Goal: Task Accomplishment & Management: Manage account settings

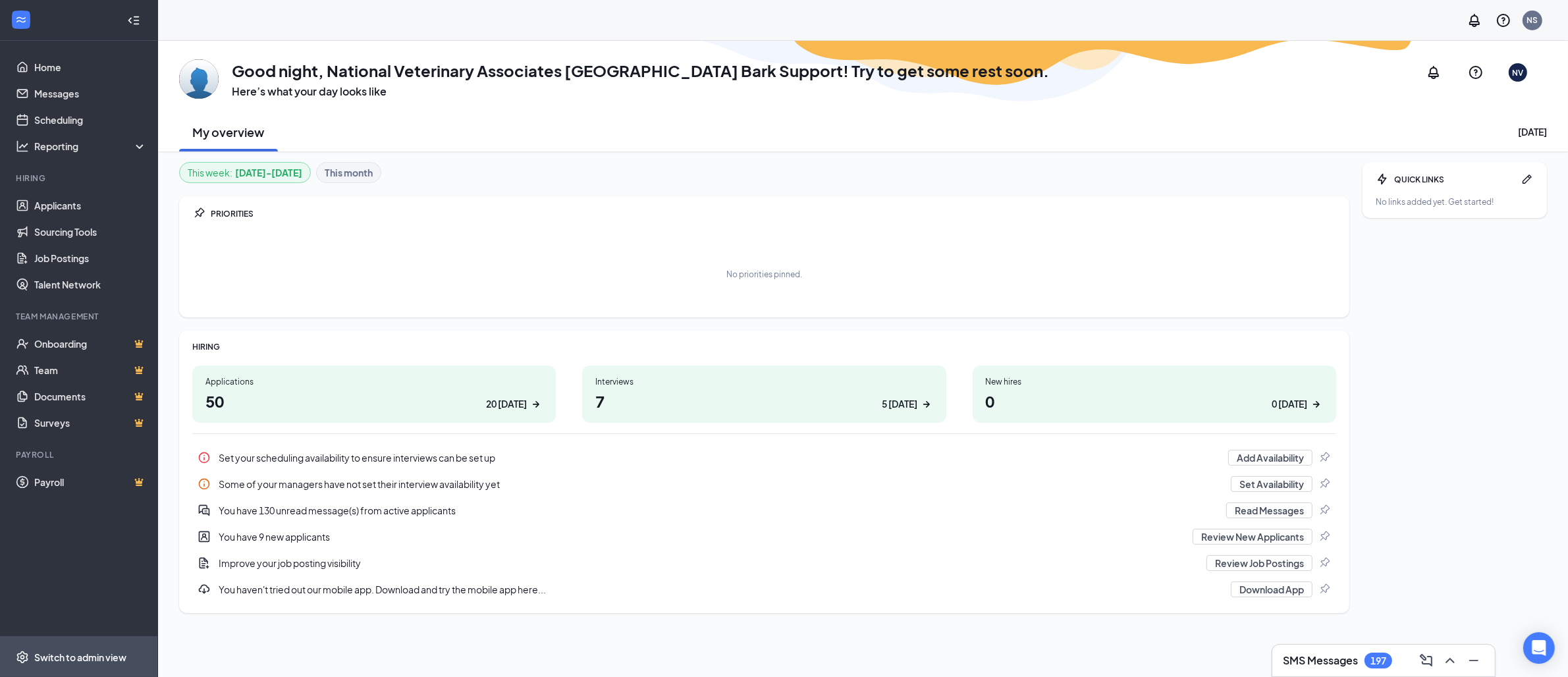
click at [121, 645] on span "Switch to admin view" at bounding box center [91, 657] width 113 height 40
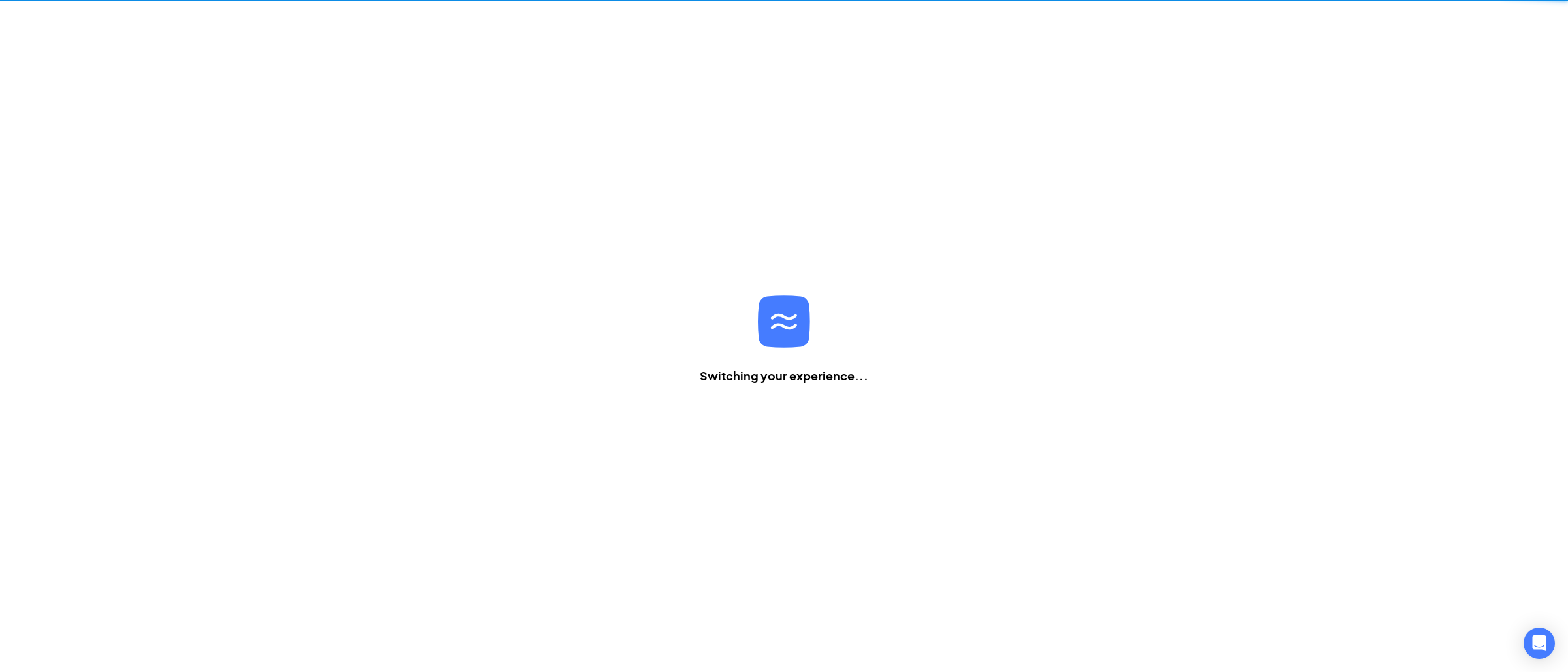
click at [117, 644] on div "Switching your experience..." at bounding box center [784, 336] width 1568 height 672
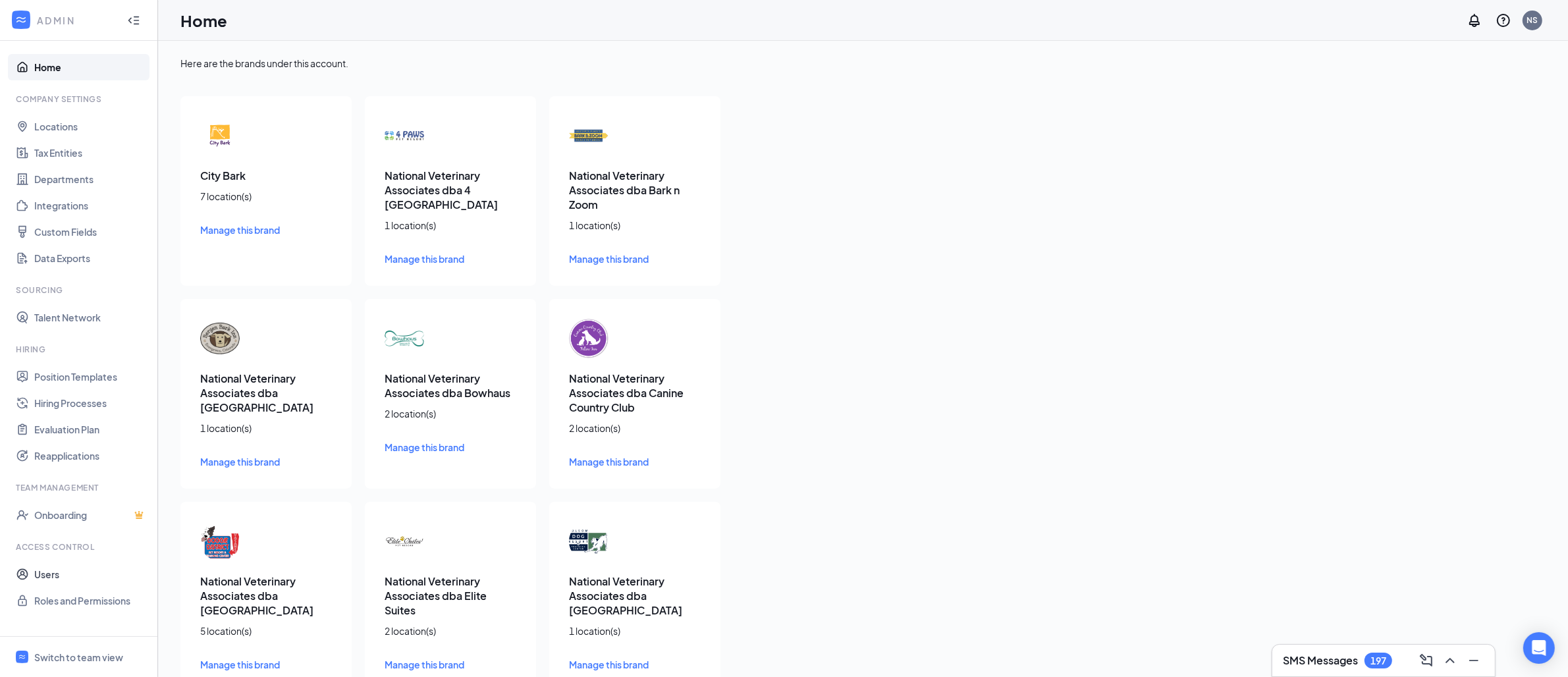
drag, startPoint x: 42, startPoint y: 570, endPoint x: 215, endPoint y: 562, distance: 173.2
click at [42, 570] on link "Users" at bounding box center [91, 574] width 113 height 26
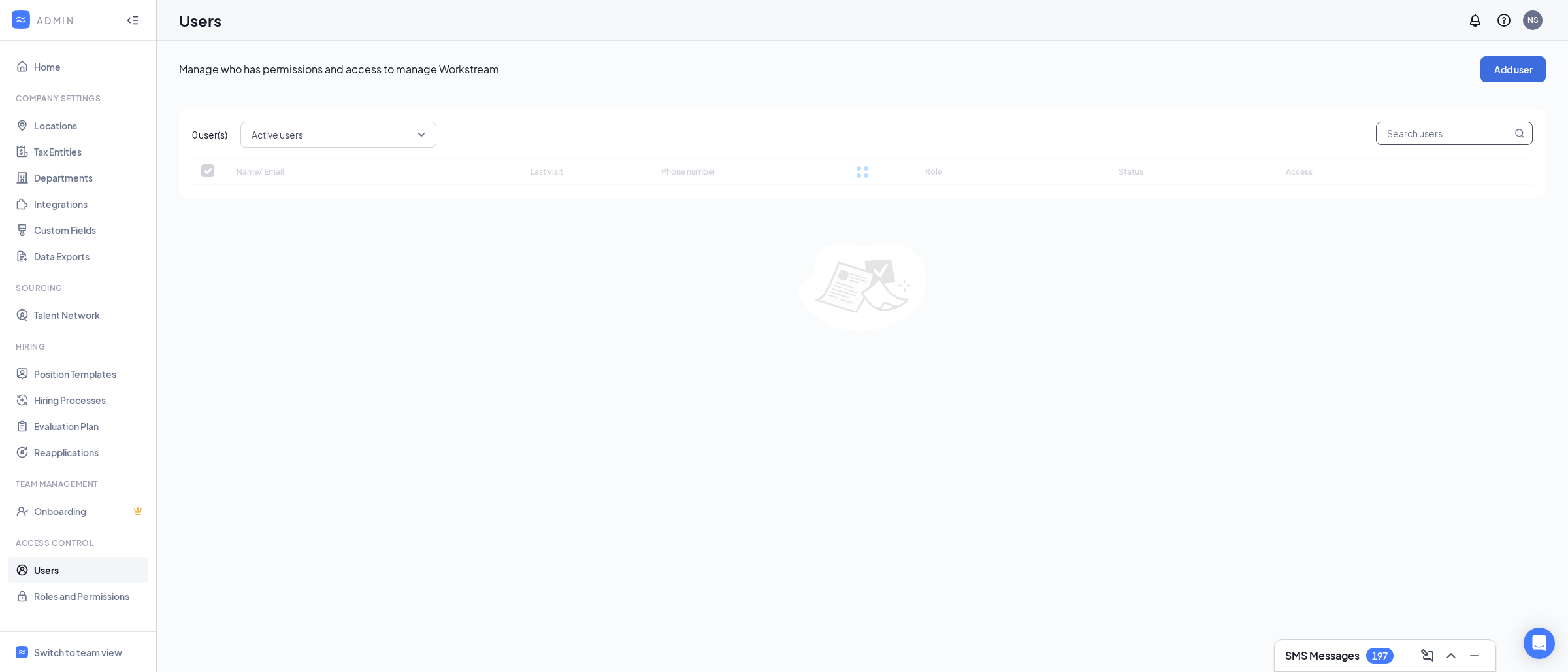
checkbox input "false"
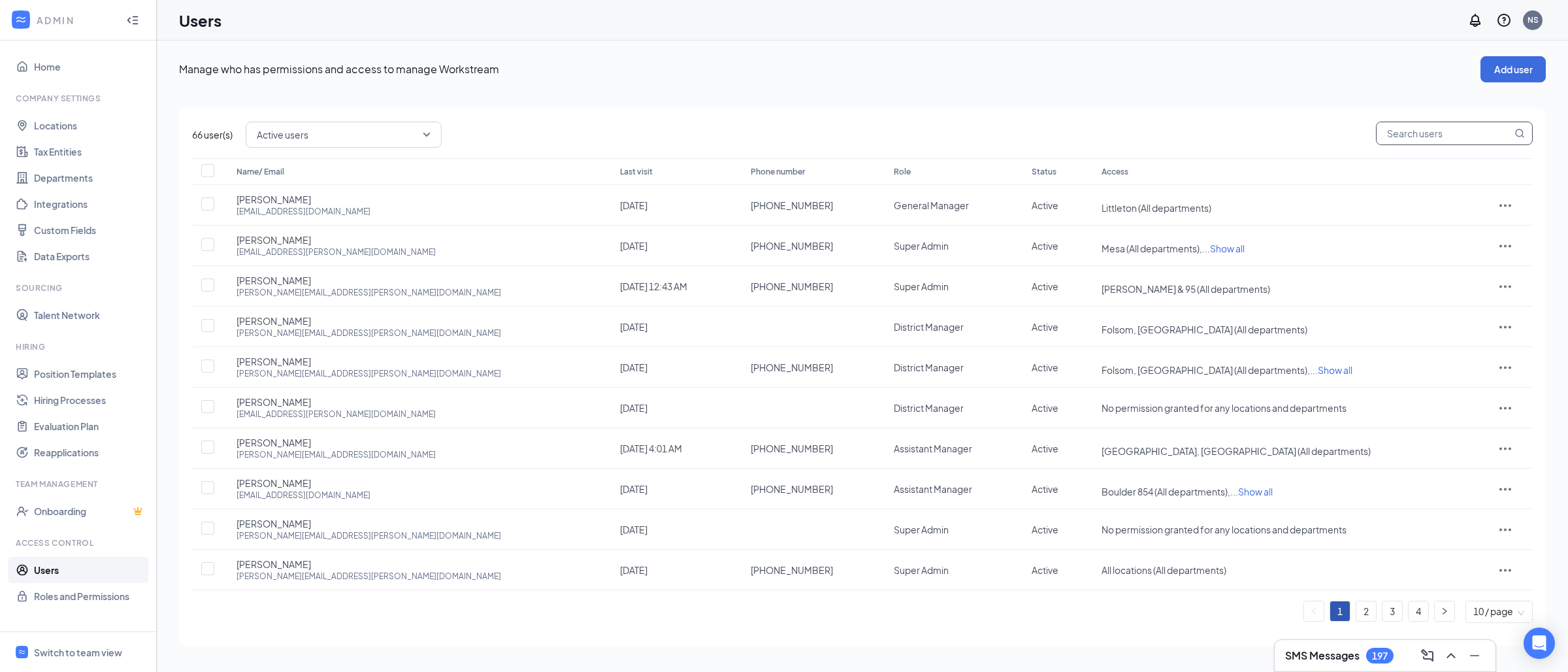
click at [1412, 133] on input "text" at bounding box center [1444, 133] width 136 height 22
paste input "[PERSON_NAME]"
type input "[PERSON_NAME]"
checkbox input "true"
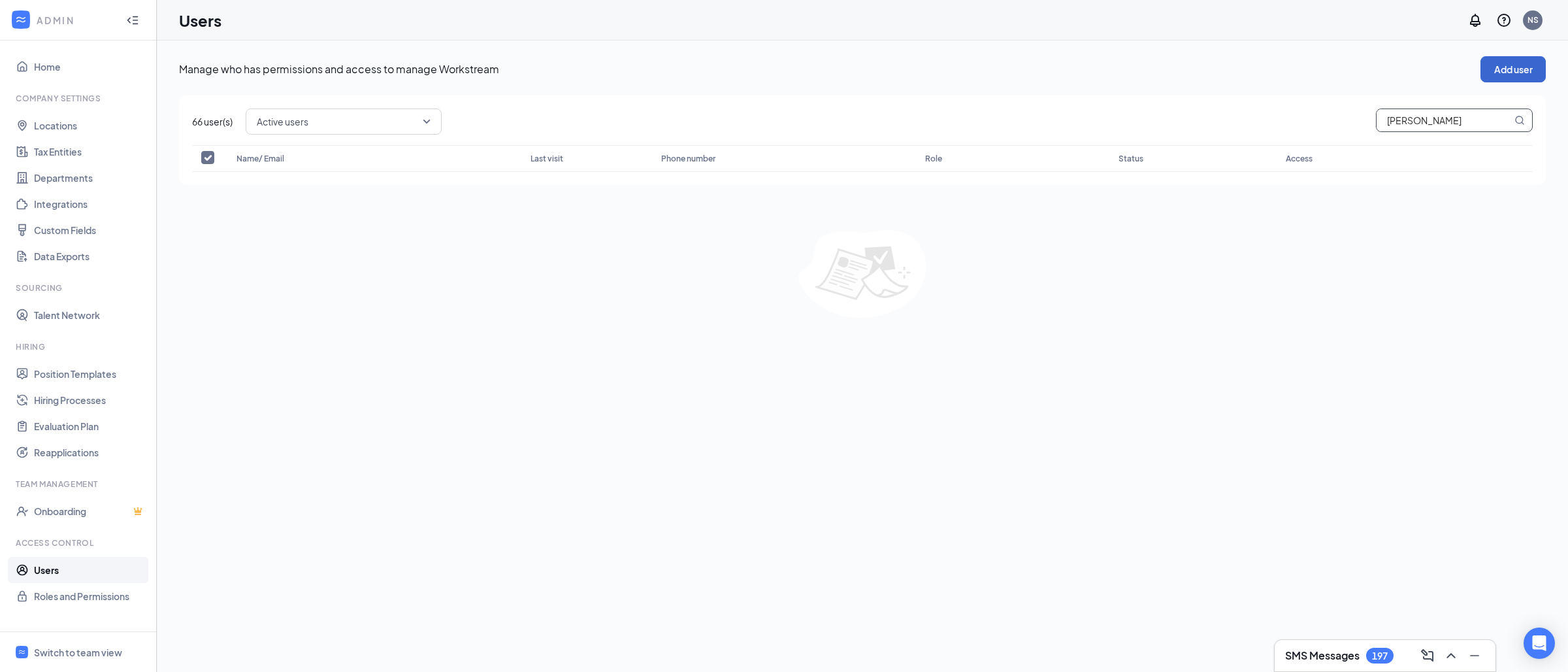
type input "[PERSON_NAME]"
click at [1527, 67] on button "Add user" at bounding box center [1513, 69] width 66 height 26
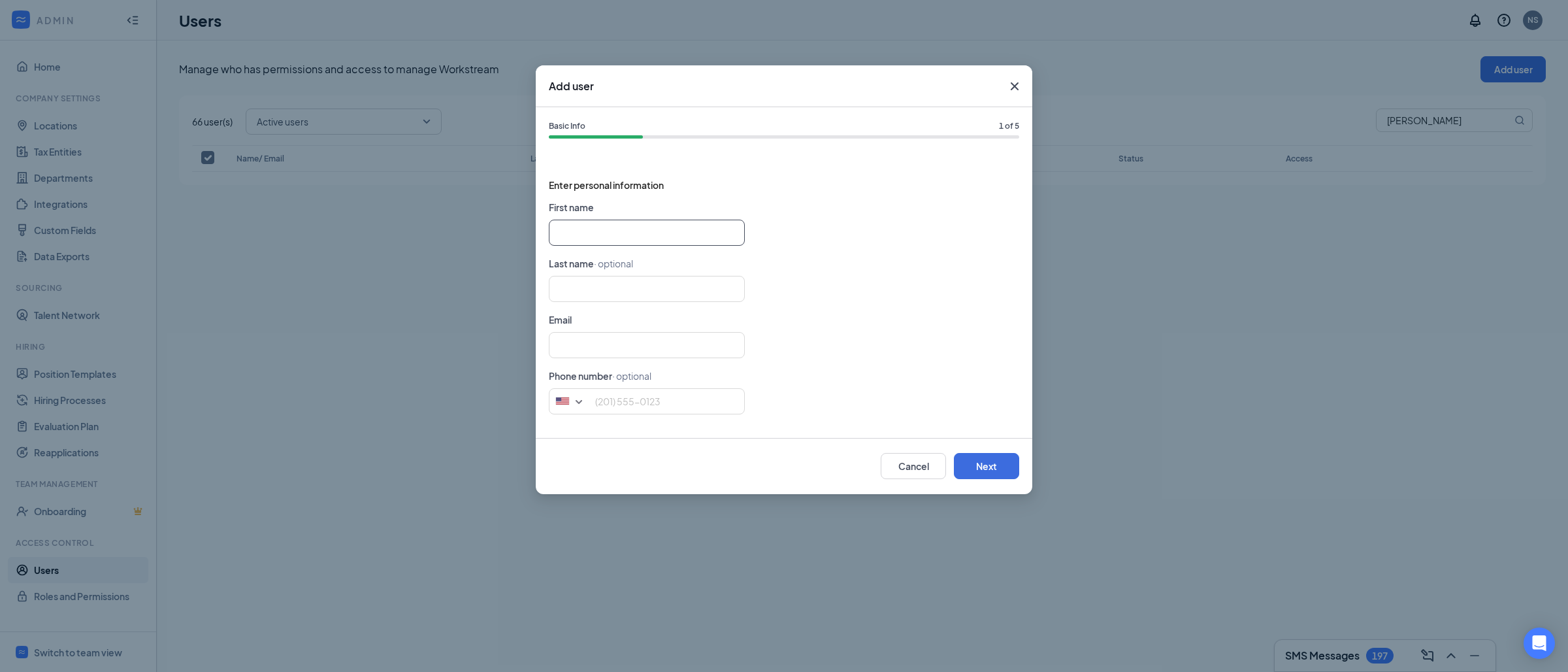
click at [630, 223] on input "text" at bounding box center [647, 233] width 196 height 26
paste input "[PERSON_NAME]"
type input "[PERSON_NAME]"
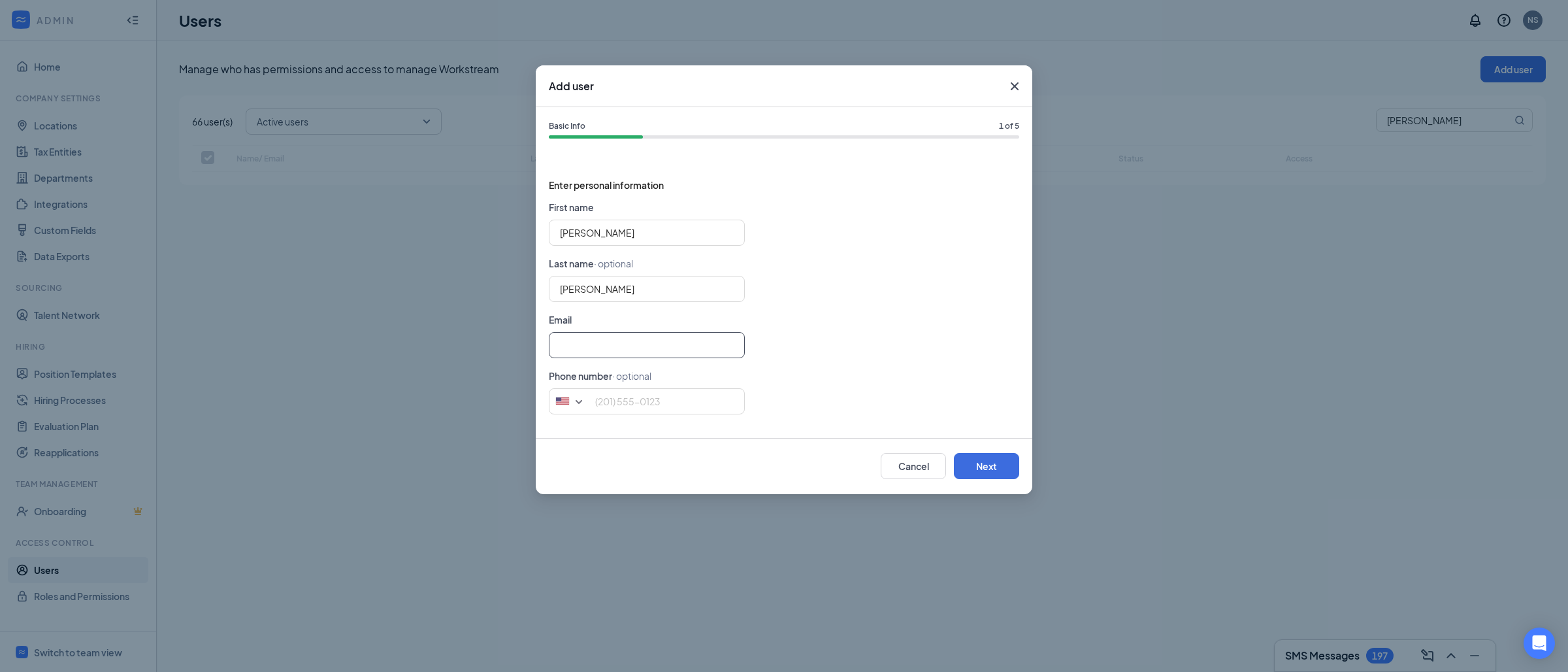
click at [622, 340] on input "text" at bounding box center [647, 345] width 196 height 26
paste input "[EMAIL_ADDRESS][DOMAIN_NAME]"
type input "[EMAIL_ADDRESS][DOMAIN_NAME]"
click at [637, 398] on input "tel" at bounding box center [647, 401] width 196 height 26
paste input "[PHONE_NUMBER]"
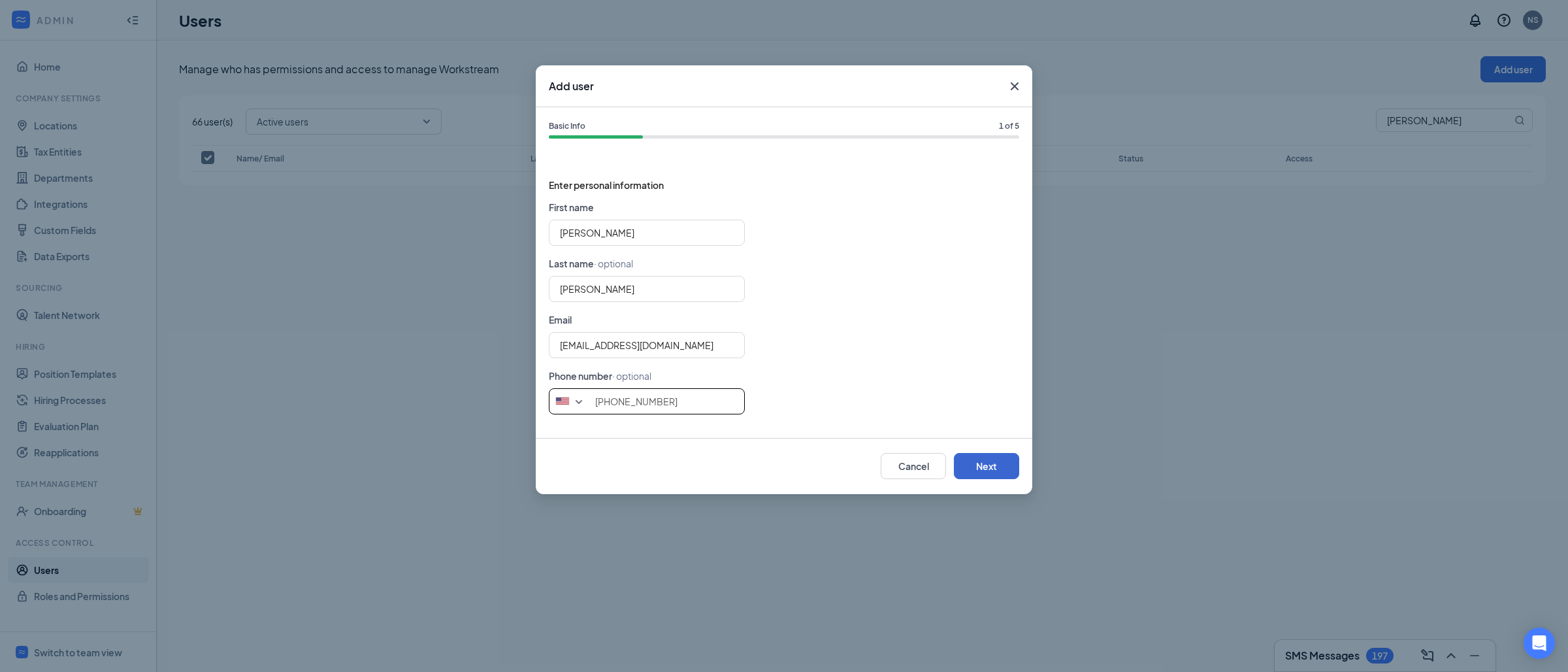
type input "[PHONE_NUMBER]"
click at [1000, 461] on button "Next" at bounding box center [987, 466] width 66 height 26
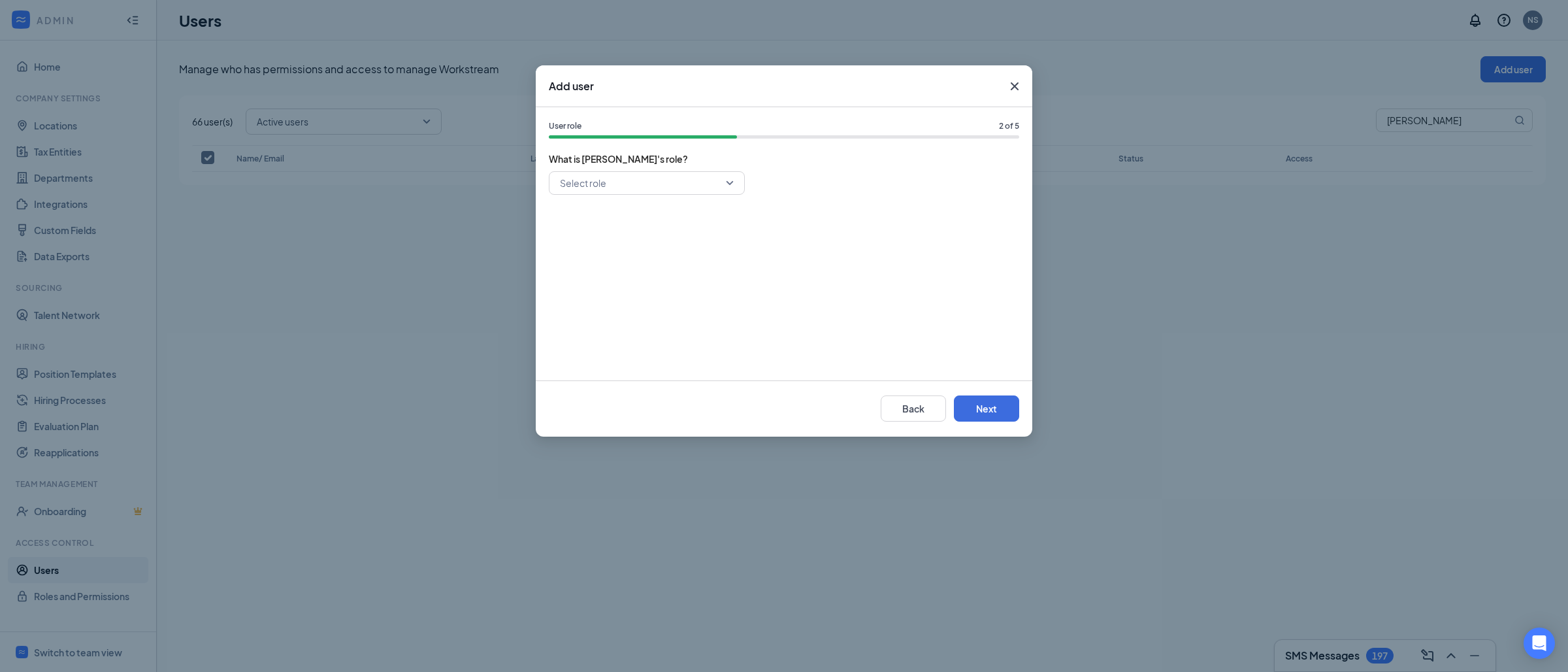
click at [660, 182] on input "search" at bounding box center [642, 183] width 171 height 22
click at [628, 277] on span "General Manager" at bounding box center [597, 276] width 75 height 15
click at [993, 404] on button "Next" at bounding box center [987, 409] width 66 height 26
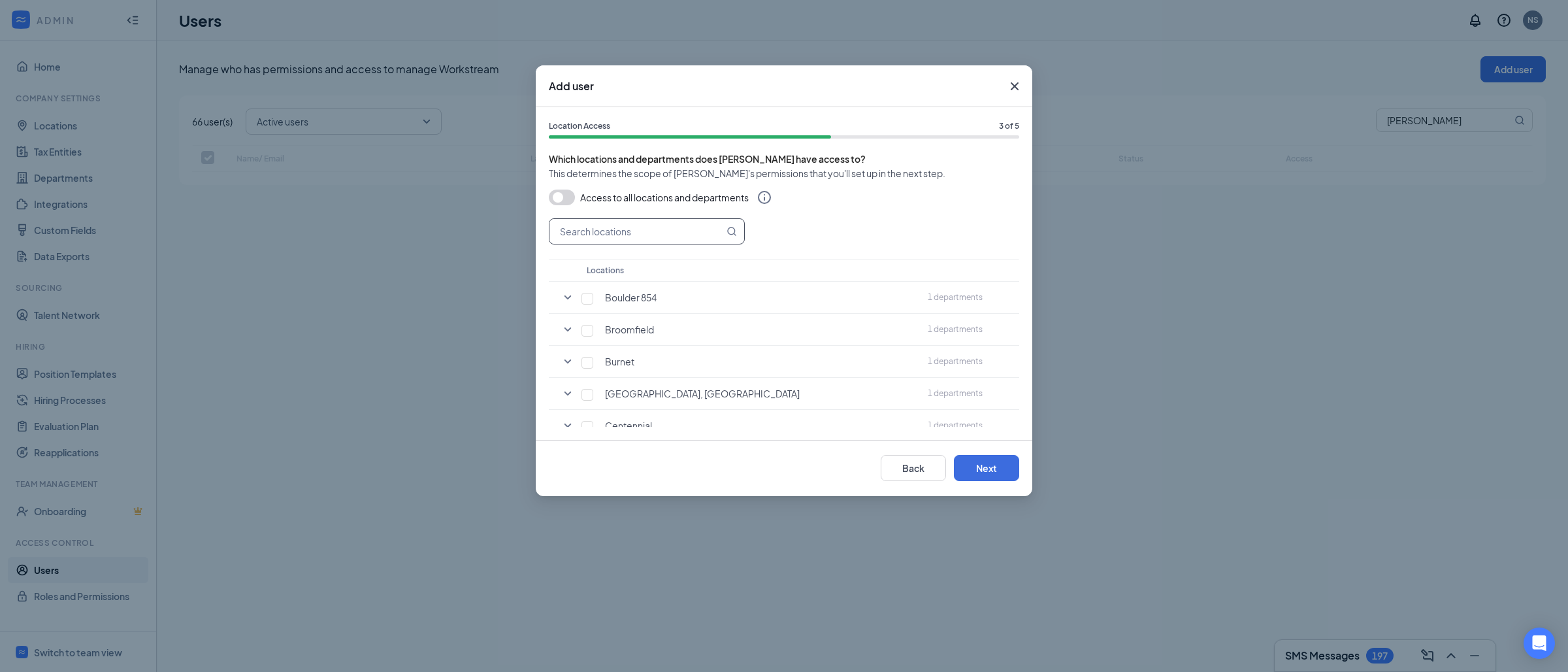
click at [660, 220] on input "text" at bounding box center [637, 232] width 174 height 25
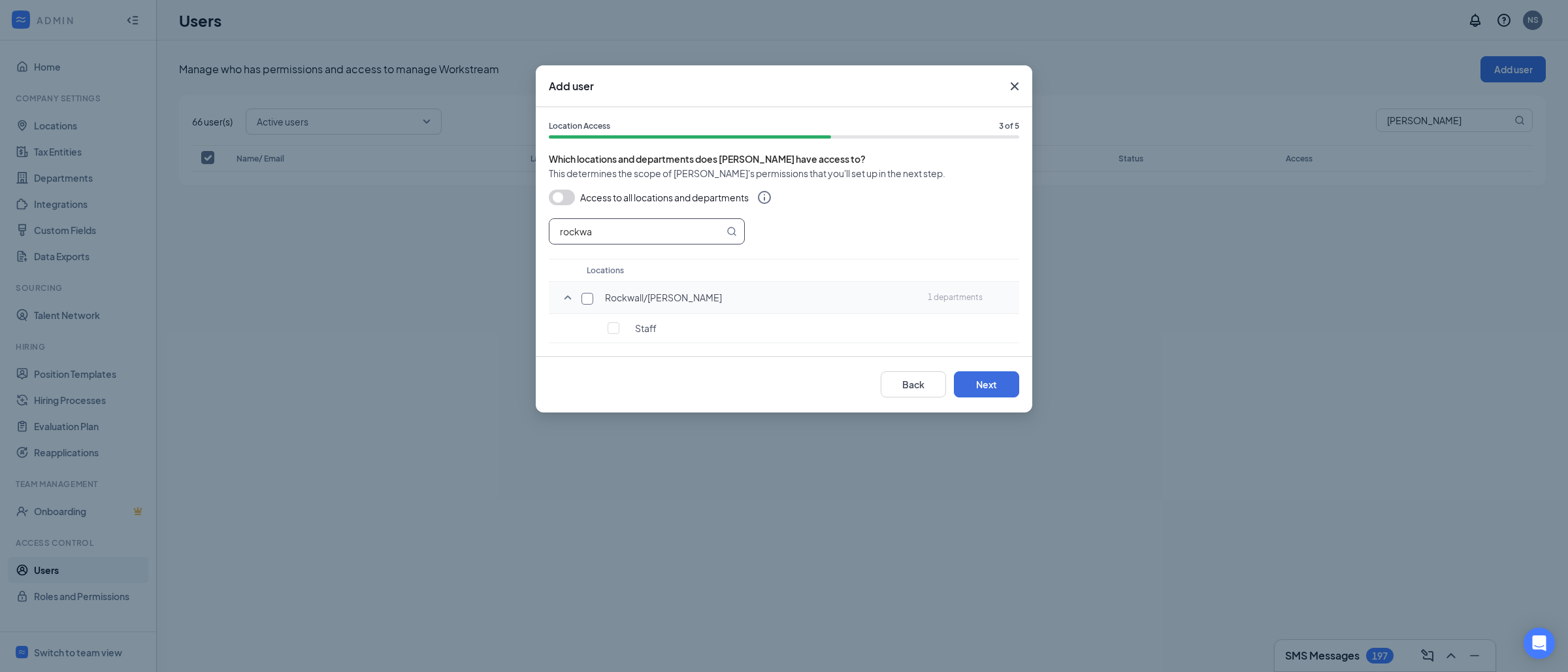
type input "rockwa"
click at [586, 301] on input "checkbox" at bounding box center [587, 298] width 12 height 12
checkbox input "true"
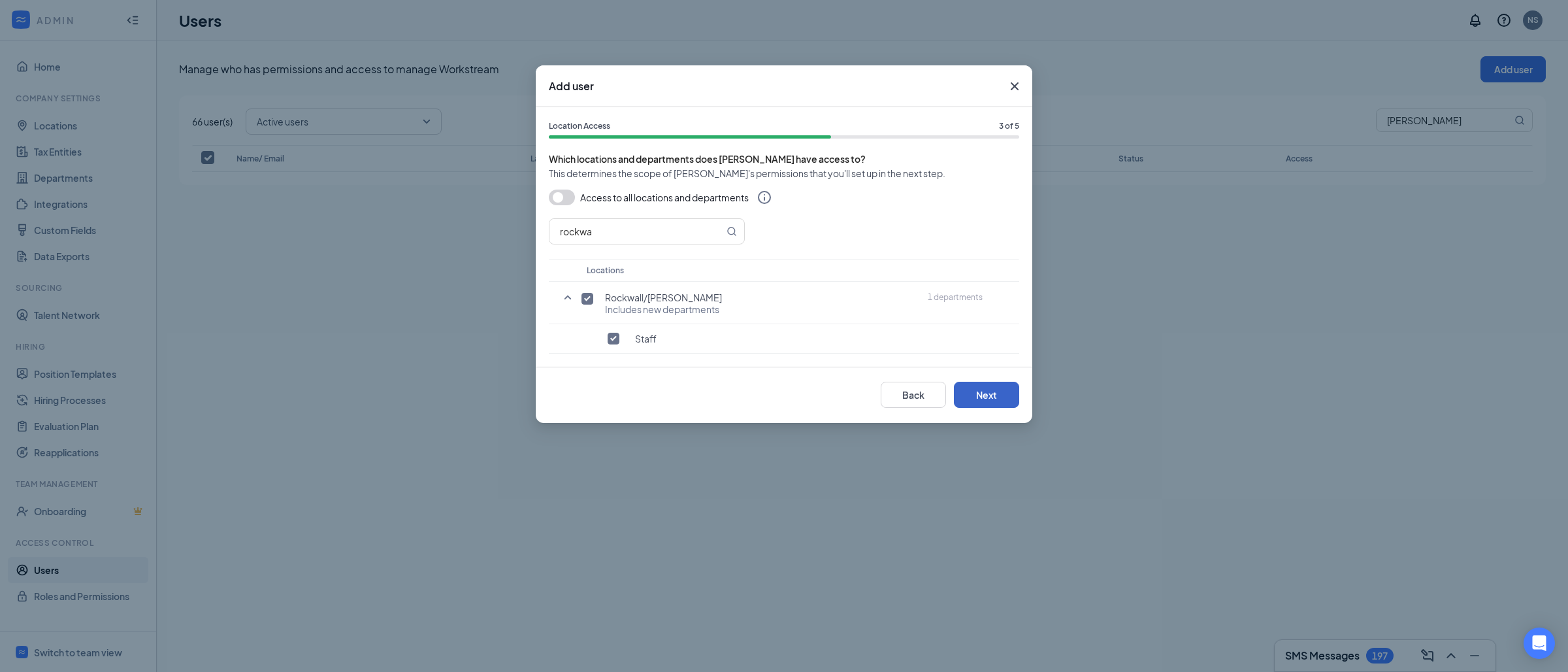
click at [984, 403] on button "Next" at bounding box center [987, 395] width 66 height 26
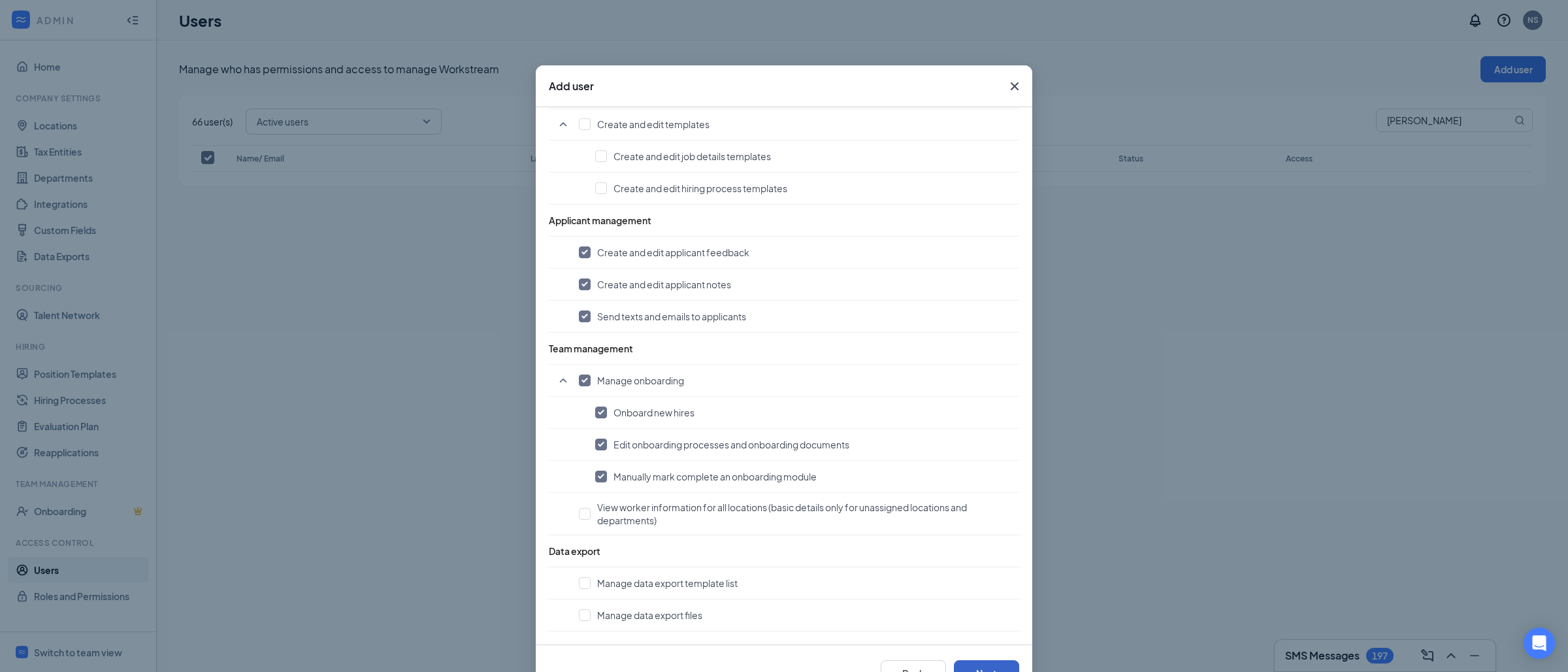
scroll to position [44, 0]
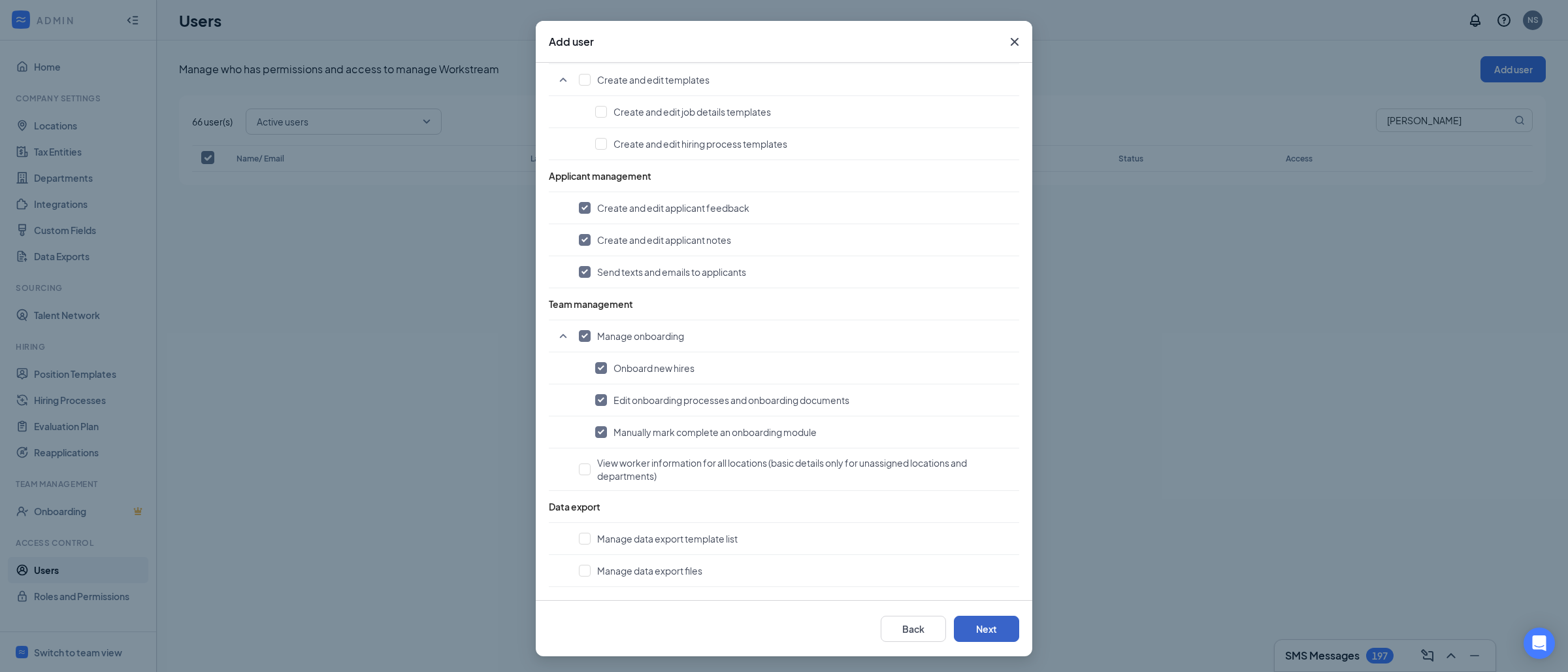
click at [973, 635] on button "Next" at bounding box center [987, 628] width 66 height 26
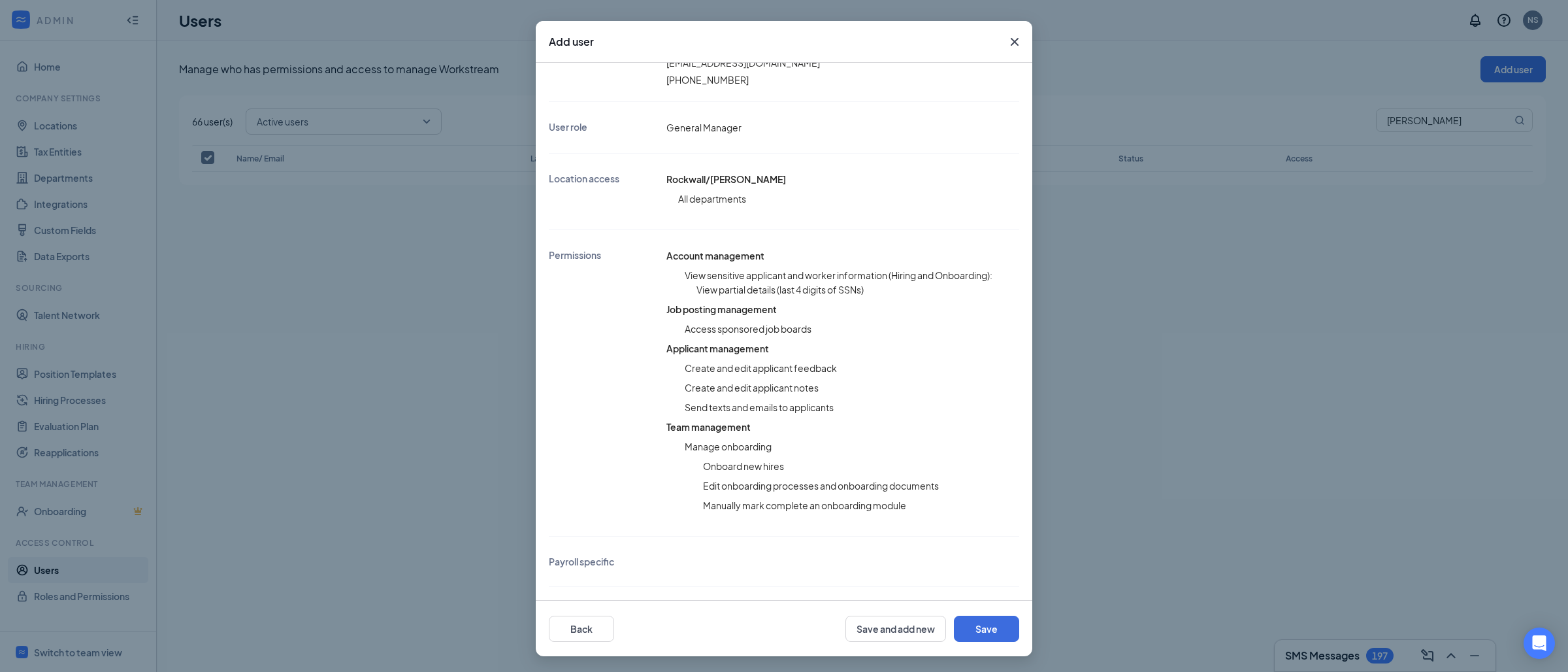
scroll to position [165, 0]
click at [998, 626] on button "Save" at bounding box center [987, 628] width 66 height 26
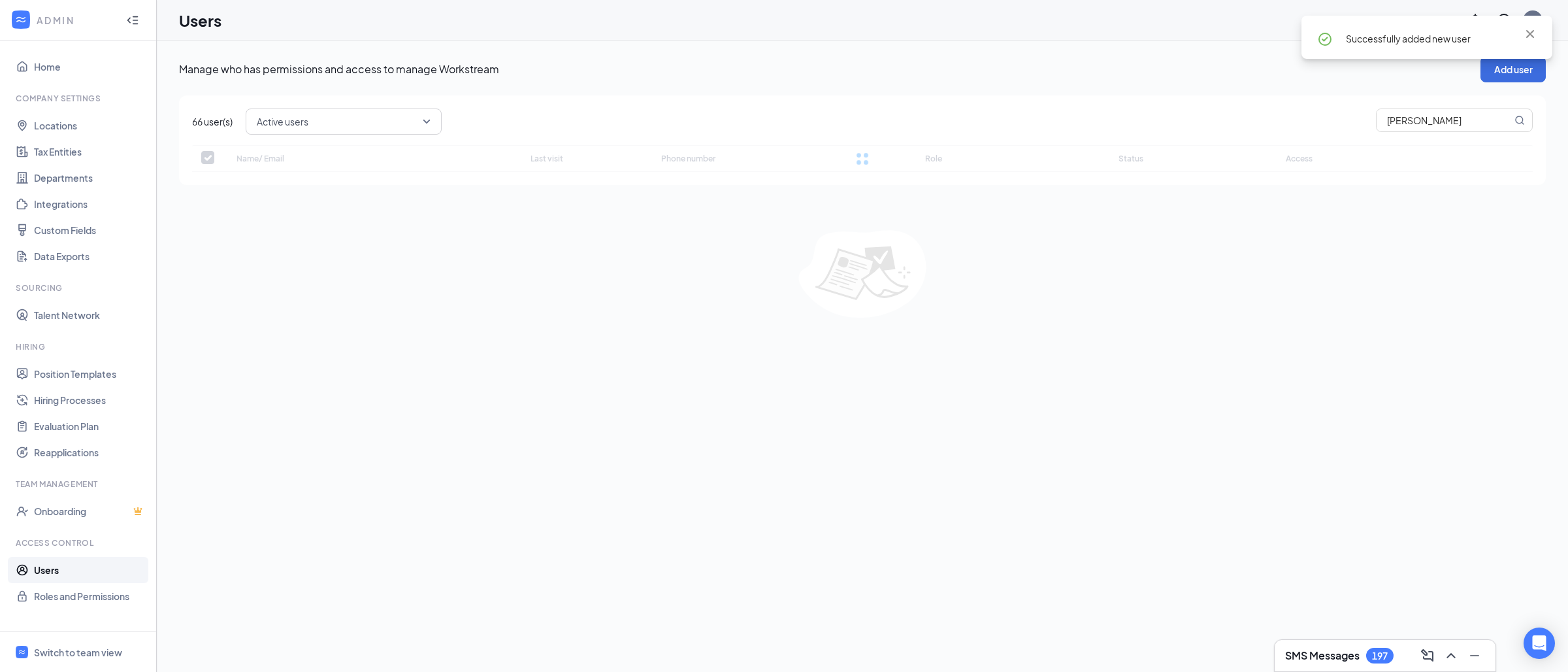
checkbox input "false"
click at [1496, 195] on div at bounding box center [862, 195] width 1341 height 100
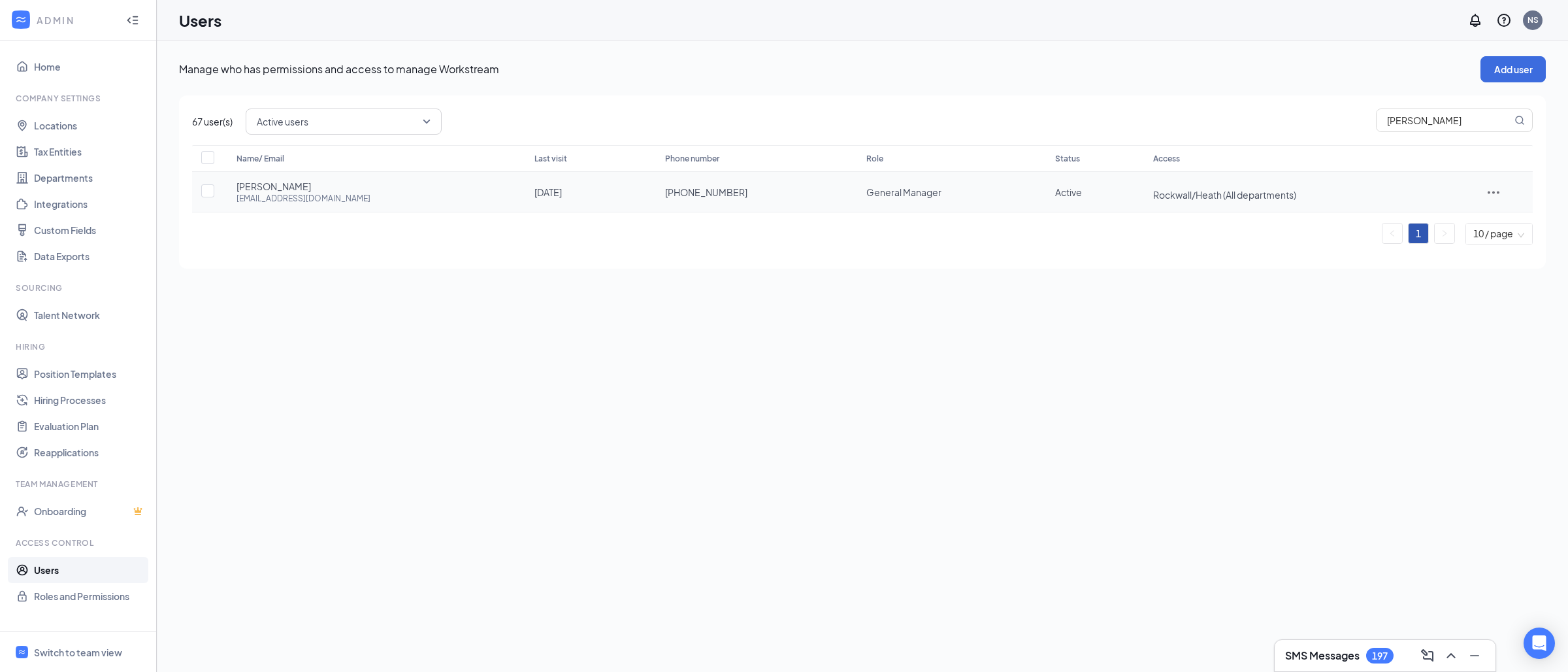
click at [1496, 192] on icon "ActionsIcon" at bounding box center [1493, 192] width 16 height 16
click at [1508, 212] on span "Edit user" at bounding box center [1511, 218] width 81 height 15
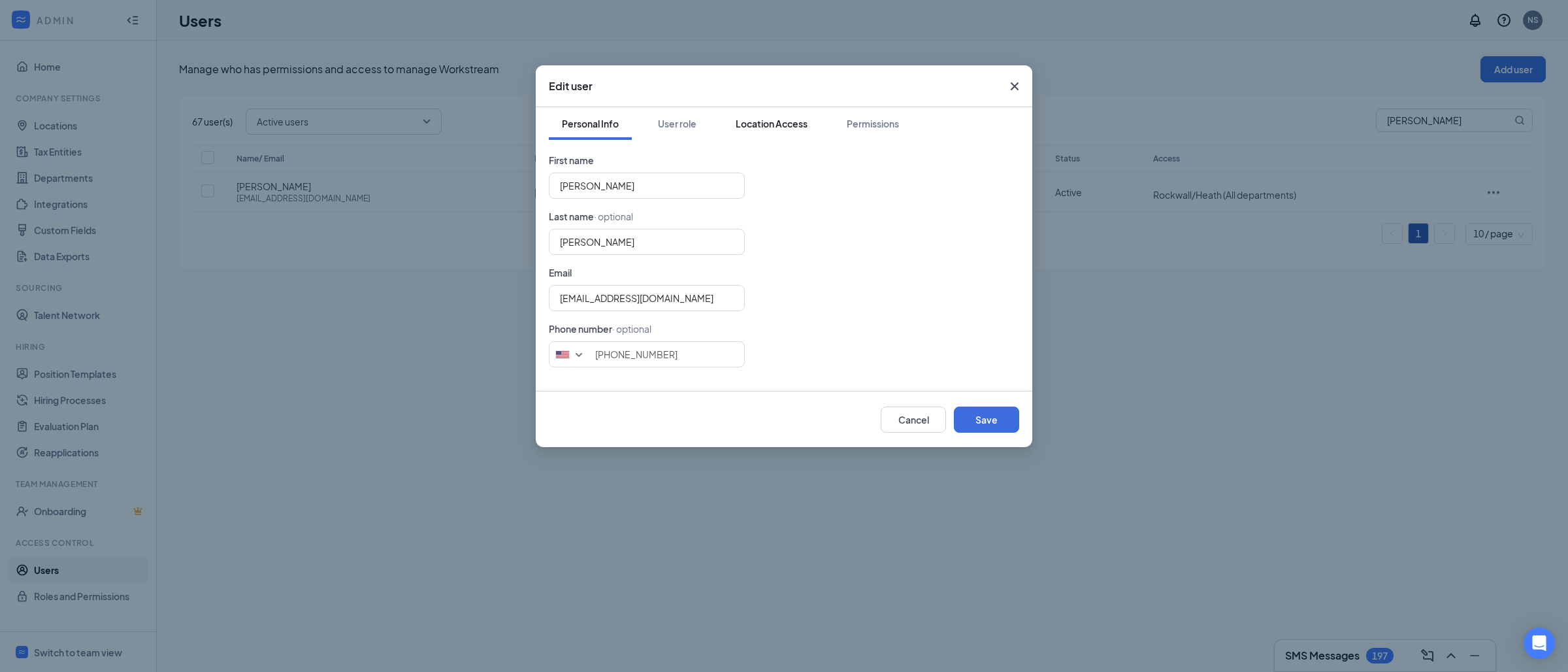
click at [784, 127] on div "Location Access" at bounding box center [772, 123] width 72 height 13
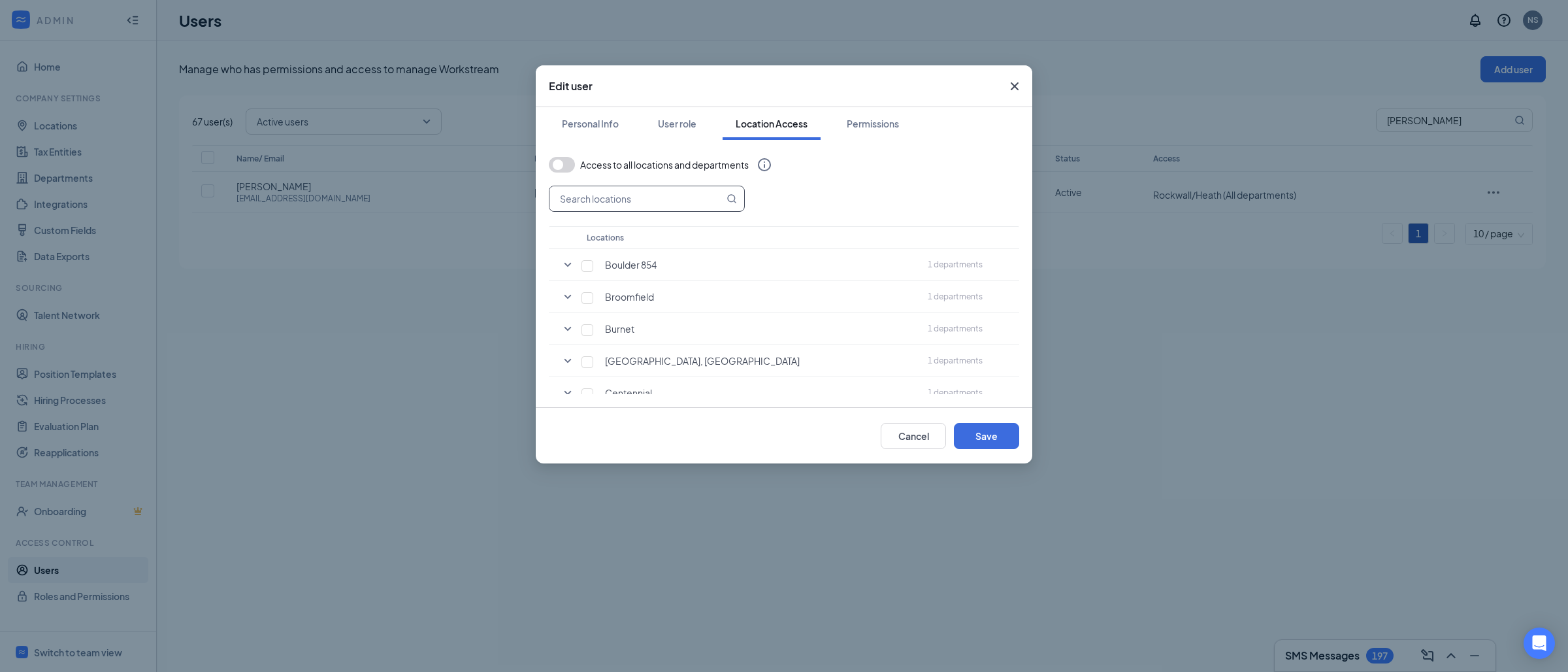
click at [655, 201] on input "text" at bounding box center [637, 198] width 174 height 25
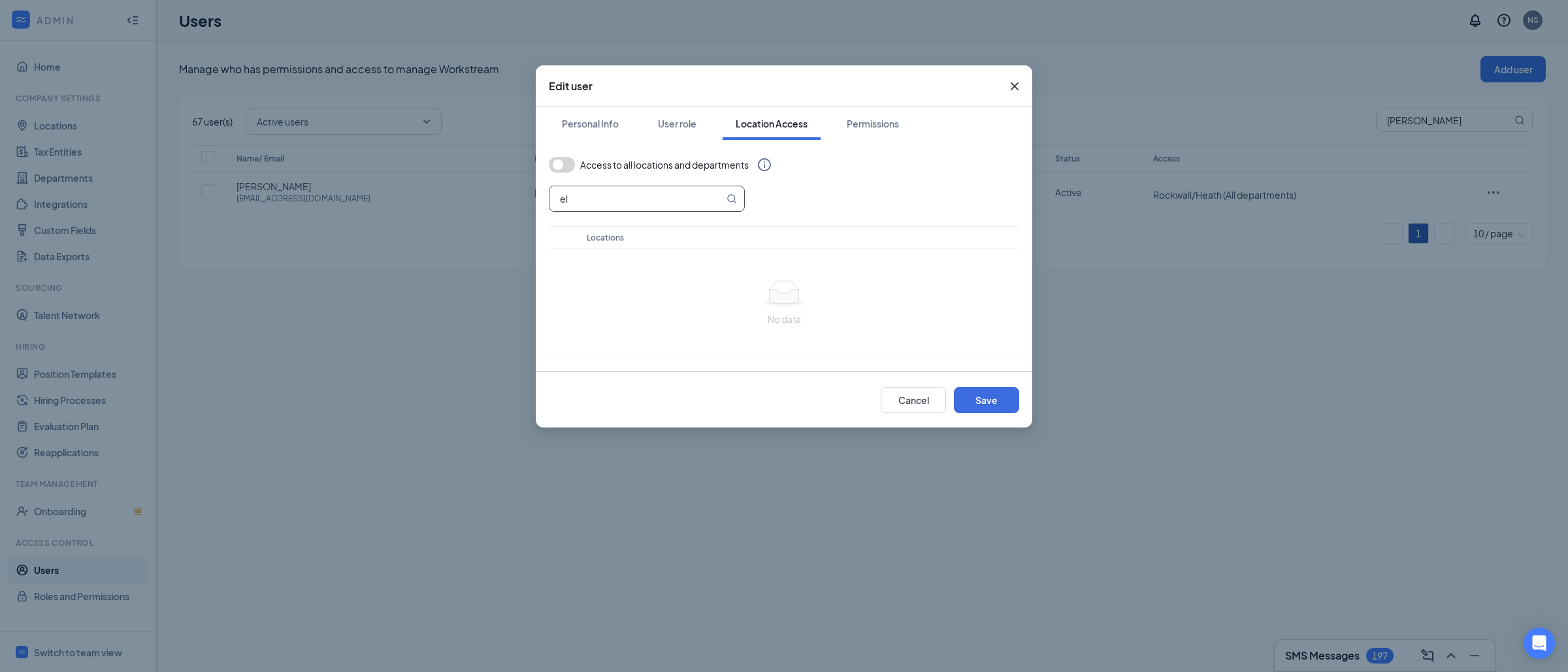
type input "e"
type input "s"
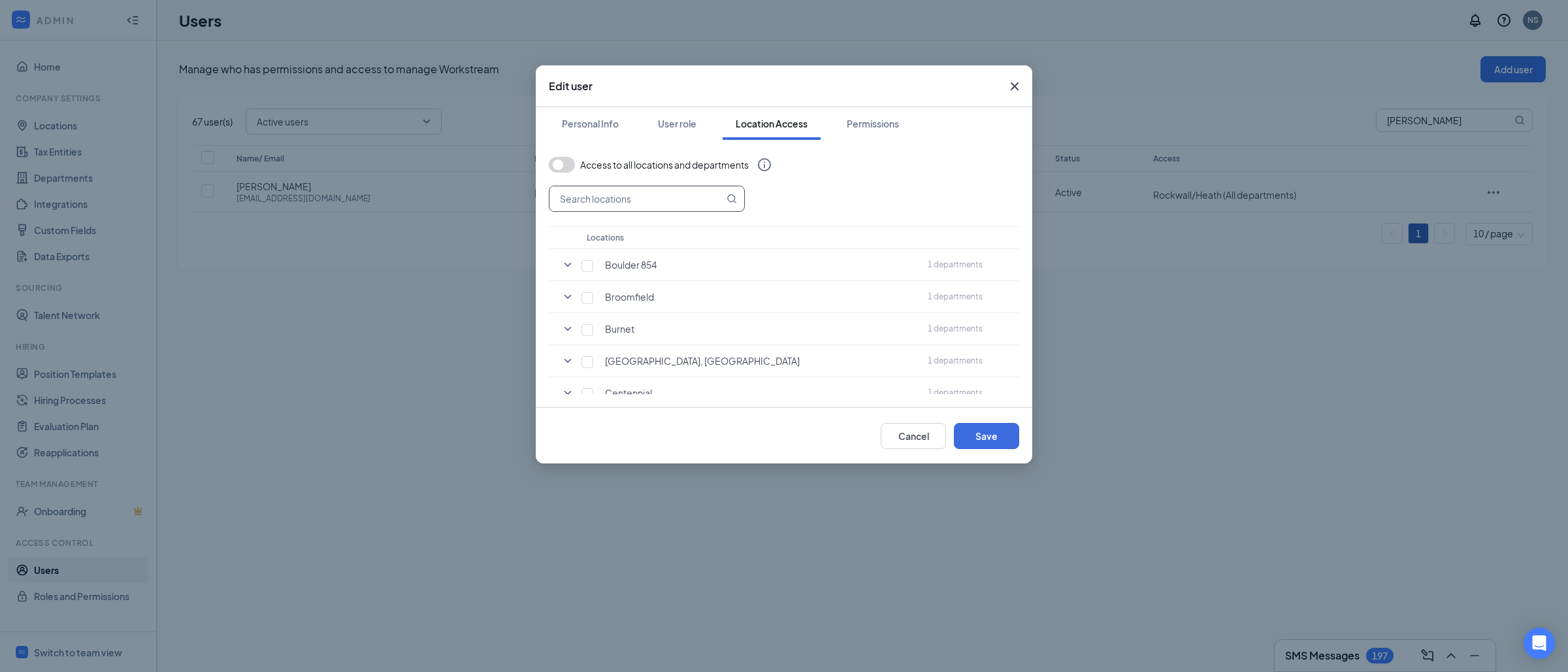
click at [618, 196] on input "text" at bounding box center [637, 198] width 174 height 25
type input "w"
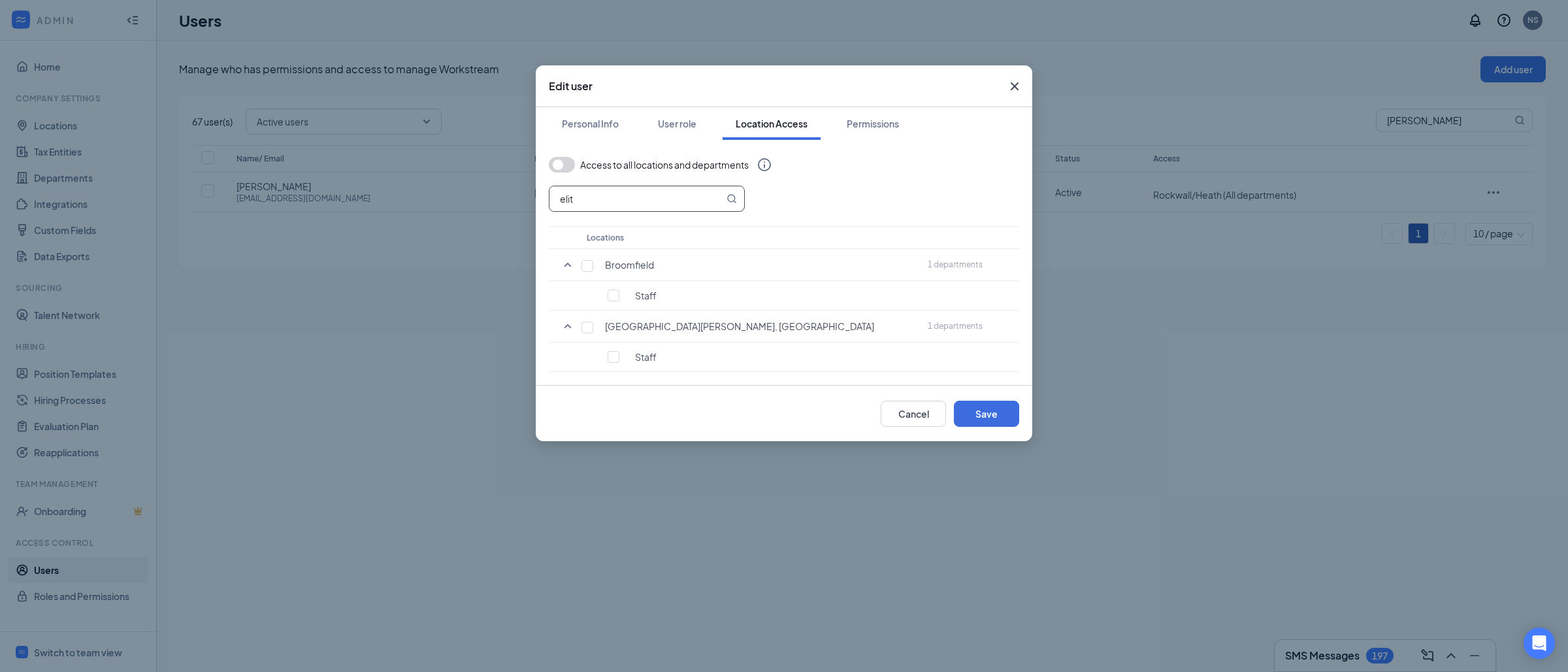
type input "elite"
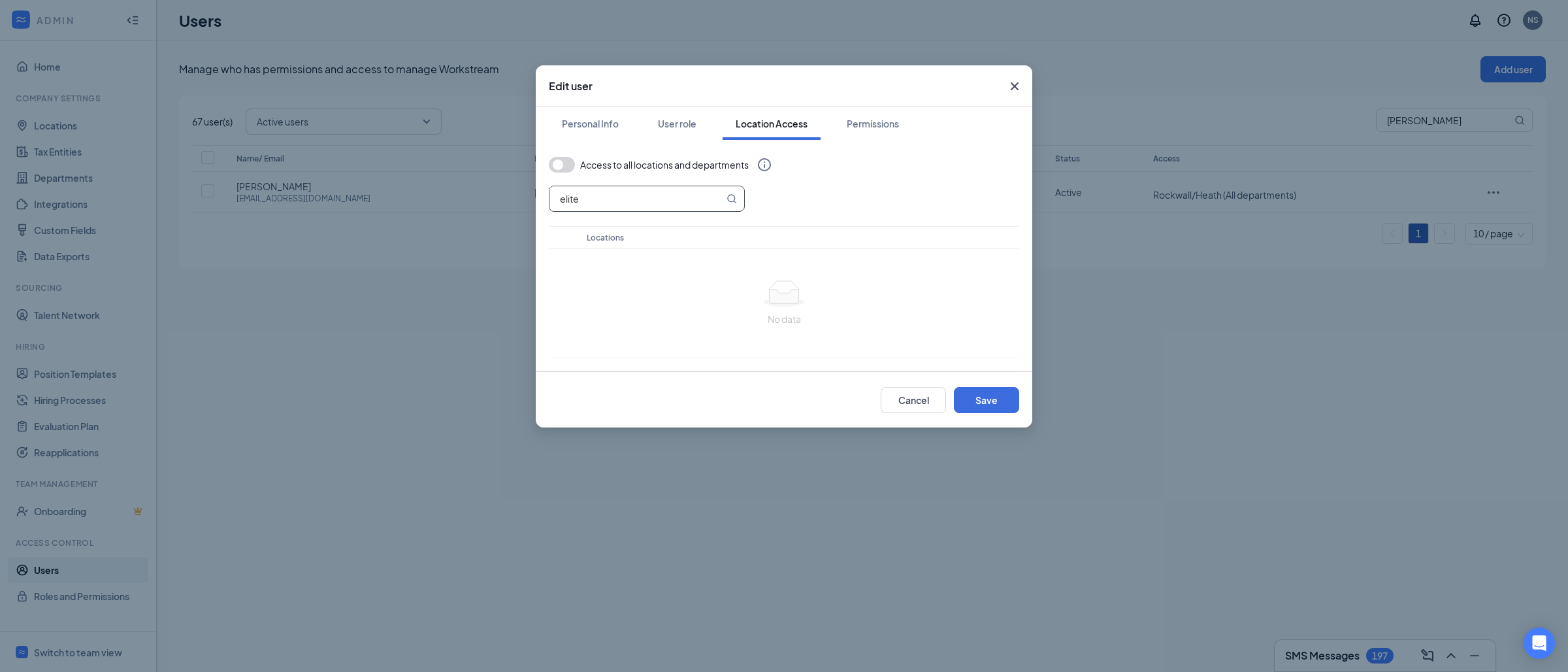
click at [645, 205] on input "elite" at bounding box center [637, 198] width 174 height 25
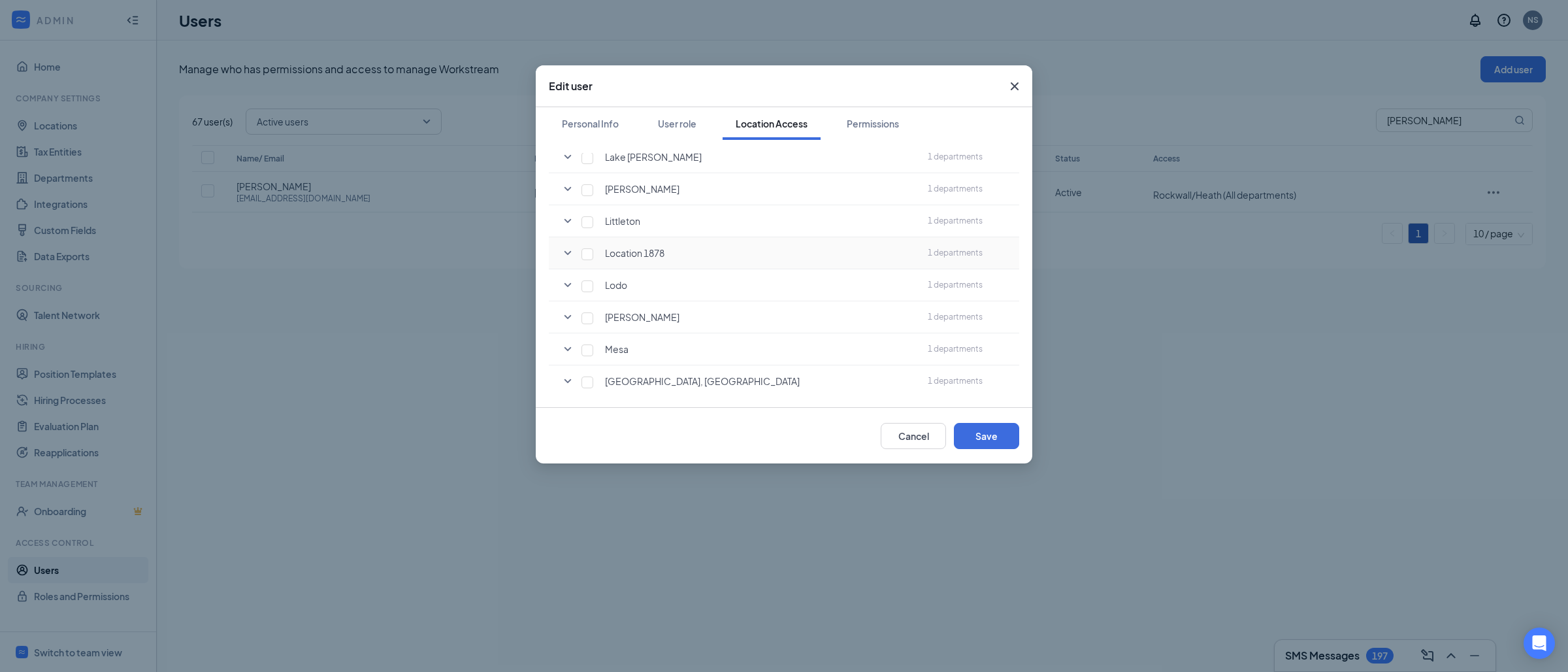
scroll to position [627, 0]
click at [886, 127] on div "Permissions" at bounding box center [873, 123] width 53 height 13
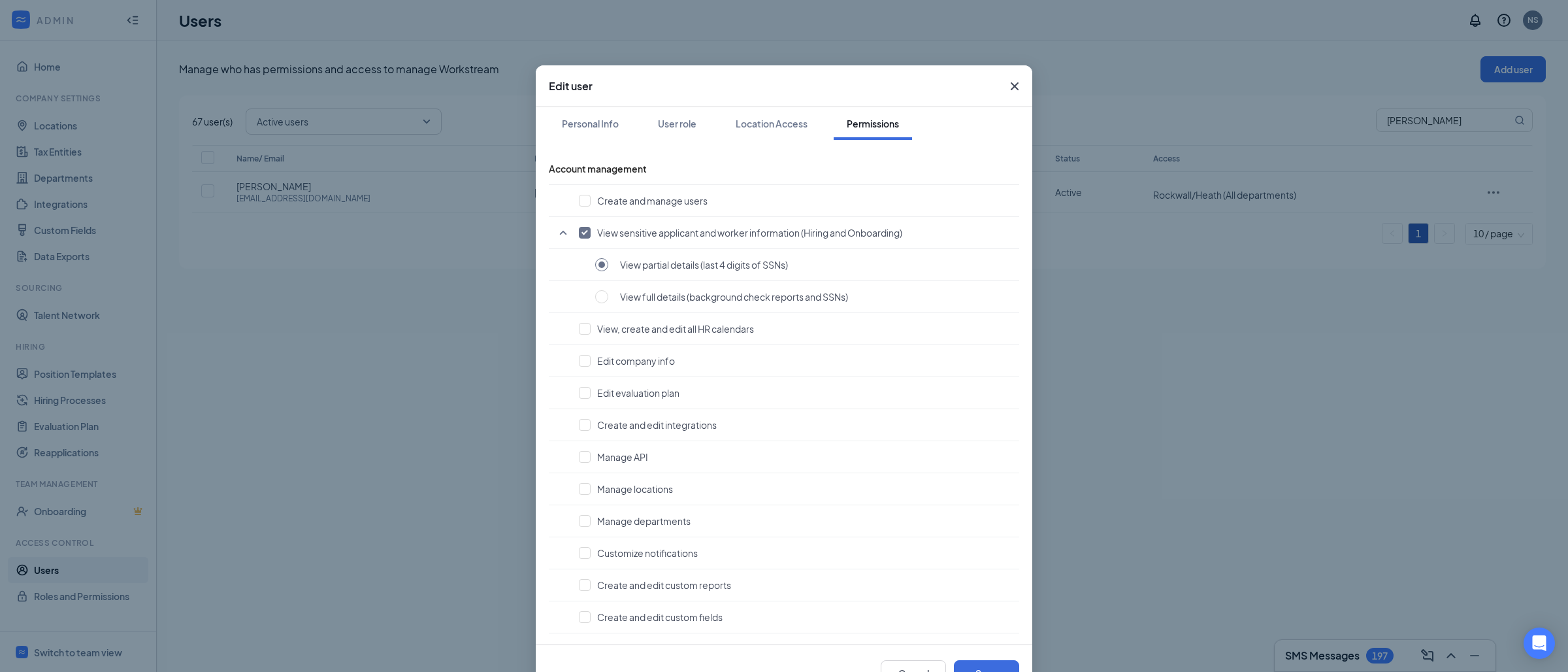
click at [1007, 92] on icon "Cross" at bounding box center [1014, 86] width 16 height 16
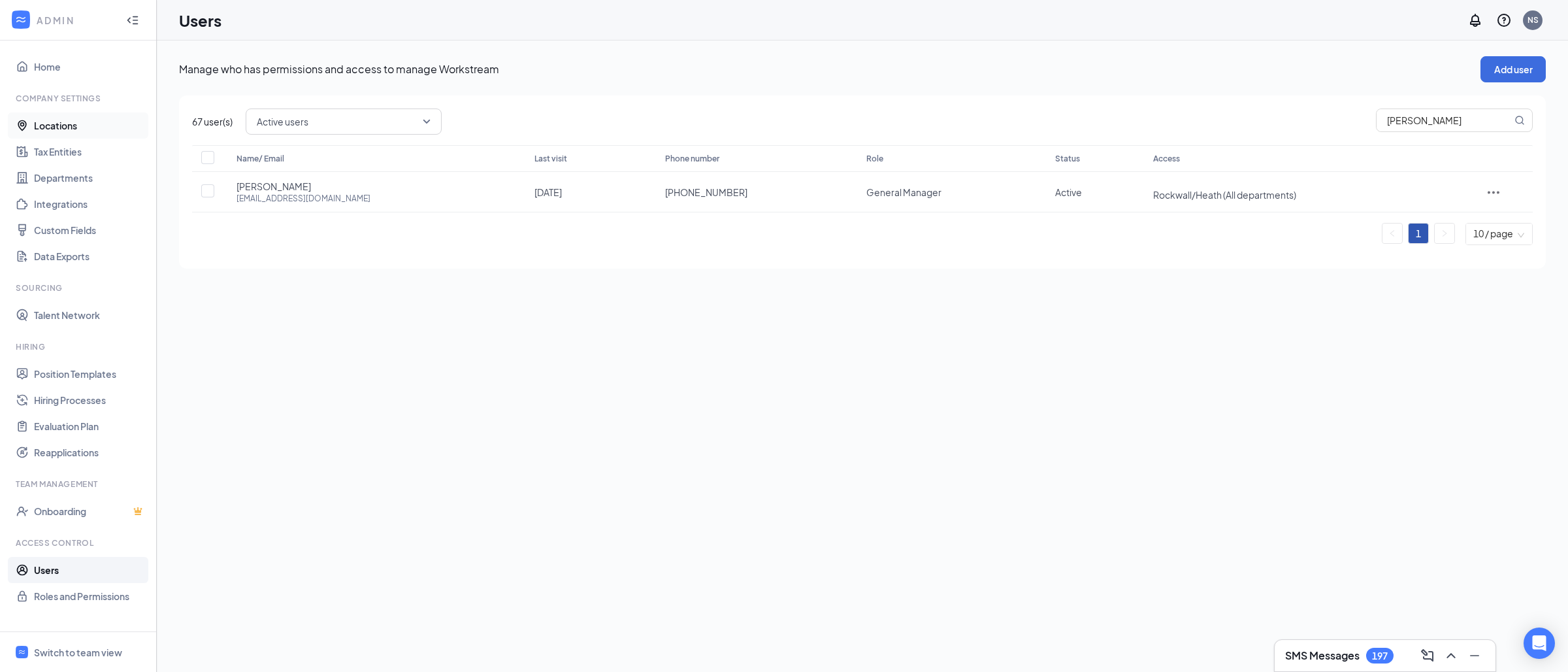
click at [59, 131] on link "Locations" at bounding box center [90, 126] width 112 height 26
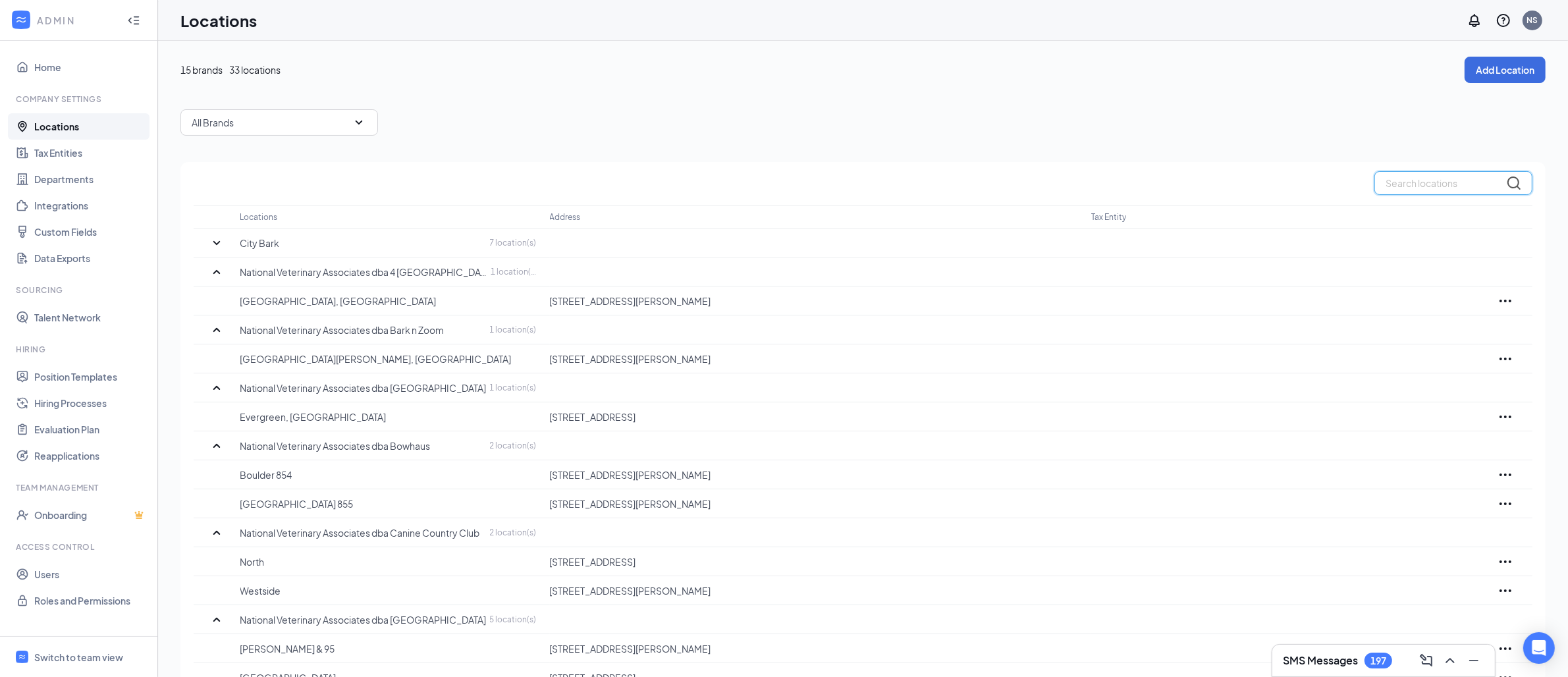
click at [1420, 193] on input "text" at bounding box center [1453, 183] width 158 height 24
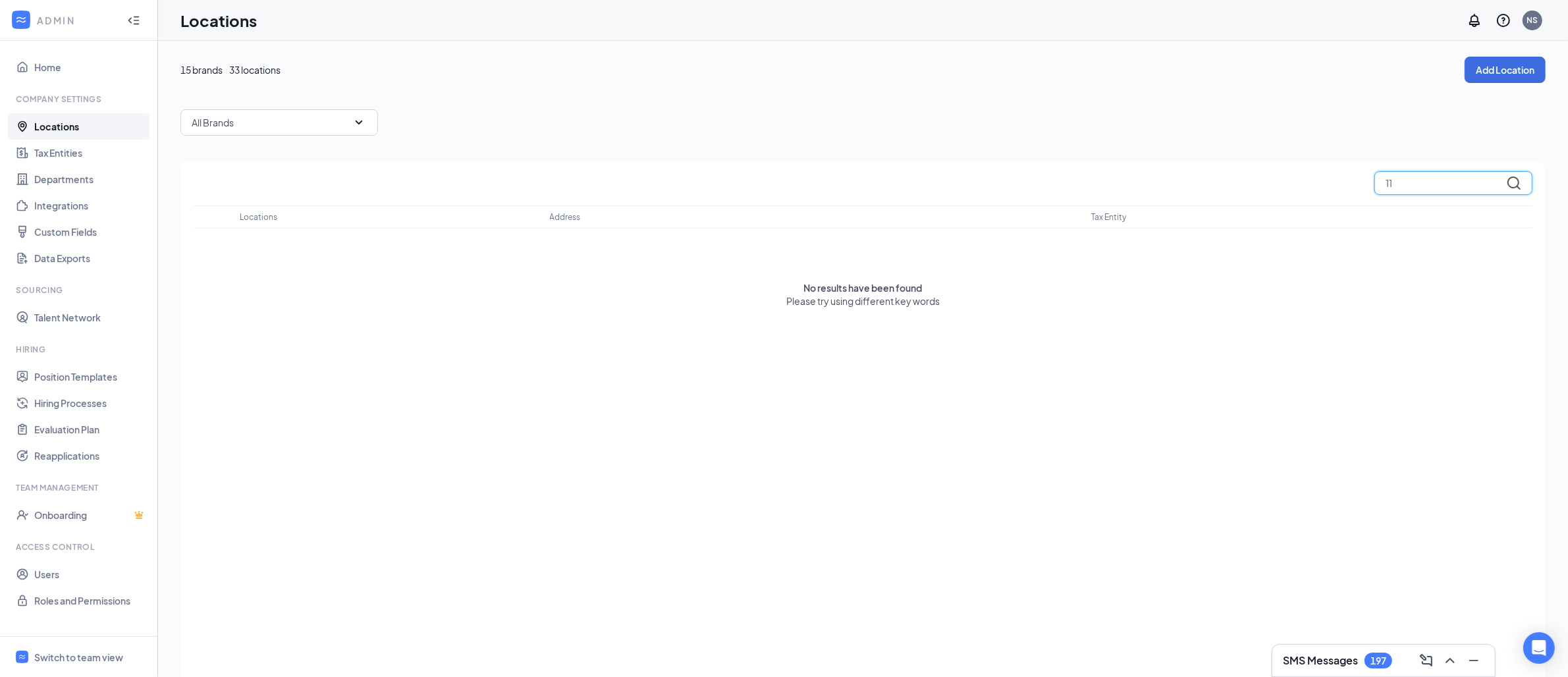
type input "1"
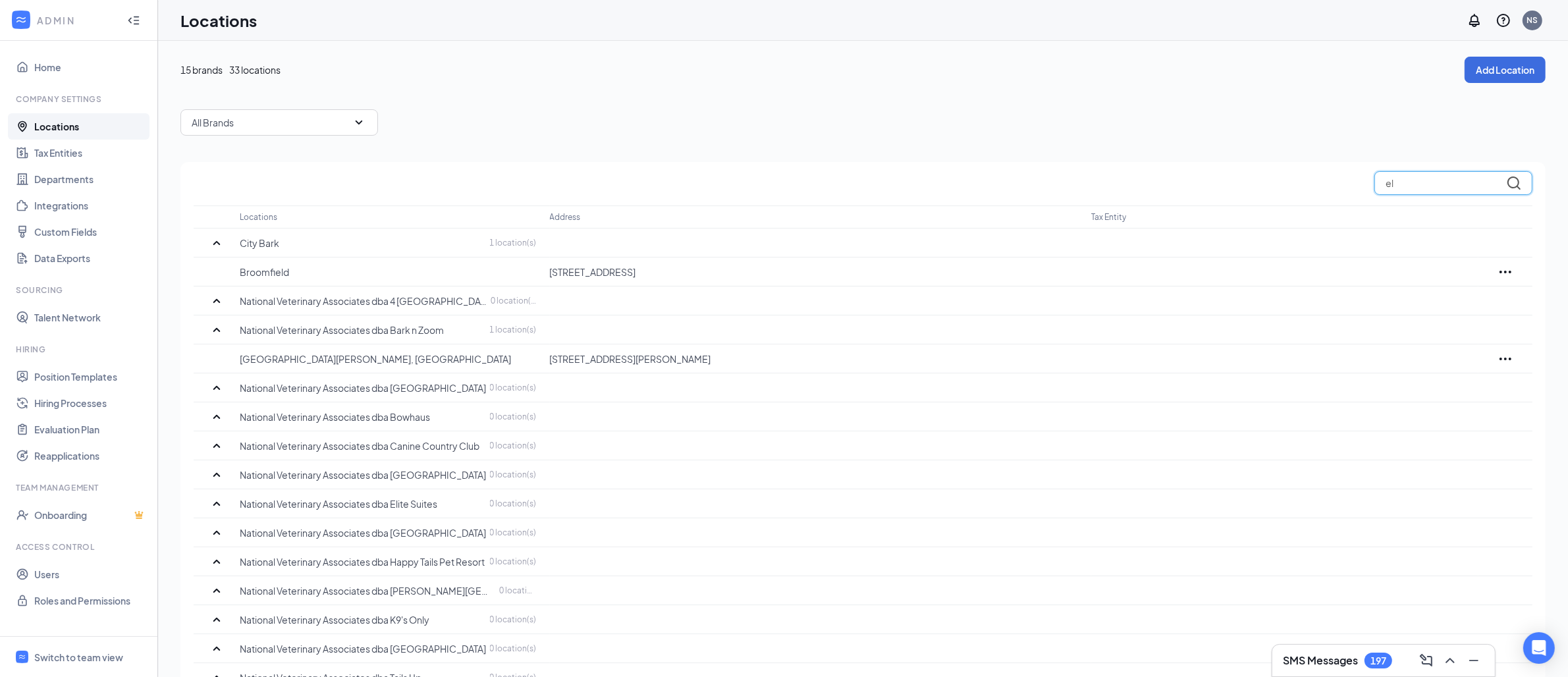
type input "e"
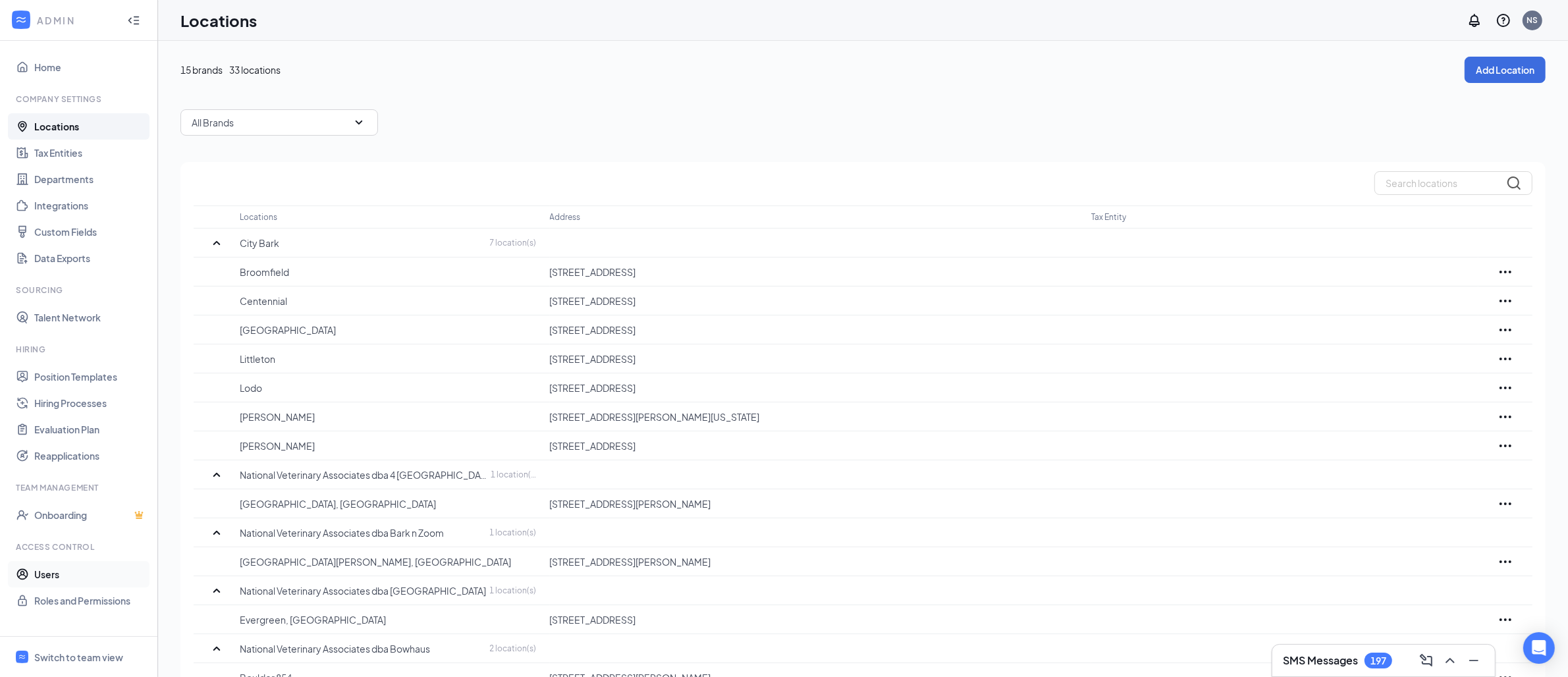
click at [50, 573] on link "Users" at bounding box center [91, 574] width 113 height 26
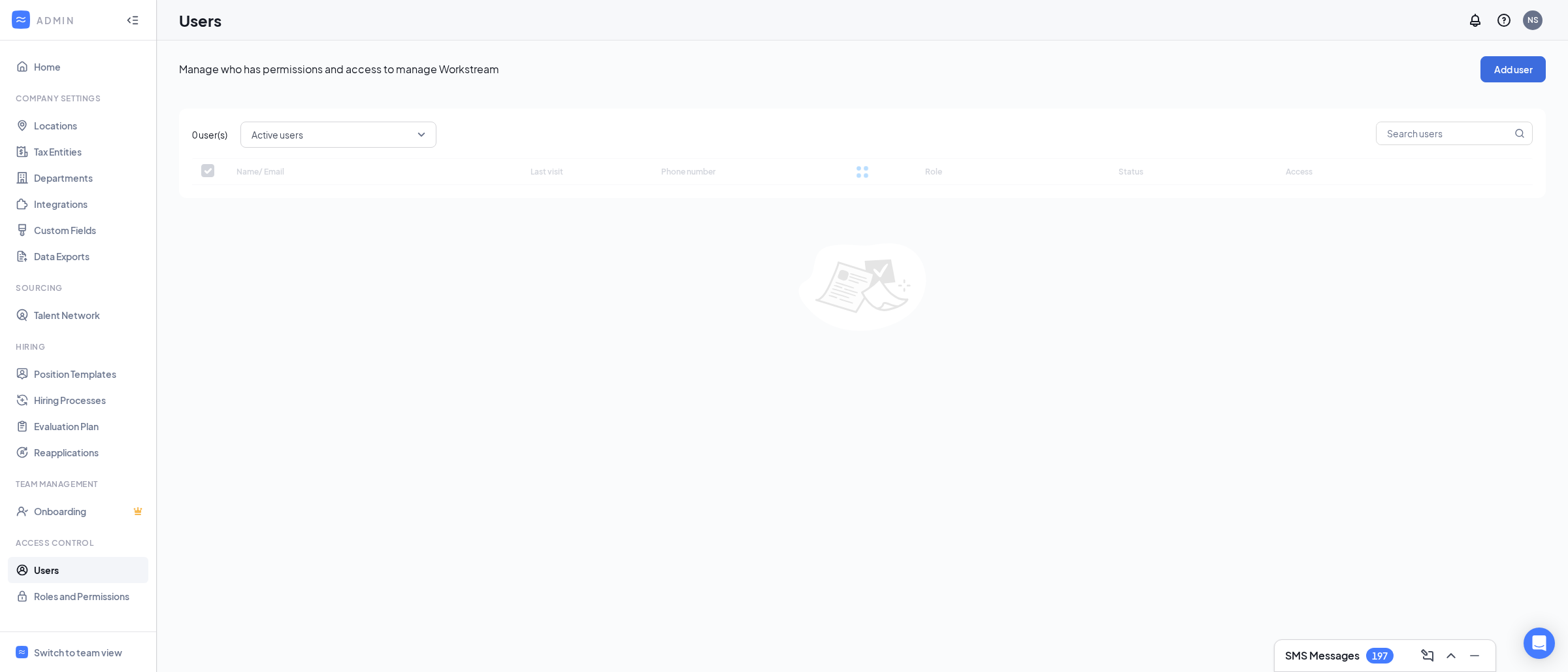
checkbox input "false"
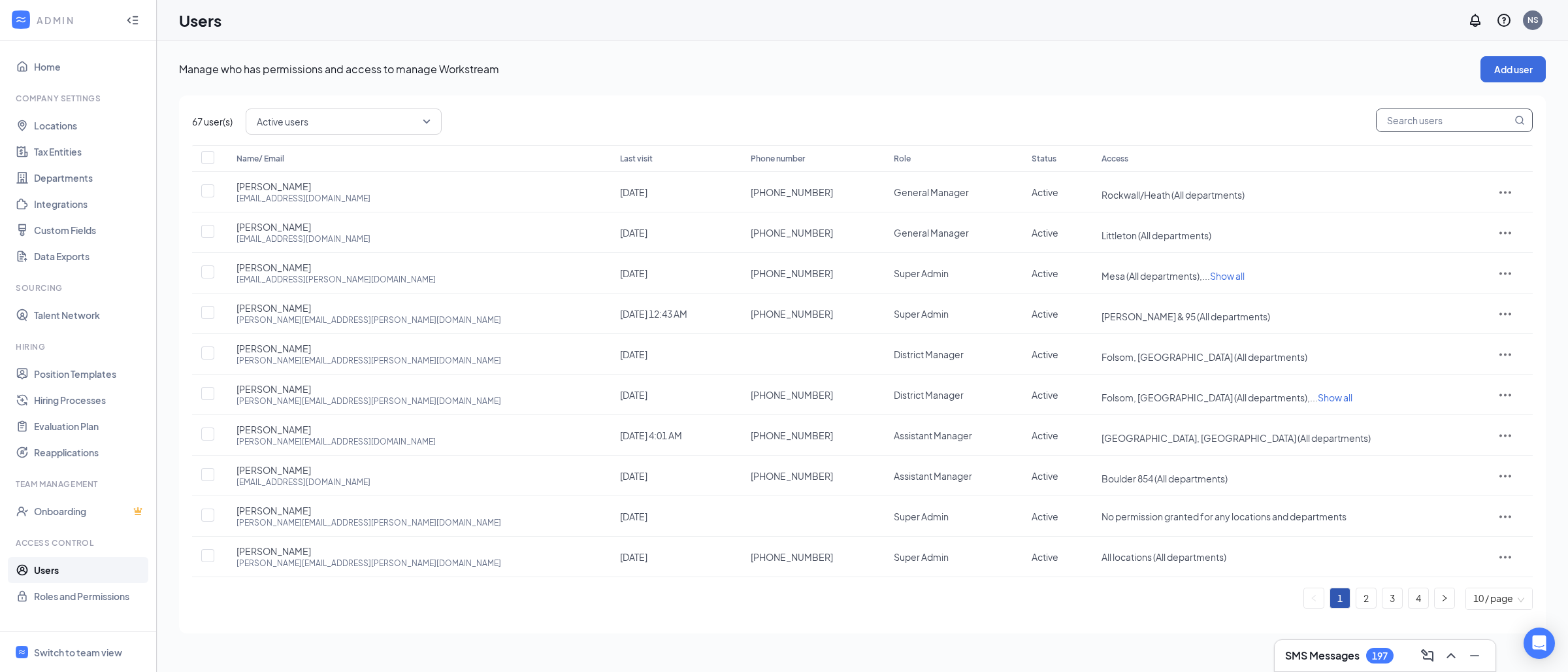
click at [1401, 140] on div "67 user(s) Active users Name/ Email Last visit Phone number Role Status Access …" at bounding box center [862, 364] width 1367 height 538
click at [1397, 122] on input "text" at bounding box center [1444, 120] width 136 height 22
paste input "[PERSON_NAME] [PERSON_NAME]"
type input "[PERSON_NAME] [PERSON_NAME]"
checkbox input "true"
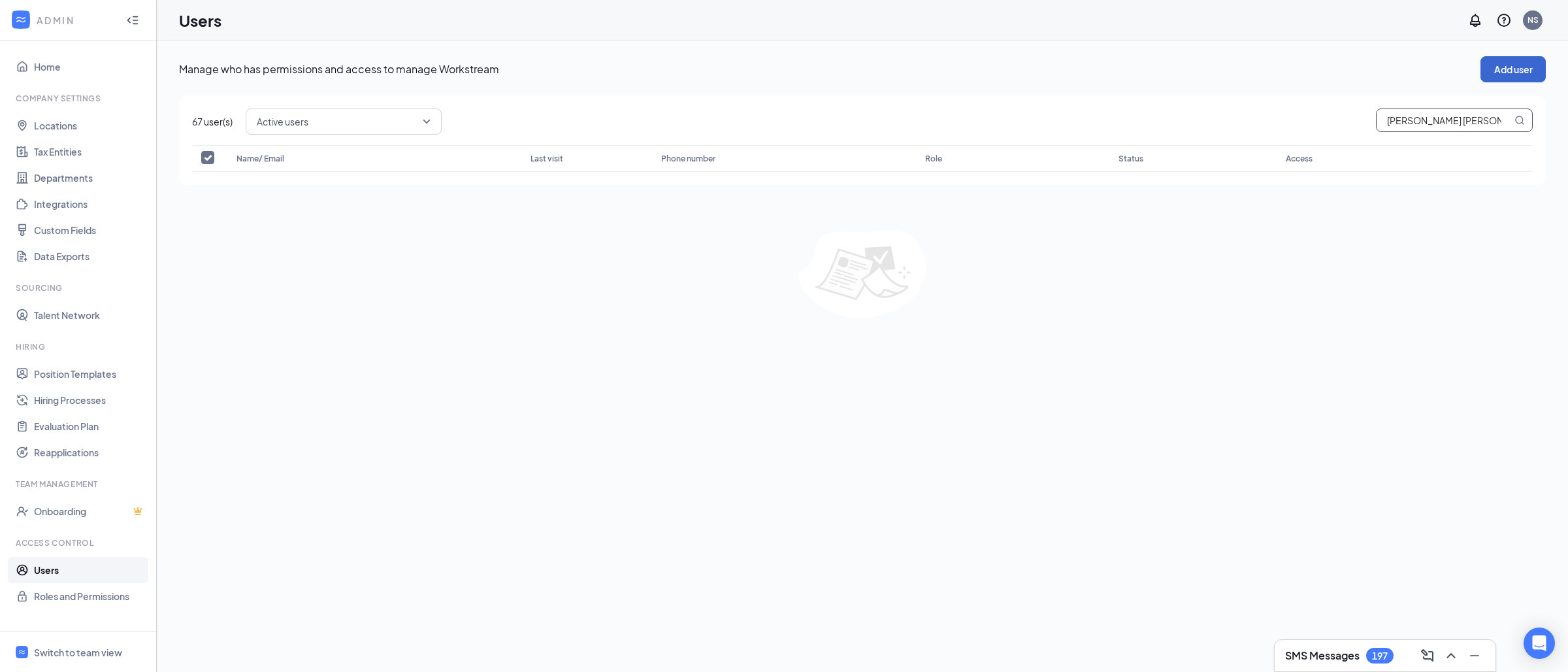
type input "[PERSON_NAME] [PERSON_NAME]"
click at [1524, 70] on button "Add user" at bounding box center [1513, 69] width 66 height 26
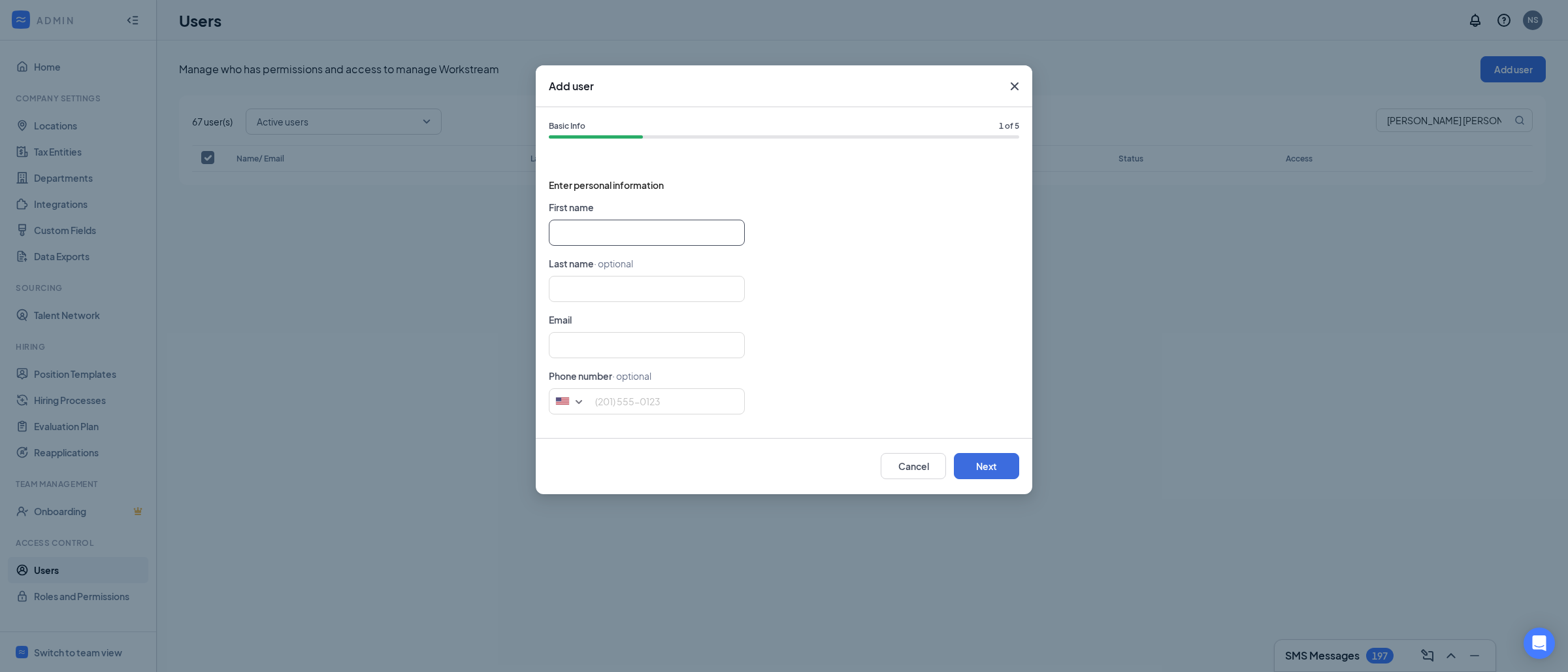
click at [566, 241] on input "text" at bounding box center [647, 233] width 196 height 26
paste input "[PERSON_NAME] [PERSON_NAME]"
type input "[PERSON_NAME]"
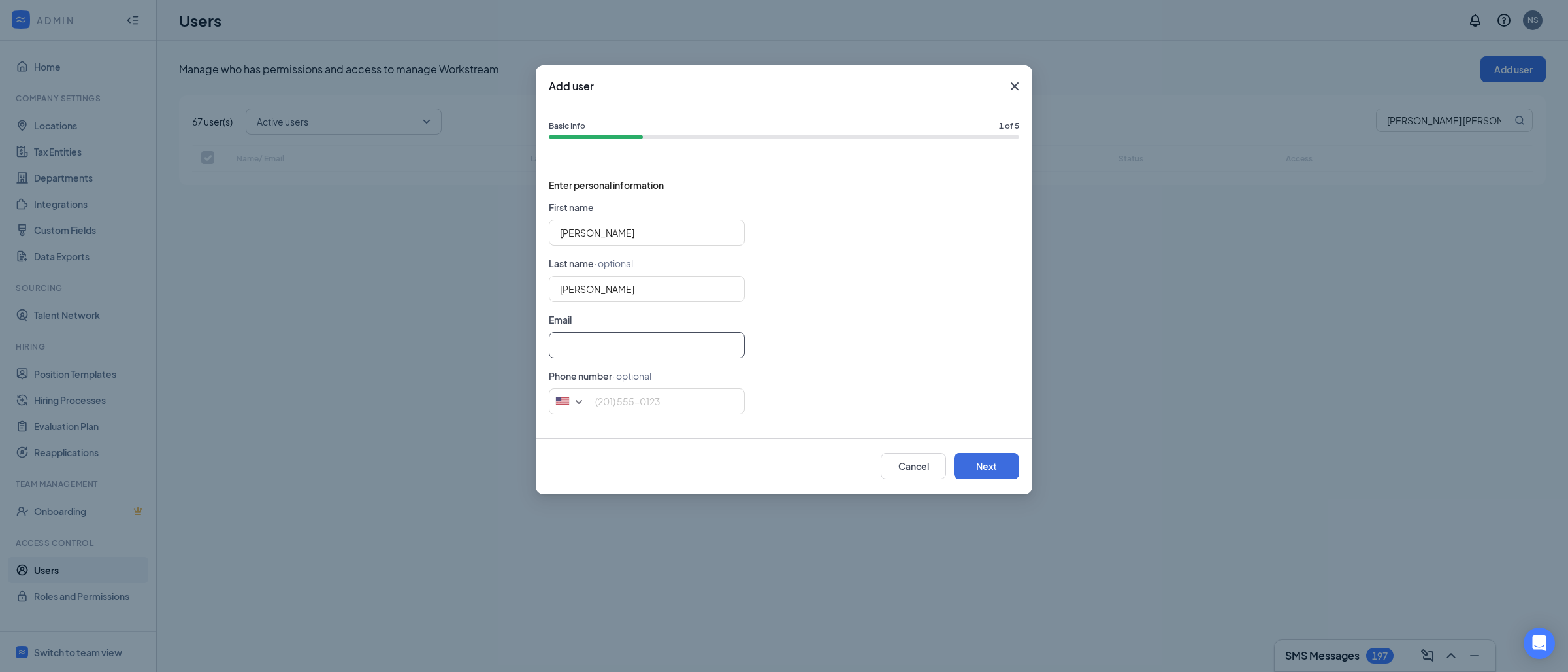
click at [693, 352] on input "text" at bounding box center [647, 345] width 196 height 26
paste input "[PERSON_NAME][EMAIL_ADDRESS][PERSON_NAME][DOMAIN_NAME]"
paste input "[PHONE_NUMBER]"
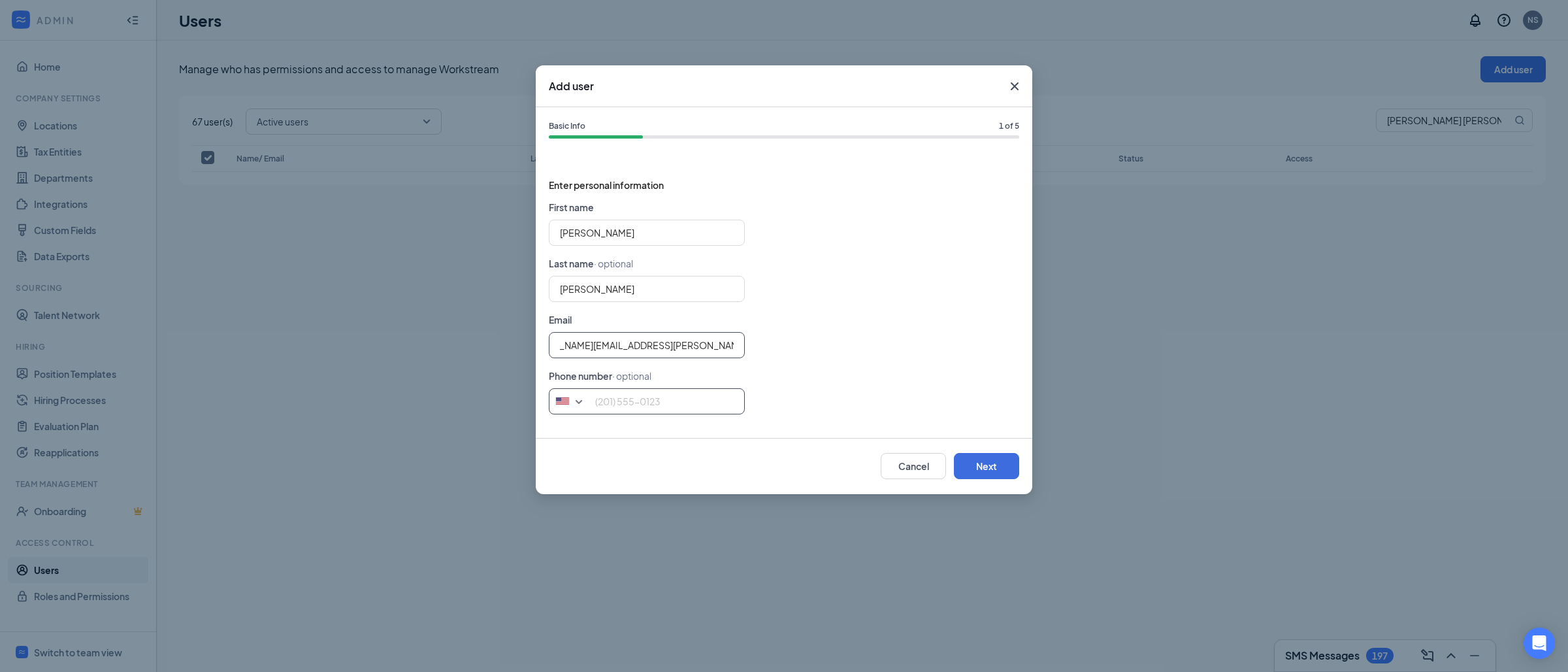
type input "[PERSON_NAME][EMAIL_ADDRESS][PERSON_NAME][DOMAIN_NAME]"
click at [684, 401] on input "tel" at bounding box center [647, 401] width 196 height 26
paste input "[PHONE_NUMBER]"
type input "[PHONE_NUMBER]"
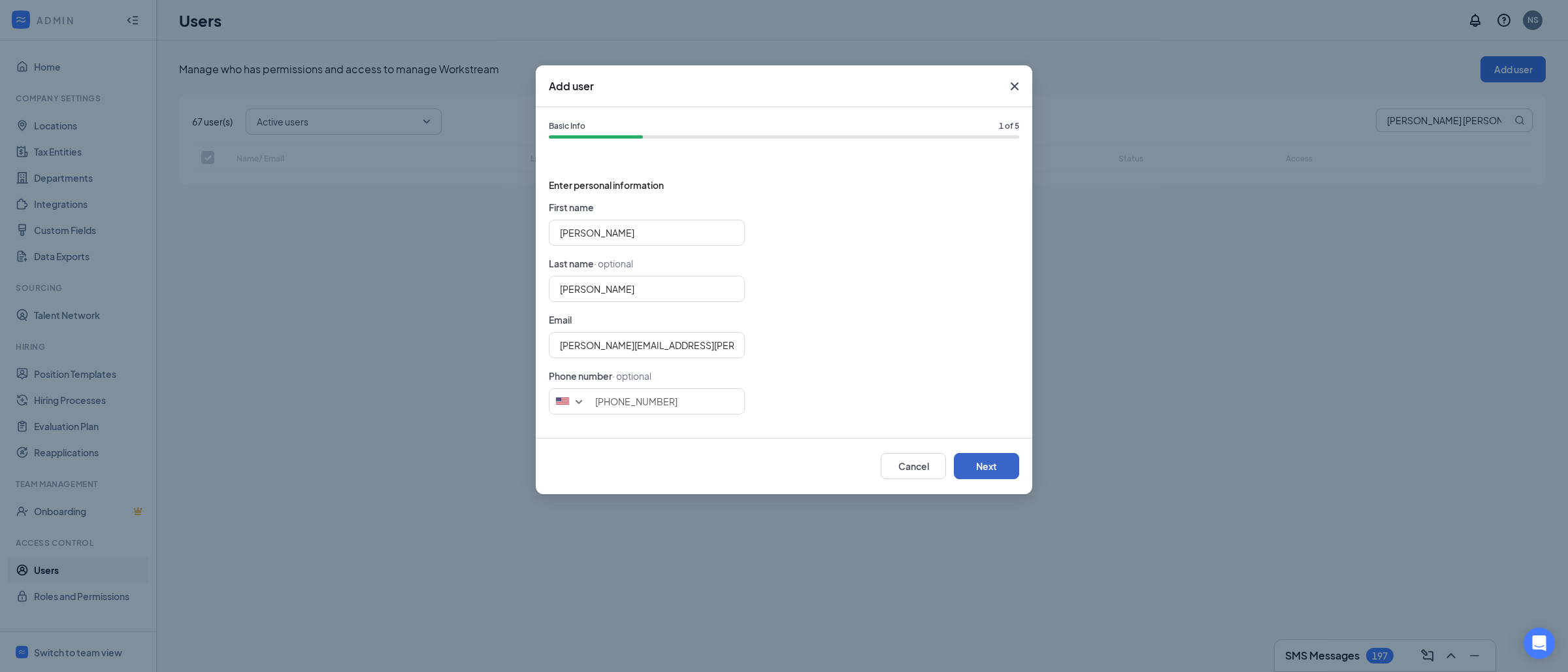
click at [989, 466] on button "Next" at bounding box center [987, 466] width 66 height 26
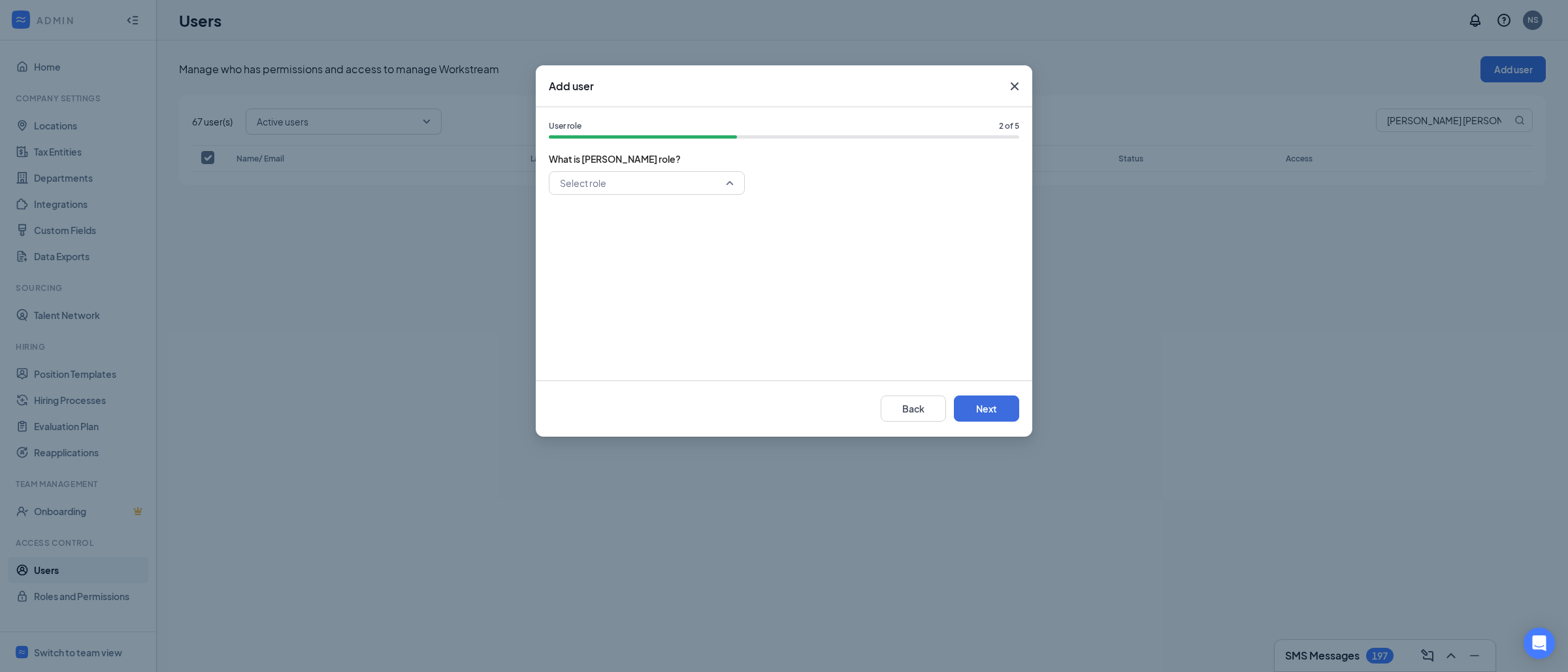
click at [656, 181] on input "search" at bounding box center [642, 183] width 171 height 22
click at [601, 278] on span "General Manager" at bounding box center [597, 276] width 75 height 15
click at [1011, 410] on button "Next" at bounding box center [987, 409] width 66 height 26
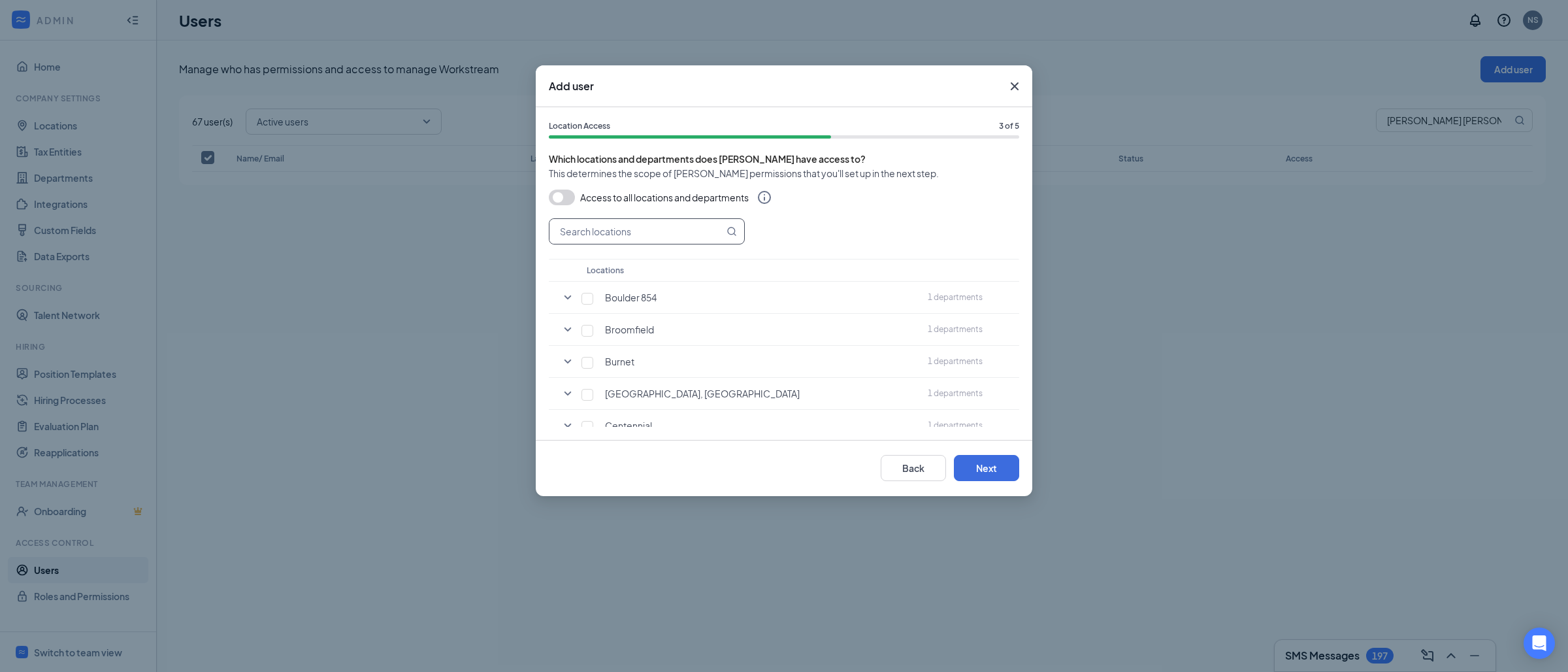
click at [669, 229] on input "text" at bounding box center [637, 232] width 174 height 25
paste input "[GEOGRAPHIC_DATA]"
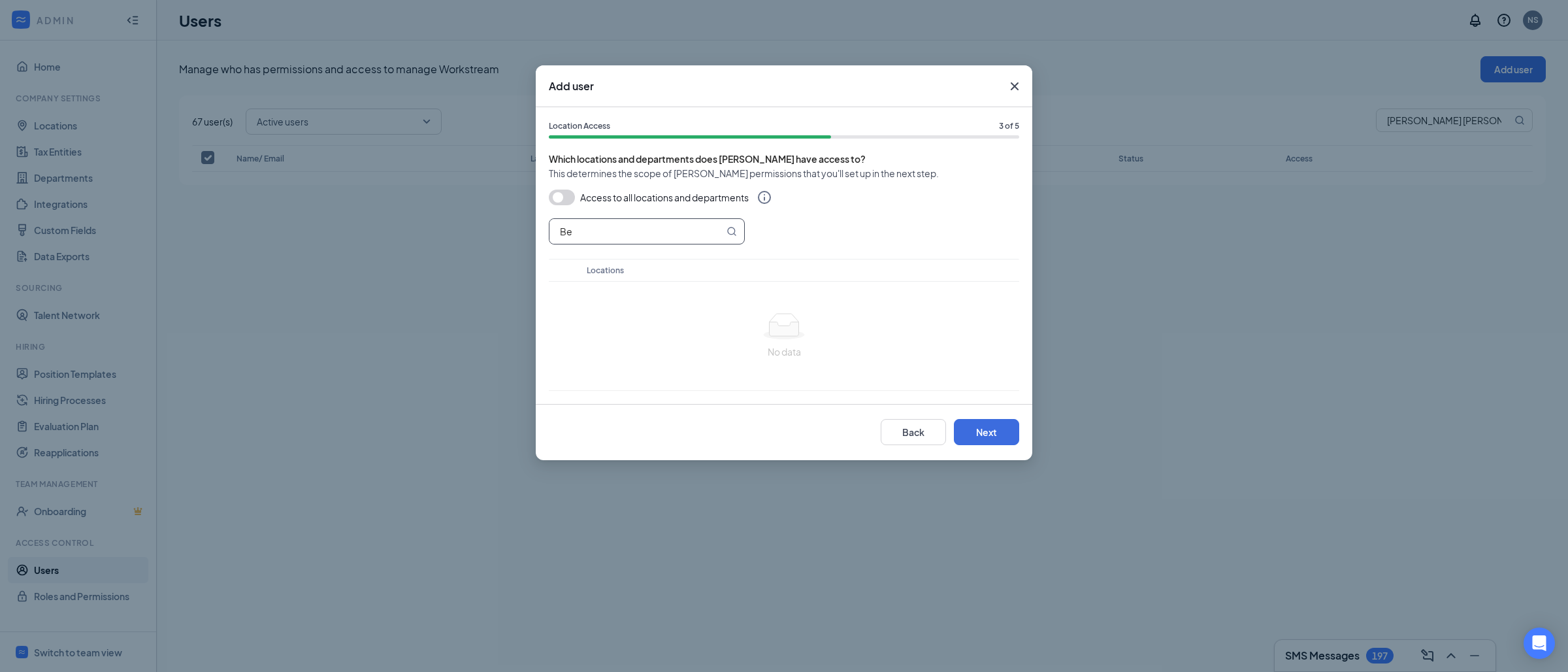
type input "B"
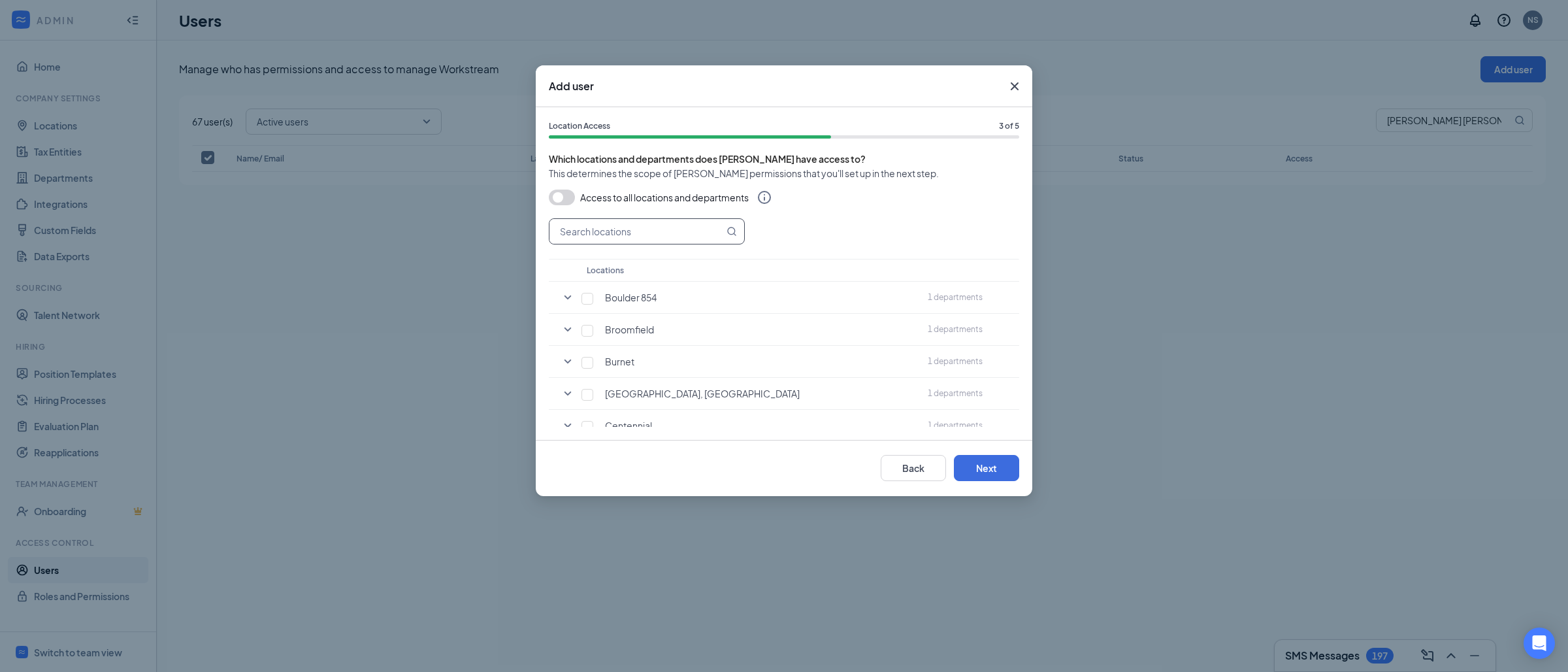
click at [1011, 84] on icon "Cross" at bounding box center [1014, 86] width 16 height 16
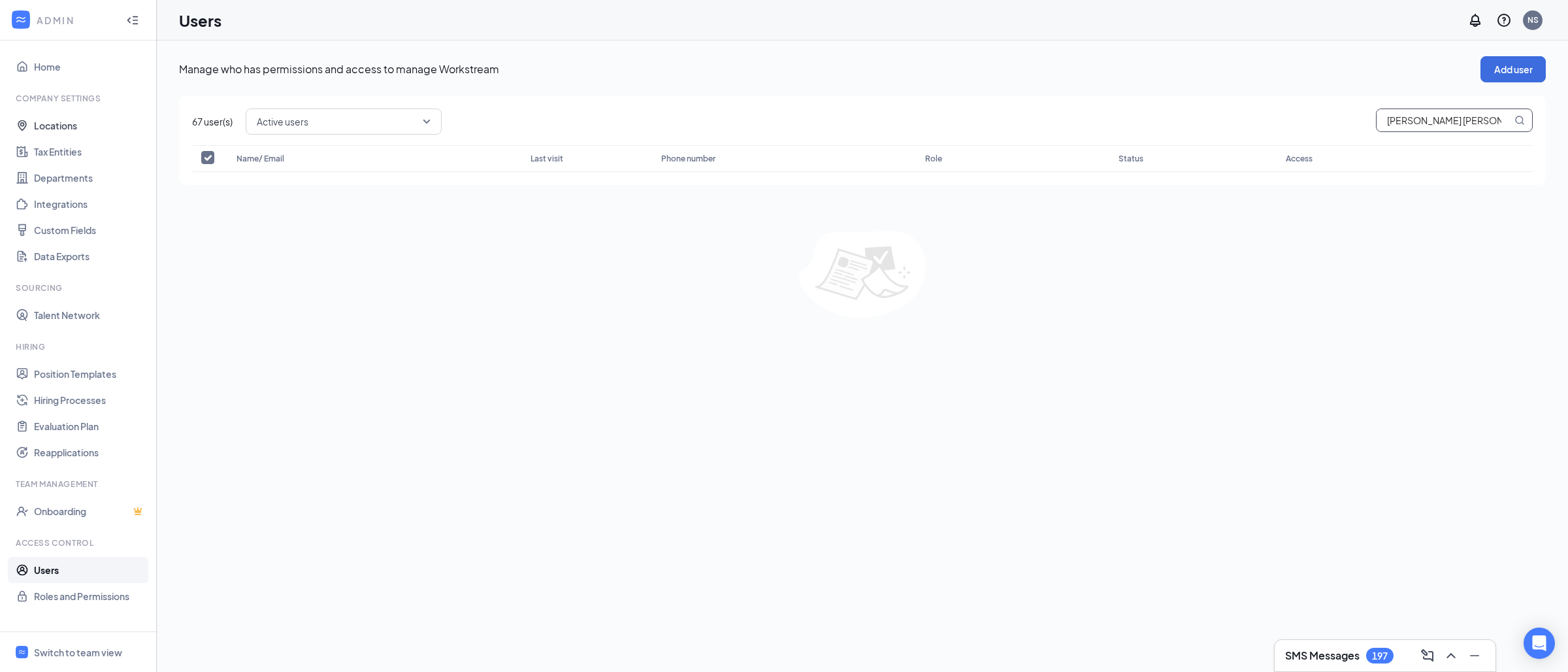
click at [1429, 118] on input "[PERSON_NAME] [PERSON_NAME]" at bounding box center [1444, 120] width 136 height 22
click at [1501, 72] on button "Add user" at bounding box center [1513, 69] width 66 height 26
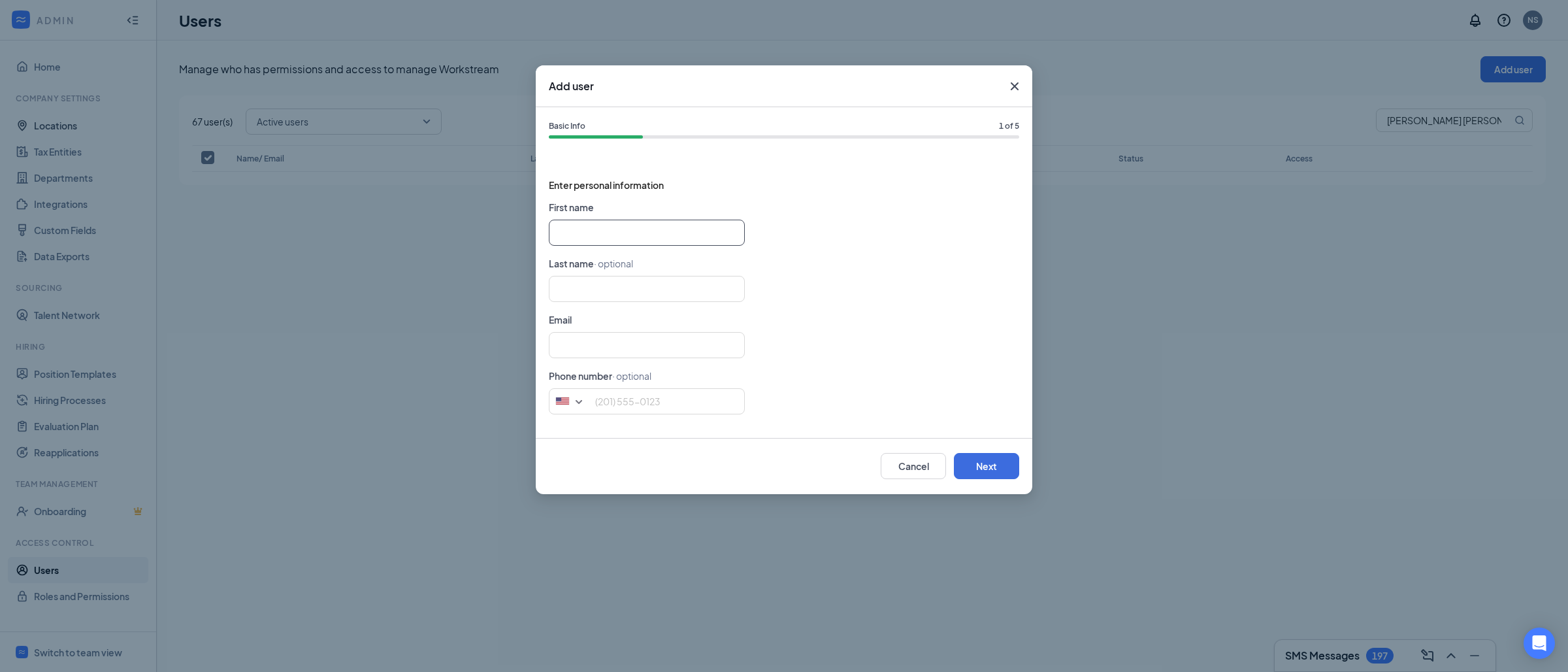
click at [637, 224] on input "text" at bounding box center [647, 233] width 196 height 26
paste input "[PERSON_NAME] [PERSON_NAME] [PERSON_NAME][EMAIL_ADDRESS][PERSON_NAME][DOMAIN_NA…"
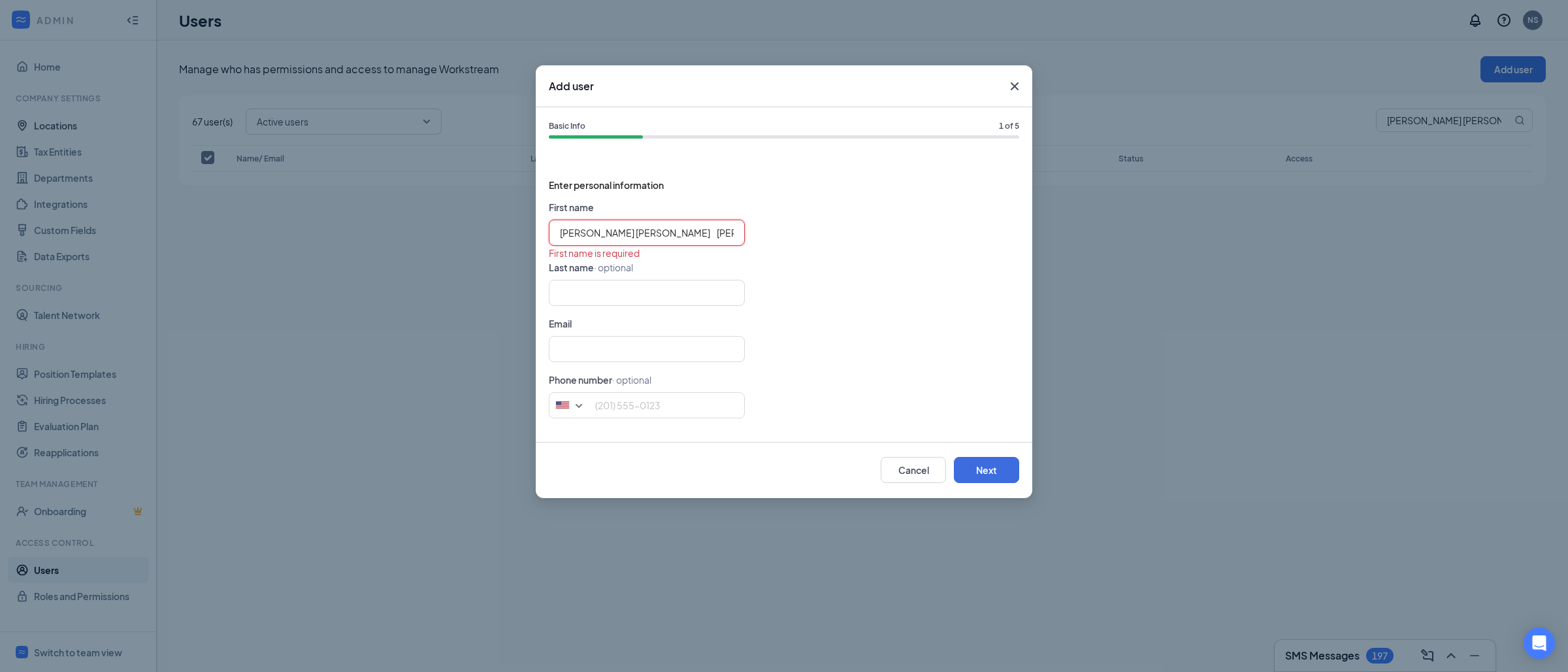
type input "[PERSON_NAME] [PERSON_NAME] [PERSON_NAME][EMAIL_ADDRESS][PERSON_NAME][DOMAIN_NA…"
type input "248-6675"
drag, startPoint x: 733, startPoint y: 237, endPoint x: 707, endPoint y: 234, distance: 26.2
click at [707, 234] on input "[PERSON_NAME] [PERSON_NAME] [PERSON_NAME][EMAIL_ADDRESS][PERSON_NAME][DOMAIN_NA…" at bounding box center [647, 233] width 196 height 26
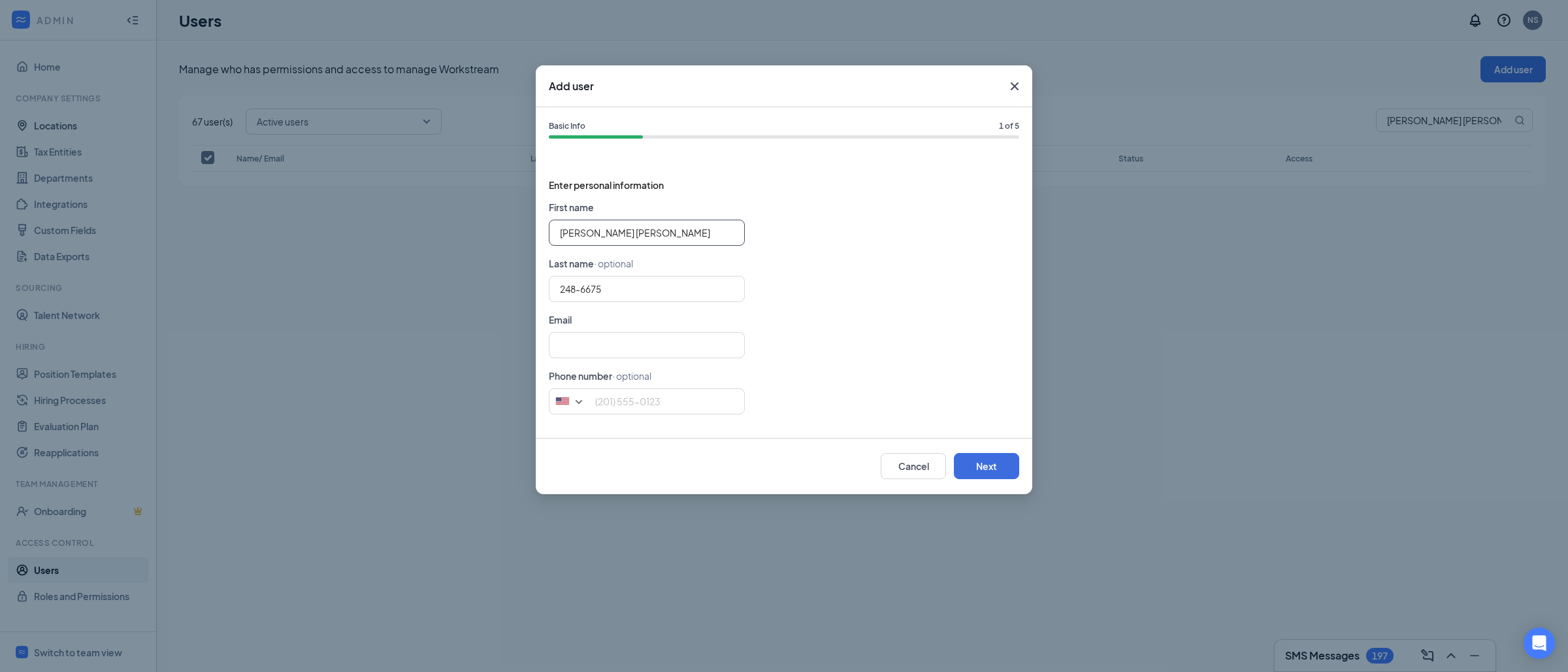
scroll to position [0, 0]
type input "[PERSON_NAME] [PERSON_NAME]"
click at [608, 346] on input "text" at bounding box center [647, 345] width 196 height 26
paste input "[PERSON_NAME][EMAIL_ADDRESS][PERSON_NAME][DOMAIN_NAME]"
type input "[PERSON_NAME][EMAIL_ADDRESS][PERSON_NAME][DOMAIN_NAME]"
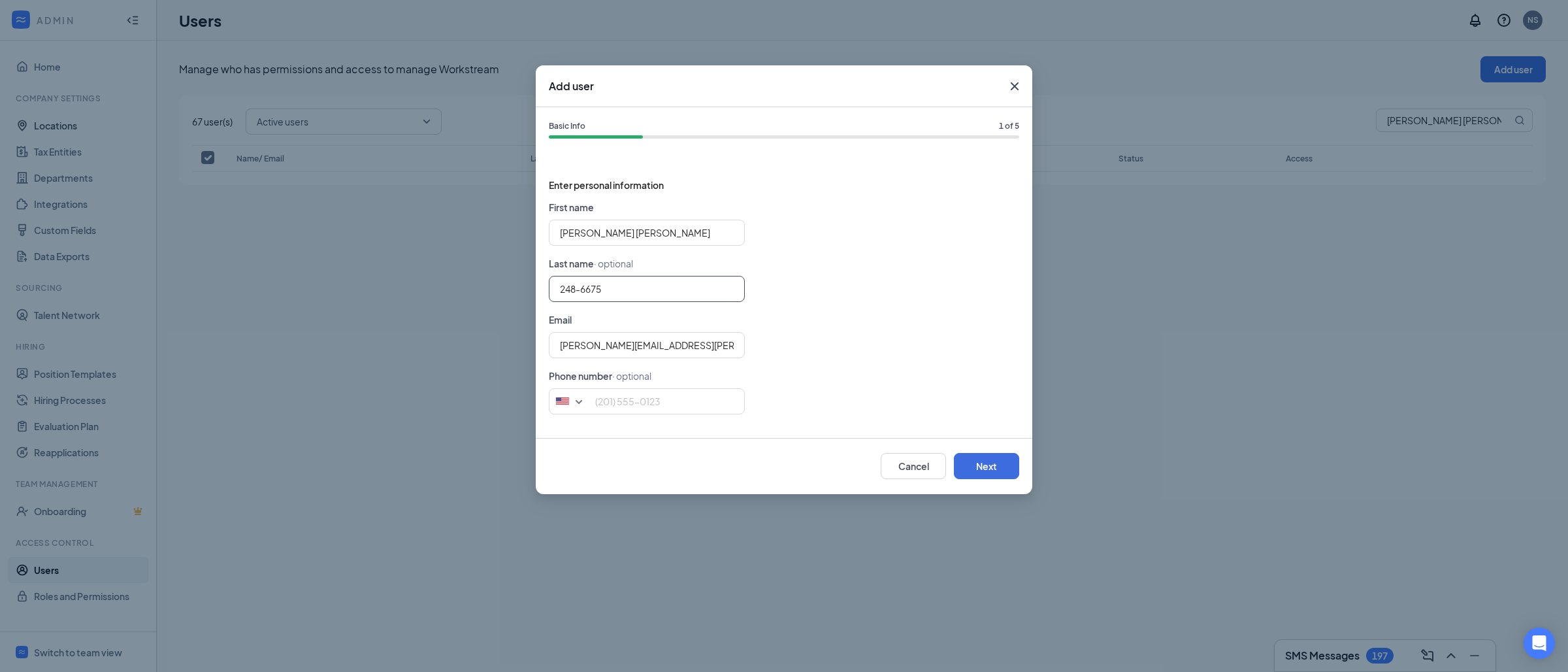
click at [630, 280] on input "248-6675" at bounding box center [647, 289] width 196 height 26
type input "[PERSON_NAME]"
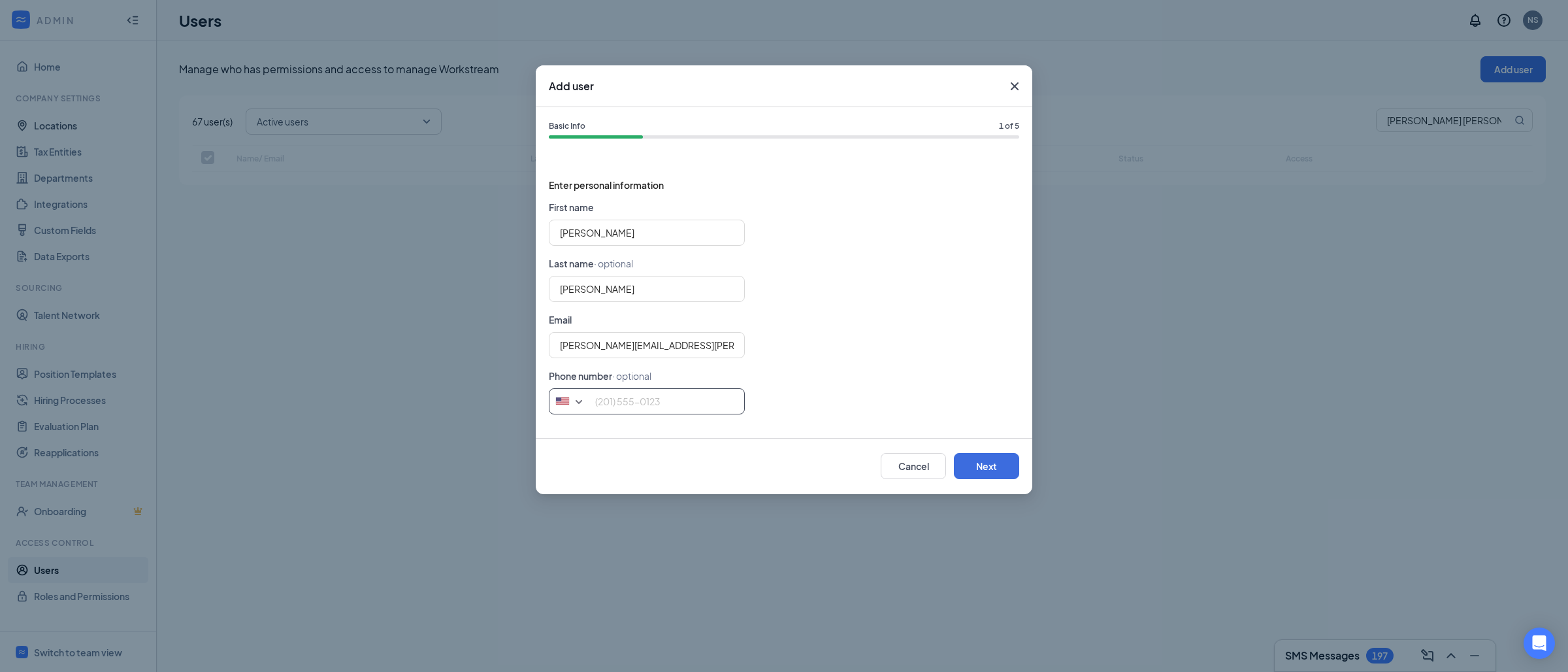
click at [624, 404] on input "tel" at bounding box center [647, 401] width 196 height 26
paste input "[PHONE_NUMBER]"
type input "[PHONE_NUMBER]"
click at [984, 466] on button "Next" at bounding box center [987, 466] width 66 height 26
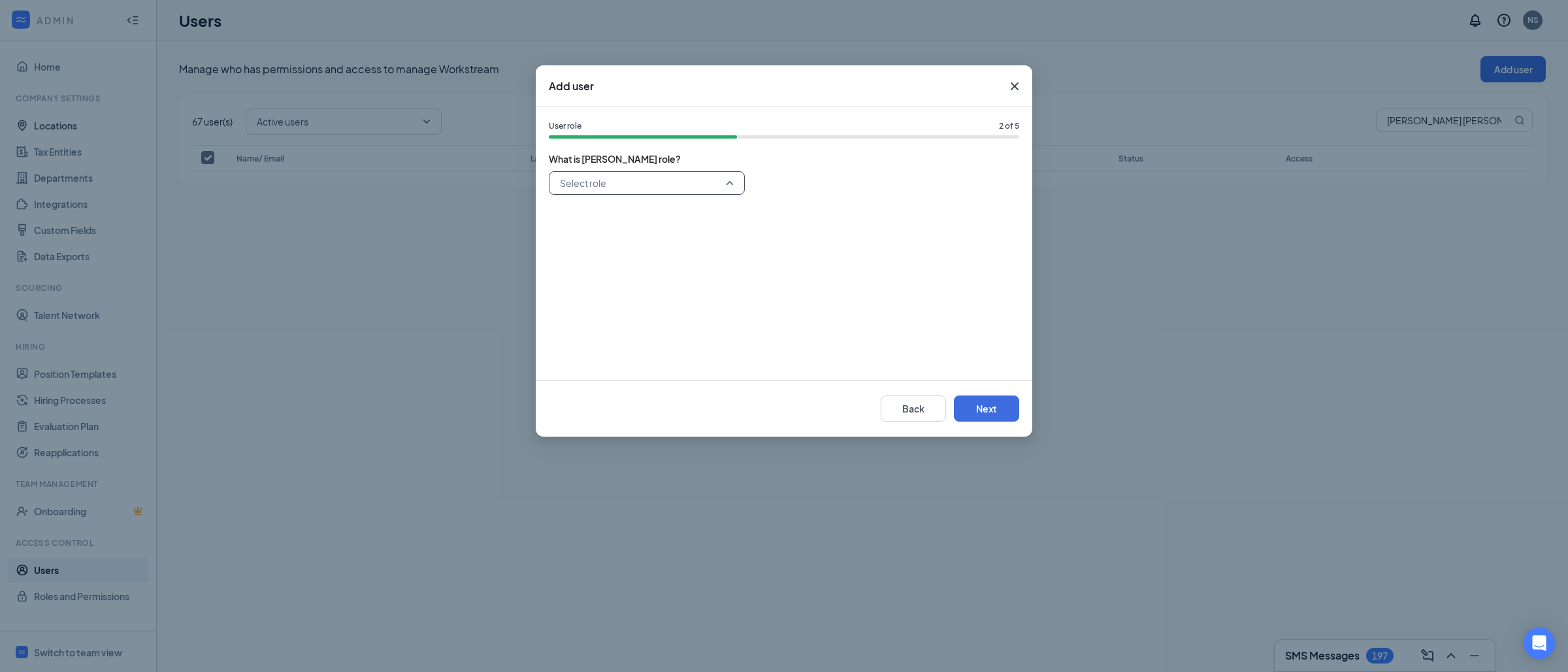
click at [687, 174] on input "search" at bounding box center [642, 183] width 171 height 22
click at [590, 275] on span "General Manager" at bounding box center [597, 276] width 75 height 15
click at [993, 412] on button "Next" at bounding box center [987, 409] width 66 height 26
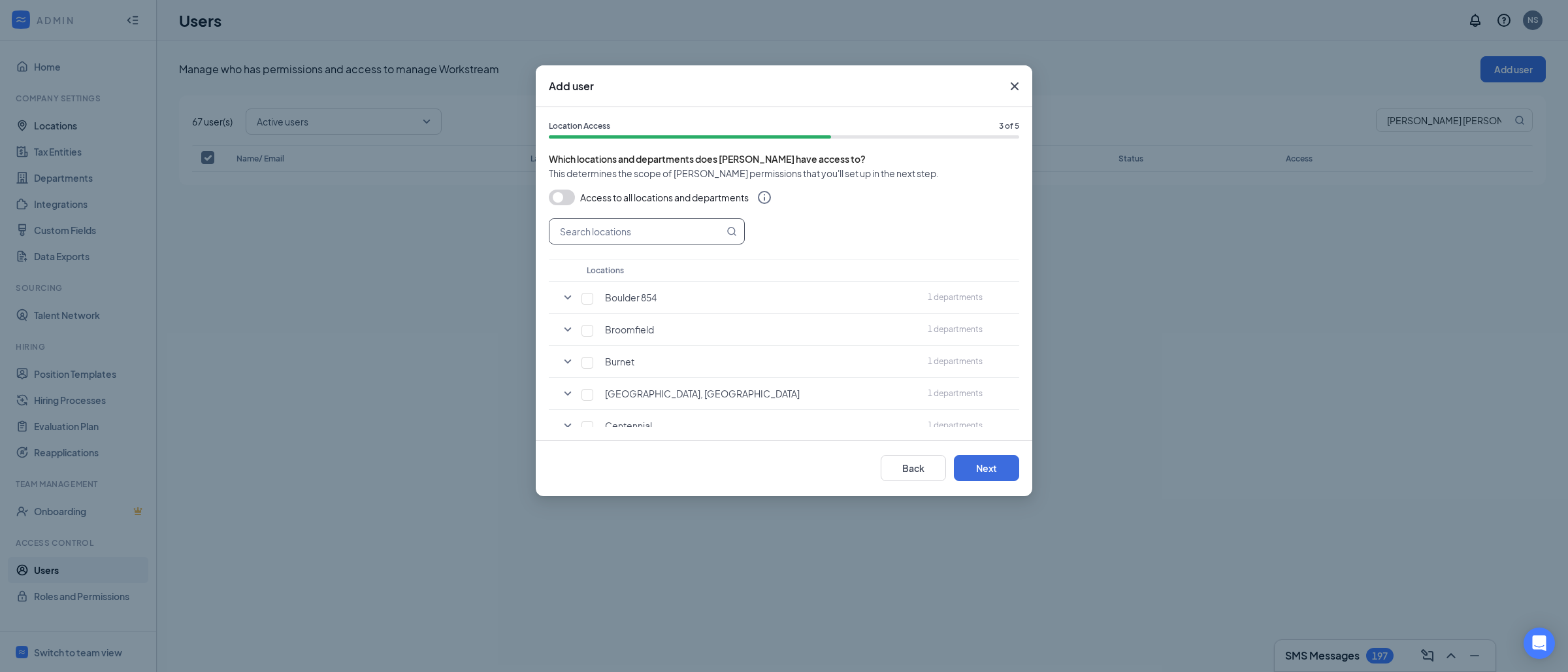
click at [659, 226] on input "text" at bounding box center [637, 232] width 174 height 25
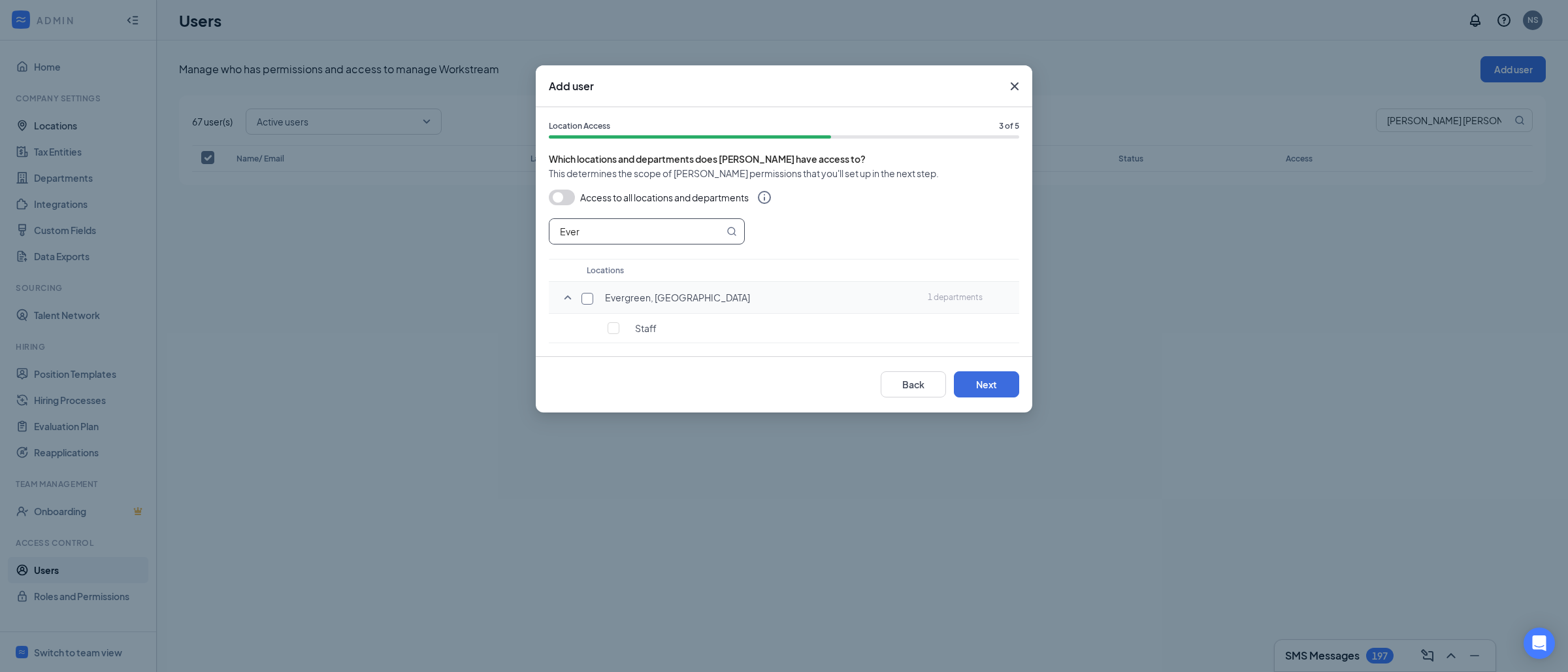
type input "Ever"
click at [590, 295] on input "checkbox" at bounding box center [587, 298] width 12 height 12
checkbox input "true"
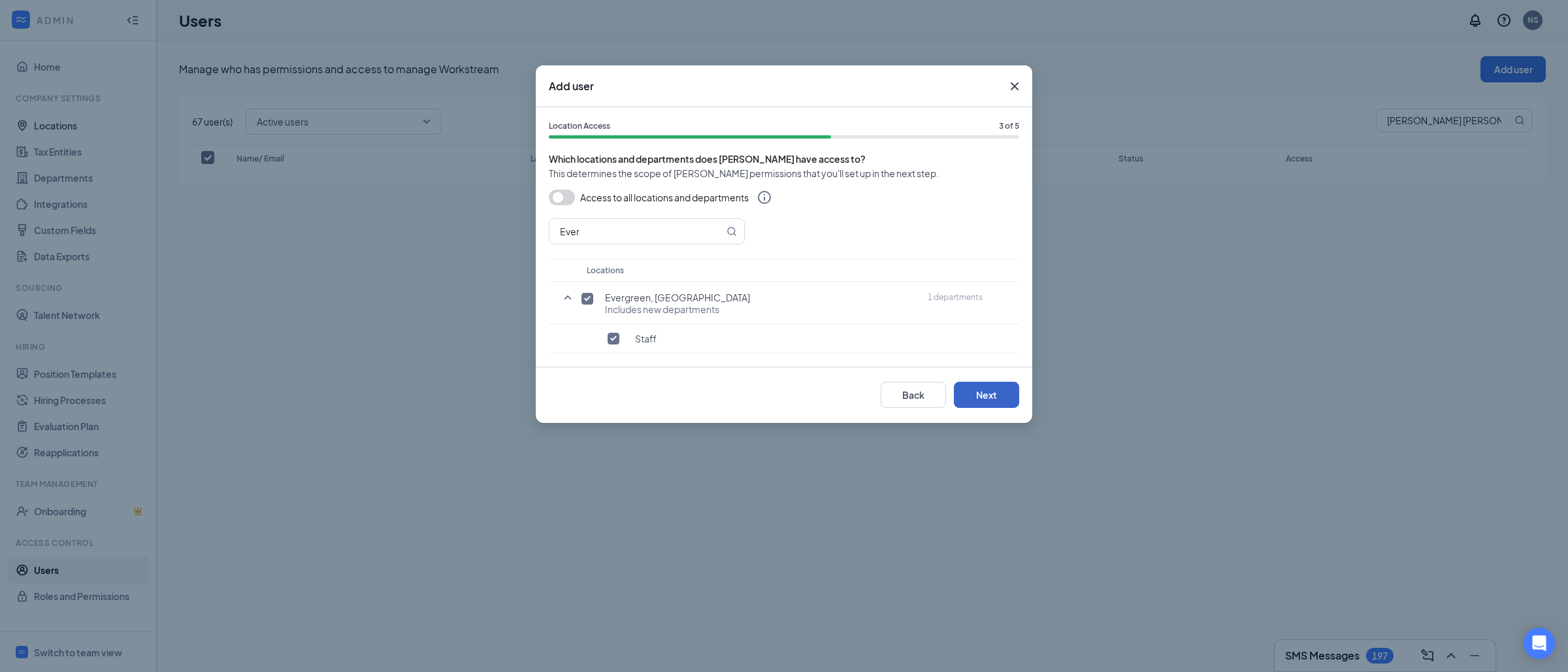
click at [993, 398] on button "Next" at bounding box center [987, 395] width 66 height 26
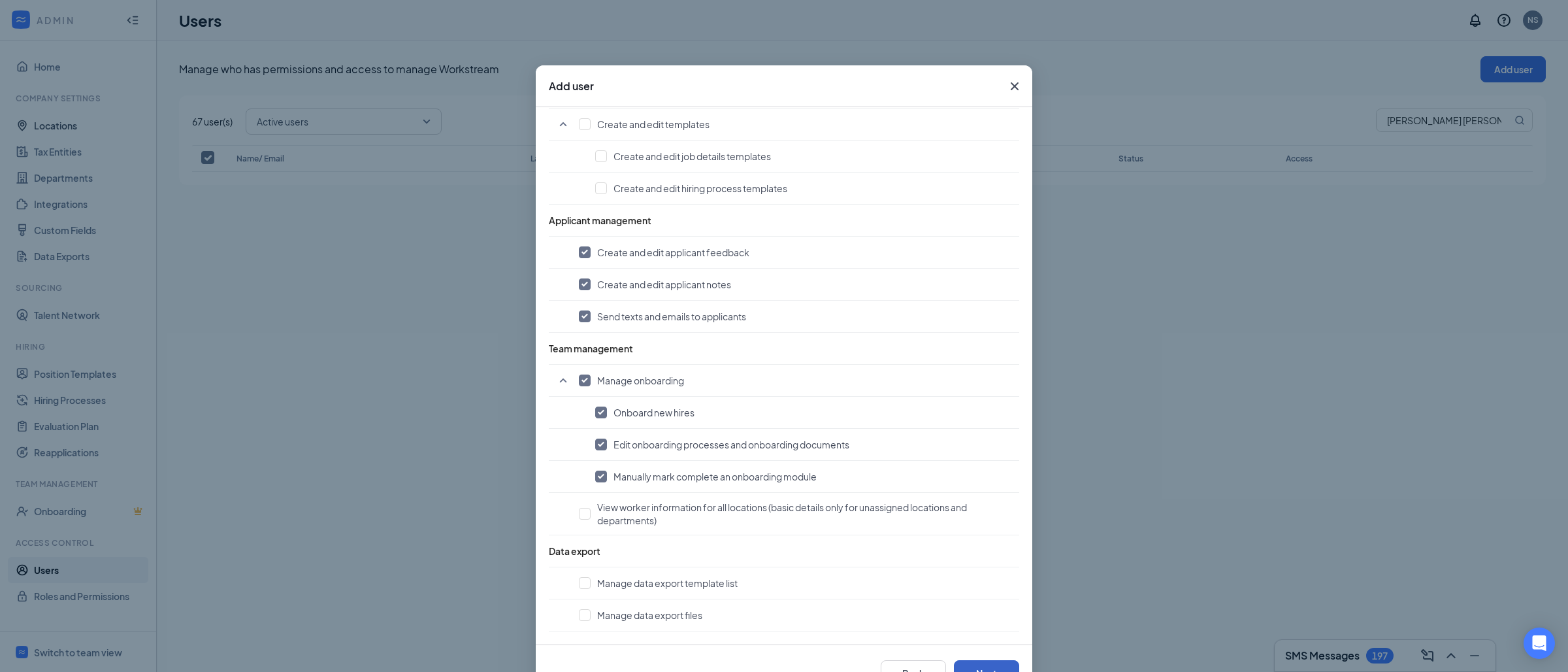
scroll to position [44, 0]
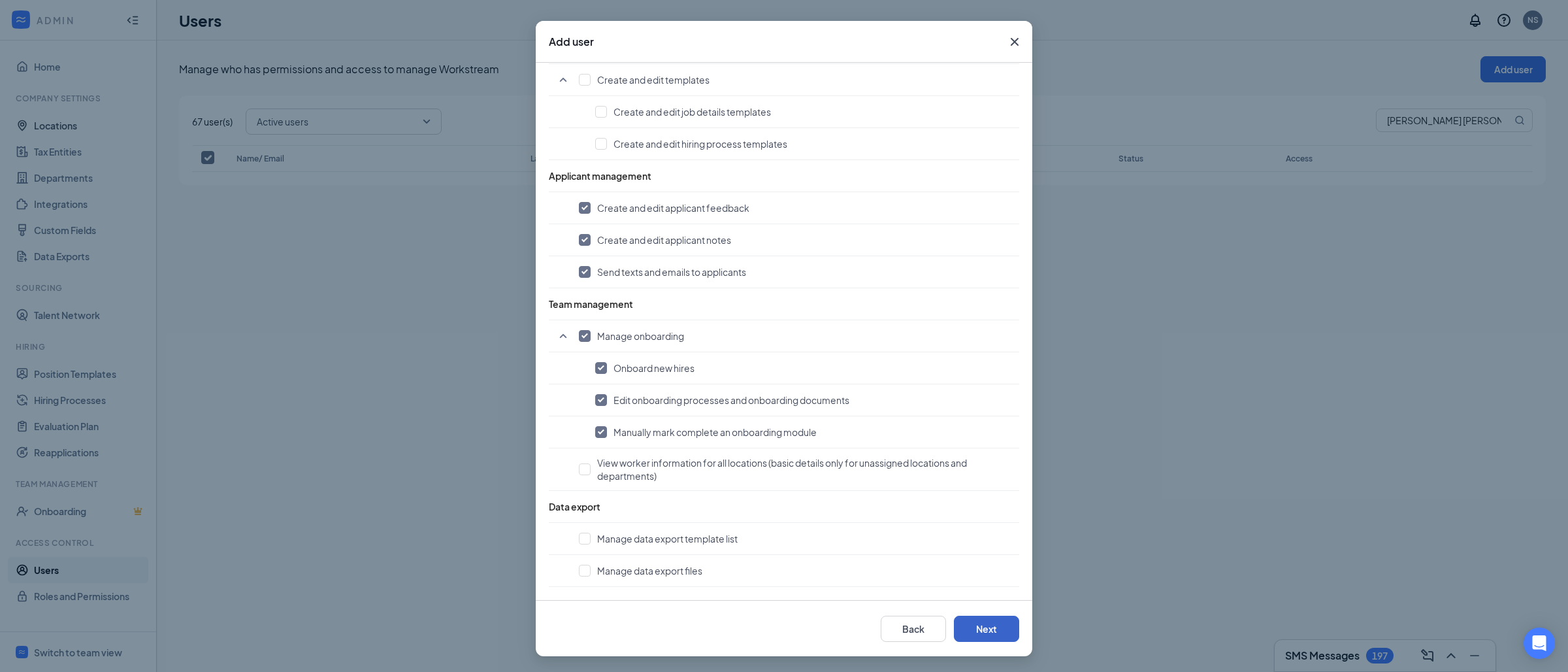
click at [970, 633] on button "Next" at bounding box center [987, 628] width 66 height 26
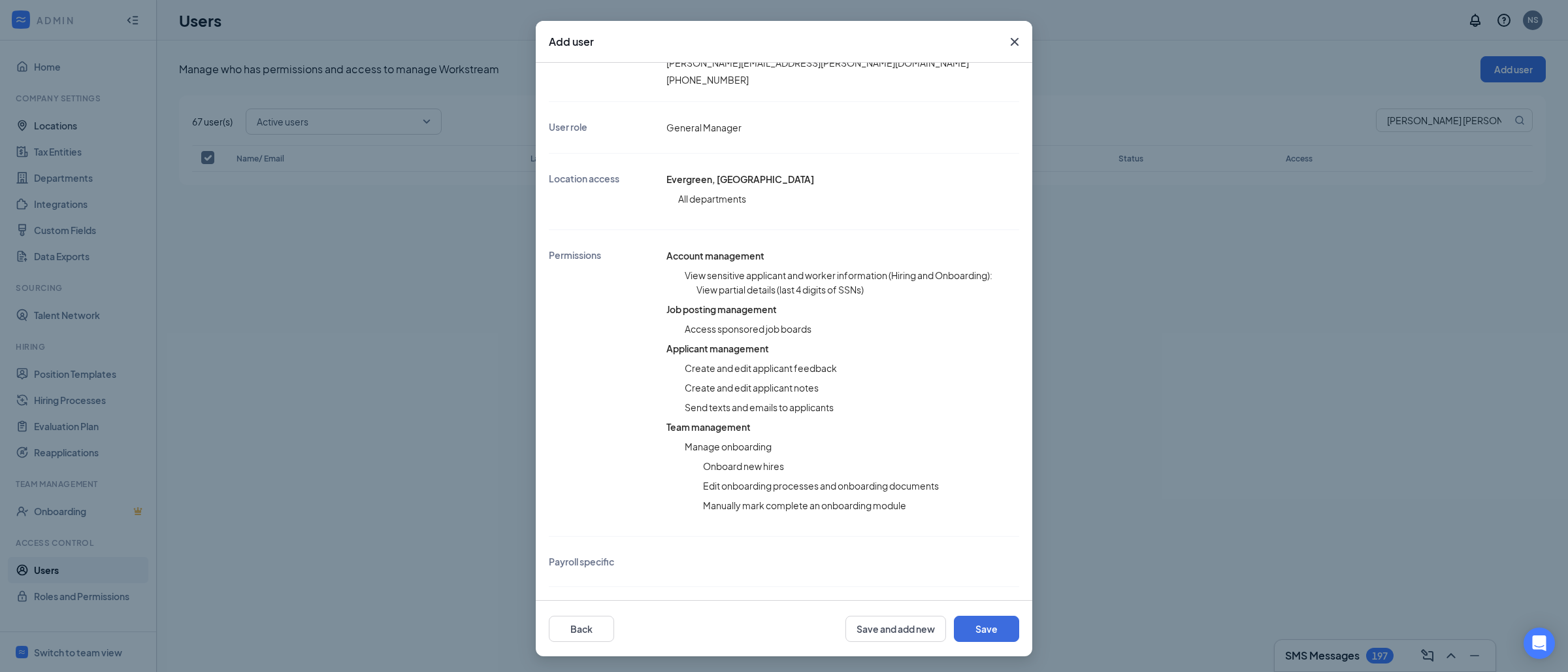
scroll to position [165, 0]
click at [970, 633] on button "Save" at bounding box center [987, 628] width 66 height 26
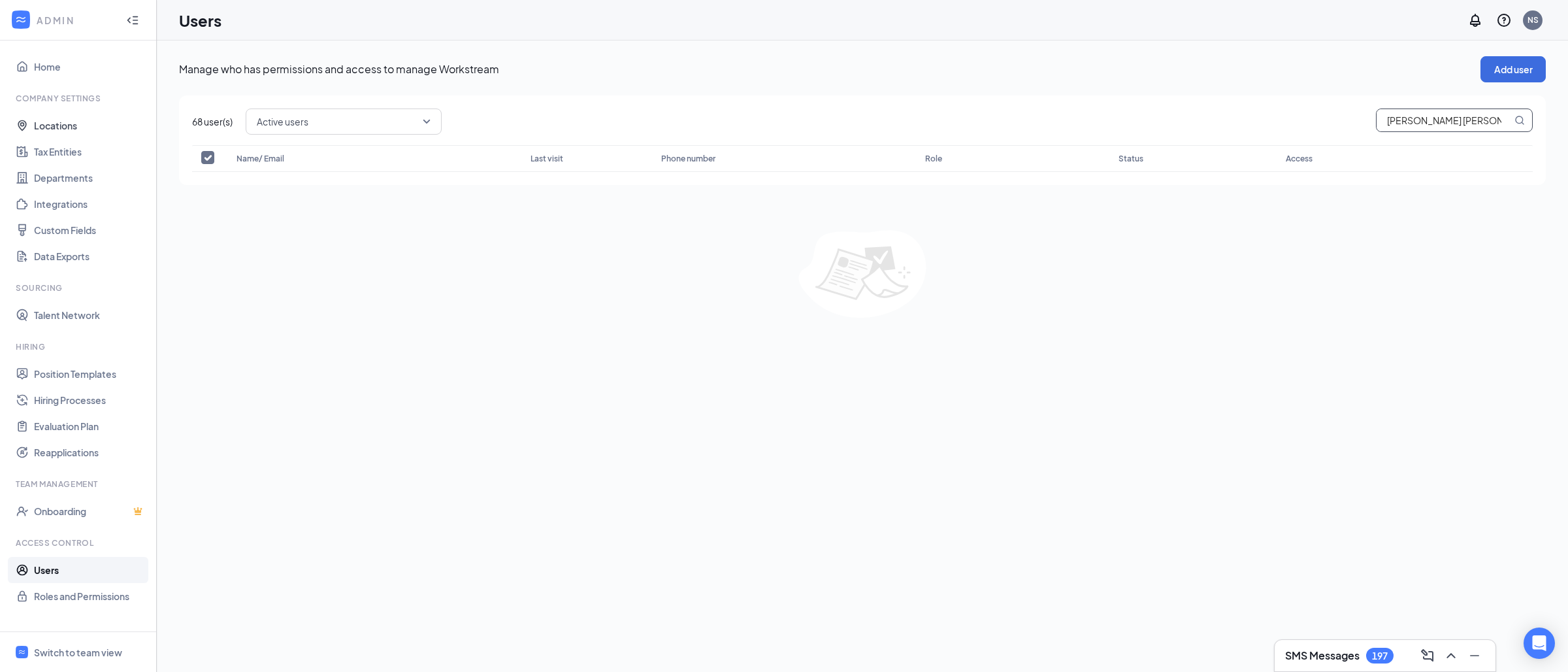
click at [1468, 122] on input "[PERSON_NAME] [PERSON_NAME]" at bounding box center [1444, 120] width 136 height 22
type input "[PERSON_NAME]"
checkbox input "false"
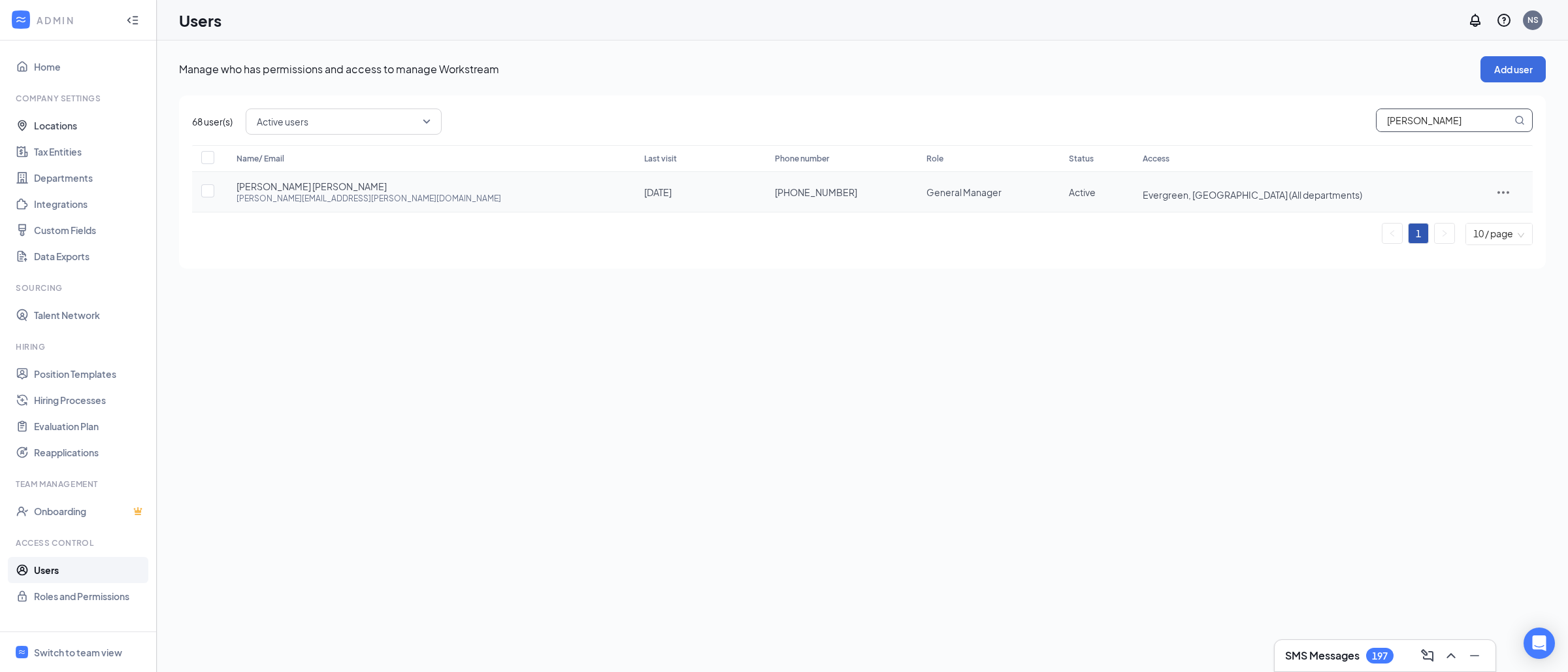
type input "[PERSON_NAME]"
click at [1497, 194] on icon "ActionsIcon" at bounding box center [1503, 192] width 16 height 16
click at [1497, 223] on span "Edit user" at bounding box center [1495, 218] width 37 height 12
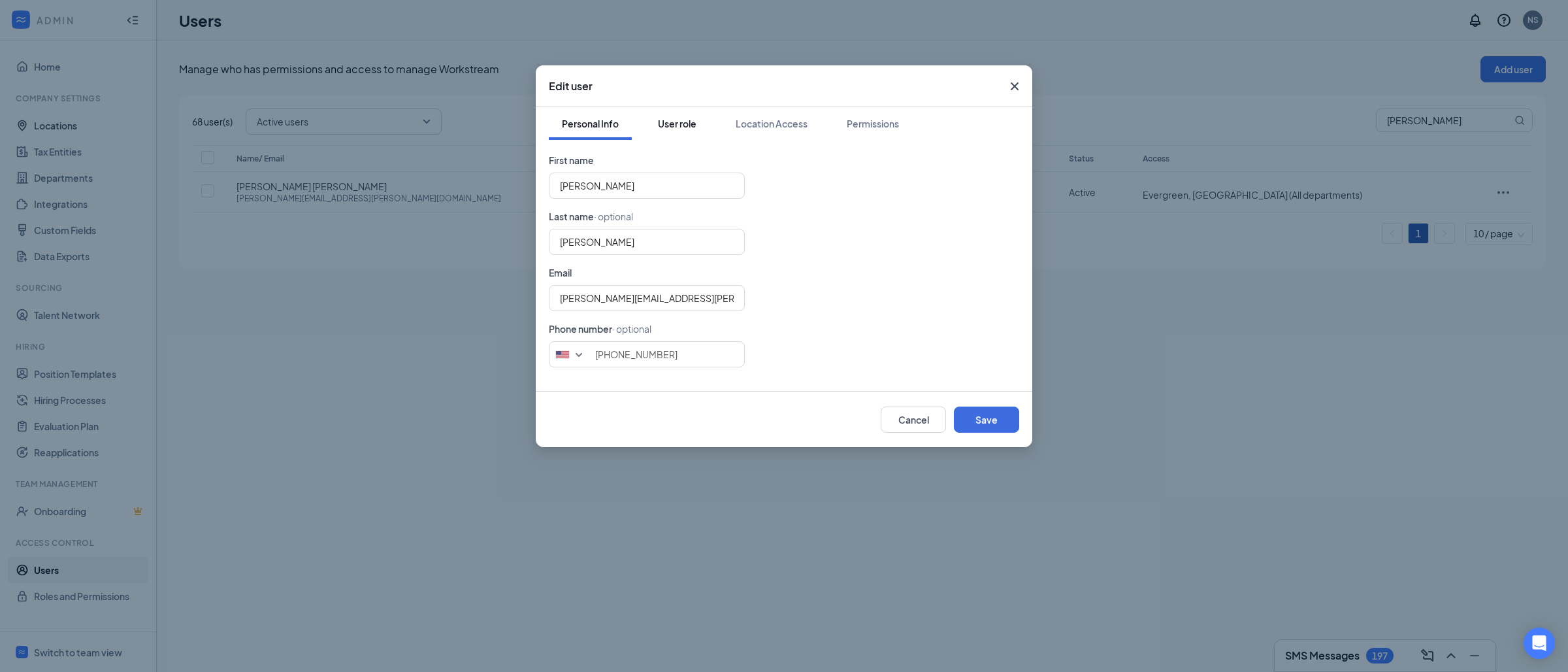
click at [683, 115] on button "User role" at bounding box center [678, 123] width 65 height 32
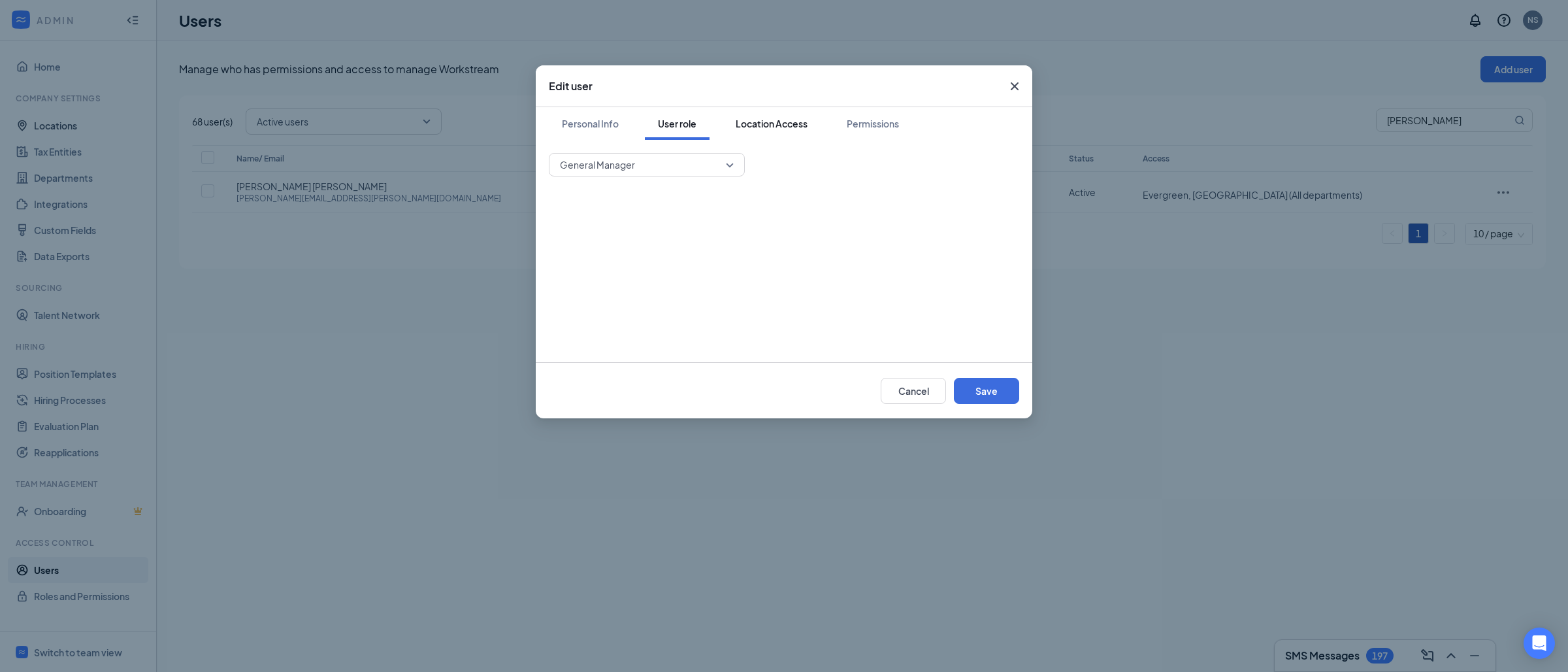
click at [801, 135] on button "Location Access" at bounding box center [772, 123] width 98 height 32
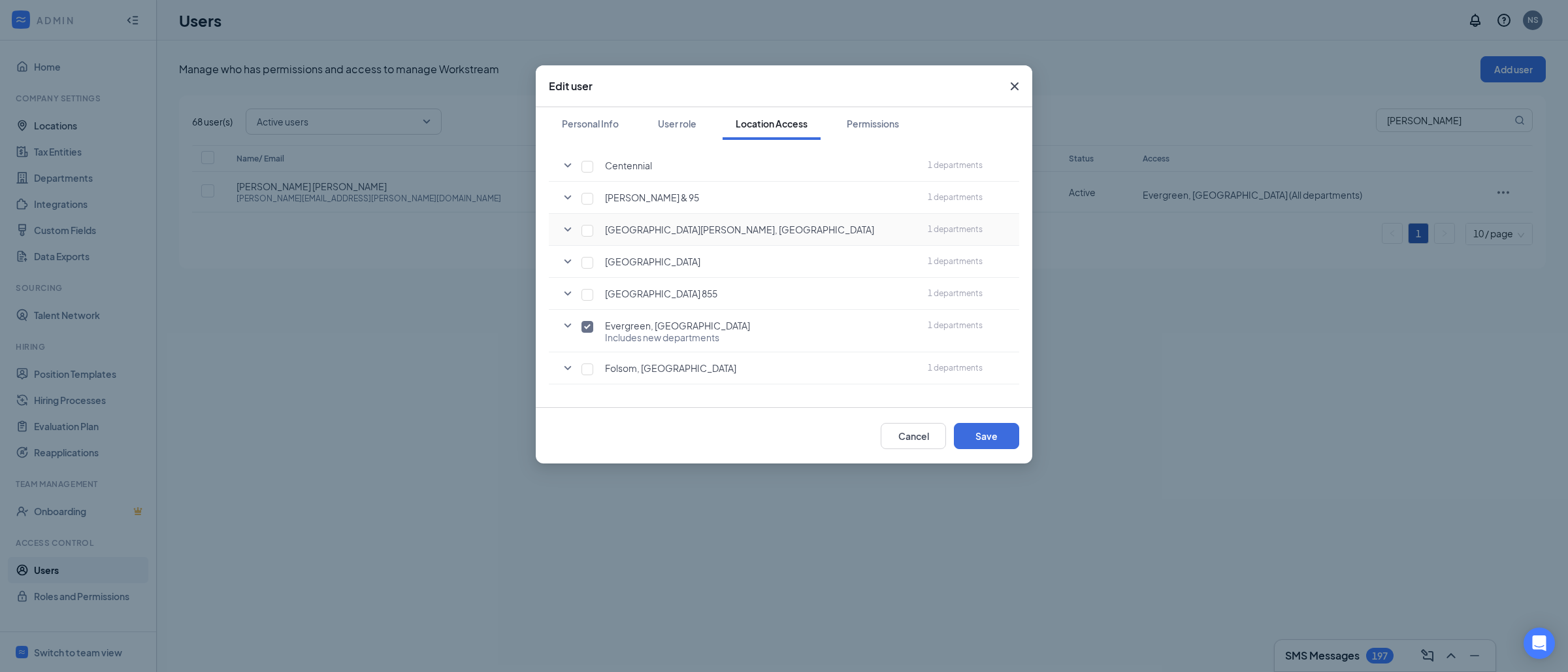
scroll to position [236, 0]
click at [592, 315] on input "checkbox" at bounding box center [587, 318] width 12 height 12
checkbox input "false"
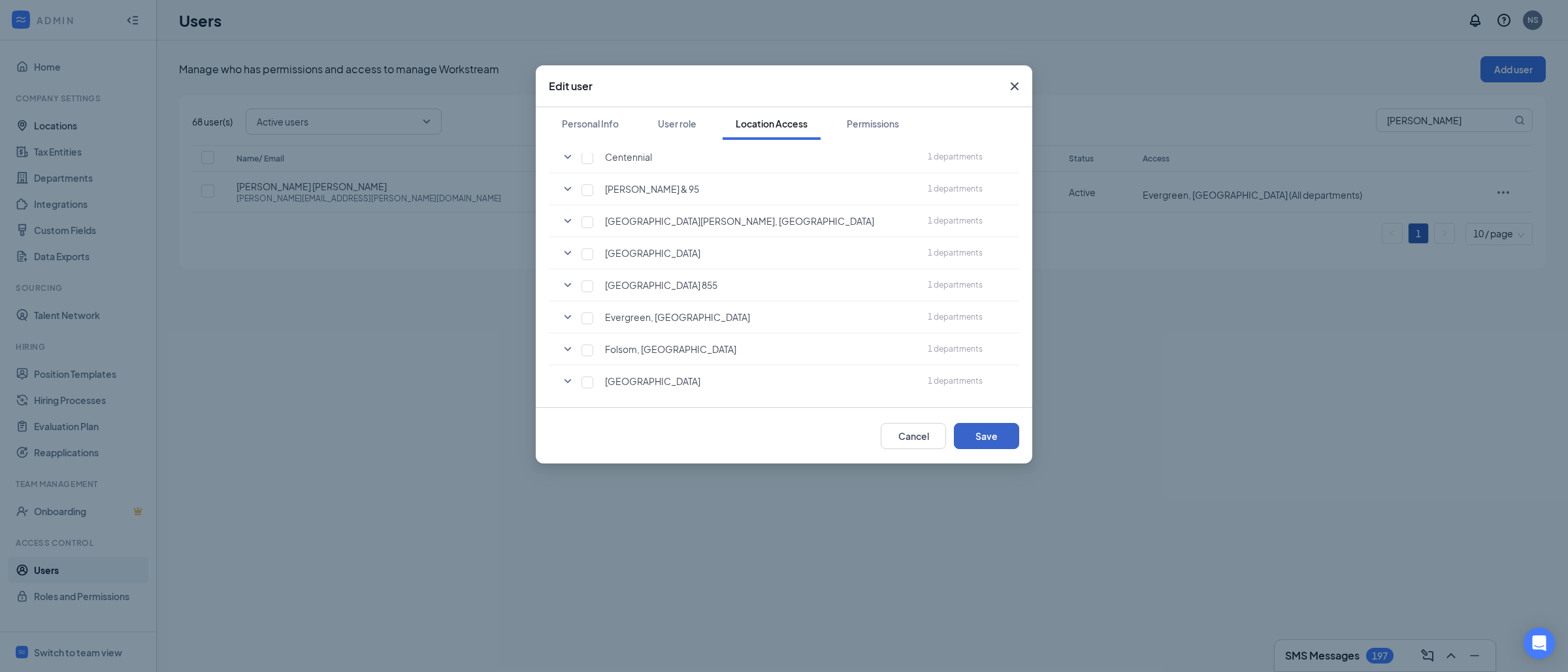
click at [1011, 438] on button "Save" at bounding box center [987, 436] width 66 height 26
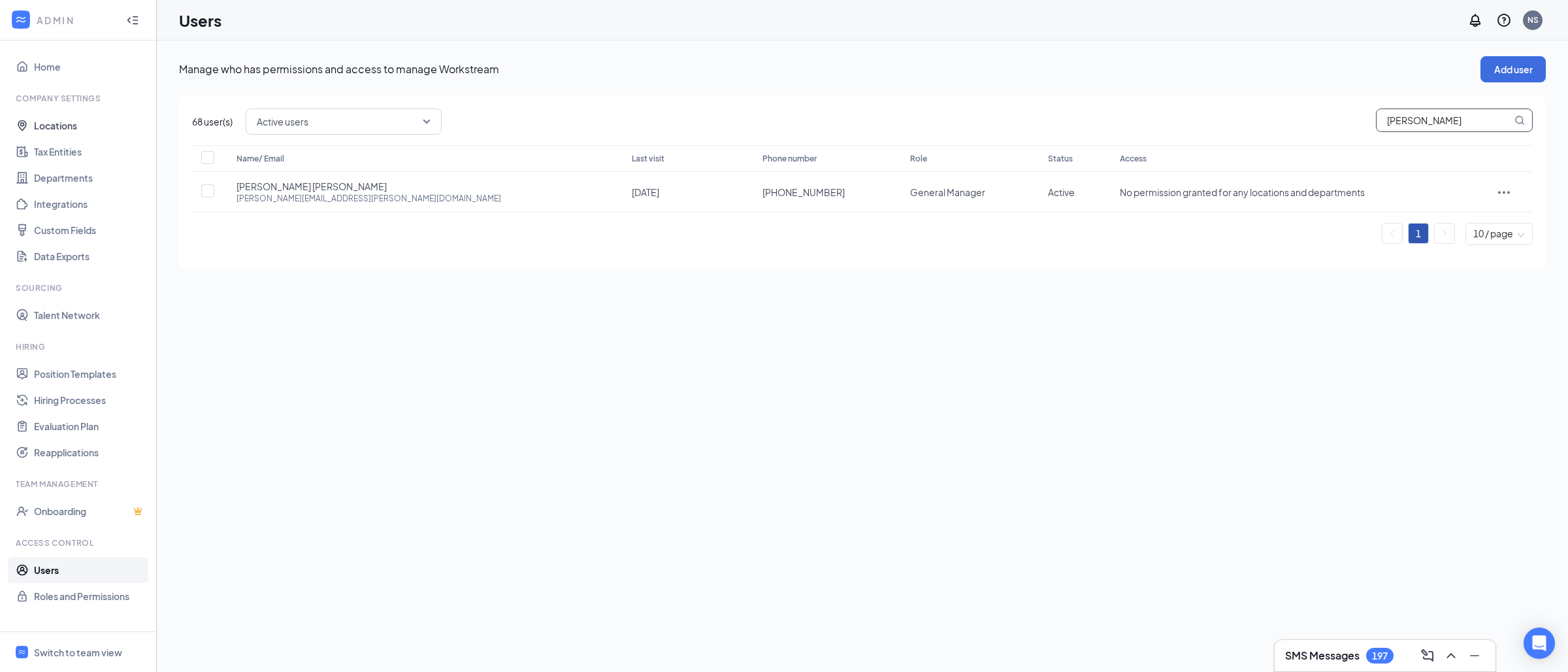
click at [1446, 121] on input "[PERSON_NAME]" at bounding box center [1444, 120] width 136 height 22
click at [1492, 64] on button "Add user" at bounding box center [1513, 69] width 66 height 26
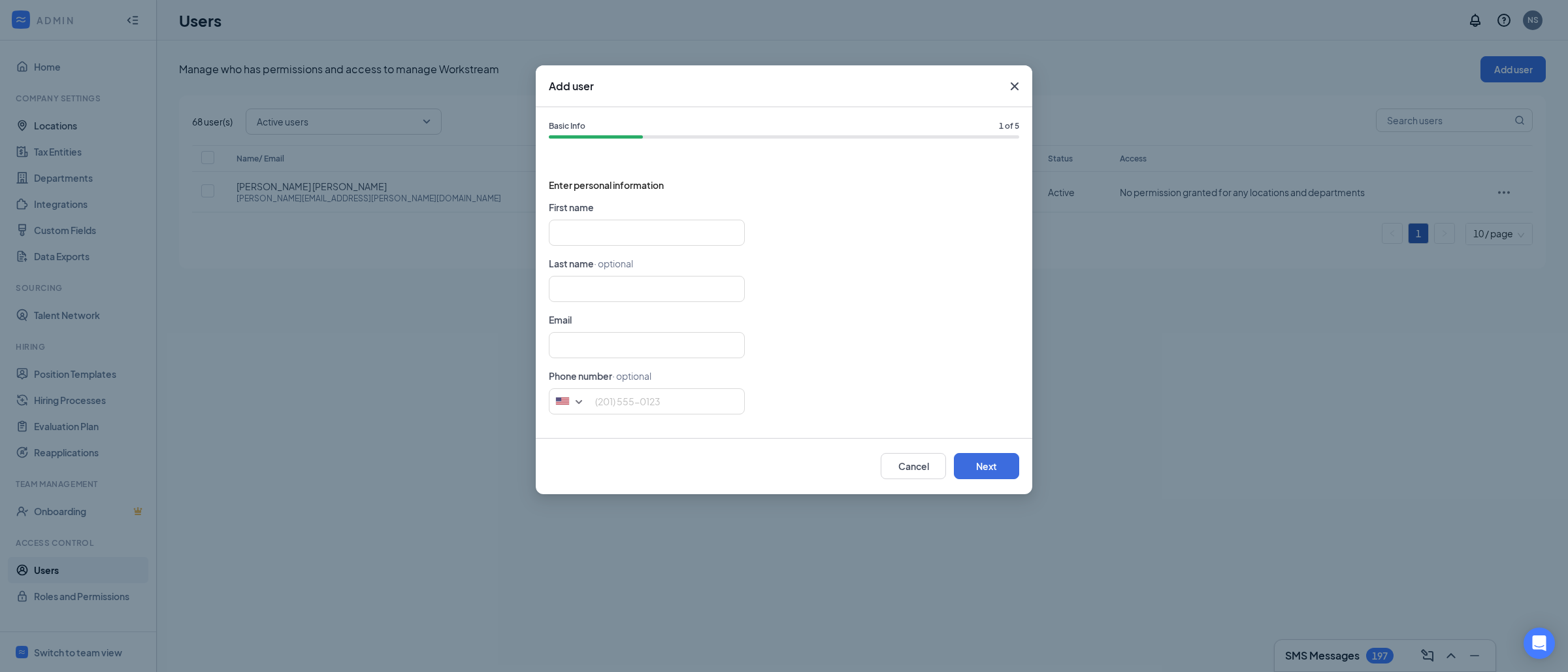
click at [624, 257] on span "· optional" at bounding box center [613, 263] width 39 height 12
click at [623, 247] on form "First name Last name · optional Email Phone number · optional [GEOGRAPHIC_DATA]…" at bounding box center [784, 312] width 470 height 225
paste input "[PERSON_NAME] [EMAIL_ADDRESS][PERSON_NAME][DOMAIN_NAME]"
type input "[PERSON_NAME]"
type input "[EMAIL_ADDRESS][PERSON_NAME][DOMAIN_NAME]"
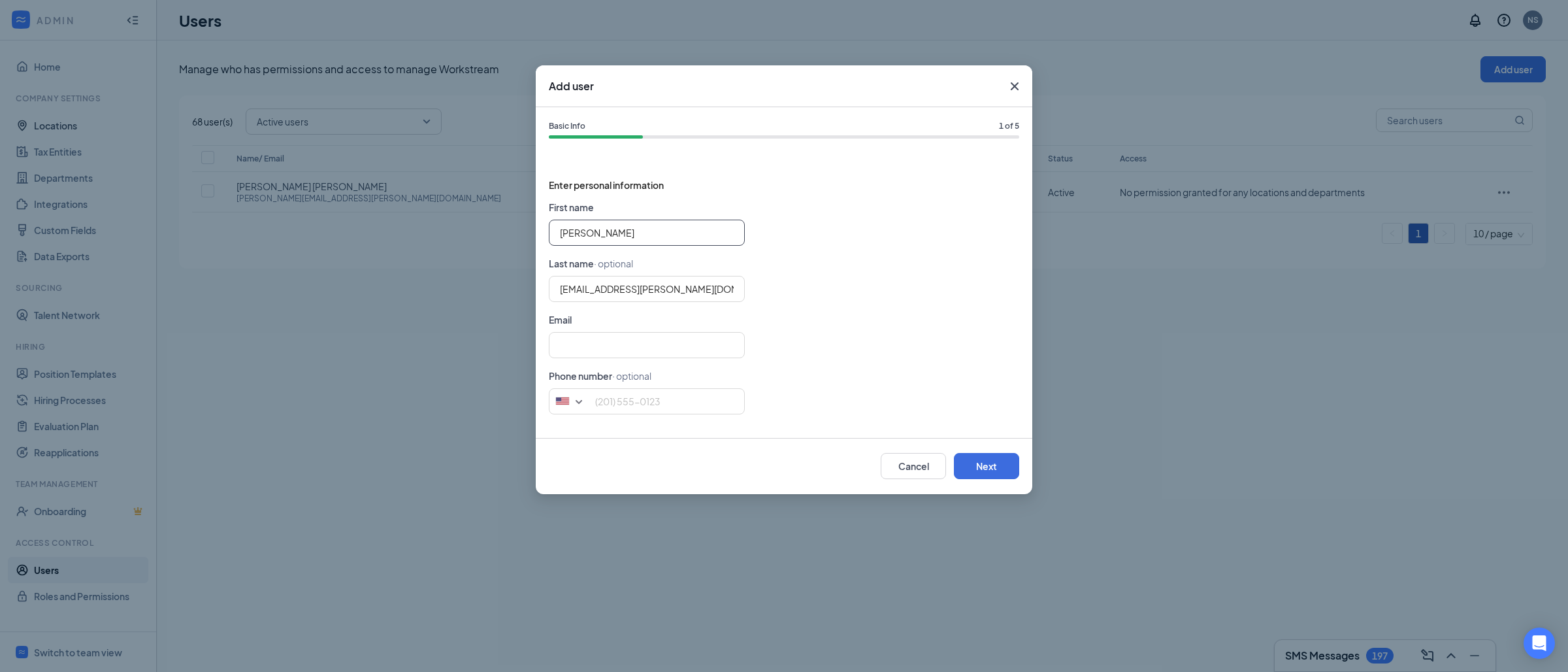
click at [622, 236] on input "[PERSON_NAME]" at bounding box center [647, 233] width 196 height 26
type input "[PERSON_NAME]"
click at [571, 293] on input "[EMAIL_ADDRESS][PERSON_NAME][DOMAIN_NAME]" at bounding box center [647, 289] width 196 height 26
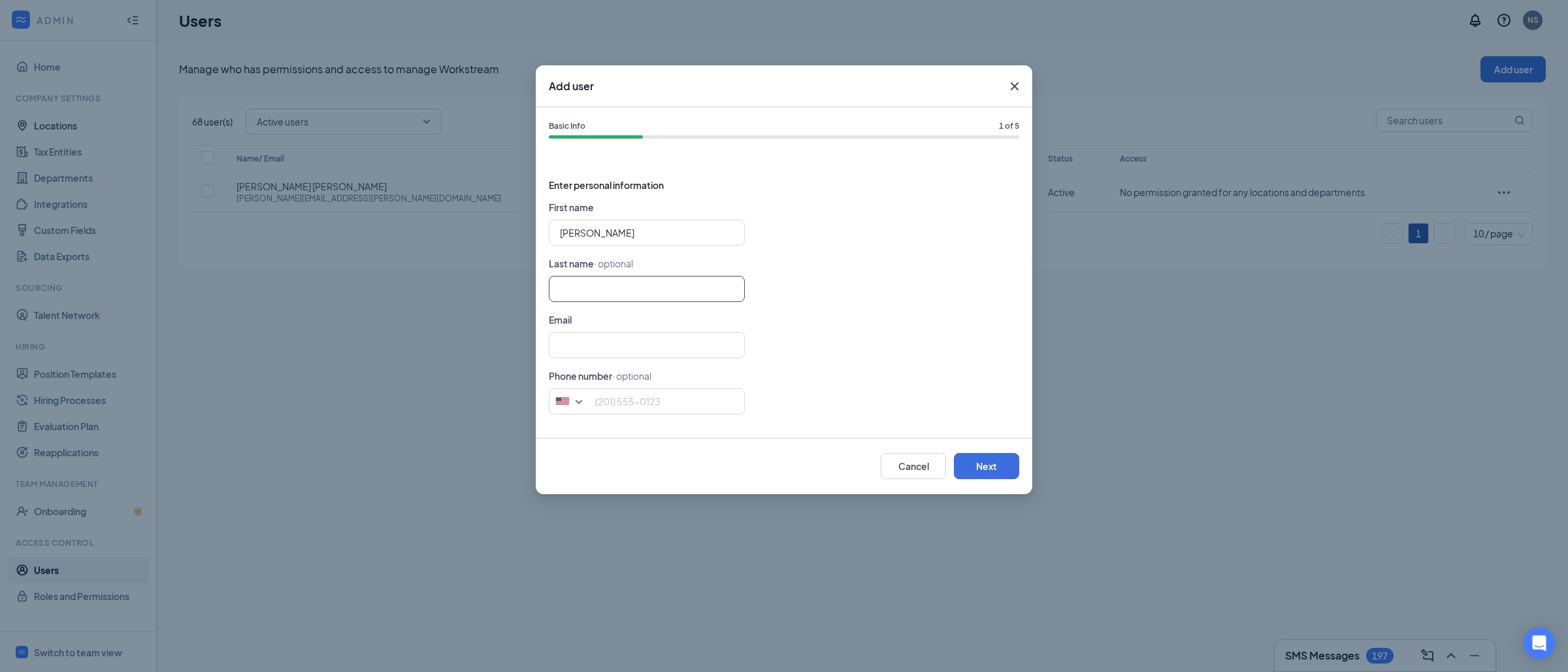
type input "Tyla"
type input "[PERSON_NAME]"
click at [575, 346] on input "text" at bounding box center [647, 345] width 196 height 26
paste input "[EMAIL_ADDRESS][PERSON_NAME][DOMAIN_NAME]"
type input "[EMAIL_ADDRESS][PERSON_NAME][DOMAIN_NAME]"
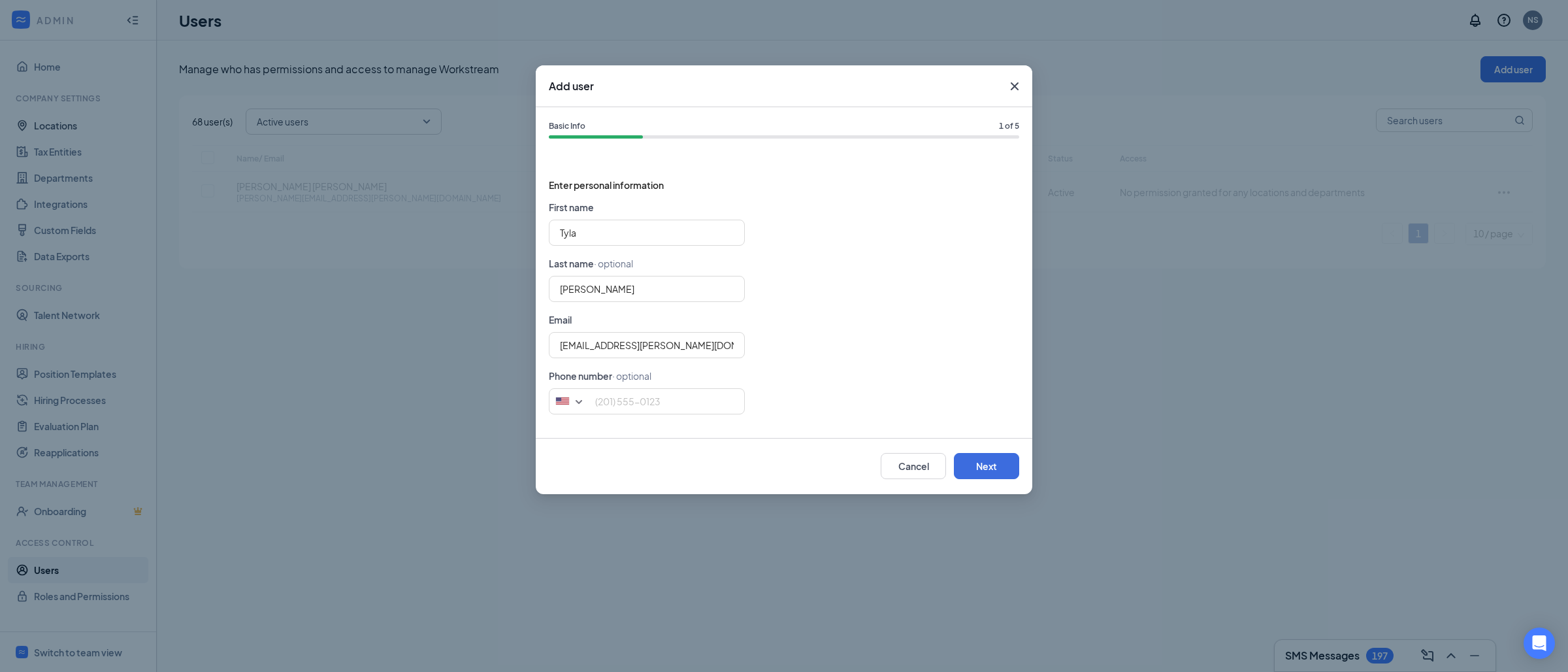
click at [618, 417] on div at bounding box center [784, 419] width 470 height 10
click at [618, 409] on input "tel" at bounding box center [647, 401] width 196 height 26
paste input "[PHONE_NUMBER]"
type input "[PHONE_NUMBER]"
click at [981, 472] on button "Next" at bounding box center [987, 466] width 66 height 26
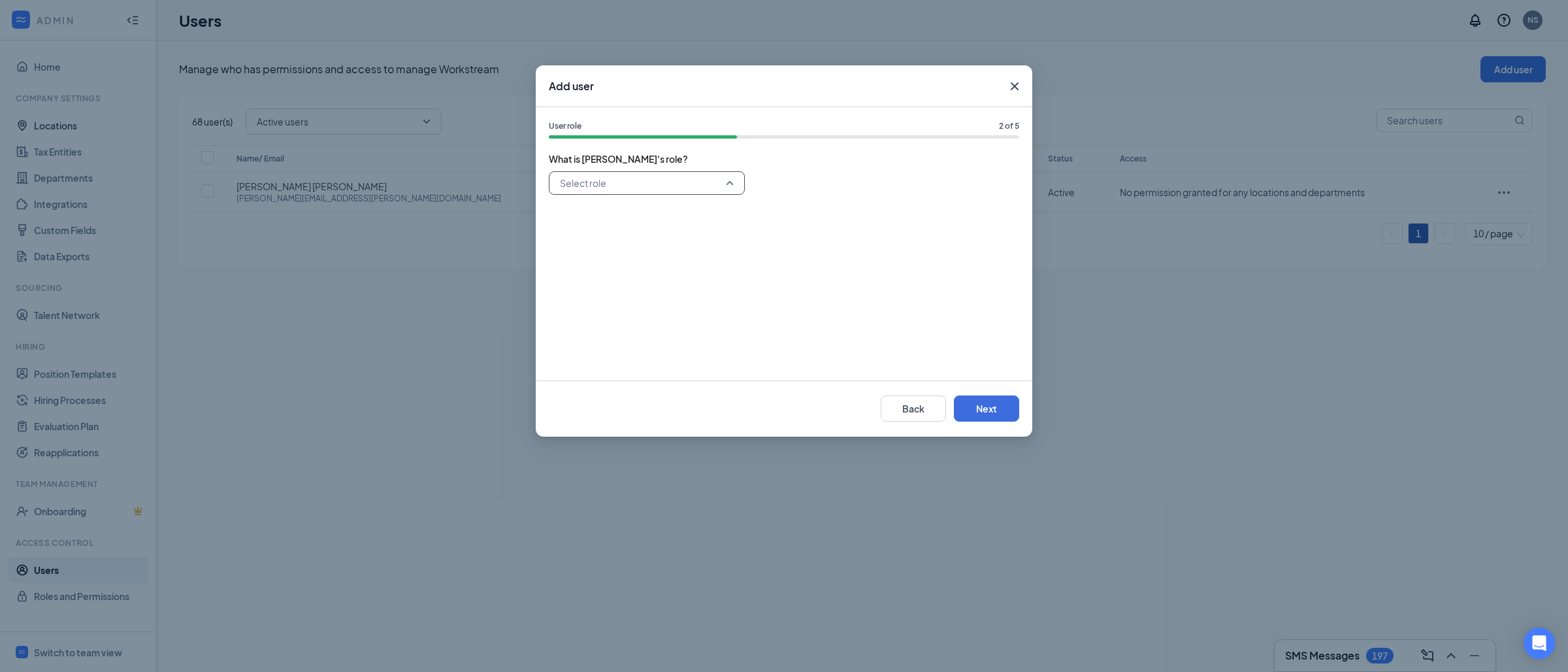
click at [661, 185] on input "search" at bounding box center [642, 183] width 171 height 22
click at [613, 271] on span "General Manager" at bounding box center [597, 276] width 75 height 15
click at [996, 407] on button "Next" at bounding box center [987, 409] width 66 height 26
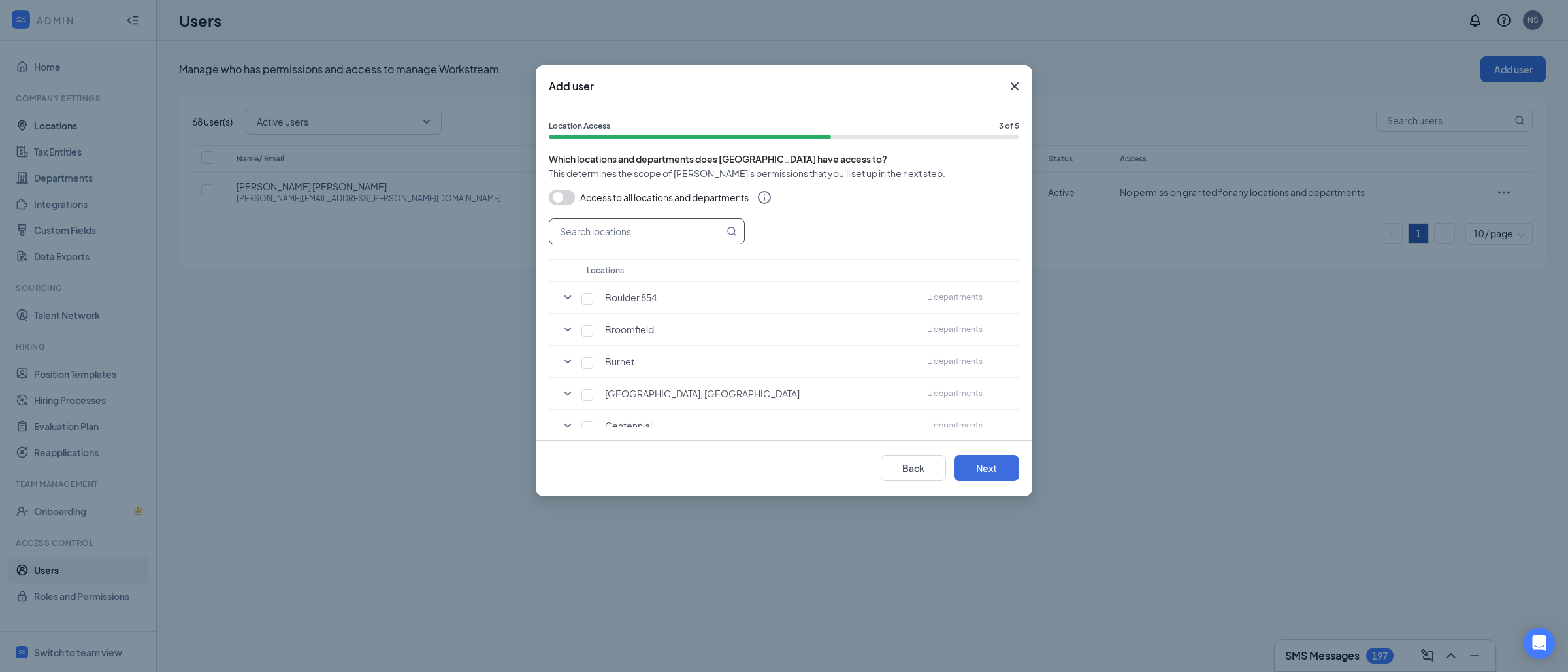
click at [595, 227] on input "text" at bounding box center [637, 232] width 174 height 25
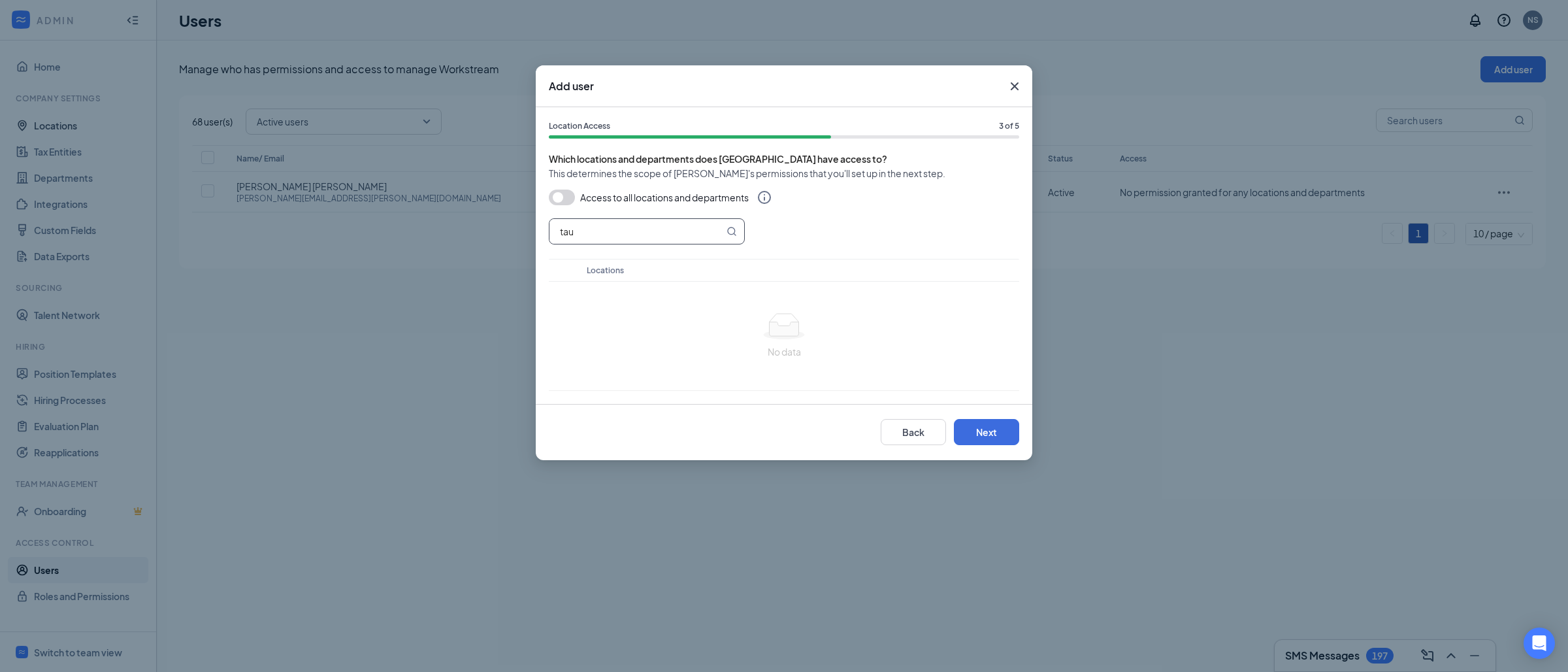
type input "tau"
click at [615, 239] on input "tau" at bounding box center [637, 232] width 174 height 25
click at [616, 239] on input "tau" at bounding box center [637, 232] width 174 height 25
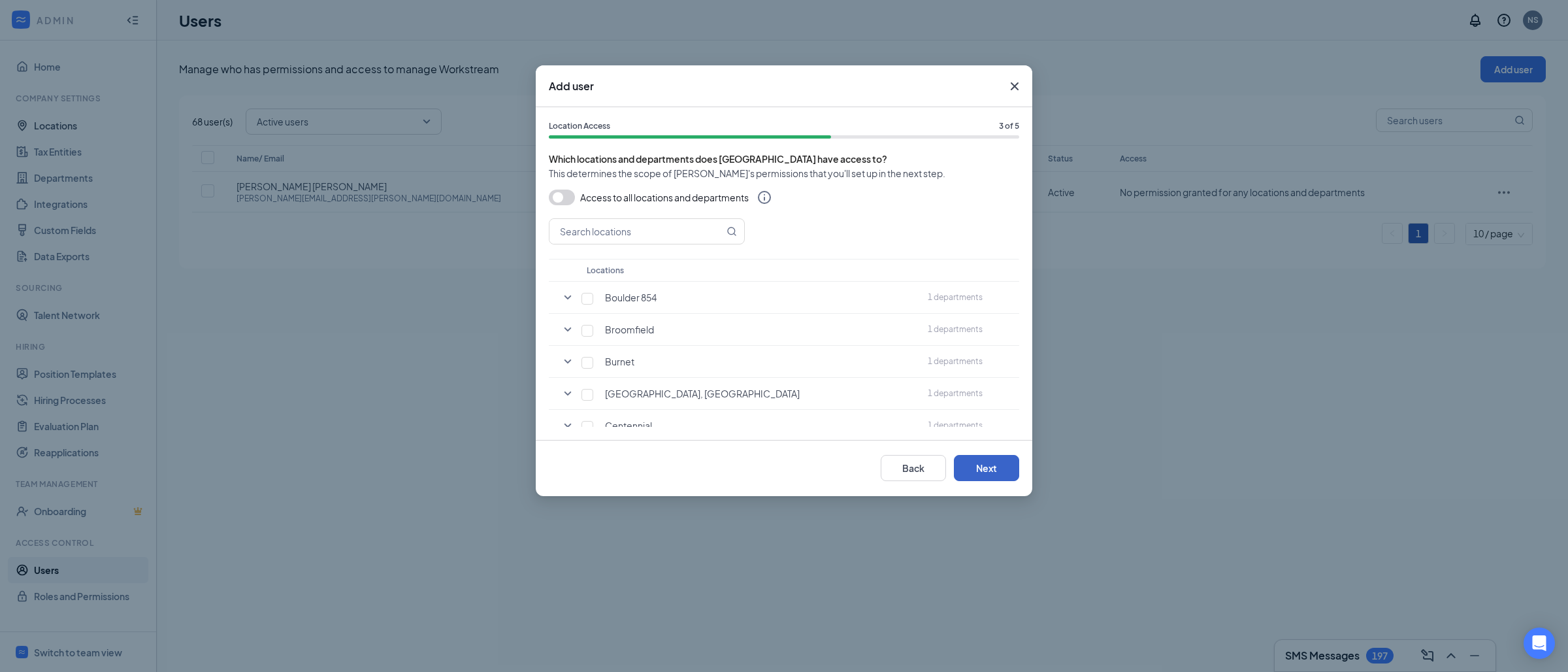
click at [998, 474] on button "Next" at bounding box center [987, 468] width 66 height 26
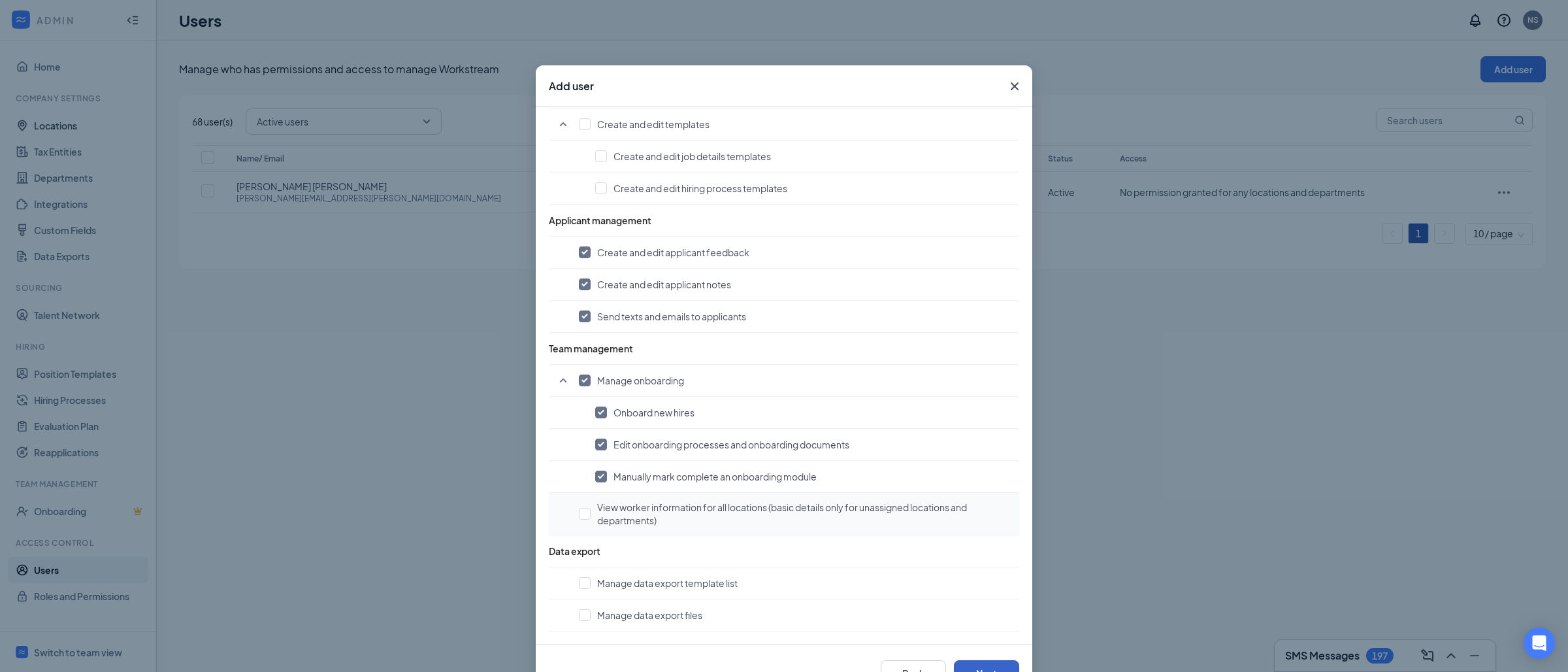
scroll to position [44, 0]
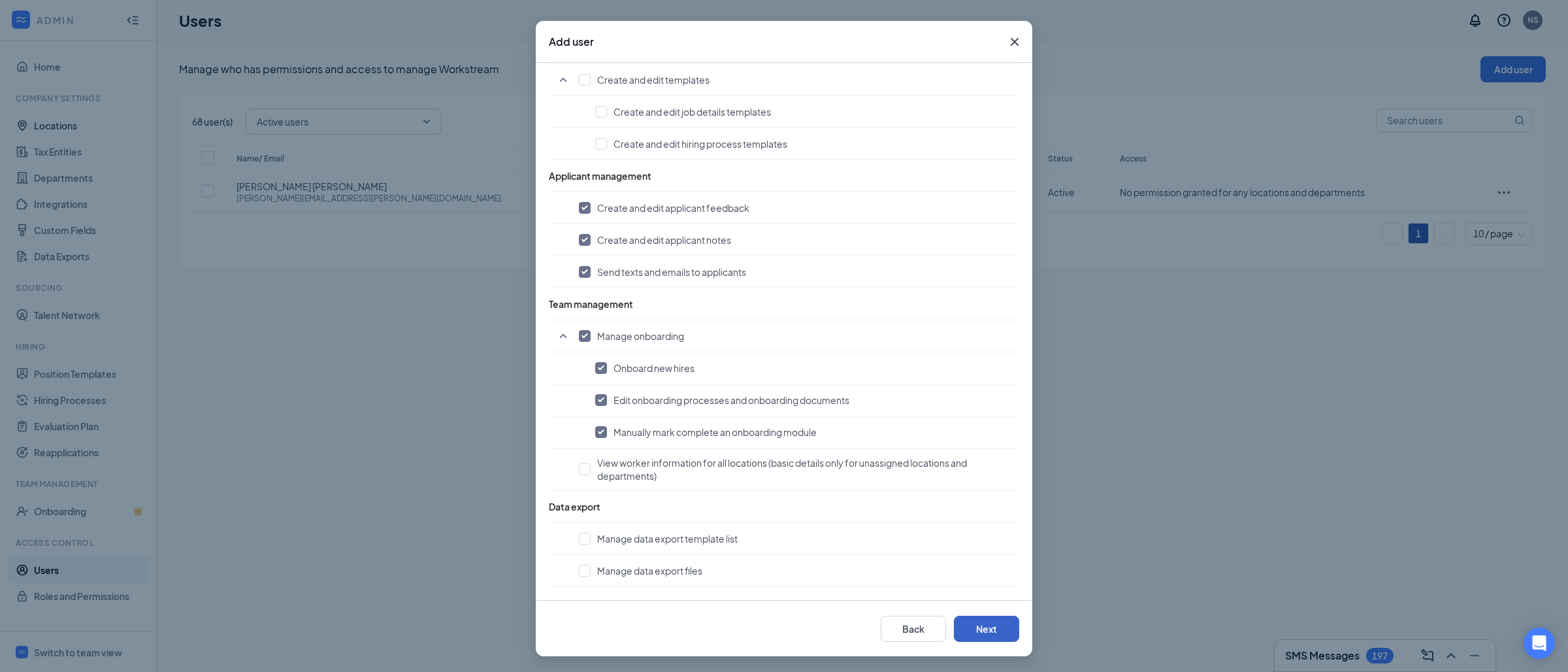
click at [993, 627] on button "Next" at bounding box center [987, 628] width 66 height 26
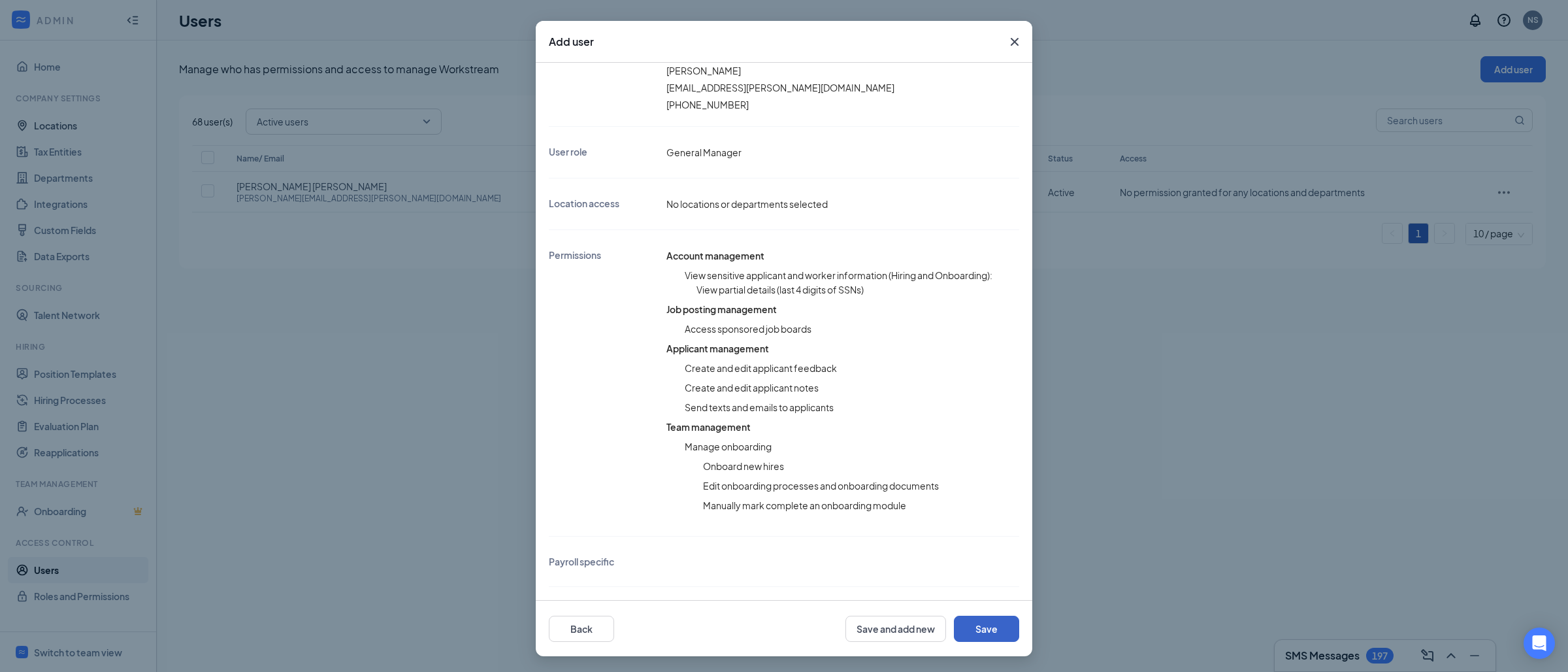
click at [981, 624] on button "Save" at bounding box center [987, 628] width 66 height 26
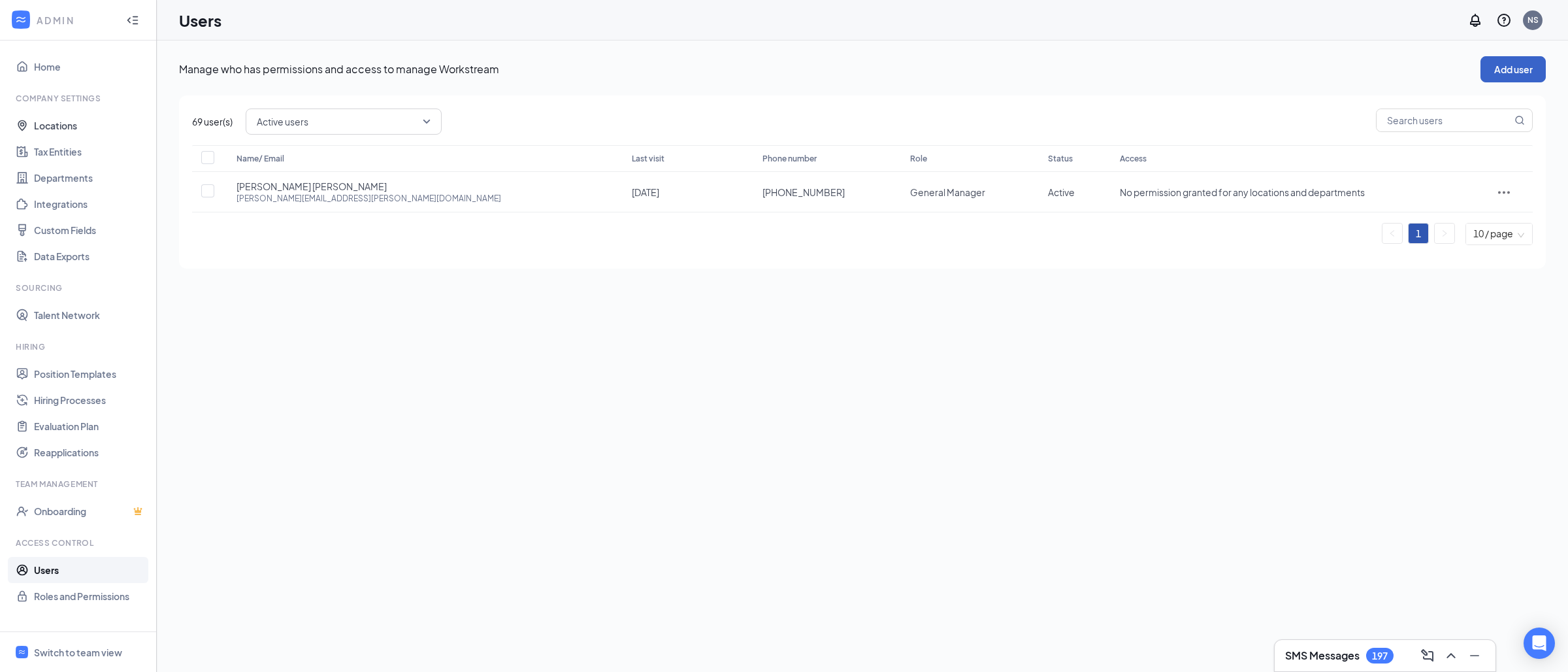
click at [1496, 66] on button "Add user" at bounding box center [1513, 69] width 66 height 26
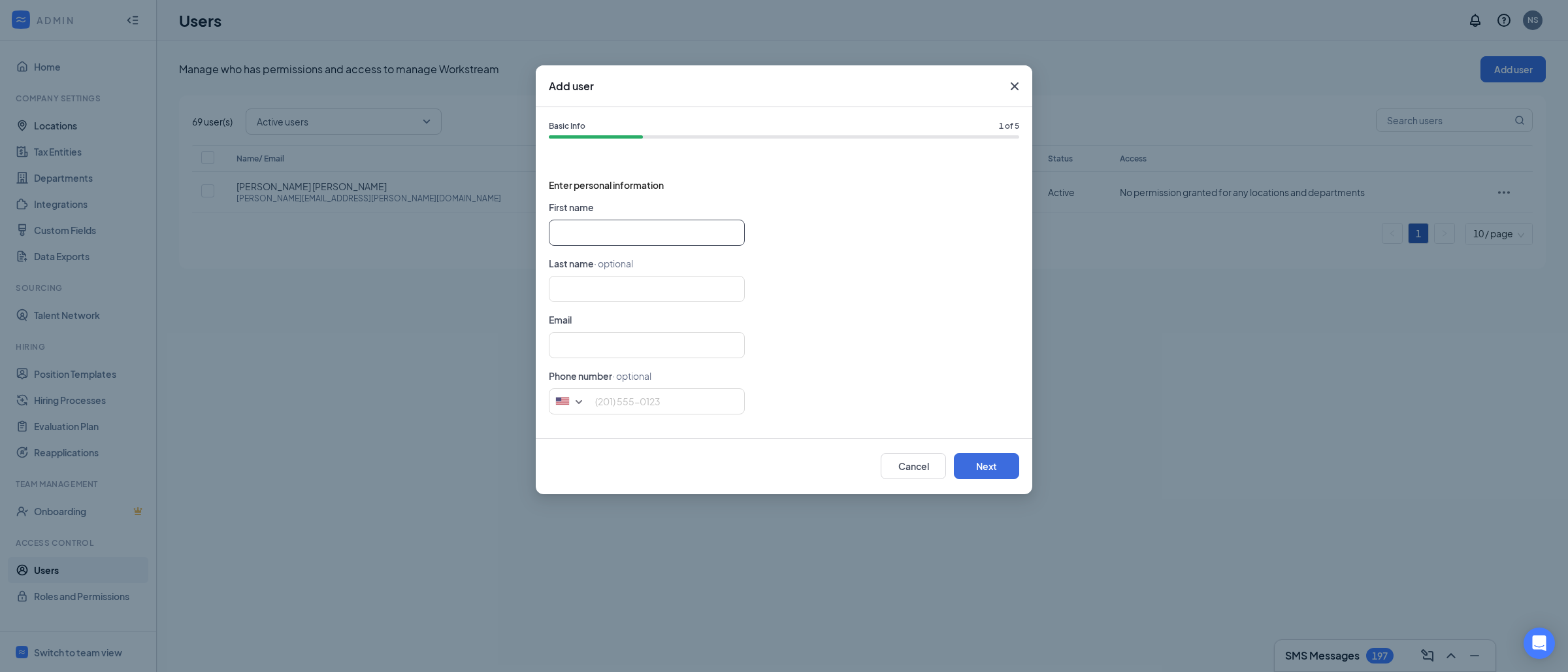
click at [601, 242] on input "text" at bounding box center [647, 233] width 196 height 26
paste input "[PERSON_NAME] [PERSON_NAME][EMAIL_ADDRESS][PERSON_NAME][DOMAIN_NAME]"
type input "[PERSON_NAME]"
type input "[PERSON_NAME][EMAIL_ADDRESS][PERSON_NAME][DOMAIN_NAME]"
type input "[PERSON_NAME]"
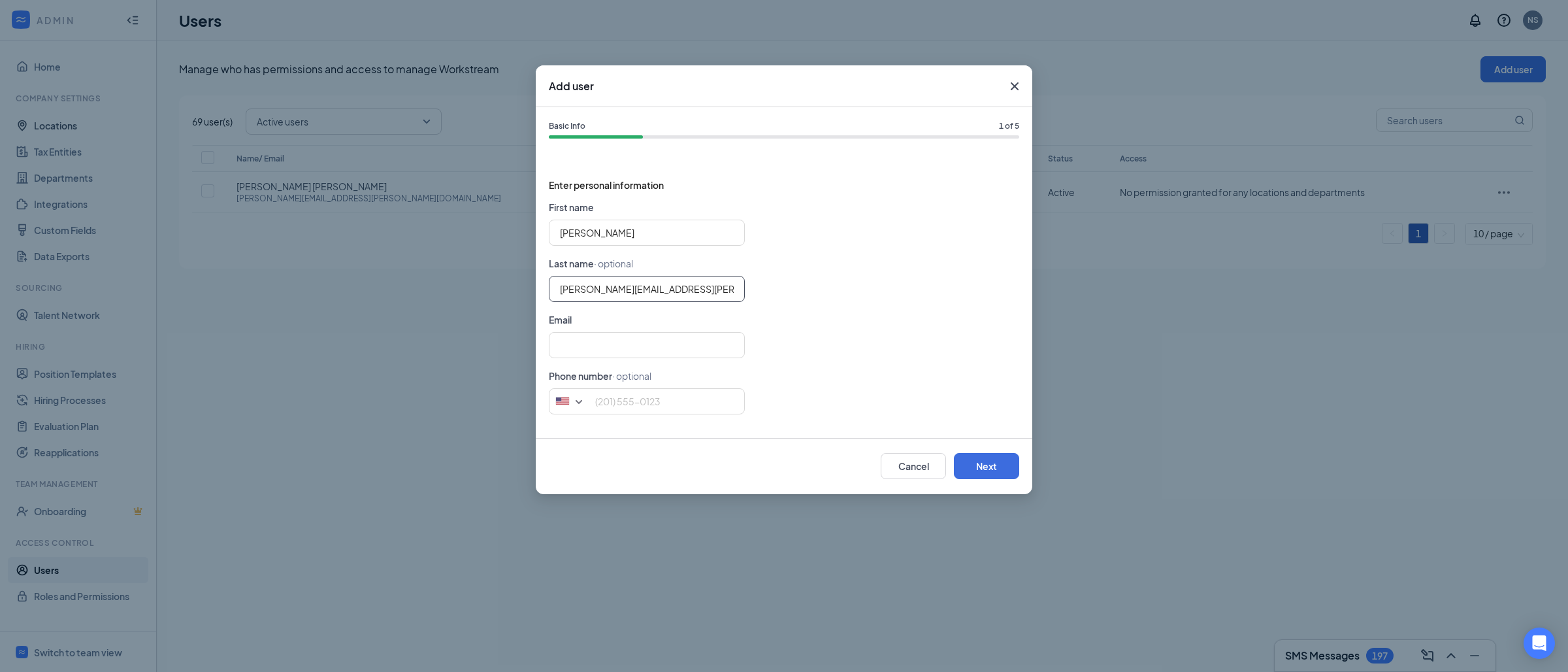
click at [614, 285] on input "[PERSON_NAME][EMAIL_ADDRESS][PERSON_NAME][DOMAIN_NAME]" at bounding box center [647, 289] width 196 height 26
type input "[PERSON_NAME]"
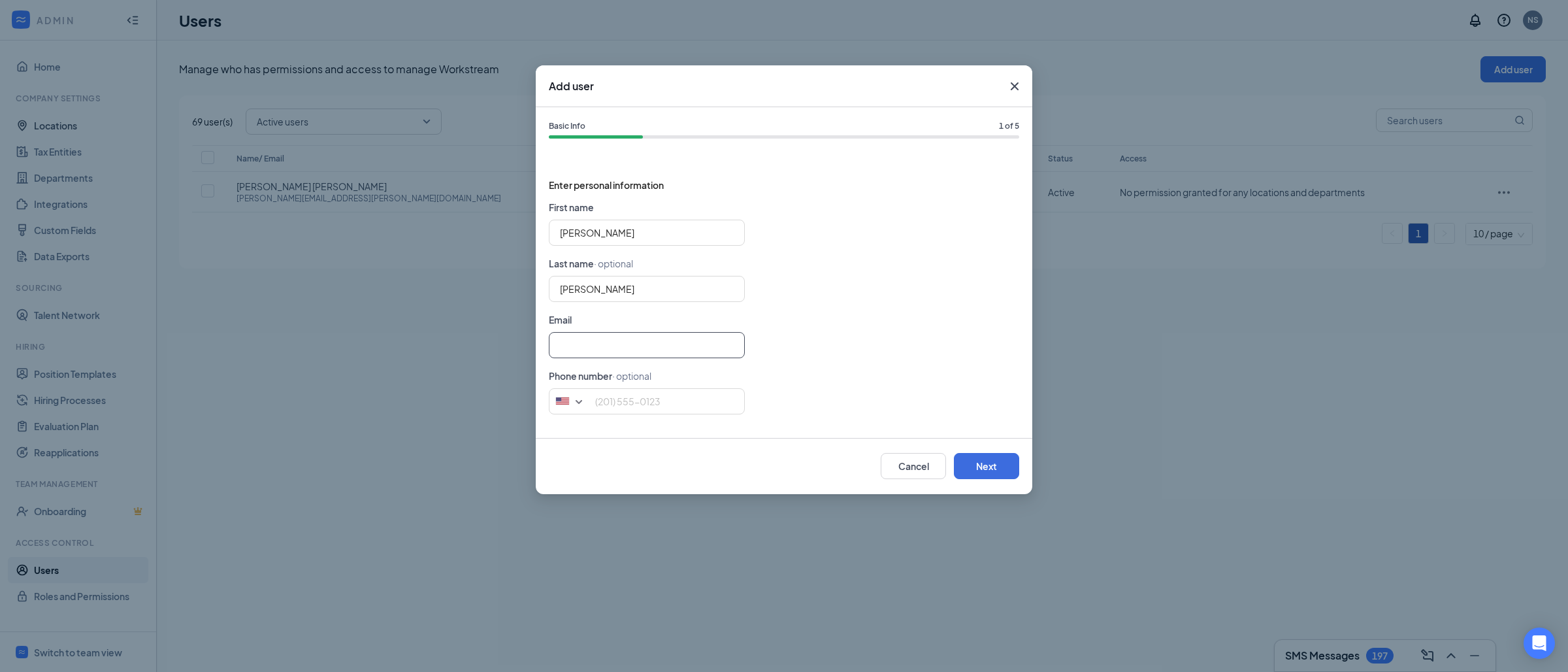
click at [572, 347] on input "text" at bounding box center [647, 345] width 196 height 26
paste input "[PERSON_NAME][EMAIL_ADDRESS][PERSON_NAME][DOMAIN_NAME]"
type input "[PERSON_NAME][EMAIL_ADDRESS][PERSON_NAME][DOMAIN_NAME]"
click at [633, 401] on input "tel" at bounding box center [647, 401] width 196 height 26
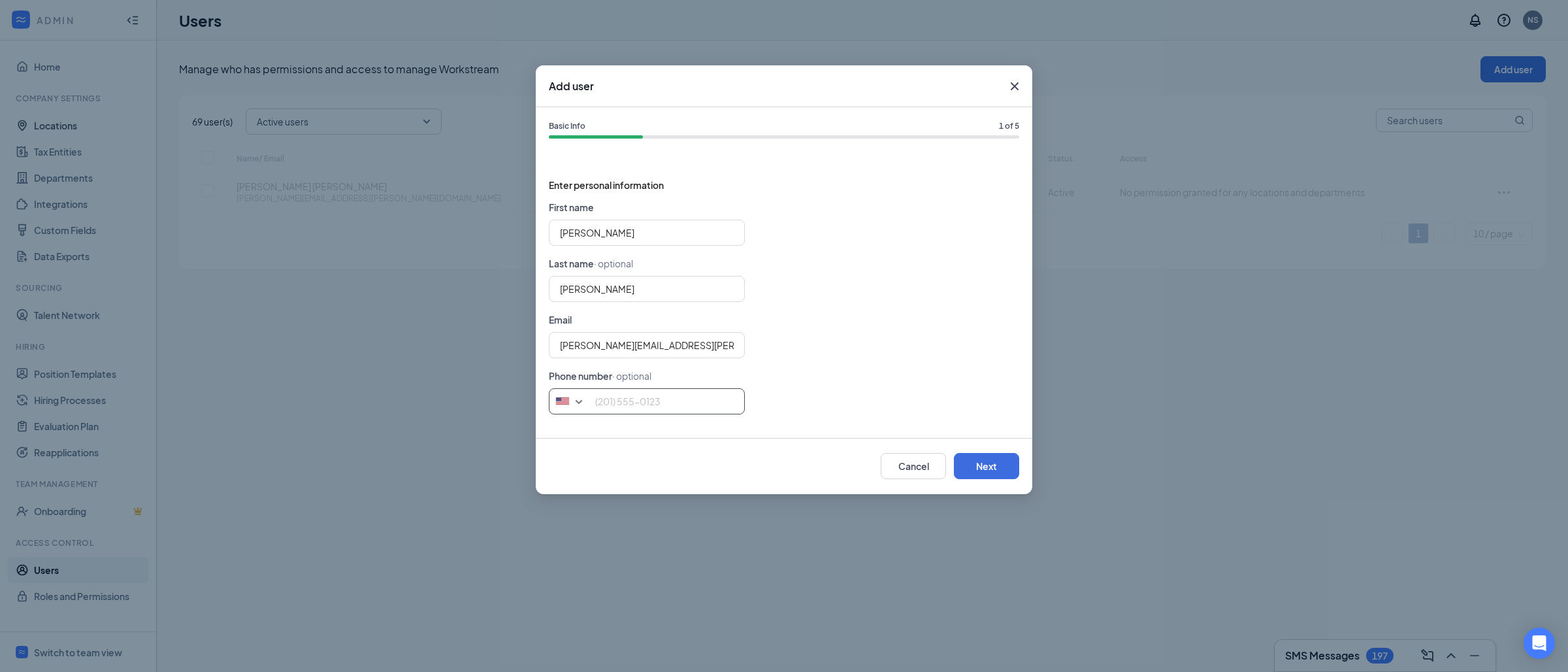
paste input "[PHONE_NUMBER]"
type input "[PHONE_NUMBER]"
click at [996, 472] on button "Next" at bounding box center [987, 466] width 66 height 26
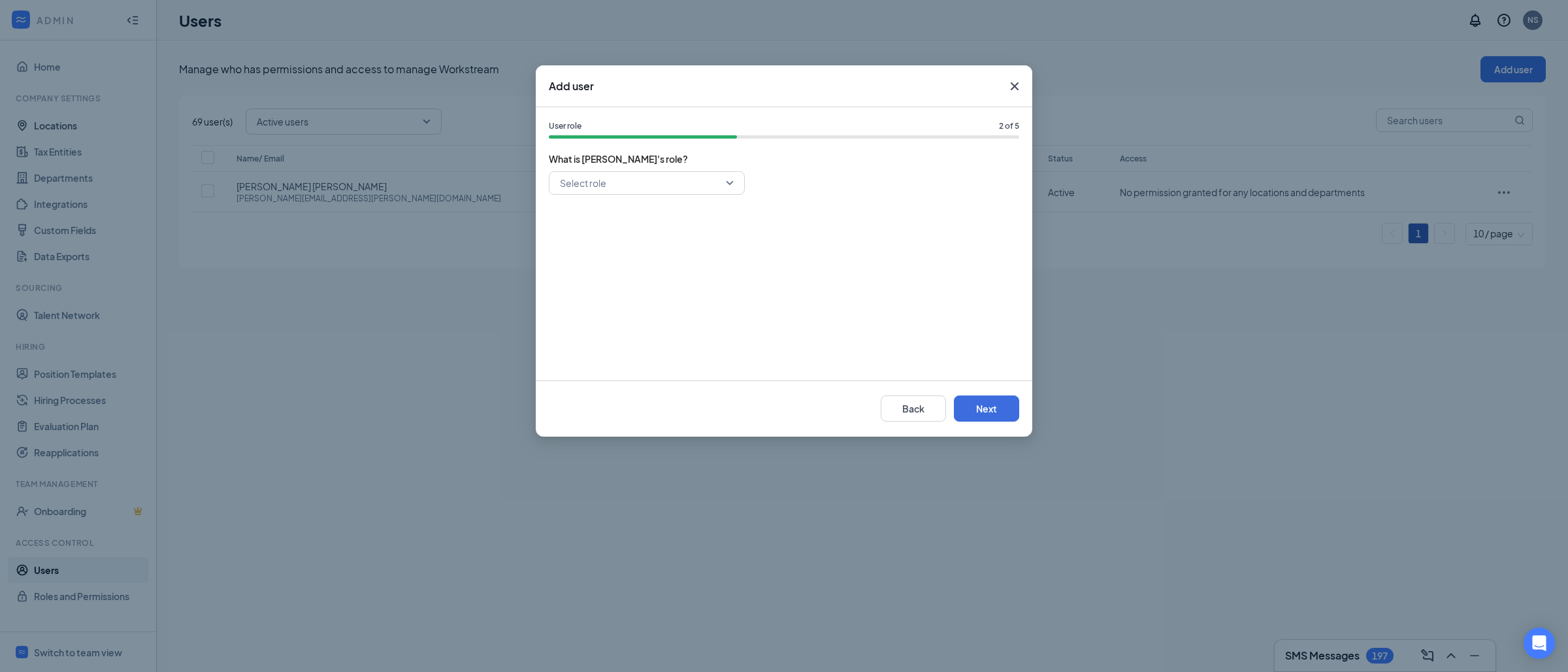
click at [610, 189] on input "search" at bounding box center [642, 183] width 171 height 22
click at [602, 272] on span "General Manager" at bounding box center [597, 276] width 75 height 15
click at [978, 407] on button "Next" at bounding box center [987, 409] width 66 height 26
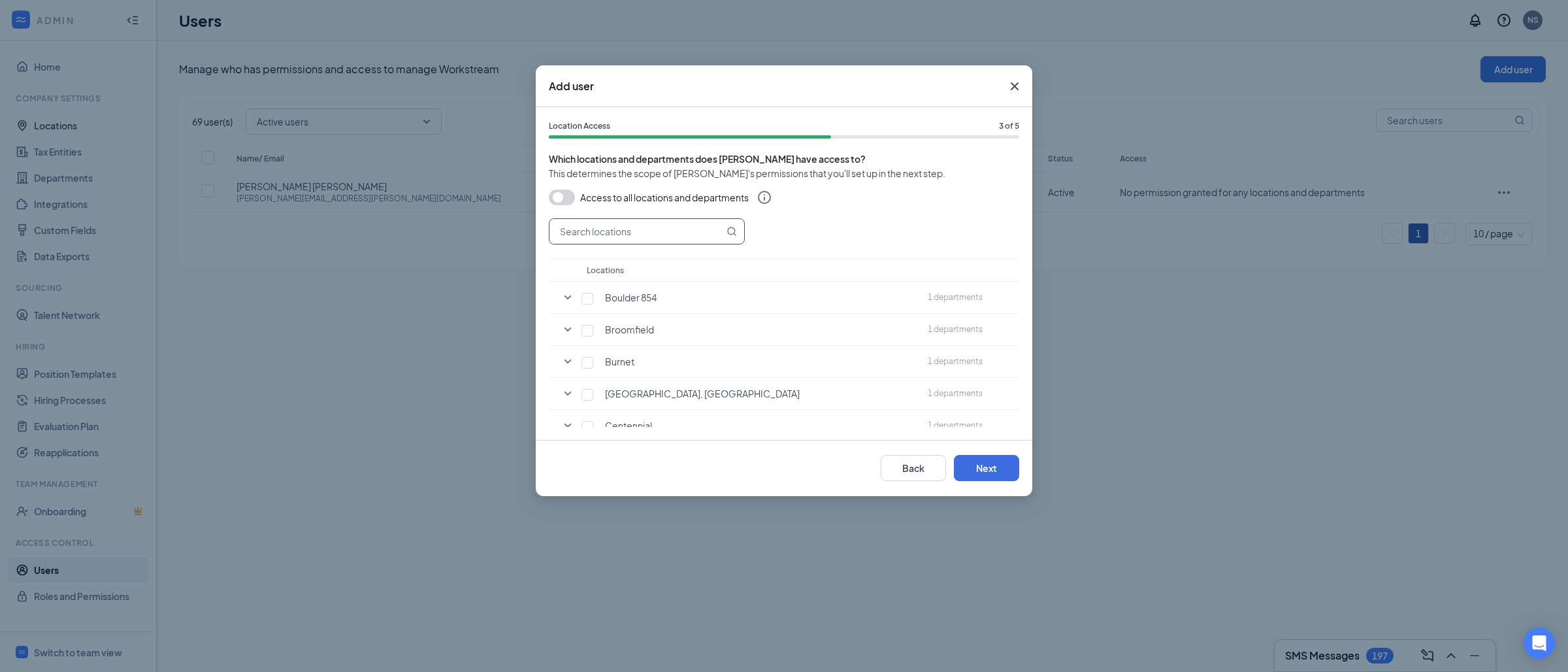
click at [622, 234] on input "text" at bounding box center [637, 232] width 174 height 25
paste input "Taurus Metric"
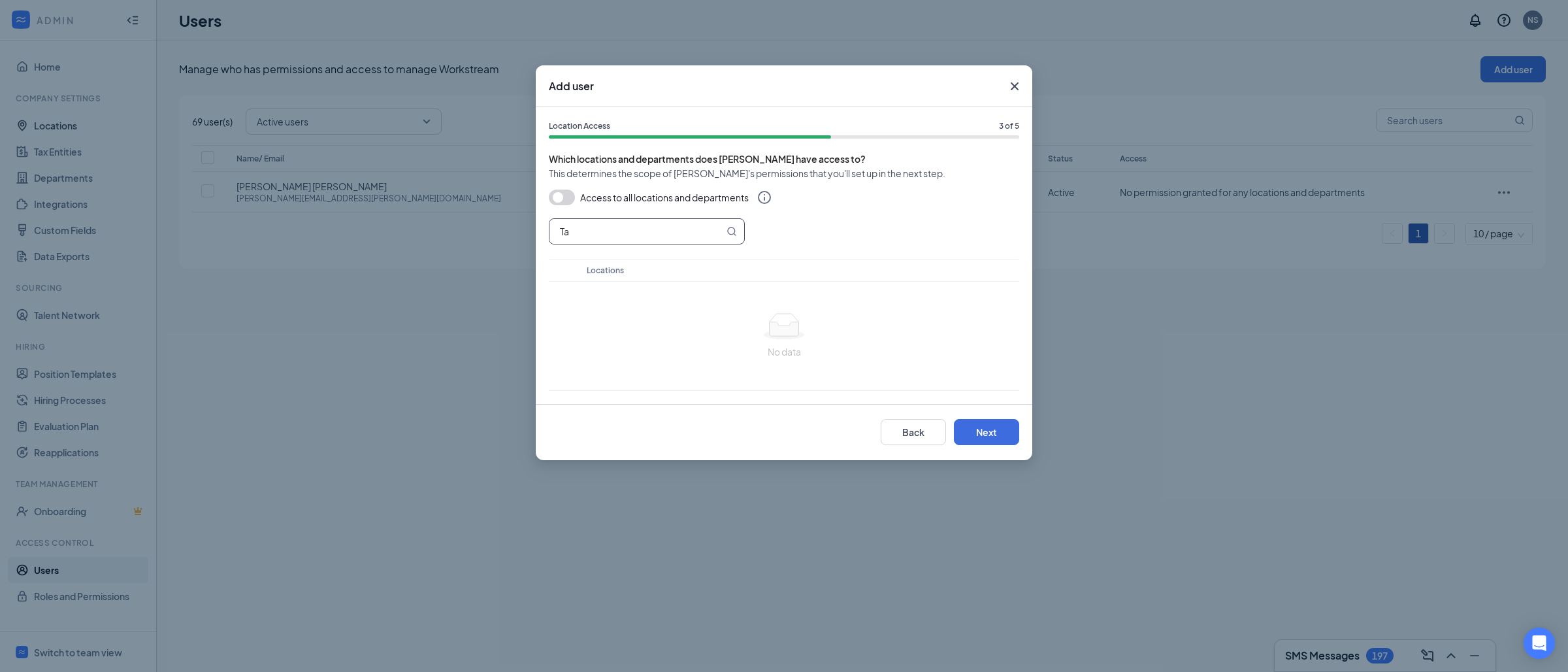
type input "T"
paste input "Taurus Metric"
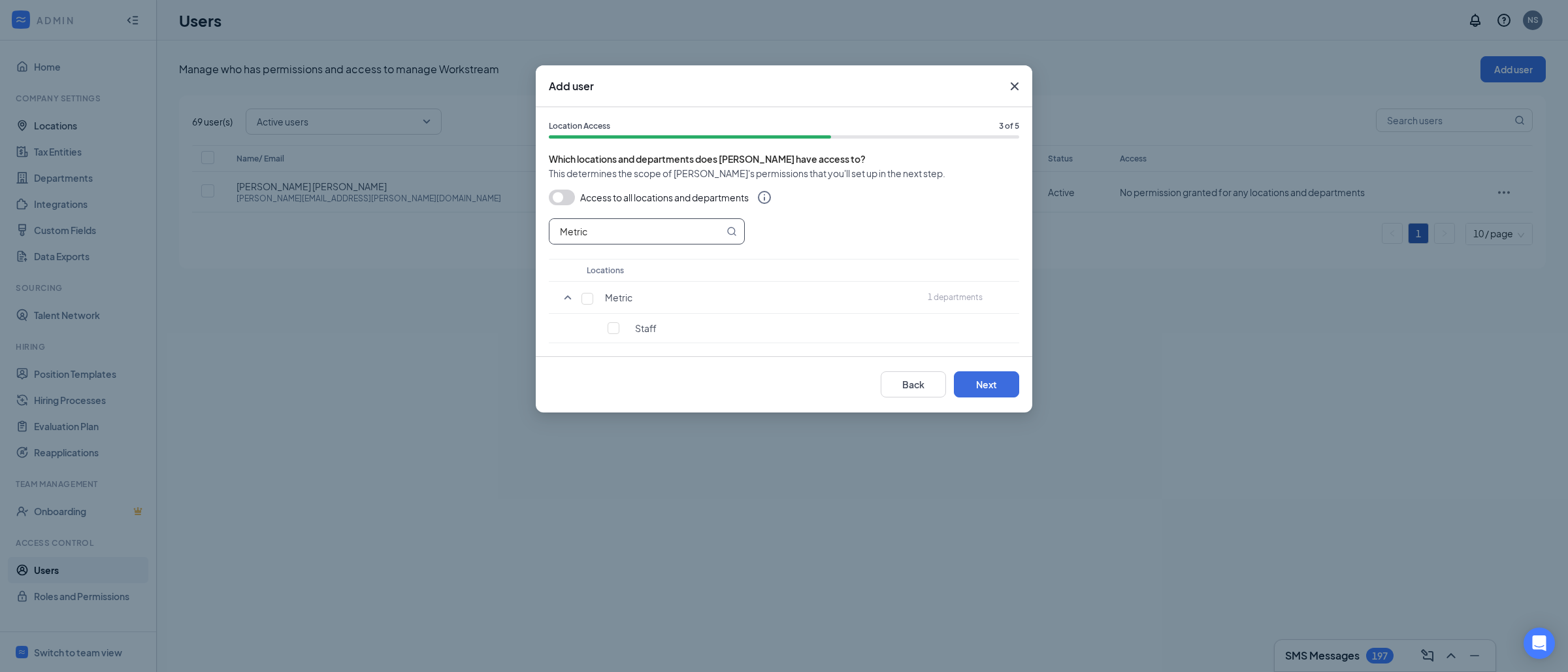
type input "Metric"
click at [587, 304] on input "checkbox" at bounding box center [587, 298] width 12 height 12
checkbox input "true"
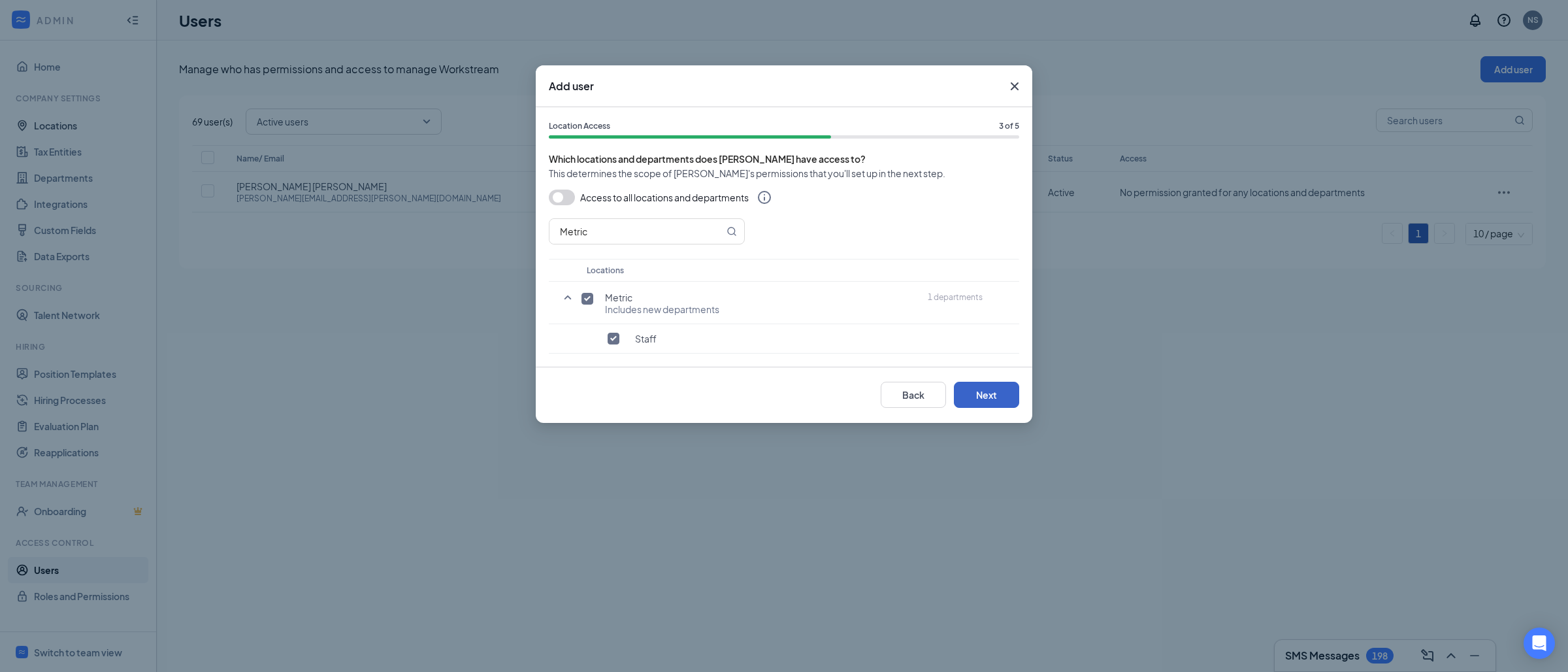
click at [973, 391] on button "Next" at bounding box center [987, 395] width 66 height 26
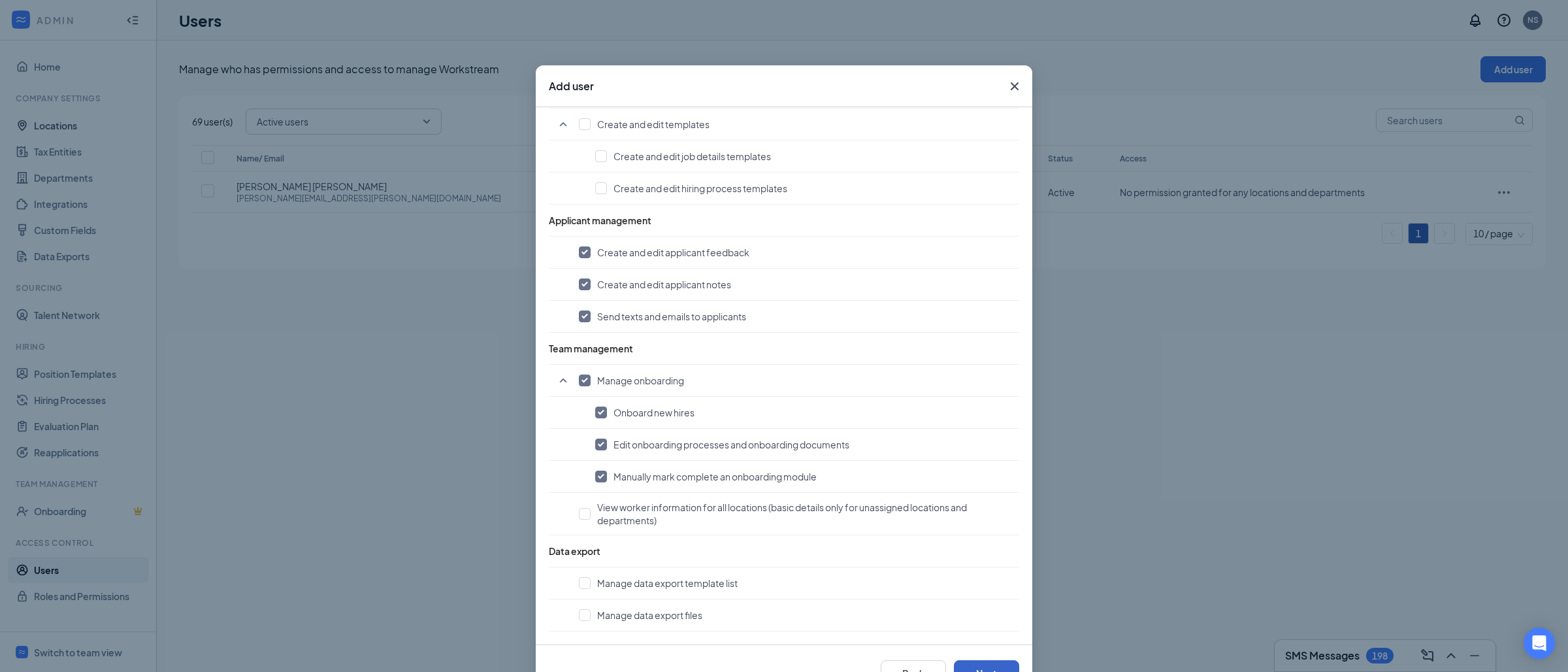
scroll to position [44, 0]
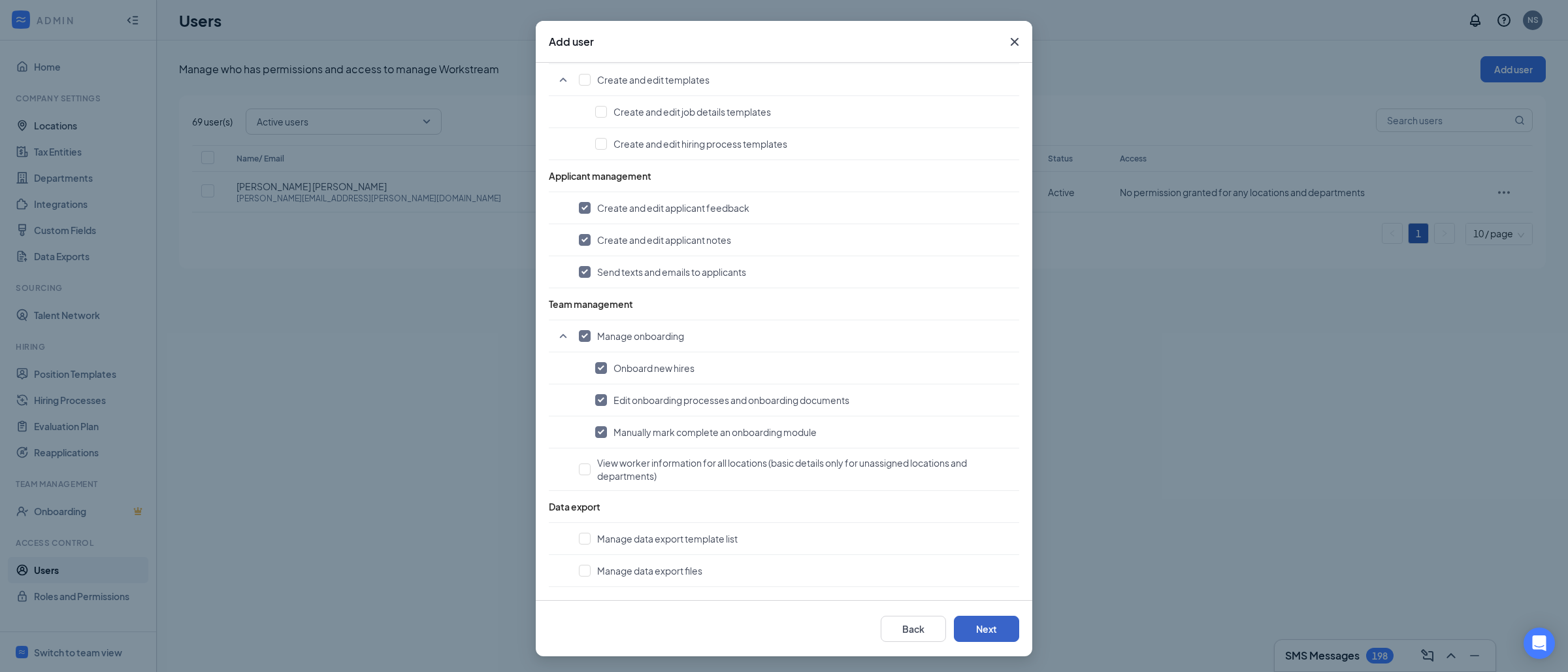
click at [984, 634] on button "Next" at bounding box center [987, 628] width 66 height 26
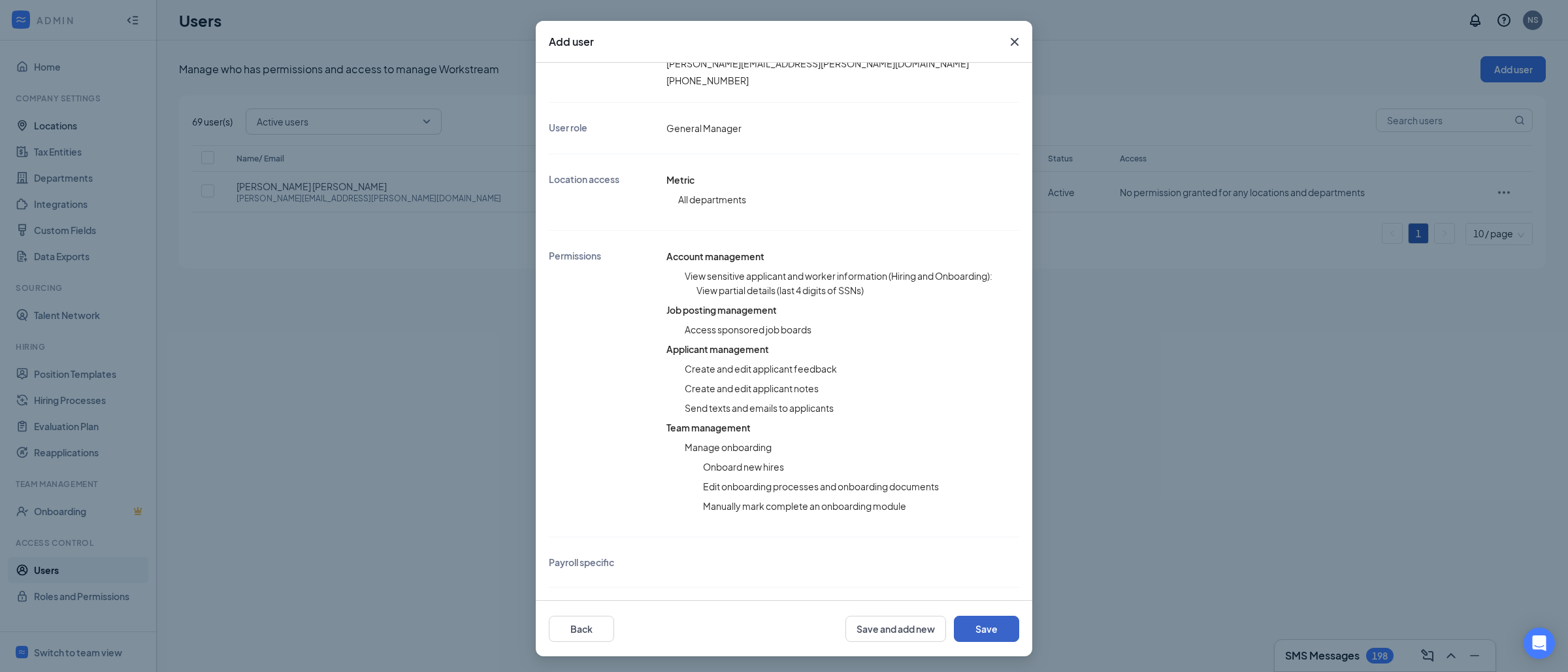
click at [984, 634] on button "Save" at bounding box center [987, 628] width 66 height 26
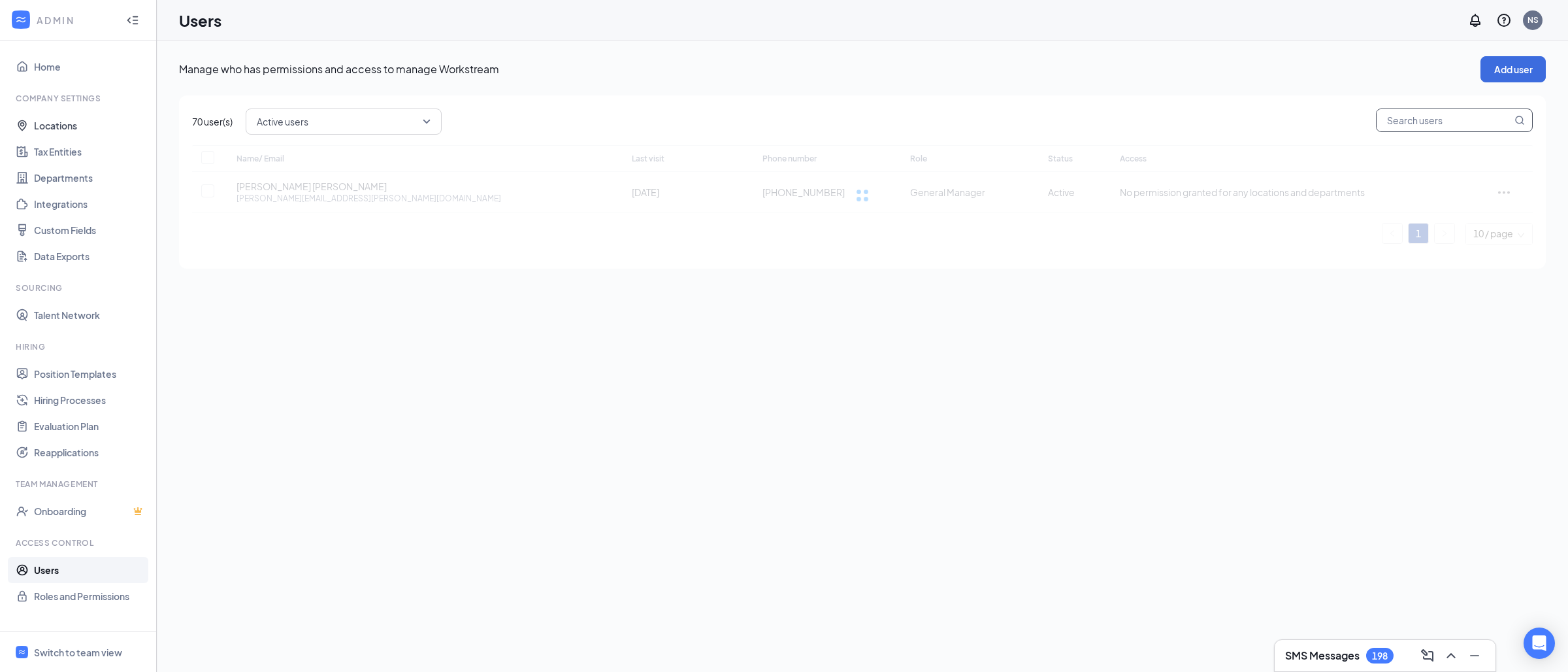
click at [1424, 116] on input "text" at bounding box center [1444, 120] width 136 height 22
paste input "[PERSON_NAME]"
type input "[PERSON_NAME]"
checkbox input "false"
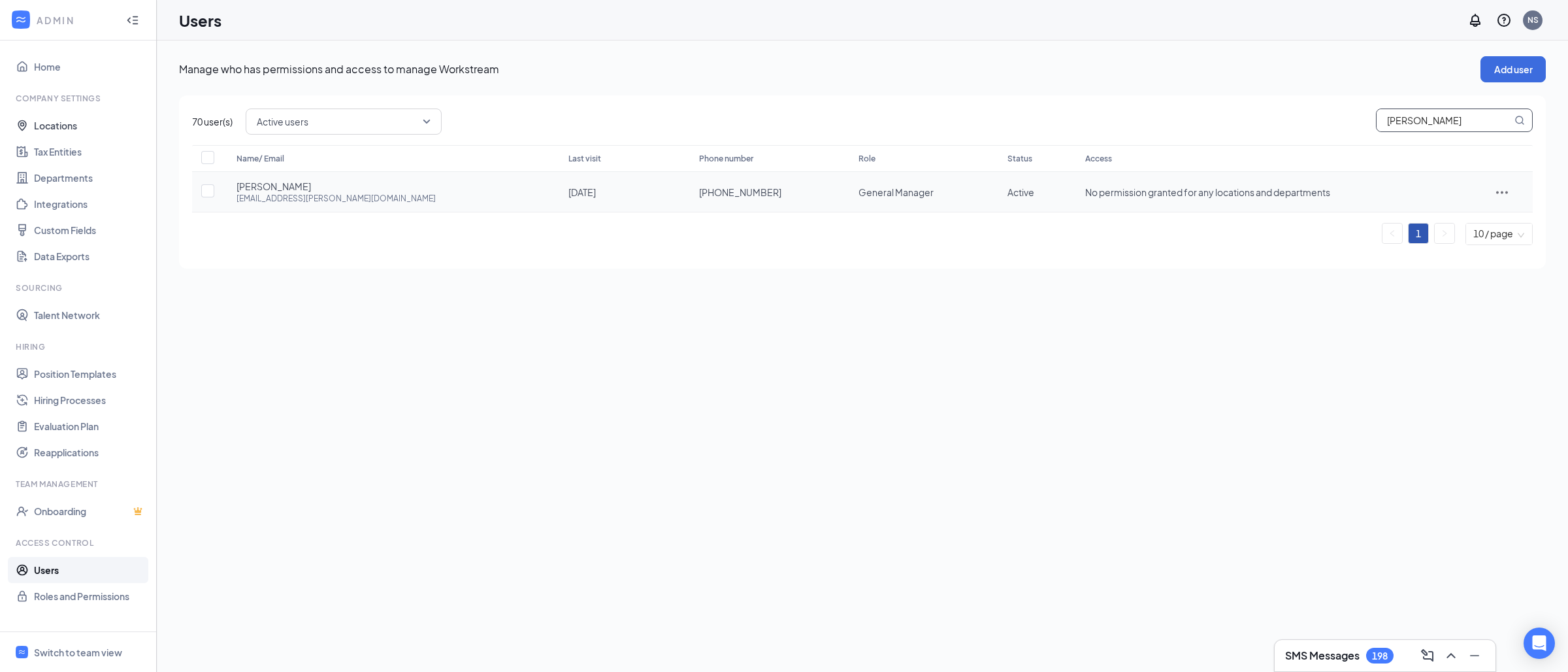
type input "[PERSON_NAME]"
click at [1501, 196] on icon "ActionsIcon" at bounding box center [1502, 192] width 16 height 16
click at [1440, 219] on span "Edit user" at bounding box center [1447, 218] width 37 height 12
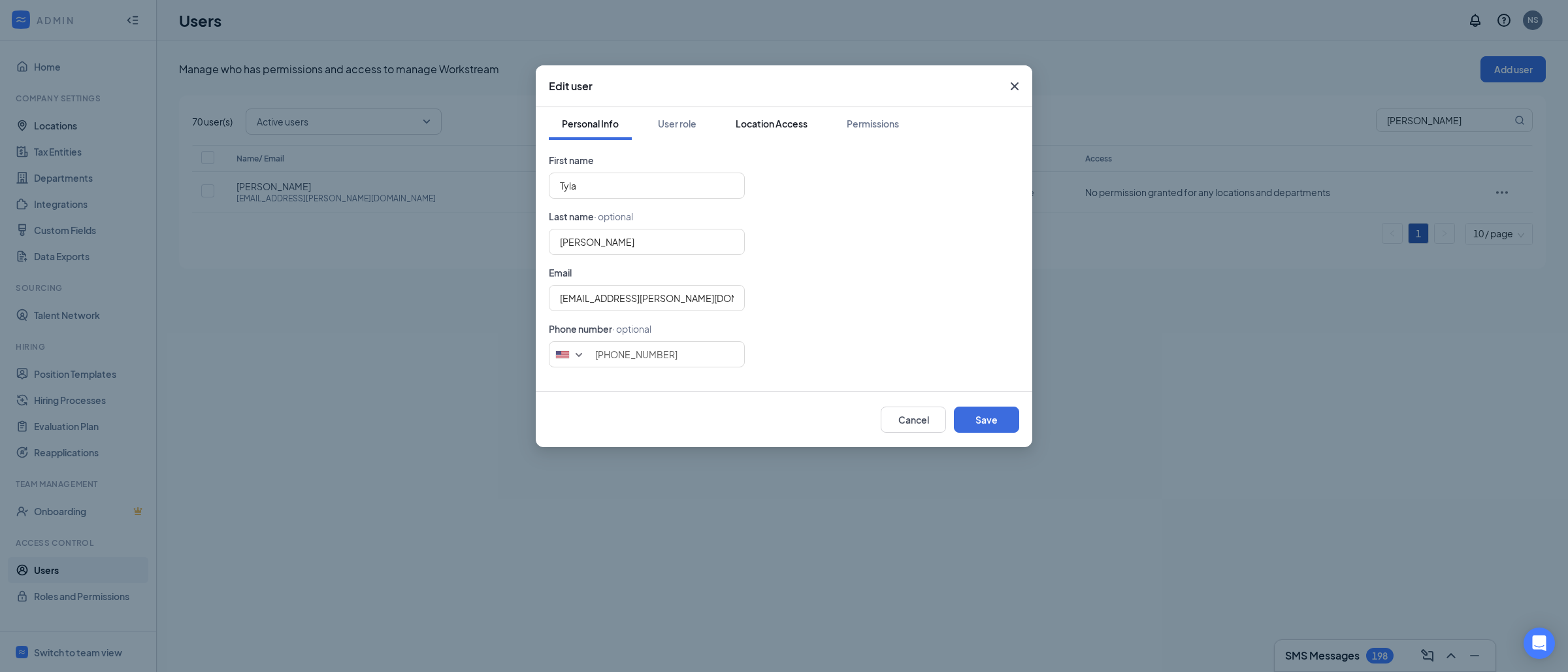
click at [768, 122] on div "Location Access" at bounding box center [772, 123] width 72 height 13
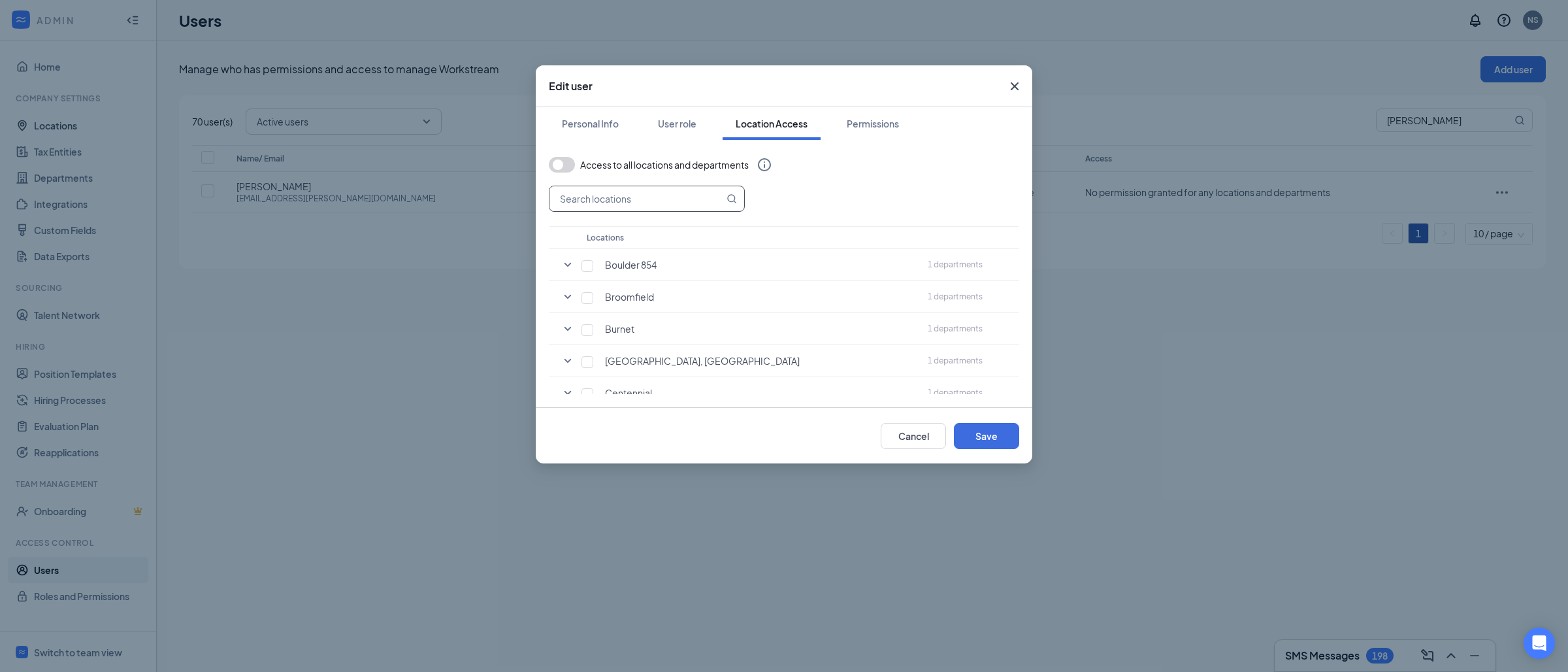
click at [601, 206] on input "text" at bounding box center [637, 198] width 174 height 25
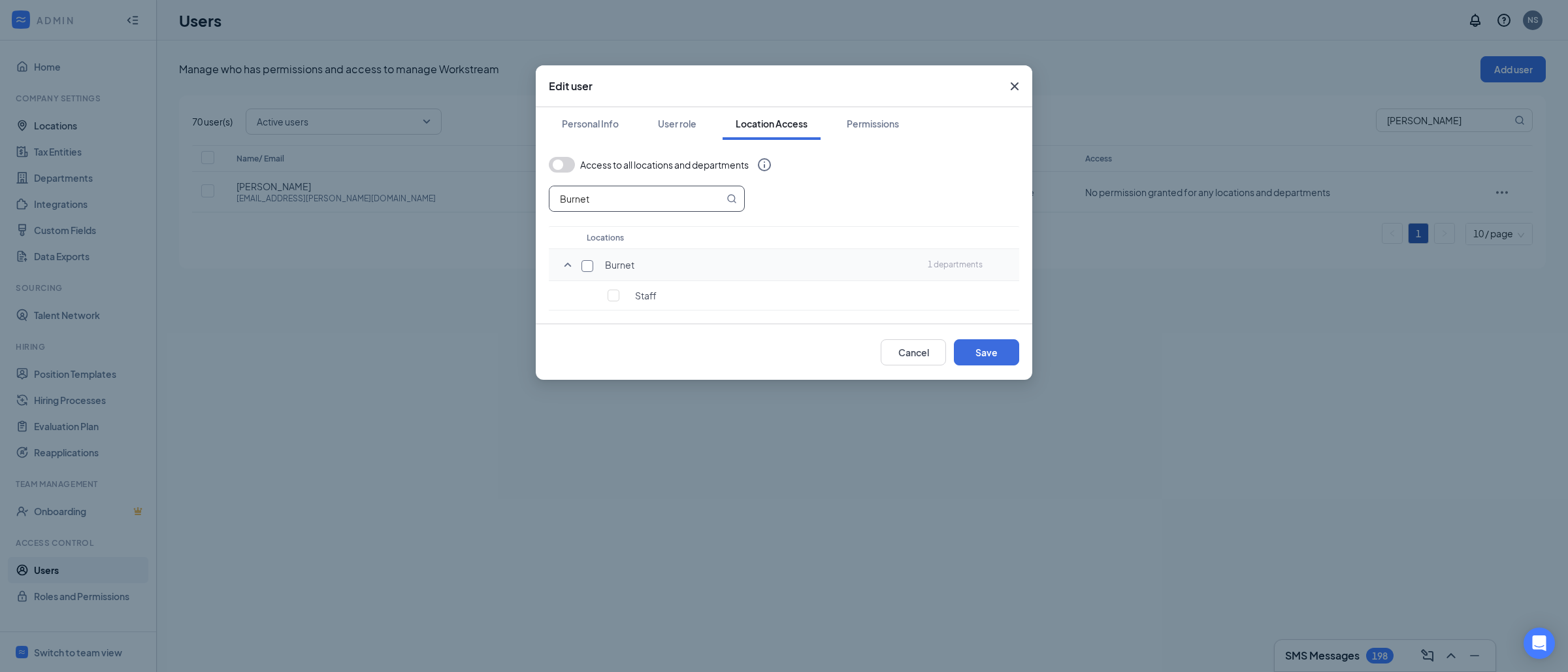
type input "Burnet"
click at [590, 268] on input "checkbox" at bounding box center [587, 265] width 12 height 12
checkbox input "true"
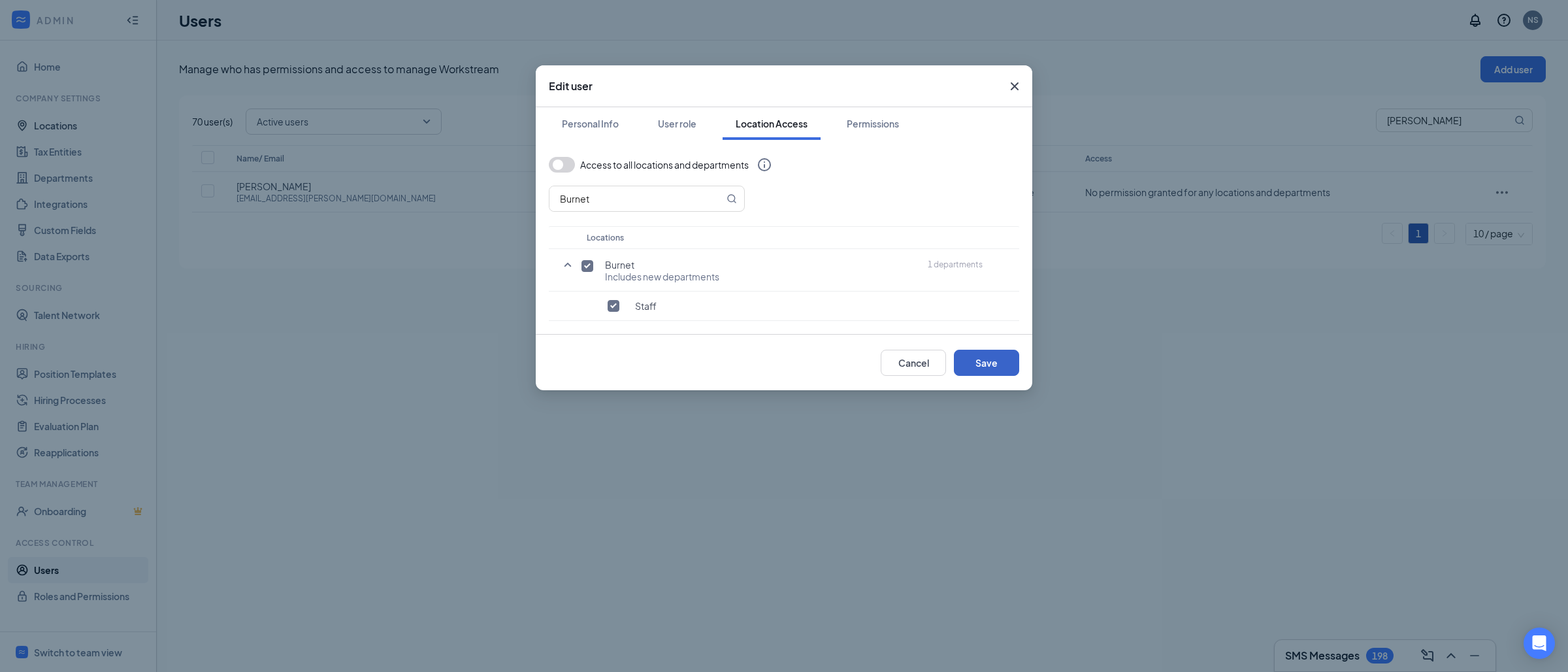
click at [1007, 351] on button "Save" at bounding box center [987, 363] width 66 height 26
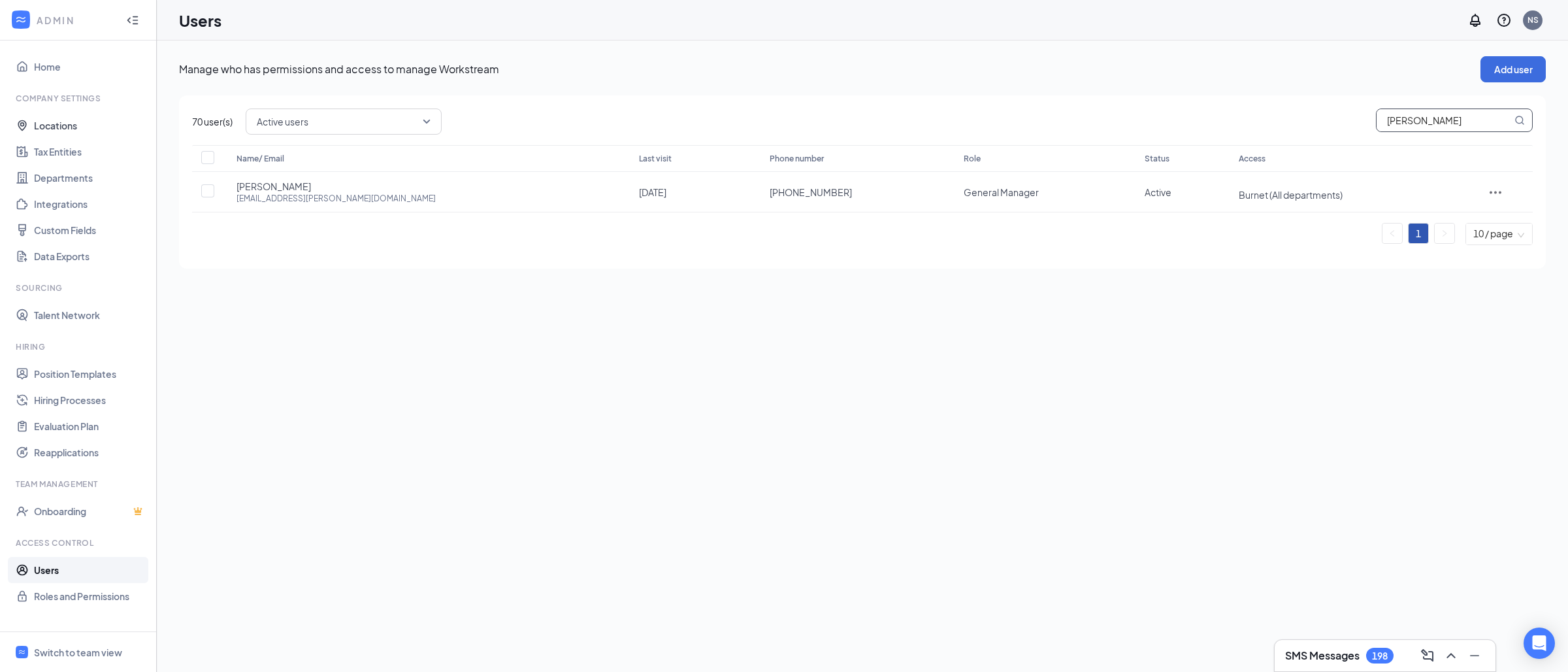
click at [1418, 121] on input "[PERSON_NAME]" at bounding box center [1444, 120] width 136 height 22
paste input "[PERSON_NAME] [PERSON_NAME]"
type input "[PERSON_NAME] [PERSON_NAME]"
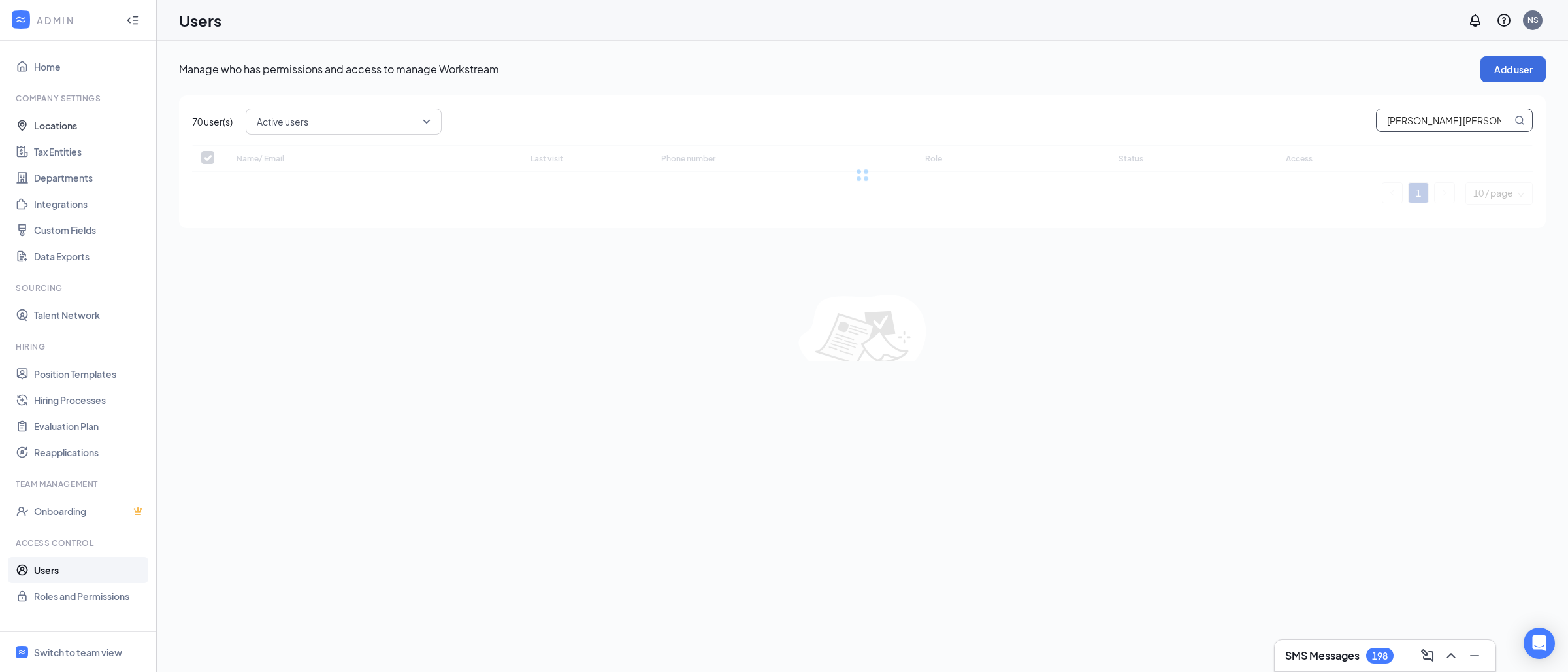
checkbox input "false"
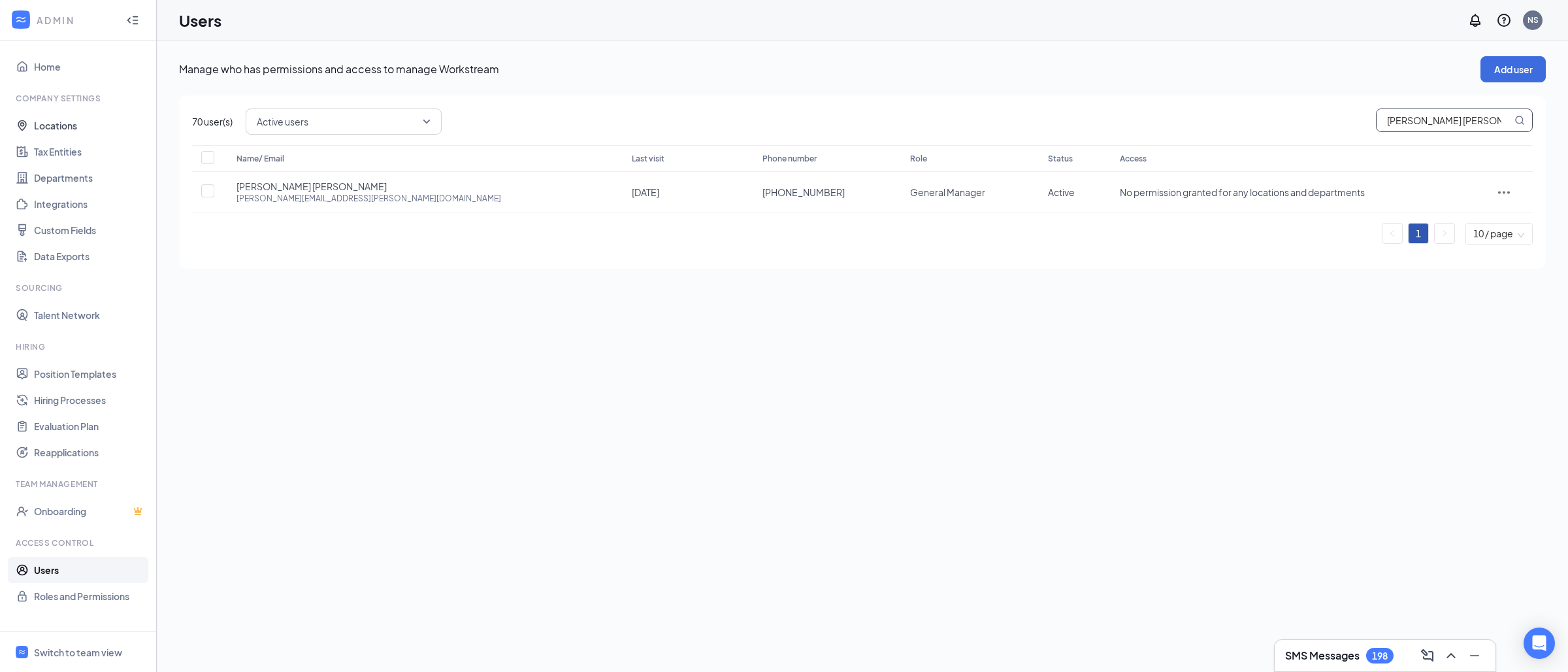
type input "[PERSON_NAME] [PERSON_NAME]"
click at [1449, 131] on span "[PERSON_NAME] [PERSON_NAME]" at bounding box center [1454, 120] width 157 height 24
click at [1456, 118] on input "[PERSON_NAME] [PERSON_NAME]" at bounding box center [1444, 120] width 136 height 22
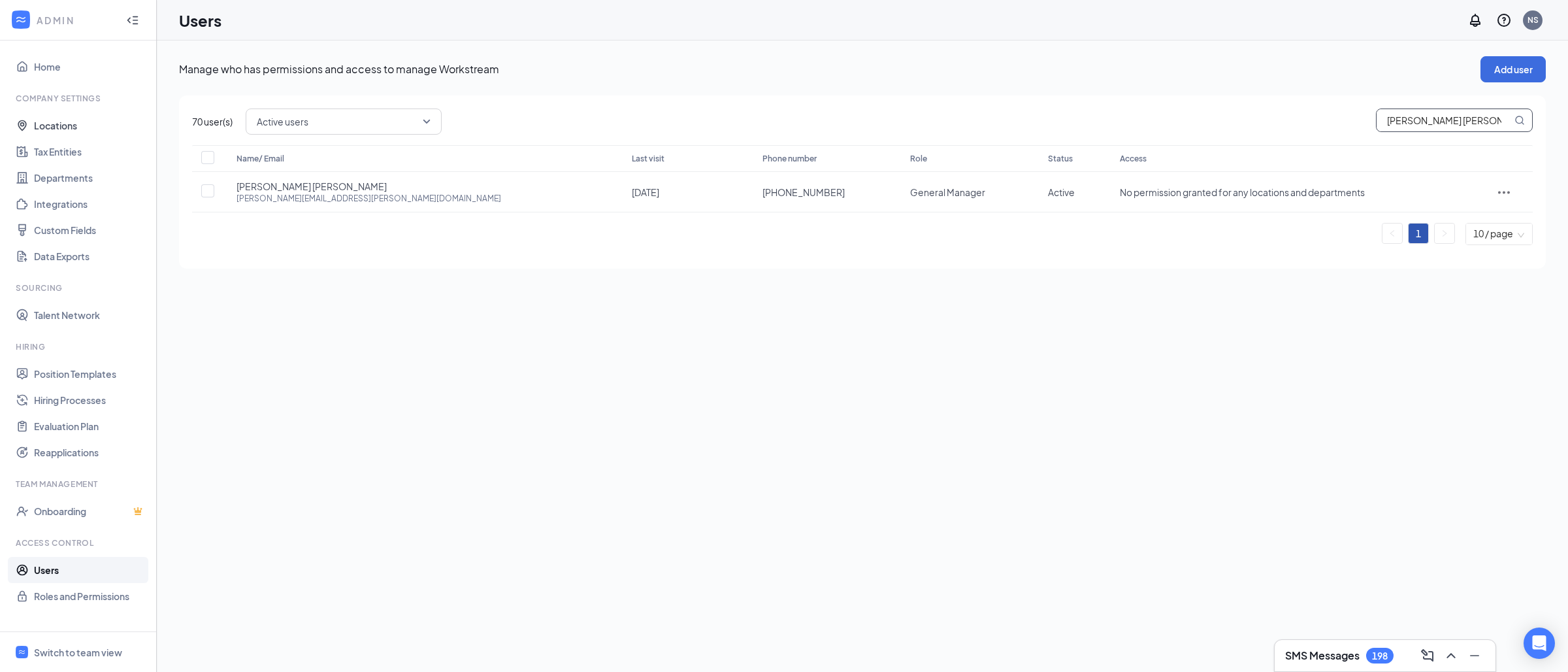
click at [1456, 118] on input "[PERSON_NAME] [PERSON_NAME]" at bounding box center [1444, 120] width 136 height 22
paste input "[PERSON_NAME]"
type input "[PERSON_NAME]"
checkbox input "true"
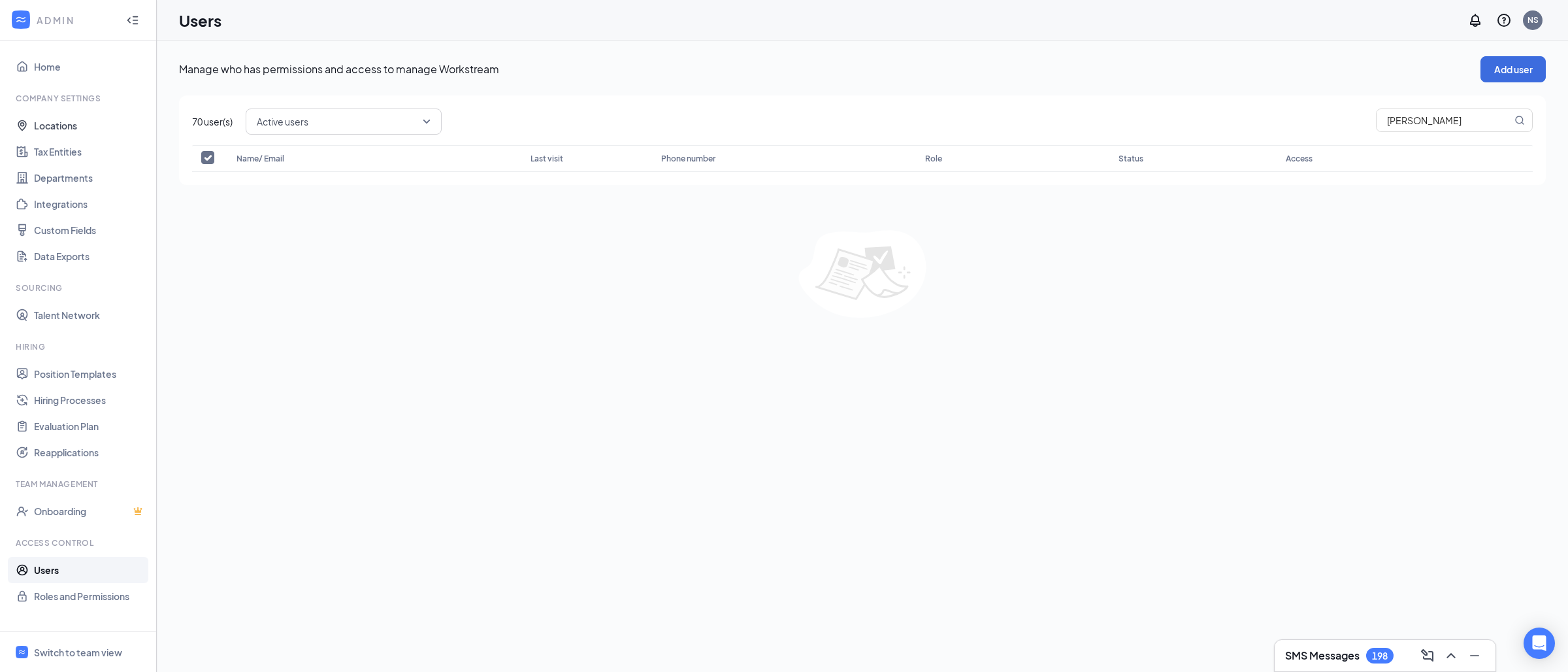
click at [1460, 102] on div "70 user(s) Active users [PERSON_NAME] Name/ Email Last visit Phone number Role …" at bounding box center [862, 140] width 1367 height 89
click at [1449, 125] on input "[PERSON_NAME]" at bounding box center [1444, 120] width 136 height 22
type input "K"
click at [1513, 66] on button "Add user" at bounding box center [1513, 69] width 66 height 26
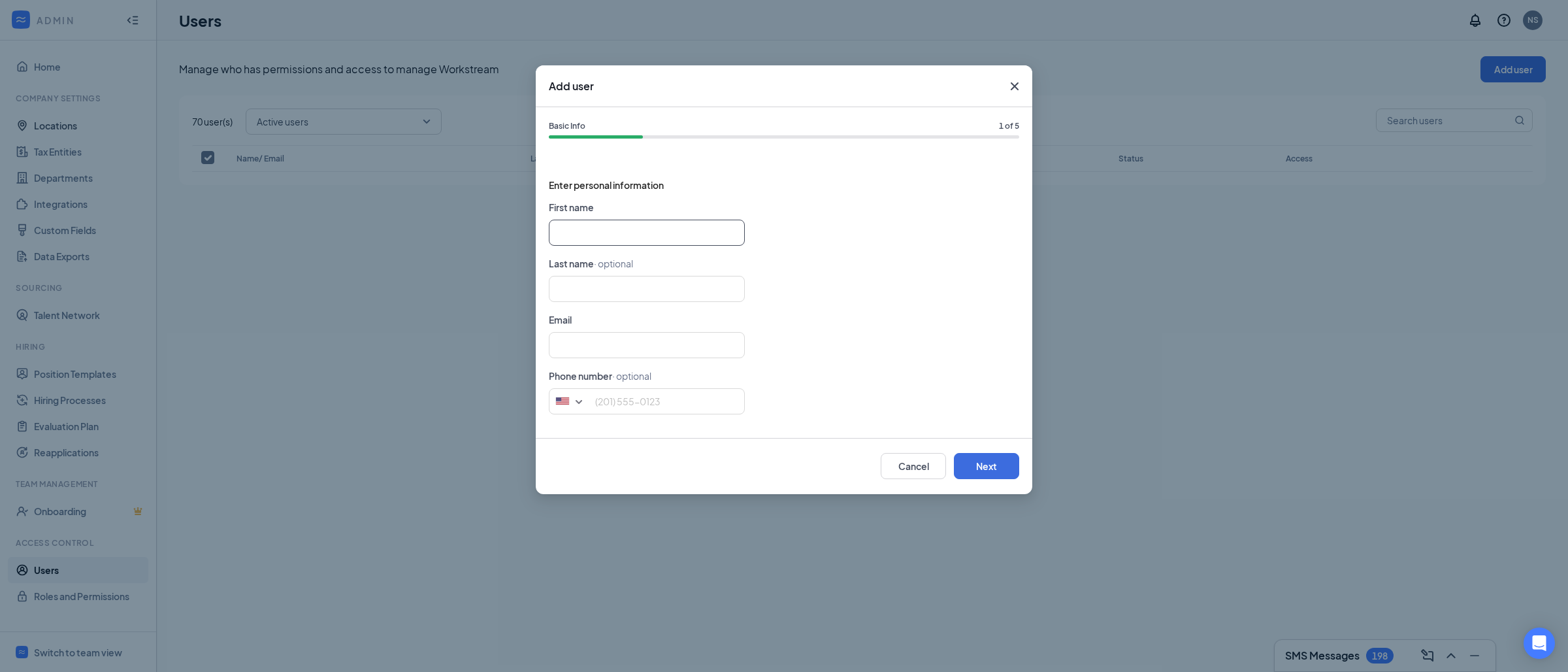
click at [583, 228] on input "text" at bounding box center [647, 233] width 196 height 26
paste input "[PERSON_NAME]"
type input "Katti"
type input "[PERSON_NAME]"
type input "Katti"
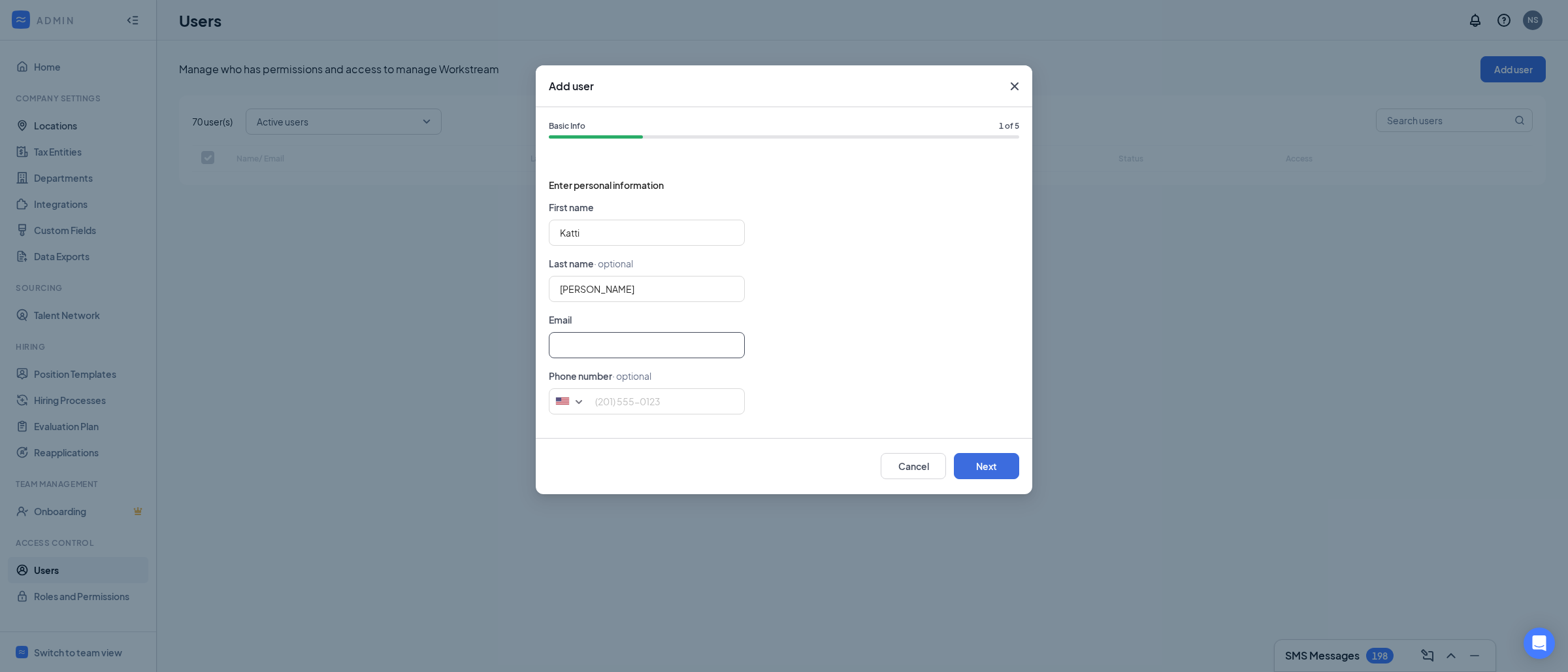
click at [614, 340] on input "text" at bounding box center [647, 345] width 196 height 26
paste input "[EMAIL_ADDRESS][PERSON_NAME][DOMAIN_NAME] [PHONE_NUMBER]"
drag, startPoint x: 646, startPoint y: 347, endPoint x: 825, endPoint y: 347, distance: 179.0
click at [824, 347] on div "[EMAIL_ADDRESS][PERSON_NAME][DOMAIN_NAME] [PHONE_NUMBER]" at bounding box center [784, 345] width 470 height 26
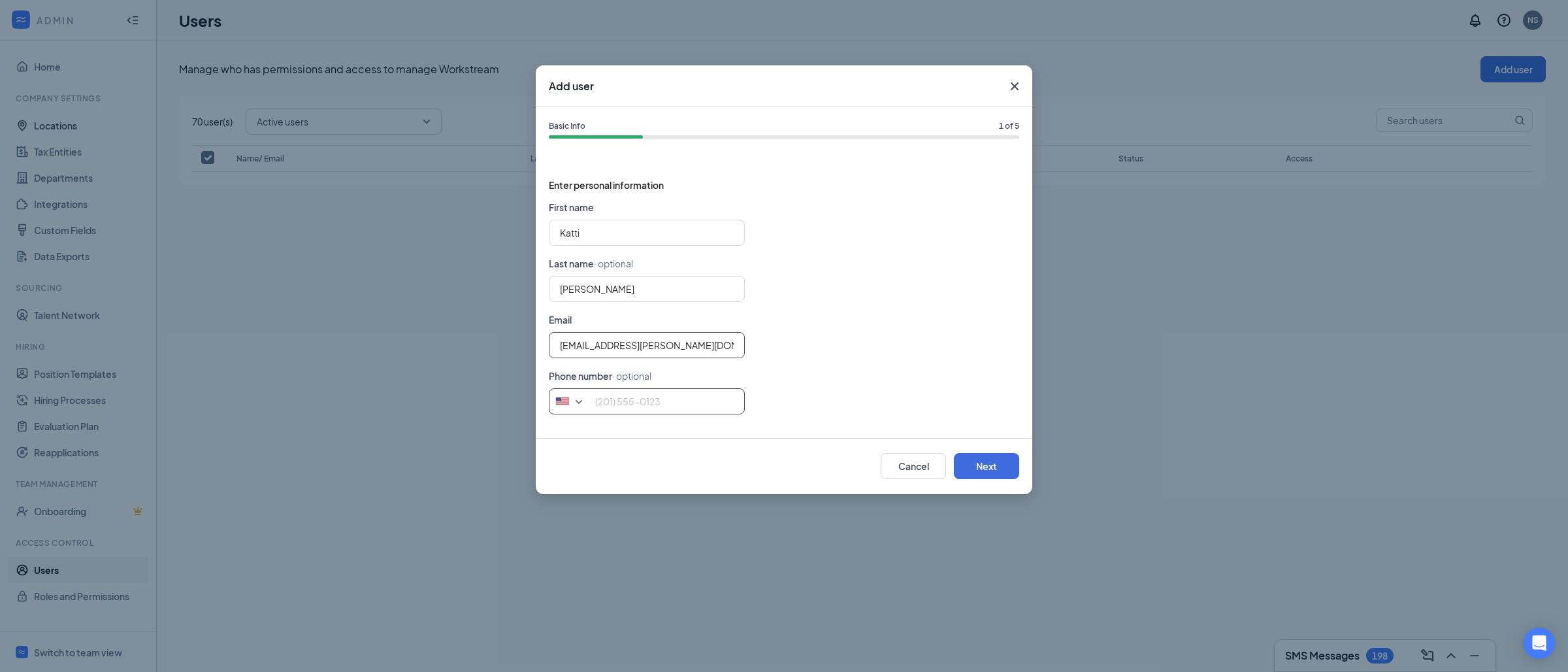
type input "[EMAIL_ADDRESS][PERSON_NAME][DOMAIN_NAME]"
click at [696, 411] on input "tel" at bounding box center [647, 401] width 196 height 26
paste input "[PHONE_NUMBER]"
type input "[PHONE_NUMBER]"
click at [705, 339] on input "[EMAIL_ADDRESS][PERSON_NAME][DOMAIN_NAME]" at bounding box center [647, 345] width 196 height 26
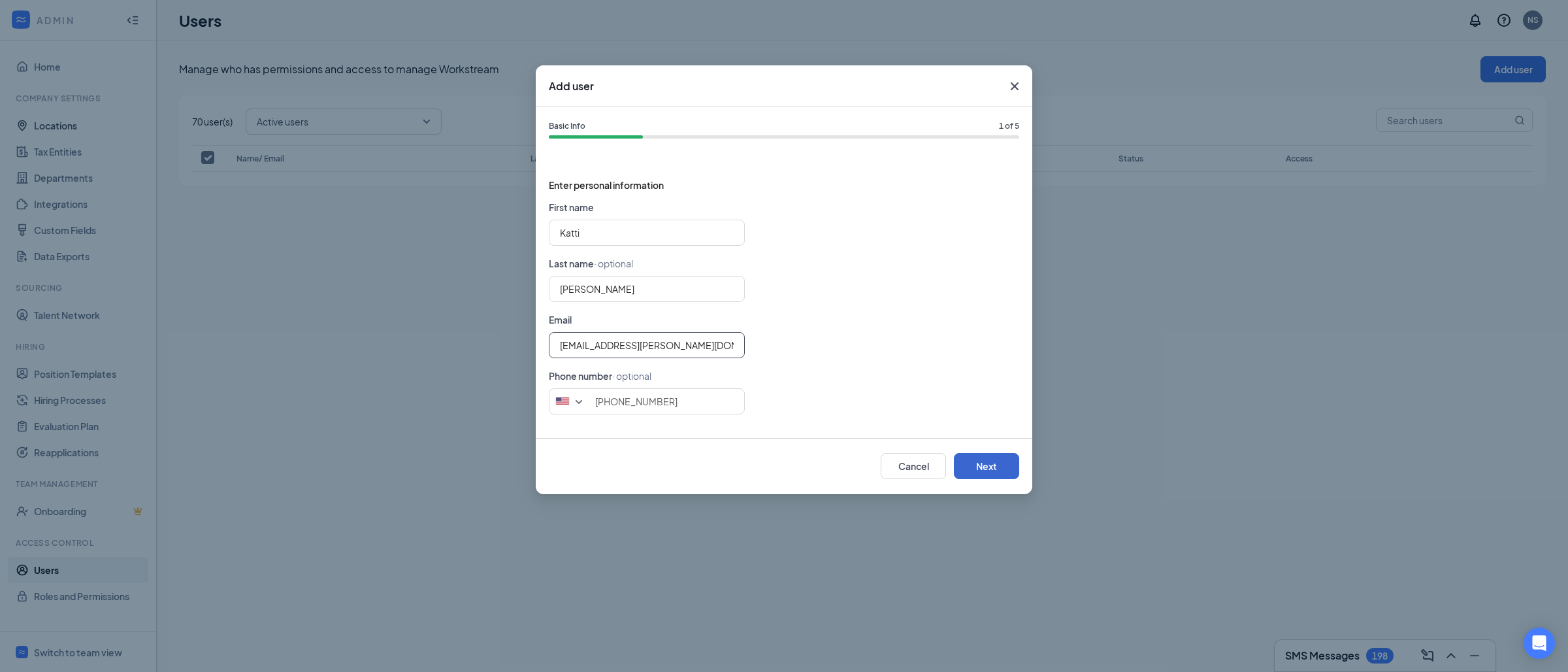
type input "[EMAIL_ADDRESS][PERSON_NAME][DOMAIN_NAME]"
click at [996, 468] on button "Next" at bounding box center [987, 466] width 66 height 26
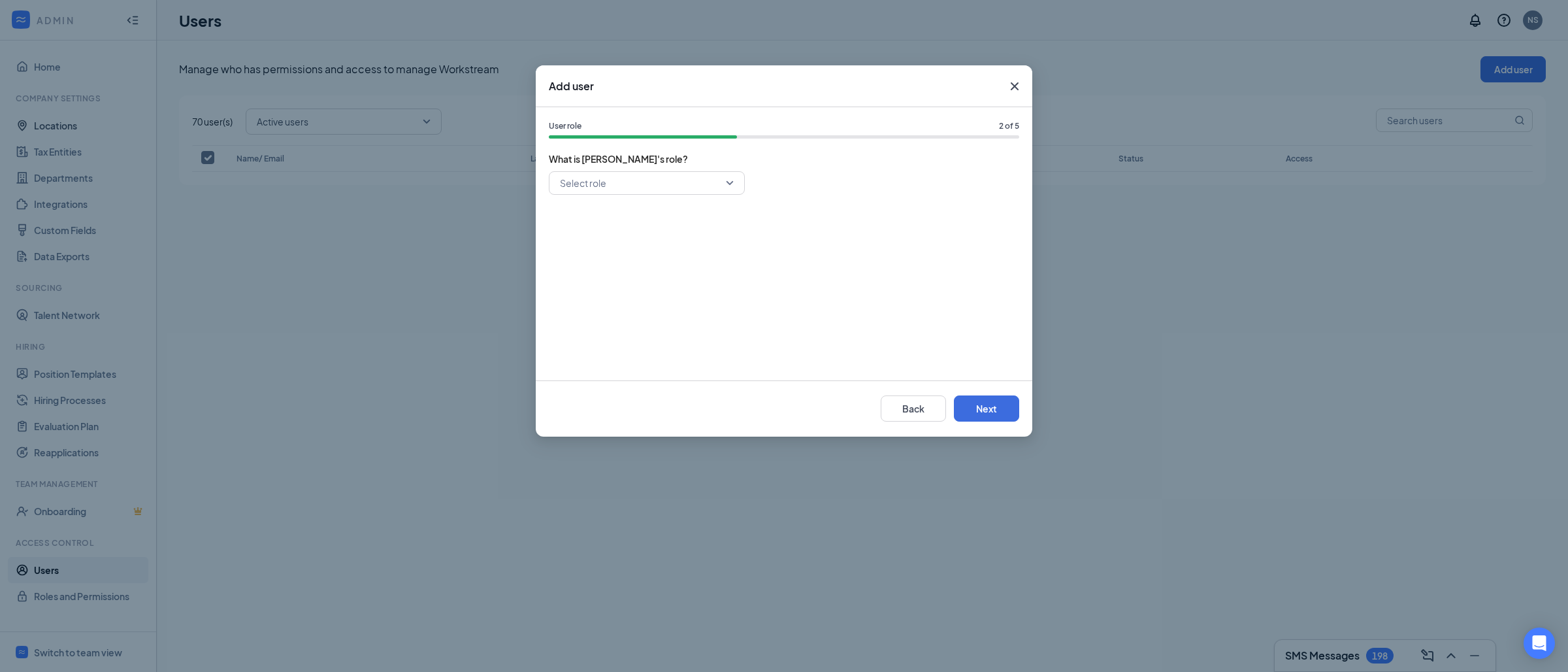
click at [660, 198] on div "Select role" at bounding box center [784, 270] width 470 height 196
click at [660, 183] on input "search" at bounding box center [642, 183] width 171 height 22
click at [624, 276] on span "General Manager" at bounding box center [597, 276] width 75 height 15
click at [984, 413] on button "Next" at bounding box center [987, 409] width 66 height 26
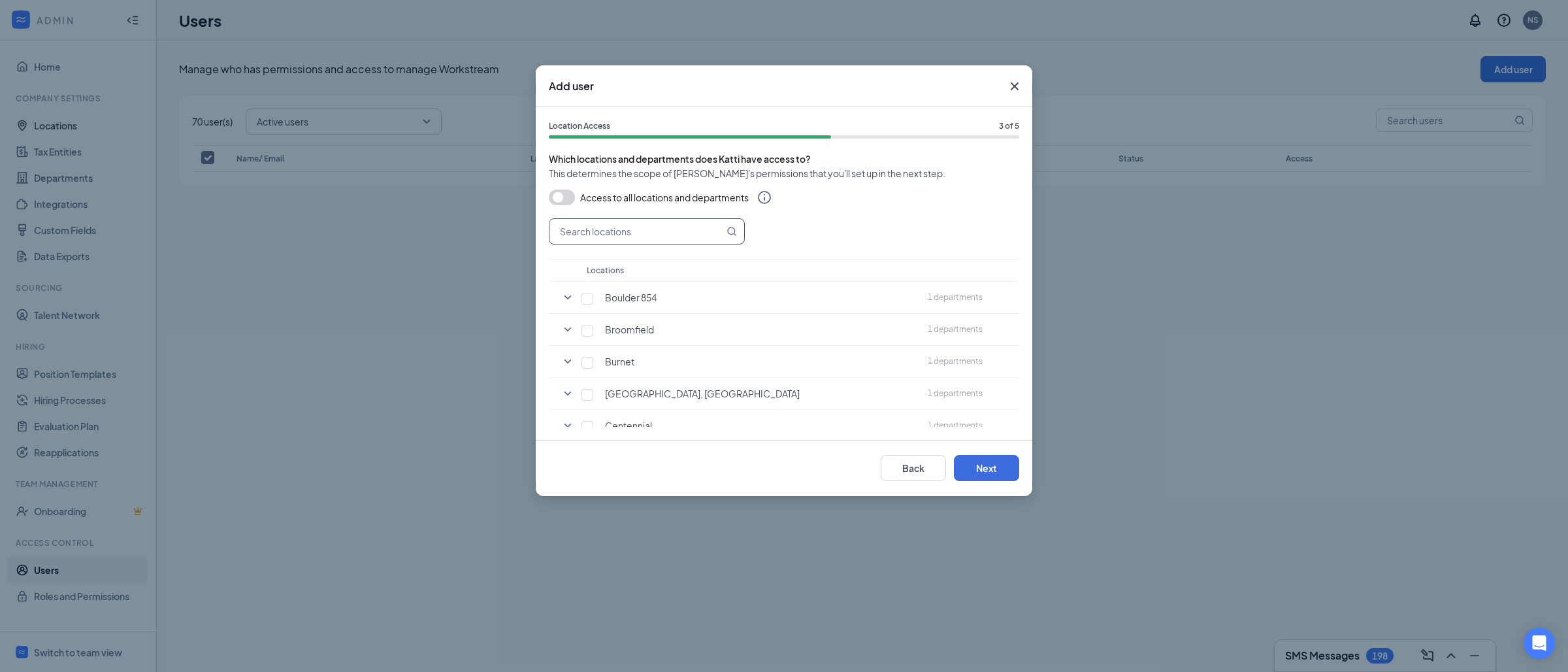
click at [599, 232] on input "text" at bounding box center [637, 232] width 174 height 25
paste input "Taurus Burnet"
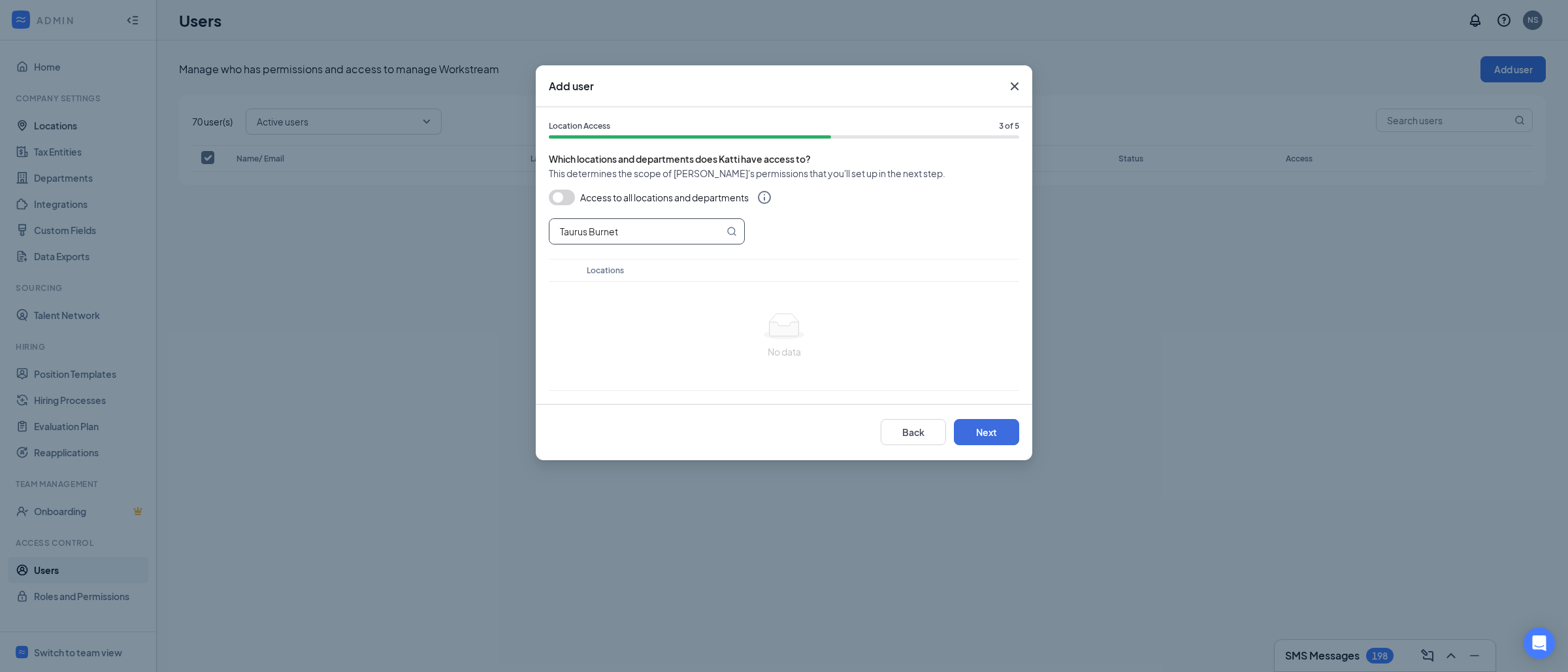
click at [575, 230] on input "Taurus Burnet" at bounding box center [637, 232] width 174 height 25
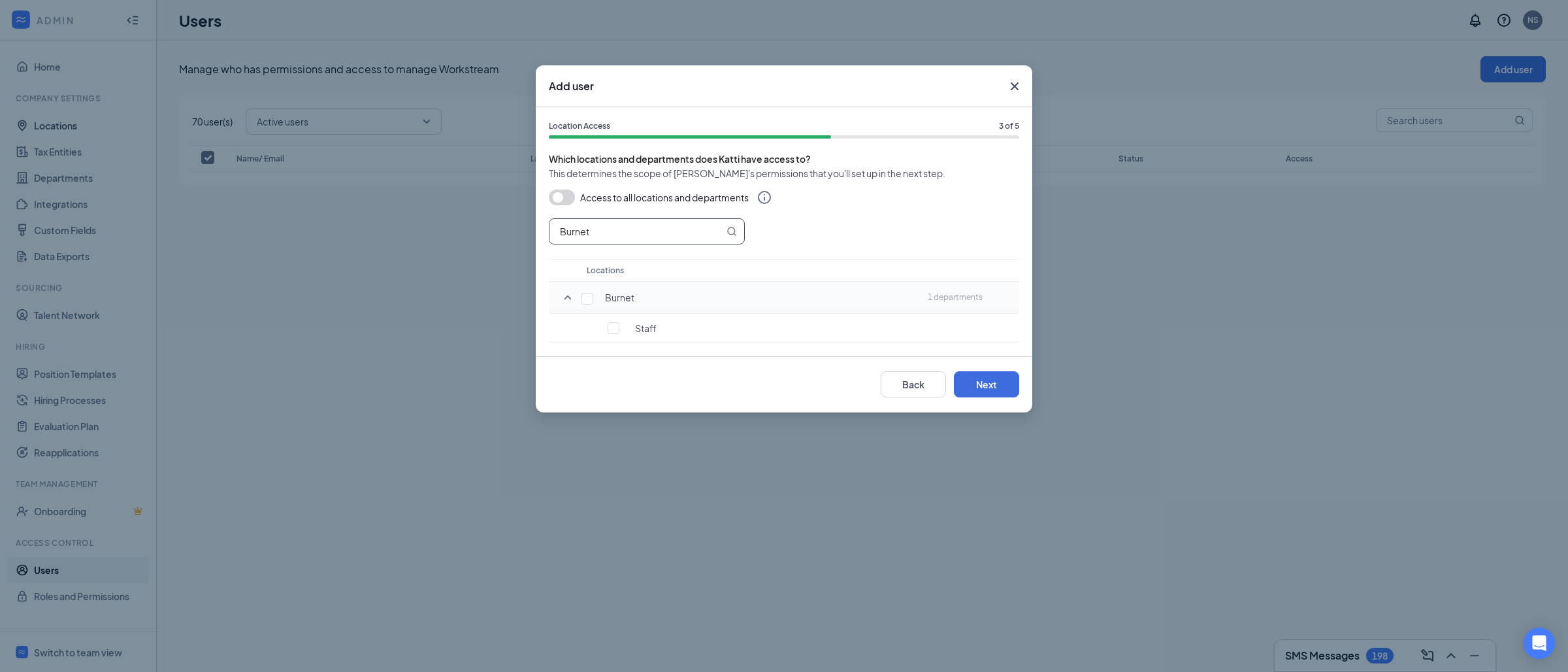
type input "Burnet"
click at [600, 292] on div "Burnet" at bounding box center [753, 297] width 328 height 13
click at [584, 302] on input "checkbox" at bounding box center [587, 298] width 12 height 12
checkbox input "true"
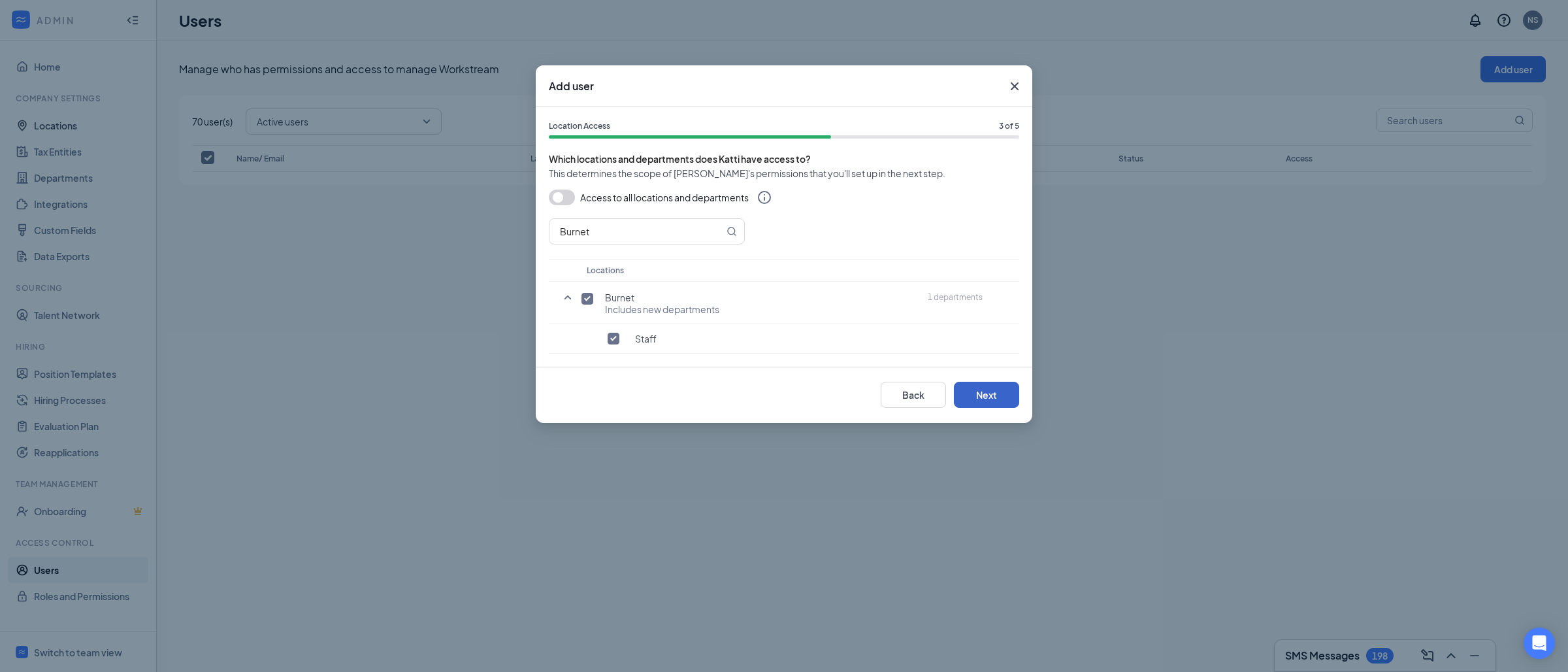
click at [996, 395] on button "Next" at bounding box center [987, 395] width 66 height 26
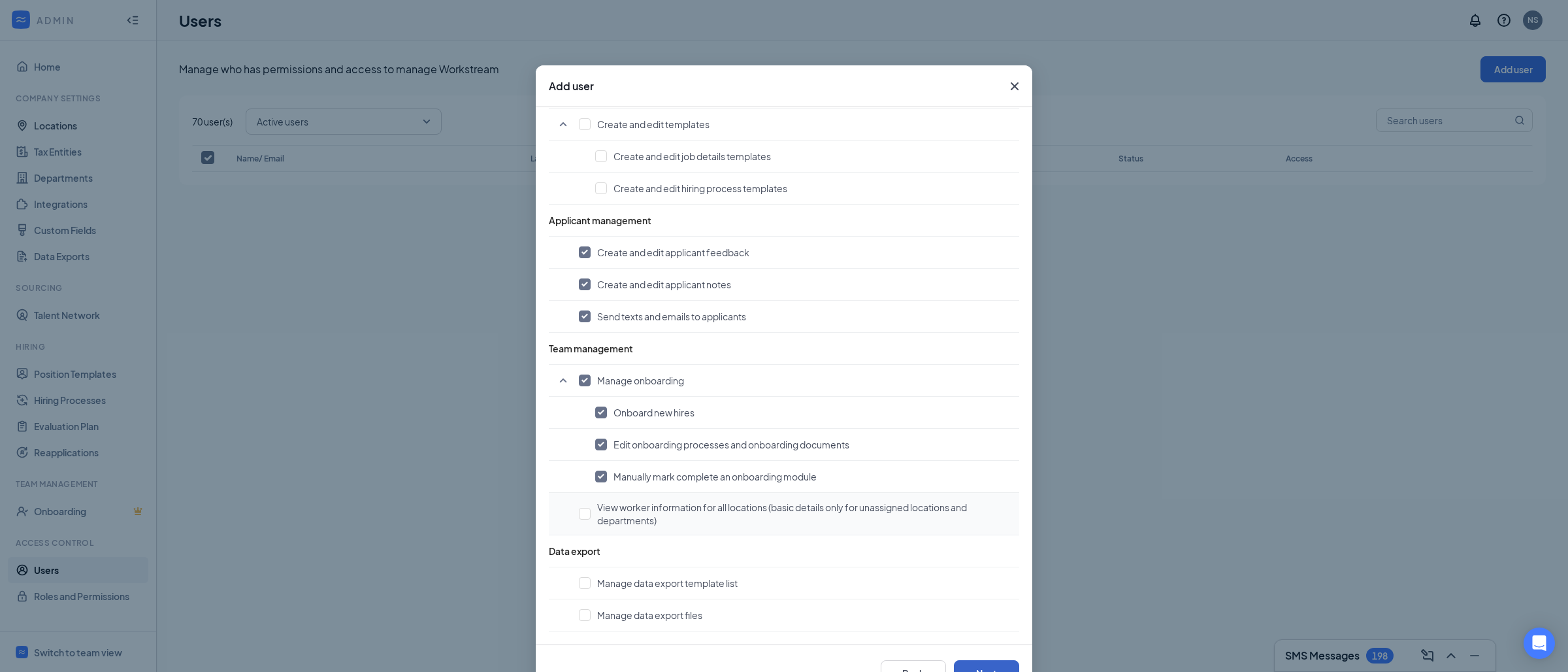
scroll to position [44, 0]
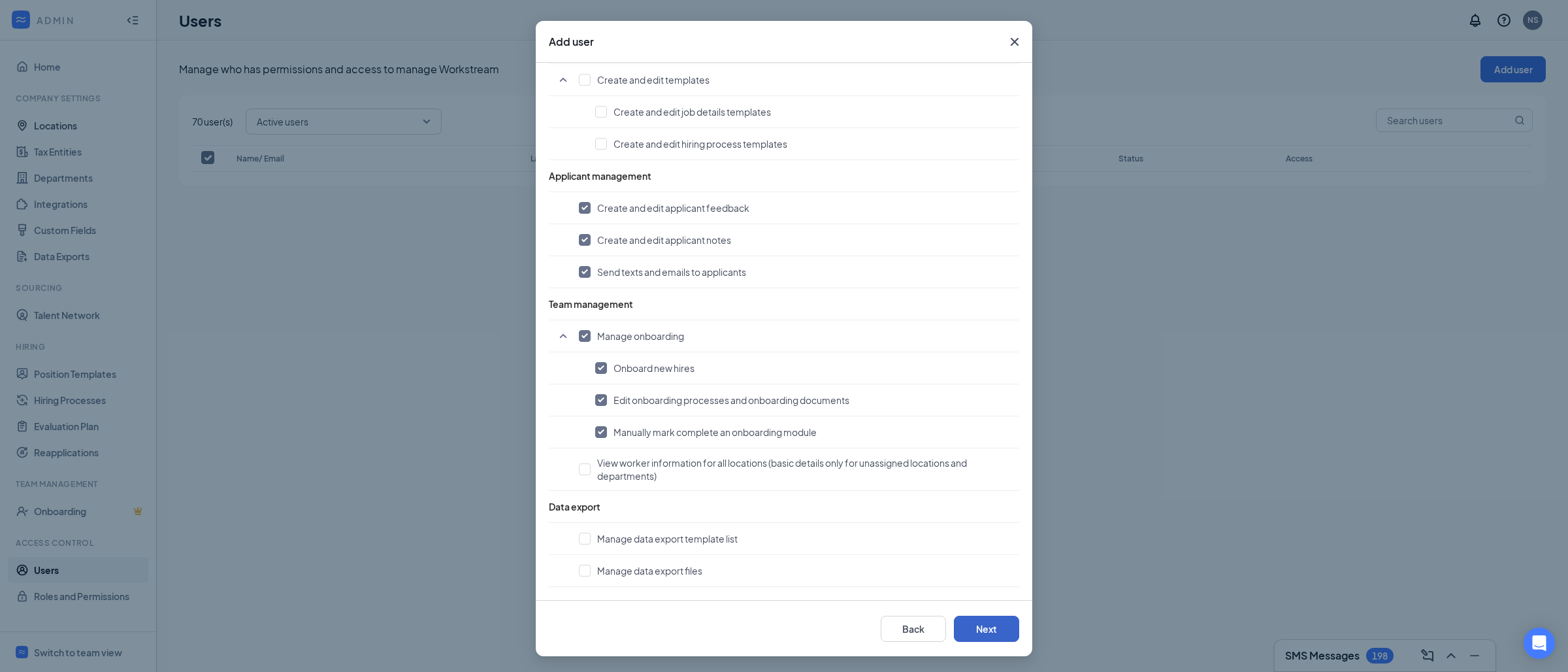
click at [975, 636] on button "Next" at bounding box center [987, 628] width 66 height 26
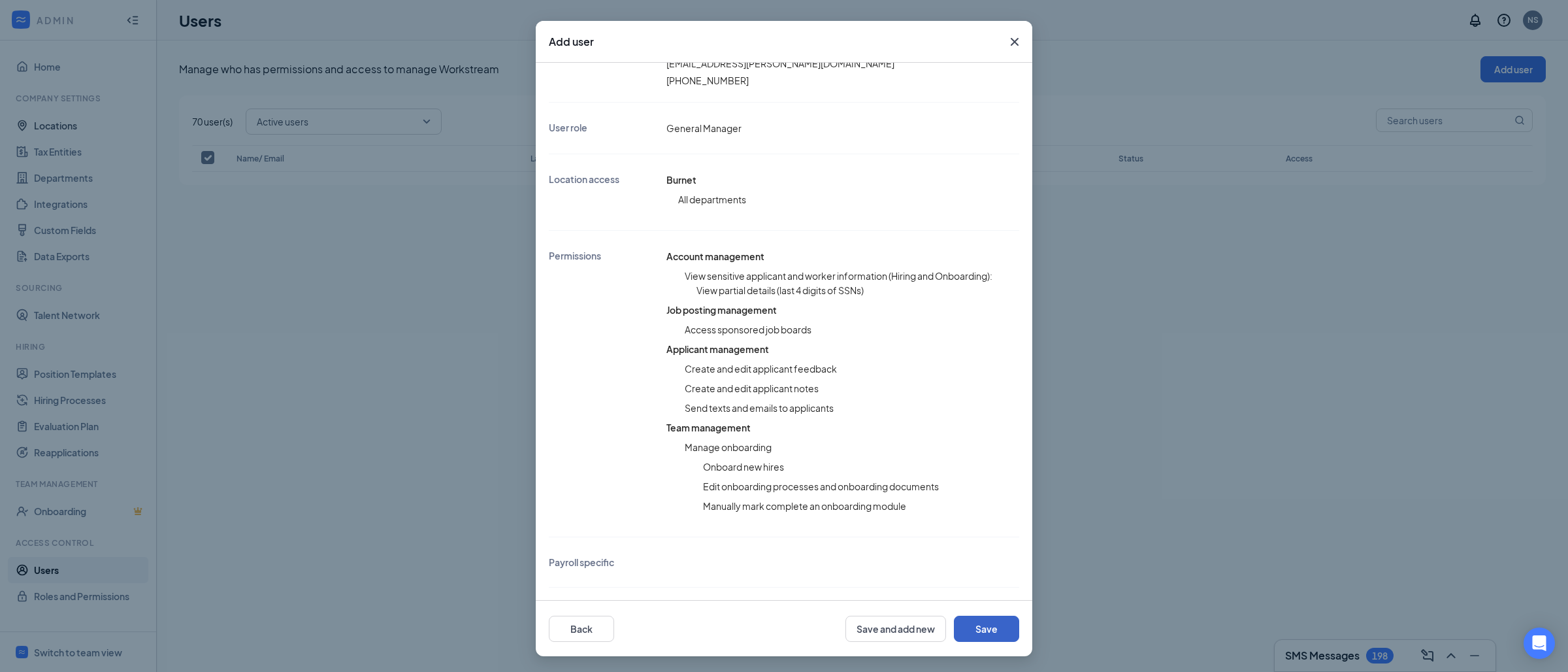
click at [995, 626] on button "Save" at bounding box center [987, 628] width 66 height 26
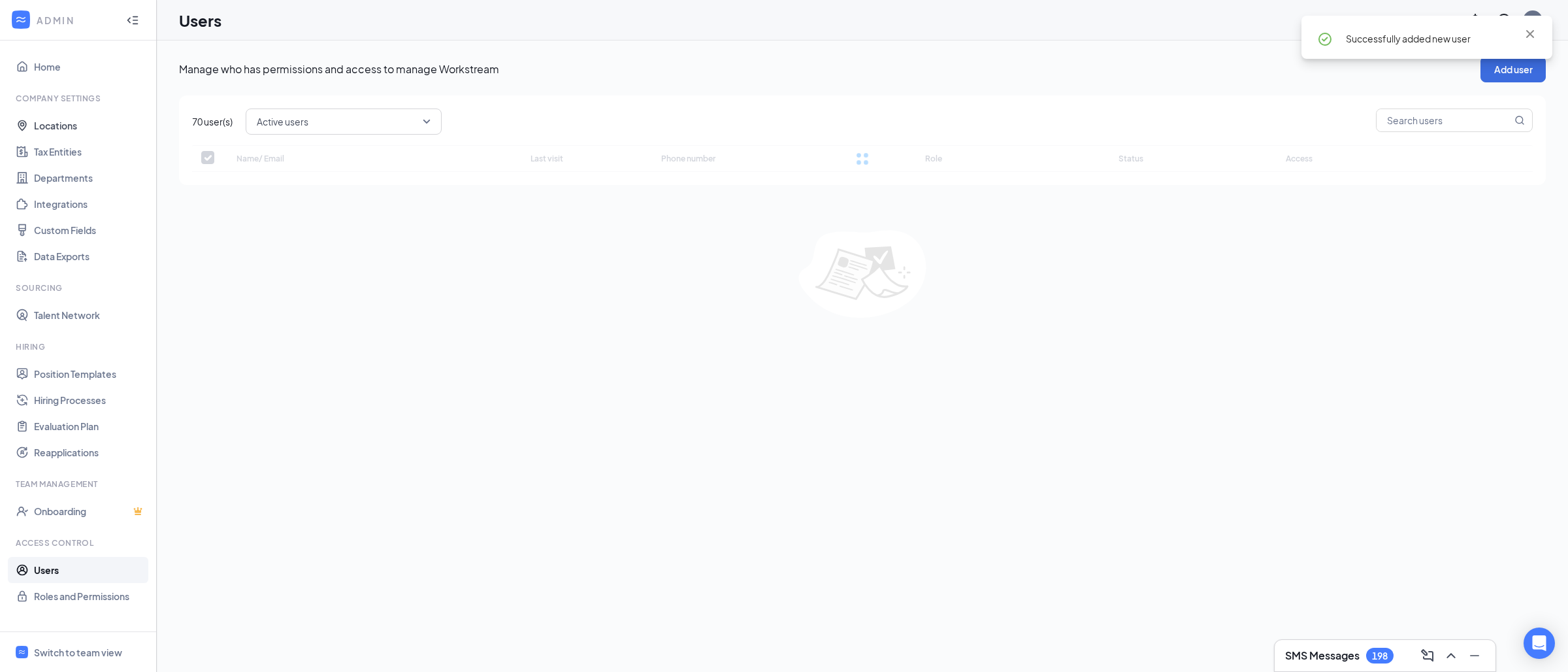
checkbox input "false"
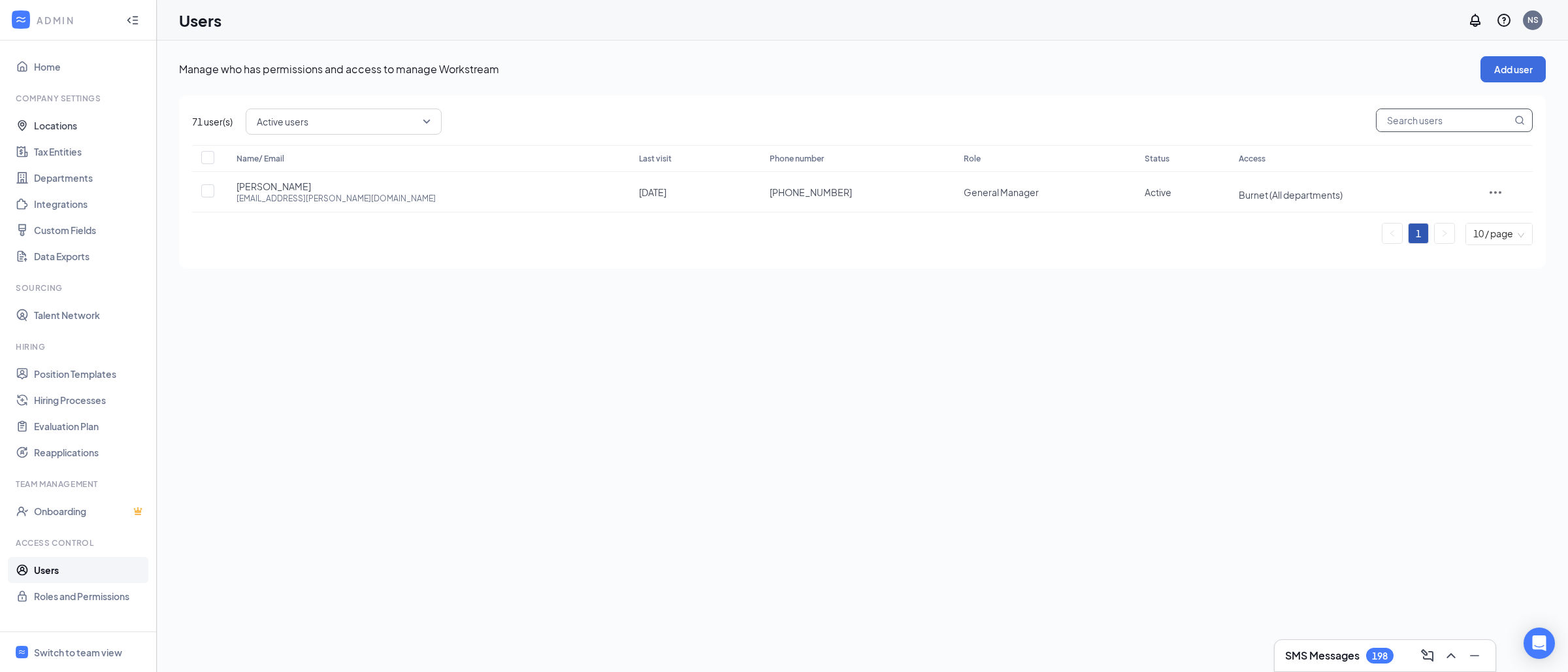
click at [1450, 121] on input "text" at bounding box center [1444, 120] width 136 height 22
paste input "[PERSON_NAME] [PERSON_NAME][EMAIL_ADDRESS][PERSON_NAME][DOMAIN_NAME]"
type input "[PERSON_NAME] [PERSON_NAME][EMAIL_ADDRESS][PERSON_NAME][DOMAIN_NAME]"
checkbox input "true"
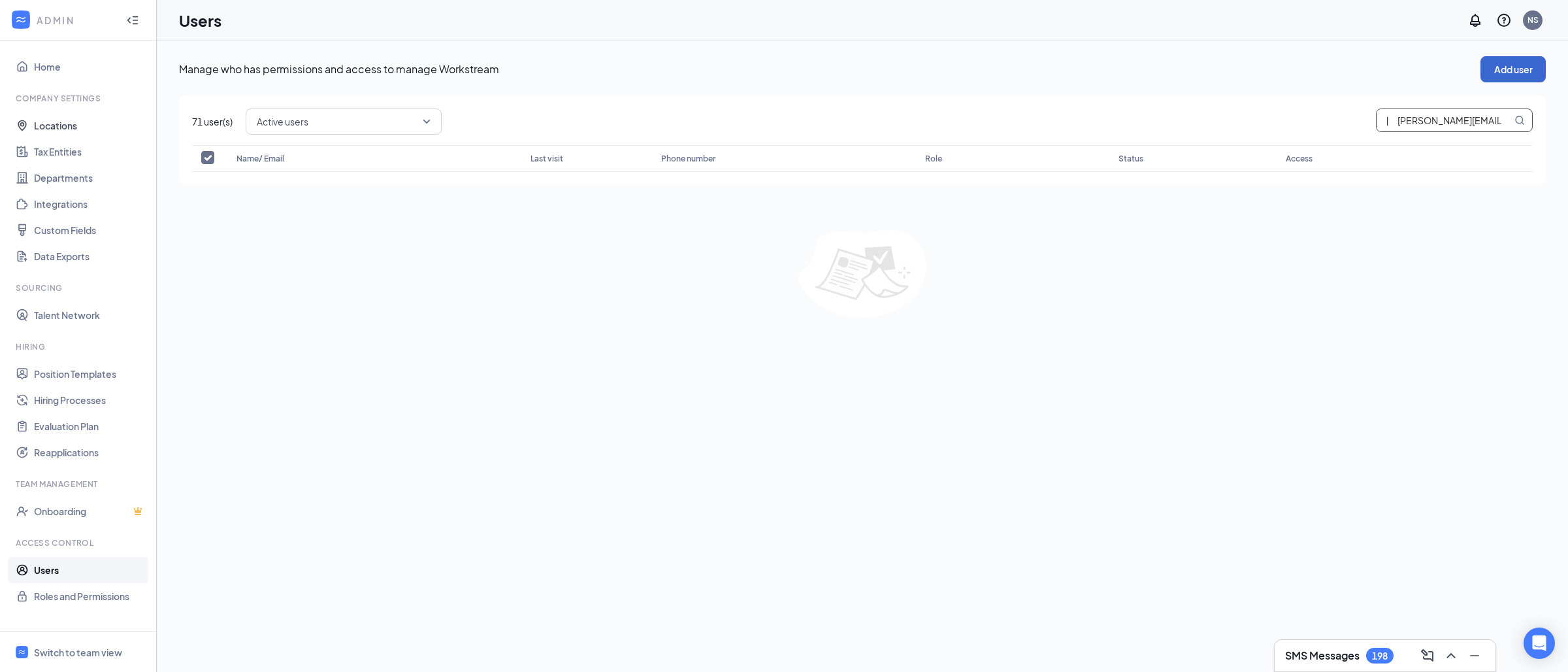
type input "[PERSON_NAME] [PERSON_NAME][EMAIL_ADDRESS][PERSON_NAME][DOMAIN_NAME]"
click at [1482, 80] on button "Add user" at bounding box center [1513, 69] width 66 height 26
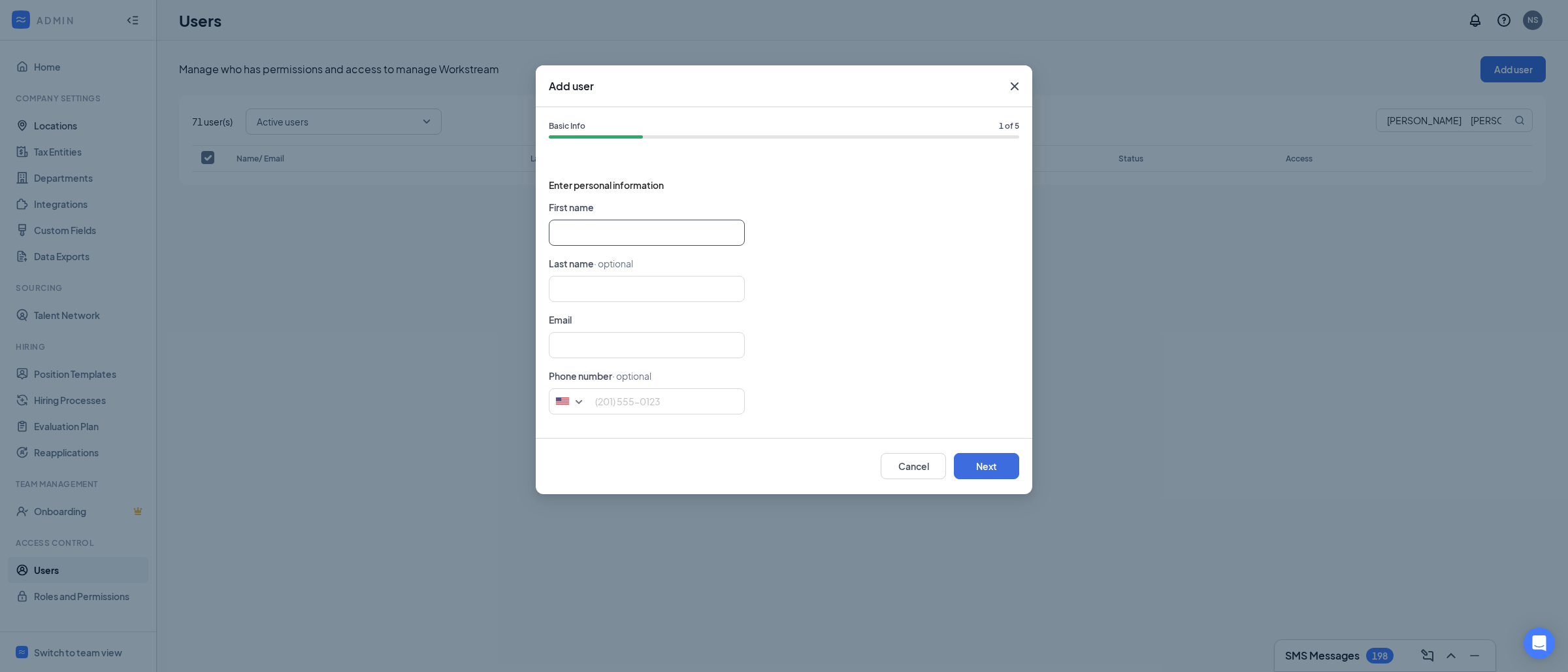
click at [609, 232] on input "text" at bounding box center [647, 233] width 196 height 26
paste input "[PERSON_NAME] [PERSON_NAME][EMAIL_ADDRESS][PERSON_NAME][DOMAIN_NAME]"
type input "[PERSON_NAME]"
type input "[EMAIL_ADDRESS][PERSON_NAME][DOMAIN_NAME]"
type input "[PERSON_NAME]"
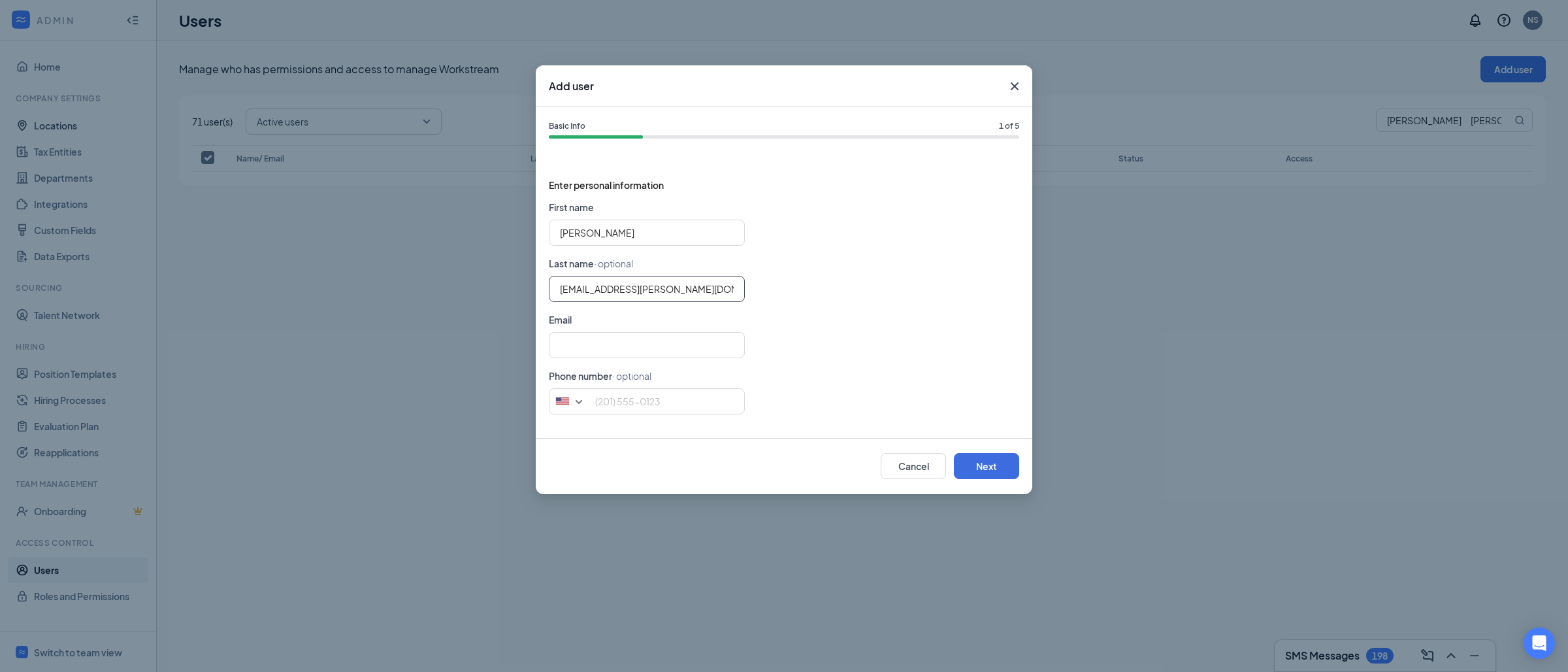
click at [610, 285] on input "[EMAIL_ADDRESS][PERSON_NAME][DOMAIN_NAME]" at bounding box center [647, 289] width 196 height 26
type input "[PERSON_NAME]"
paste input "[EMAIL_ADDRESS][PERSON_NAME][DOMAIN_NAME]"
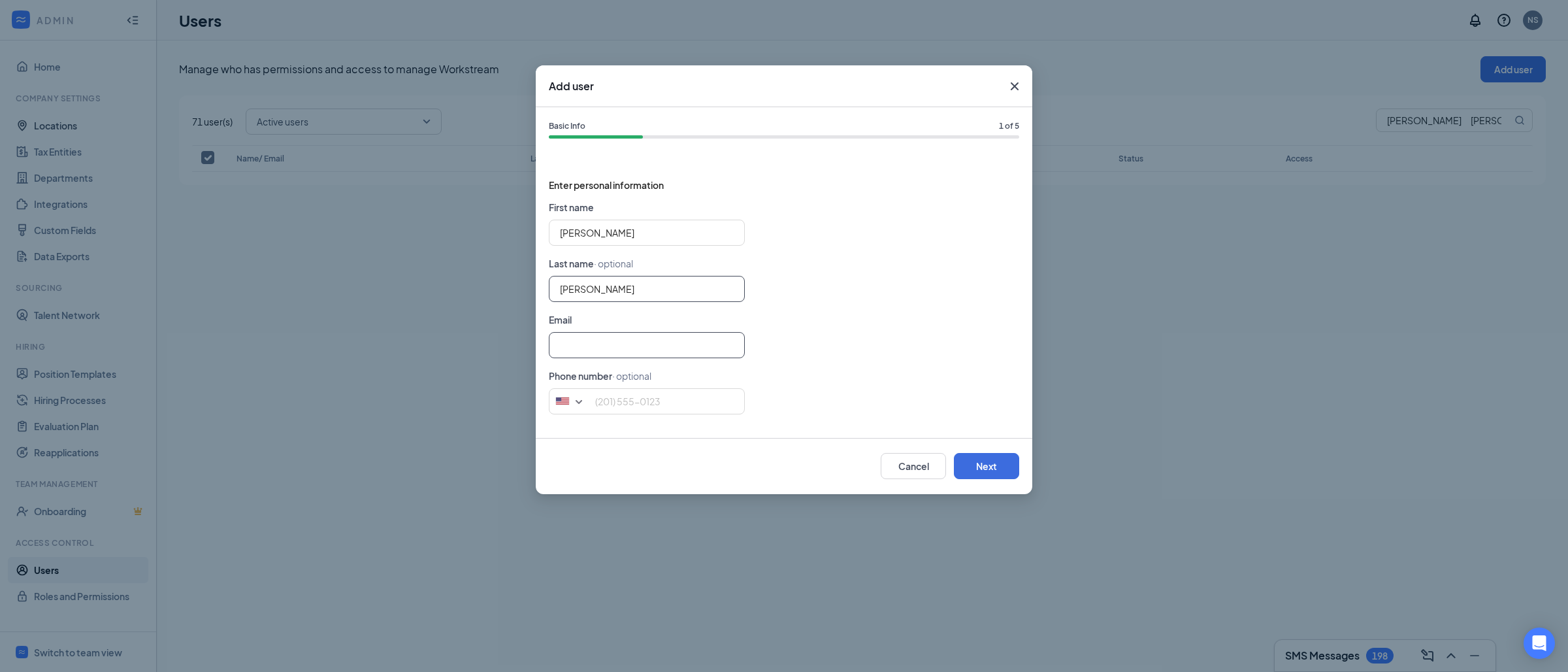
type input "[PERSON_NAME]"
click at [617, 346] on input "text" at bounding box center [647, 345] width 196 height 26
paste input "[EMAIL_ADDRESS][PERSON_NAME][DOMAIN_NAME]"
type input "[EMAIL_ADDRESS][PERSON_NAME][DOMAIN_NAME]"
click at [617, 402] on input "tel" at bounding box center [647, 401] width 196 height 26
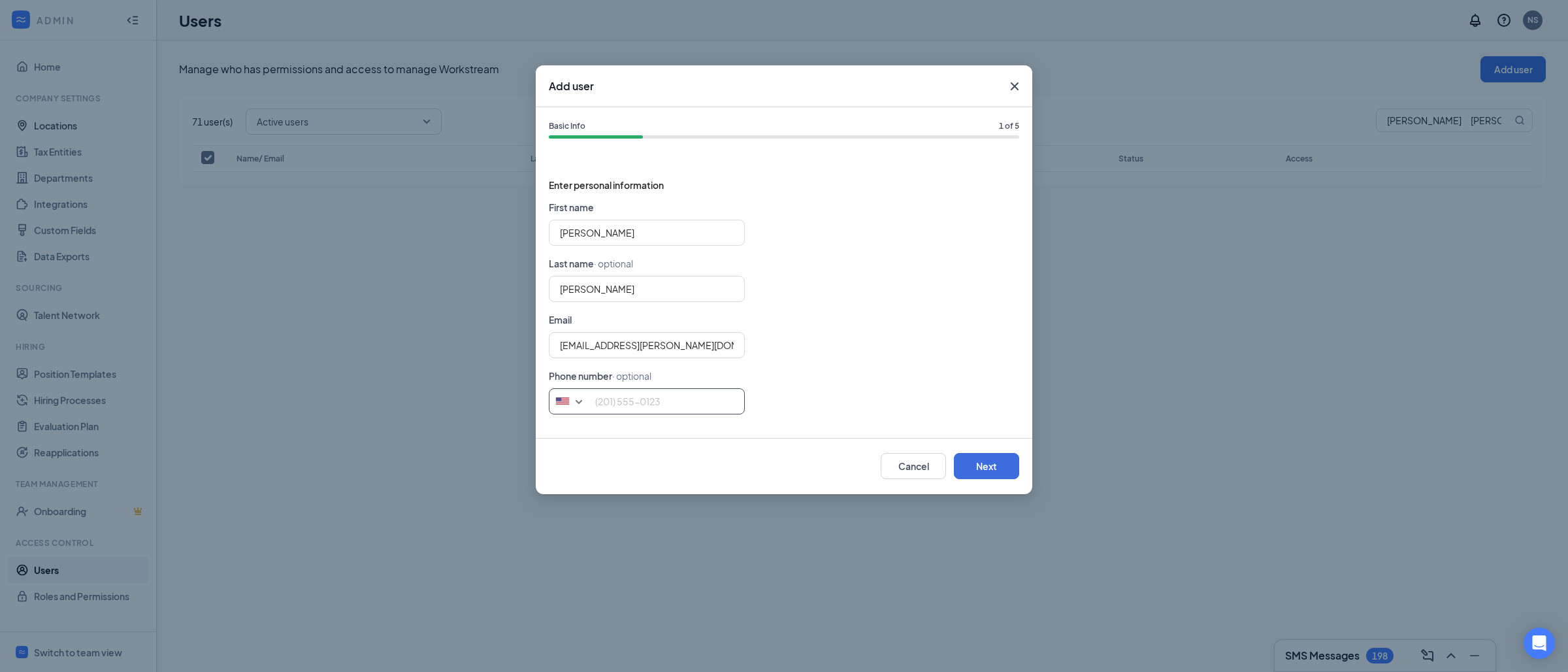
paste input "[PHONE_NUMBER]"
type input "[PHONE_NUMBER]"
click at [1011, 472] on button "Next" at bounding box center [987, 466] width 66 height 26
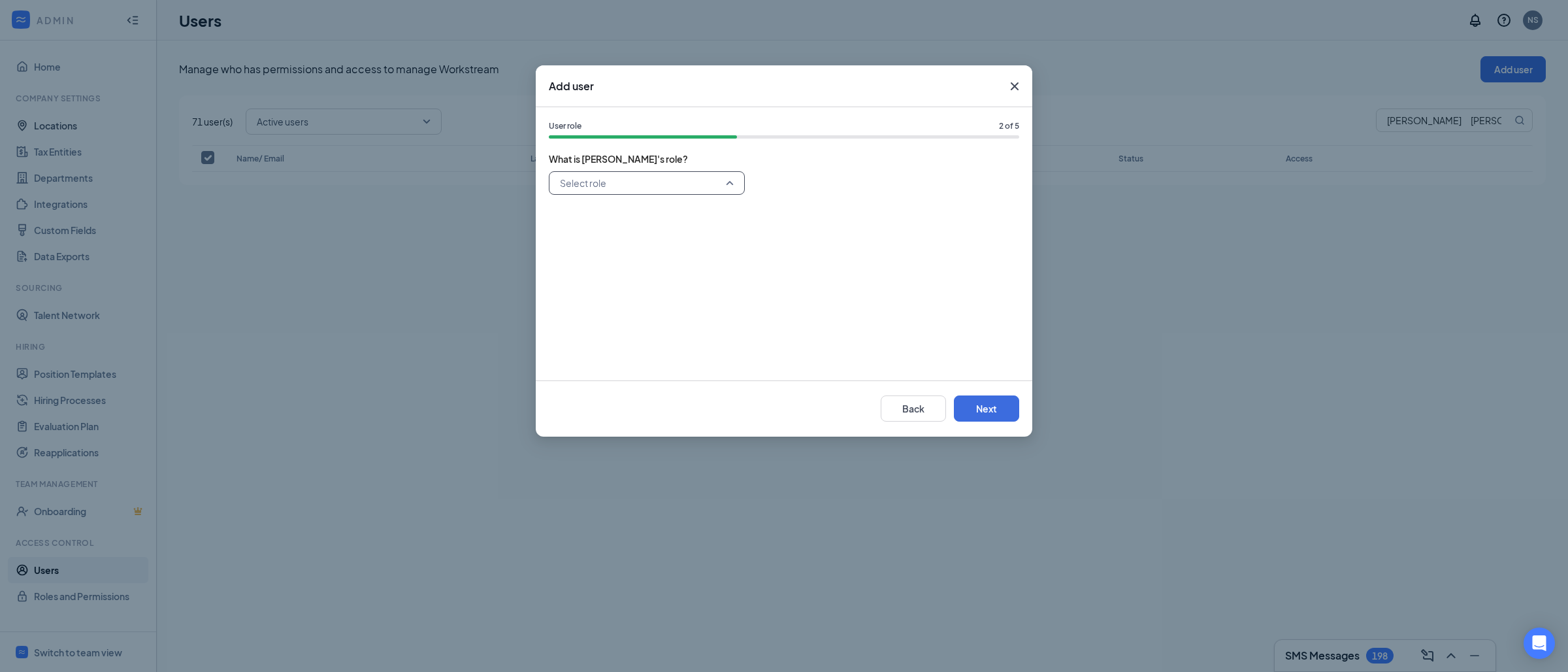
click at [710, 187] on input "search" at bounding box center [642, 183] width 171 height 22
click at [609, 279] on span "General Manager" at bounding box center [597, 276] width 75 height 15
click at [1008, 402] on button "Next" at bounding box center [987, 409] width 66 height 26
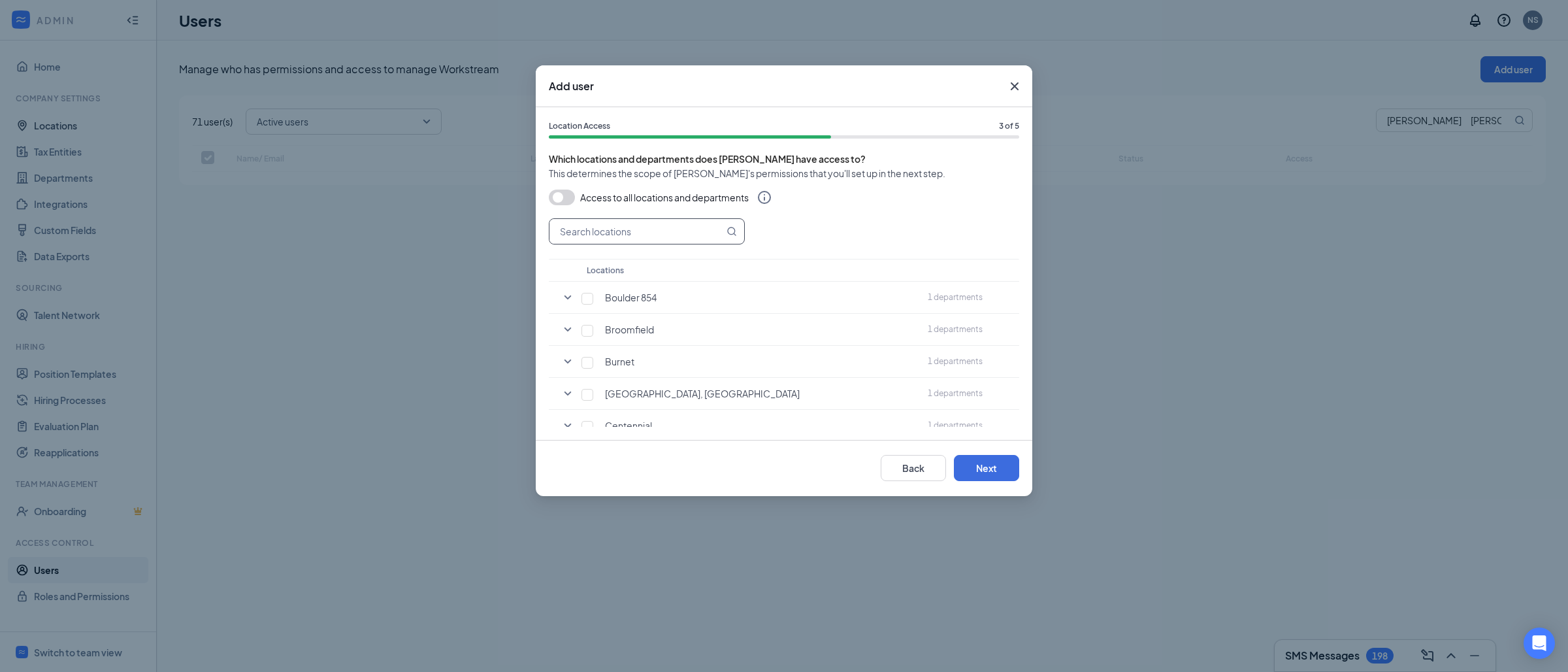
click at [648, 234] on input "text" at bounding box center [637, 232] width 174 height 25
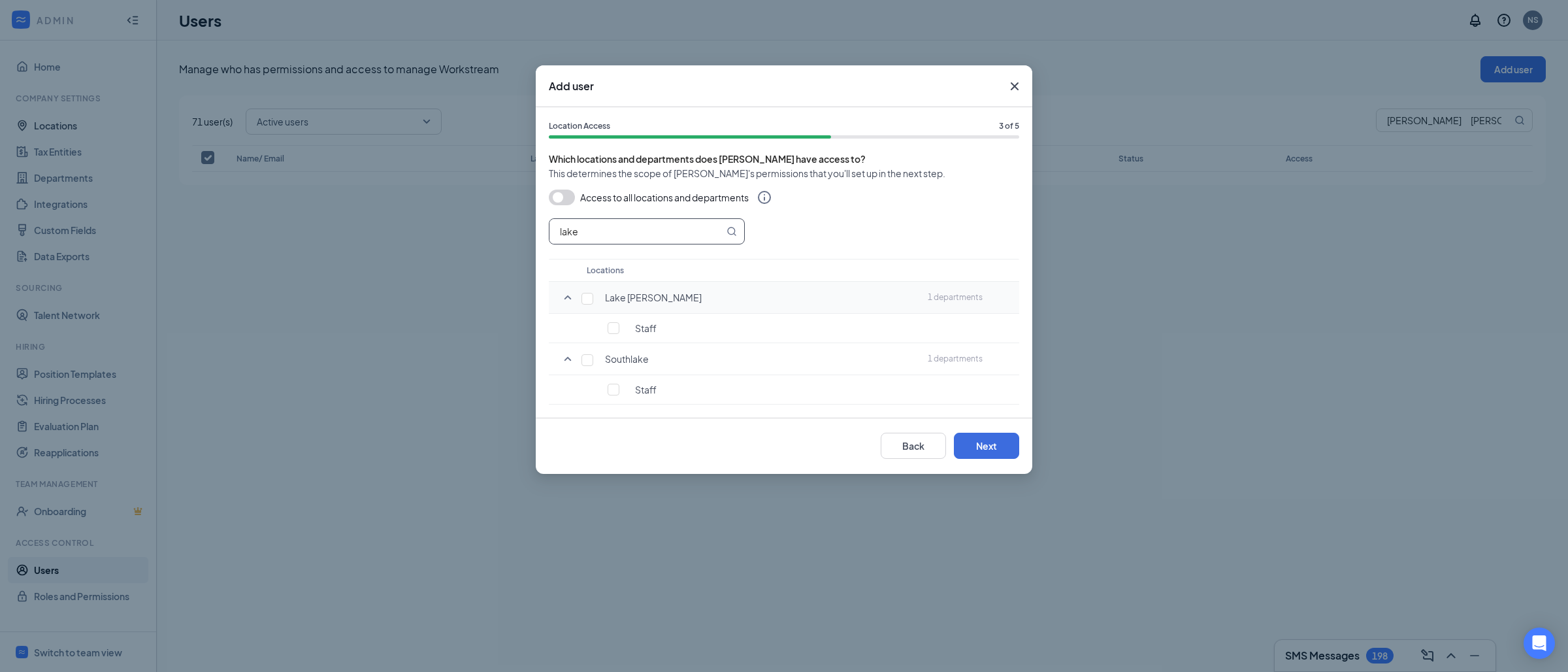
type input "lake"
click at [595, 301] on div "Lake [PERSON_NAME]" at bounding box center [753, 297] width 328 height 13
click at [588, 301] on input "checkbox" at bounding box center [587, 298] width 12 height 12
checkbox input "true"
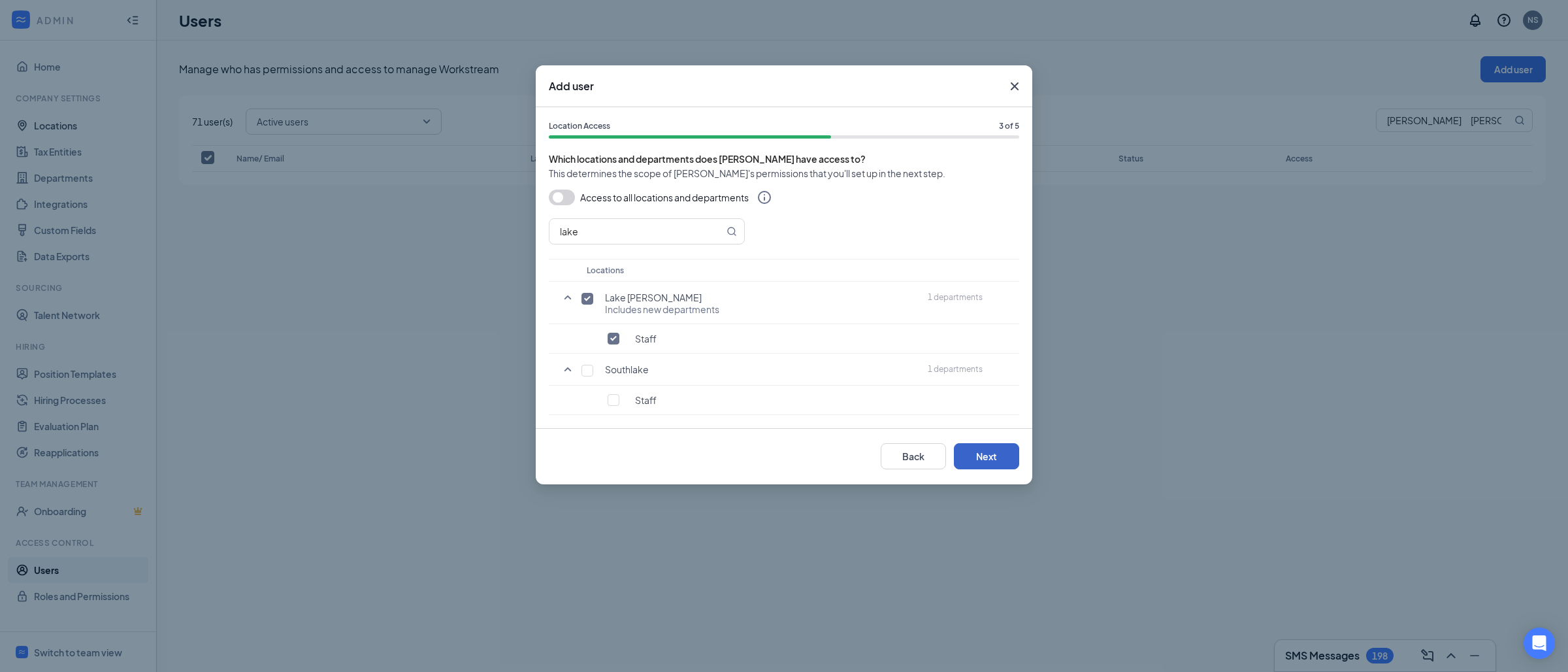
click at [990, 463] on button "Next" at bounding box center [987, 456] width 66 height 26
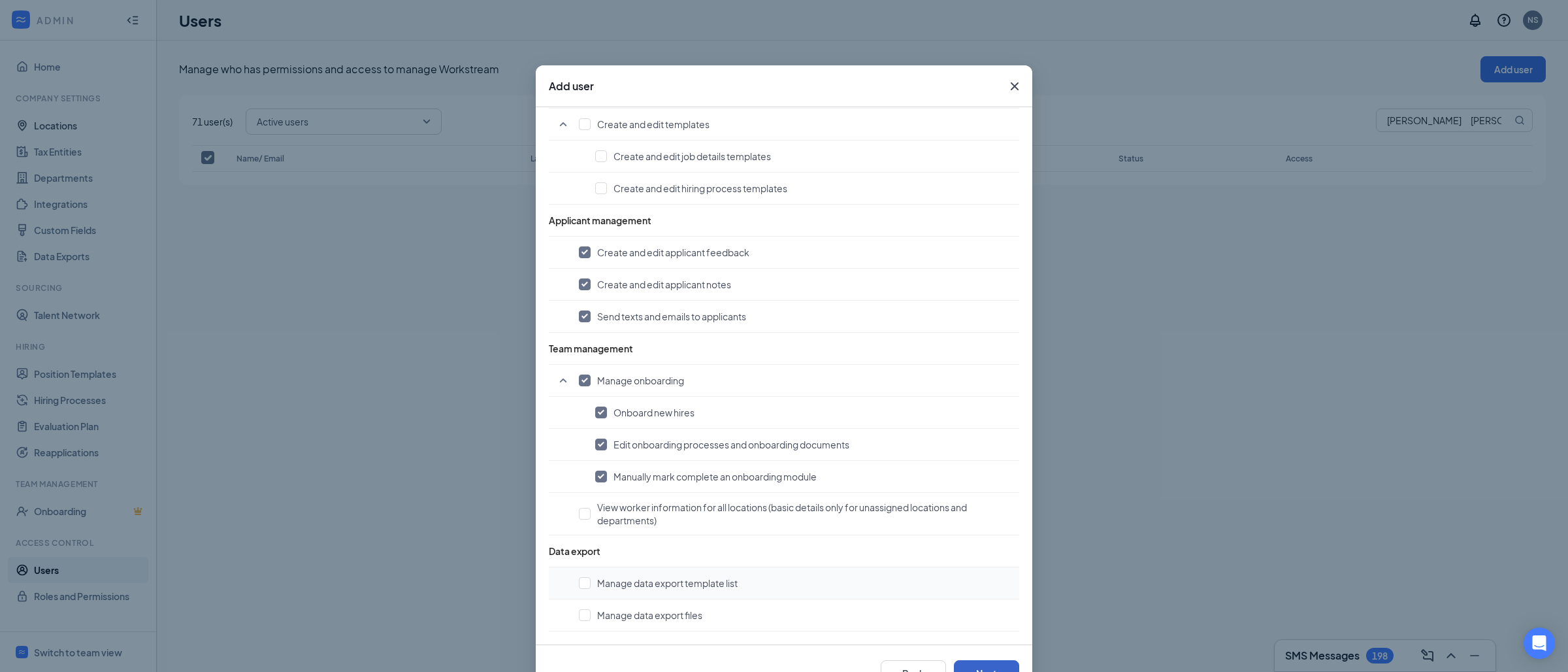
scroll to position [44, 0]
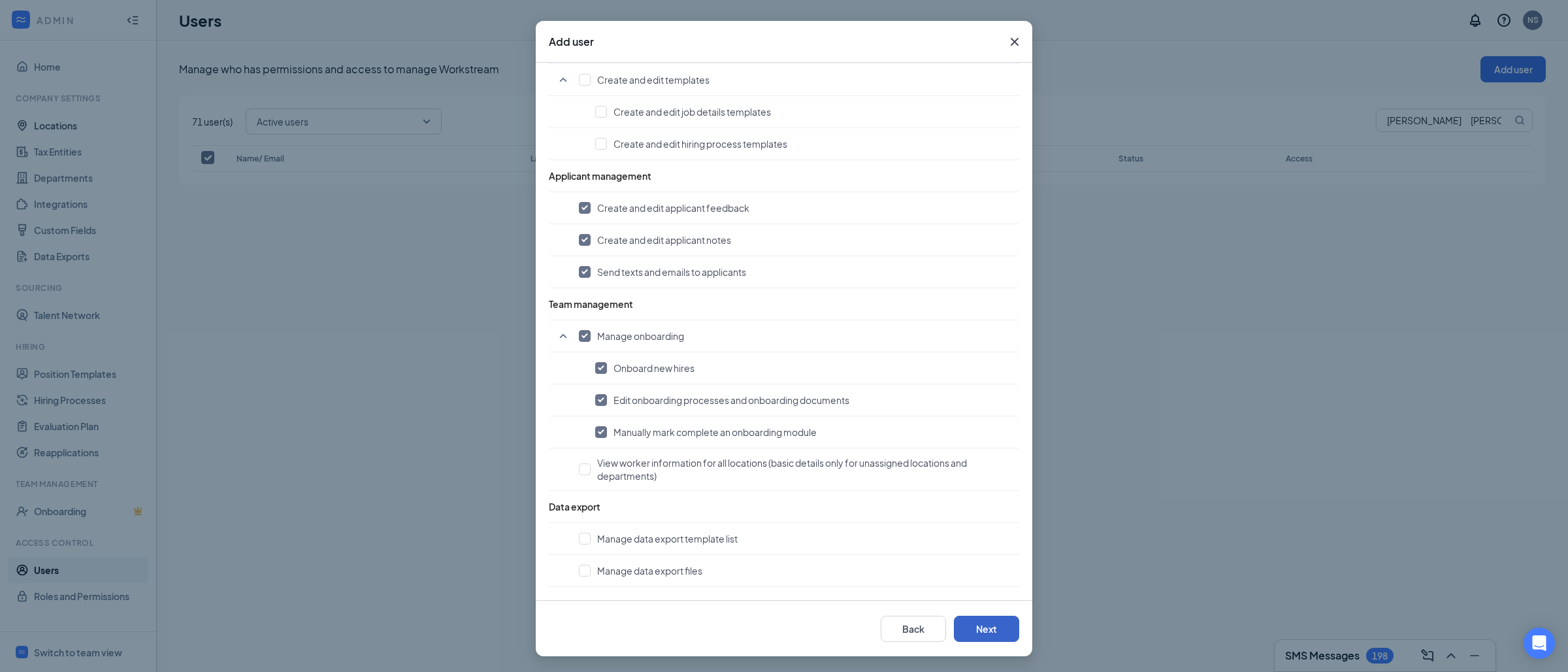
click at [980, 630] on button "Next" at bounding box center [987, 628] width 66 height 26
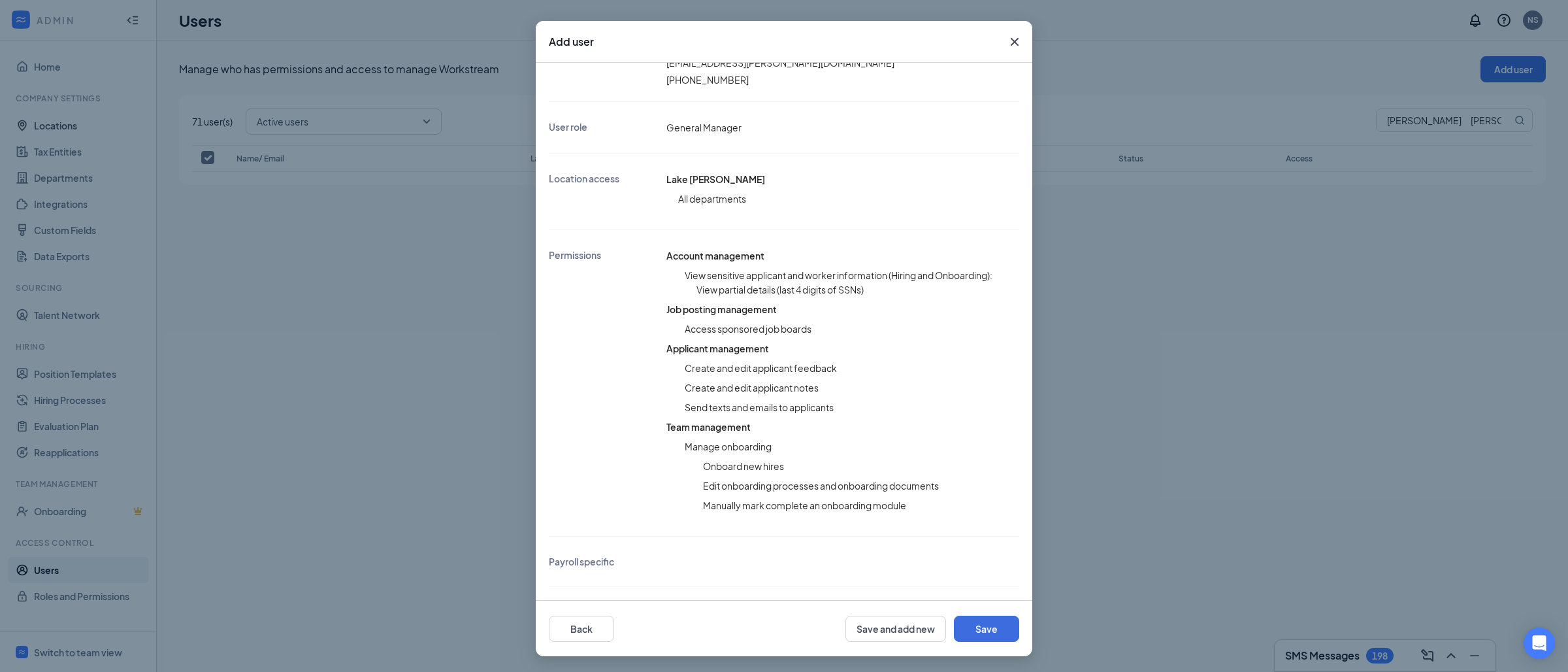
scroll to position [165, 0]
click at [990, 631] on button "Save" at bounding box center [987, 628] width 66 height 26
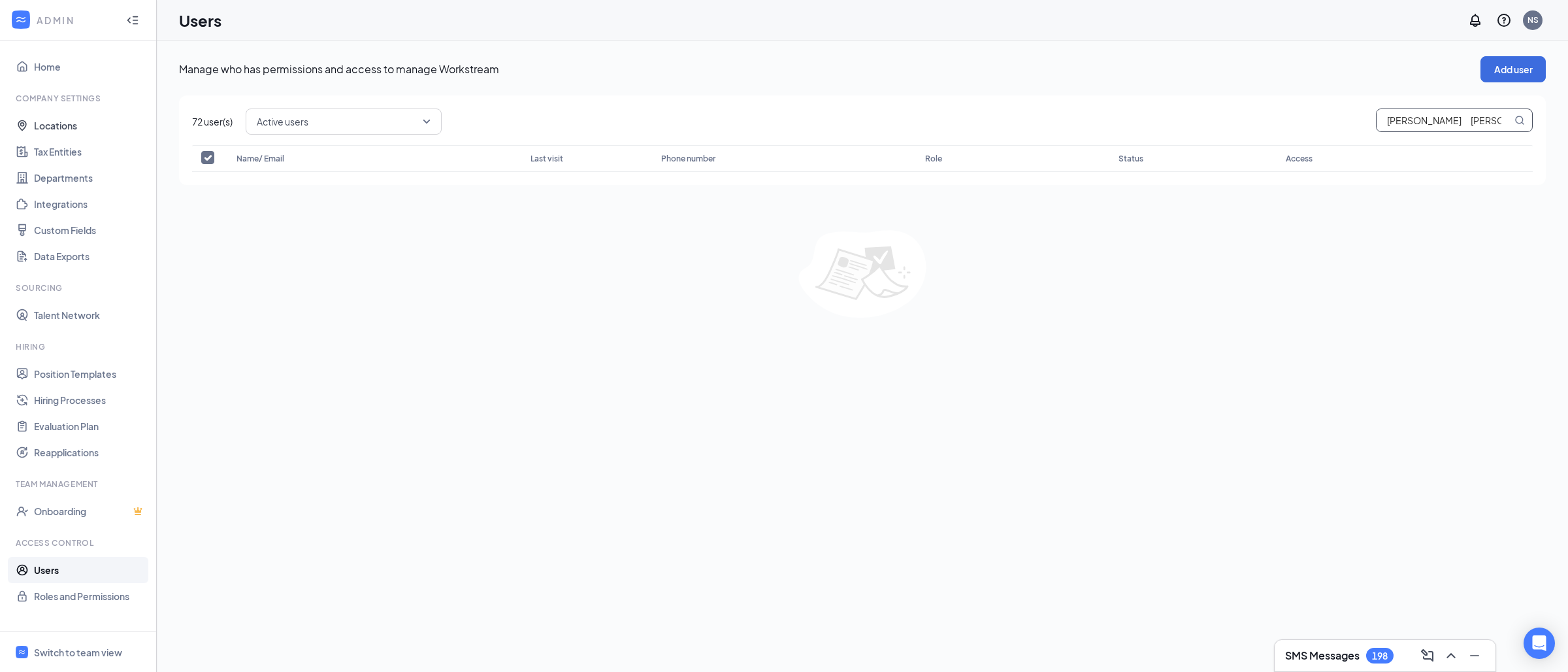
click at [1438, 112] on input "[PERSON_NAME] [PERSON_NAME][EMAIL_ADDRESS][PERSON_NAME][DOMAIN_NAME]" at bounding box center [1444, 120] width 136 height 22
paste input "[PERSON_NAME] [PERSON_NAME]"
type input "[PERSON_NAME] [PERSON_NAME]"
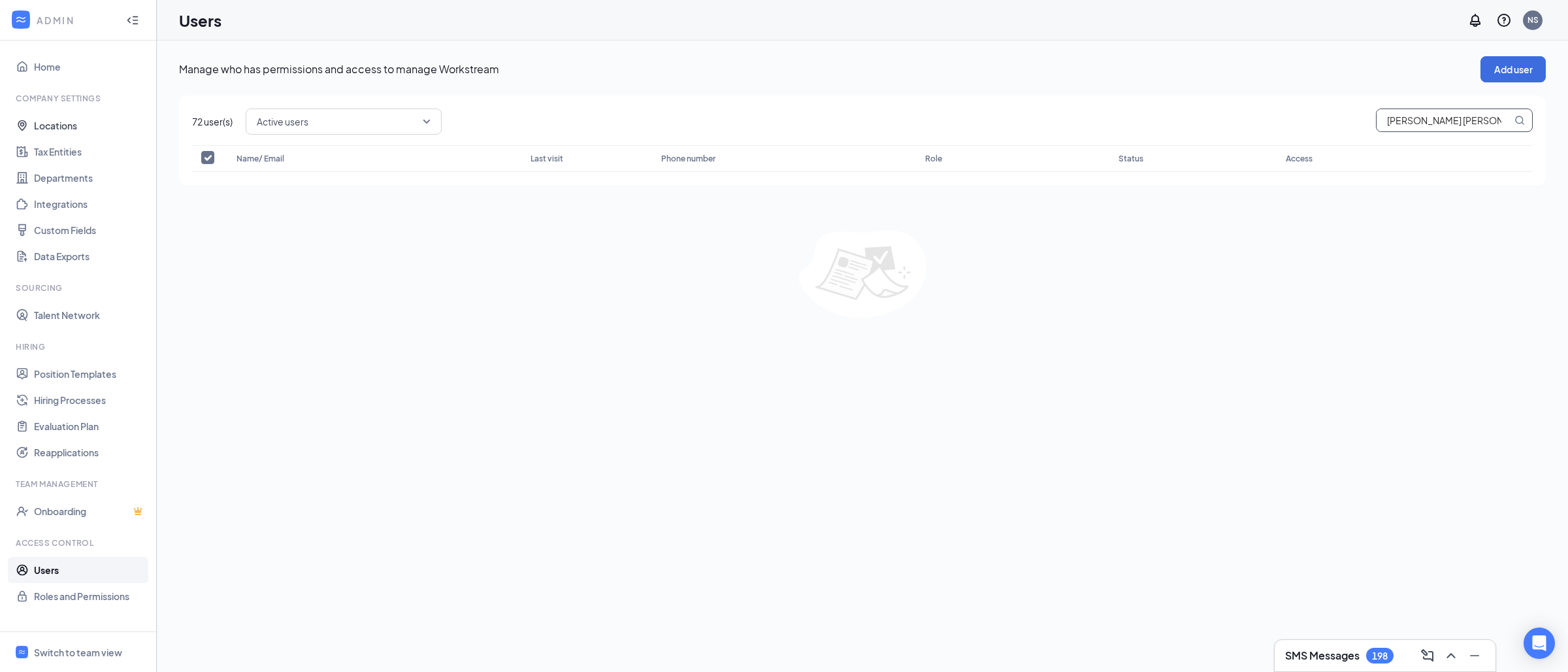
checkbox input "false"
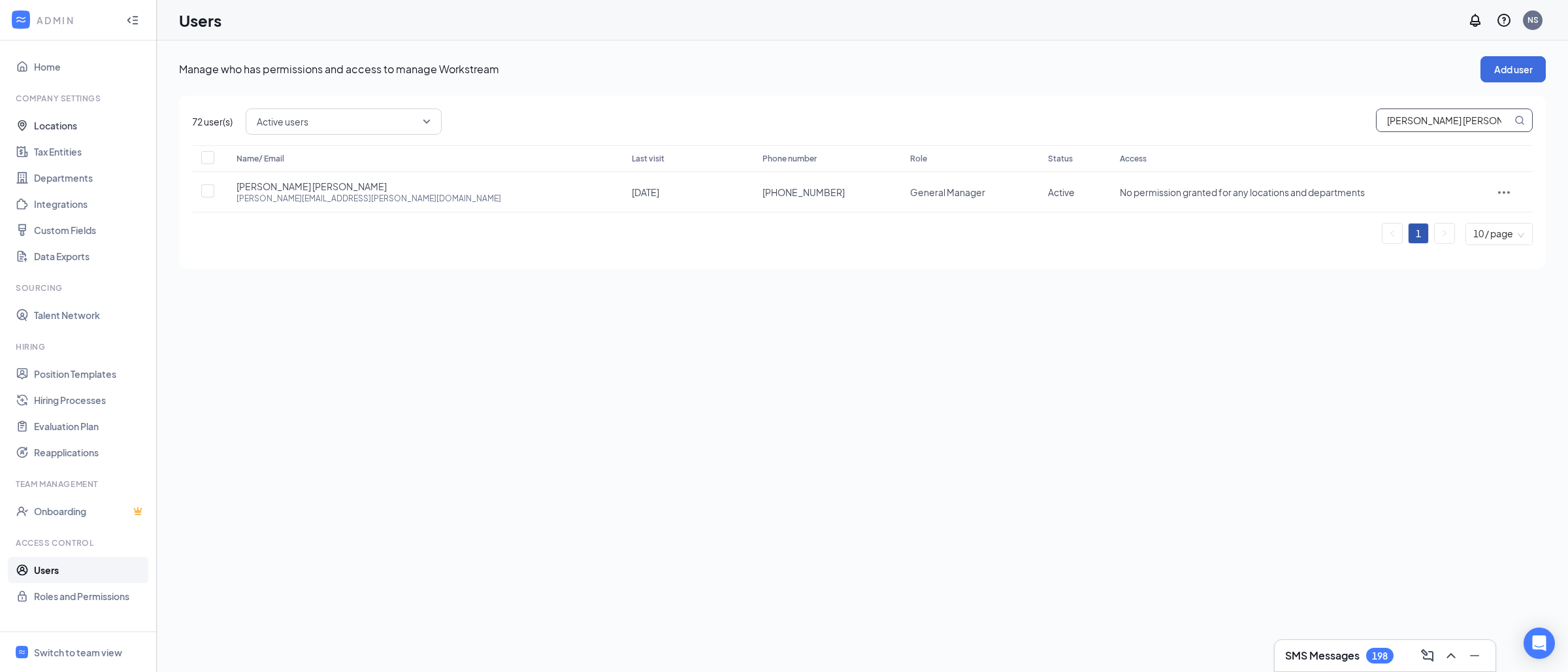
click at [1475, 121] on input "[PERSON_NAME] [PERSON_NAME]" at bounding box center [1444, 120] width 136 height 22
click at [1501, 72] on button "Add user" at bounding box center [1513, 69] width 66 height 26
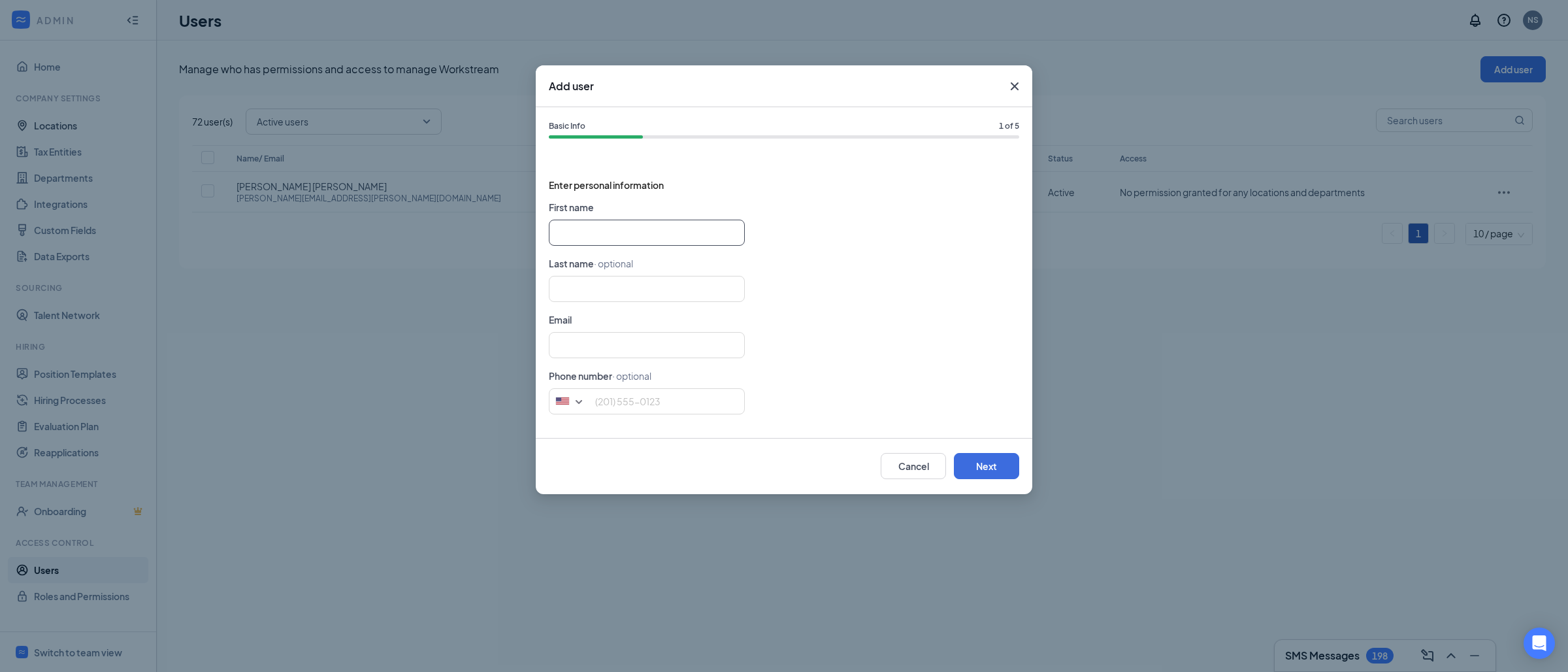
click at [667, 241] on input "text" at bounding box center [647, 233] width 196 height 26
paste input "[PERSON_NAME] [PERSON_NAME][EMAIL_ADDRESS][DOMAIN_NAME]"
type input "[PERSON_NAME]"
type input "[PERSON_NAME][EMAIL_ADDRESS][DOMAIN_NAME]"
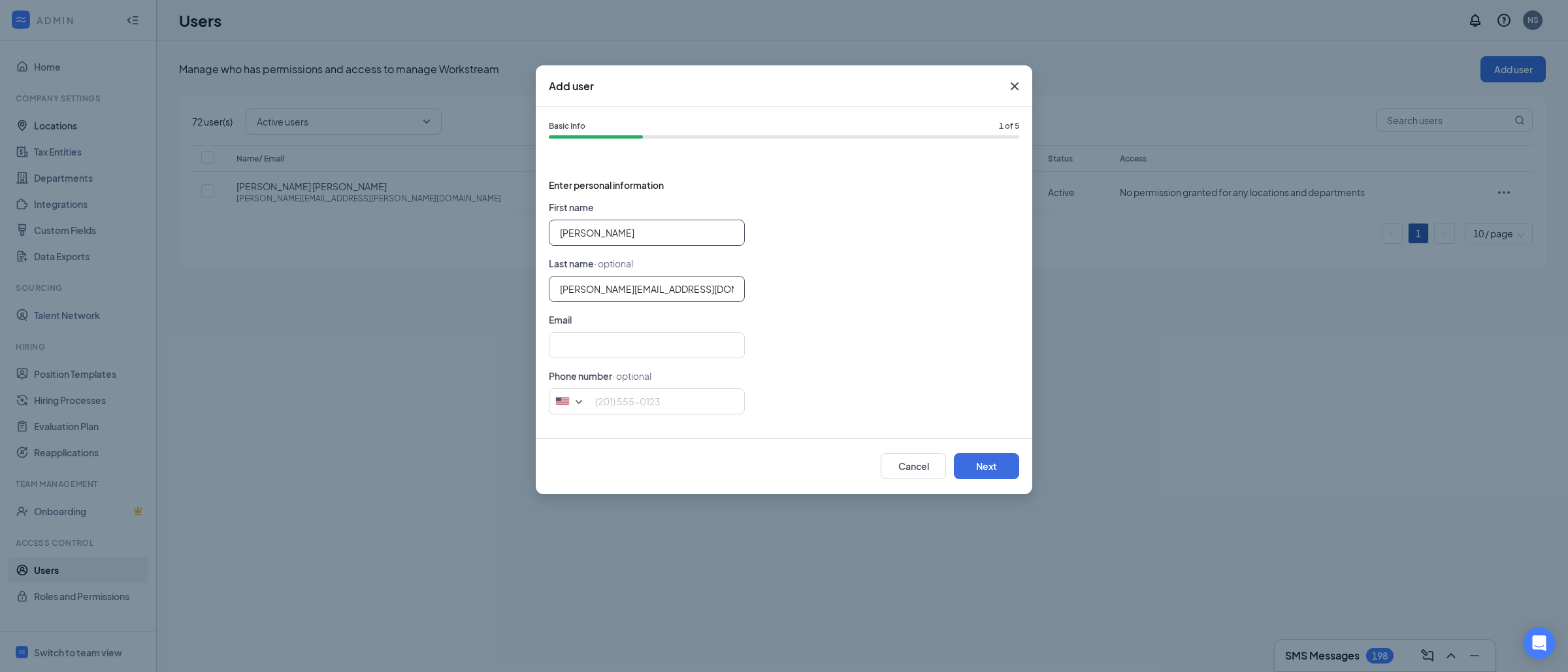
type input "[PERSON_NAME]"
click at [624, 291] on input "[PERSON_NAME][EMAIL_ADDRESS][DOMAIN_NAME]" at bounding box center [647, 289] width 196 height 26
type input "[PERSON_NAME]"
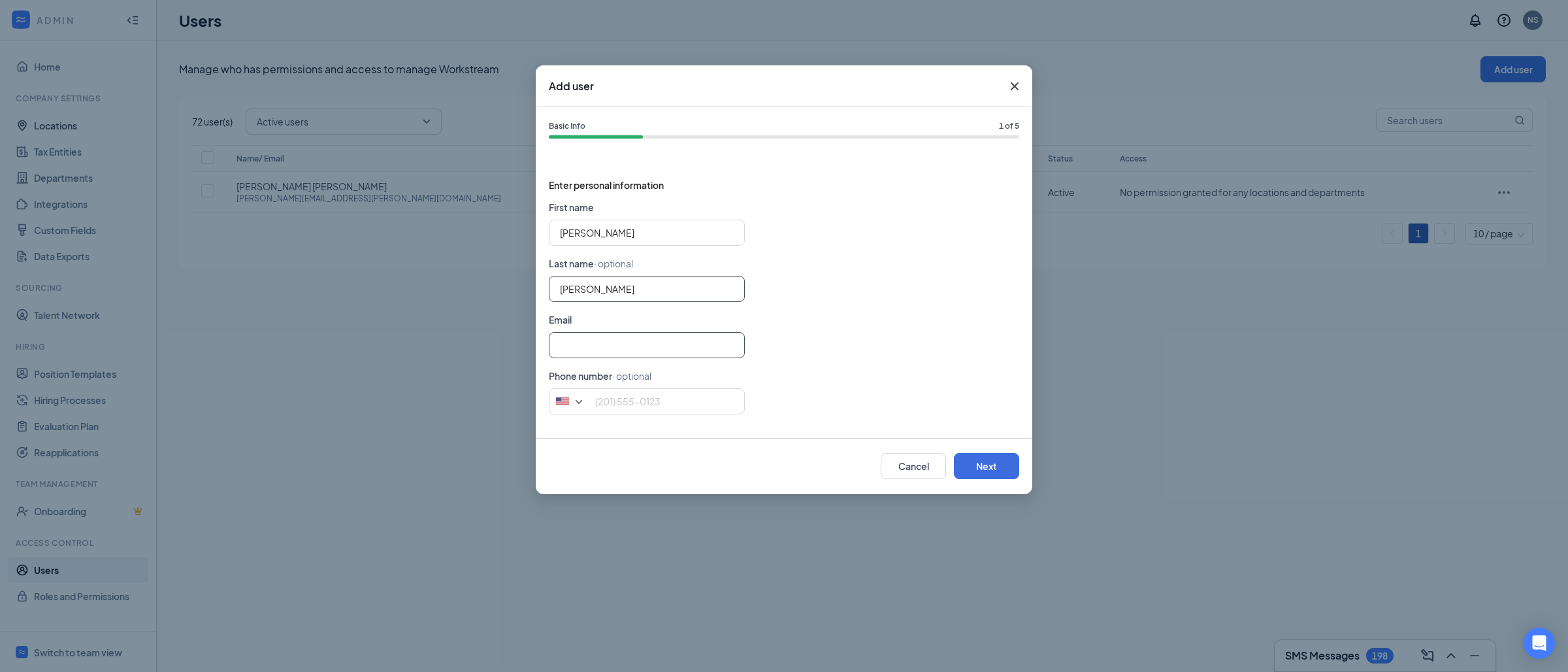
type input "[PERSON_NAME]"
click at [614, 346] on input "text" at bounding box center [647, 345] width 196 height 26
paste input "[PERSON_NAME][EMAIL_ADDRESS][DOMAIN_NAME]"
type input "[PERSON_NAME][EMAIL_ADDRESS][DOMAIN_NAME]"
click at [640, 398] on input "tel" at bounding box center [647, 401] width 196 height 26
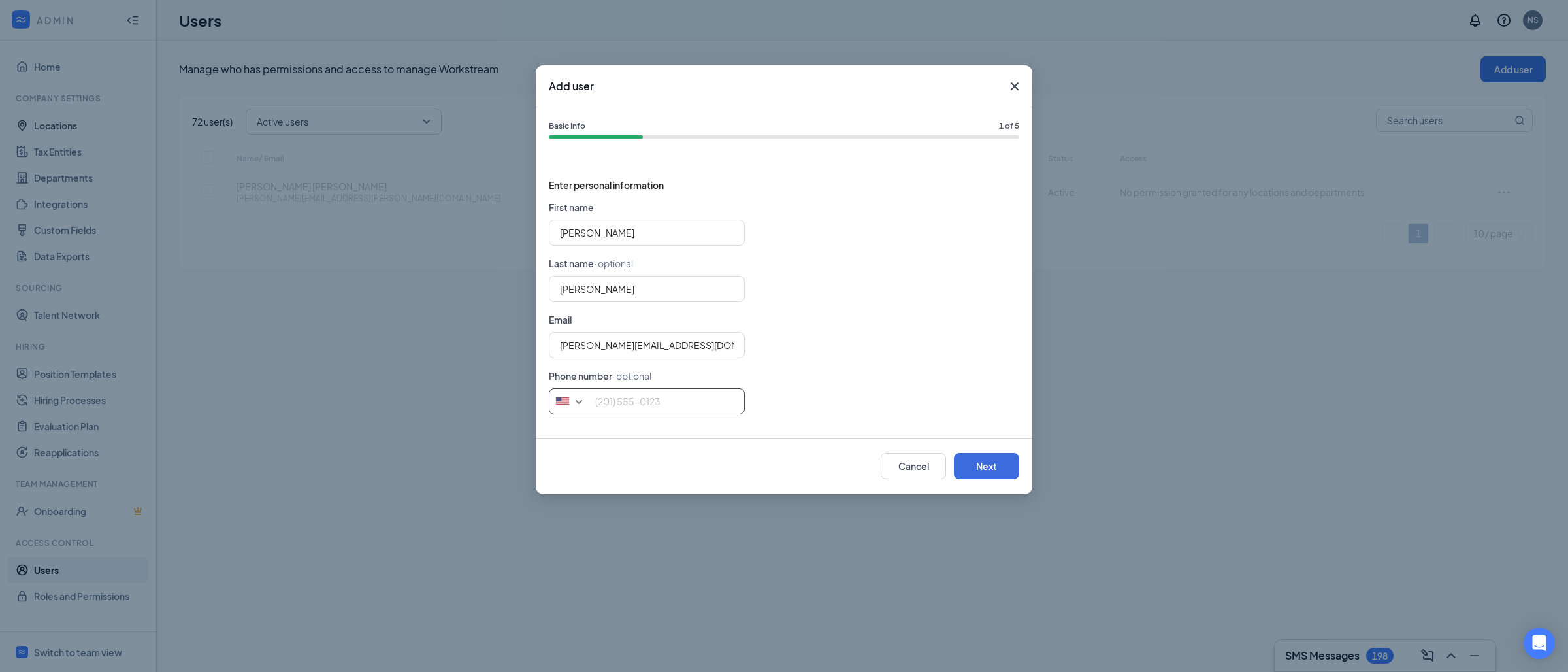
paste input "[PHONE_NUMBER]"
type input "[PHONE_NUMBER]"
click at [975, 469] on button "Next" at bounding box center [987, 466] width 66 height 26
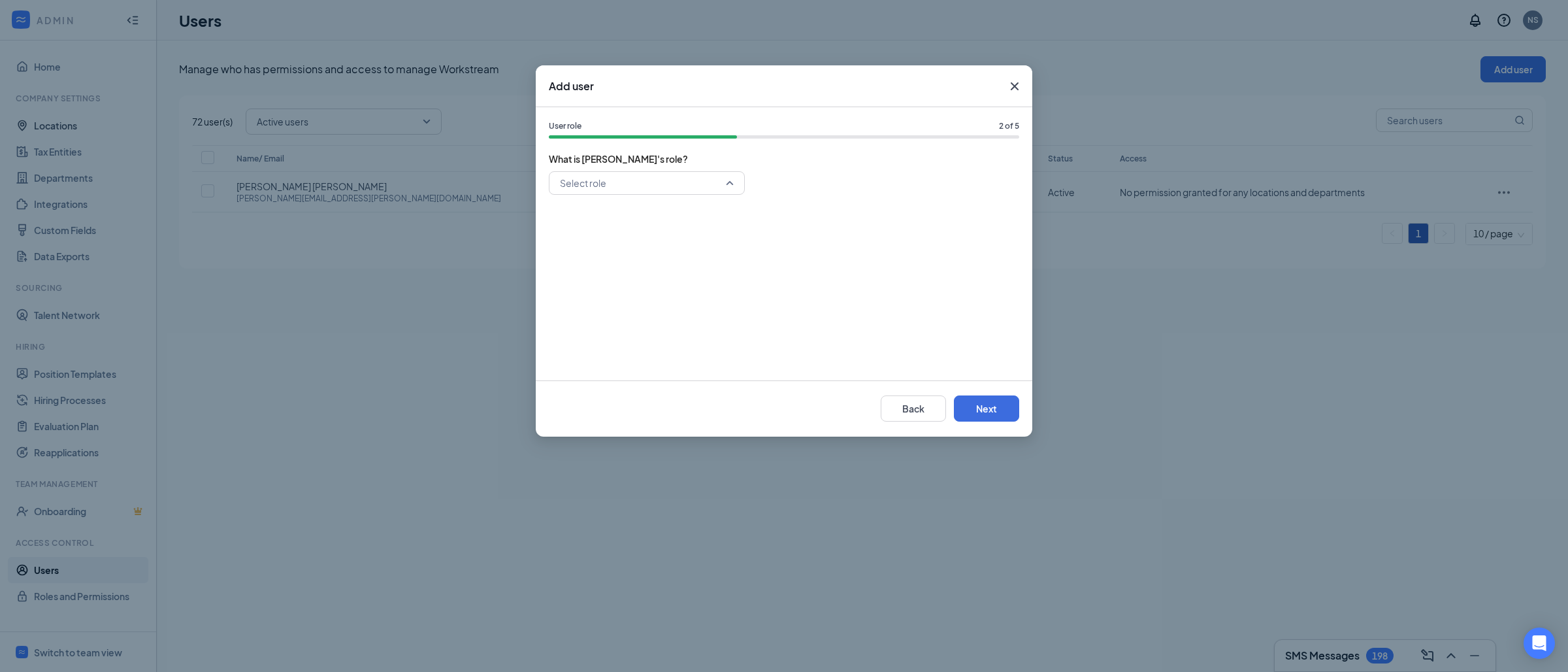
click at [697, 190] on input "search" at bounding box center [642, 183] width 171 height 22
click at [611, 274] on span "General Manager" at bounding box center [597, 276] width 75 height 15
click at [975, 412] on button "Next" at bounding box center [987, 409] width 66 height 26
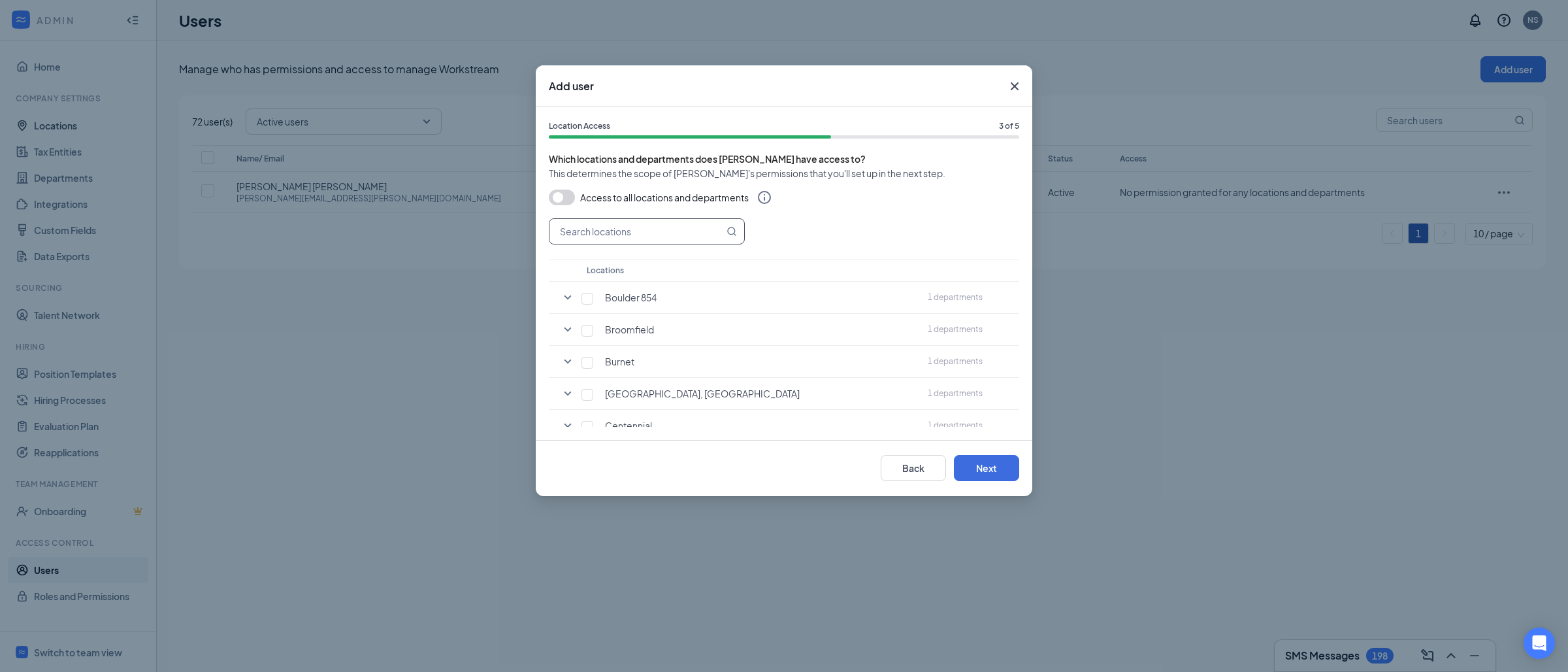
click at [642, 234] on input "text" at bounding box center [637, 232] width 174 height 25
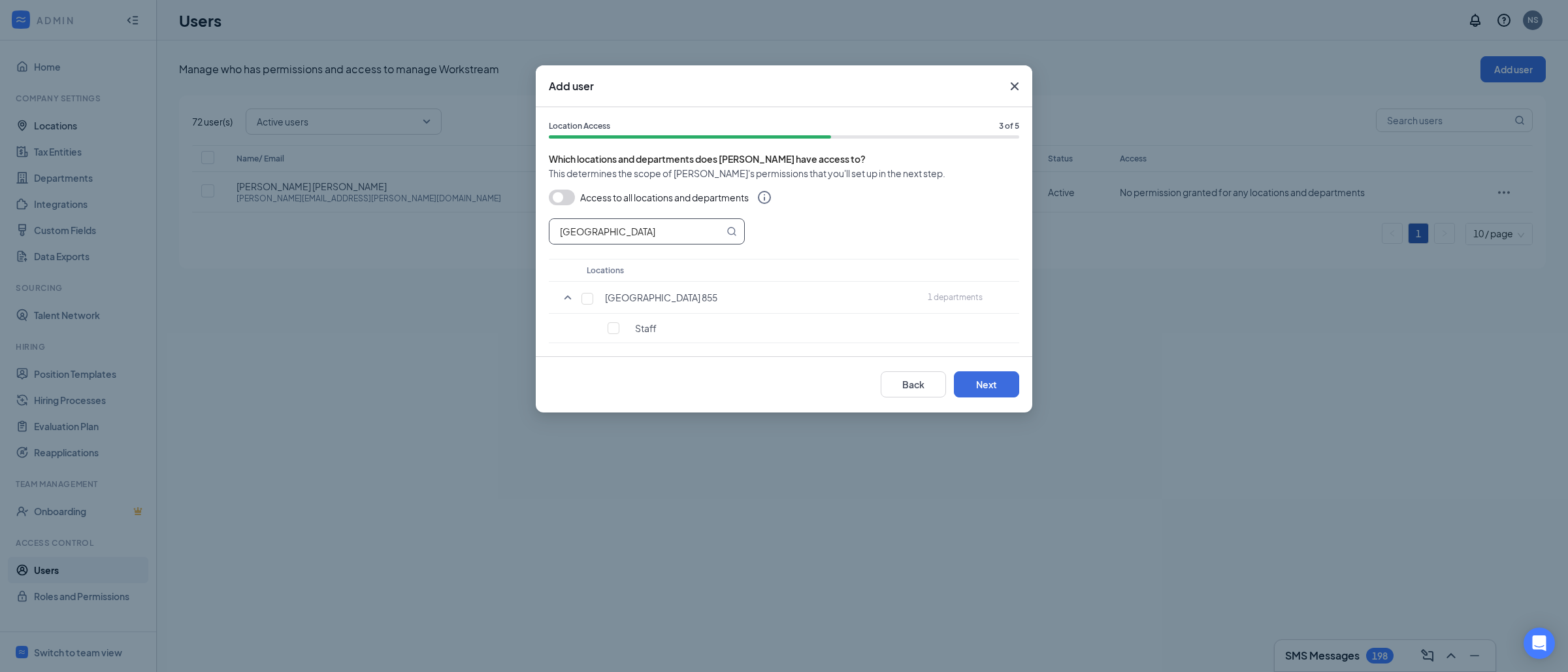
type input "[GEOGRAPHIC_DATA]"
click at [592, 299] on input "checkbox" at bounding box center [587, 298] width 12 height 12
checkbox input "true"
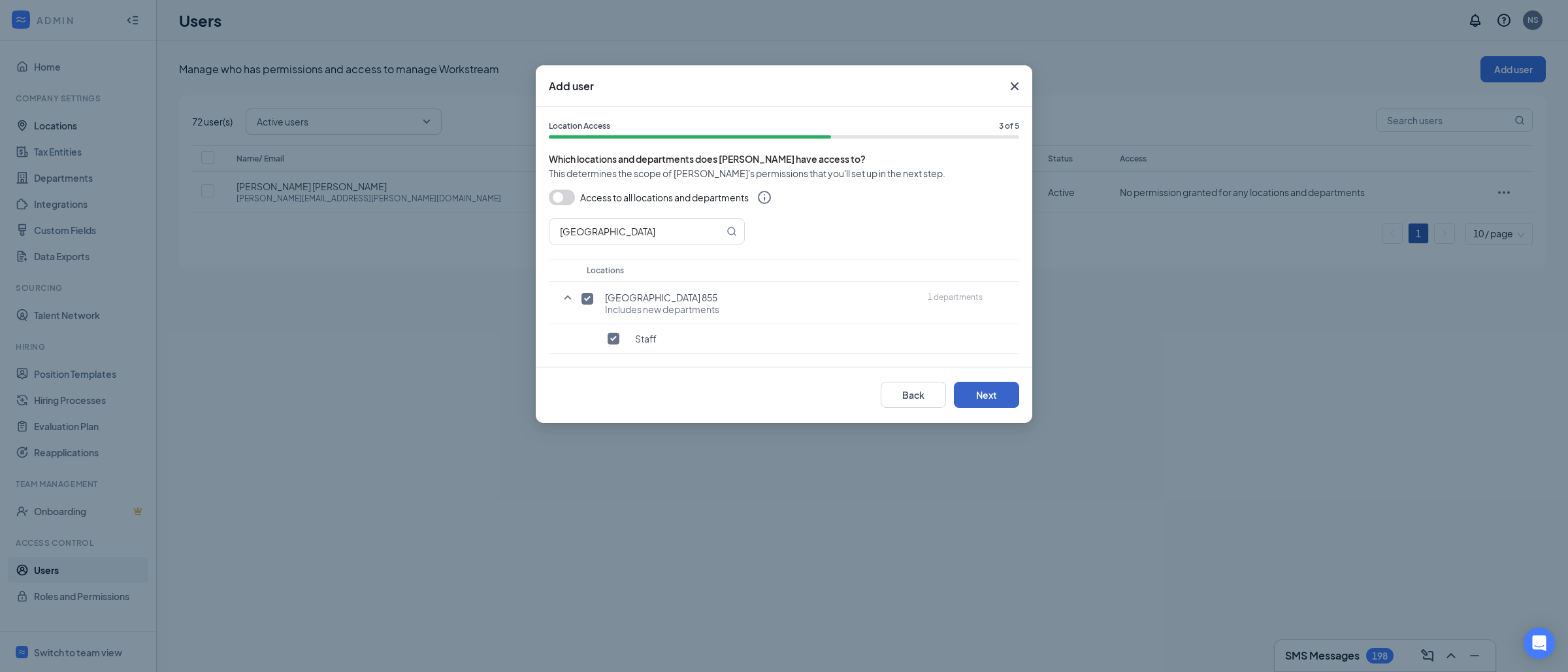
click at [998, 395] on button "Next" at bounding box center [987, 395] width 66 height 26
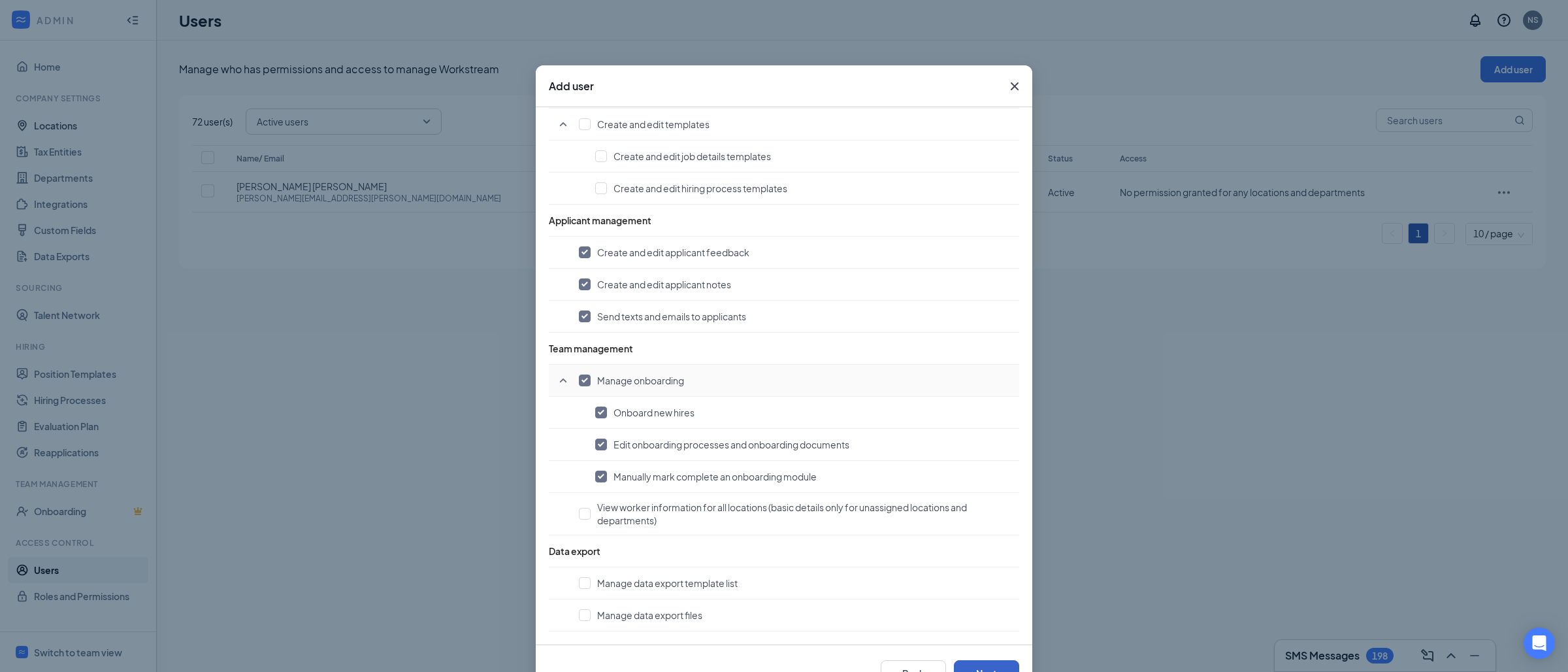
scroll to position [44, 0]
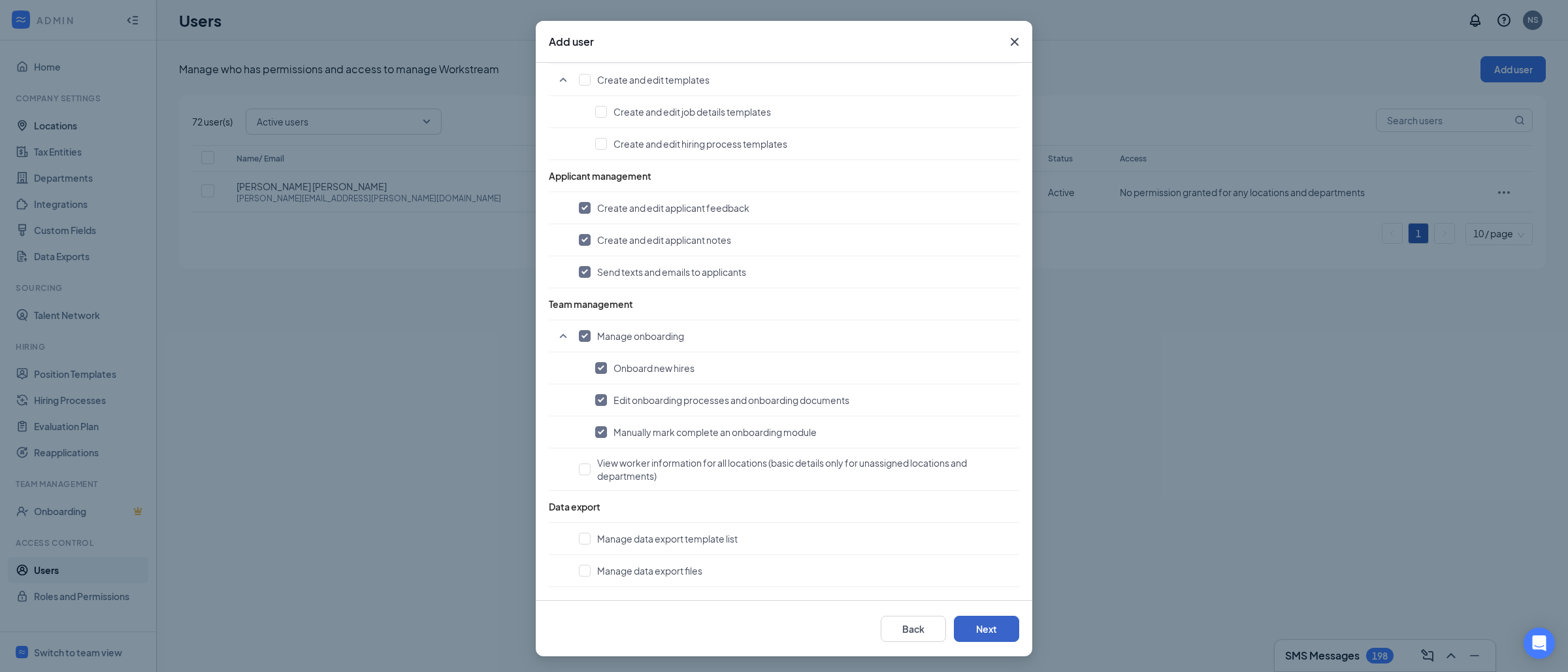
click at [991, 639] on button "Next" at bounding box center [987, 628] width 66 height 26
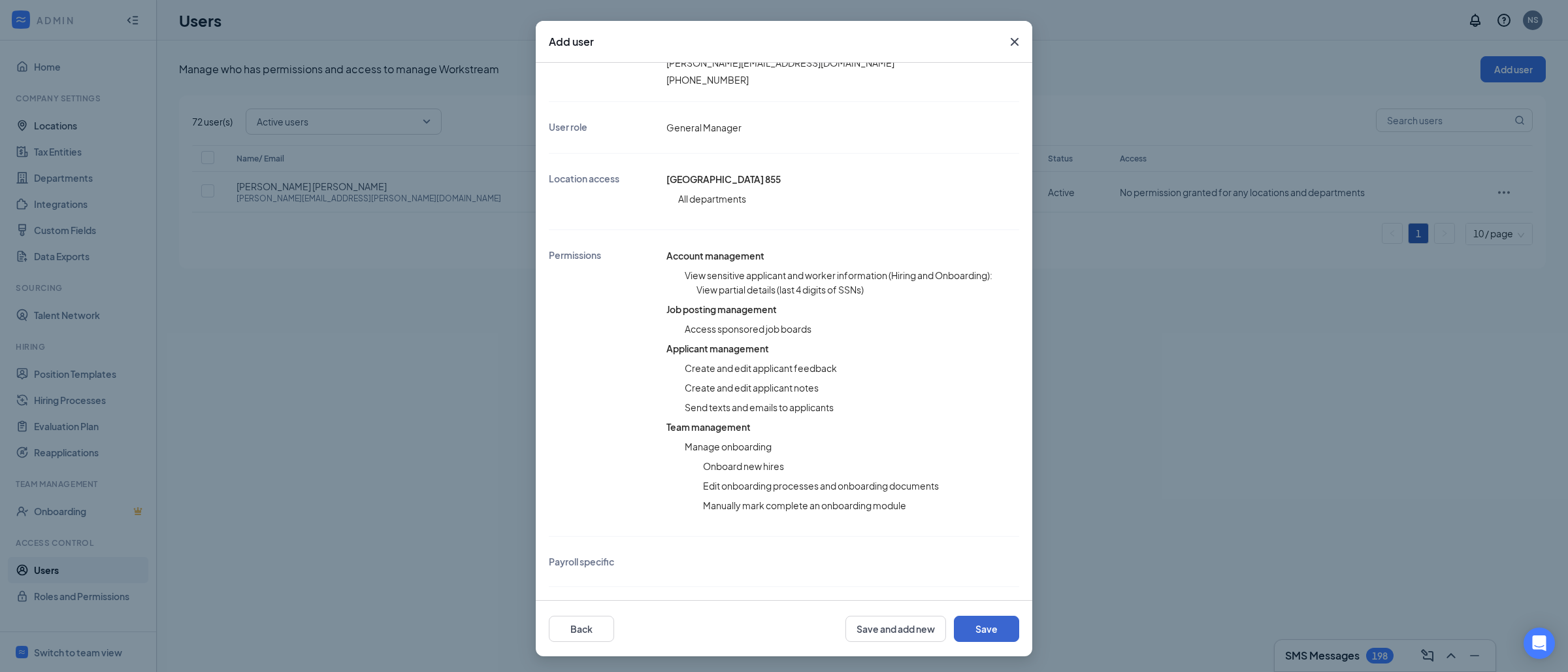
scroll to position [165, 0]
click at [989, 635] on button "Save" at bounding box center [987, 628] width 66 height 26
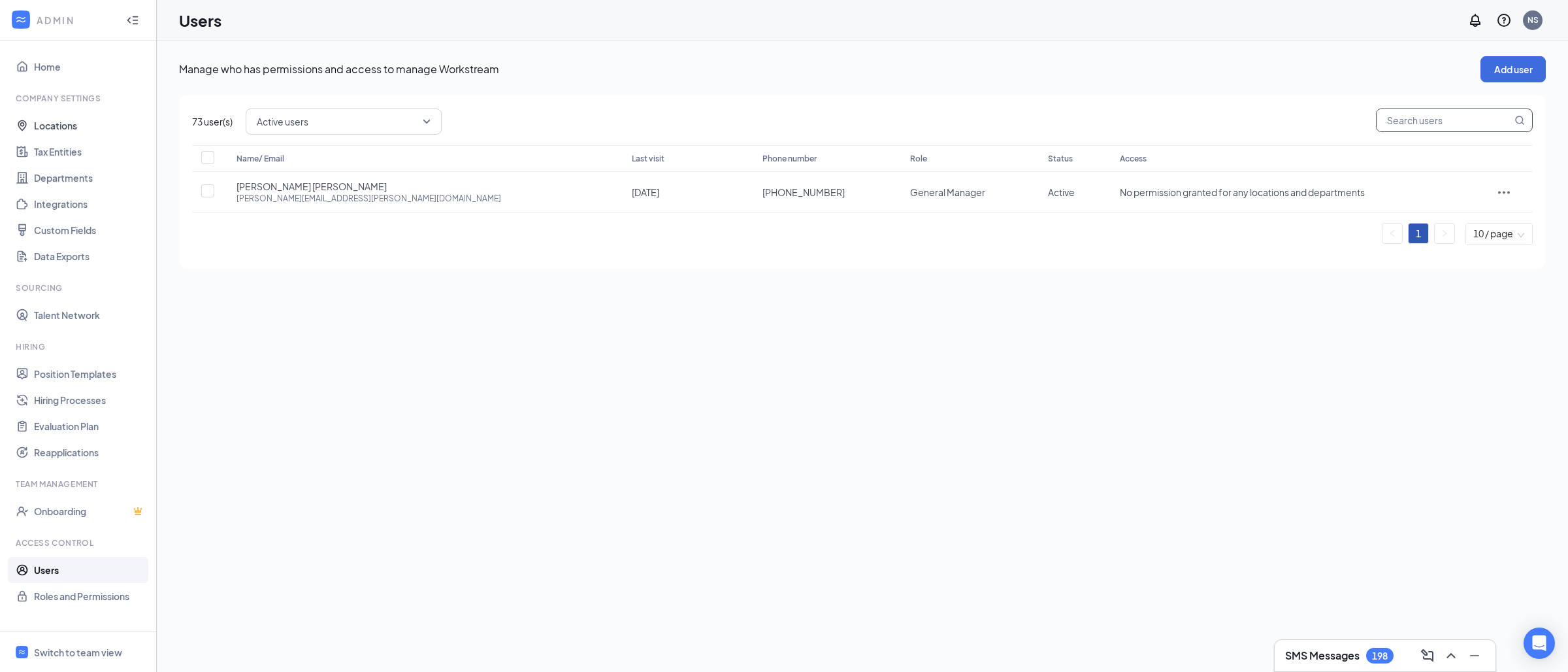
click at [1397, 116] on input "text" at bounding box center [1444, 120] width 136 height 22
paste input "[PHONE_NUMBER]"
type input "[PHONE_NUMBER]"
checkbox input "true"
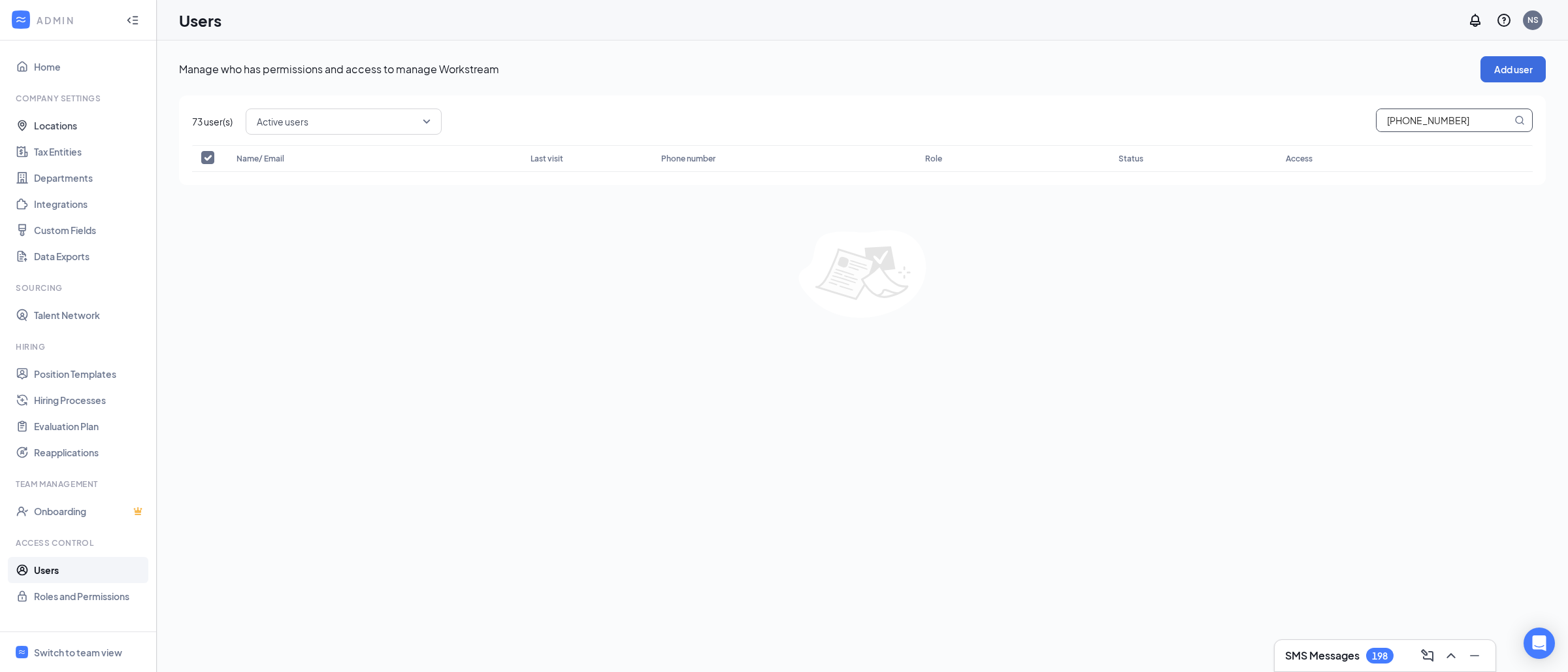
click at [1401, 120] on input "[PHONE_NUMBER]" at bounding box center [1444, 120] width 136 height 22
click at [1432, 118] on input "text" at bounding box center [1444, 120] width 136 height 22
paste input "[PERSON_NAME] [PERSON_NAME][EMAIL_ADDRESS][PERSON_NAME][DOMAIN_NAME]"
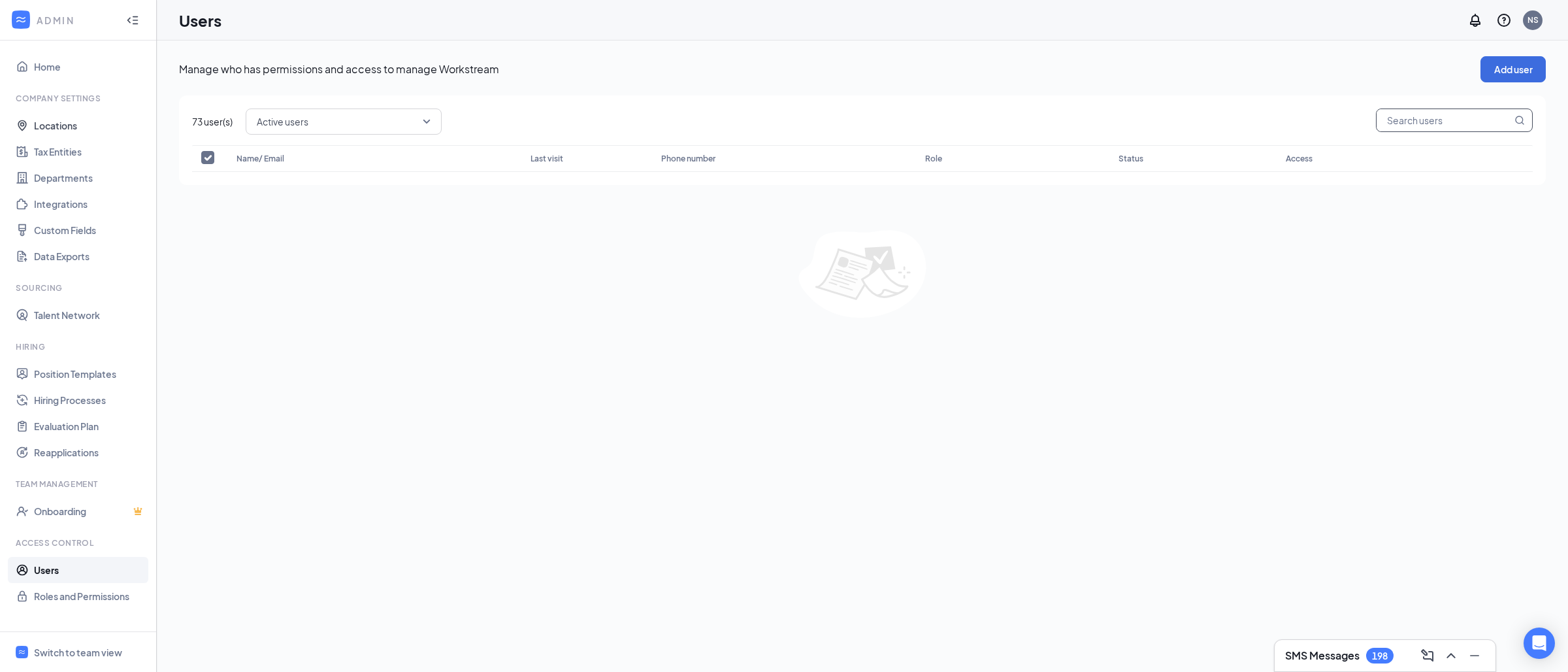
type input "[PERSON_NAME] [PERSON_NAME][EMAIL_ADDRESS][PERSON_NAME][DOMAIN_NAME]"
click at [1480, 73] on button "Add user" at bounding box center [1513, 69] width 66 height 26
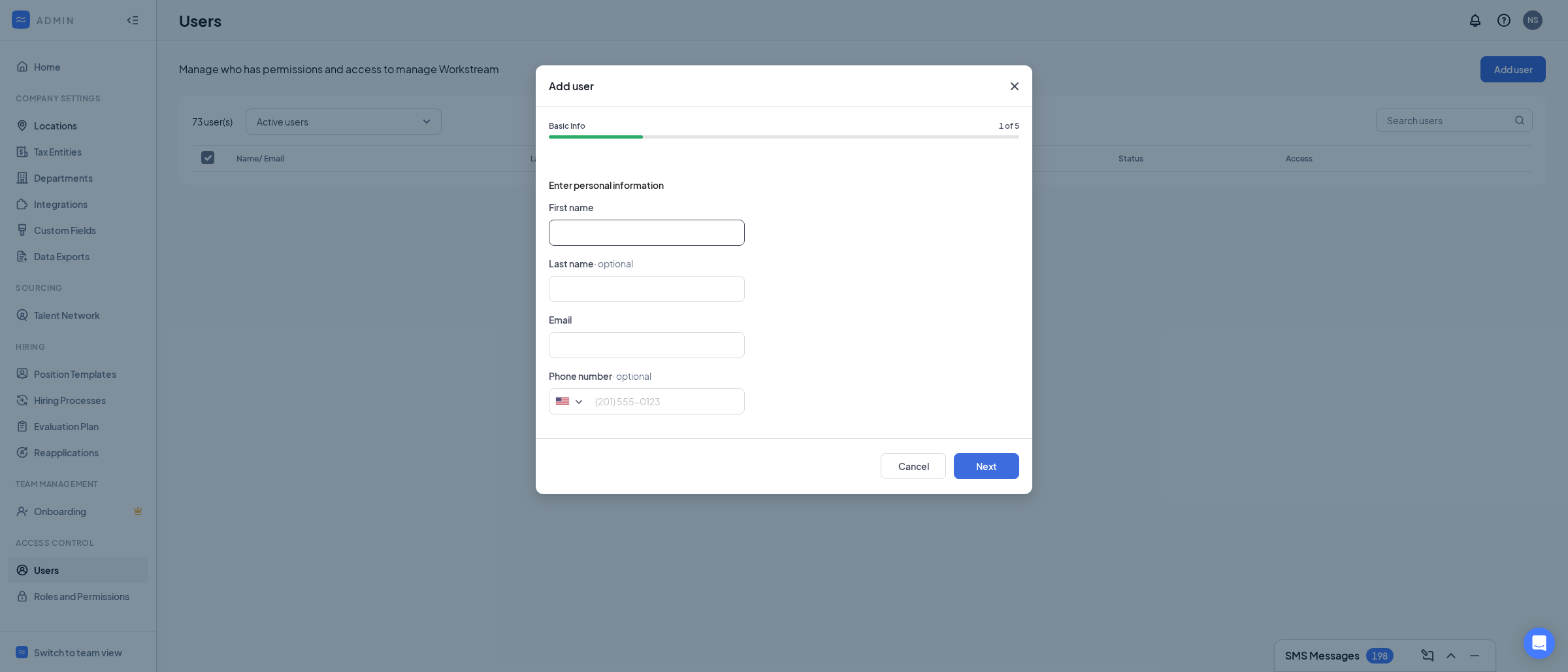
click at [683, 243] on input "text" at bounding box center [647, 233] width 196 height 26
paste input "[PERSON_NAME] [PERSON_NAME][EMAIL_ADDRESS][PERSON_NAME][DOMAIN_NAME]"
type input "[PERSON_NAME]"
type input "[PERSON_NAME][EMAIL_ADDRESS][PERSON_NAME][DOMAIN_NAME]"
type input "[PERSON_NAME]"
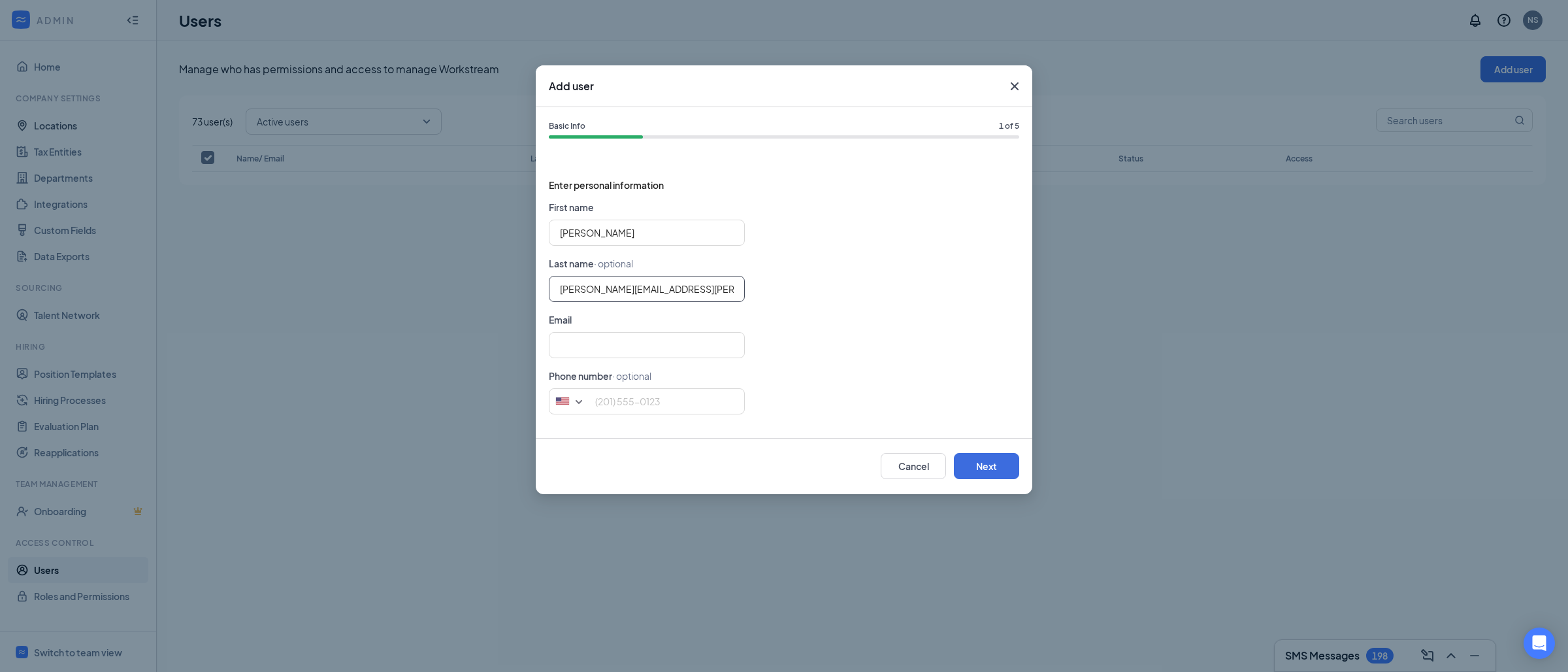
click at [617, 291] on input "[PERSON_NAME][EMAIL_ADDRESS][PERSON_NAME][DOMAIN_NAME]" at bounding box center [647, 289] width 196 height 26
type input "[PERSON_NAME]"
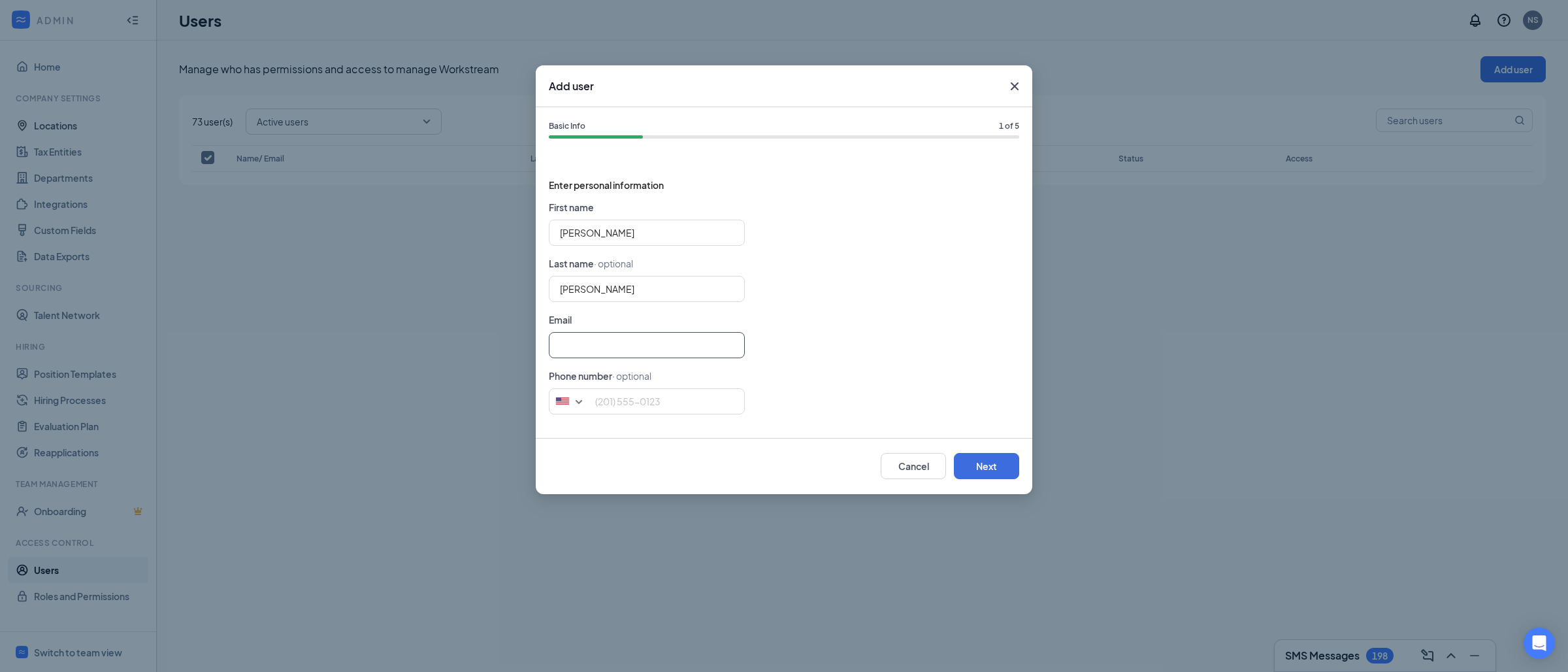
click at [596, 352] on input "text" at bounding box center [647, 345] width 196 height 26
paste input "[PERSON_NAME][EMAIL_ADDRESS][PERSON_NAME][DOMAIN_NAME]"
type input "[PERSON_NAME][EMAIL_ADDRESS][PERSON_NAME][DOMAIN_NAME]"
click at [659, 395] on input "tel" at bounding box center [647, 401] width 196 height 26
paste input "[PHONE_NUMBER]"
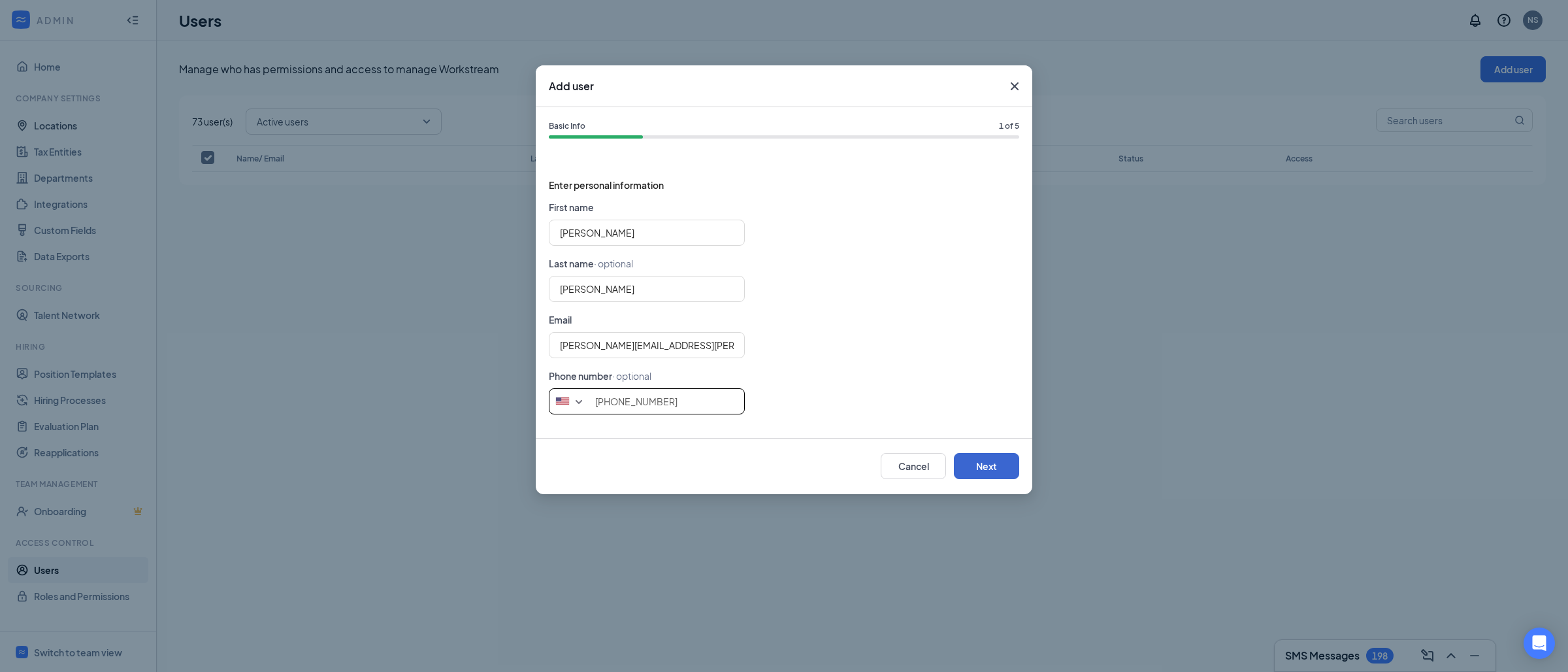
type input "[PHONE_NUMBER]"
click at [974, 458] on button "Next" at bounding box center [987, 466] width 66 height 26
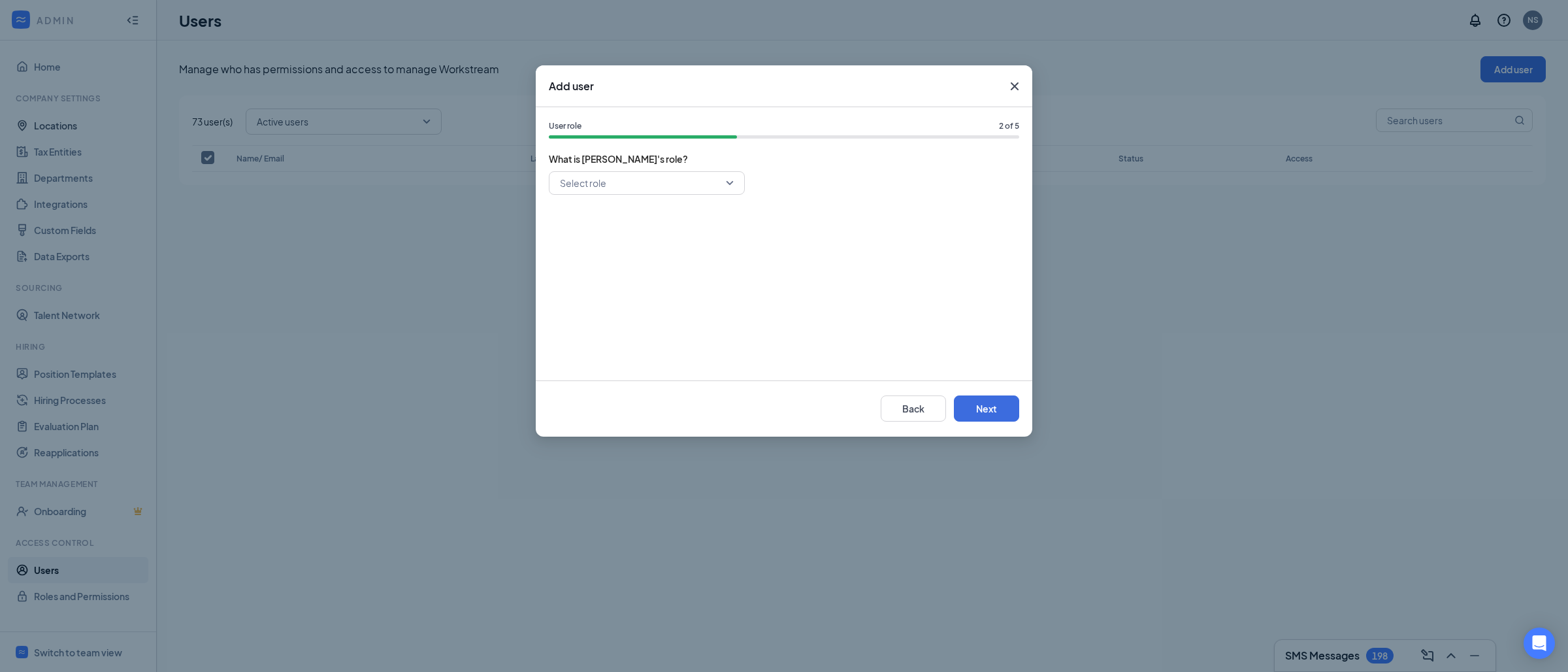
click at [622, 180] on input "search" at bounding box center [642, 183] width 171 height 22
click at [598, 279] on span "General Manager" at bounding box center [597, 276] width 75 height 15
click at [985, 409] on button "Next" at bounding box center [987, 409] width 66 height 26
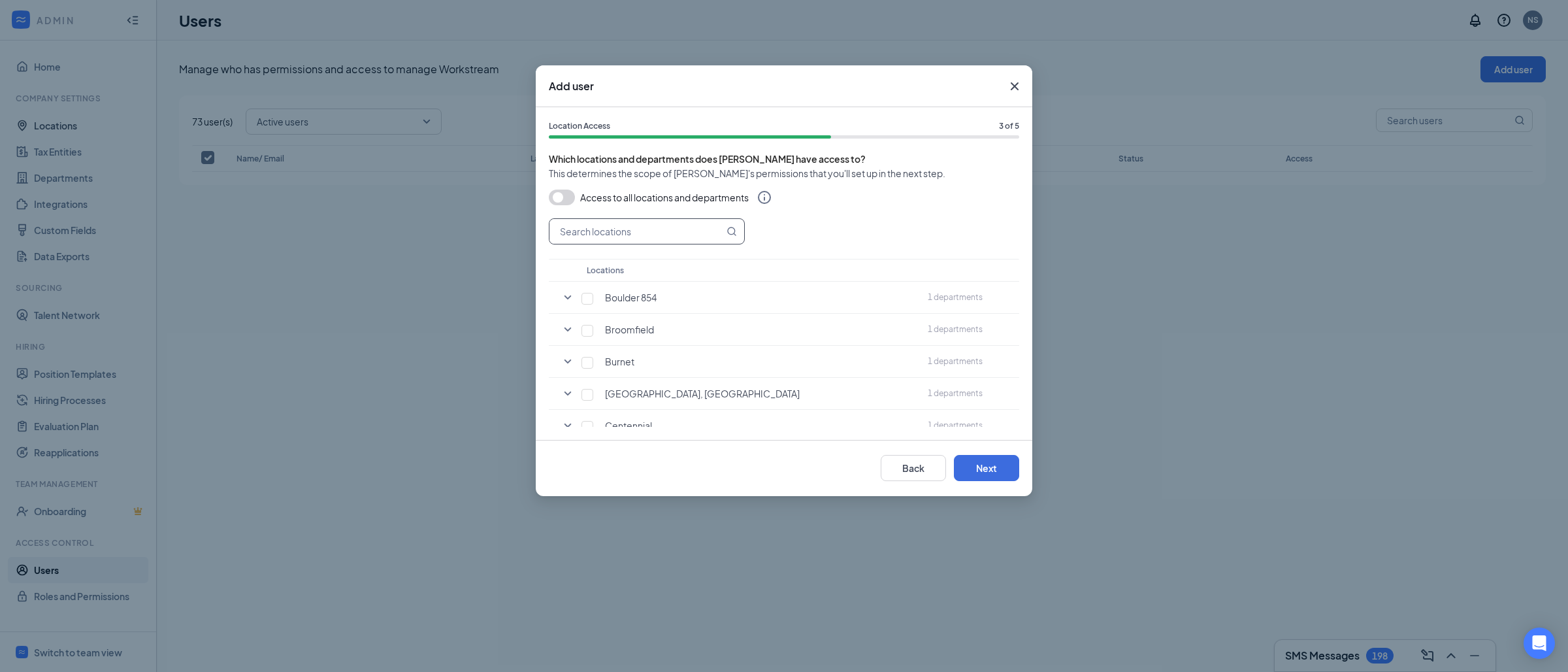
click at [633, 233] on input "text" at bounding box center [637, 232] width 174 height 25
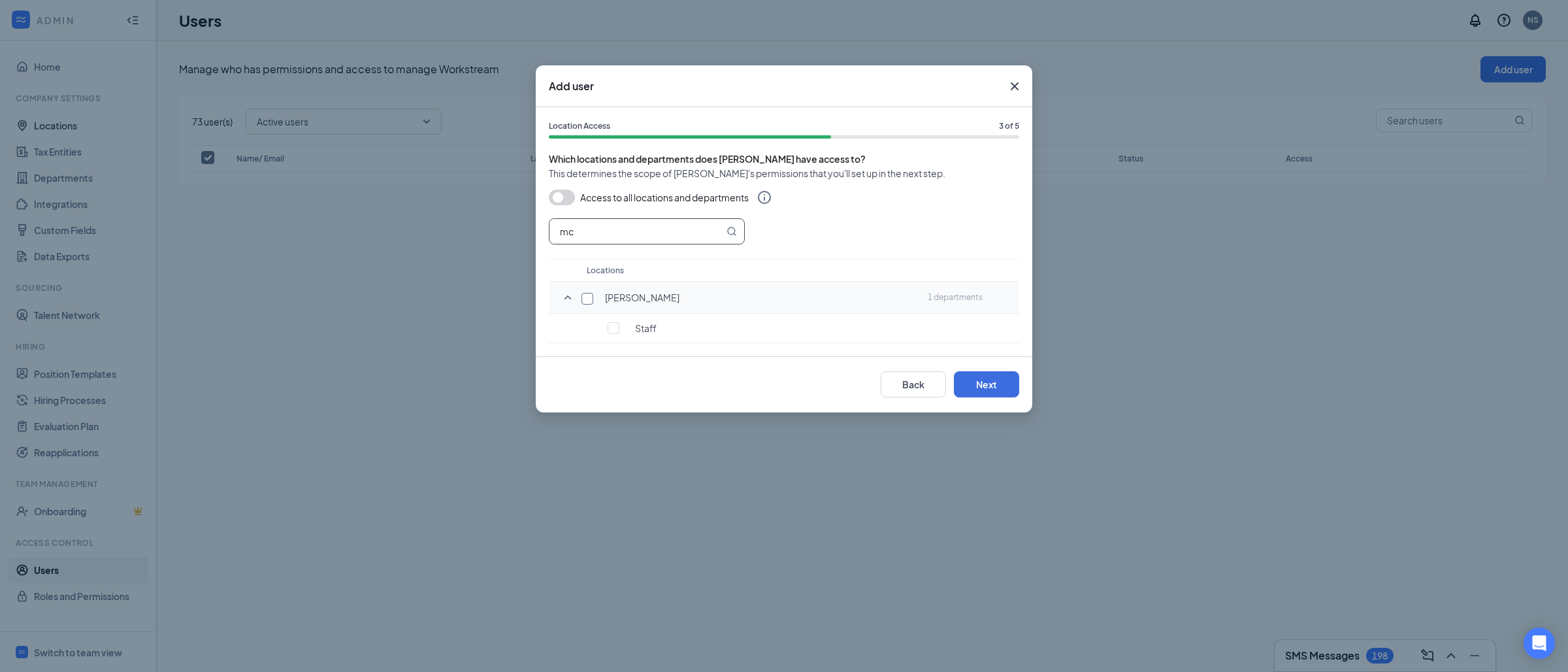
type input "mc"
click at [590, 297] on input "checkbox" at bounding box center [587, 298] width 12 height 12
checkbox input "true"
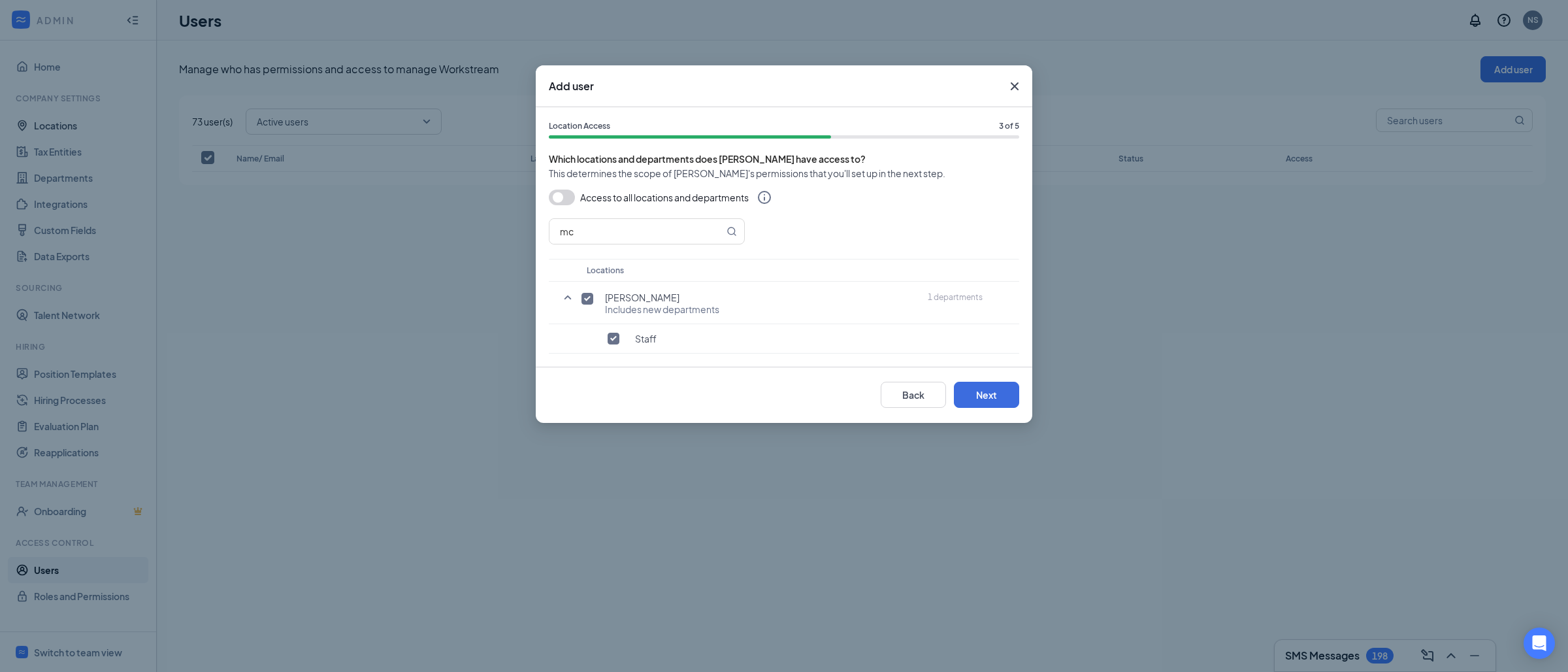
click at [1008, 380] on div "Back Next" at bounding box center [784, 394] width 496 height 56
click at [994, 404] on button "Next" at bounding box center [987, 395] width 66 height 26
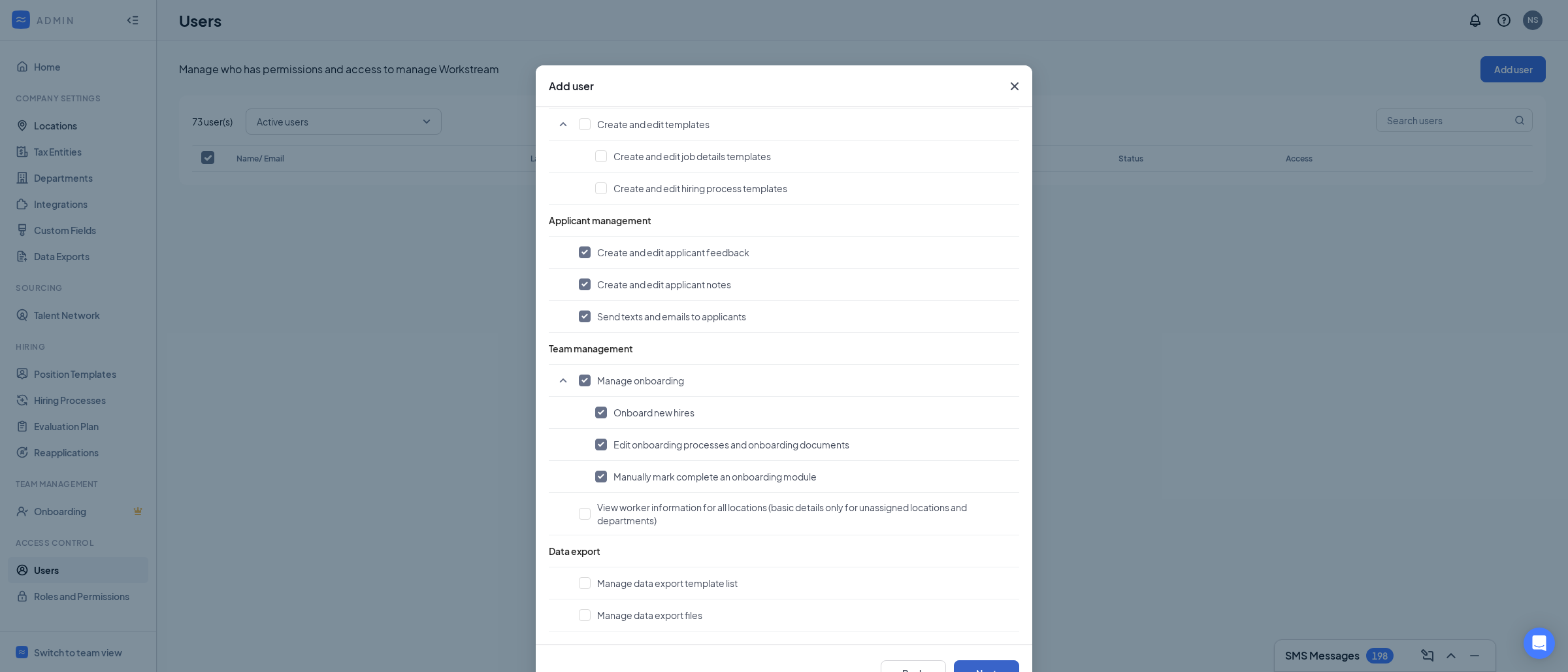
scroll to position [44, 0]
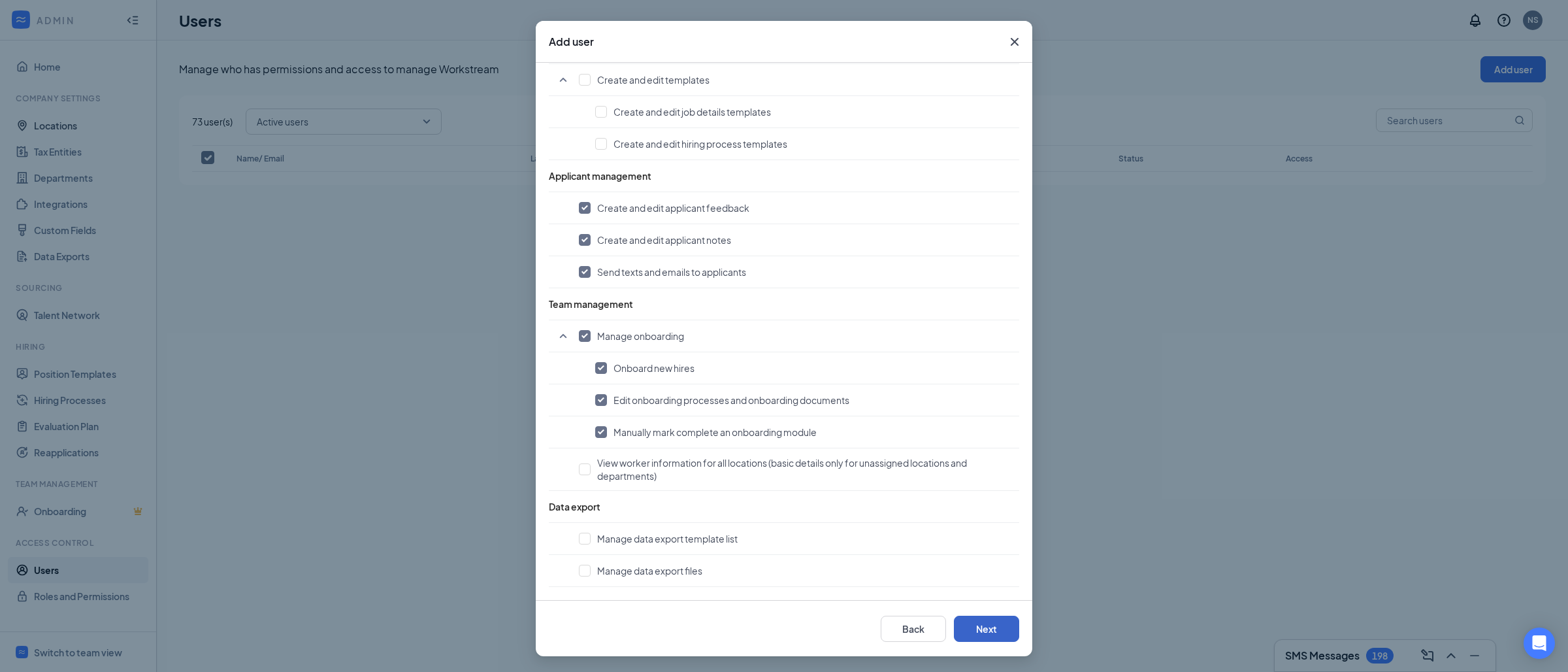
click at [991, 618] on button "Next" at bounding box center [987, 628] width 66 height 26
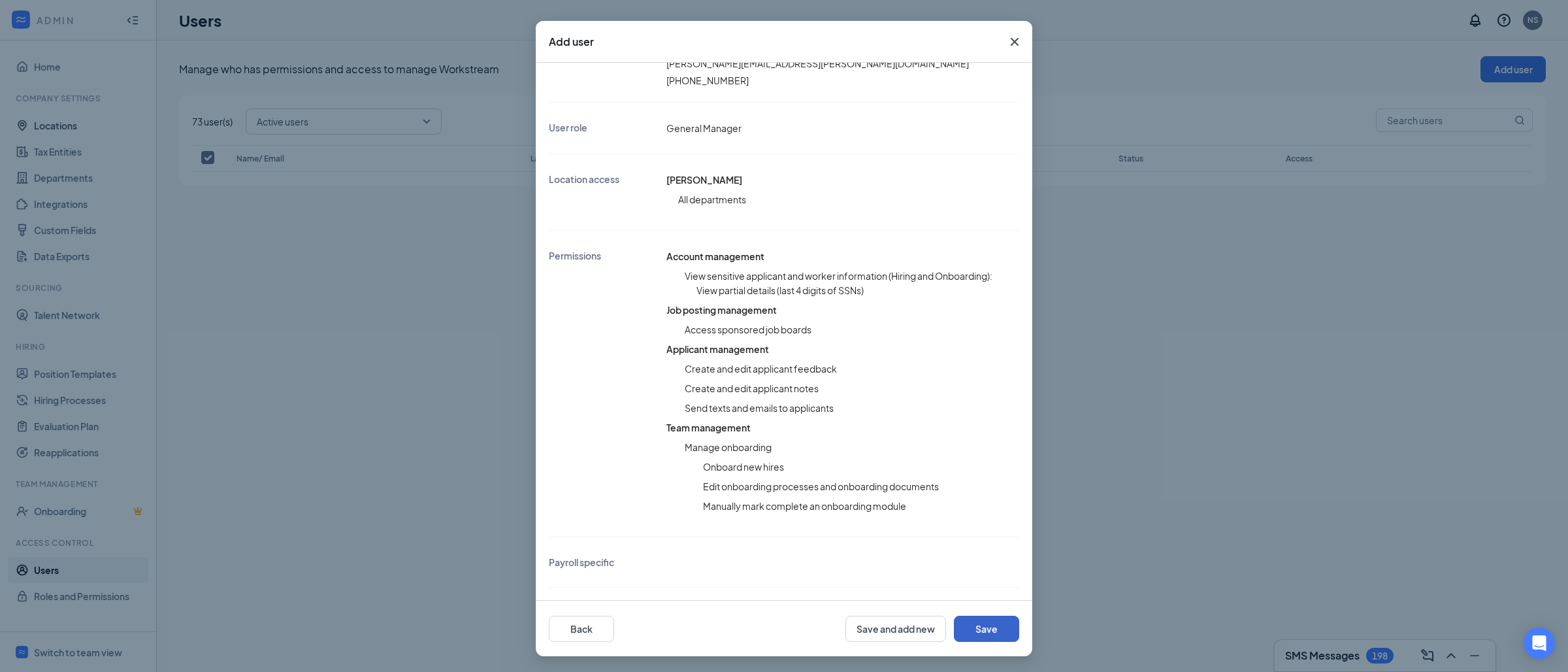
click at [991, 621] on button "Save" at bounding box center [987, 628] width 66 height 26
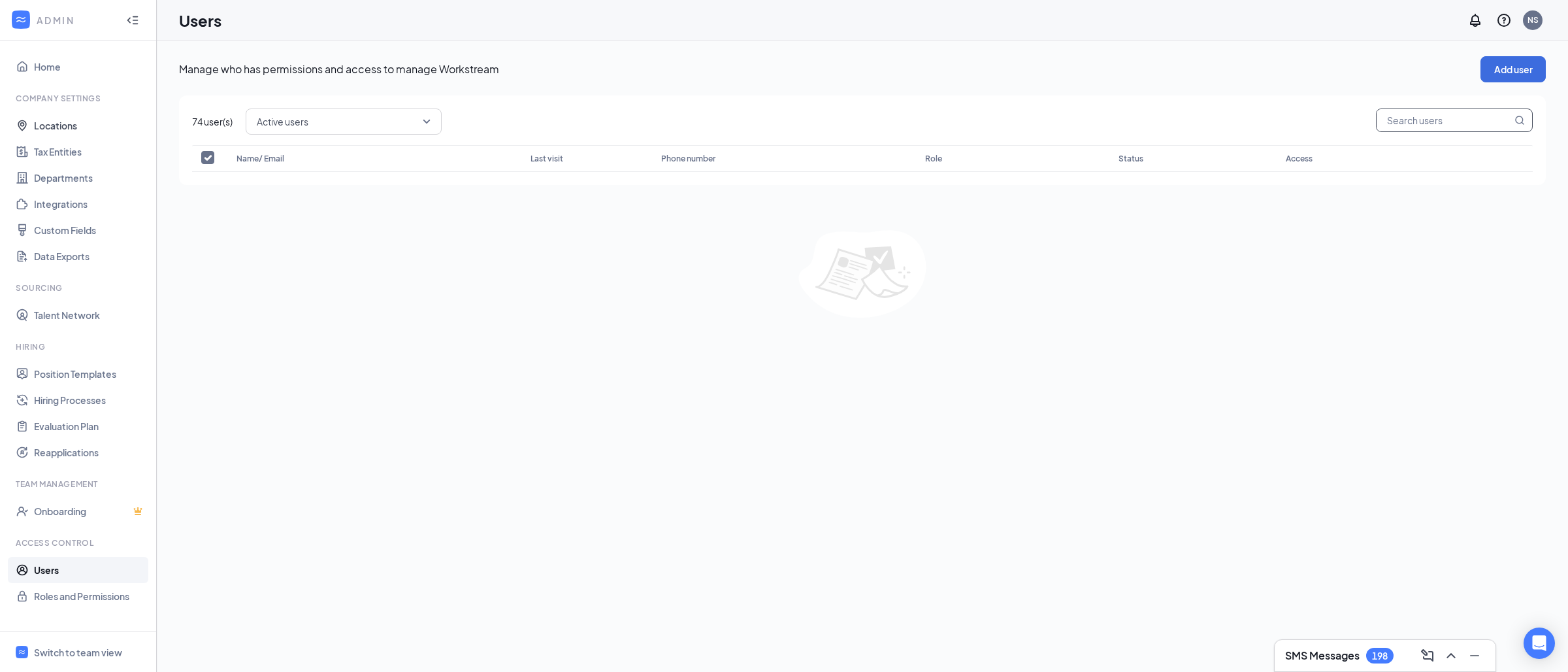
click at [1395, 120] on input "text" at bounding box center [1444, 120] width 136 height 22
paste input "[PERSON_NAME] Wedding [PERSON_NAME][DOMAIN_NAME][EMAIL_ADDRESS][DOMAIN_NAME]"
click at [1395, 120] on input "[PERSON_NAME] Wedding [PERSON_NAME][DOMAIN_NAME][EMAIL_ADDRESS][DOMAIN_NAME]" at bounding box center [1444, 120] width 136 height 22
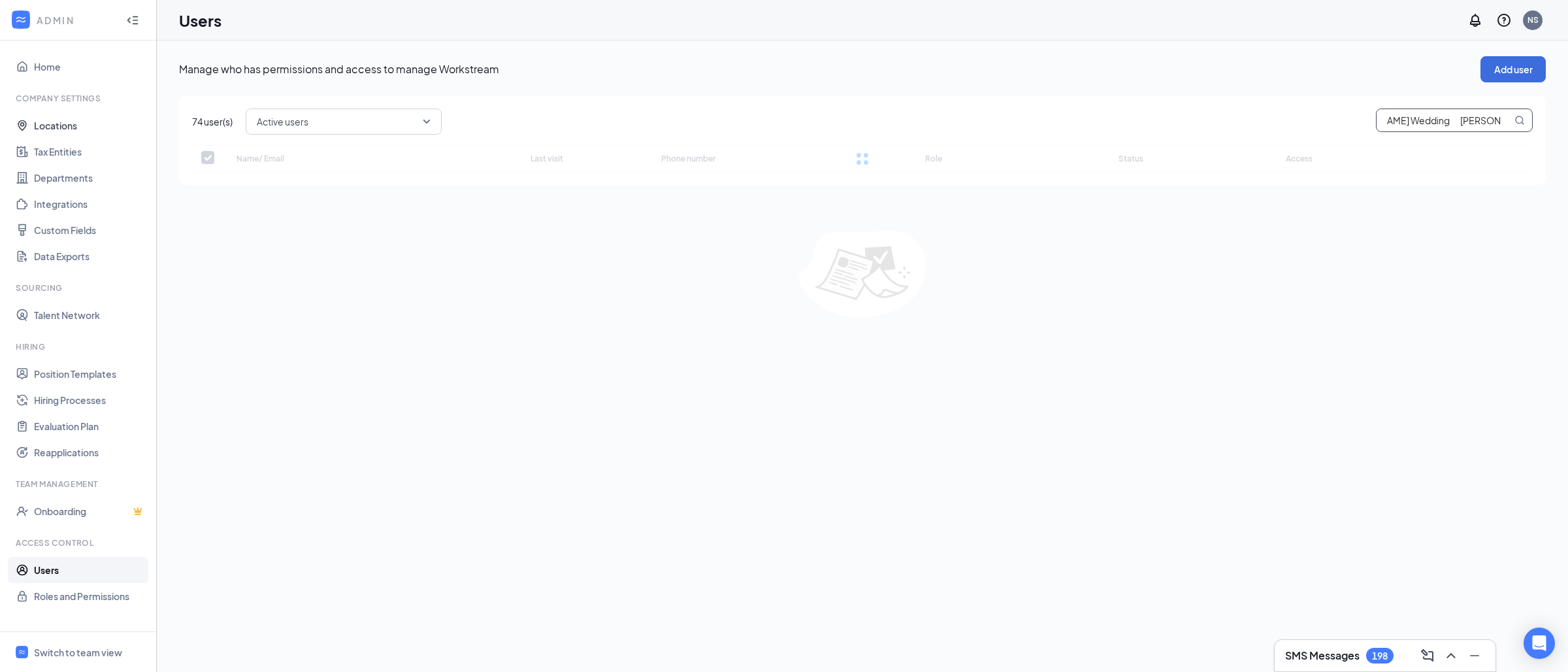
click at [1395, 116] on input "[PERSON_NAME] Wedding [PERSON_NAME][DOMAIN_NAME][EMAIL_ADDRESS][DOMAIN_NAME]" at bounding box center [1444, 120] width 136 height 22
type input "[PERSON_NAME] Wedding [DOMAIN_NAME][EMAIL_ADDRESS][DOMAIN_NAME]"
click at [1495, 69] on button "Add user" at bounding box center [1513, 69] width 66 height 26
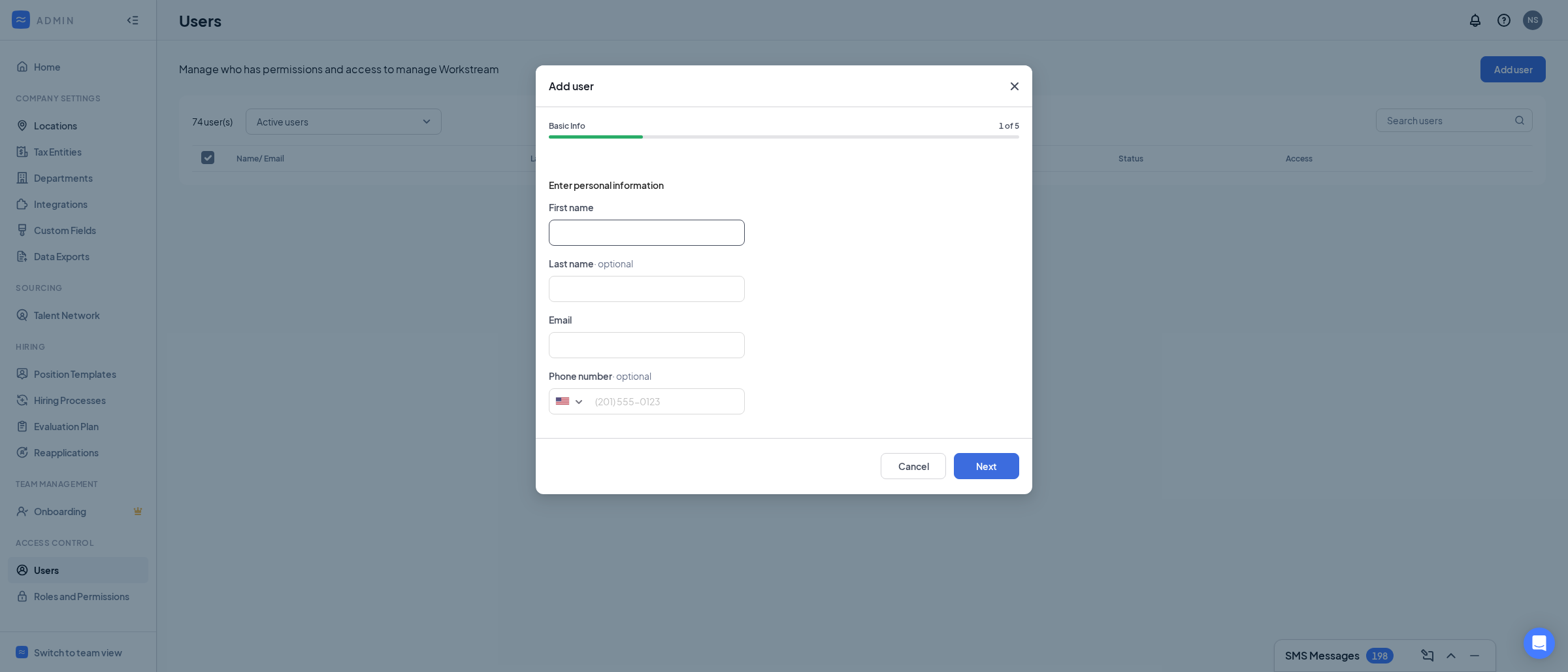
click at [592, 230] on input "text" at bounding box center [647, 233] width 196 height 26
paste input "[PERSON_NAME] Wedding [PERSON_NAME][DOMAIN_NAME][EMAIL_ADDRESS][DOMAIN_NAME]"
type input "[PERSON_NAME] Wedding"
type input "[PERSON_NAME][DOMAIN_NAME][EMAIL_ADDRESS][DOMAIN_NAME]"
type input "[PERSON_NAME] Wedding"
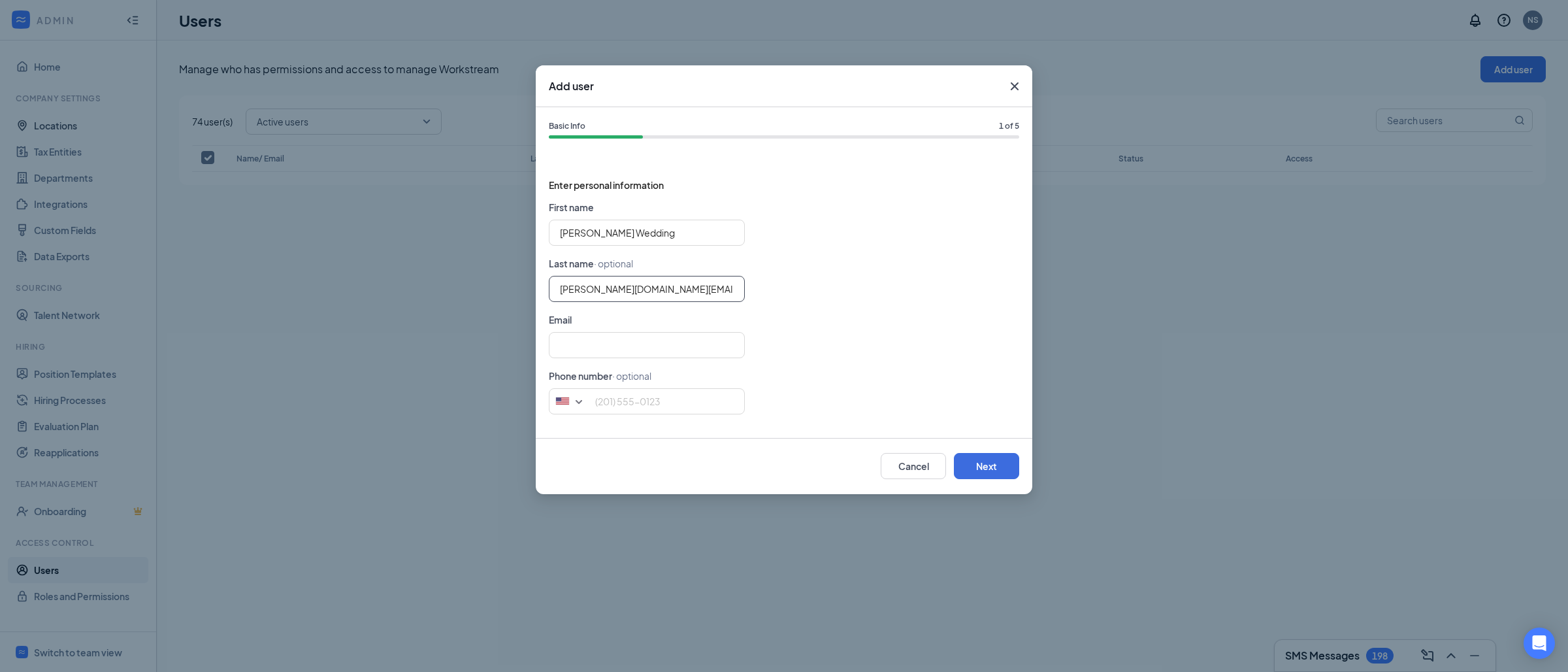
click at [679, 297] on input "[PERSON_NAME][DOMAIN_NAME][EMAIL_ADDRESS][DOMAIN_NAME]" at bounding box center [647, 289] width 196 height 26
type input "[PERSON_NAME]"
type input "Wedding"
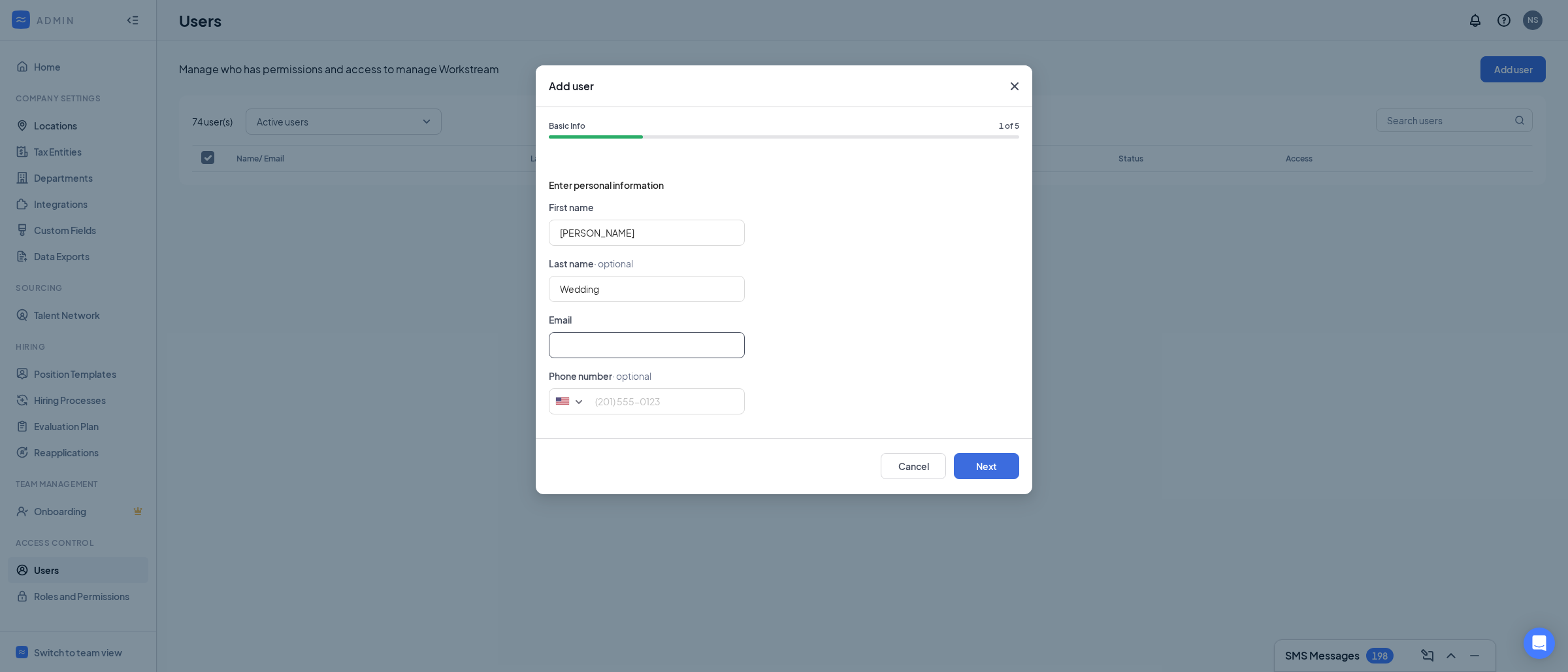
click at [652, 341] on input "text" at bounding box center [647, 345] width 196 height 26
paste input "[PERSON_NAME][DOMAIN_NAME][EMAIL_ADDRESS][DOMAIN_NAME]"
type input "[PERSON_NAME][DOMAIN_NAME][EMAIL_ADDRESS][DOMAIN_NAME]"
click at [640, 397] on input "tel" at bounding box center [647, 401] width 196 height 26
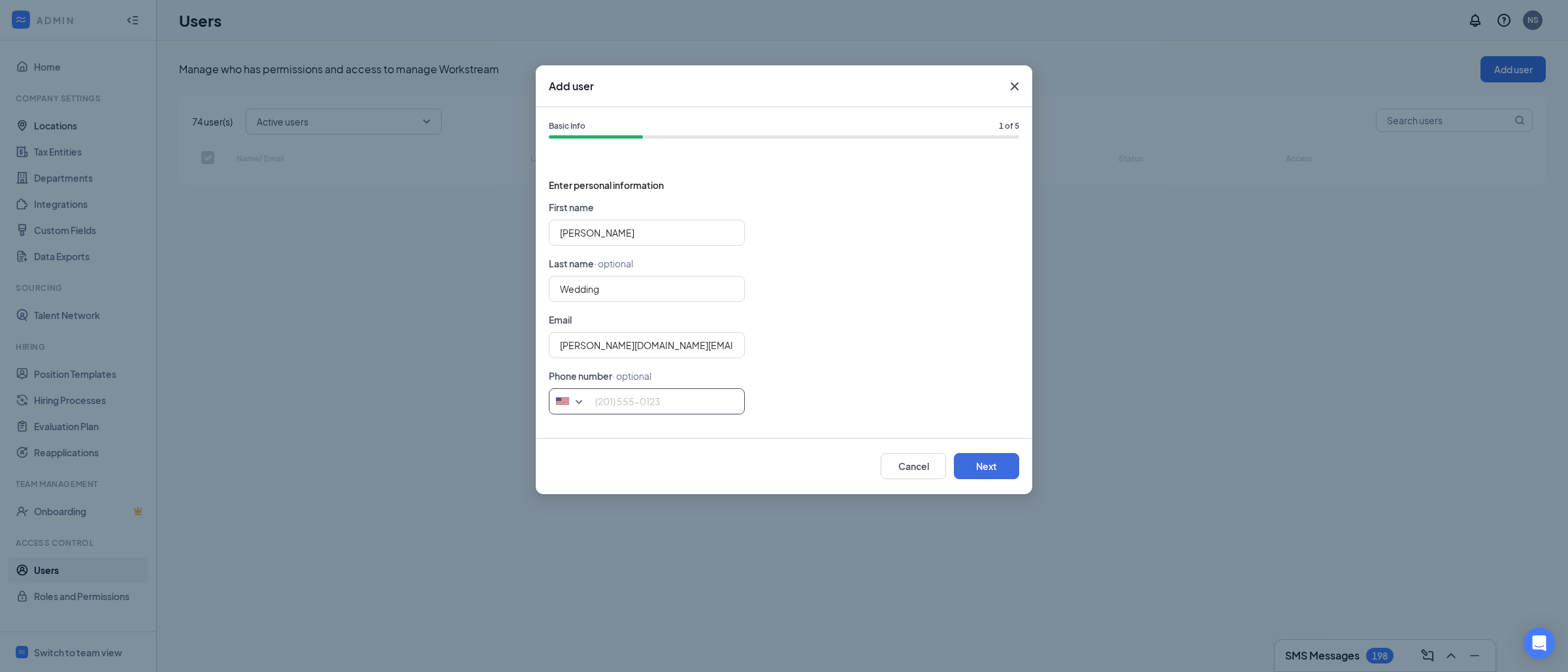
paste input "[PHONE_NUMBER]"
type input "[PHONE_NUMBER]"
click at [1003, 465] on button "Next" at bounding box center [987, 466] width 66 height 26
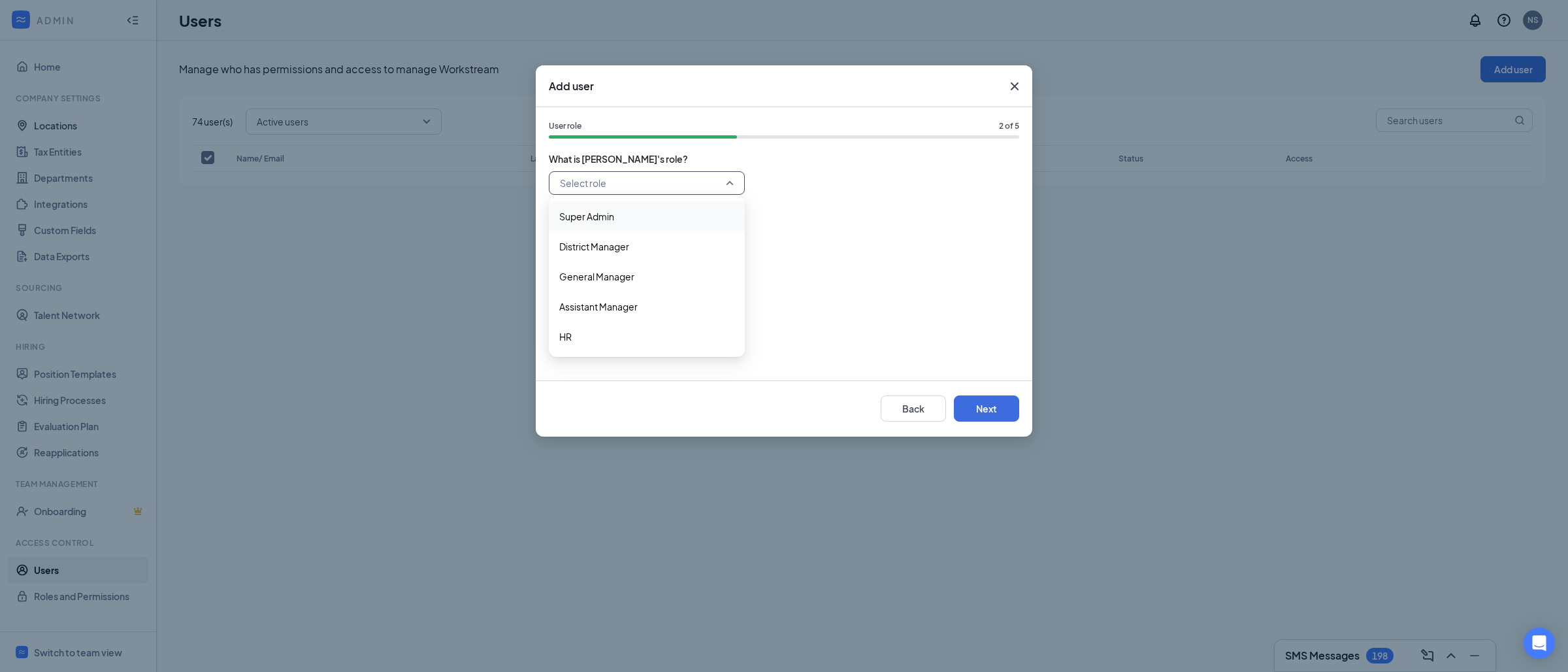
click at [678, 180] on input "search" at bounding box center [642, 183] width 171 height 22
click at [599, 269] on span "General Manager" at bounding box center [597, 276] width 75 height 15
click at [981, 402] on button "Next" at bounding box center [987, 409] width 66 height 26
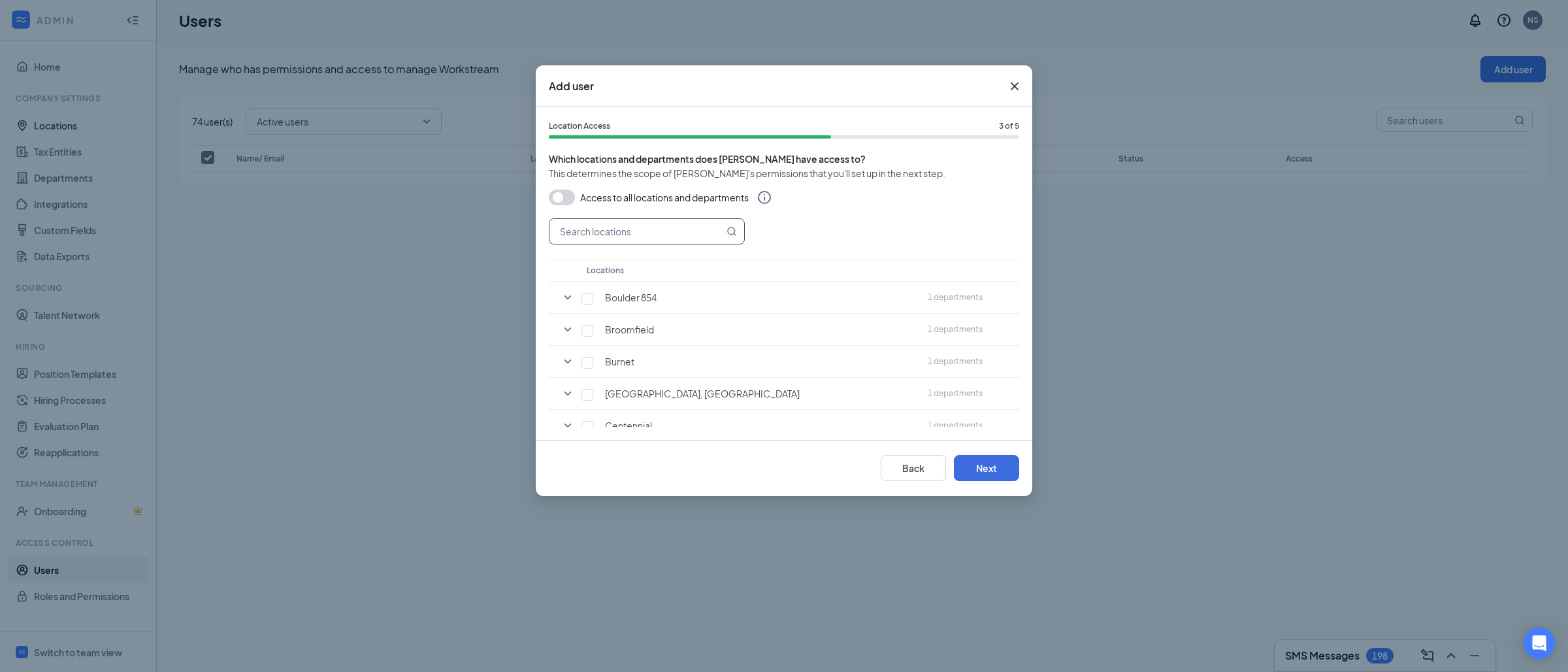
click at [570, 237] on input "text" at bounding box center [637, 232] width 174 height 25
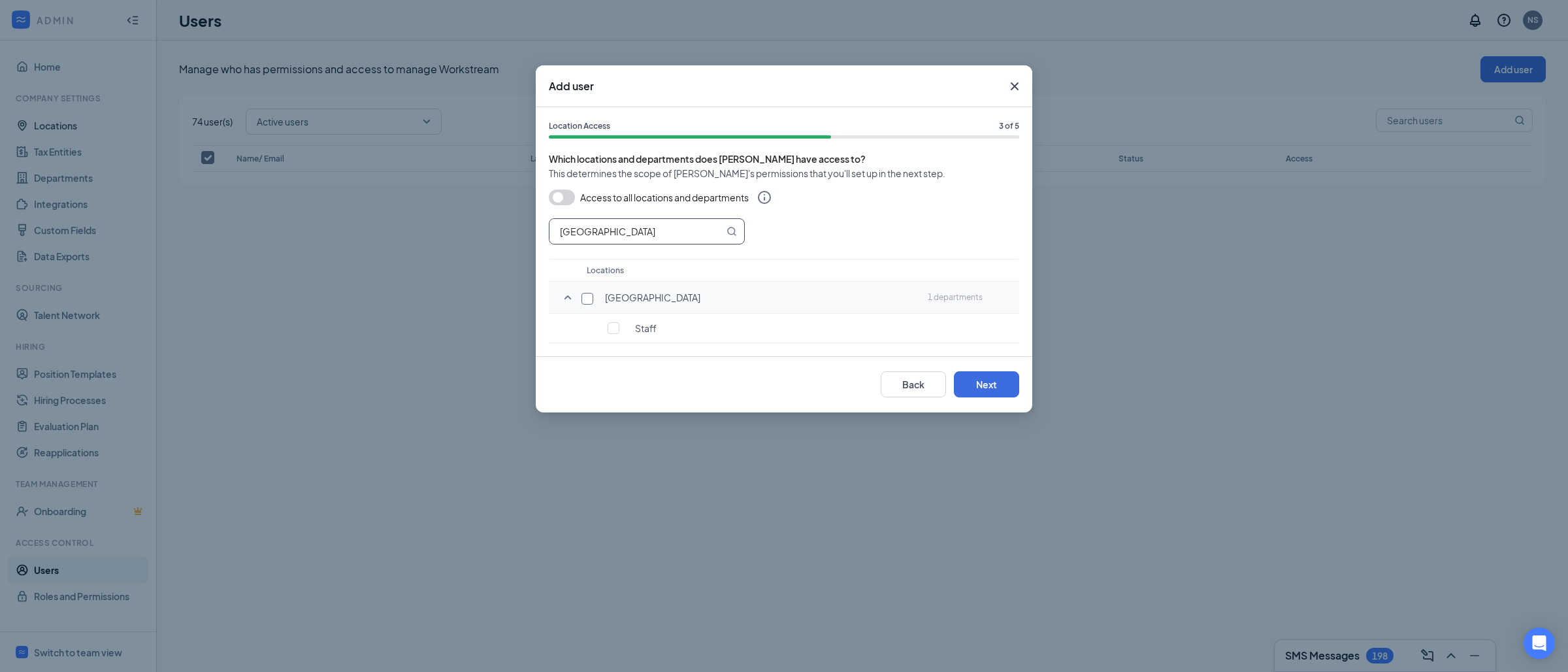
type input "[GEOGRAPHIC_DATA]"
click at [589, 299] on input "checkbox" at bounding box center [587, 298] width 12 height 12
checkbox input "true"
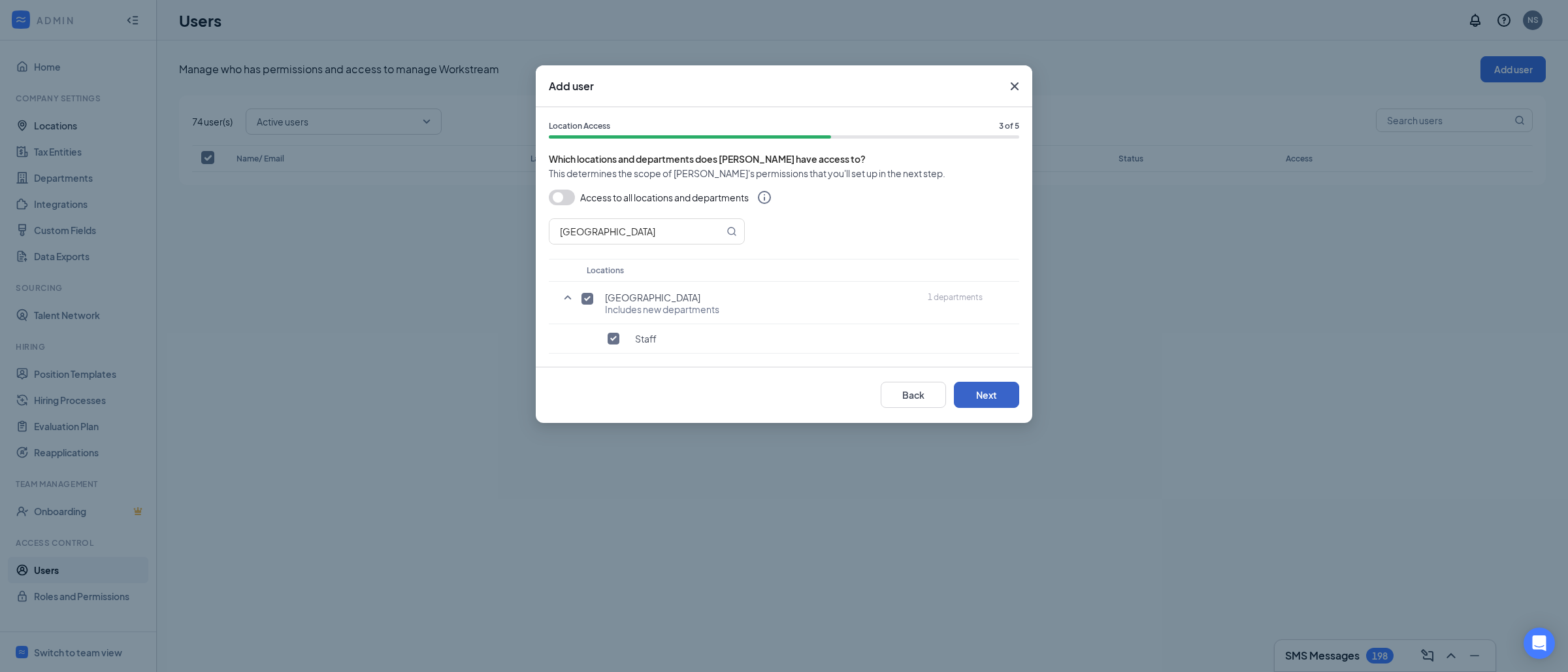
click at [993, 392] on button "Next" at bounding box center [987, 395] width 66 height 26
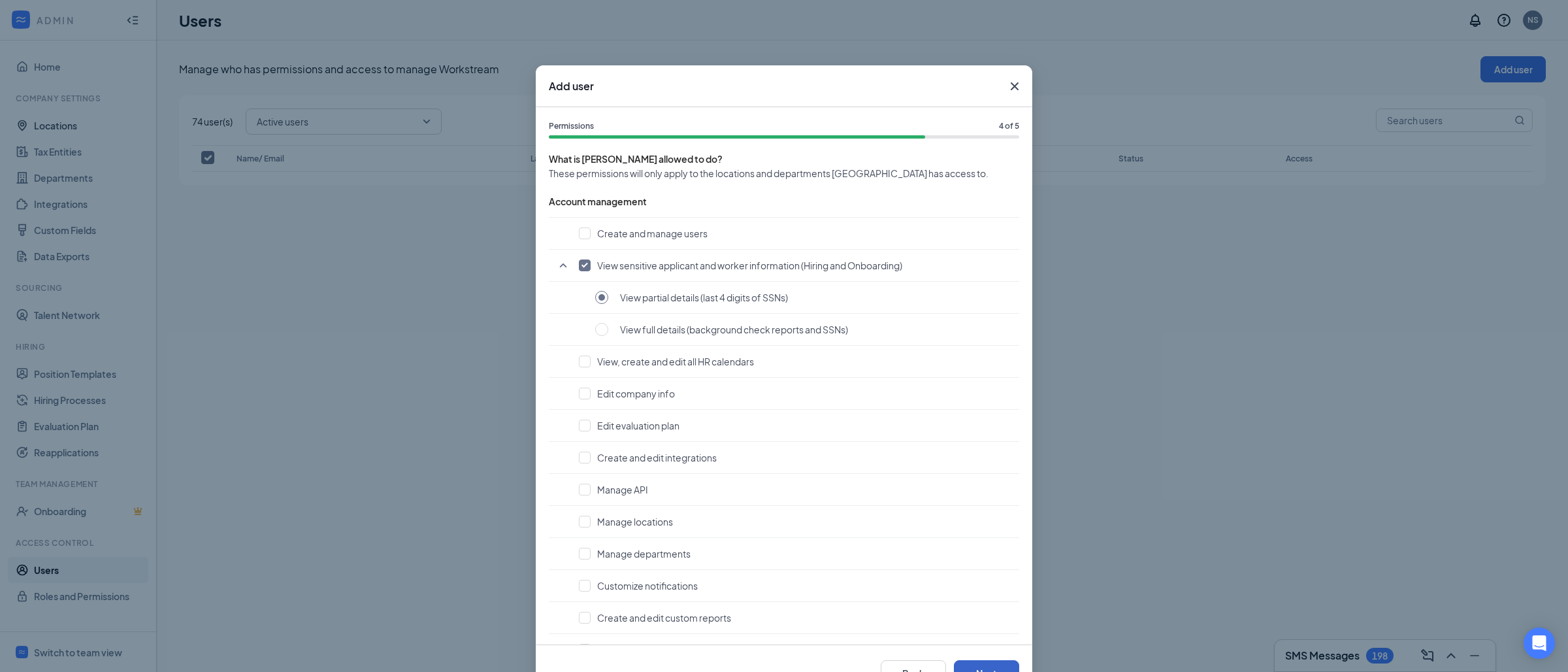
scroll to position [44, 0]
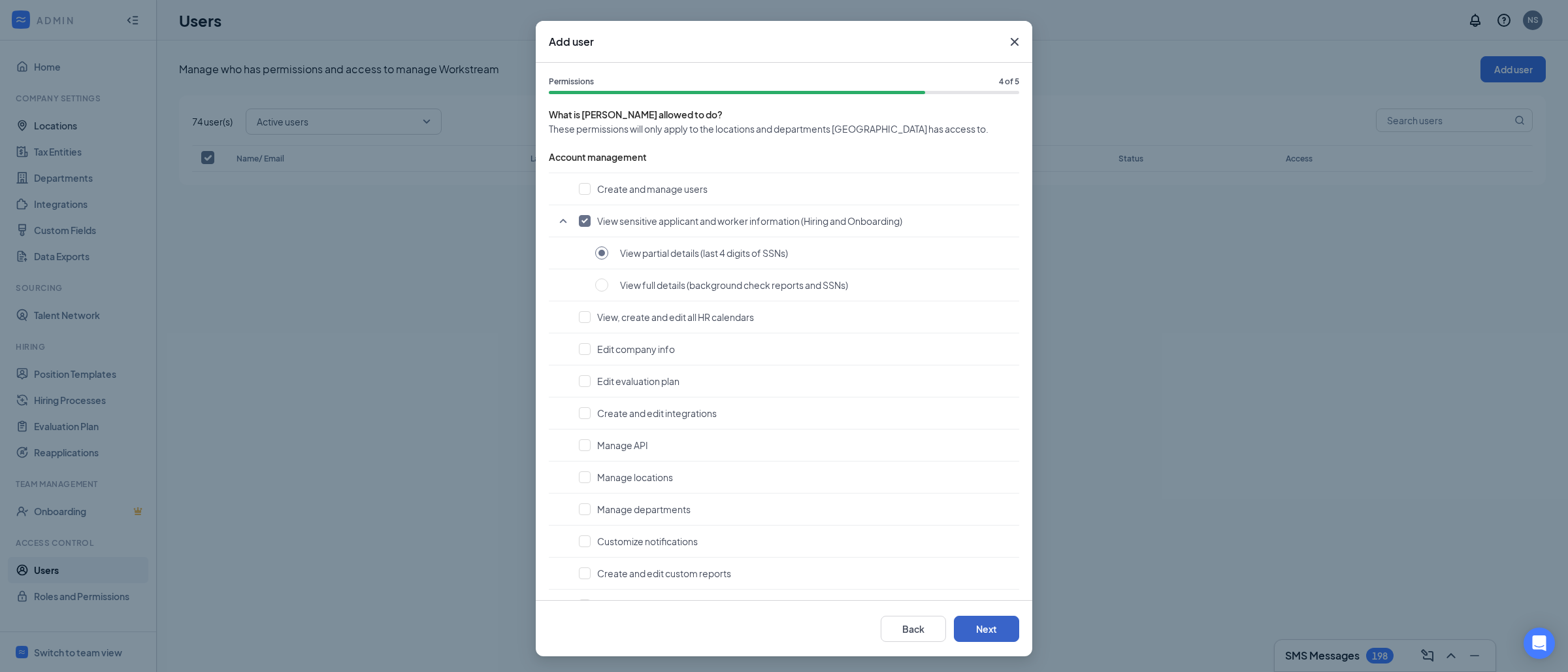
click at [957, 629] on button "Next" at bounding box center [987, 628] width 66 height 26
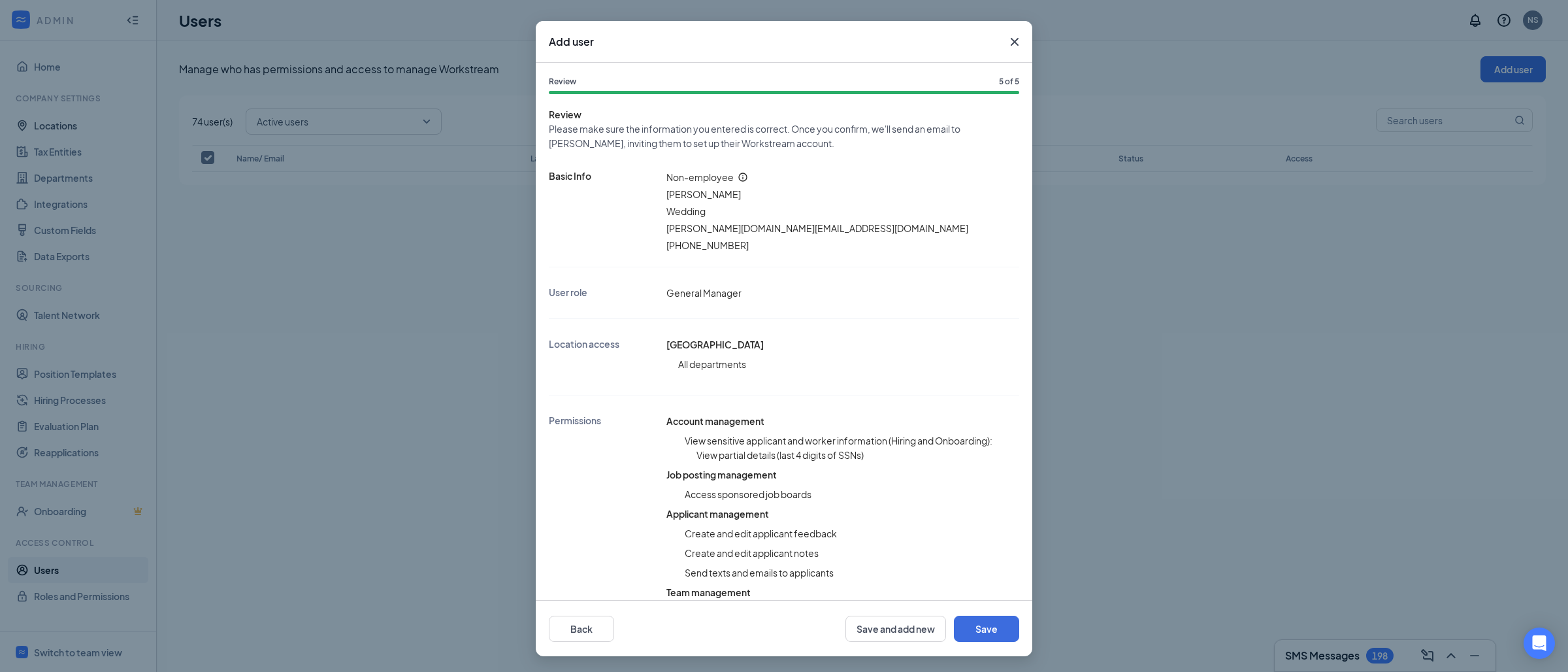
click at [978, 609] on div "Back Save and add new Save" at bounding box center [784, 628] width 496 height 56
click at [982, 621] on button "Save" at bounding box center [987, 628] width 66 height 26
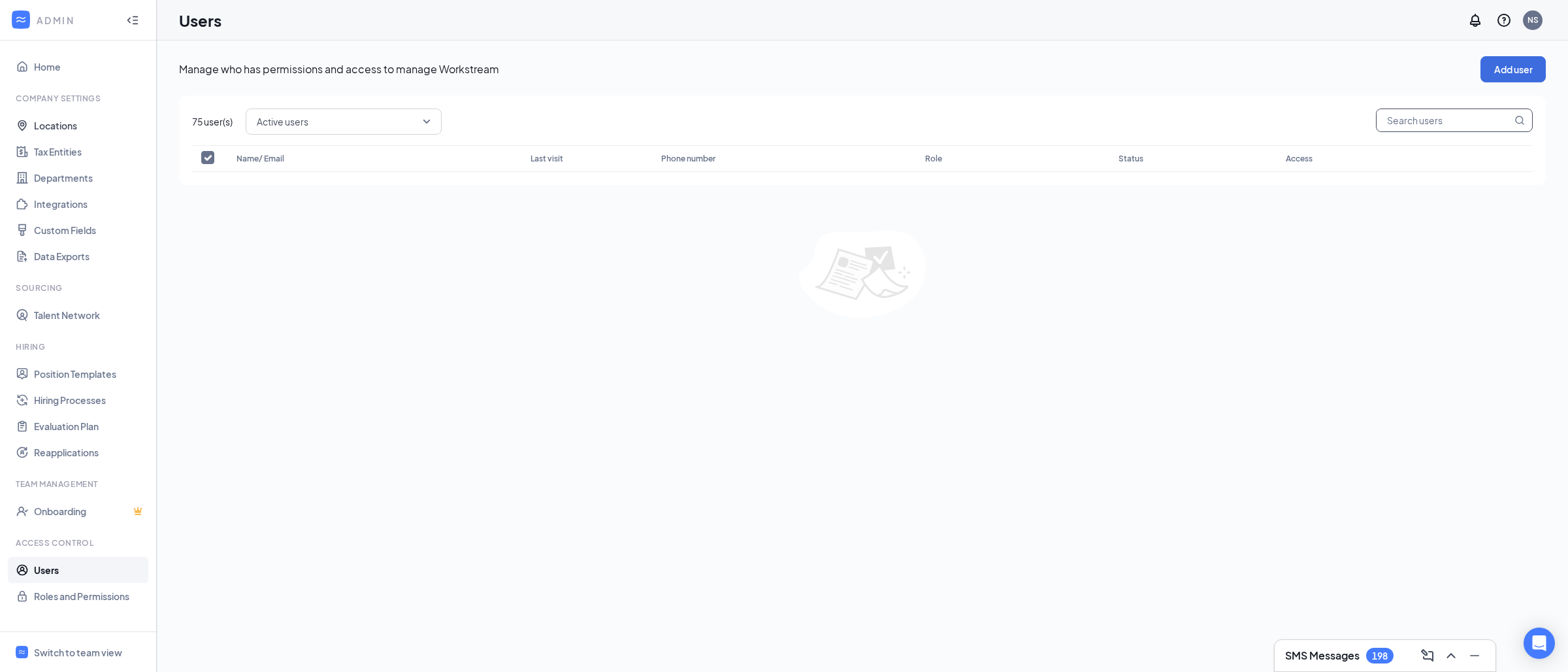
click at [1417, 110] on input "text" at bounding box center [1444, 120] width 136 height 22
click at [1403, 119] on input "text" at bounding box center [1444, 120] width 136 height 22
paste input "[PERSON_NAME] Wedding"
type input "[PERSON_NAME] Wedding"
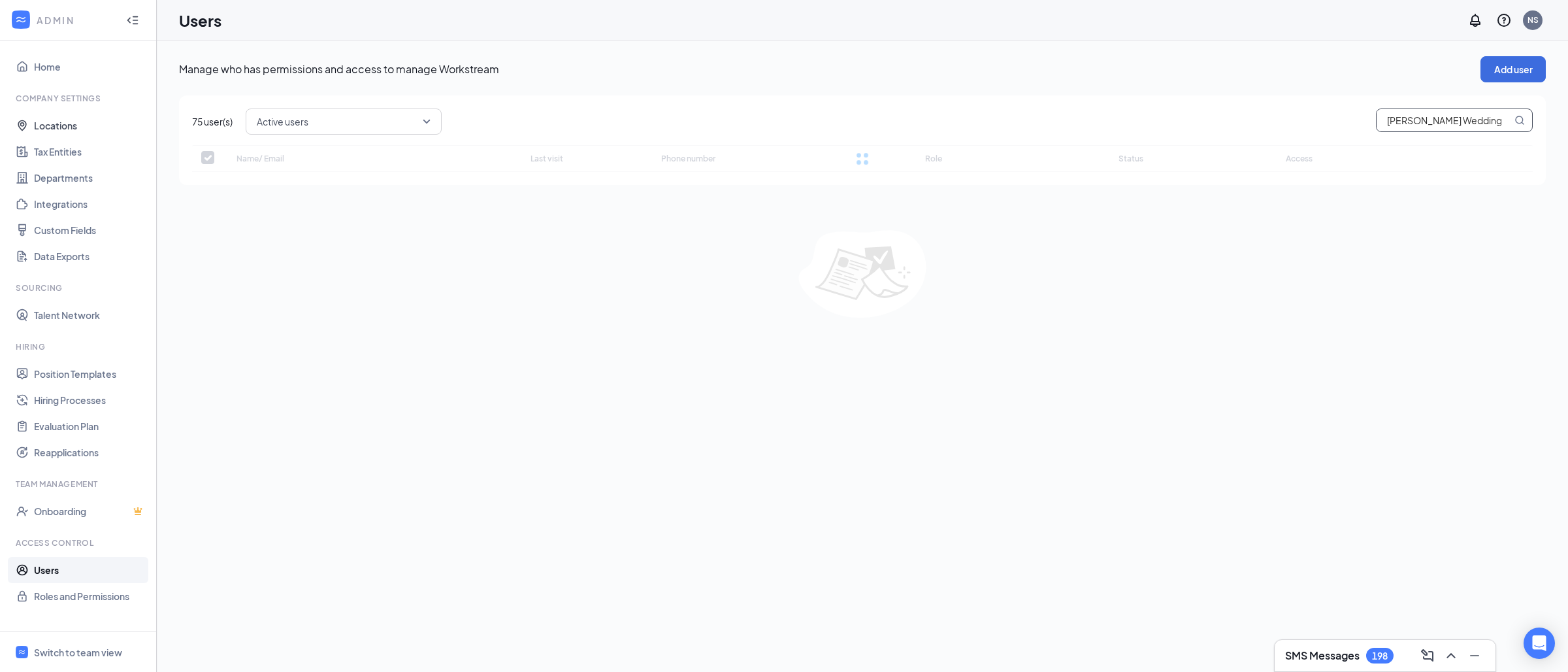
checkbox input "false"
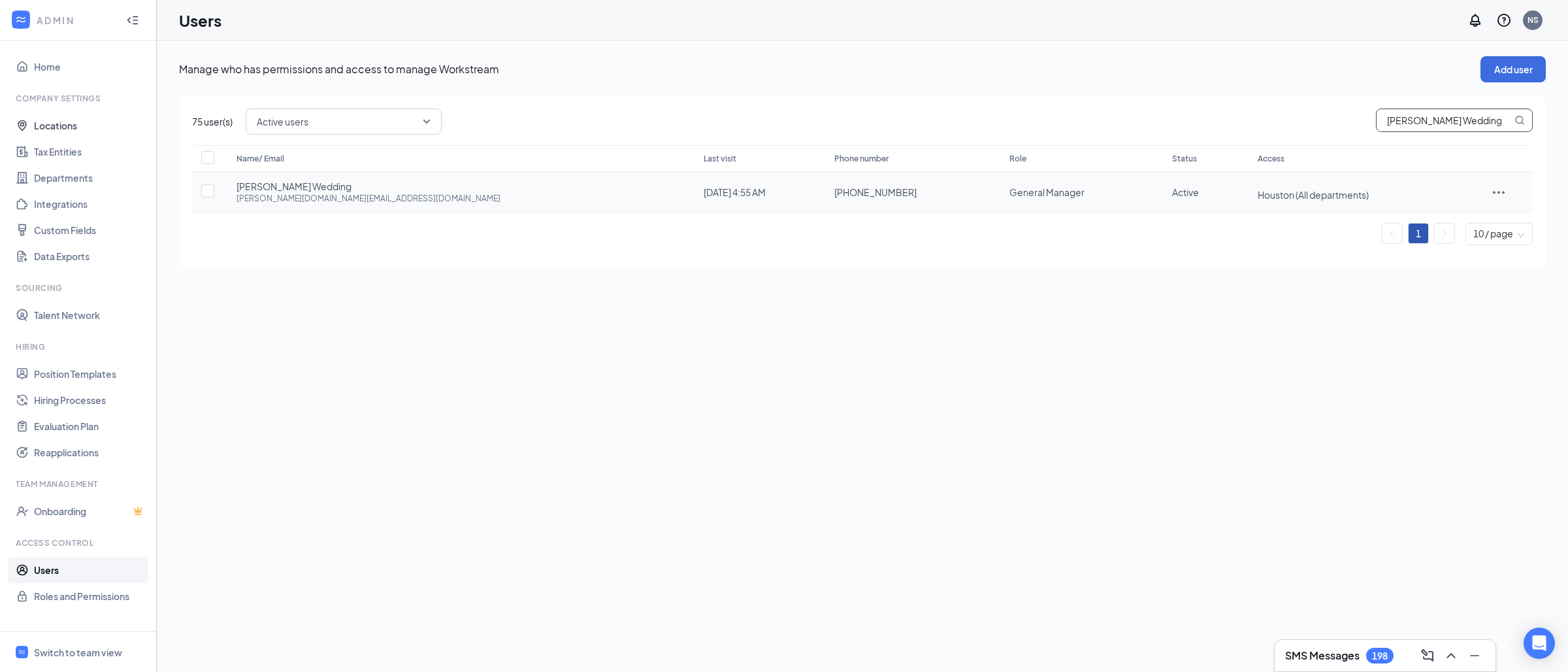
click at [1258, 199] on span "Houston (All departments)" at bounding box center [1313, 194] width 111 height 12
drag, startPoint x: 1201, startPoint y: 194, endPoint x: 1163, endPoint y: 195, distance: 38.0
click at [1258, 195] on span "Houston (All departments)" at bounding box center [1313, 194] width 111 height 12
copy span "[GEOGRAPHIC_DATA]"
click at [1468, 119] on input "[PERSON_NAME] Wedding" at bounding box center [1444, 120] width 136 height 22
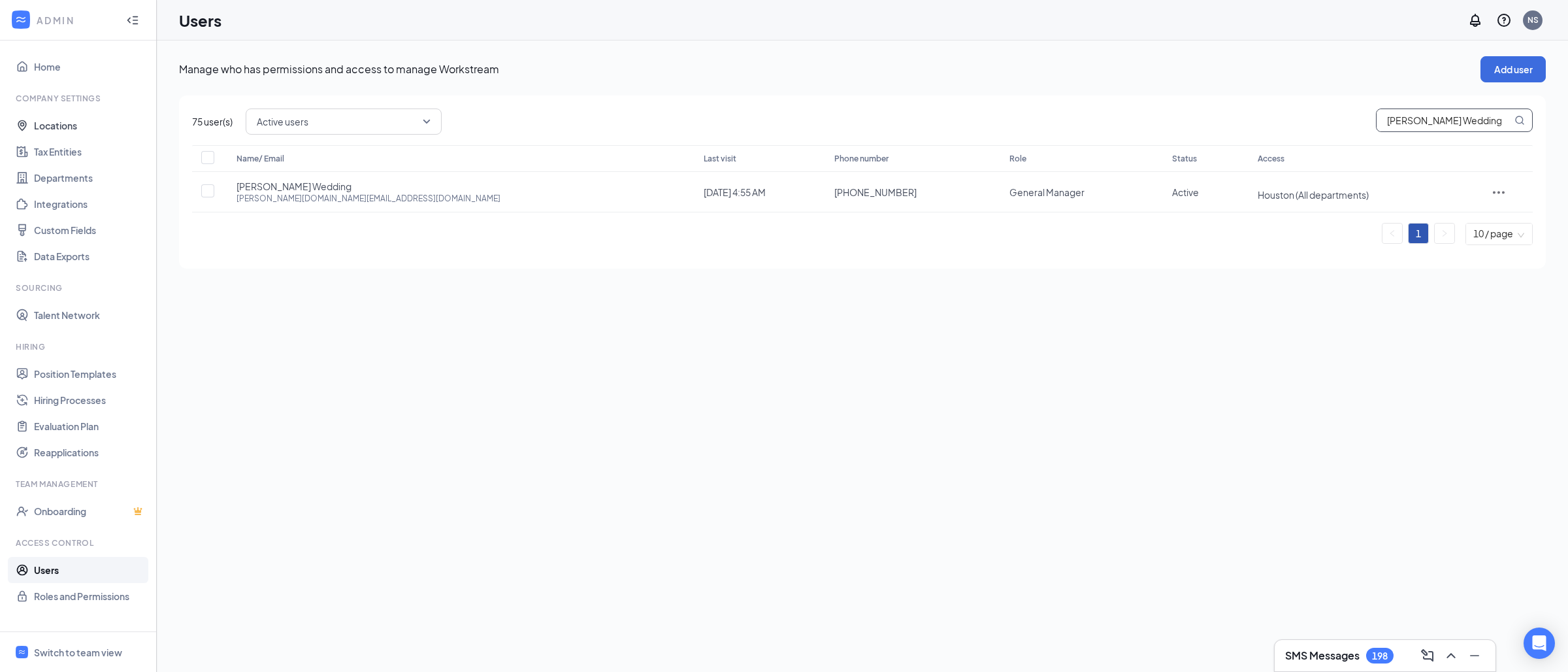
click at [1468, 119] on input "[PERSON_NAME] Wedding" at bounding box center [1444, 120] width 136 height 22
type input "T"
click at [1493, 68] on button "Add user" at bounding box center [1513, 69] width 66 height 26
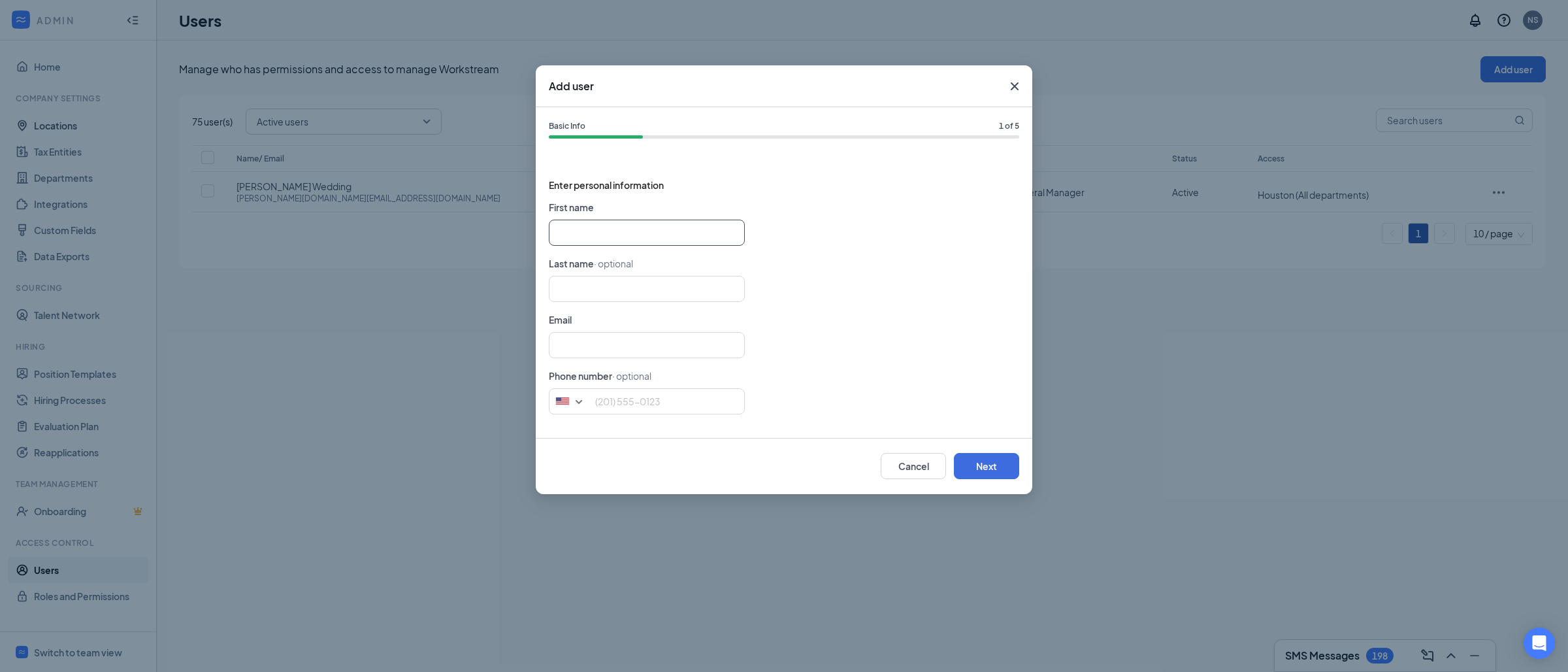
click at [624, 232] on input "text" at bounding box center [647, 233] width 196 height 26
paste input "Taylor Eastman [EMAIL_ADDRESS][PERSON_NAME][DOMAIN_NAME]"
type input "[PERSON_NAME]"
type input "[PERSON_NAME][EMAIL_ADDRESS][PERSON_NAME][DOMAIN_NAME]"
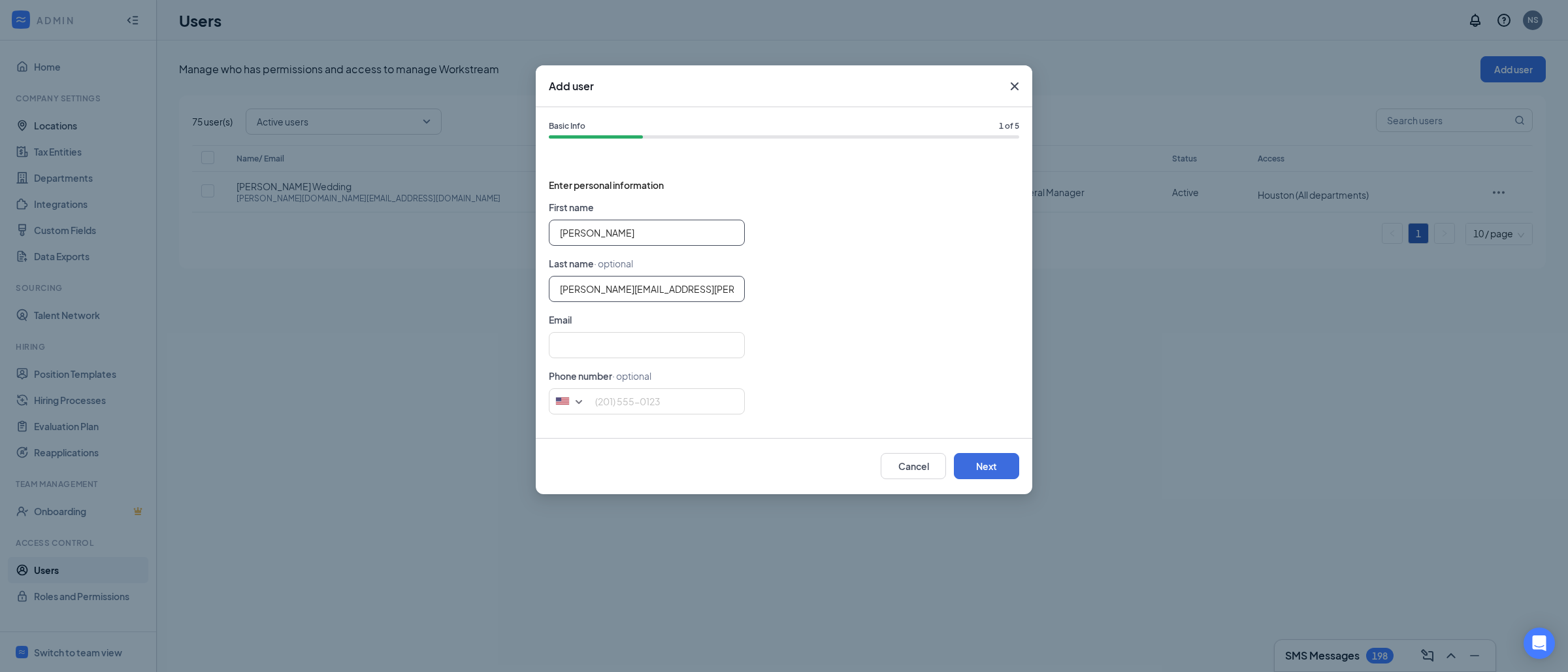
type input "[PERSON_NAME]"
click at [667, 289] on input "[PERSON_NAME][EMAIL_ADDRESS][PERSON_NAME][DOMAIN_NAME]" at bounding box center [647, 289] width 196 height 26
type input "[PERSON_NAME]"
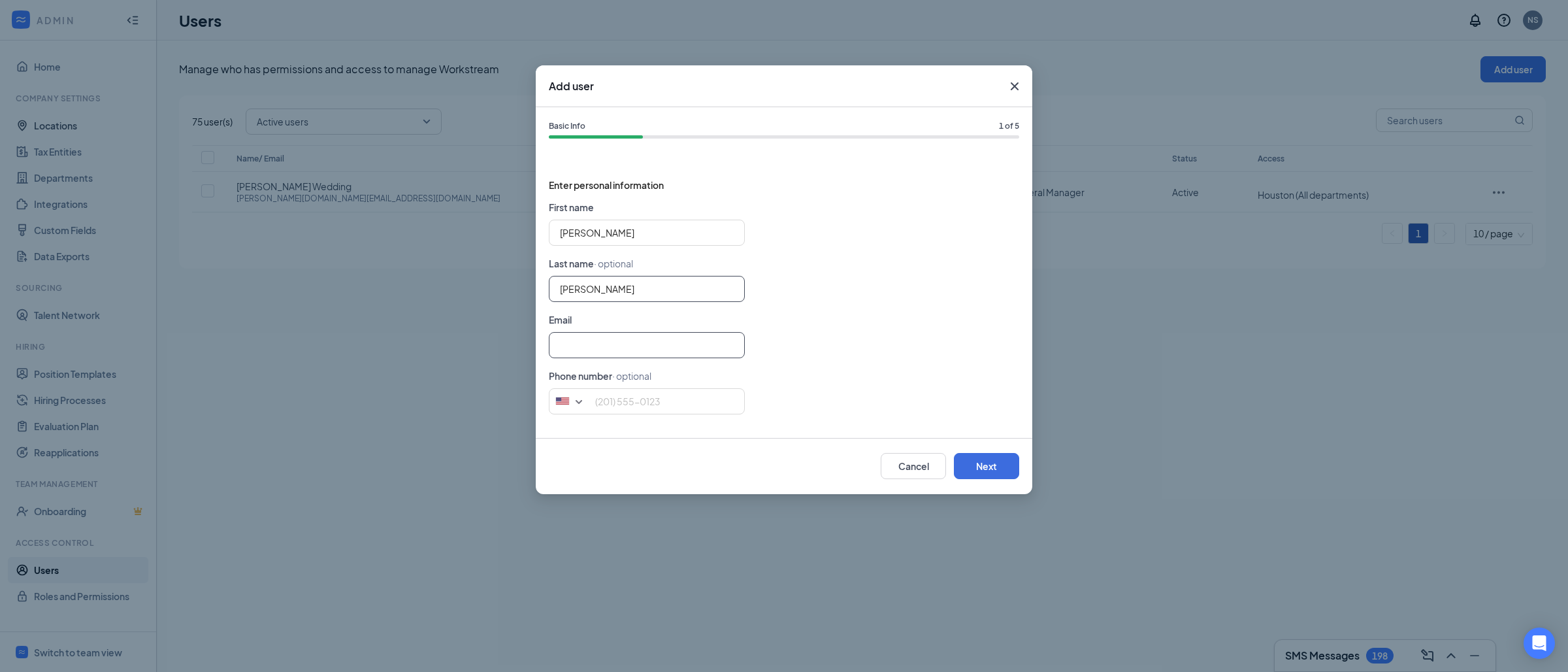
type input "[PERSON_NAME]"
click at [636, 340] on input "text" at bounding box center [647, 345] width 196 height 26
paste input "[PERSON_NAME][EMAIL_ADDRESS][PERSON_NAME][DOMAIN_NAME]"
type input "[PERSON_NAME][EMAIL_ADDRESS][PERSON_NAME][DOMAIN_NAME]"
click at [679, 397] on input "tel" at bounding box center [647, 401] width 196 height 26
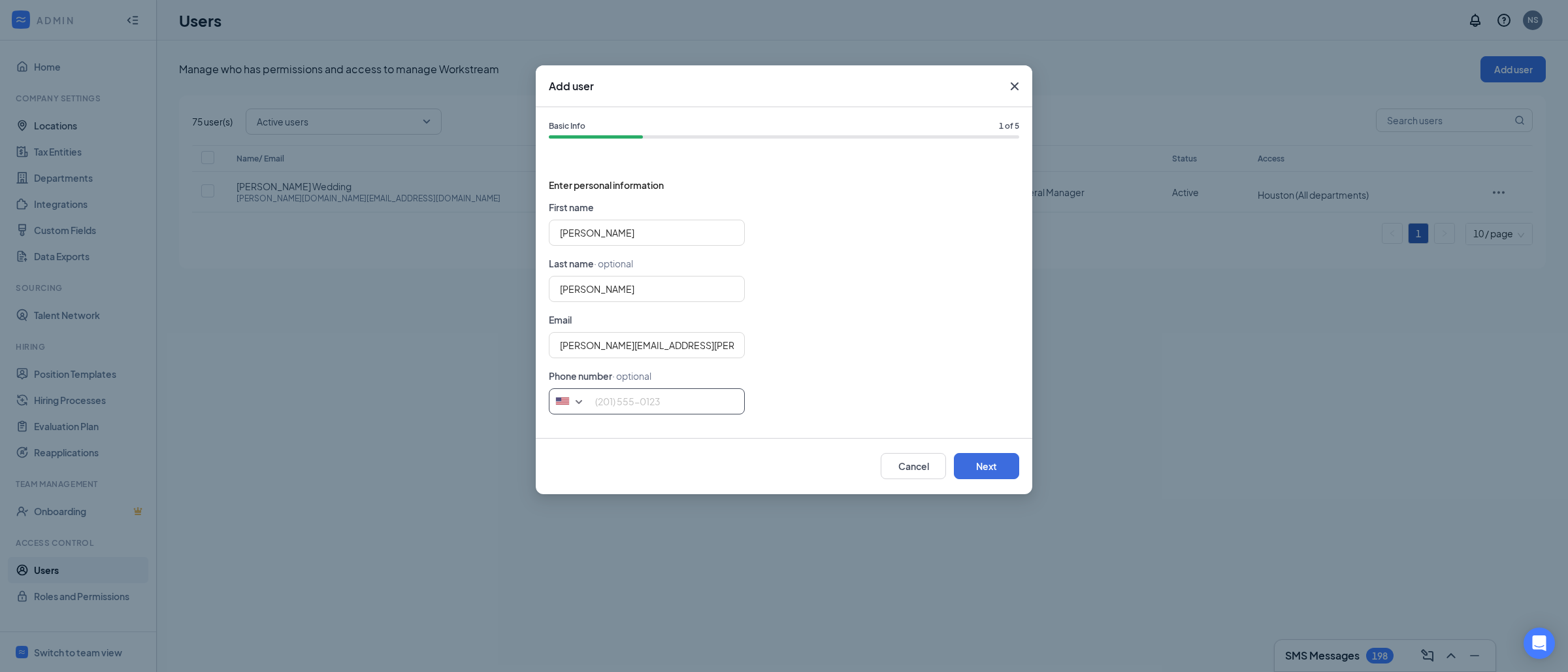
paste input "[PHONE_NUMBER]"
type input "[PHONE_NUMBER]"
click at [981, 462] on button "Next" at bounding box center [987, 466] width 66 height 26
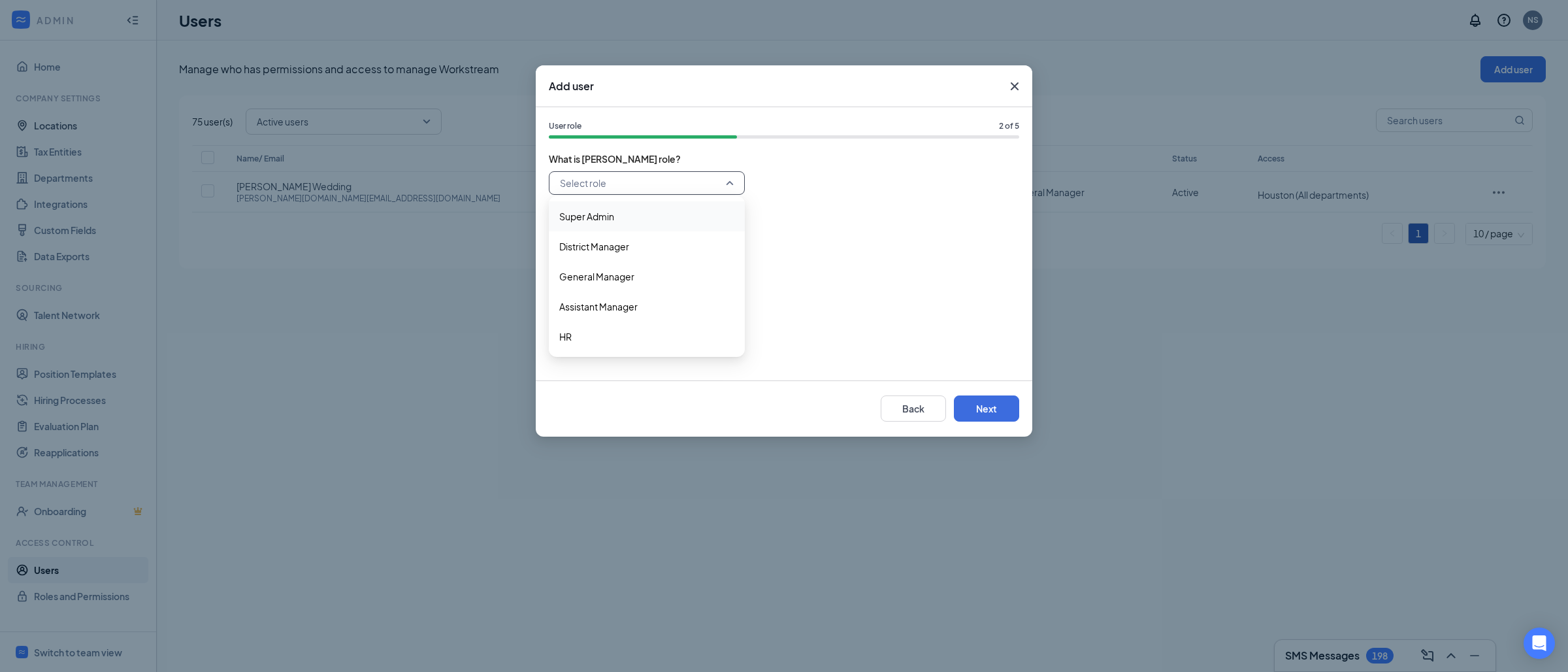
click at [624, 185] on input "search" at bounding box center [642, 183] width 171 height 22
click at [612, 275] on span "General Manager" at bounding box center [597, 276] width 75 height 15
click at [1013, 402] on button "Next" at bounding box center [987, 409] width 66 height 26
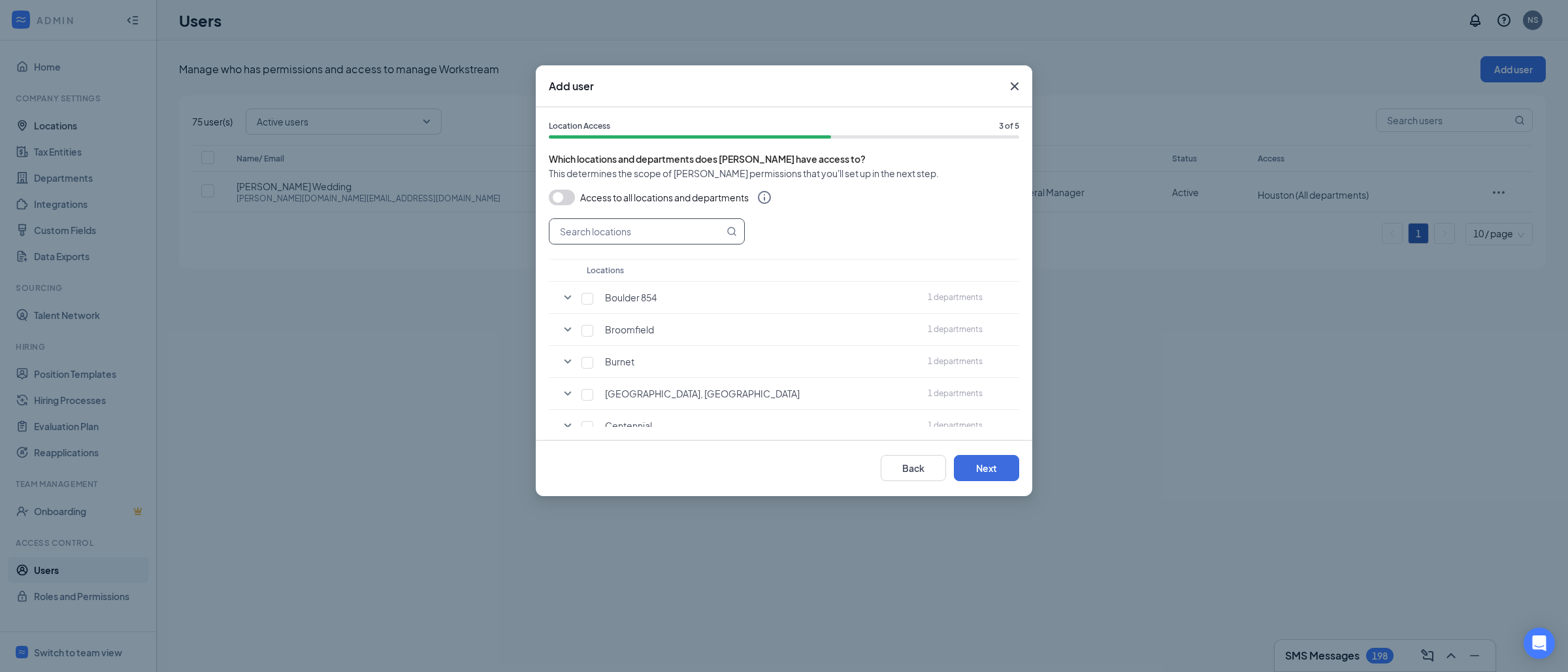
click at [648, 234] on input "text" at bounding box center [637, 232] width 174 height 25
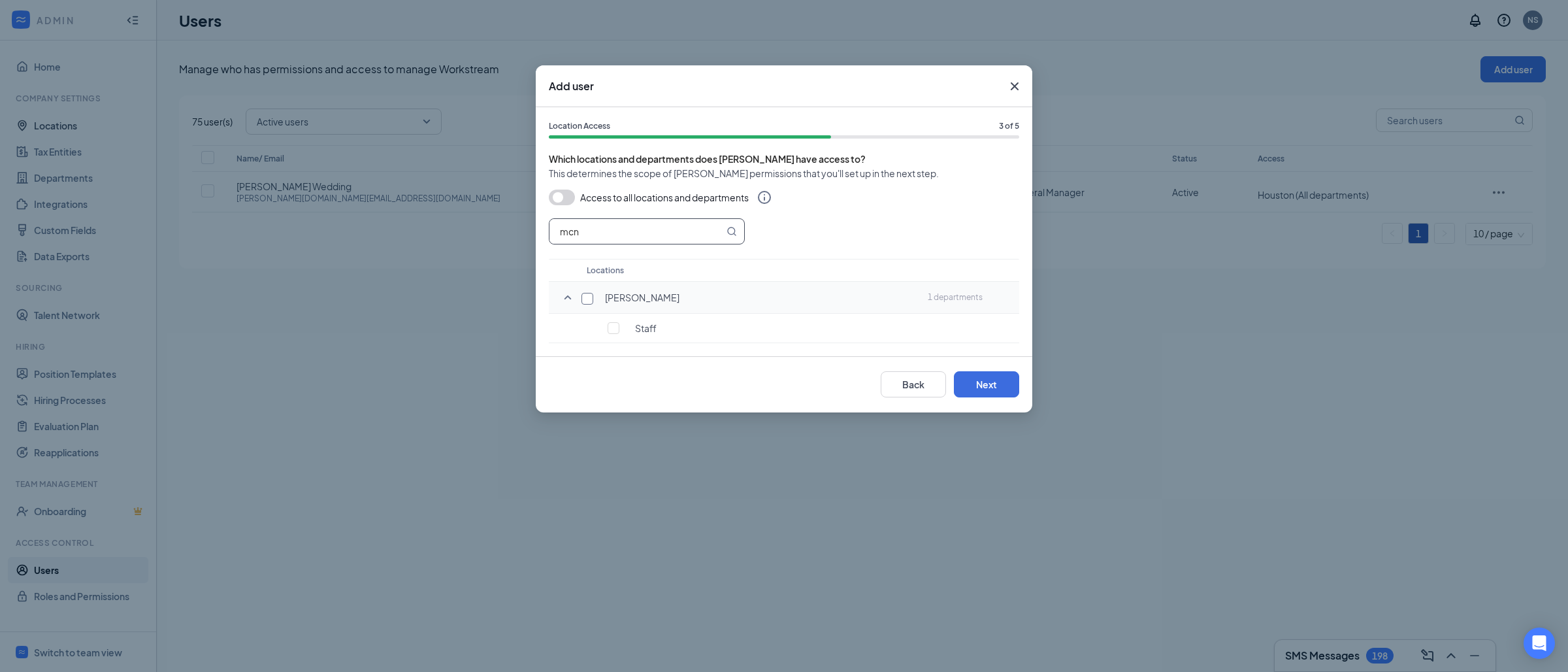
type input "mcn"
click at [584, 297] on input "checkbox" at bounding box center [587, 298] width 12 height 12
checkbox input "true"
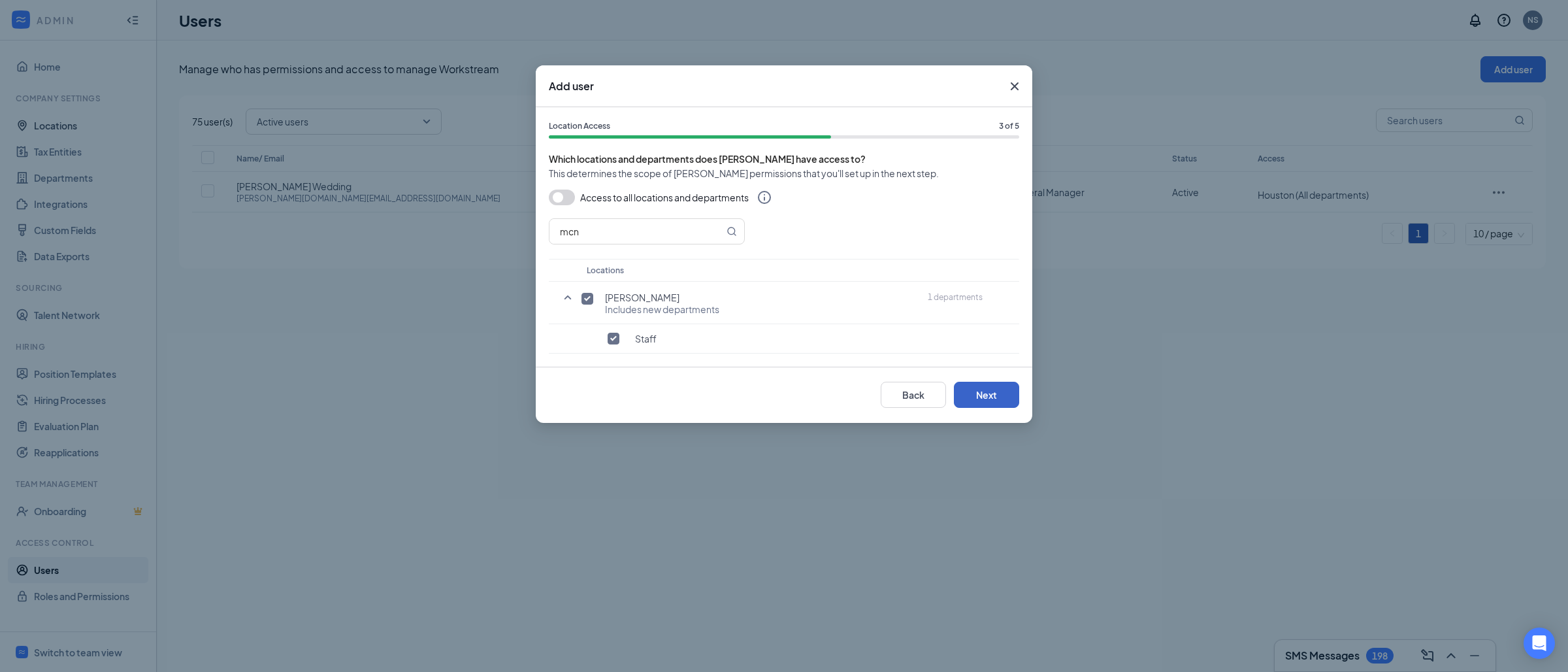
click at [980, 400] on button "Next" at bounding box center [987, 395] width 66 height 26
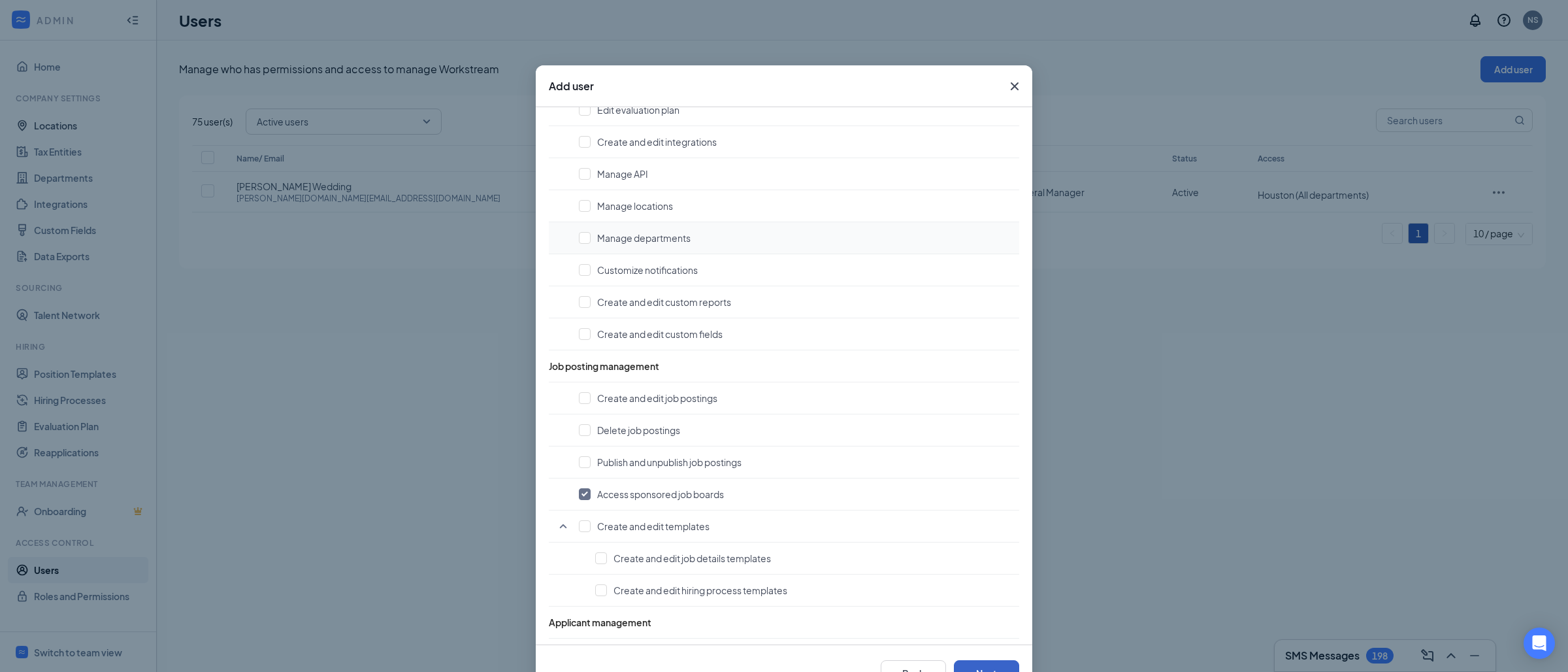
scroll to position [417, 0]
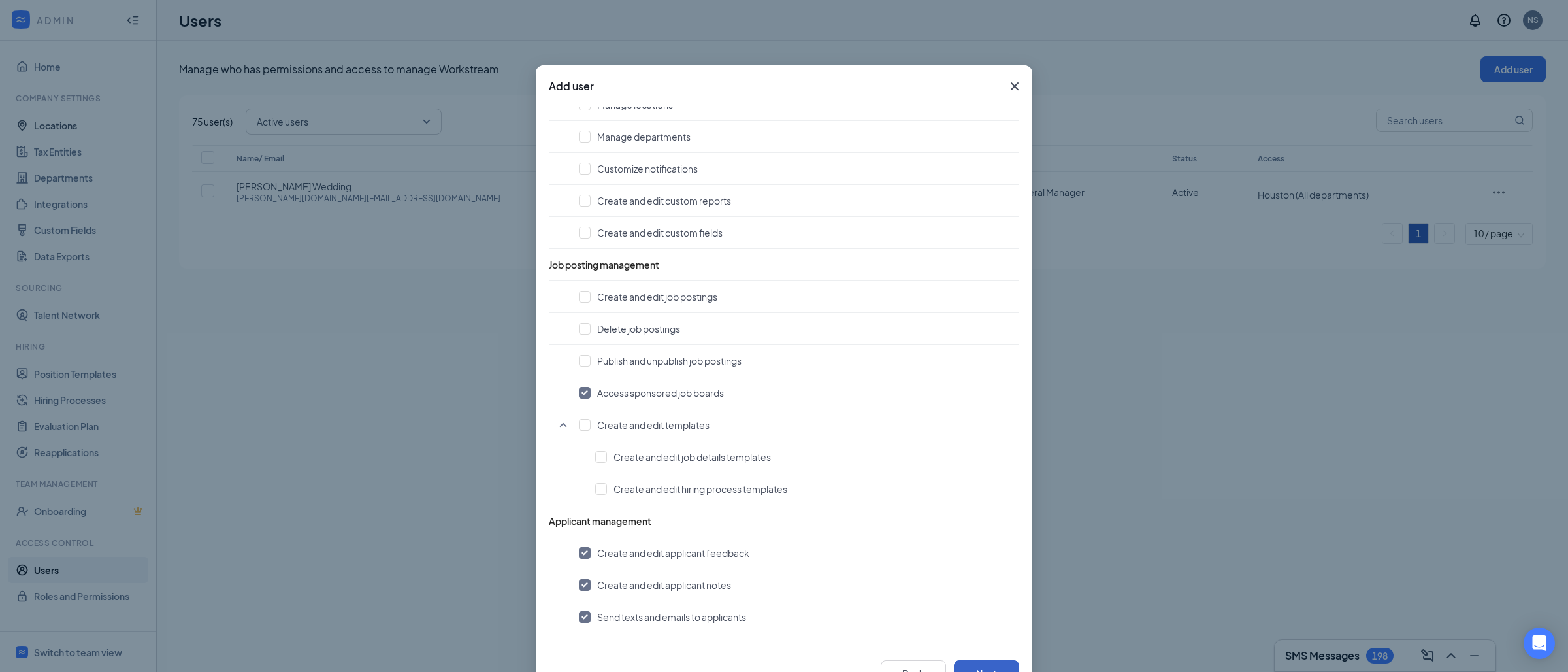
click at [992, 667] on button "Next" at bounding box center [987, 673] width 66 height 26
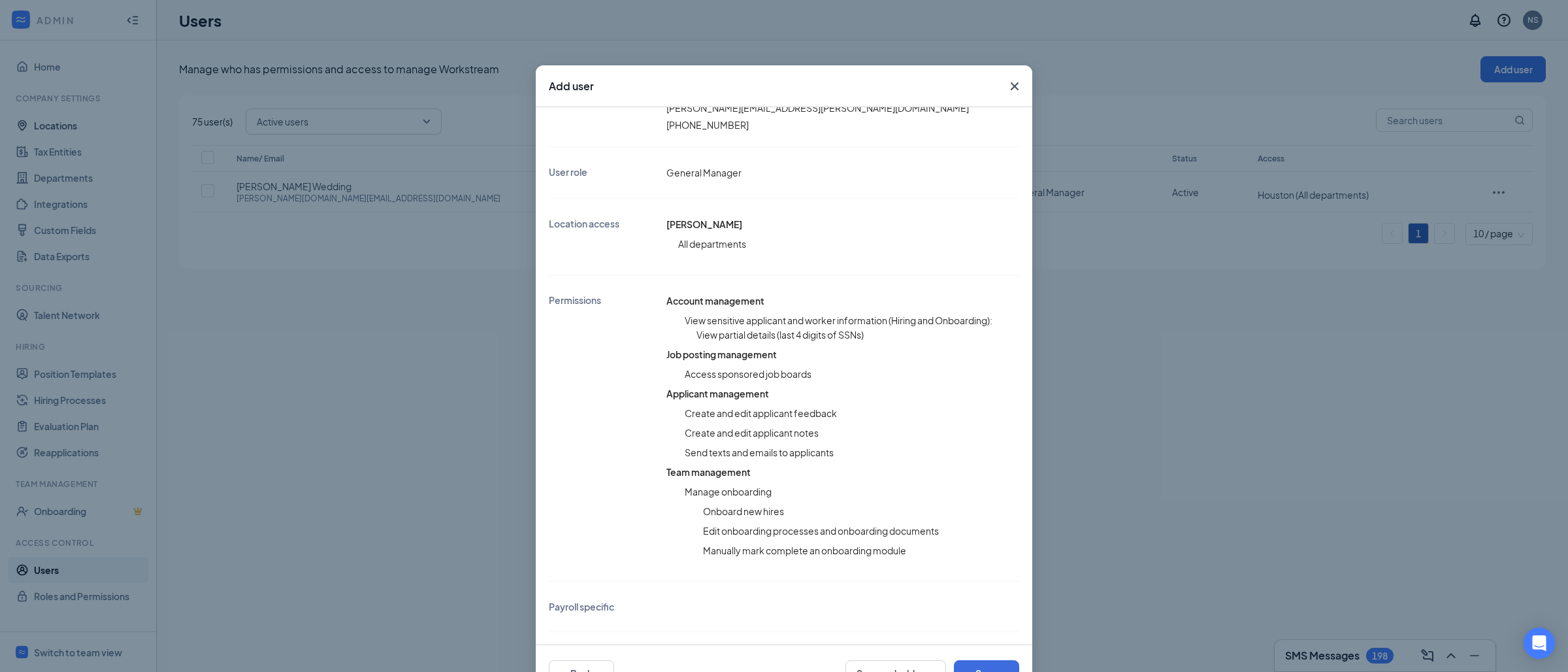
scroll to position [44, 0]
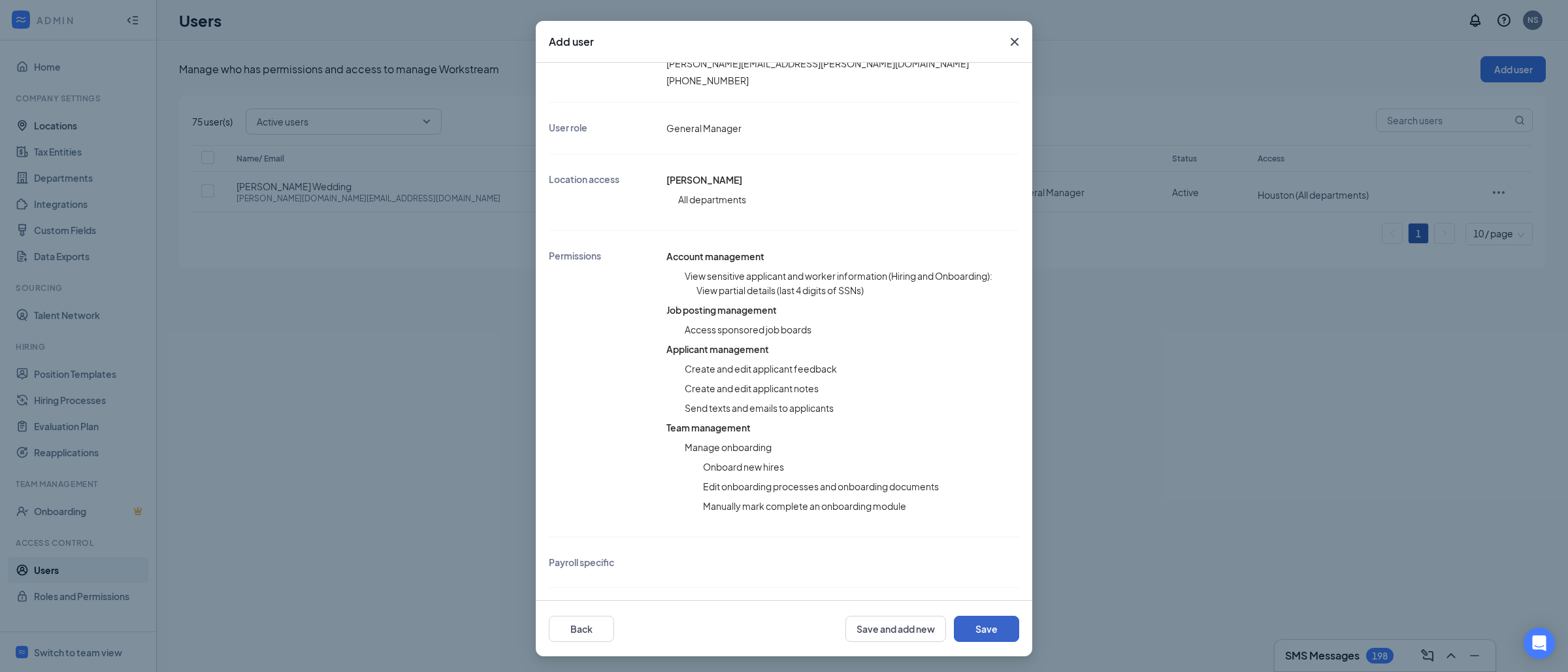
click at [997, 619] on button "Save" at bounding box center [987, 628] width 66 height 26
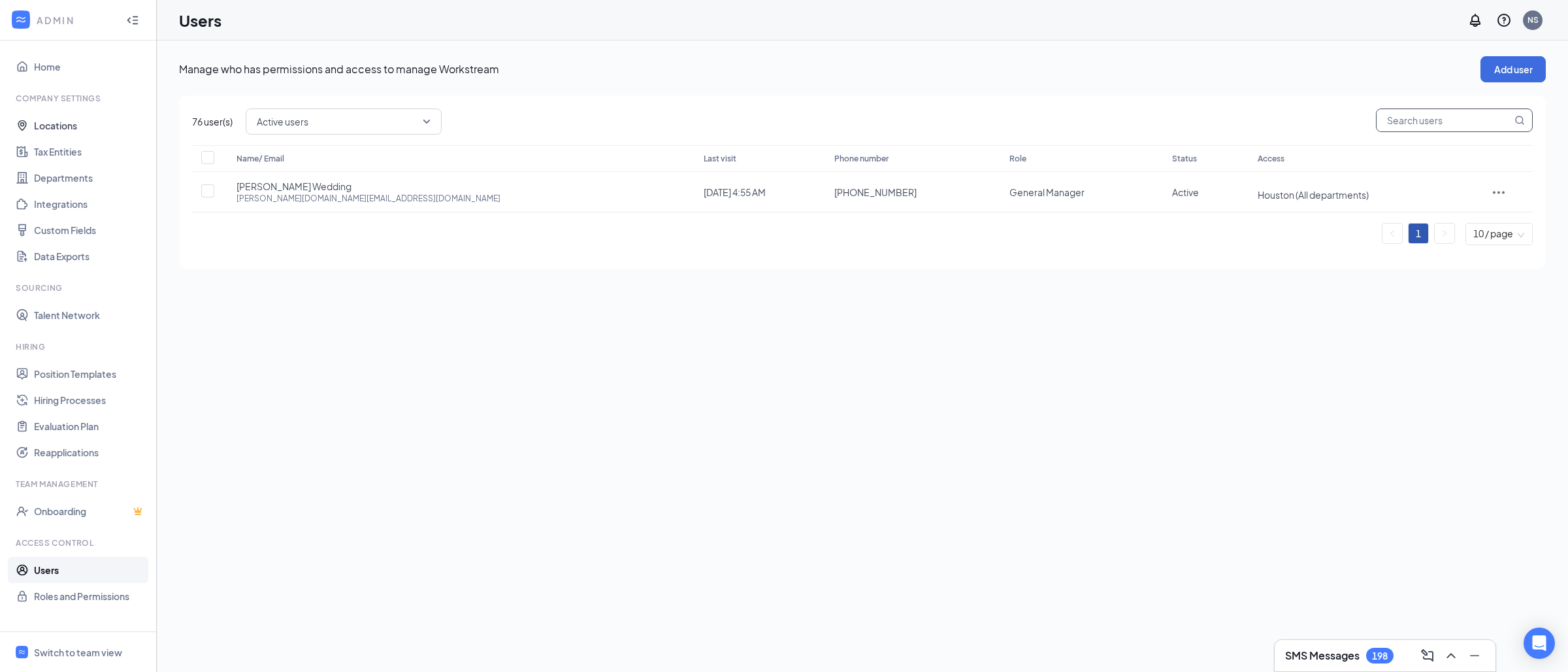
click at [1455, 116] on input "text" at bounding box center [1444, 120] width 136 height 22
click at [1445, 118] on input "text" at bounding box center [1444, 120] width 136 height 22
paste input "[PERSON_NAME] [PERSON_NAME]"
type input "[PERSON_NAME] [PERSON_NAME]"
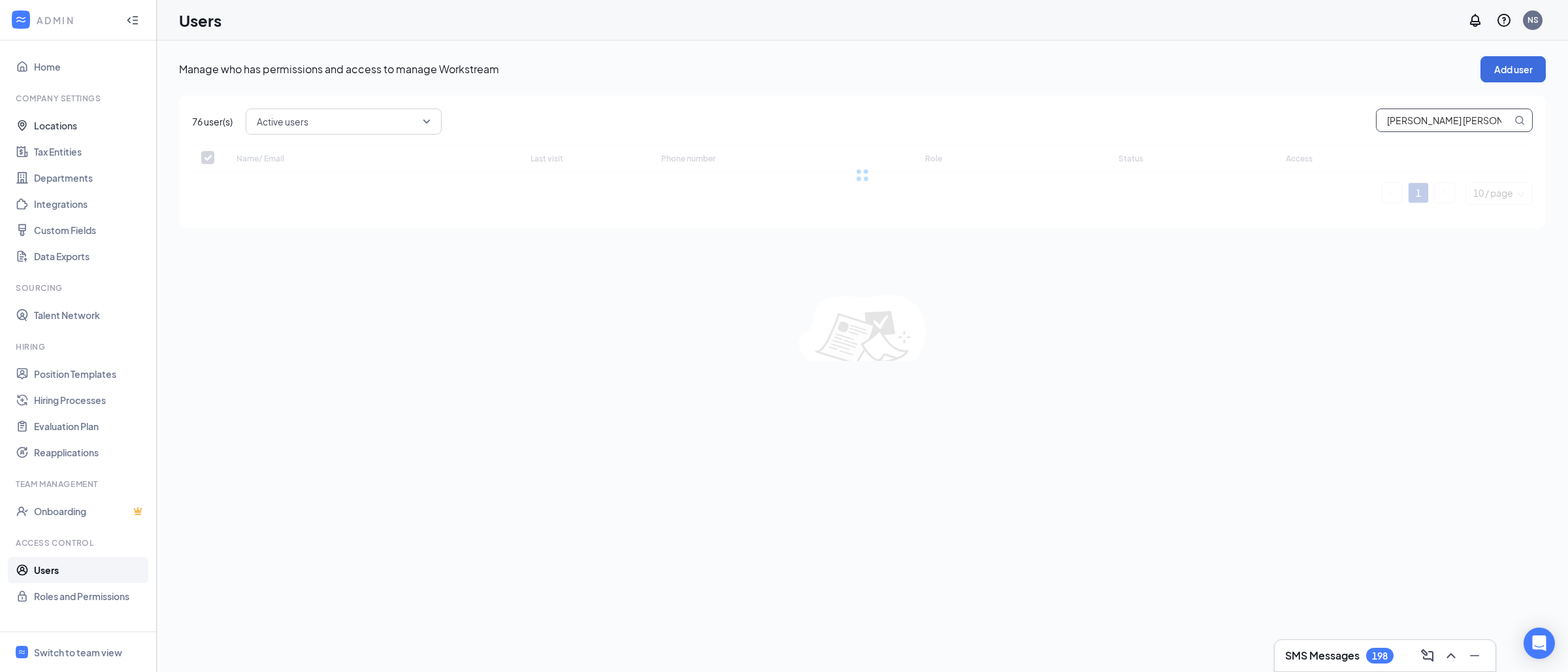
checkbox input "false"
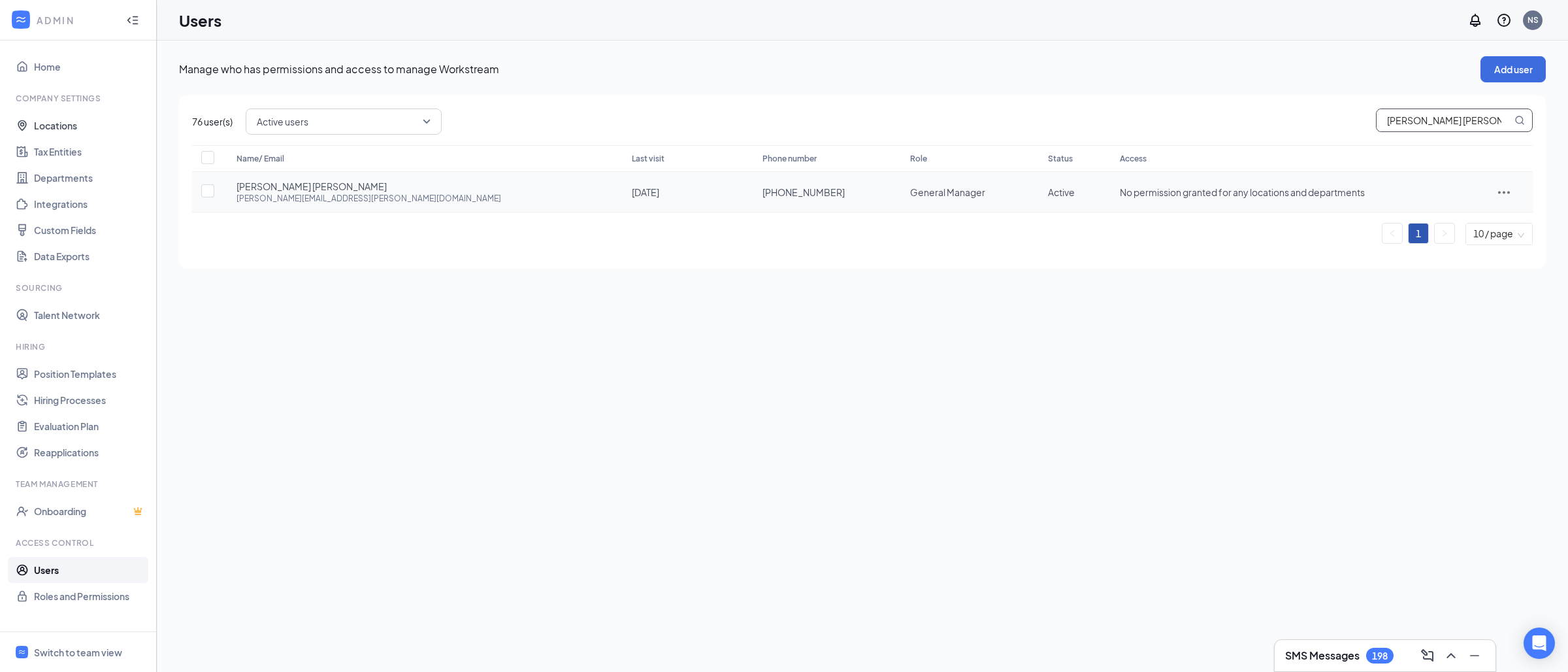
type input "[PERSON_NAME] [PERSON_NAME]"
click at [1489, 194] on div at bounding box center [1504, 192] width 30 height 16
click at [1448, 218] on span "Edit user" at bounding box center [1447, 218] width 37 height 12
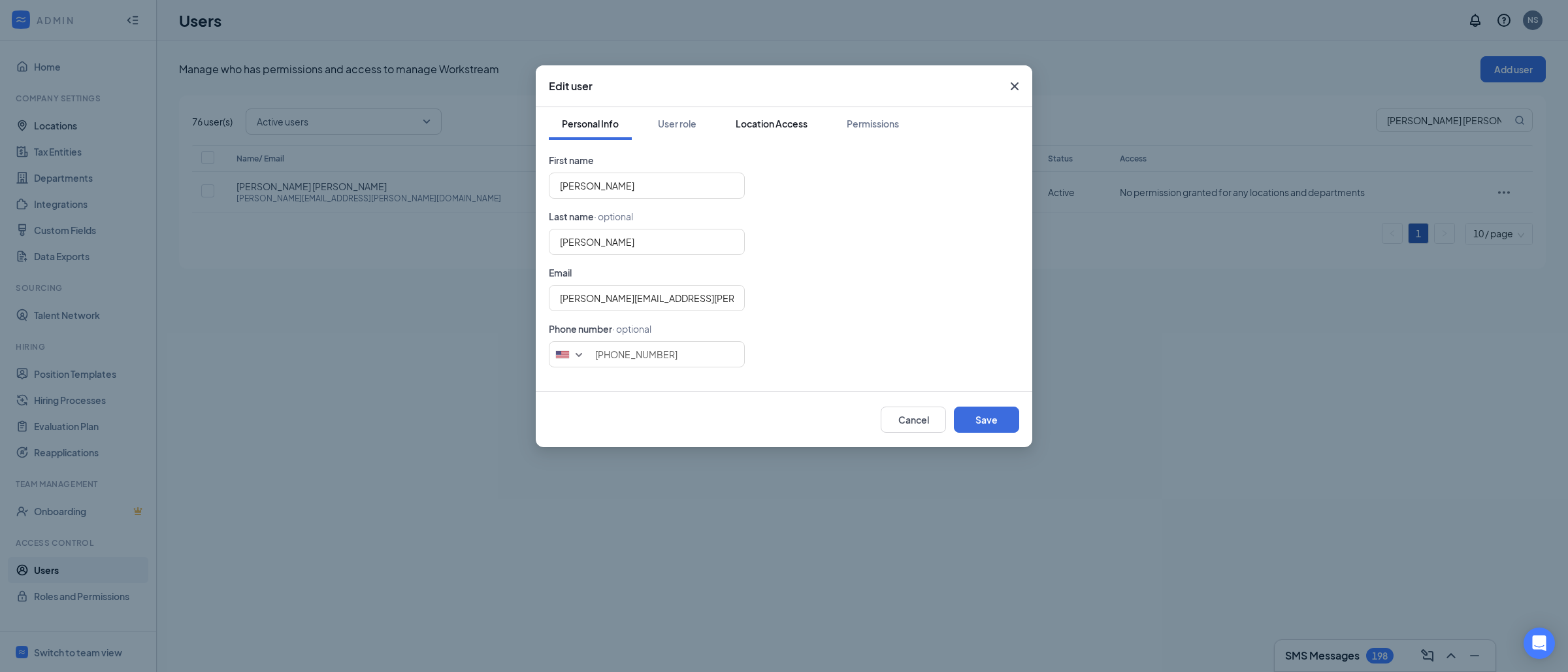
click at [785, 113] on button "Location Access" at bounding box center [772, 123] width 98 height 32
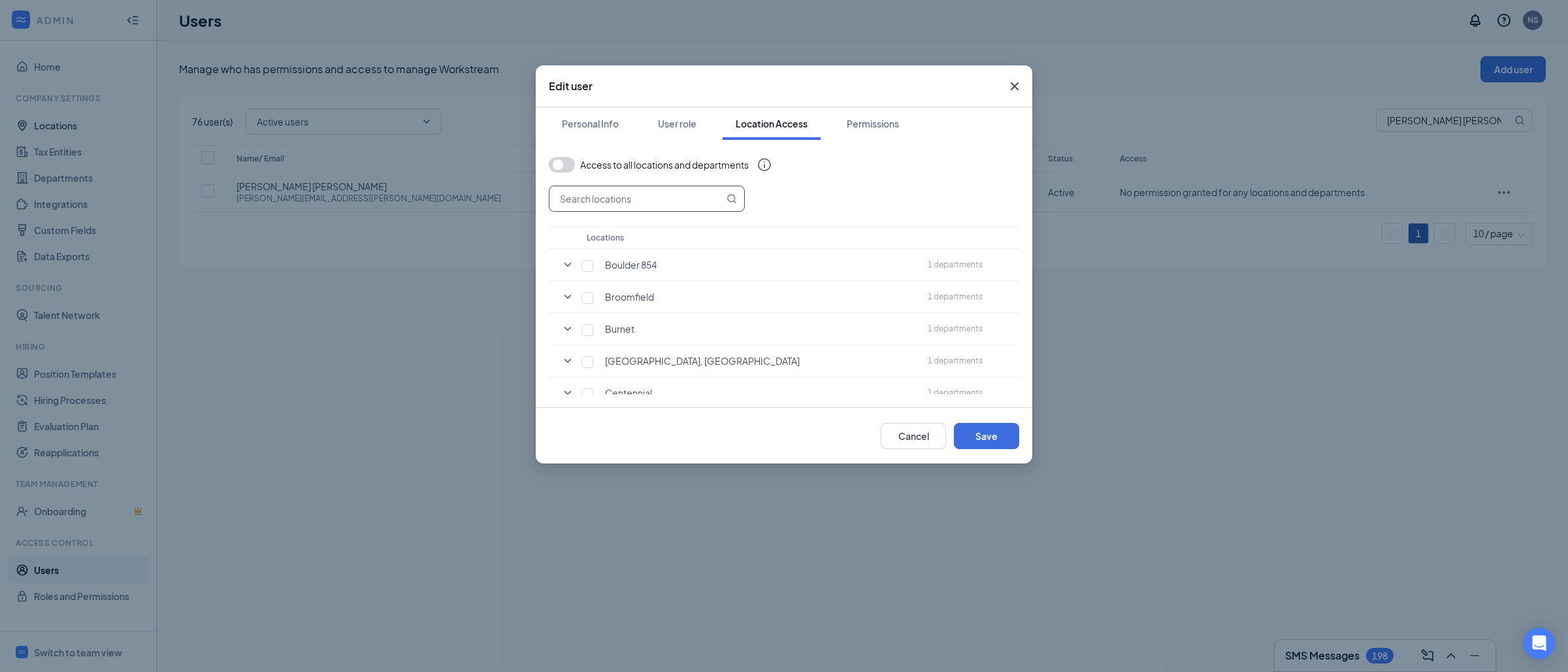
click at [617, 188] on input "text" at bounding box center [637, 198] width 174 height 25
paste input "Evergreen, [GEOGRAPHIC_DATA]"
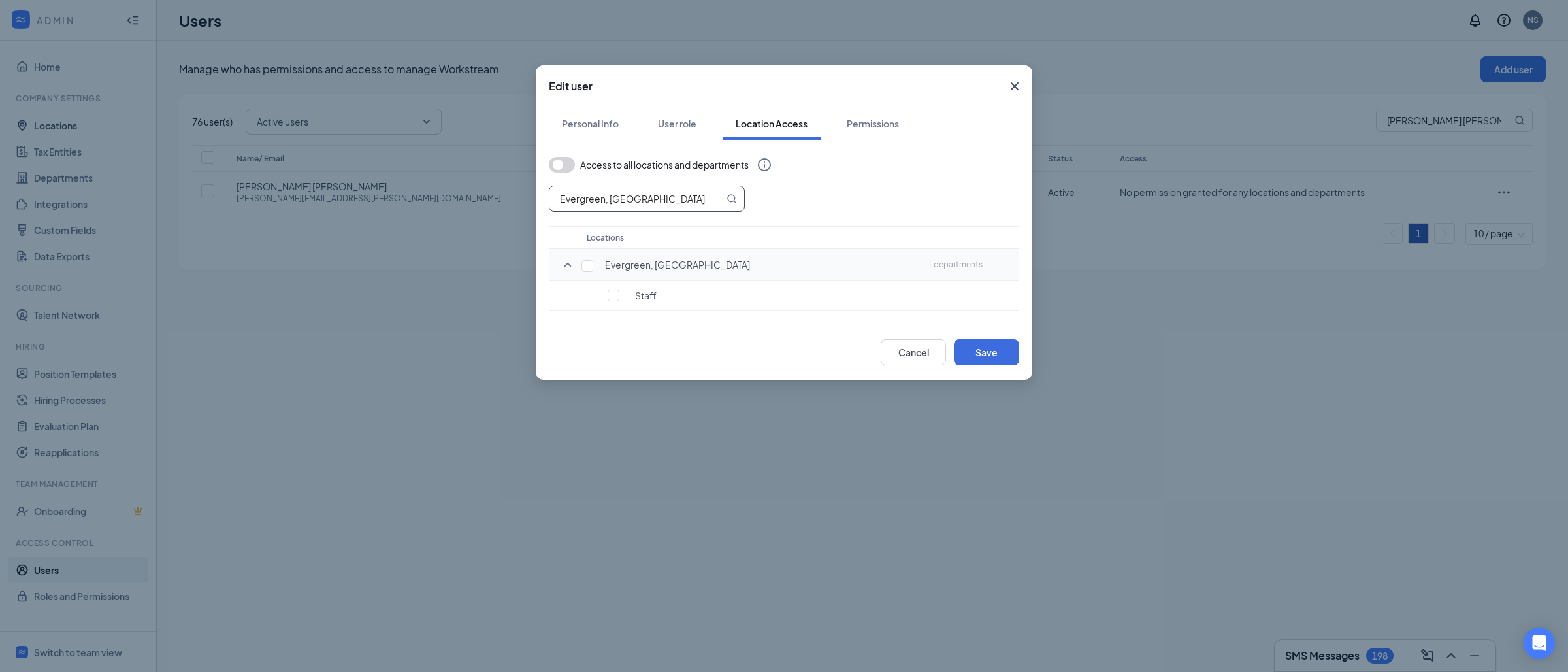
type input "Evergreen, [GEOGRAPHIC_DATA]"
click at [579, 262] on tr "Evergreen, [GEOGRAPHIC_DATA] 1 departments" at bounding box center [784, 265] width 470 height 32
click at [588, 266] on input "checkbox" at bounding box center [587, 265] width 12 height 12
checkbox input "true"
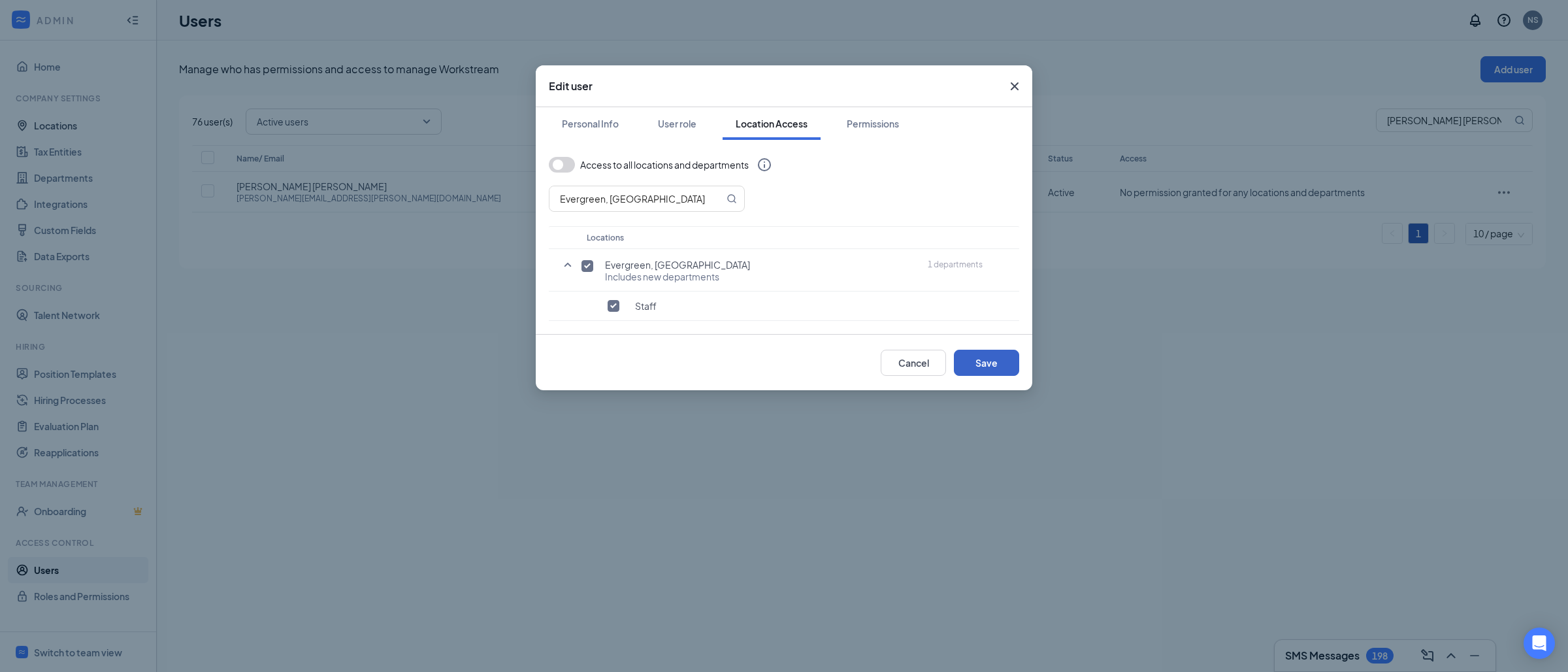
click at [992, 365] on button "Save" at bounding box center [987, 363] width 66 height 26
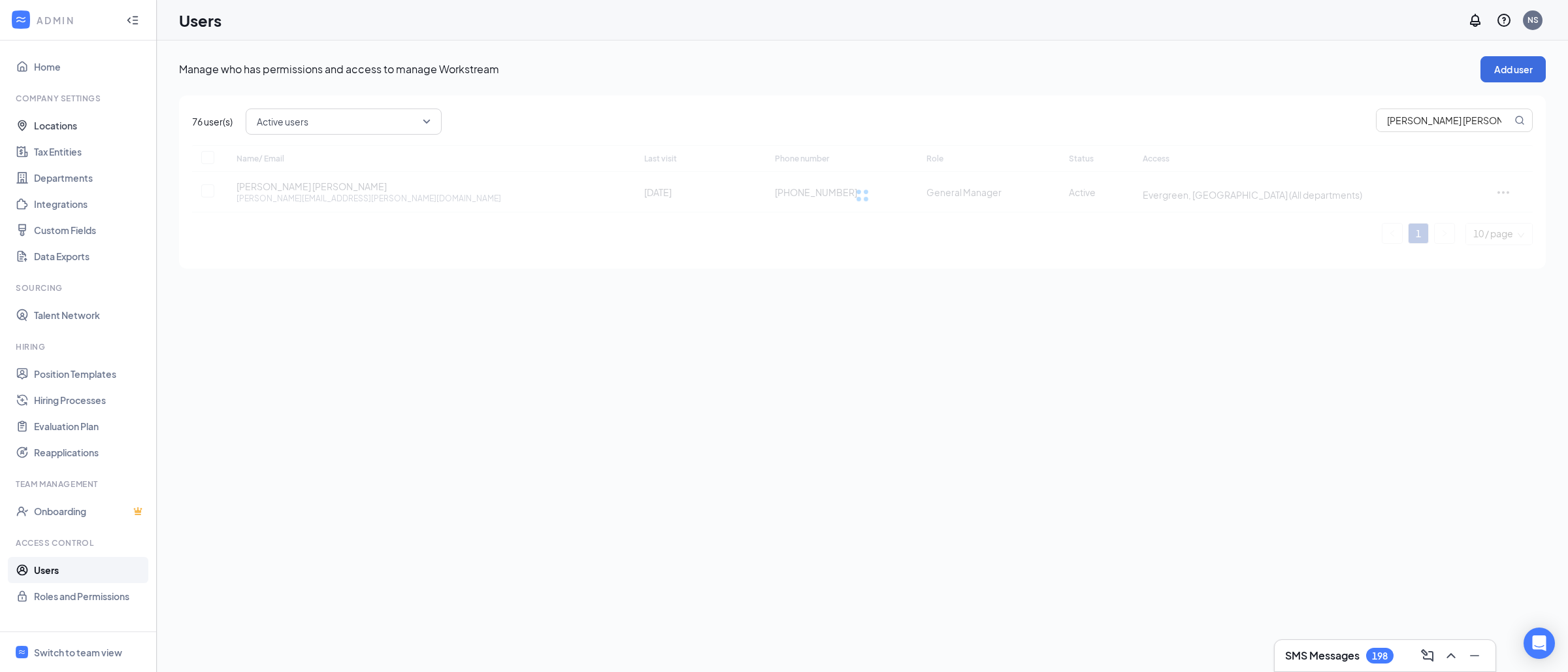
click at [1152, 195] on div at bounding box center [862, 195] width 1341 height 100
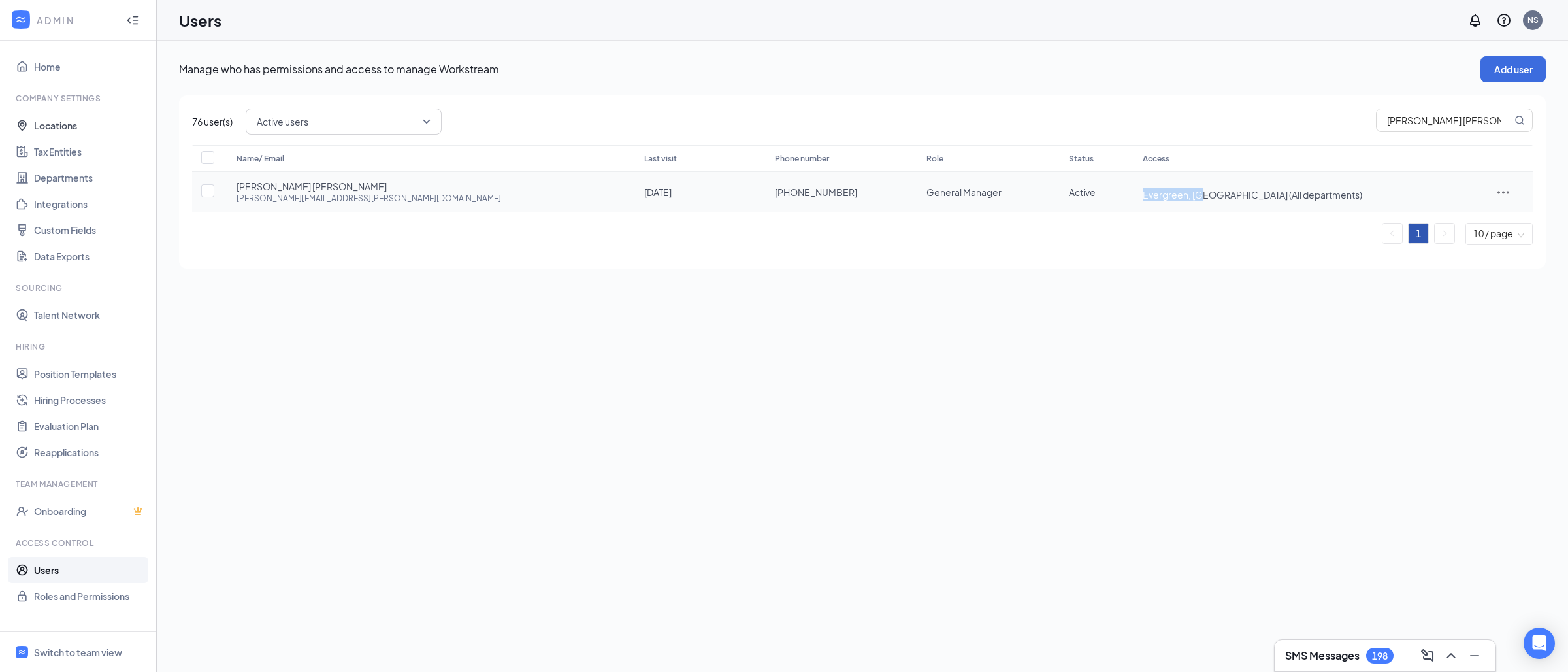
drag, startPoint x: 1153, startPoint y: 195, endPoint x: 1212, endPoint y: 195, distance: 59.0
click at [1212, 195] on span "Evergreen, [GEOGRAPHIC_DATA] (All departments)" at bounding box center [1253, 194] width 220 height 12
copy span "Evergreen, [GEOGRAPHIC_DATA]"
click at [1454, 126] on input "[PERSON_NAME] [PERSON_NAME]" at bounding box center [1444, 120] width 136 height 22
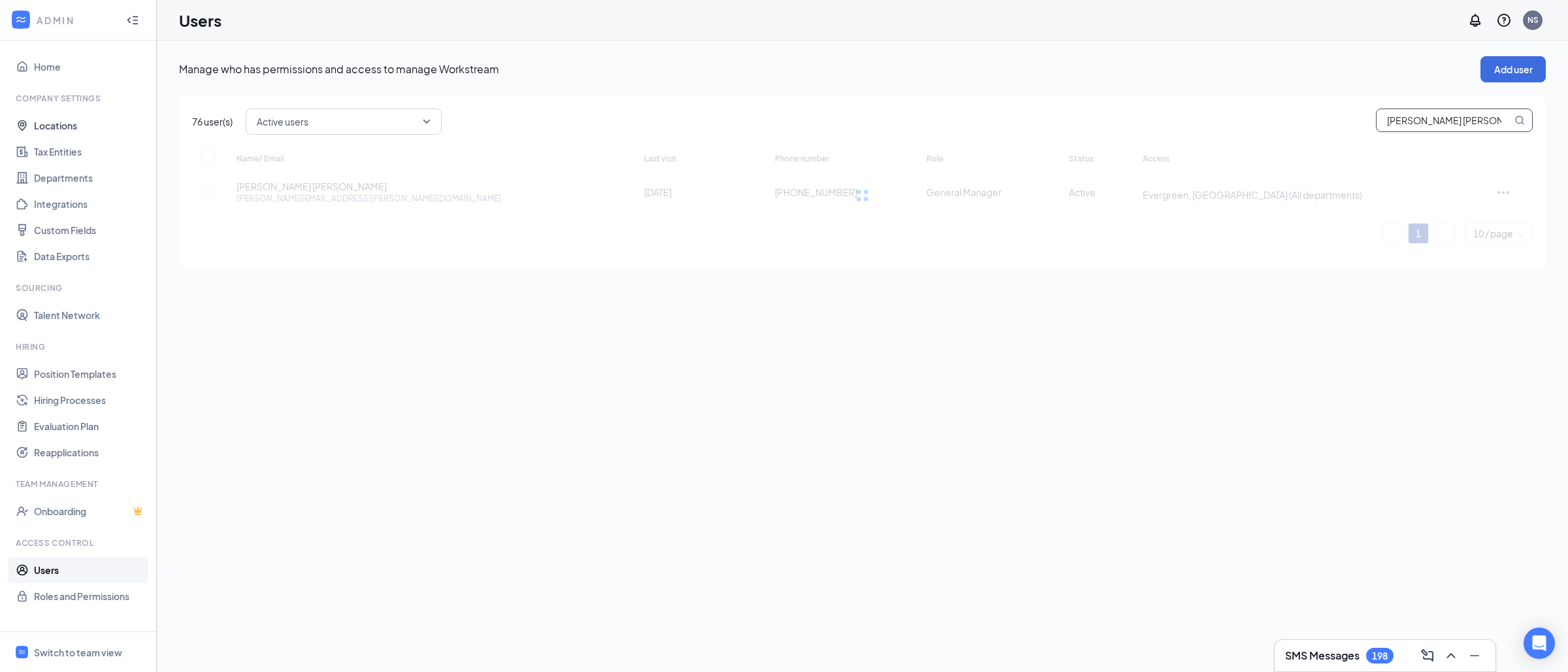
click at [1454, 126] on input "[PERSON_NAME] [PERSON_NAME]" at bounding box center [1444, 120] width 136 height 22
click at [1497, 71] on button "Add user" at bounding box center [1513, 69] width 66 height 26
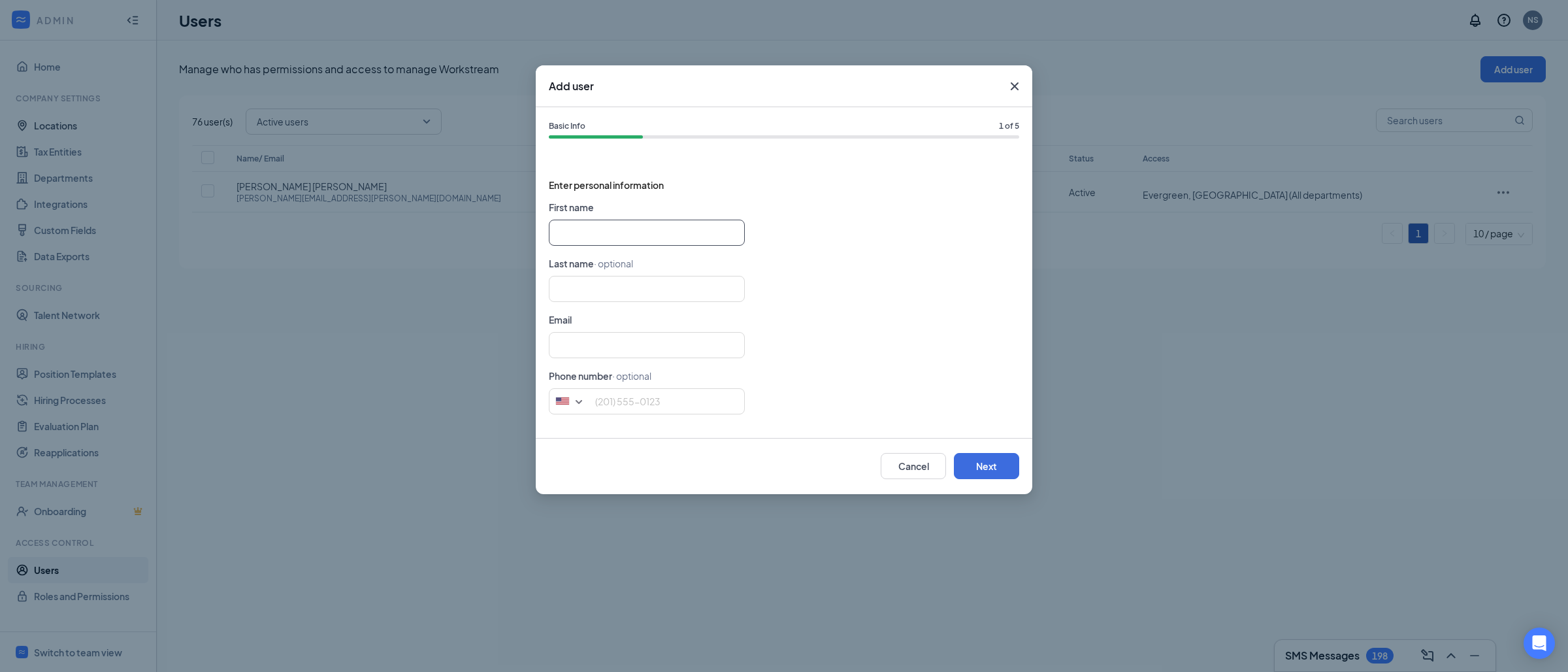
click at [594, 236] on input "text" at bounding box center [647, 233] width 196 height 26
paste input "[PERSON_NAME] [PERSON_NAME][EMAIL_ADDRESS][PERSON_NAME][DOMAIN_NAME]"
type input "[PERSON_NAME]"
type input "[PERSON_NAME][EMAIL_ADDRESS][PERSON_NAME][DOMAIN_NAME]"
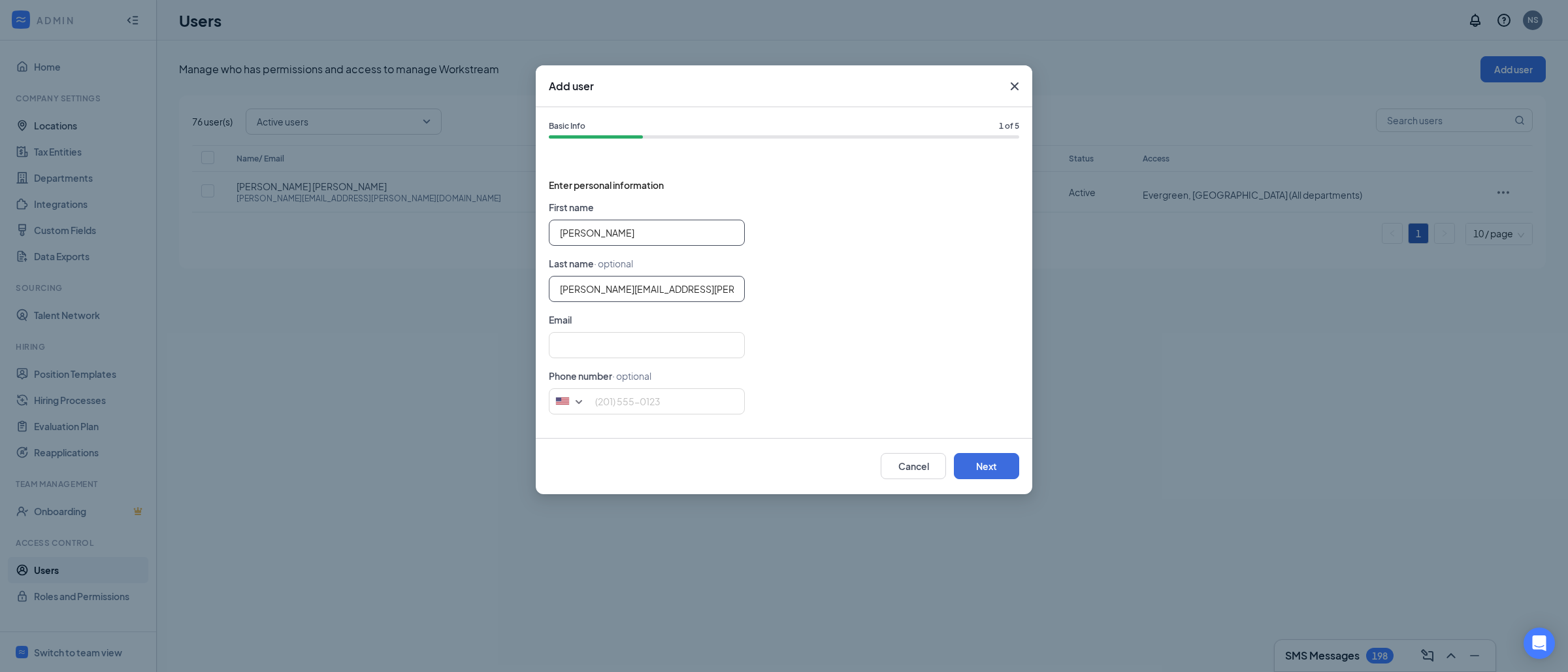
type input "[PERSON_NAME]"
click at [601, 297] on input "[PERSON_NAME][EMAIL_ADDRESS][PERSON_NAME][DOMAIN_NAME]" at bounding box center [647, 289] width 196 height 26
click at [601, 295] on input "[PERSON_NAME][EMAIL_ADDRESS][PERSON_NAME][DOMAIN_NAME]" at bounding box center [647, 289] width 196 height 26
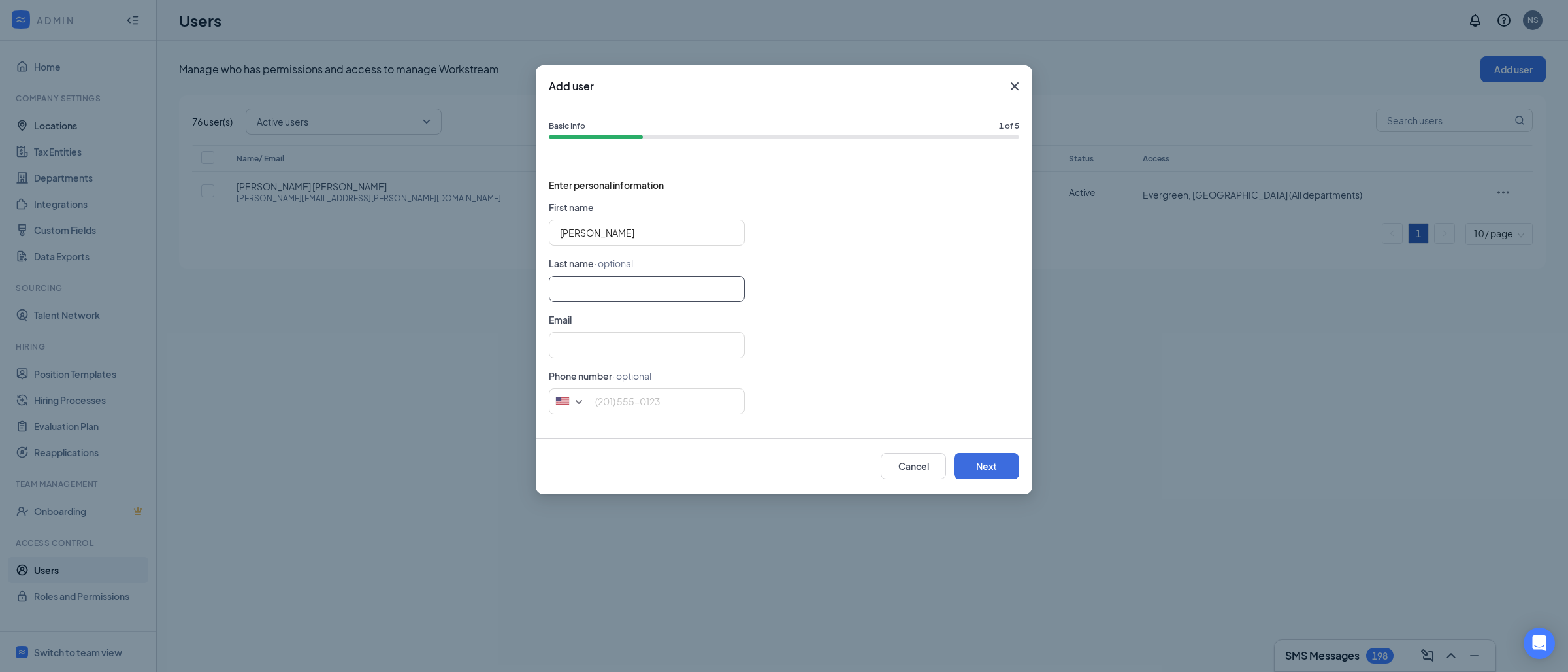
type input "[PERSON_NAME]"
click at [617, 352] on input "text" at bounding box center [647, 345] width 196 height 26
paste input "[PERSON_NAME][EMAIL_ADDRESS][PERSON_NAME][DOMAIN_NAME]"
type input "[PERSON_NAME][EMAIL_ADDRESS][PERSON_NAME][DOMAIN_NAME]"
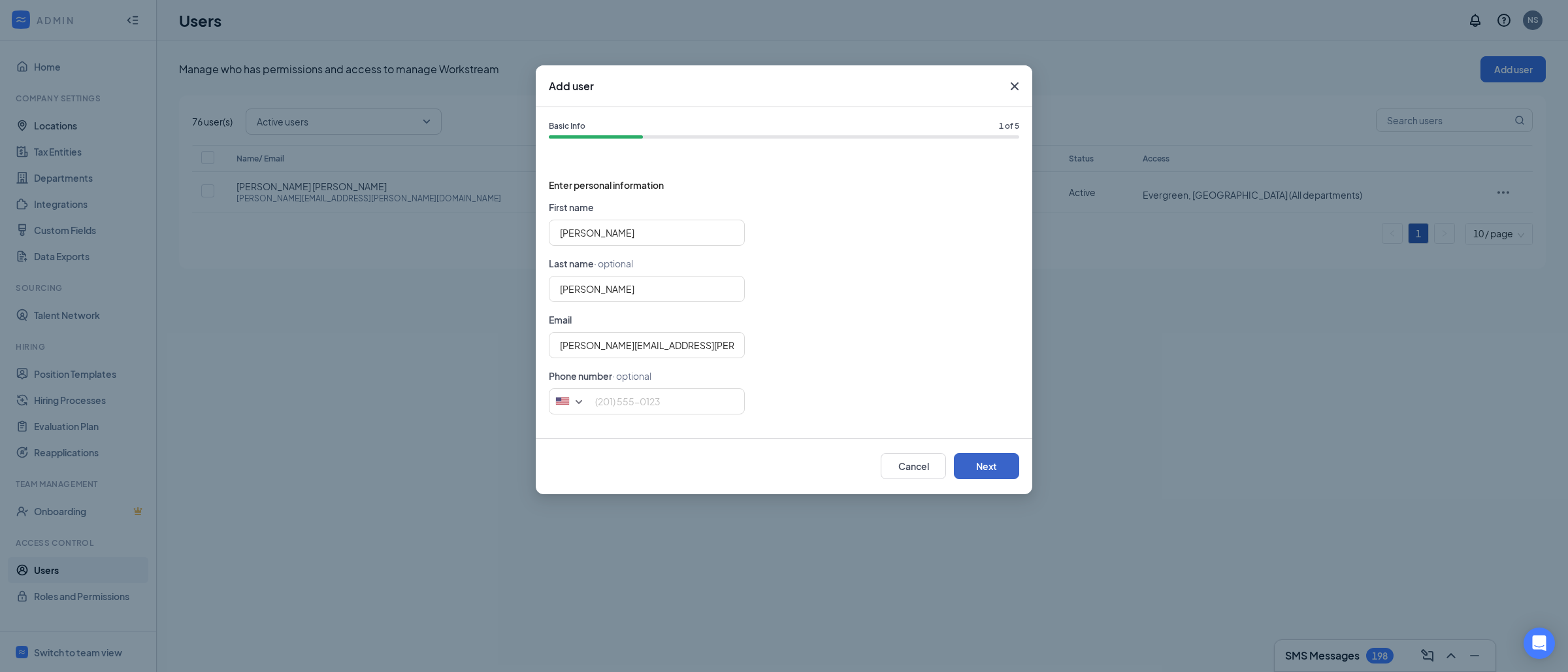
click at [969, 469] on button "Next" at bounding box center [987, 466] width 66 height 26
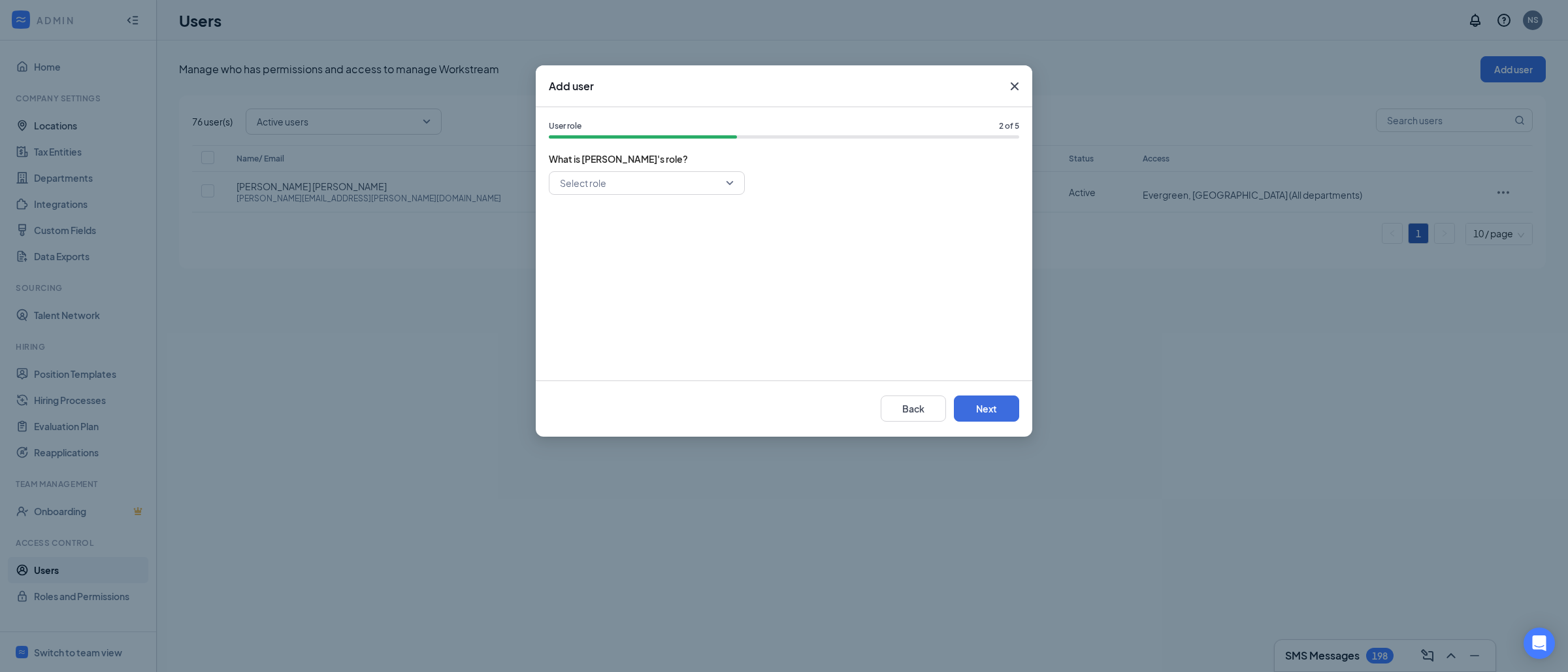
click at [662, 183] on input "search" at bounding box center [642, 183] width 171 height 22
click at [610, 275] on span "General Manager" at bounding box center [597, 276] width 75 height 15
click at [980, 415] on button "Next" at bounding box center [987, 409] width 66 height 26
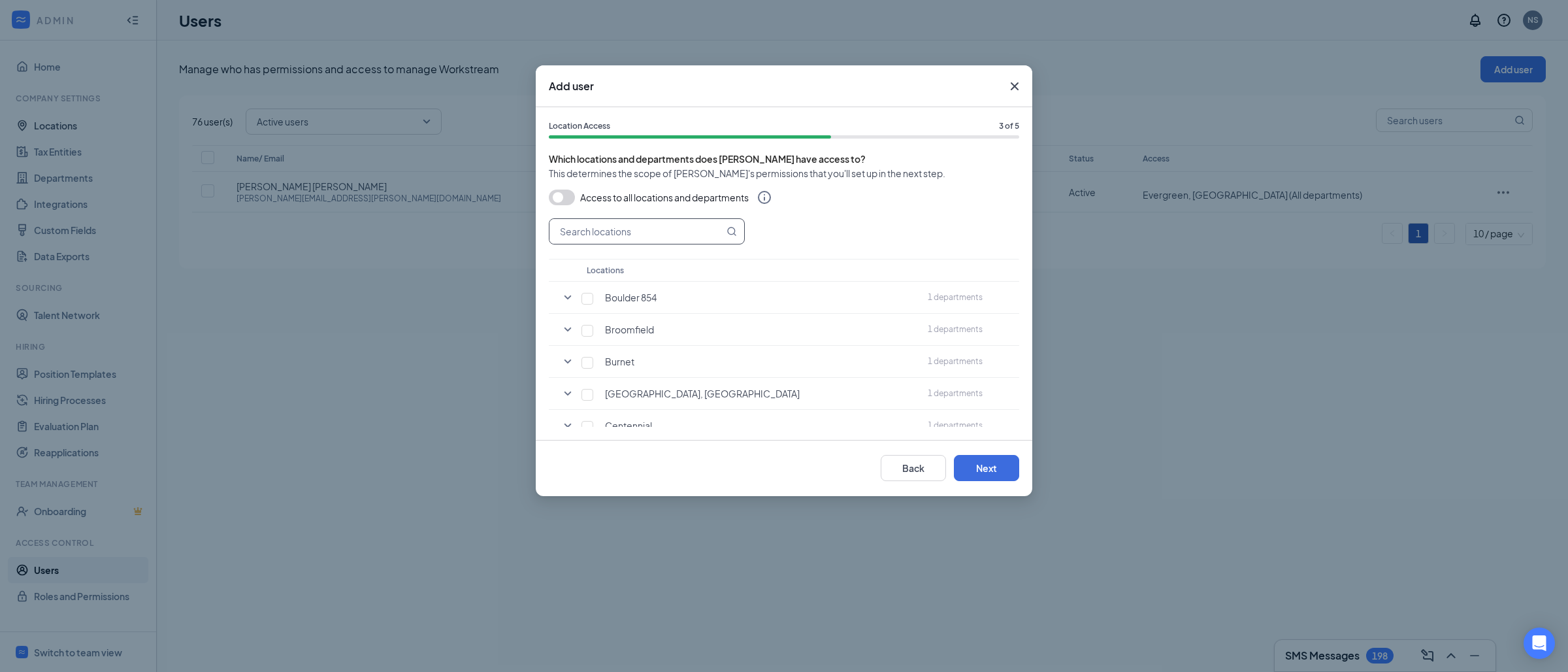
click at [629, 232] on input "text" at bounding box center [637, 232] width 174 height 25
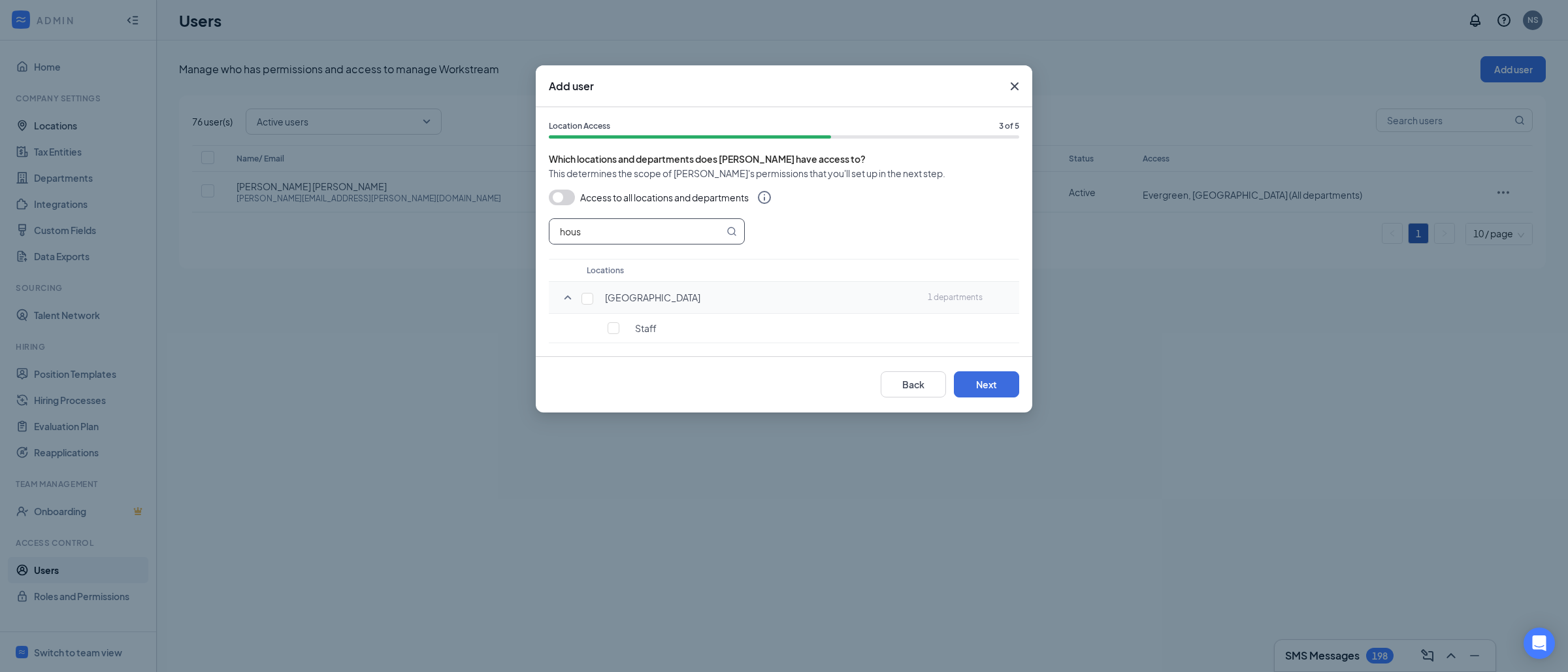
type input "hous"
click at [580, 304] on td "[GEOGRAPHIC_DATA]" at bounding box center [750, 297] width 341 height 32
click at [584, 299] on input "checkbox" at bounding box center [587, 298] width 12 height 12
checkbox input "true"
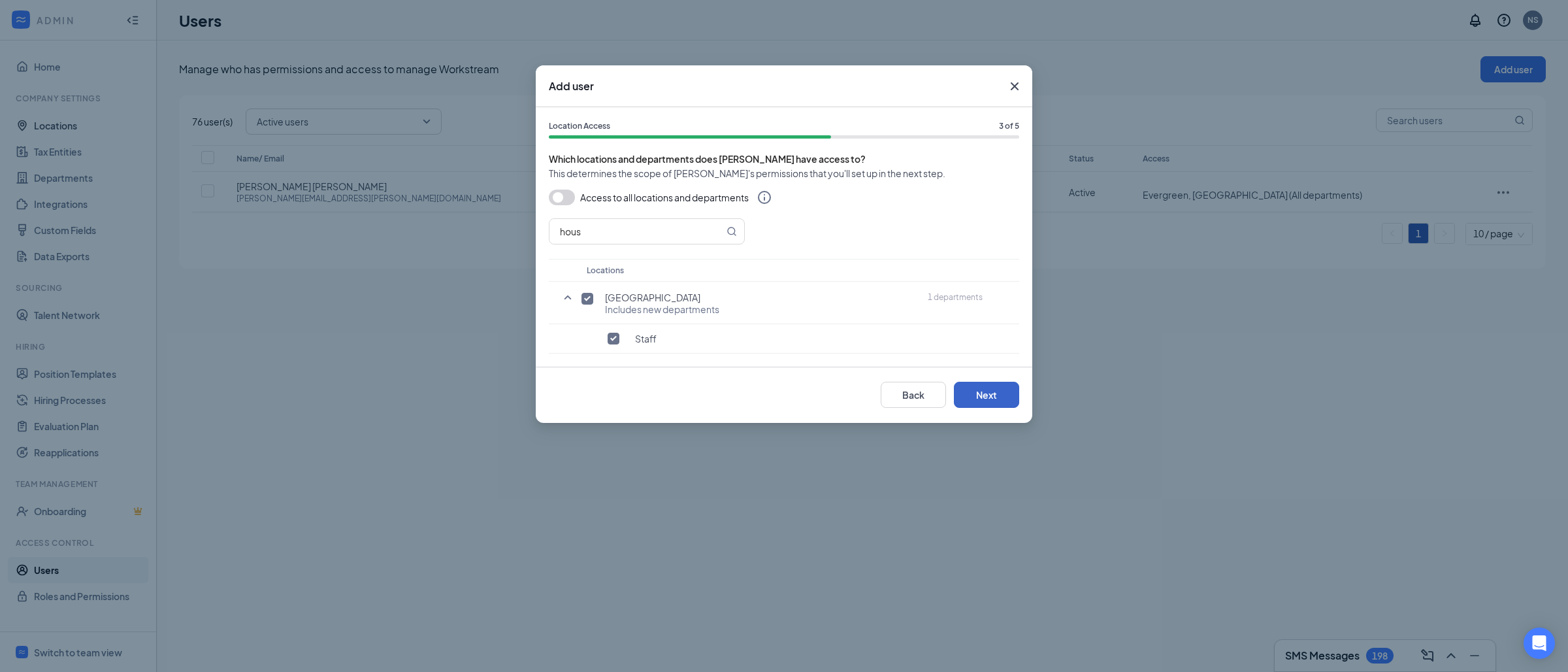
click at [996, 388] on button "Next" at bounding box center [987, 395] width 66 height 26
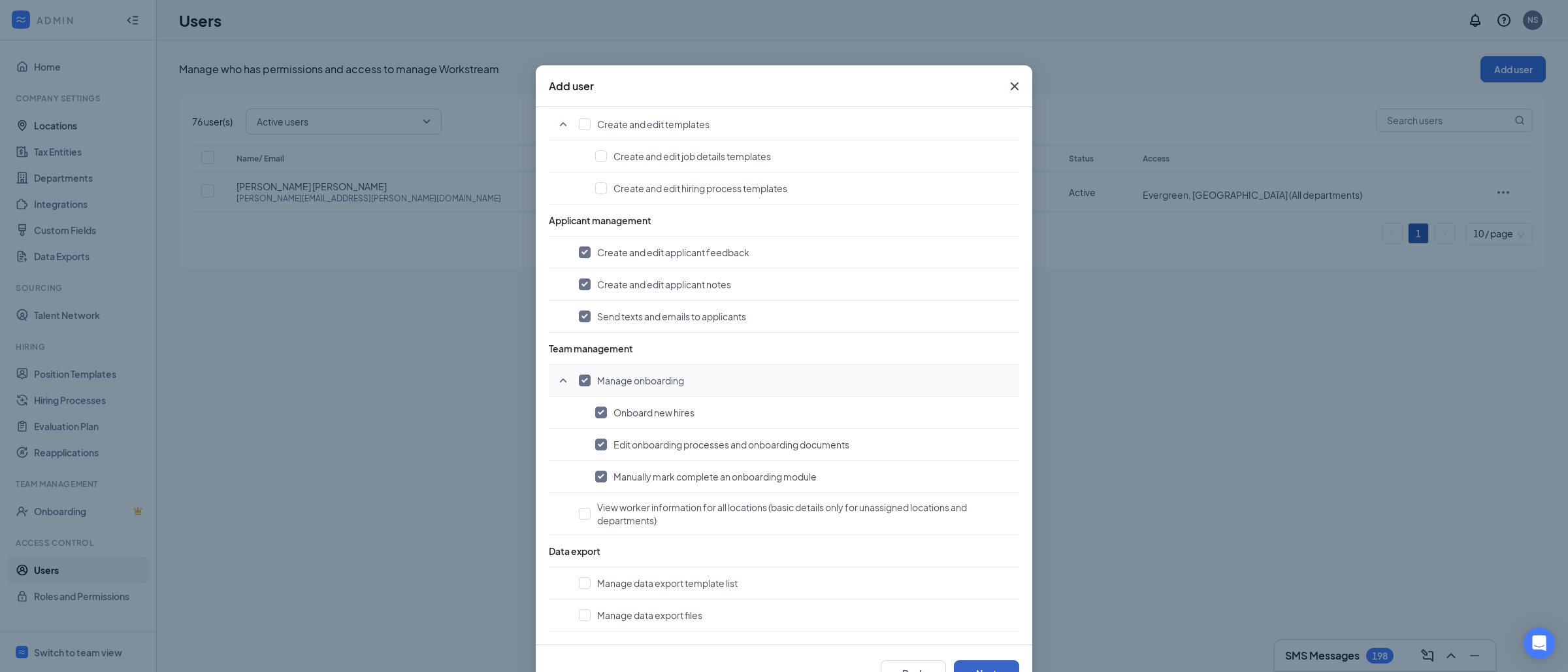
scroll to position [44, 0]
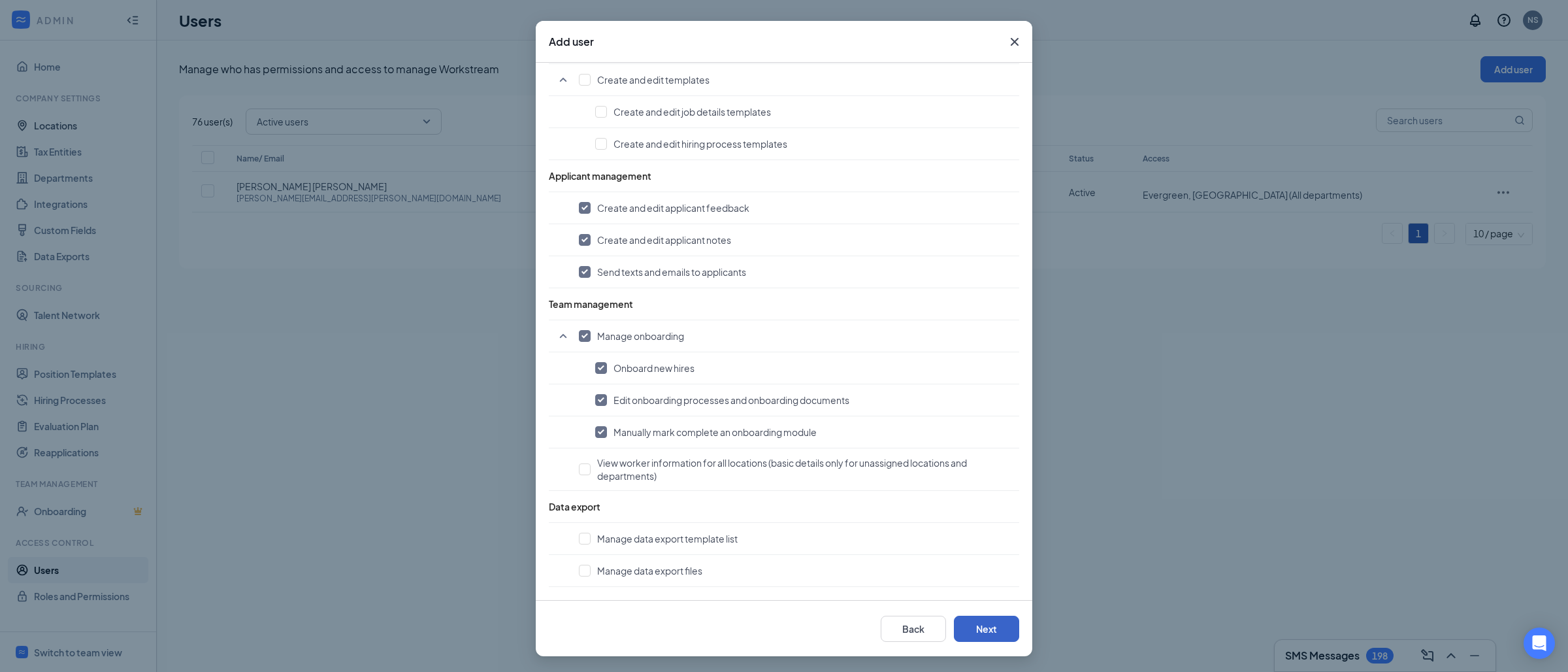
click at [978, 624] on button "Next" at bounding box center [987, 628] width 66 height 26
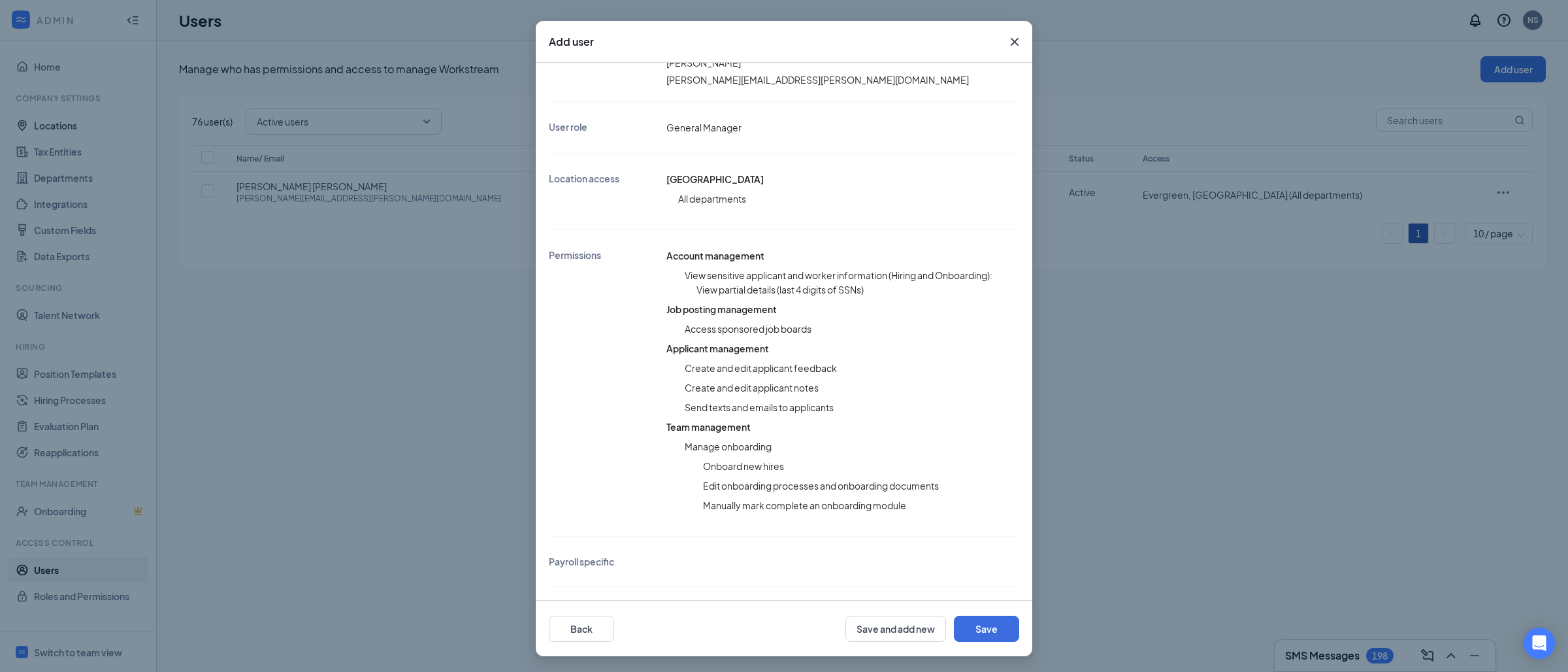
scroll to position [149, 0]
click at [1002, 626] on button "Save" at bounding box center [987, 628] width 66 height 26
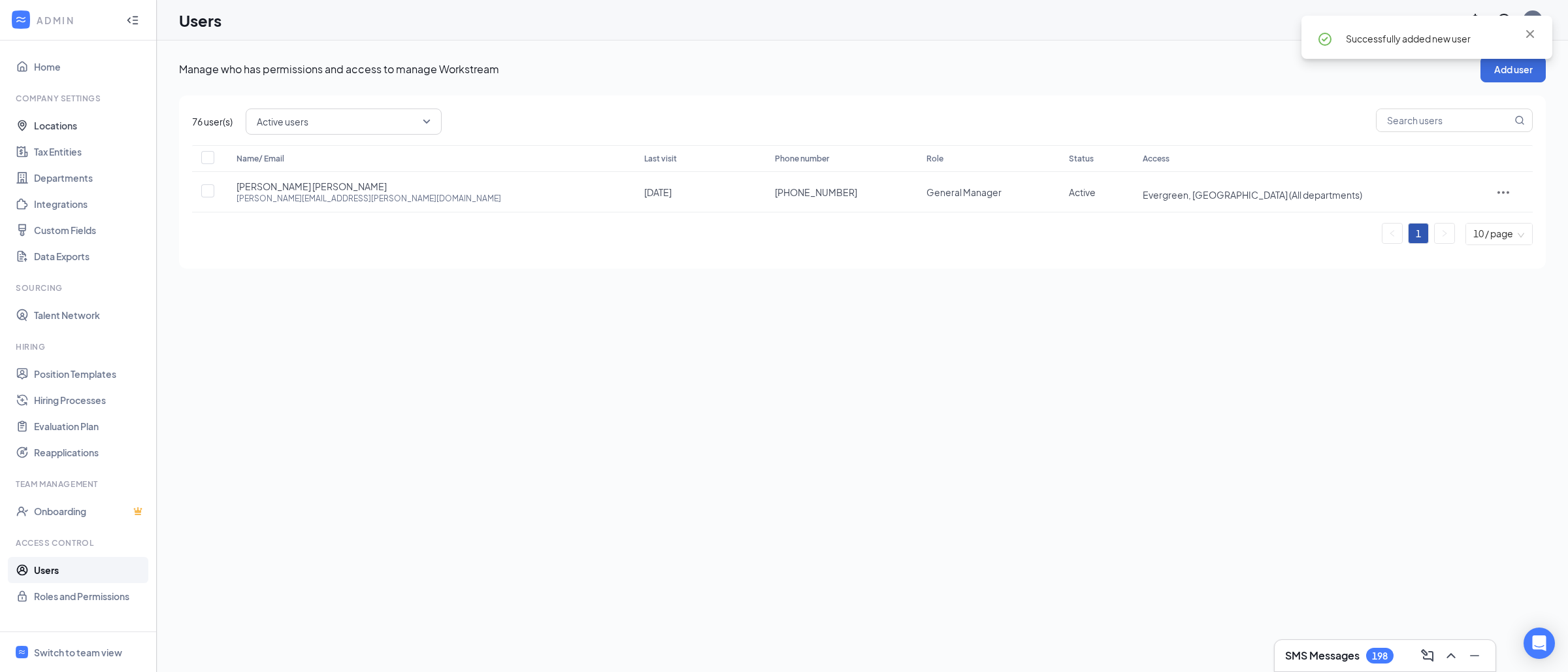
click at [1002, 624] on div "Manage who has permissions and access to manage Workstream Add user 76 user(s) …" at bounding box center [862, 356] width 1411 height 631
click at [1435, 123] on input "text" at bounding box center [1444, 120] width 136 height 22
click at [1515, 75] on button "Add user" at bounding box center [1513, 69] width 66 height 26
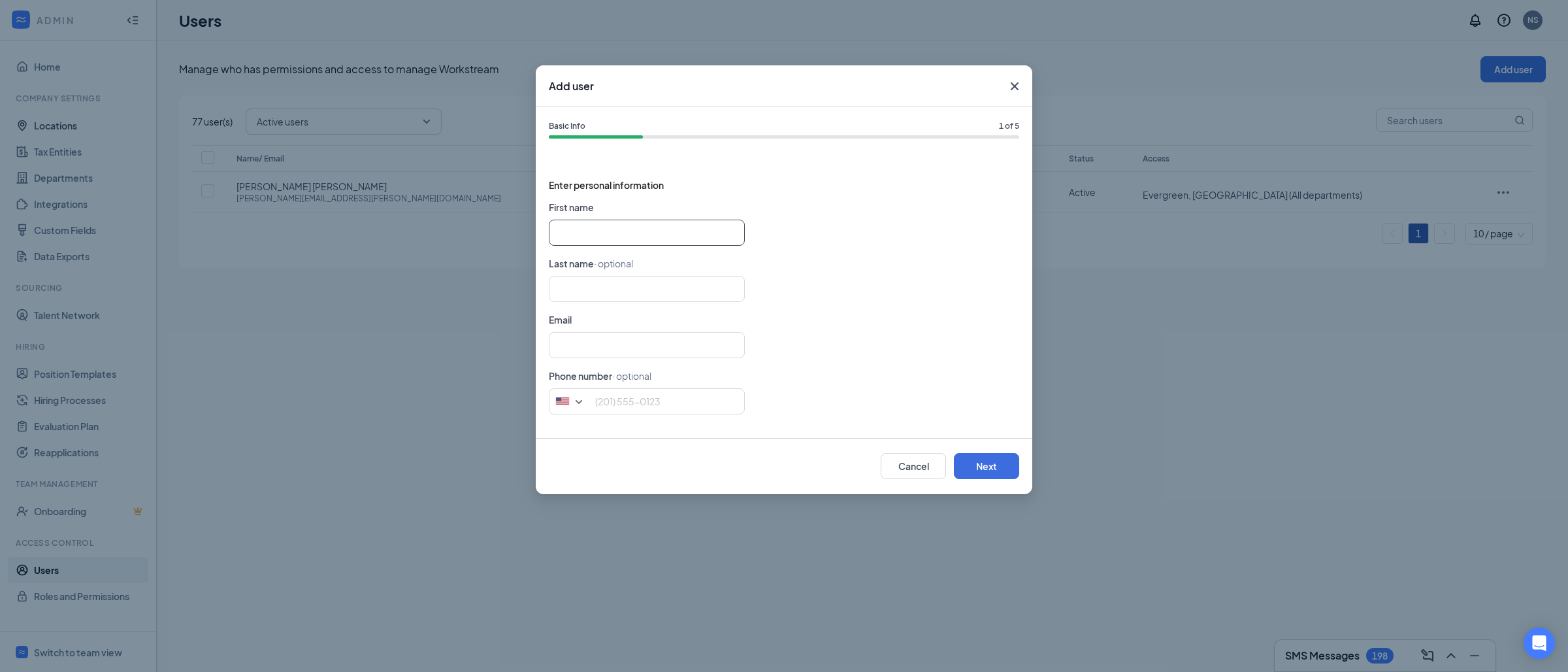
click at [617, 233] on input "text" at bounding box center [647, 233] width 196 height 26
paste input "[PERSON_NAME] [PERSON_NAME][EMAIL_ADDRESS][DOMAIN_NAME]"
type input "[PERSON_NAME]"
type input "[PERSON_NAME][EMAIL_ADDRESS][DOMAIN_NAME]"
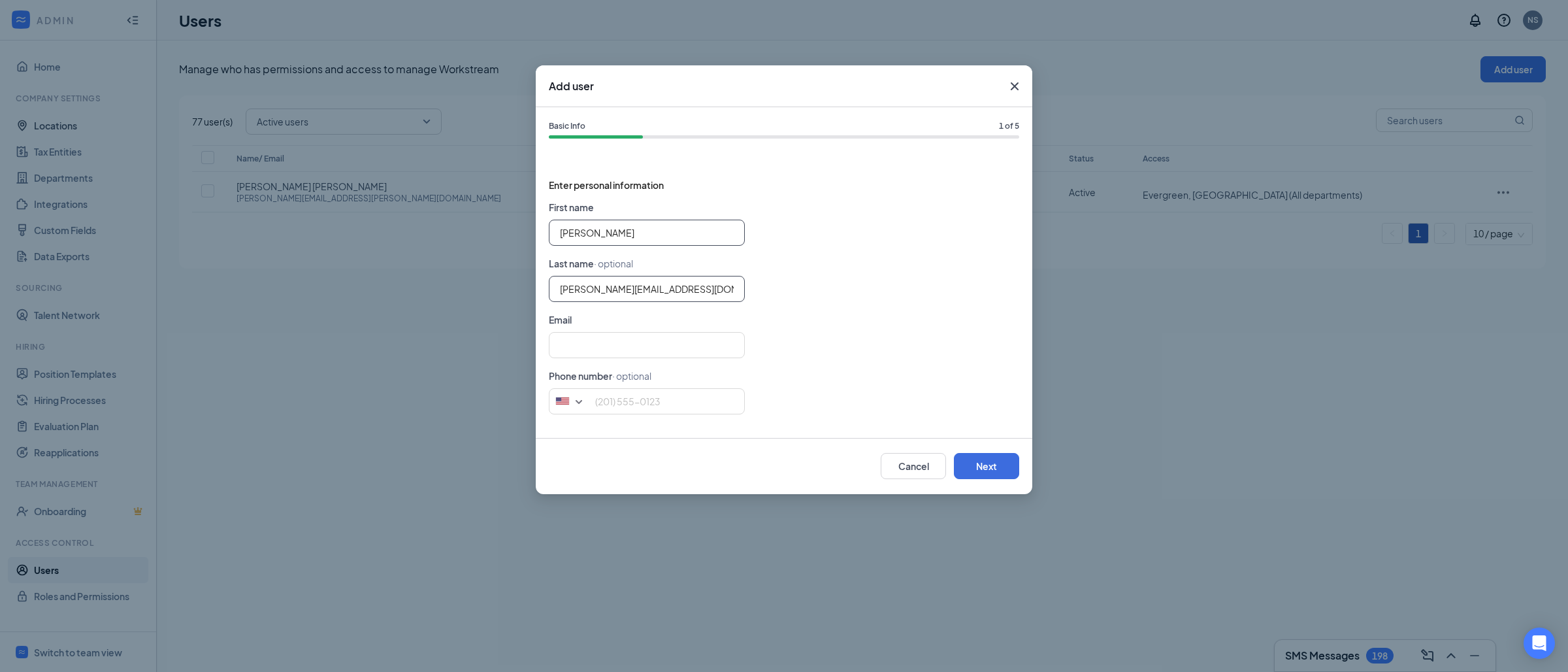
type input "[PERSON_NAME]"
click at [606, 290] on input "[PERSON_NAME][EMAIL_ADDRESS][DOMAIN_NAME]" at bounding box center [647, 289] width 196 height 26
type input "[PERSON_NAME]"
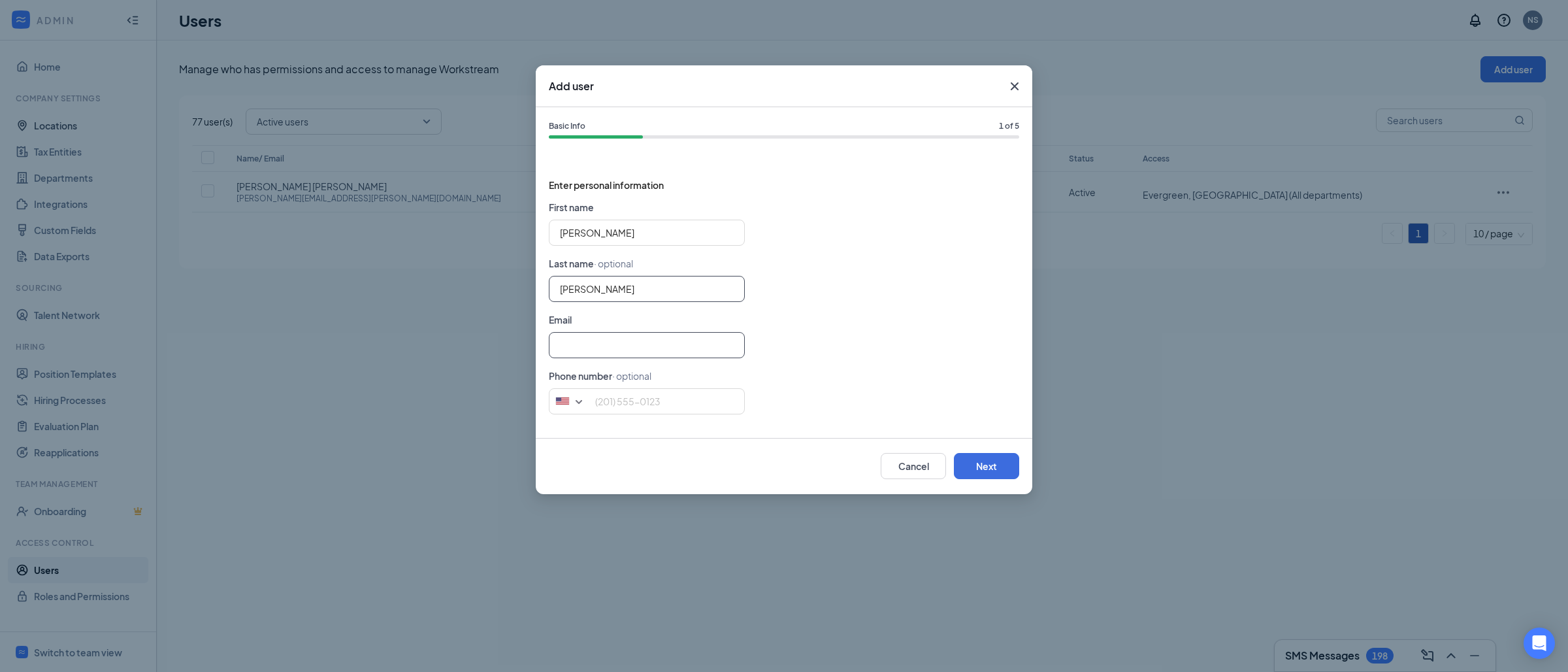
type input "[PERSON_NAME]"
click at [597, 344] on input "text" at bounding box center [647, 345] width 196 height 26
paste input "[PERSON_NAME][EMAIL_ADDRESS][DOMAIN_NAME]"
type input "[PERSON_NAME][EMAIL_ADDRESS][DOMAIN_NAME]"
click at [653, 410] on input "tel" at bounding box center [647, 401] width 196 height 26
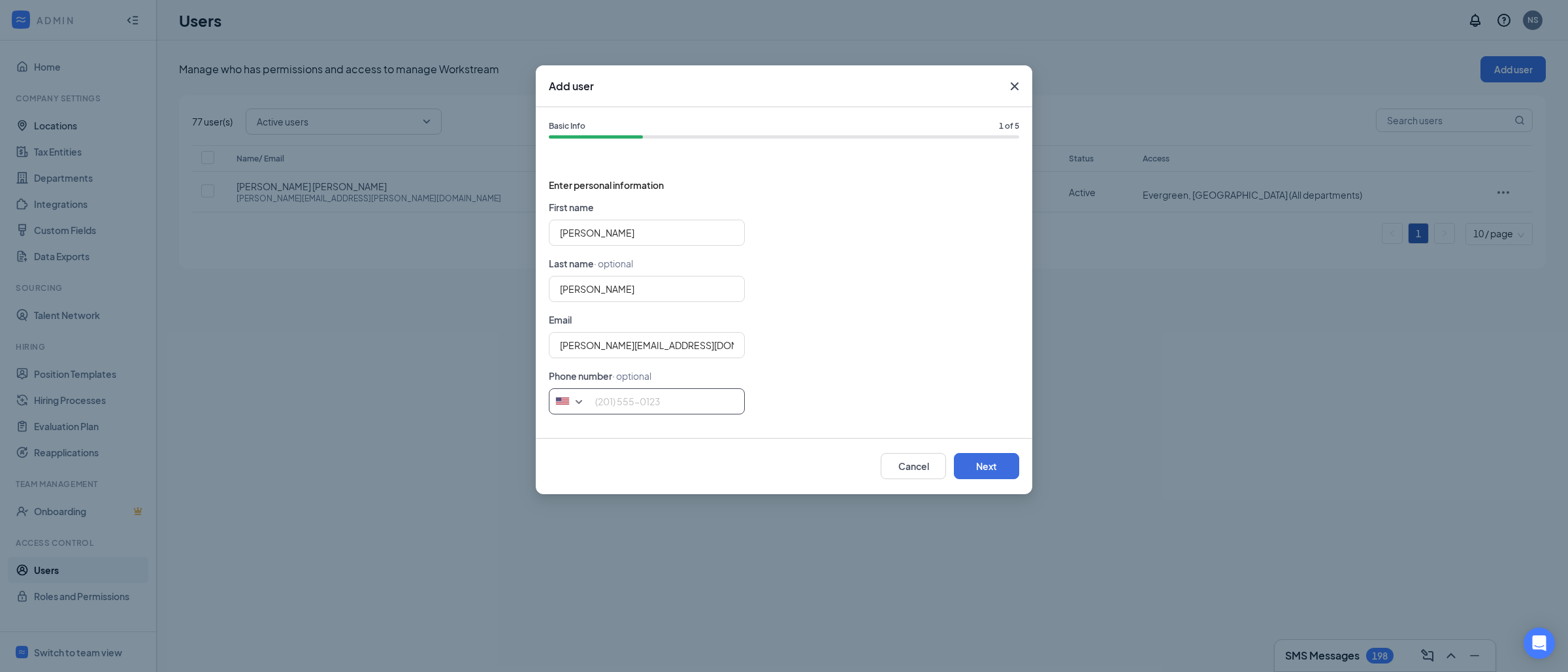
paste input "[PHONE_NUMBER]"
type input "[PHONE_NUMBER]"
click at [964, 458] on button "Next" at bounding box center [987, 466] width 66 height 26
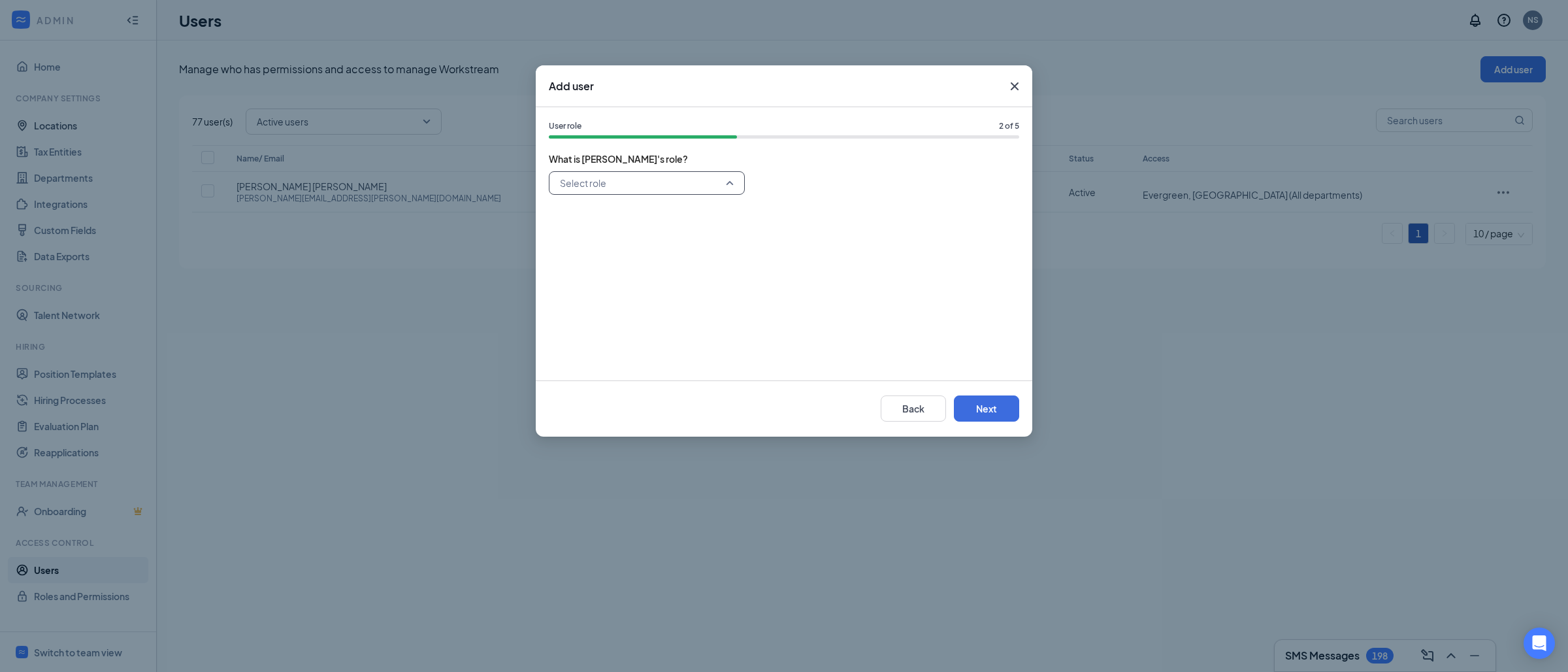
click at [661, 187] on input "search" at bounding box center [642, 183] width 171 height 22
click at [613, 275] on span "General Manager" at bounding box center [597, 276] width 75 height 15
click at [997, 409] on button "Next" at bounding box center [987, 409] width 66 height 26
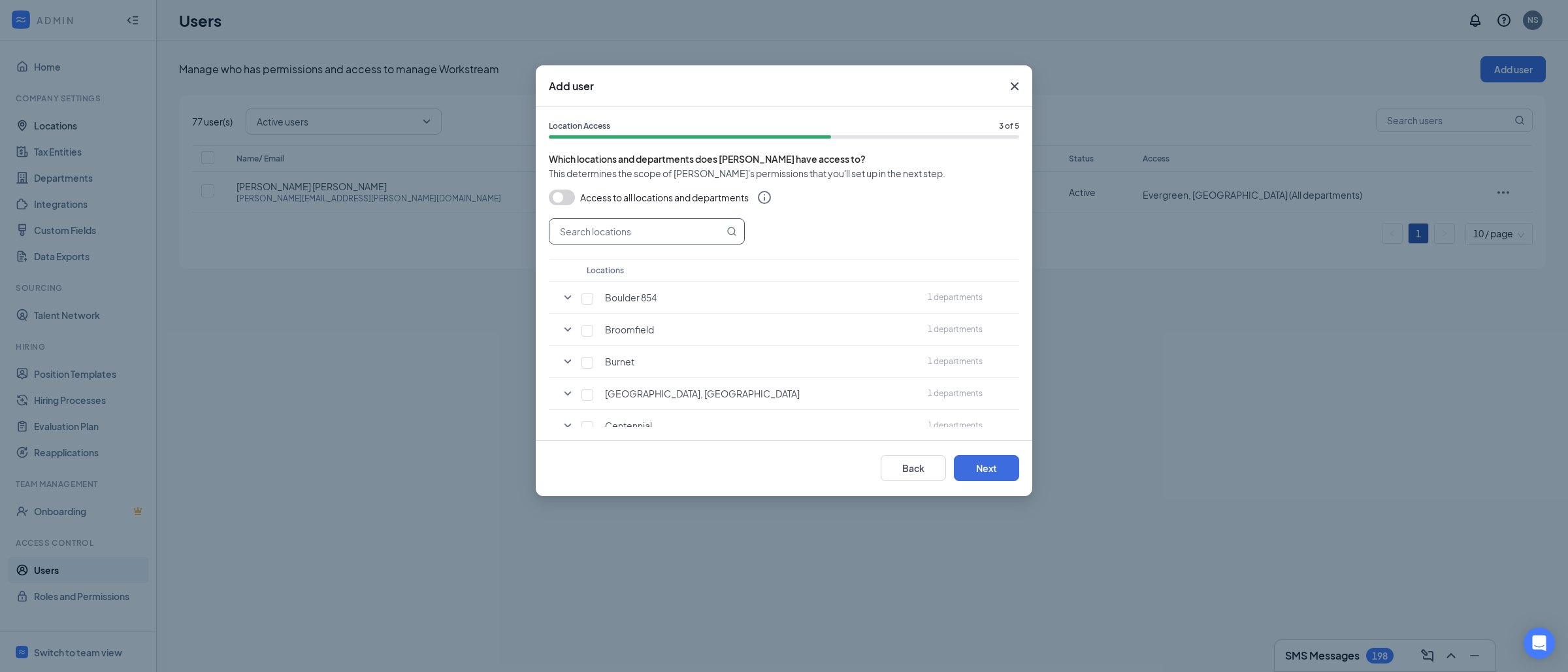
click at [585, 236] on input "text" at bounding box center [637, 232] width 174 height 25
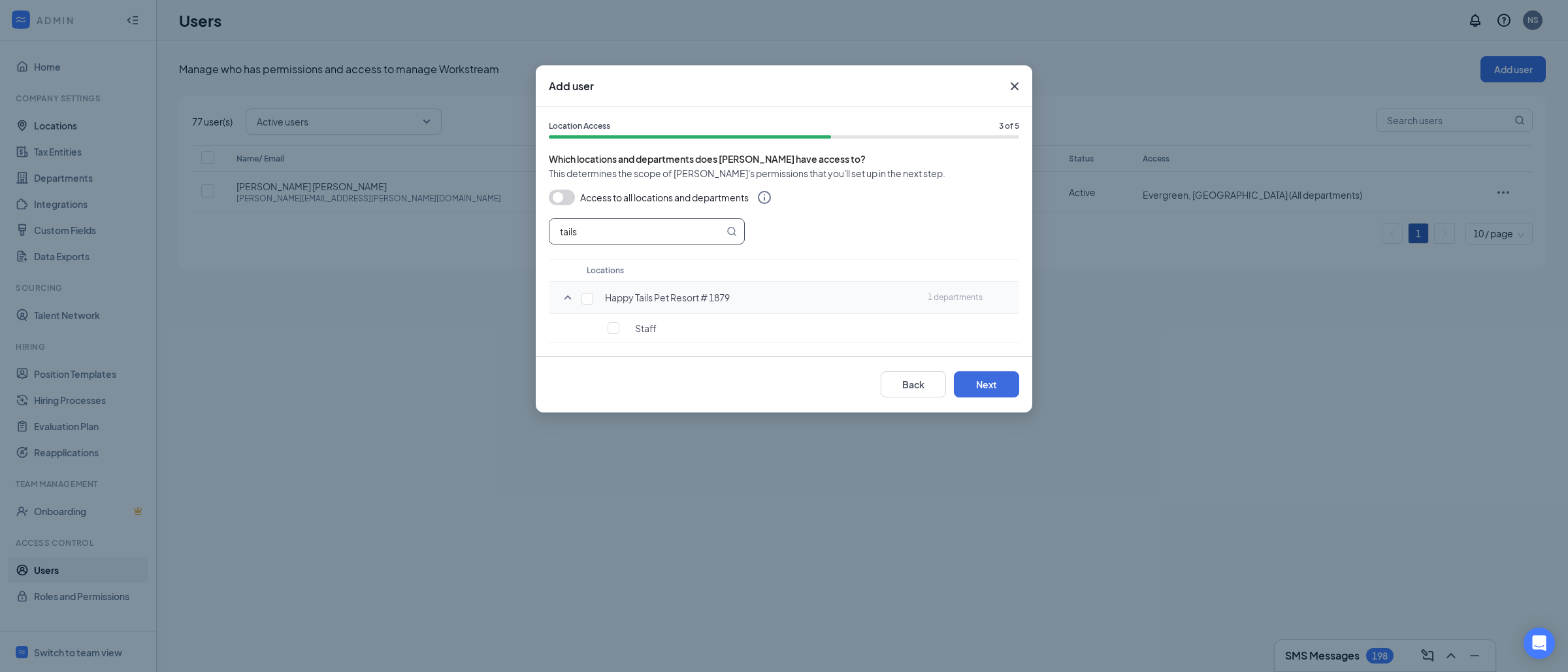
type input "tails"
click at [595, 299] on div "Happy Tails Pet Resort # 1879" at bounding box center [753, 297] width 328 height 13
click at [588, 299] on input "checkbox" at bounding box center [587, 298] width 12 height 12
checkbox input "true"
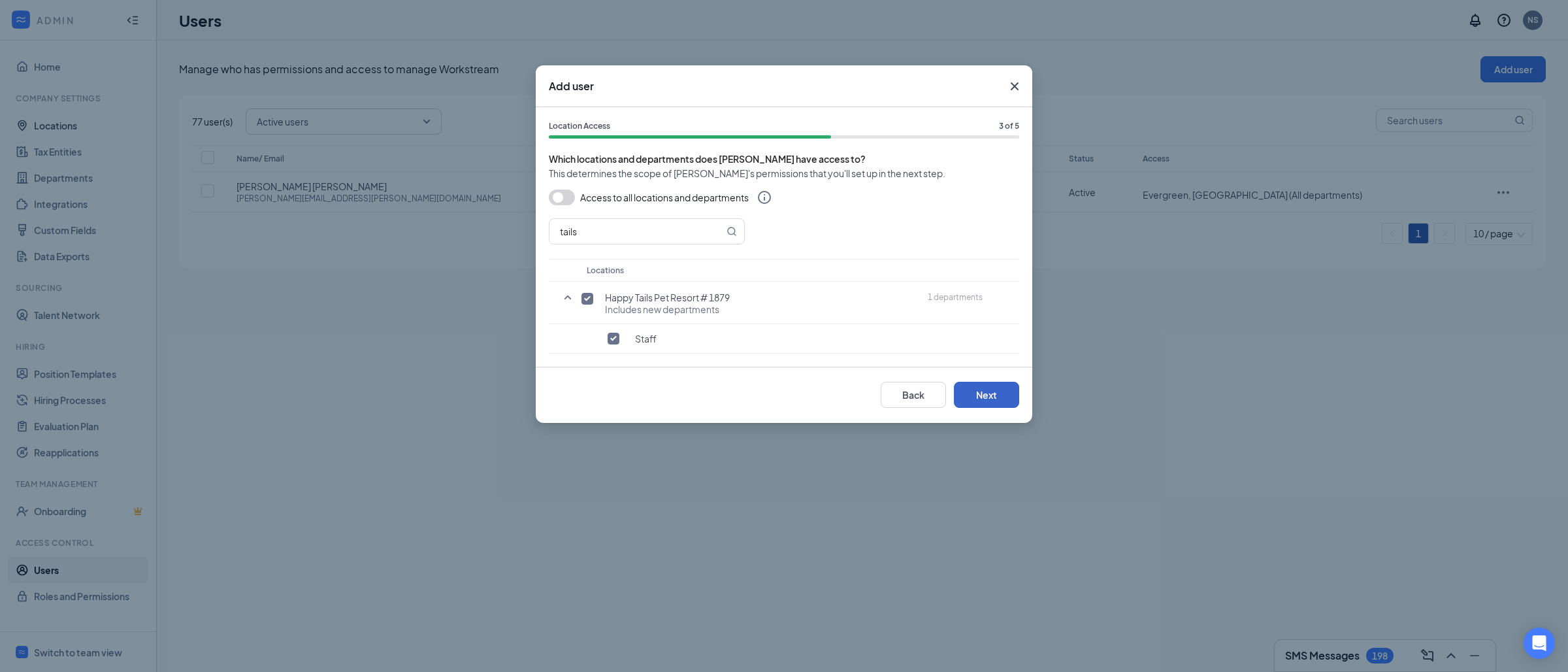
click at [973, 396] on button "Next" at bounding box center [987, 395] width 66 height 26
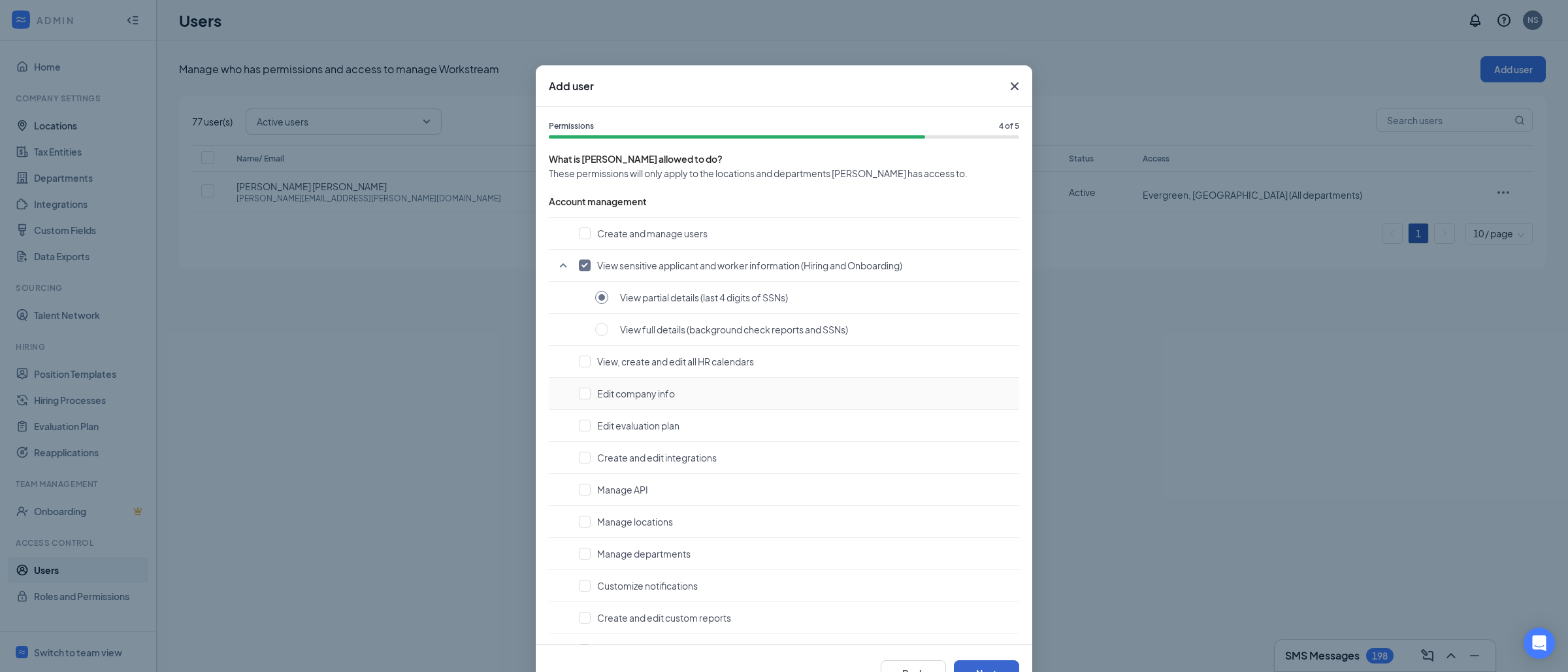
click at [973, 396] on button "Edit company info" at bounding box center [796, 393] width 434 height 13
checkbox input "false"
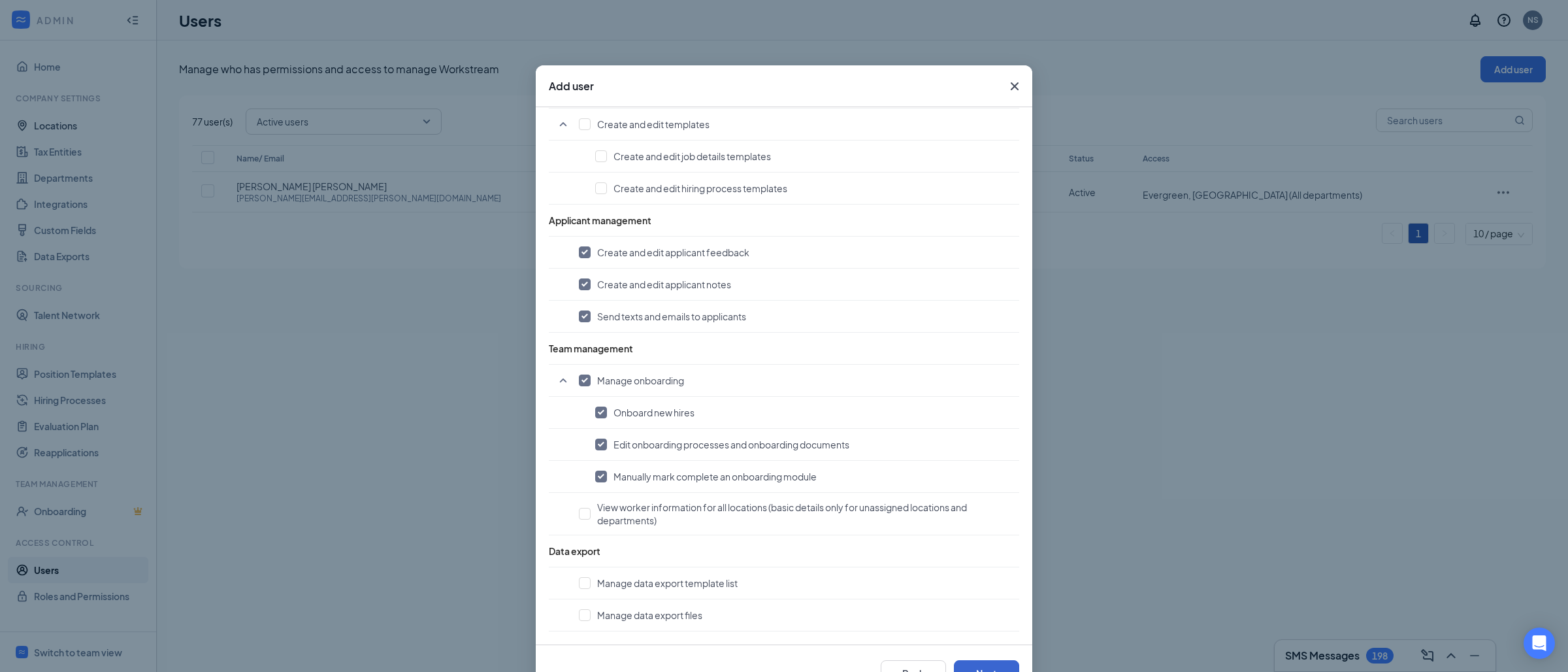
scroll to position [44, 0]
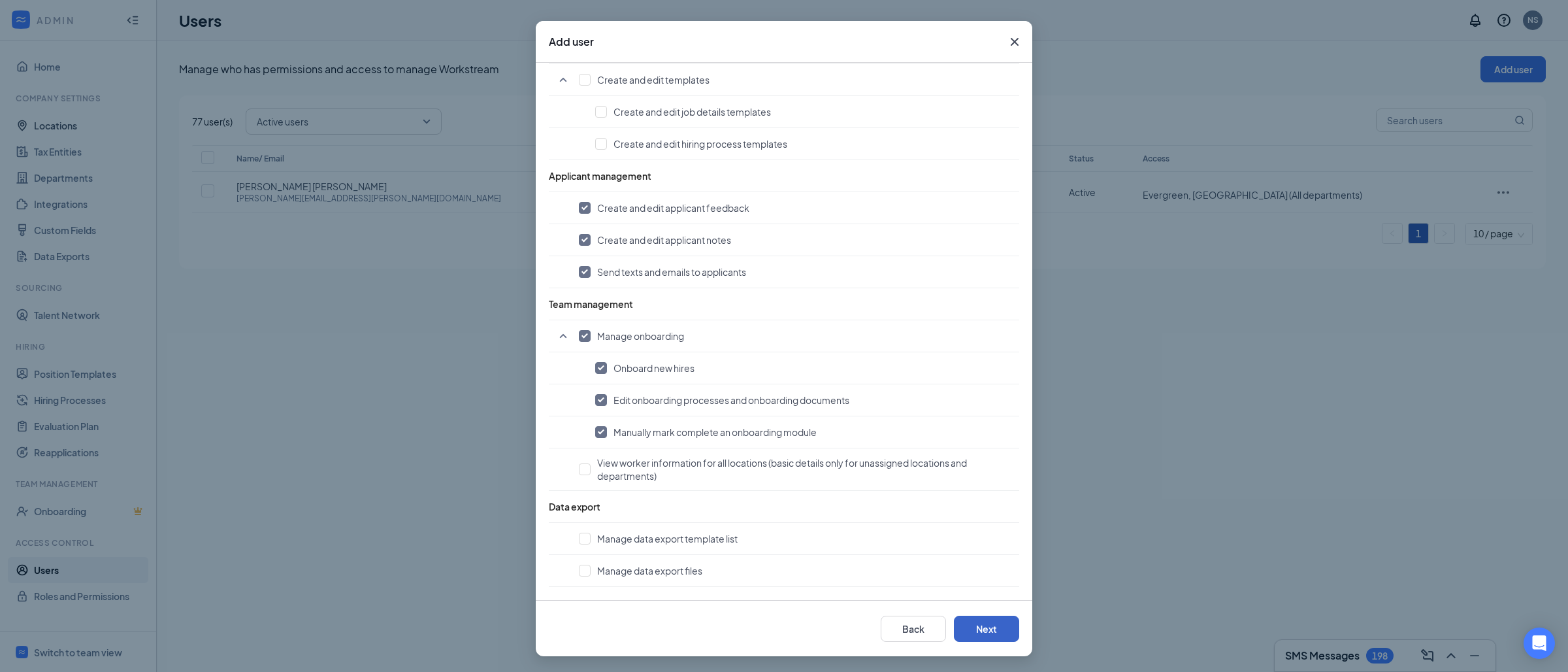
click at [982, 637] on button "Next" at bounding box center [987, 628] width 66 height 26
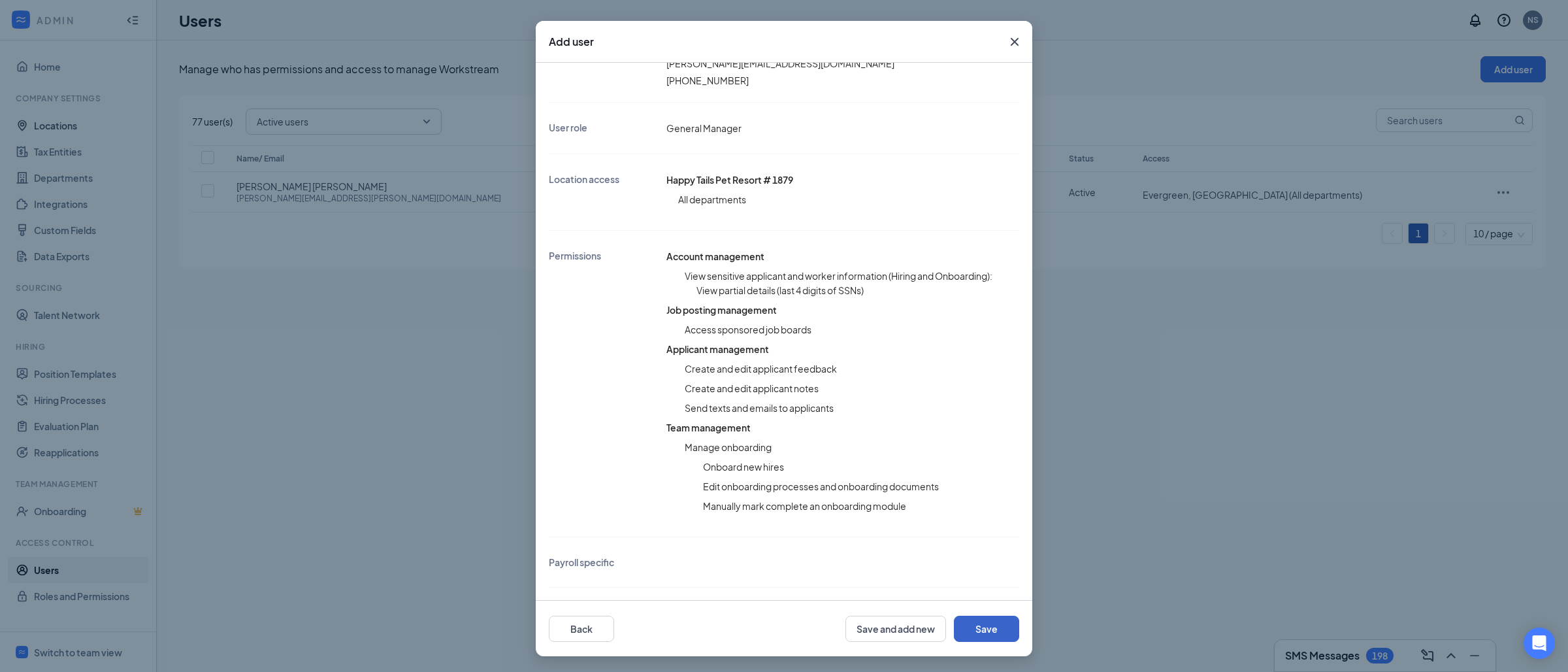
click at [985, 632] on button "Save" at bounding box center [987, 628] width 66 height 26
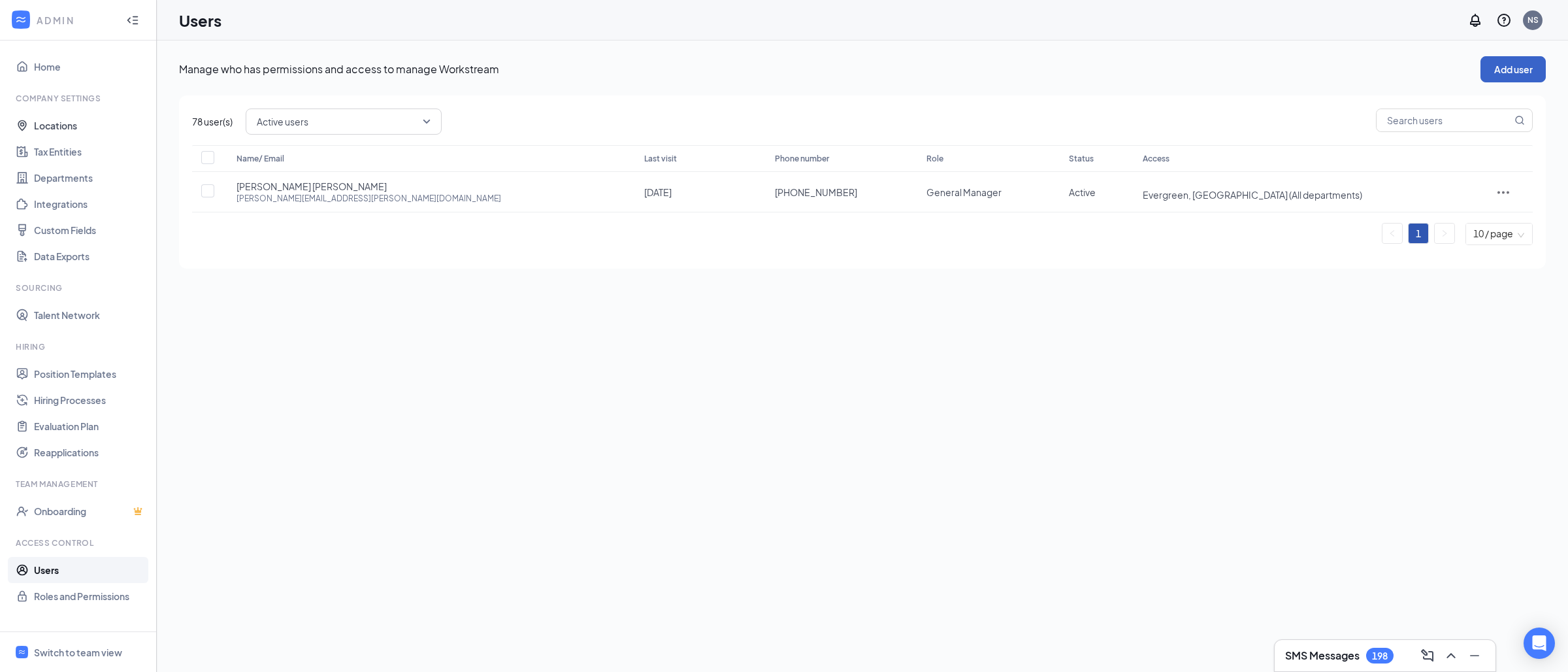
click at [1507, 72] on button "Add user" at bounding box center [1513, 69] width 66 height 26
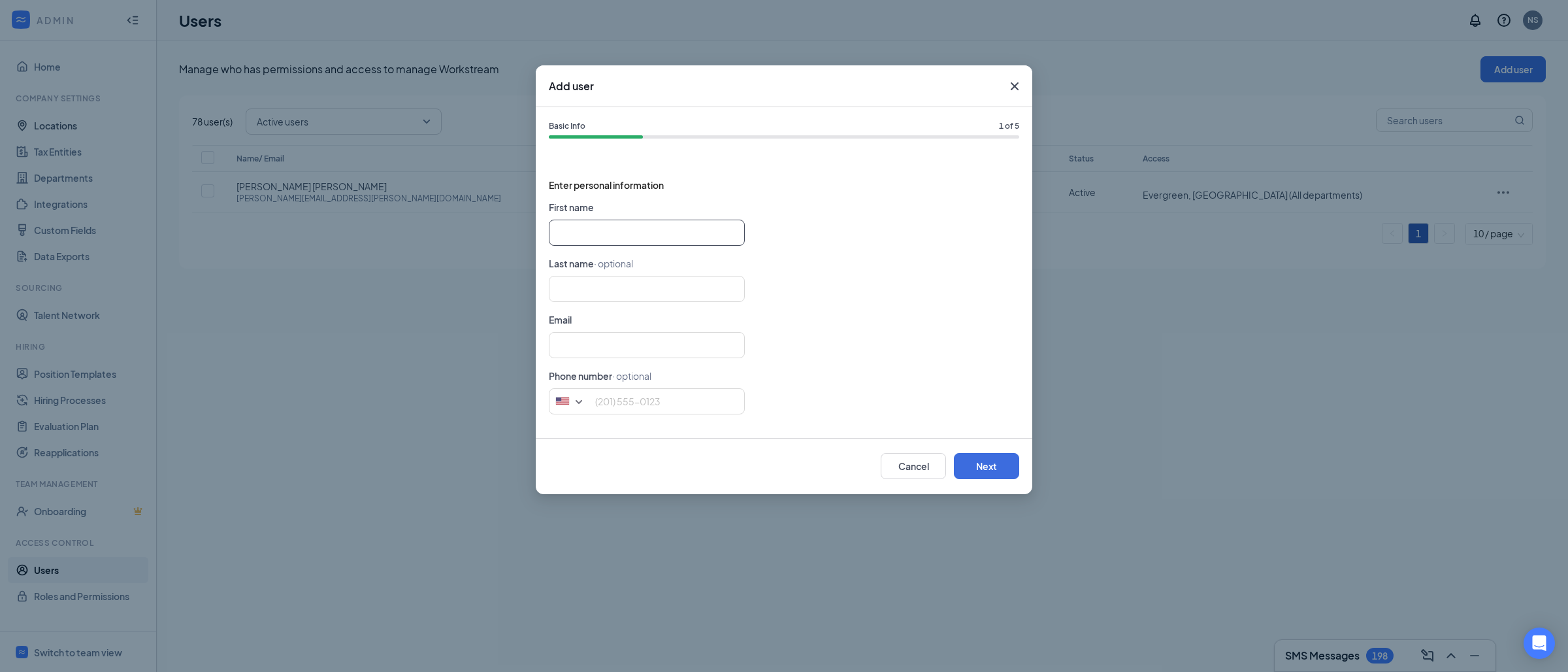
click at [692, 232] on input "text" at bounding box center [647, 233] width 196 height 26
paste input "[PERSON_NAME] [PERSON_NAME][EMAIL_ADDRESS][PERSON_NAME][DOMAIN_NAME]"
type input "[PERSON_NAME]"
type input "[PERSON_NAME][EMAIL_ADDRESS][PERSON_NAME][DOMAIN_NAME]"
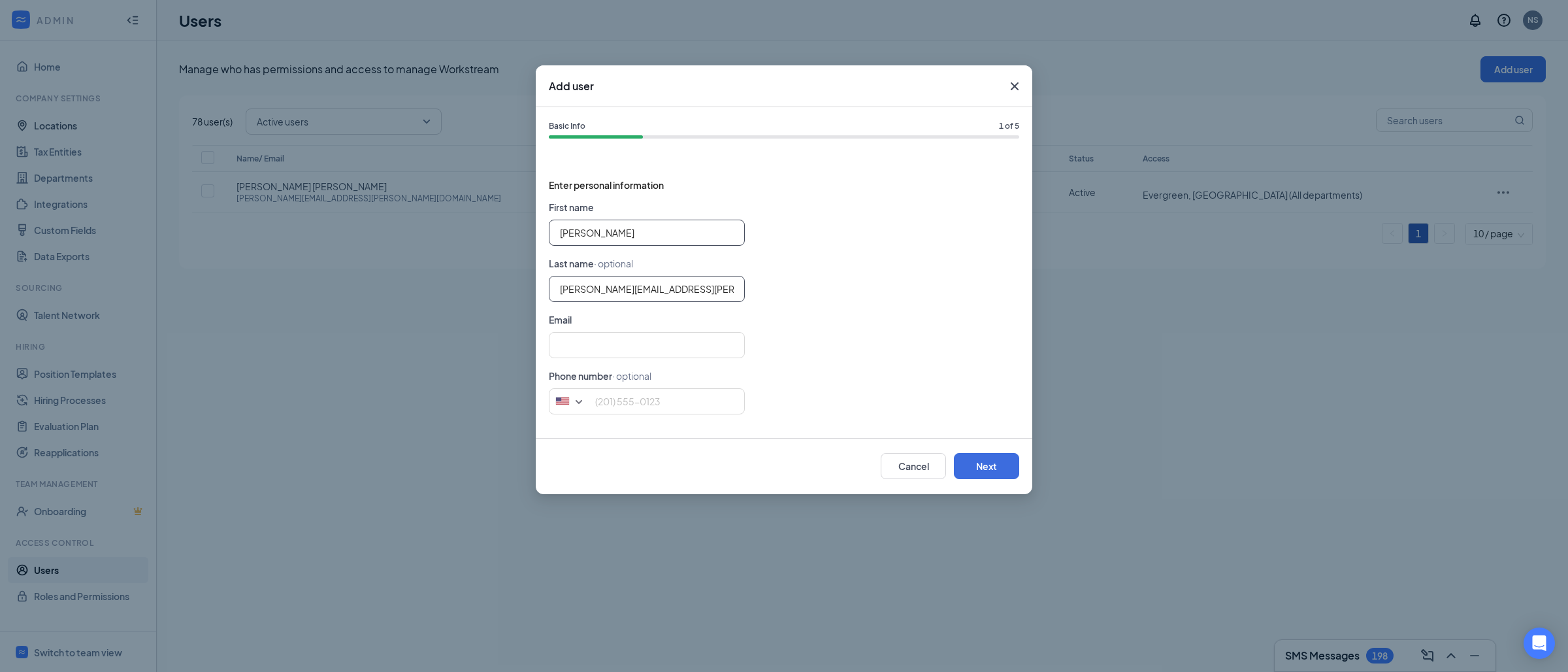
type input "[PERSON_NAME]"
click at [617, 290] on input "[PERSON_NAME][EMAIL_ADDRESS][PERSON_NAME][DOMAIN_NAME]" at bounding box center [647, 289] width 196 height 26
type input "[PERSON_NAME]"
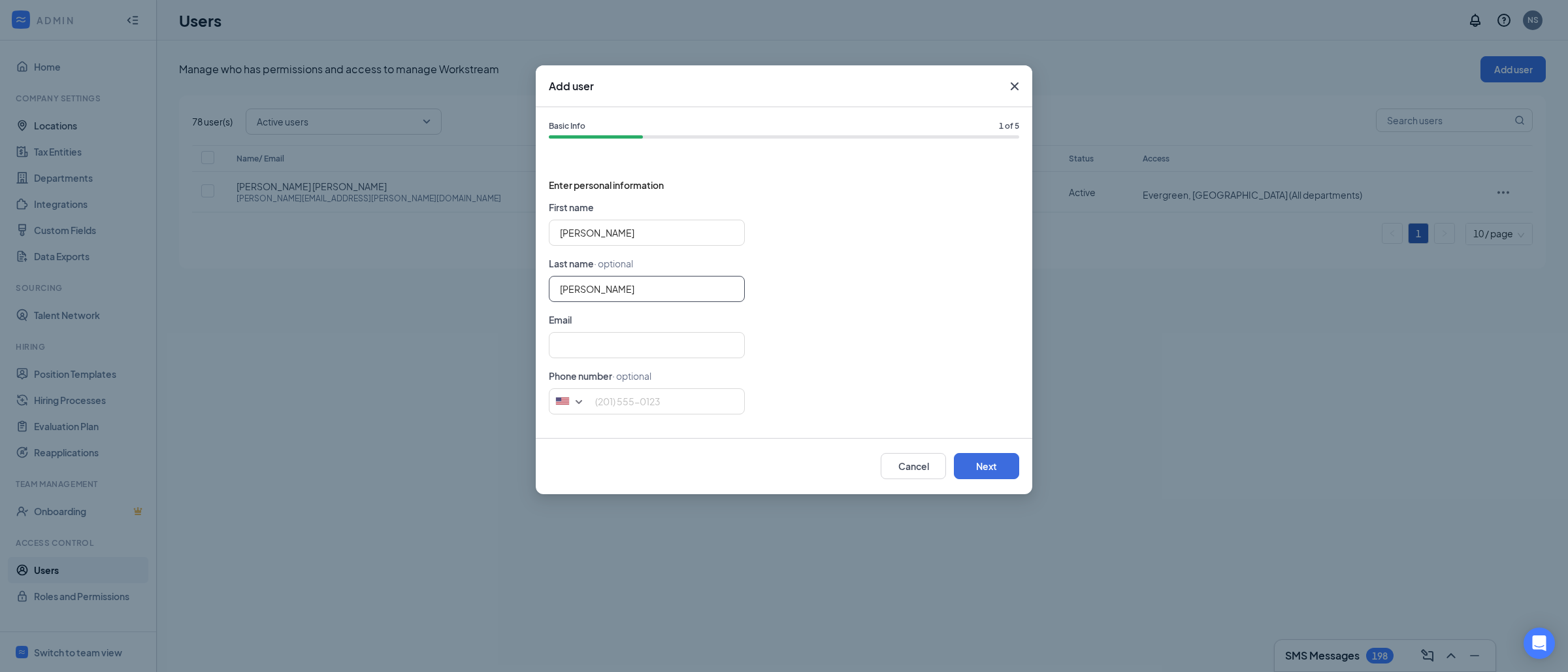
type input "[PERSON_NAME]"
click at [627, 359] on form "First name [PERSON_NAME] Last name · optional [PERSON_NAME] Email Phone number …" at bounding box center [784, 312] width 470 height 225
click at [627, 344] on input "text" at bounding box center [647, 345] width 196 height 26
paste input "[PERSON_NAME][EMAIL_ADDRESS][PERSON_NAME][DOMAIN_NAME]"
type input "[PERSON_NAME][EMAIL_ADDRESS][PERSON_NAME][DOMAIN_NAME]"
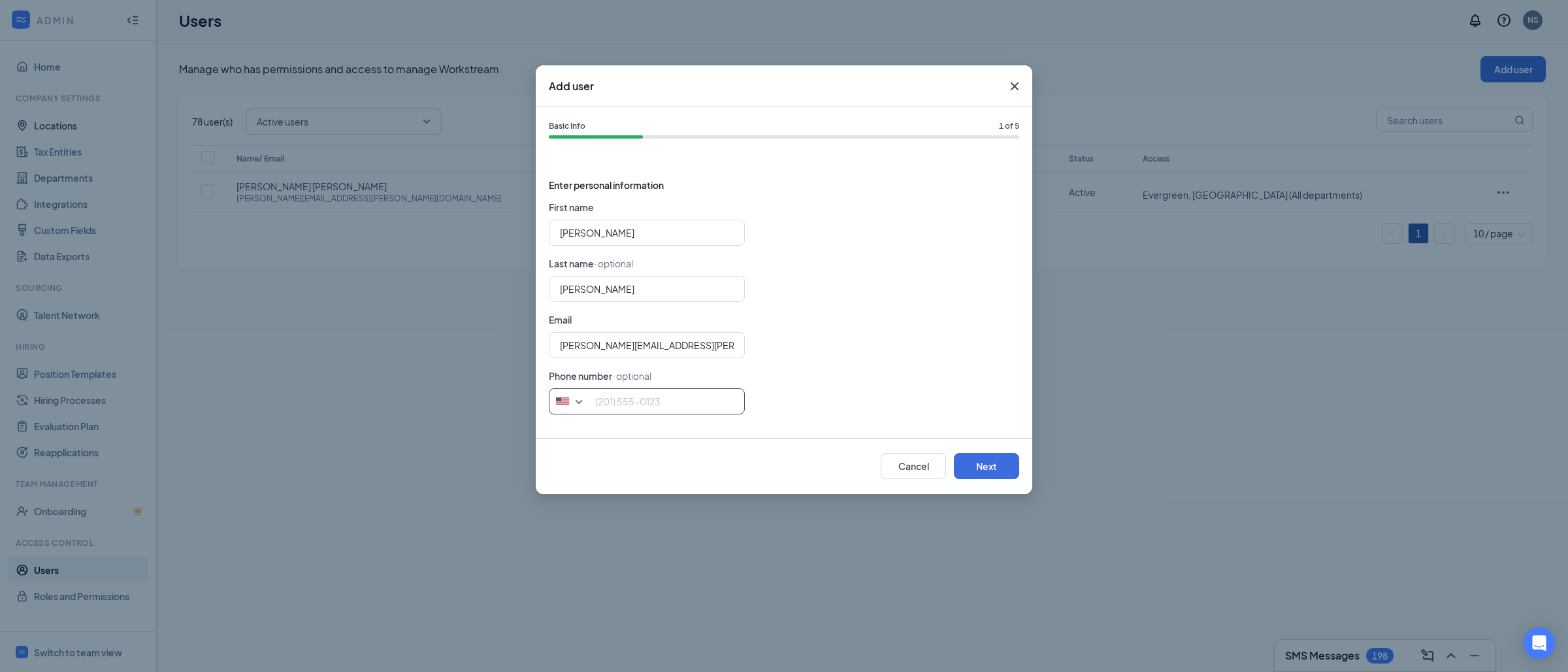
click at [678, 407] on input "tel" at bounding box center [647, 401] width 196 height 26
paste input "[PHONE_NUMBER]"
click at [1001, 457] on button "Next" at bounding box center [987, 466] width 66 height 26
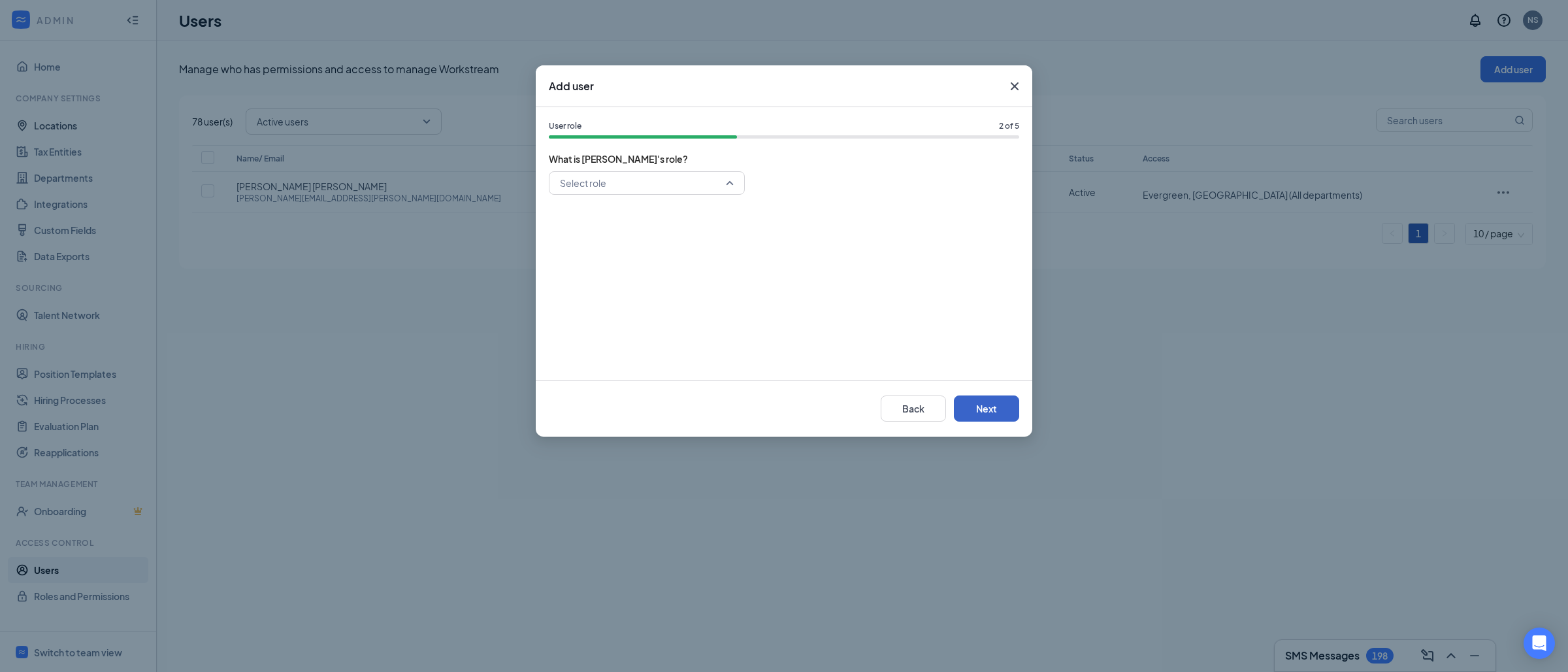
click at [729, 183] on div "Select role" at bounding box center [647, 183] width 196 height 24
click at [586, 272] on span "General Manager" at bounding box center [597, 276] width 75 height 15
click at [979, 420] on button "Next" at bounding box center [987, 409] width 66 height 26
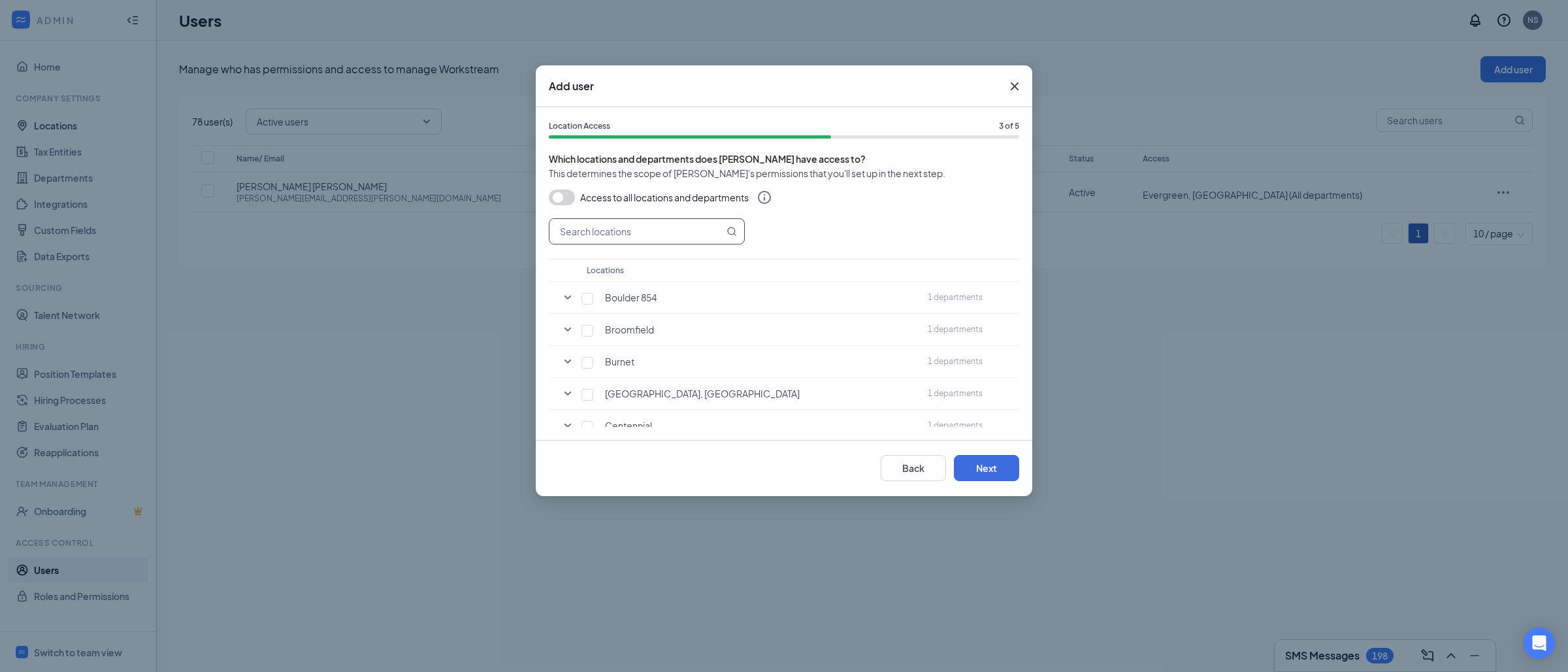
click at [619, 237] on input "text" at bounding box center [637, 232] width 174 height 25
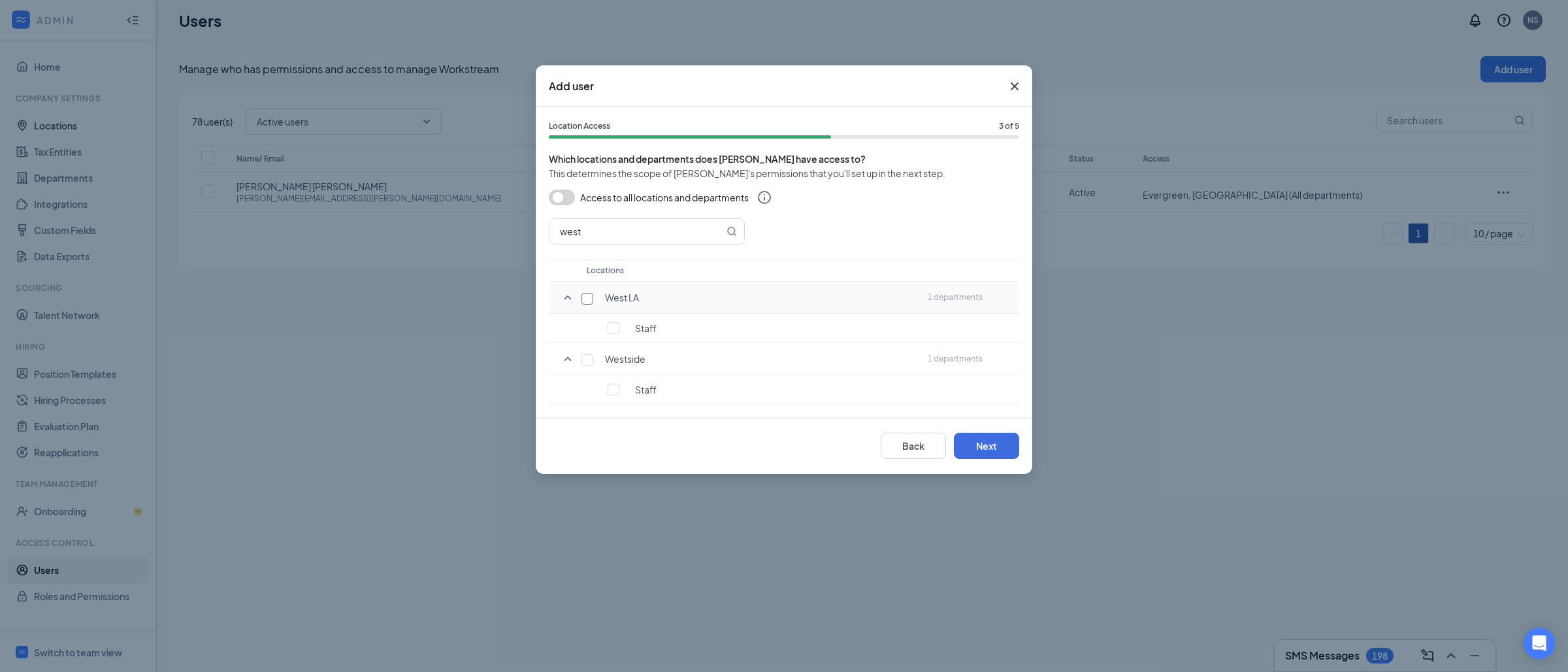
click at [585, 299] on input "checkbox" at bounding box center [587, 298] width 12 height 12
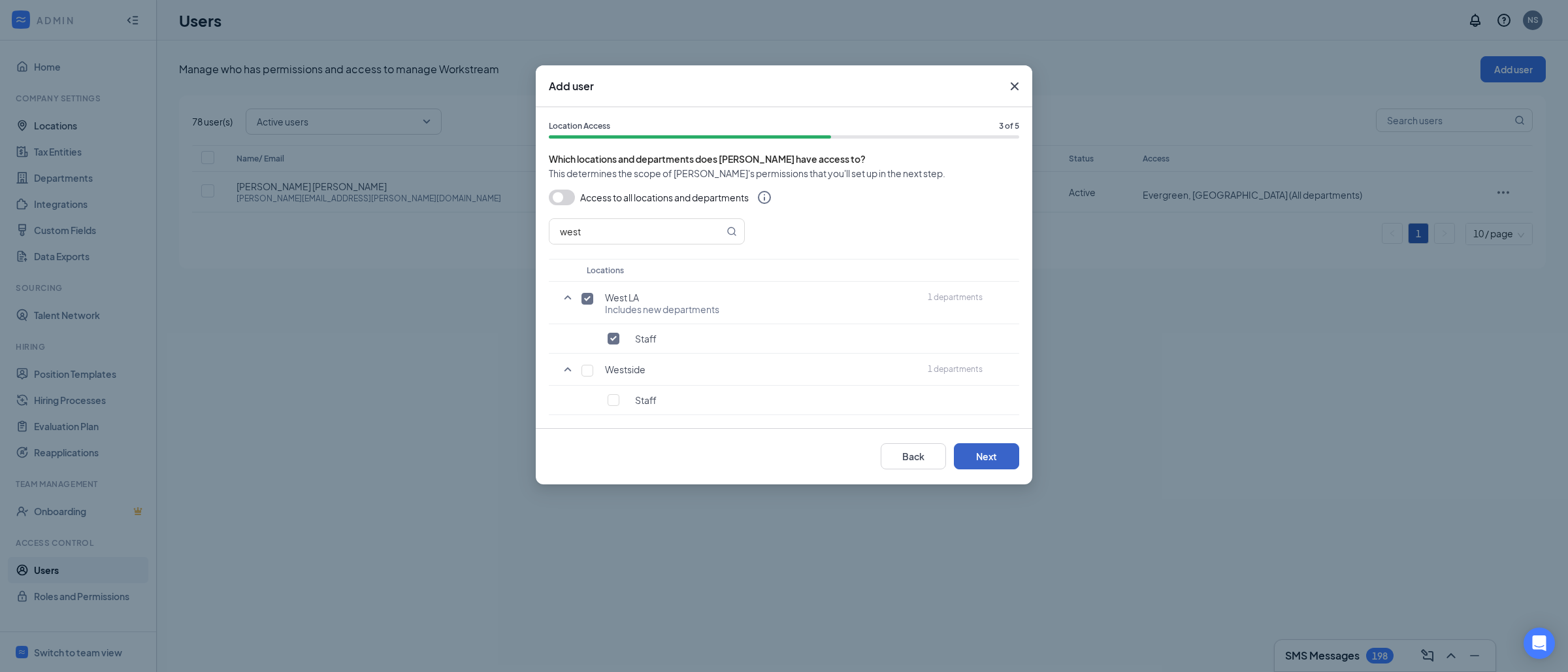
click at [976, 458] on button "Next" at bounding box center [987, 456] width 66 height 26
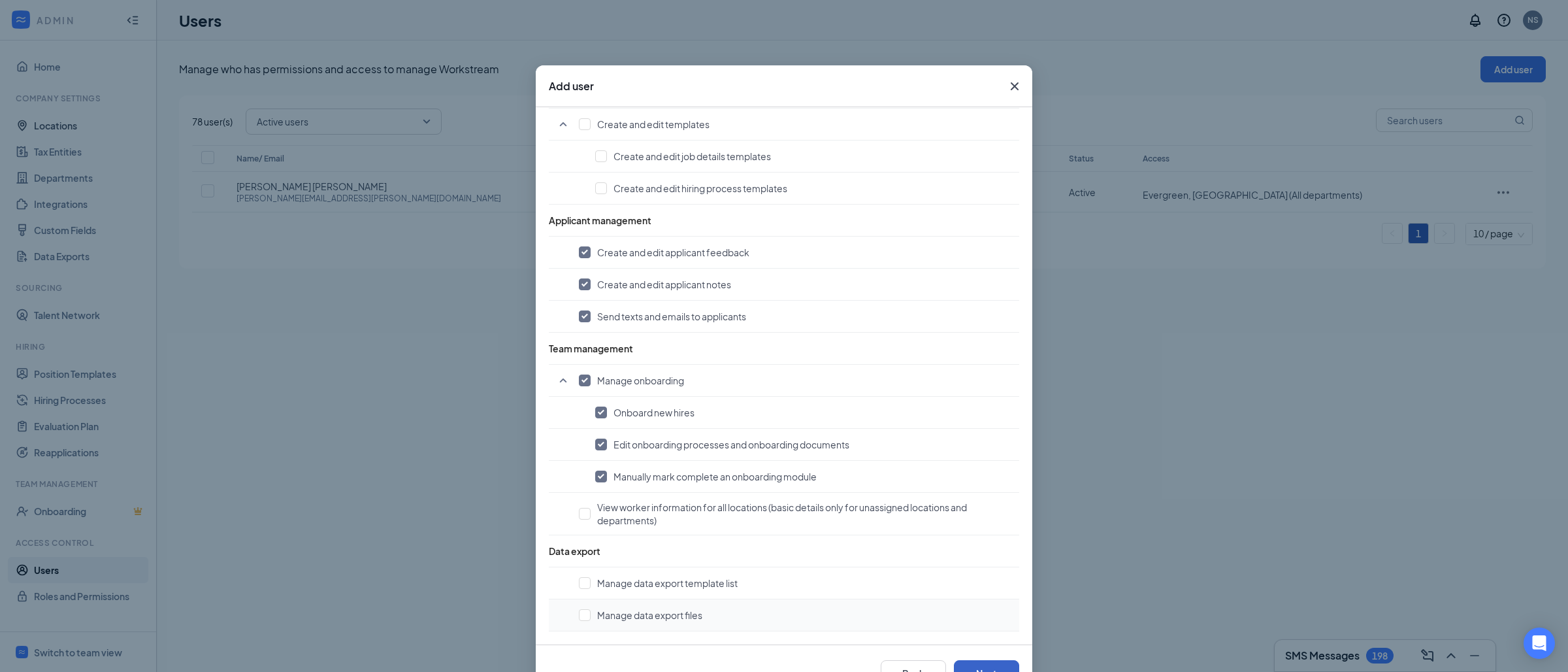
scroll to position [44, 0]
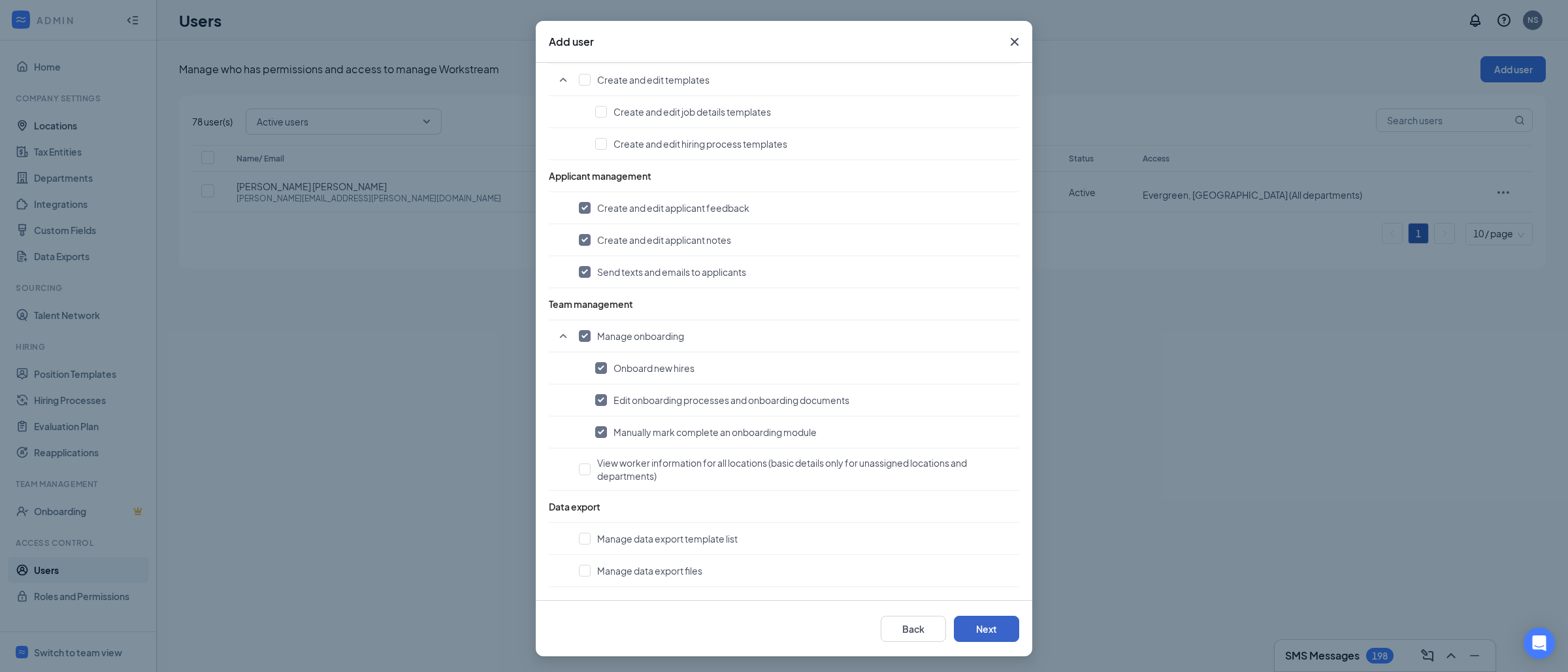
click at [980, 632] on button "Next" at bounding box center [987, 628] width 66 height 26
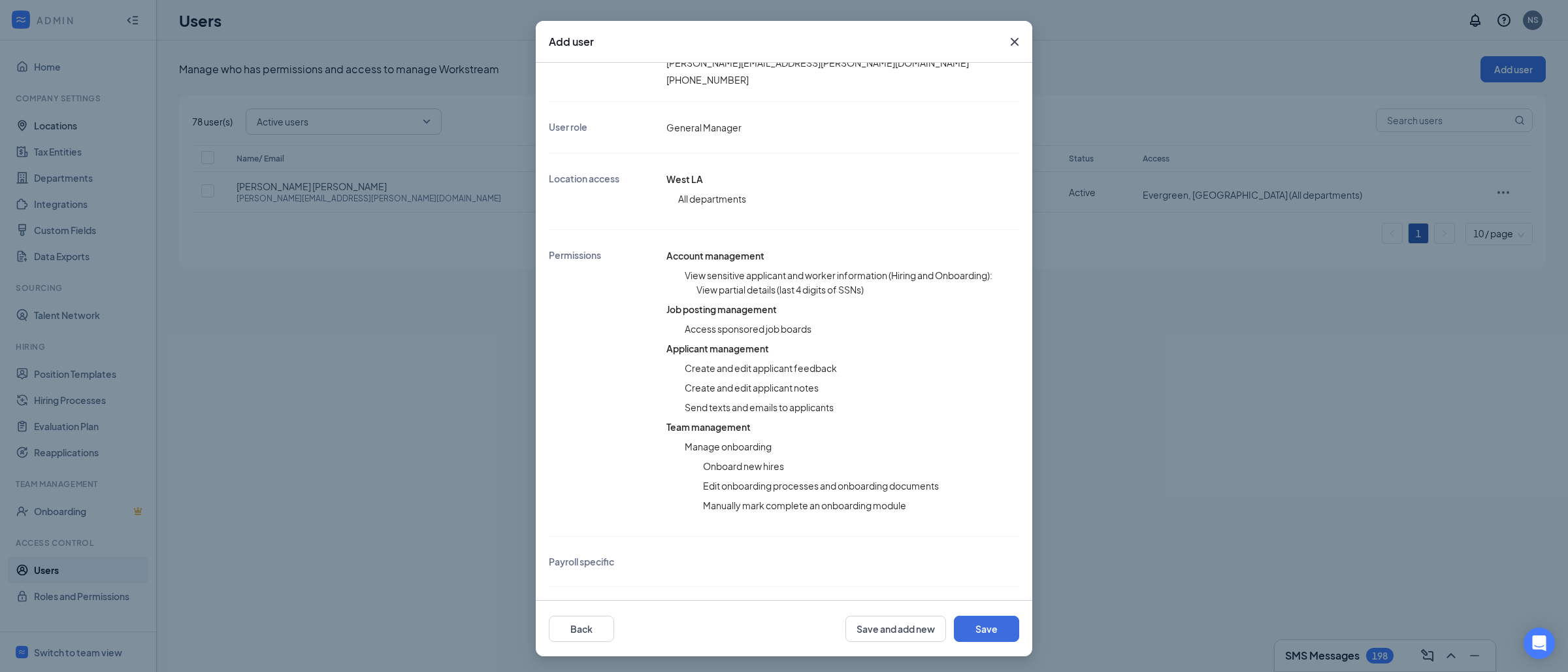
scroll to position [165, 0]
click at [980, 629] on button "Save" at bounding box center [987, 628] width 66 height 26
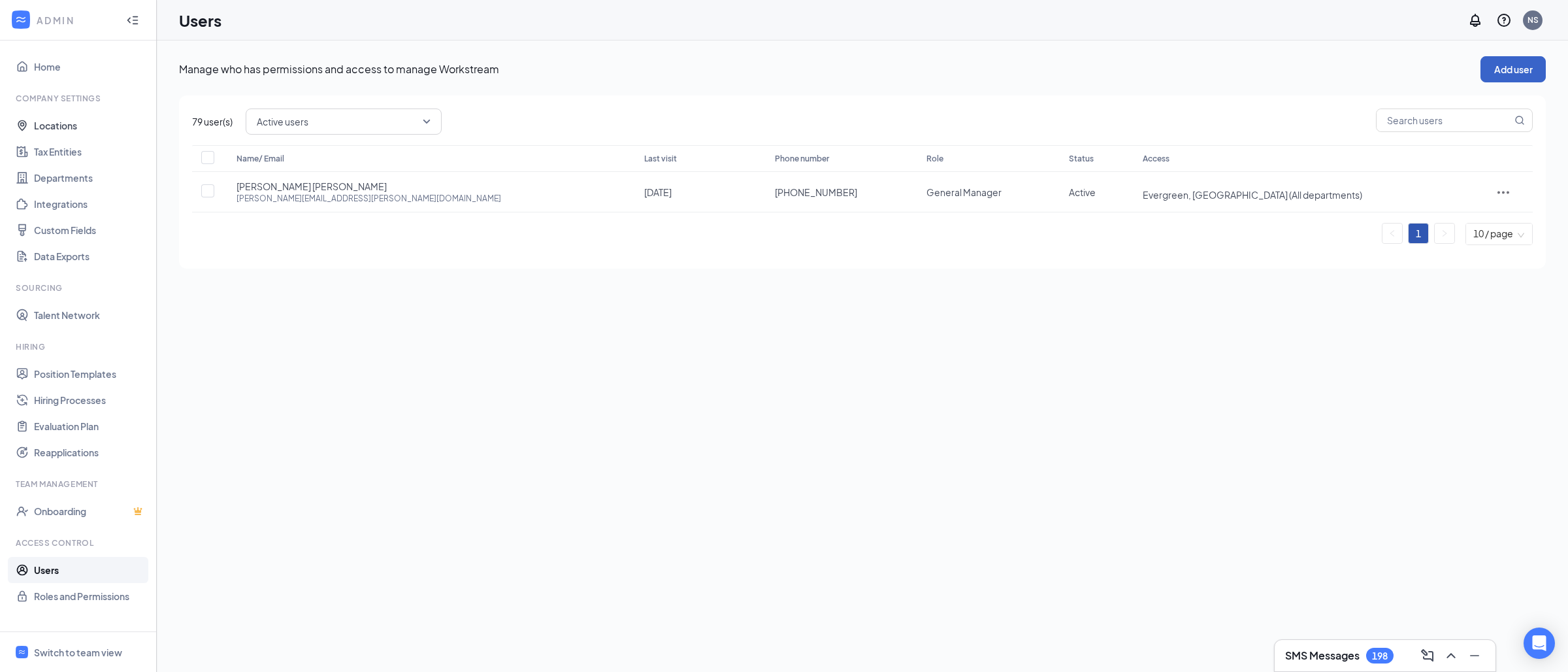
click at [1493, 75] on button "Add user" at bounding box center [1513, 69] width 66 height 26
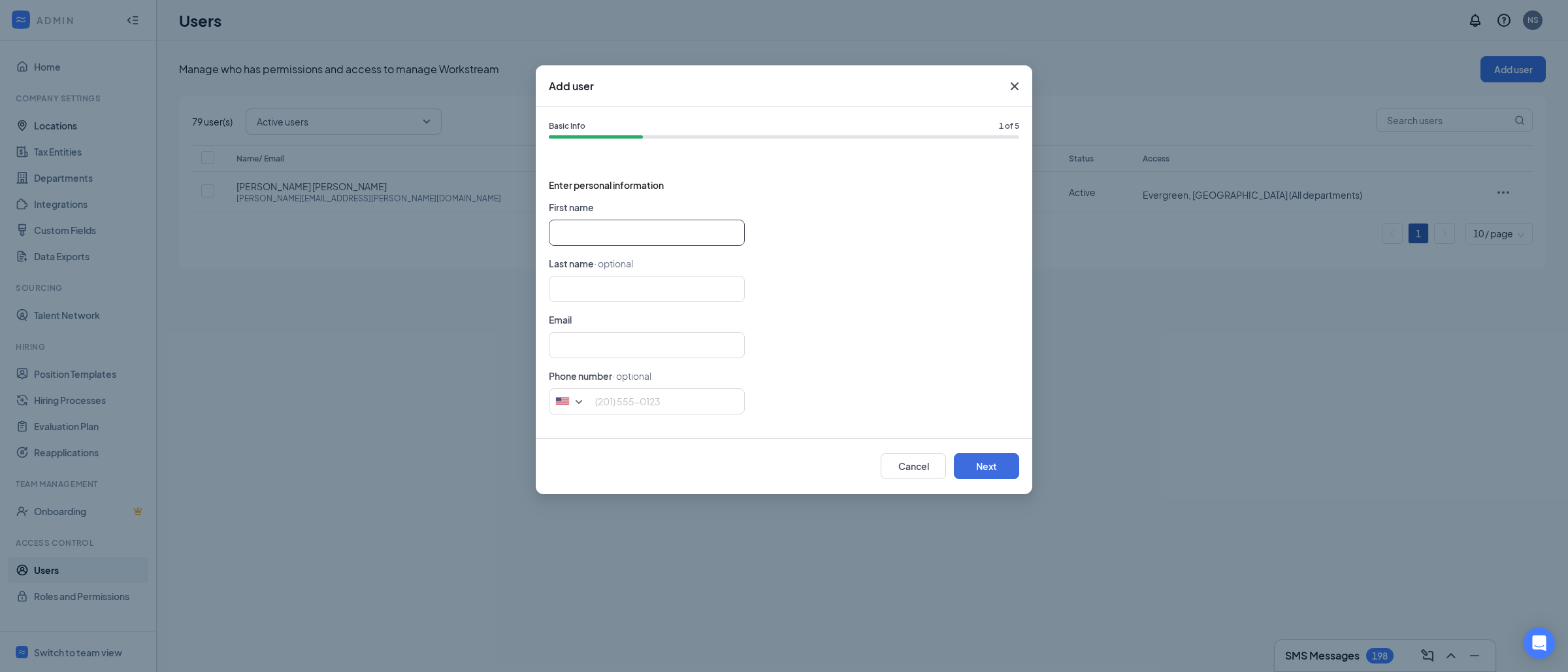
click at [595, 231] on input "text" at bounding box center [647, 233] width 196 height 26
paste input "[PERSON_NAME] [PERSON_NAME][EMAIL_ADDRESS][PERSON_NAME][DOMAIN_NAME]"
click at [575, 295] on input "[PERSON_NAME][EMAIL_ADDRESS][PERSON_NAME][DOMAIN_NAME]" at bounding box center [647, 289] width 196 height 26
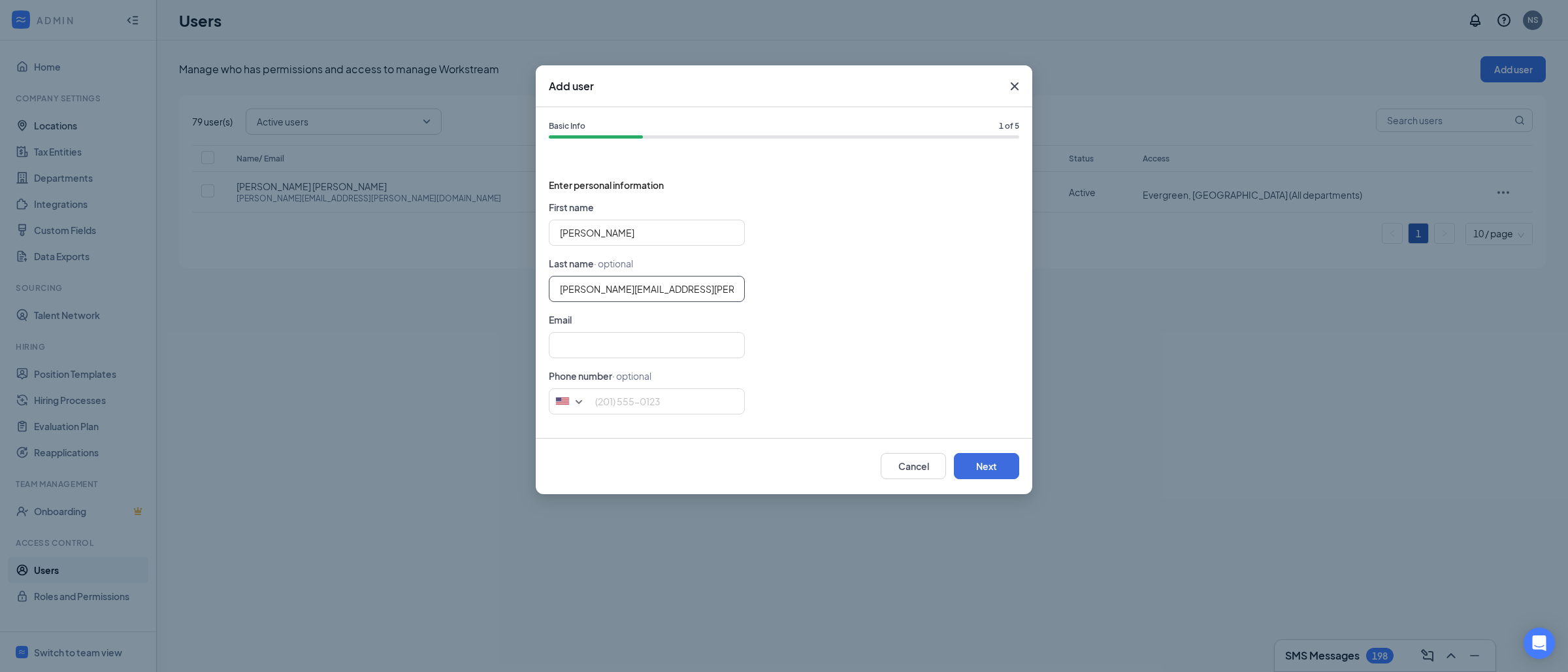
click at [575, 295] on input "[PERSON_NAME][EMAIL_ADDRESS][PERSON_NAME][DOMAIN_NAME]" at bounding box center [647, 289] width 196 height 26
drag, startPoint x: 633, startPoint y: 346, endPoint x: 734, endPoint y: 373, distance: 104.5
click at [633, 345] on input "text" at bounding box center [647, 345] width 196 height 26
paste input "[PERSON_NAME][EMAIL_ADDRESS][PERSON_NAME][DOMAIN_NAME]"
drag, startPoint x: 985, startPoint y: 469, endPoint x: 974, endPoint y: 462, distance: 13.0
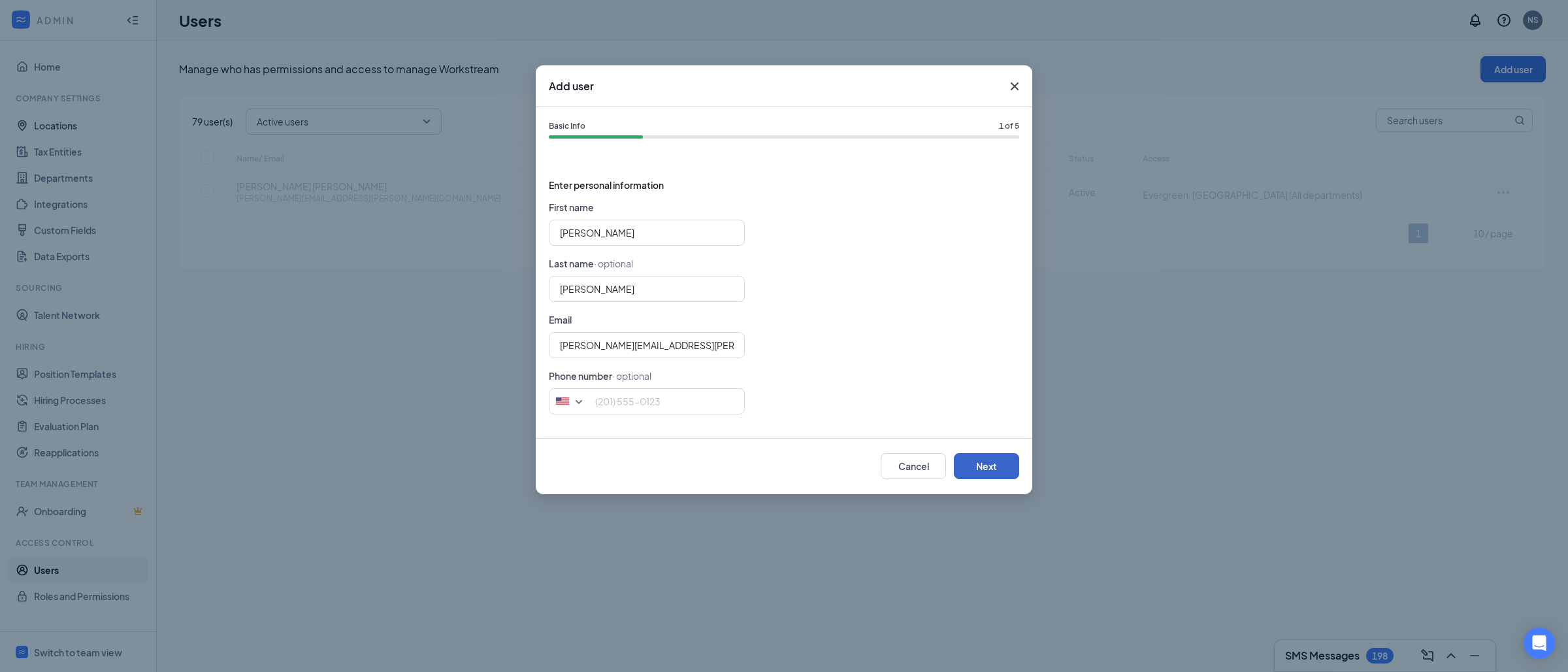
click at [986, 469] on button "Next" at bounding box center [987, 466] width 66 height 26
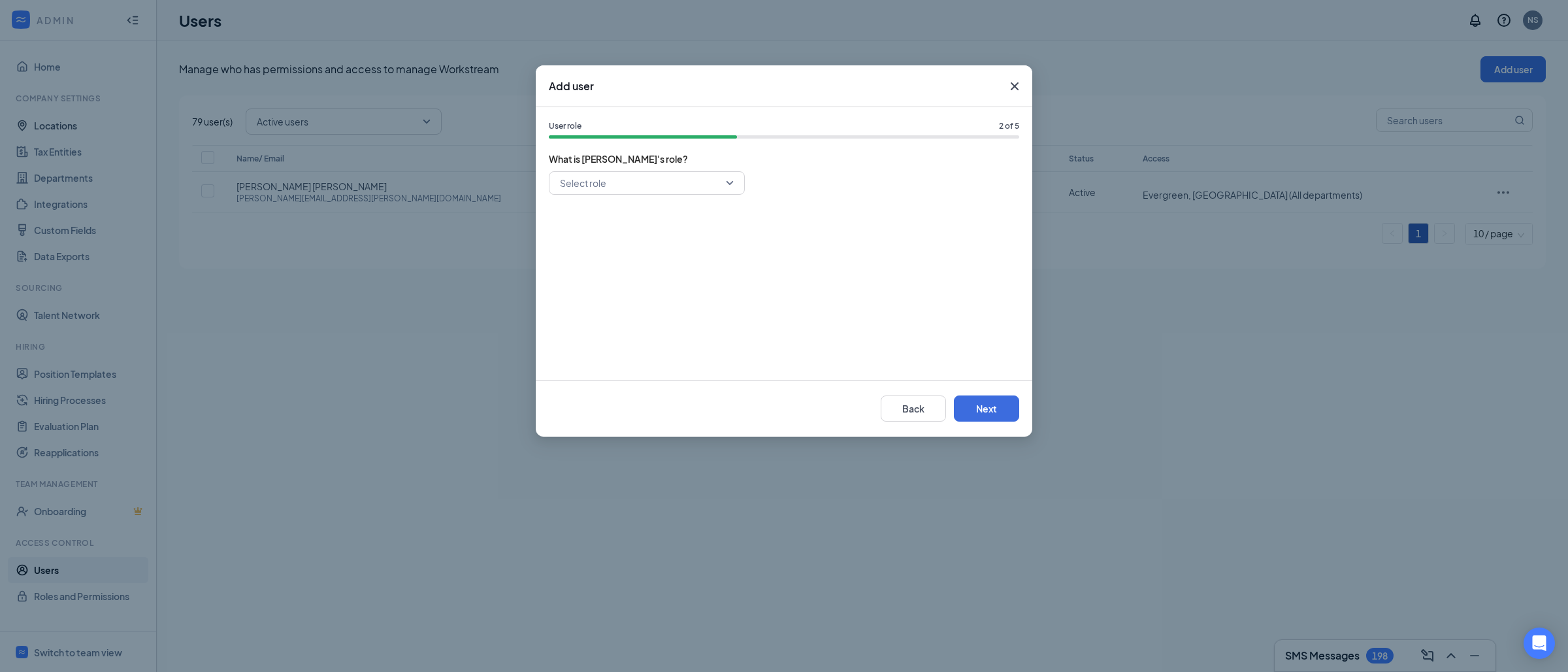
drag, startPoint x: 624, startPoint y: 167, endPoint x: 604, endPoint y: 200, distance: 38.6
click at [624, 167] on div "User role 2 of 5 What is [PERSON_NAME]'s role? Select role" at bounding box center [784, 243] width 496 height 273
drag, startPoint x: 593, startPoint y: 192, endPoint x: 532, endPoint y: 284, distance: 110.4
click at [593, 192] on input "search" at bounding box center [642, 183] width 171 height 22
click at [588, 279] on span "General Manager" at bounding box center [597, 276] width 75 height 15
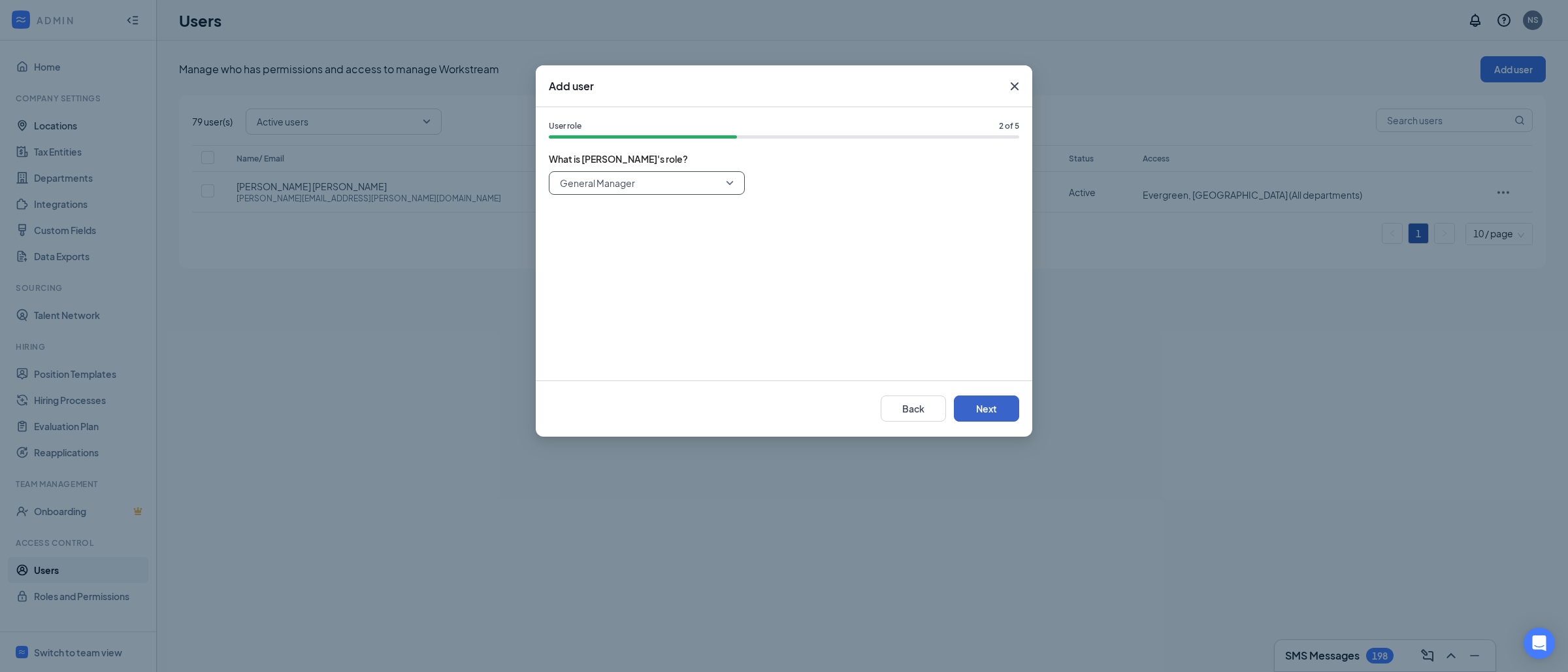
click at [977, 412] on button "Next" at bounding box center [987, 409] width 66 height 26
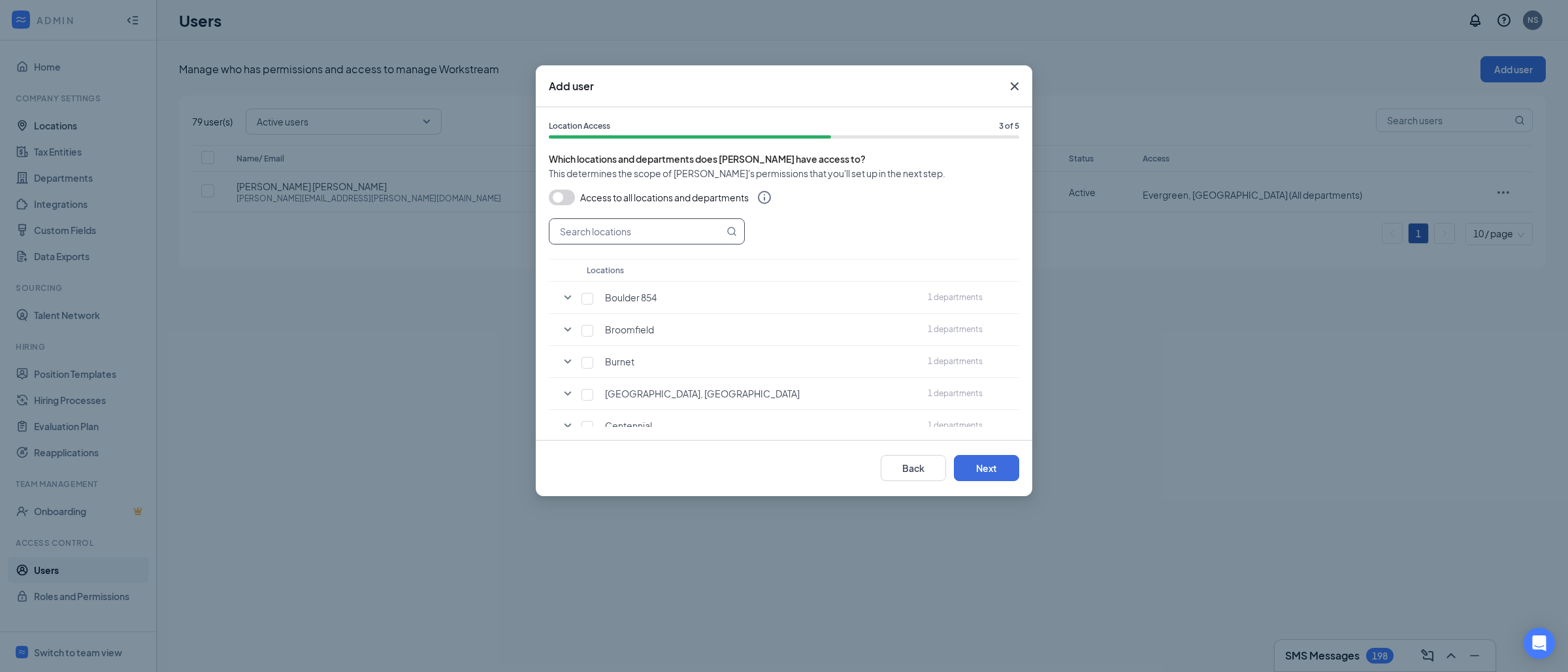
click at [664, 222] on input "text" at bounding box center [637, 232] width 174 height 25
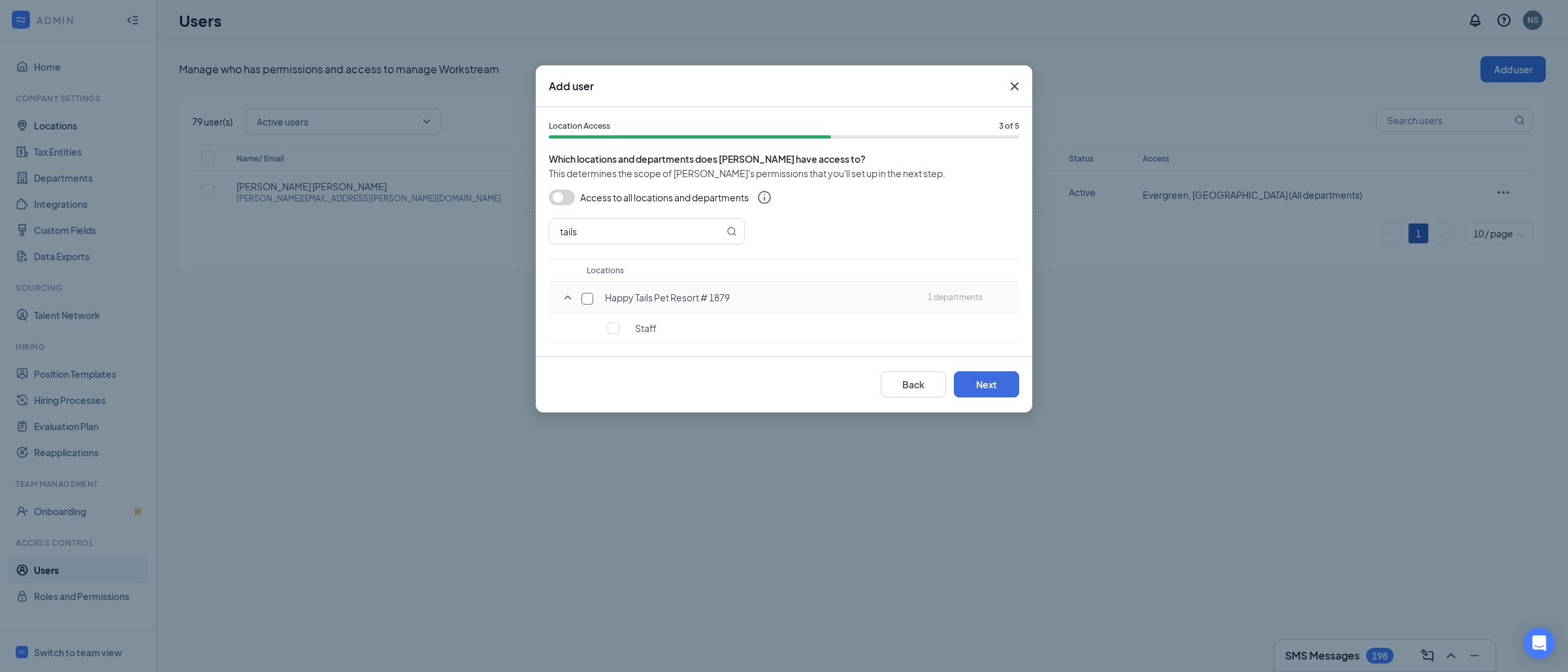
click at [583, 301] on input "checkbox" at bounding box center [587, 298] width 12 height 12
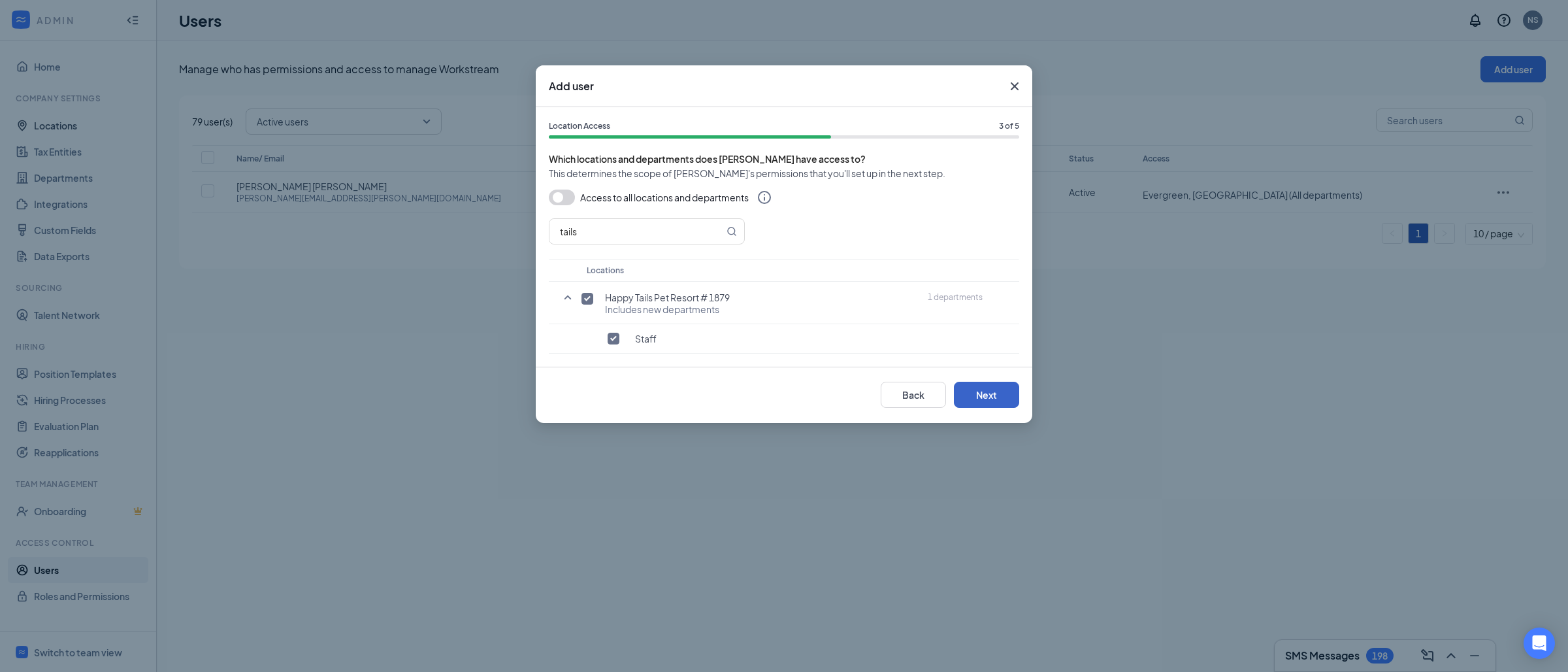
click at [994, 391] on button "Next" at bounding box center [987, 395] width 66 height 26
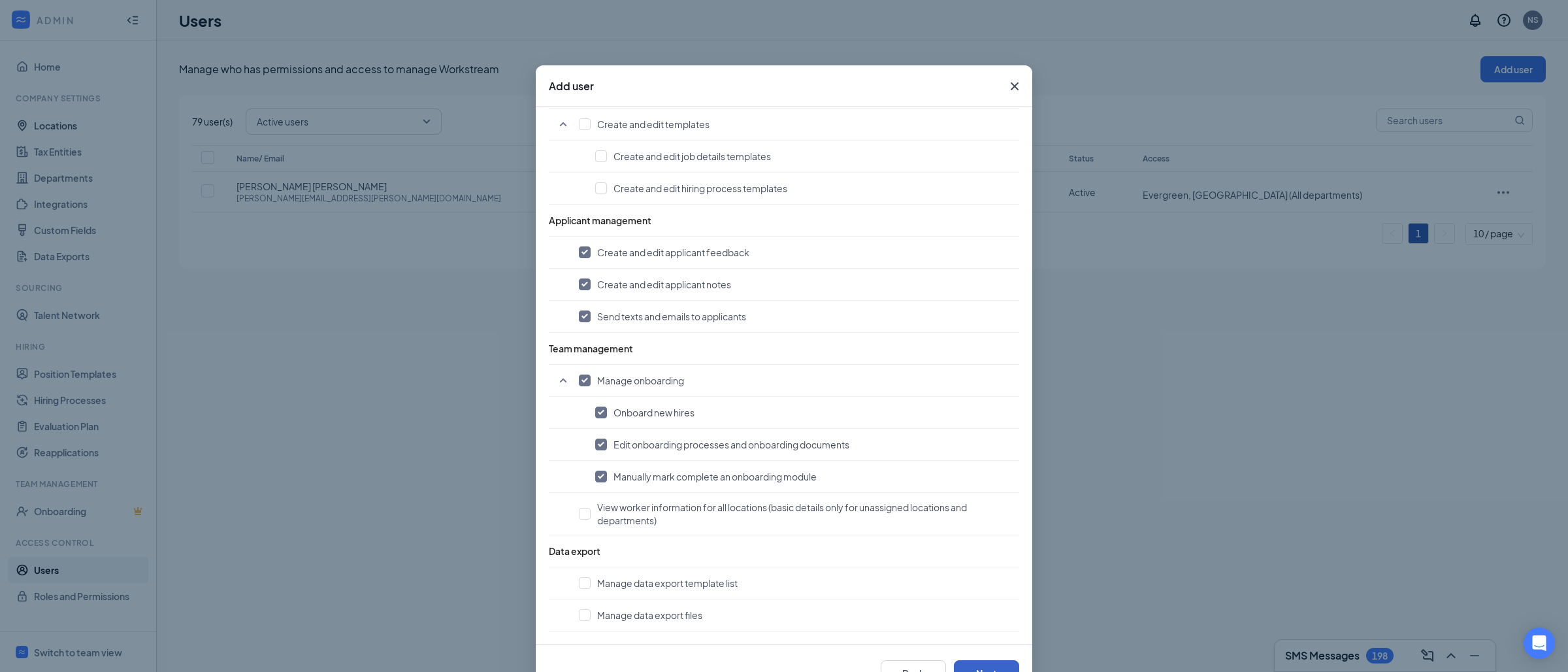
scroll to position [44, 0]
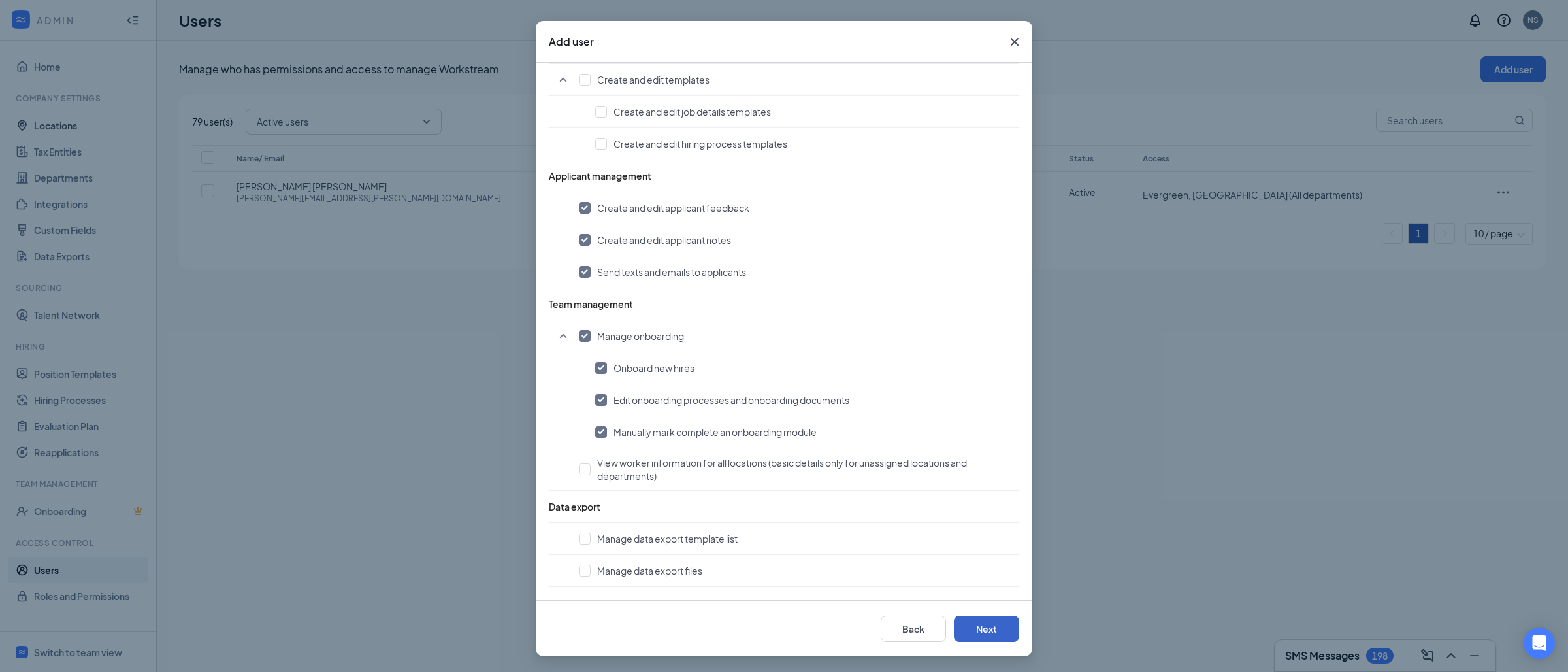
click at [993, 635] on button "Next" at bounding box center [987, 628] width 66 height 26
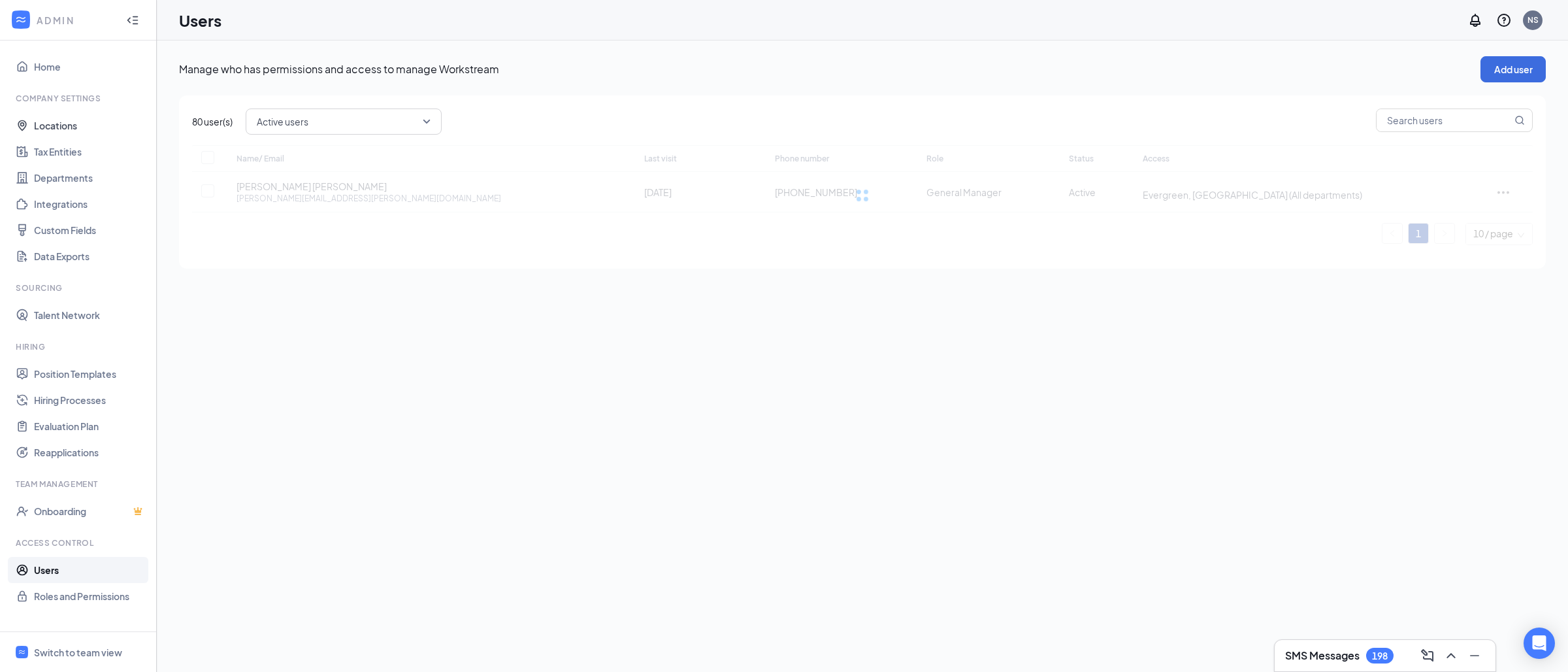
click at [324, 127] on span "Active users" at bounding box center [337, 122] width 162 height 19
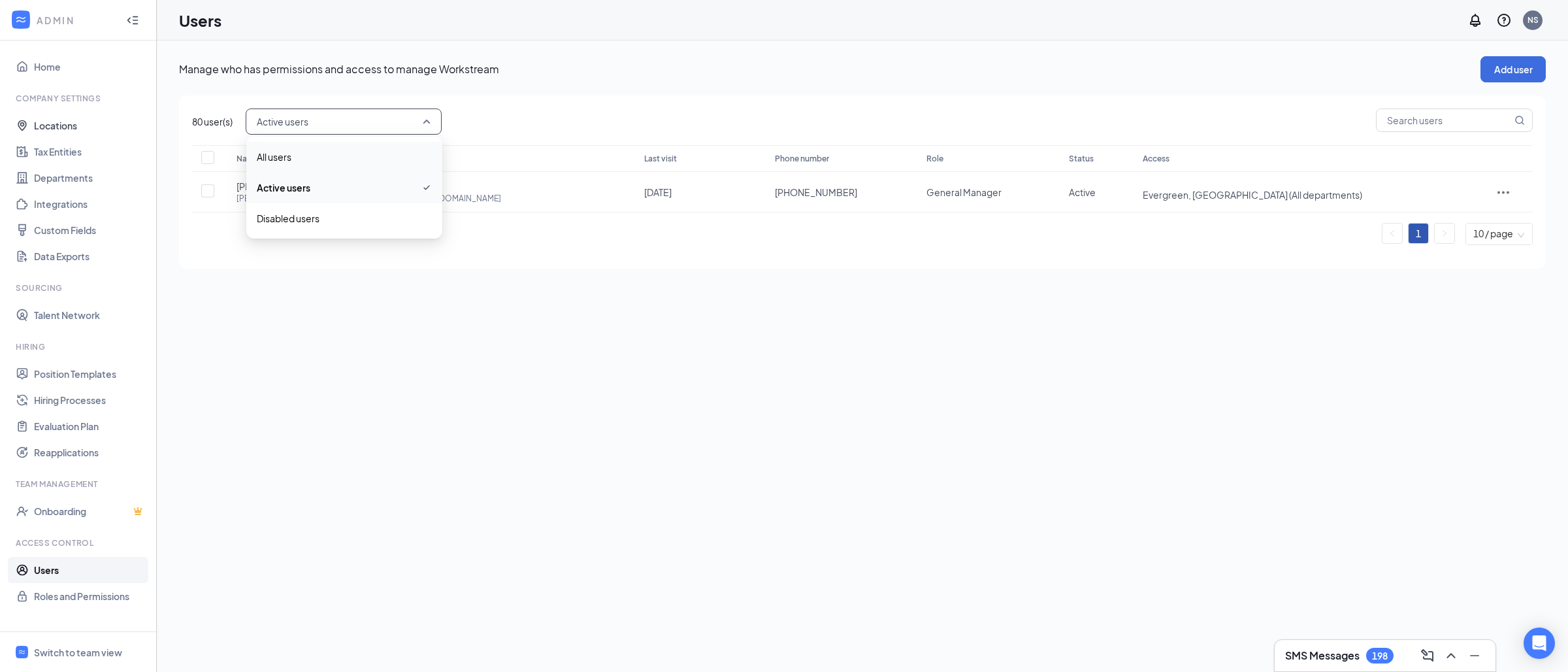
click at [304, 153] on span "All users" at bounding box center [344, 156] width 175 height 15
click at [315, 129] on span "All users" at bounding box center [337, 122] width 162 height 19
click at [307, 158] on span "All users" at bounding box center [344, 157] width 175 height 16
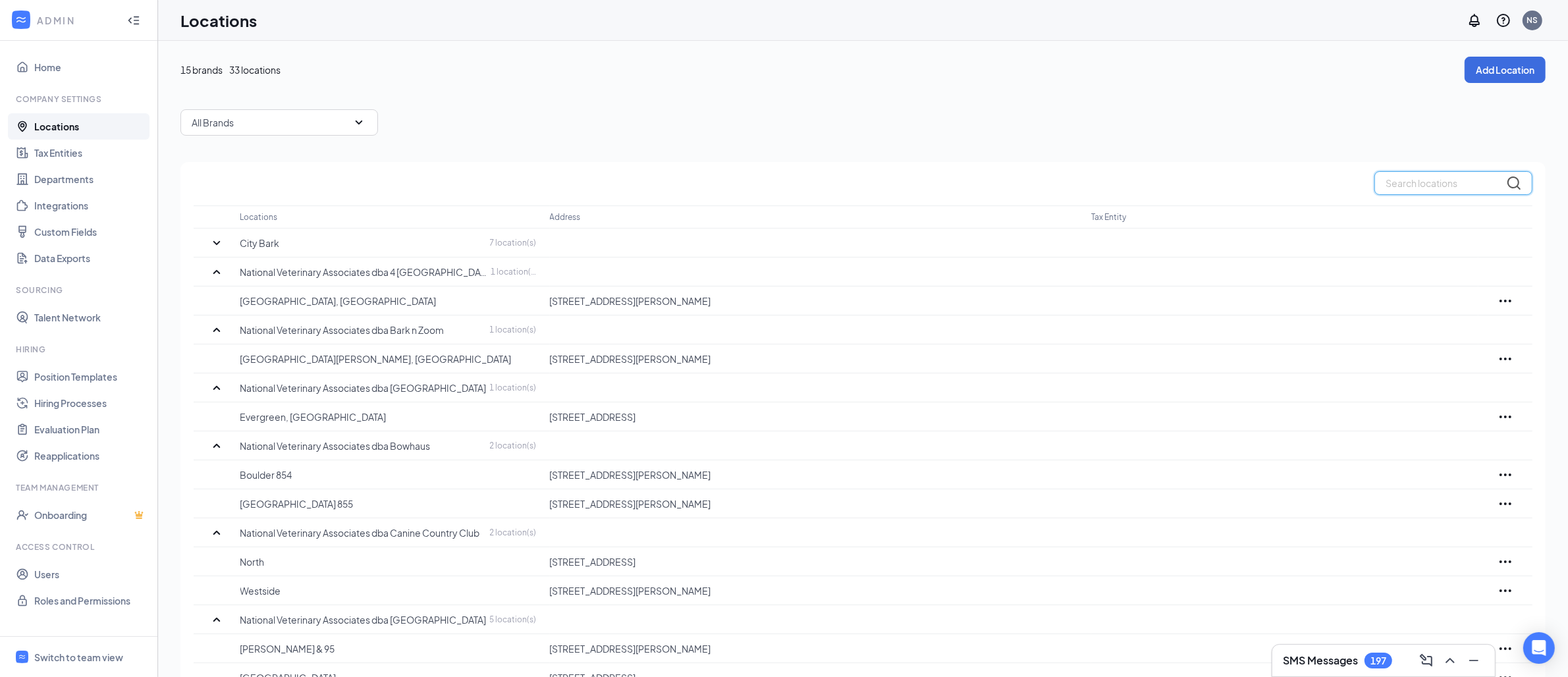
click at [1398, 187] on input "text" at bounding box center [1453, 183] width 158 height 24
paste input "[GEOGRAPHIC_DATA]"
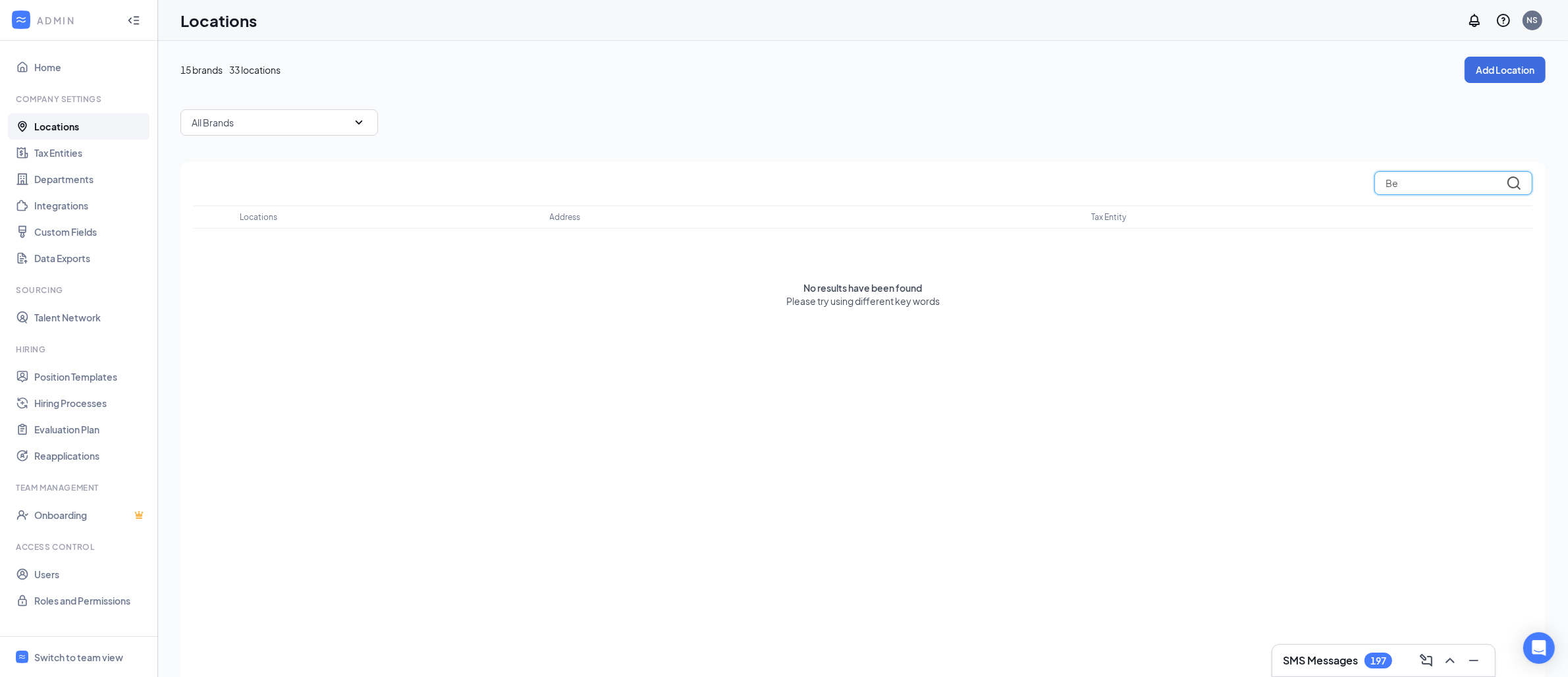
type input "B"
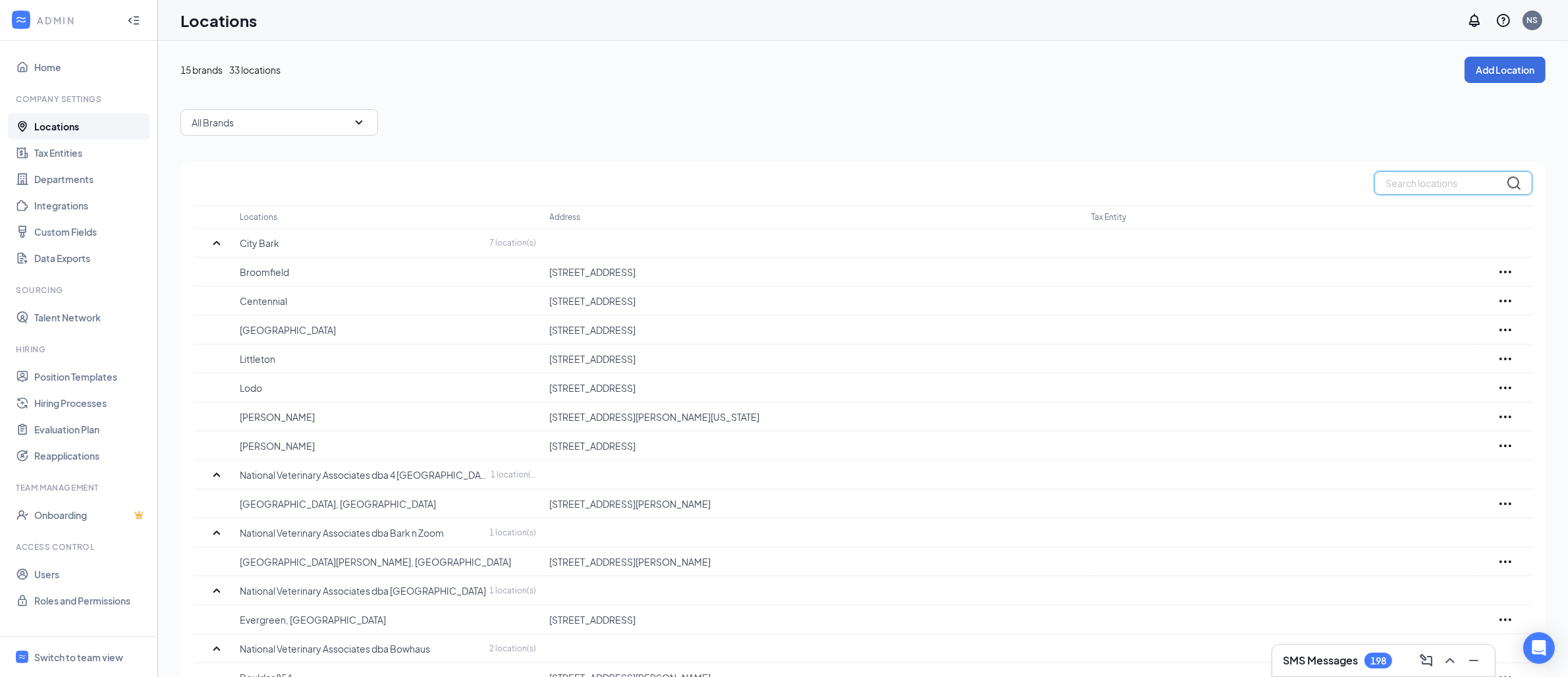
click at [1388, 185] on input "text" at bounding box center [1453, 183] width 158 height 24
paste input "Taurus Metric"
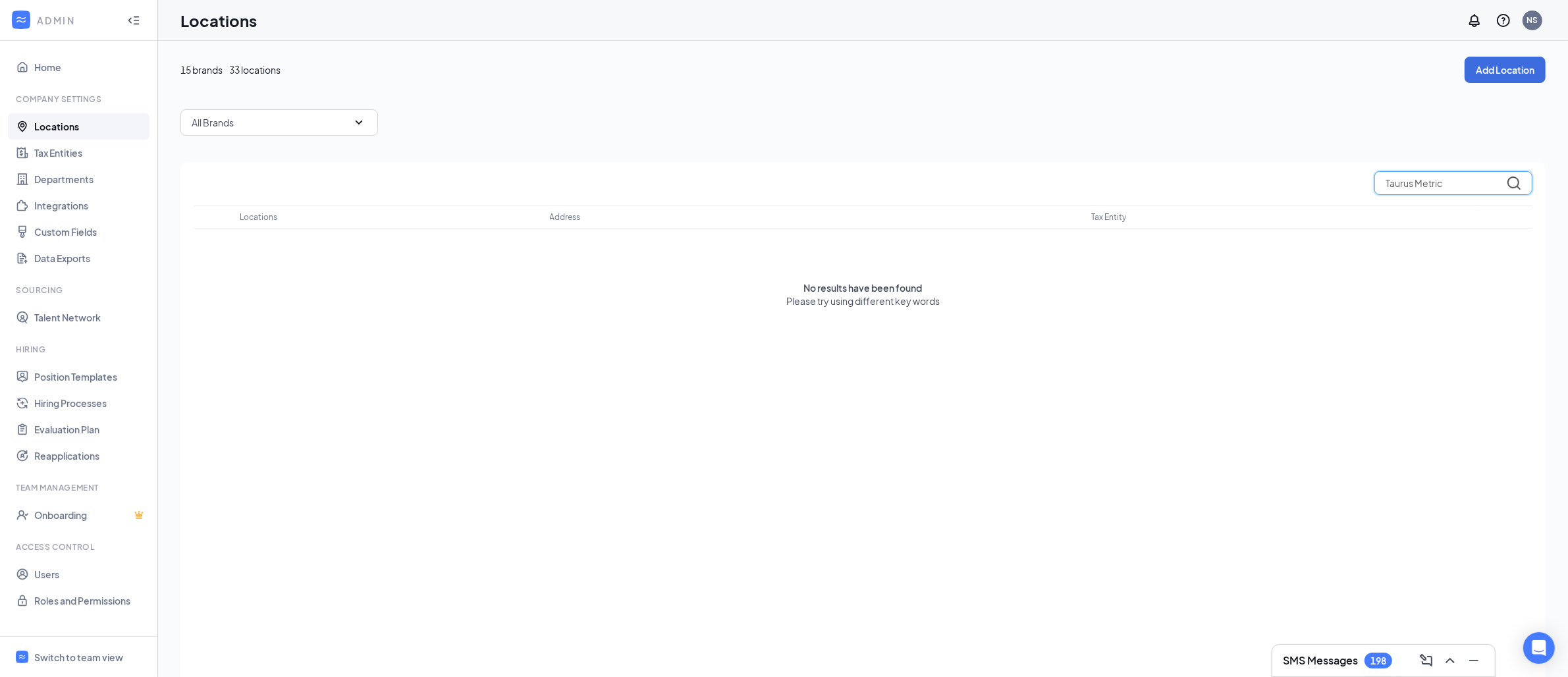
drag, startPoint x: 1415, startPoint y: 185, endPoint x: 1327, endPoint y: 185, distance: 88.0
click at [1327, 185] on div "Taurus Metric" at bounding box center [863, 183] width 1339 height 24
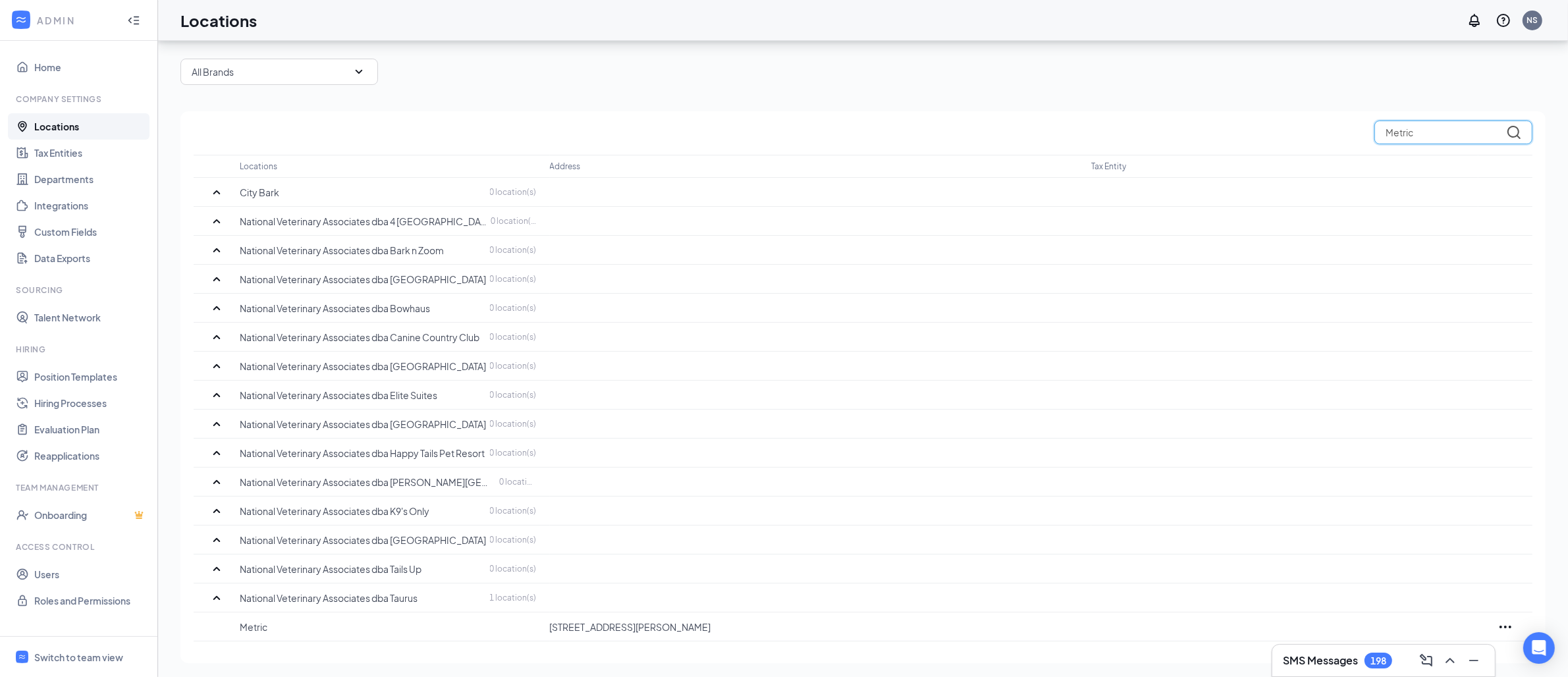
scroll to position [53, 0]
click at [797, 205] on td at bounding box center [821, 219] width 542 height 29
click at [1408, 133] on input "Metric" at bounding box center [1453, 130] width 158 height 24
click at [1421, 124] on input "Metric" at bounding box center [1453, 130] width 158 height 24
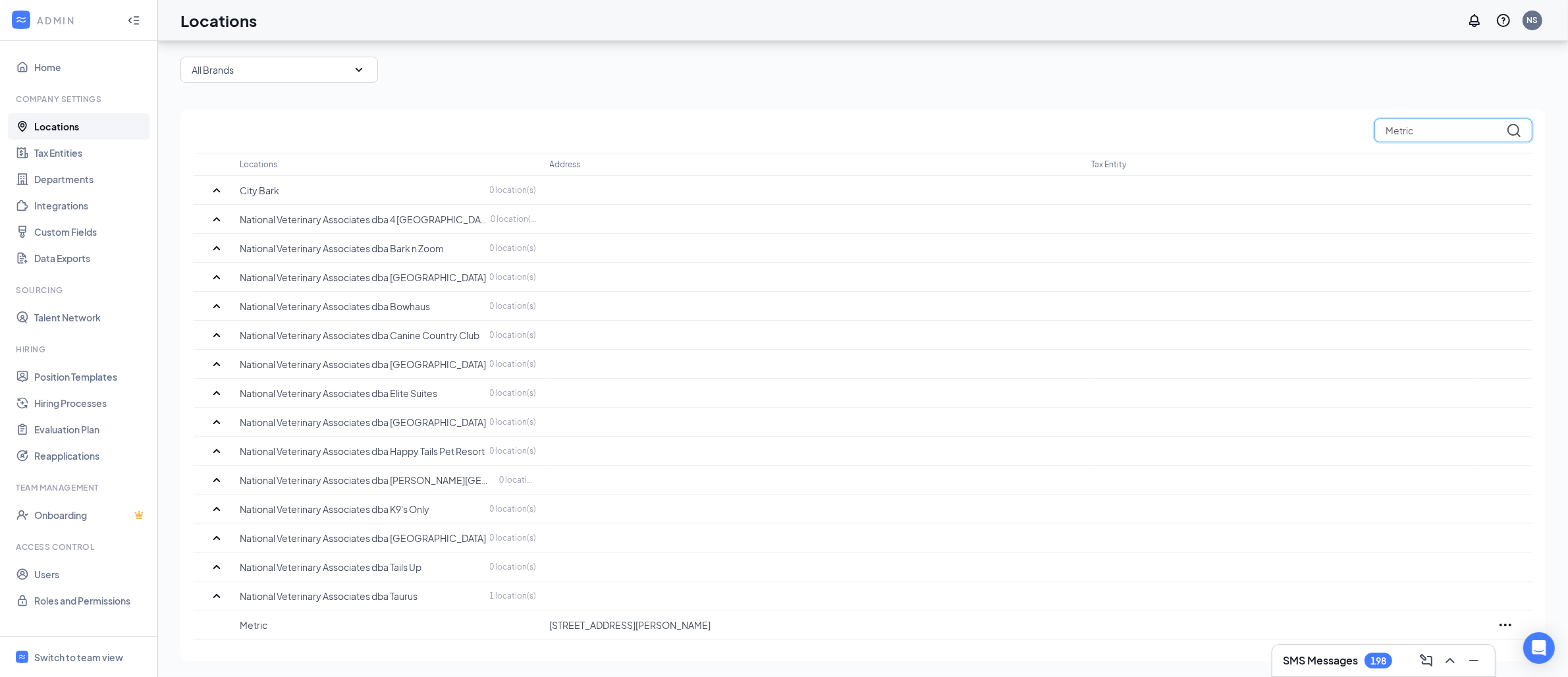
click at [1421, 124] on input "Metric" at bounding box center [1453, 130] width 158 height 24
paste input "Taurus Burnet"
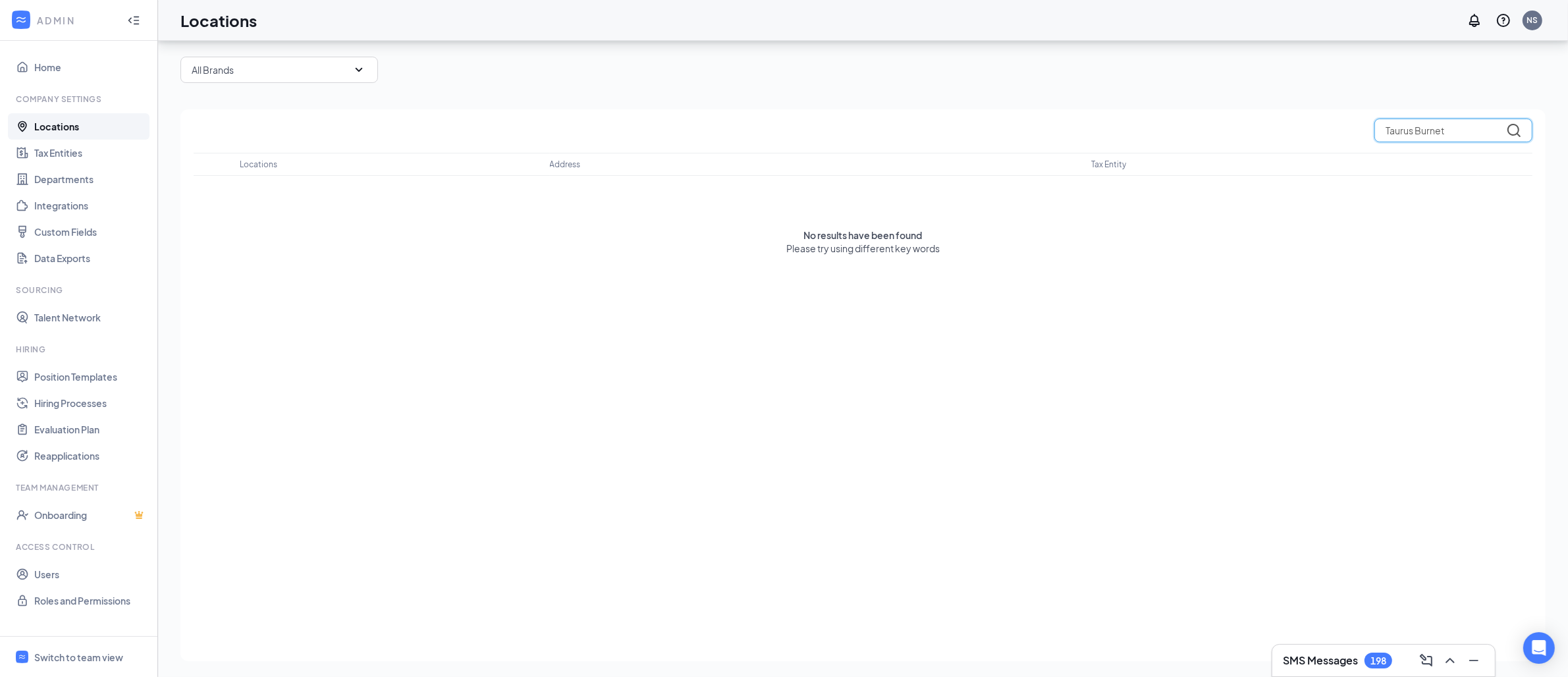
click at [1413, 137] on input "Taurus Burnet" at bounding box center [1453, 130] width 158 height 24
click at [1403, 135] on input "Taurus Burnet" at bounding box center [1453, 130] width 158 height 24
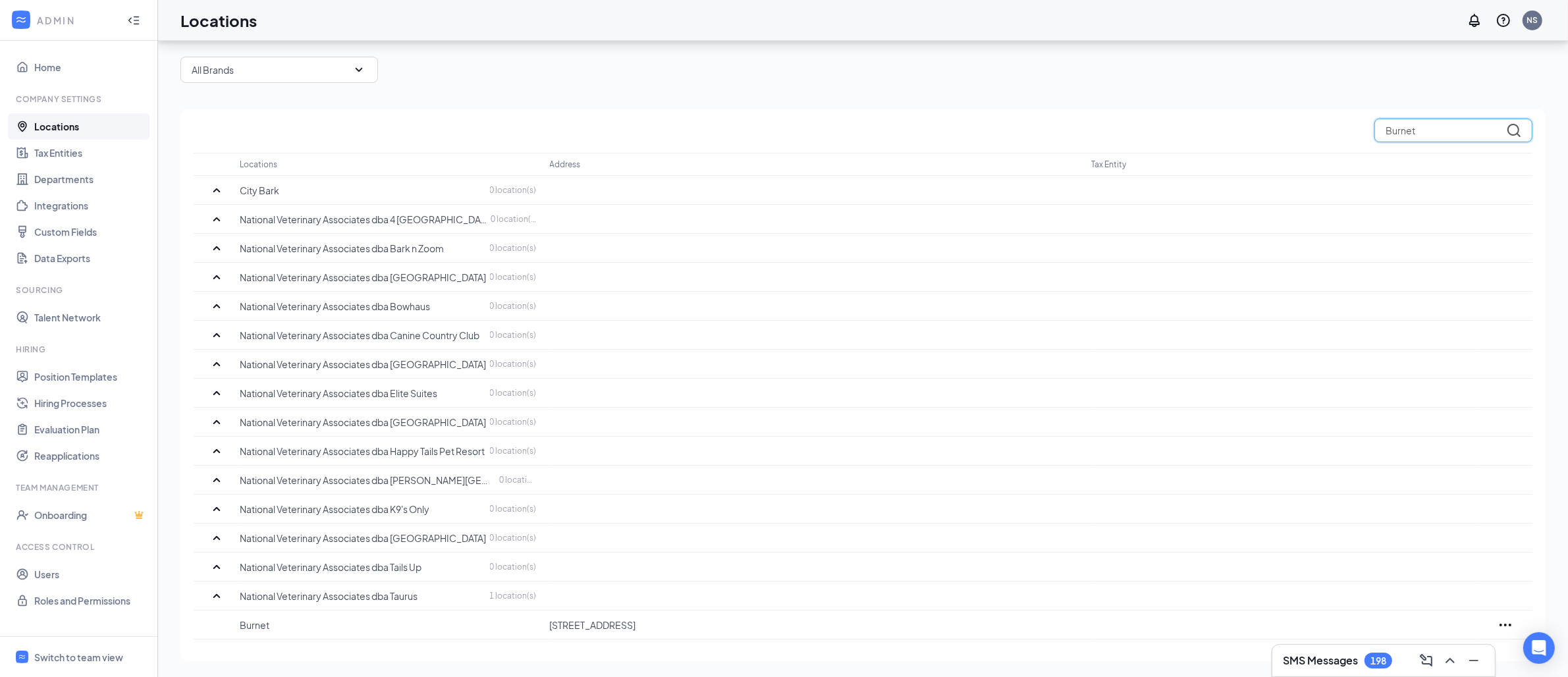
click at [1409, 132] on input "Burnet" at bounding box center [1453, 130] width 158 height 24
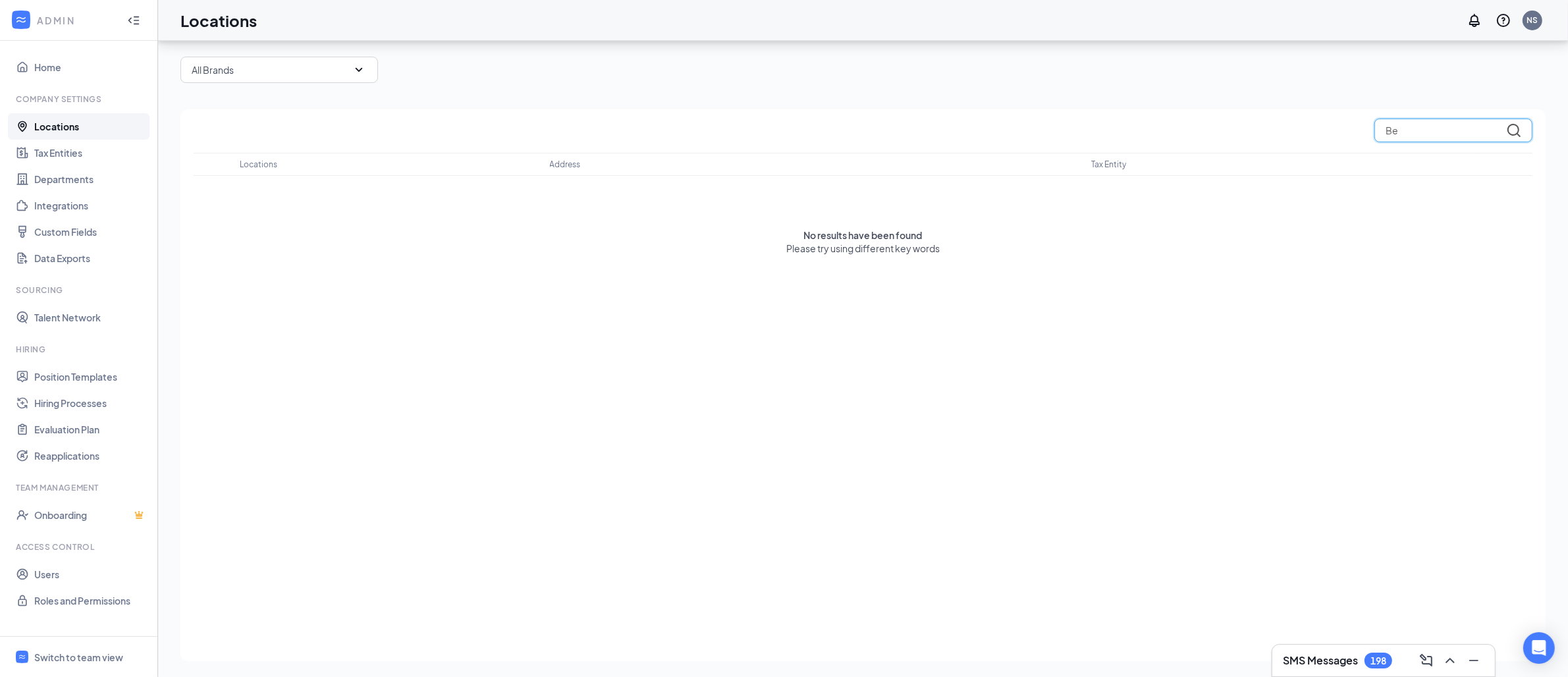
type input "B"
type input "I"
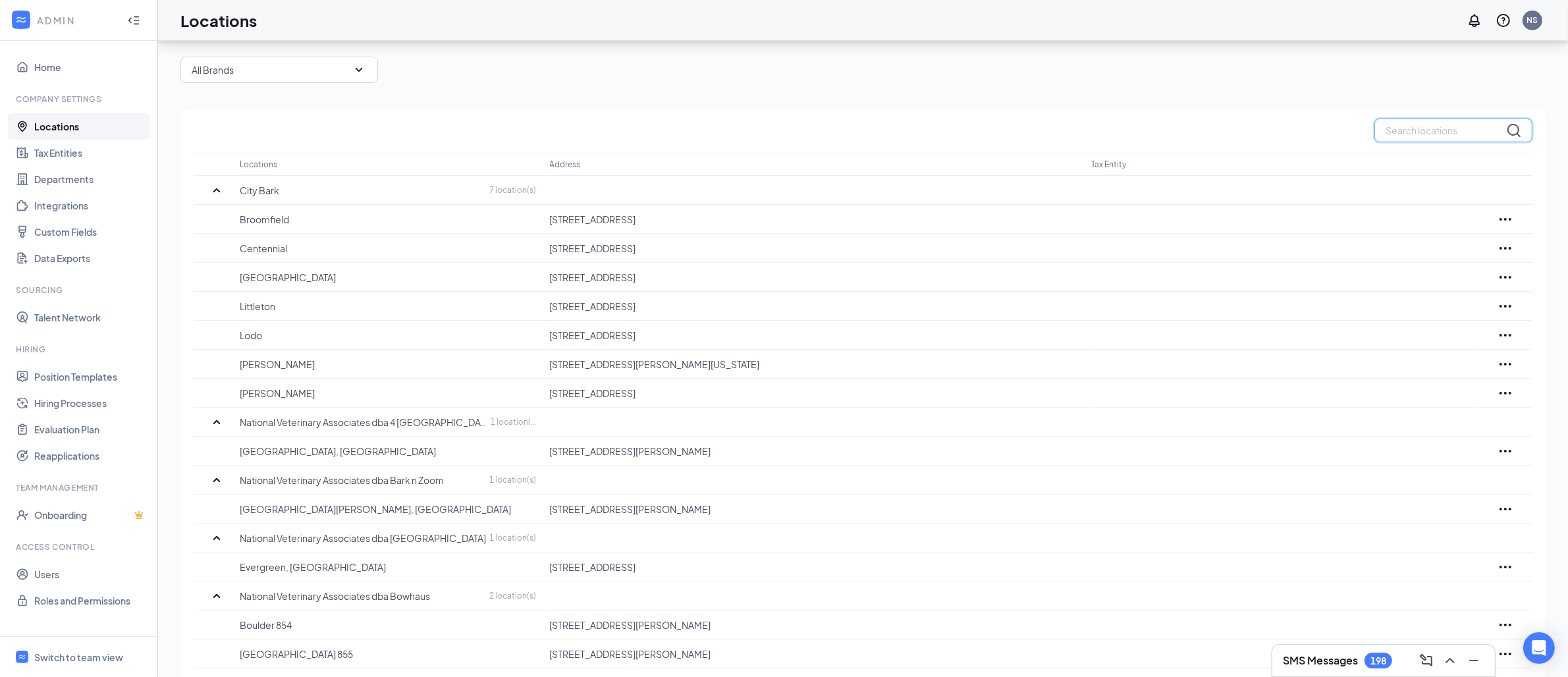
click at [1412, 131] on input "text" at bounding box center [1453, 130] width 158 height 24
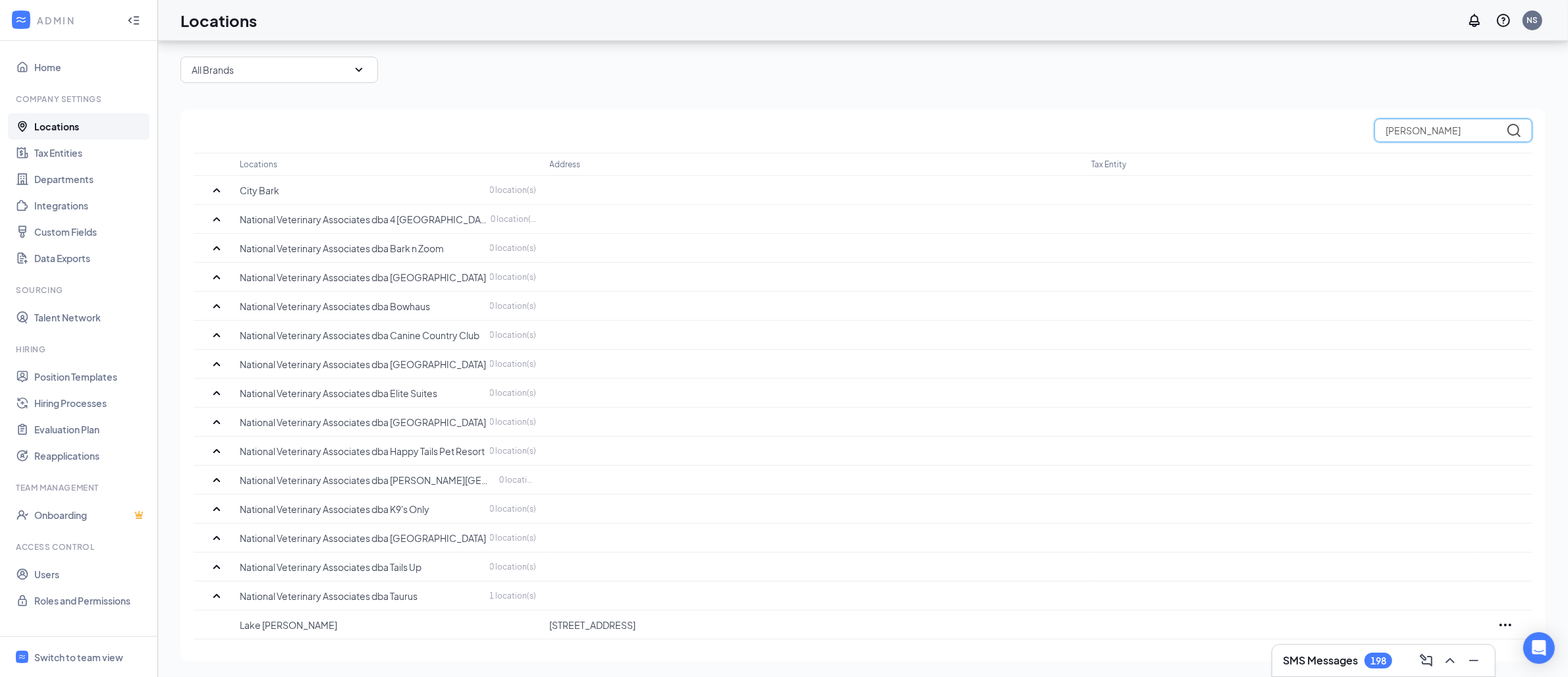
click at [1410, 128] on input "Travis" at bounding box center [1453, 130] width 158 height 24
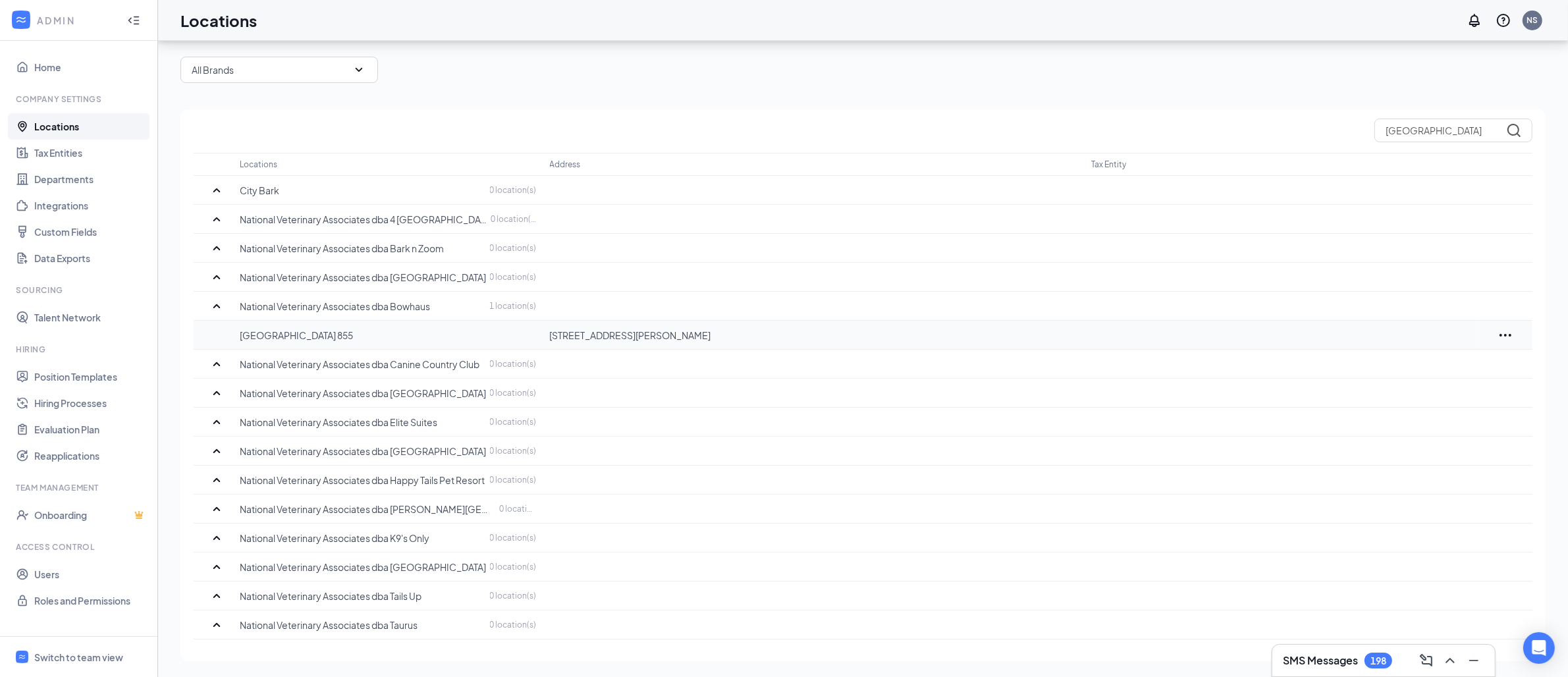
click at [272, 332] on p "[GEOGRAPHIC_DATA] 855" at bounding box center [388, 335] width 296 height 13
copy p "[GEOGRAPHIC_DATA] 855"
click at [1394, 135] on input "[GEOGRAPHIC_DATA]" at bounding box center [1453, 130] width 158 height 24
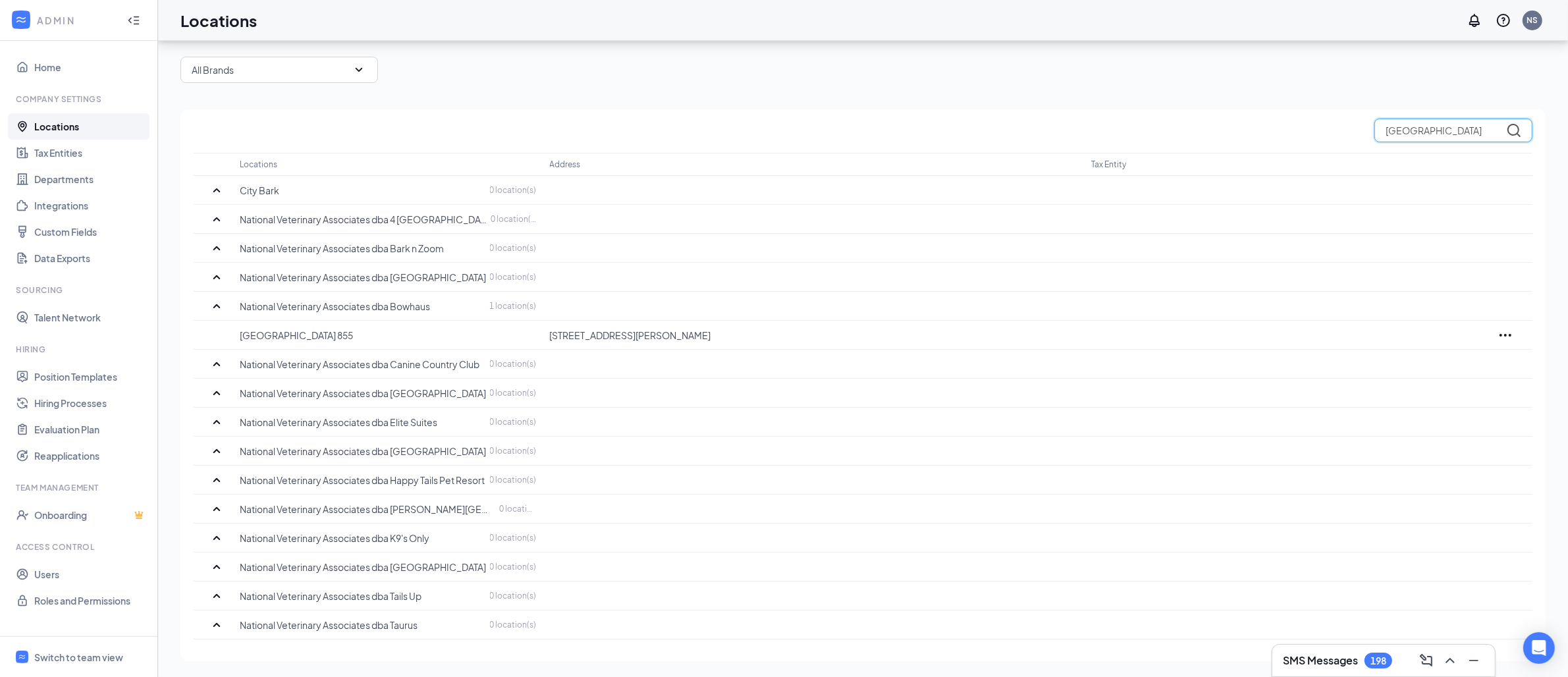
click at [1394, 135] on input "[GEOGRAPHIC_DATA]" at bounding box center [1453, 130] width 158 height 24
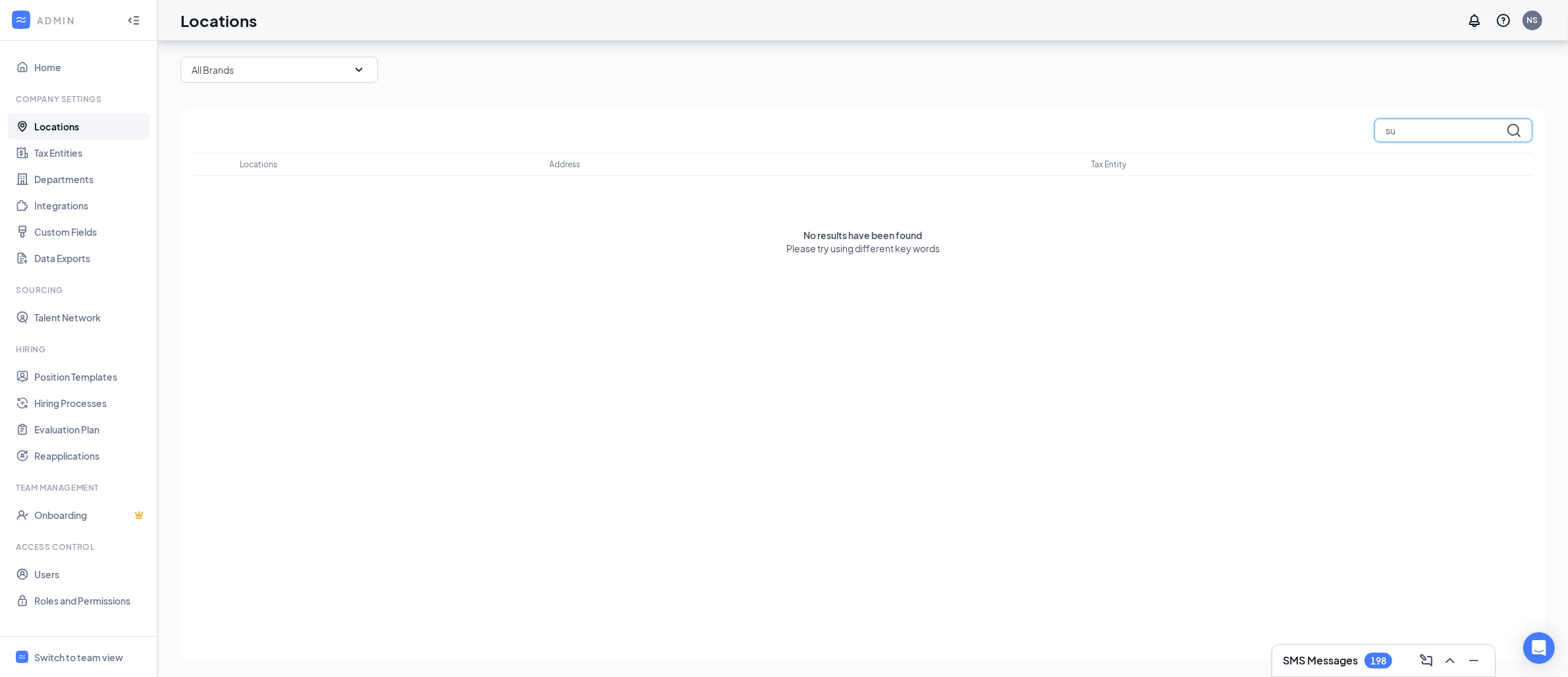
type input "s"
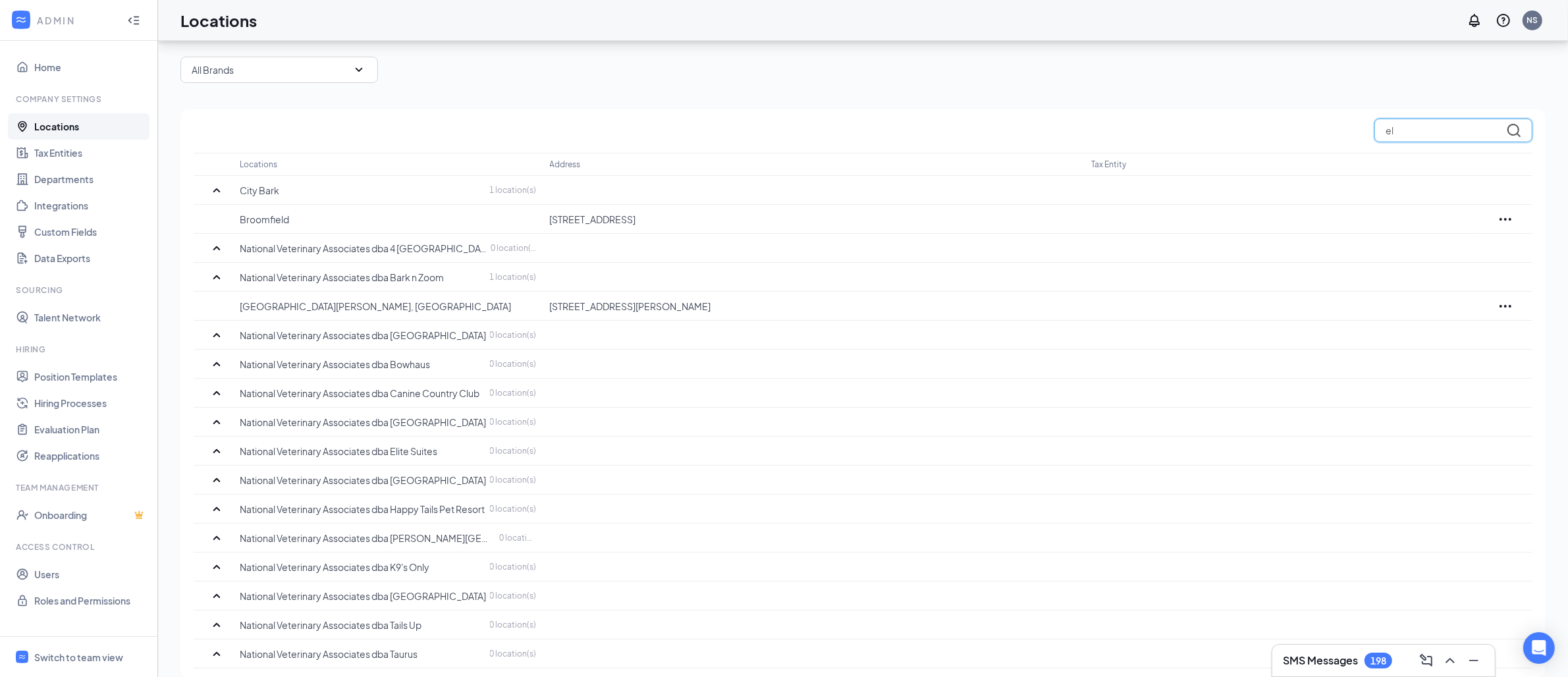
type input "e"
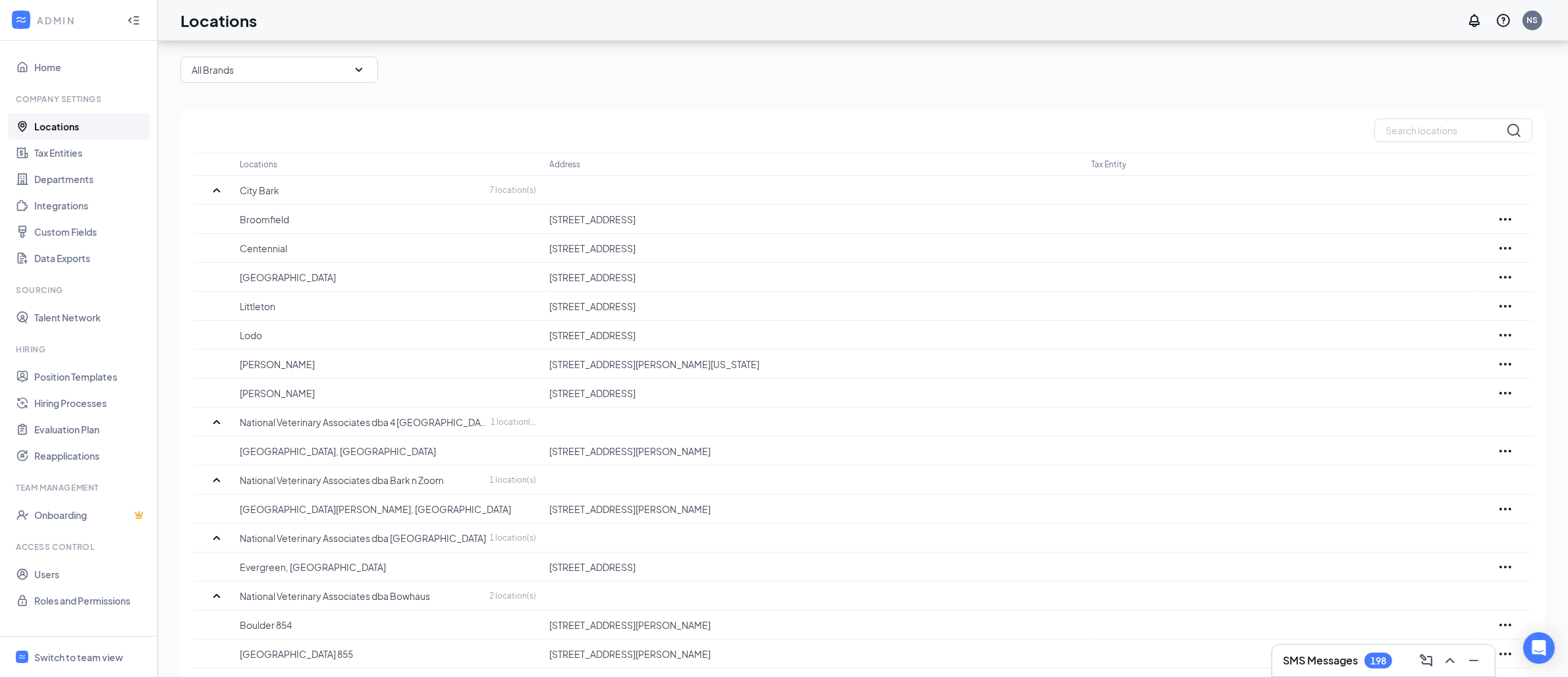
click at [1417, 136] on input "text" at bounding box center [1453, 130] width 158 height 24
paste input "[PHONE_NUMBER]"
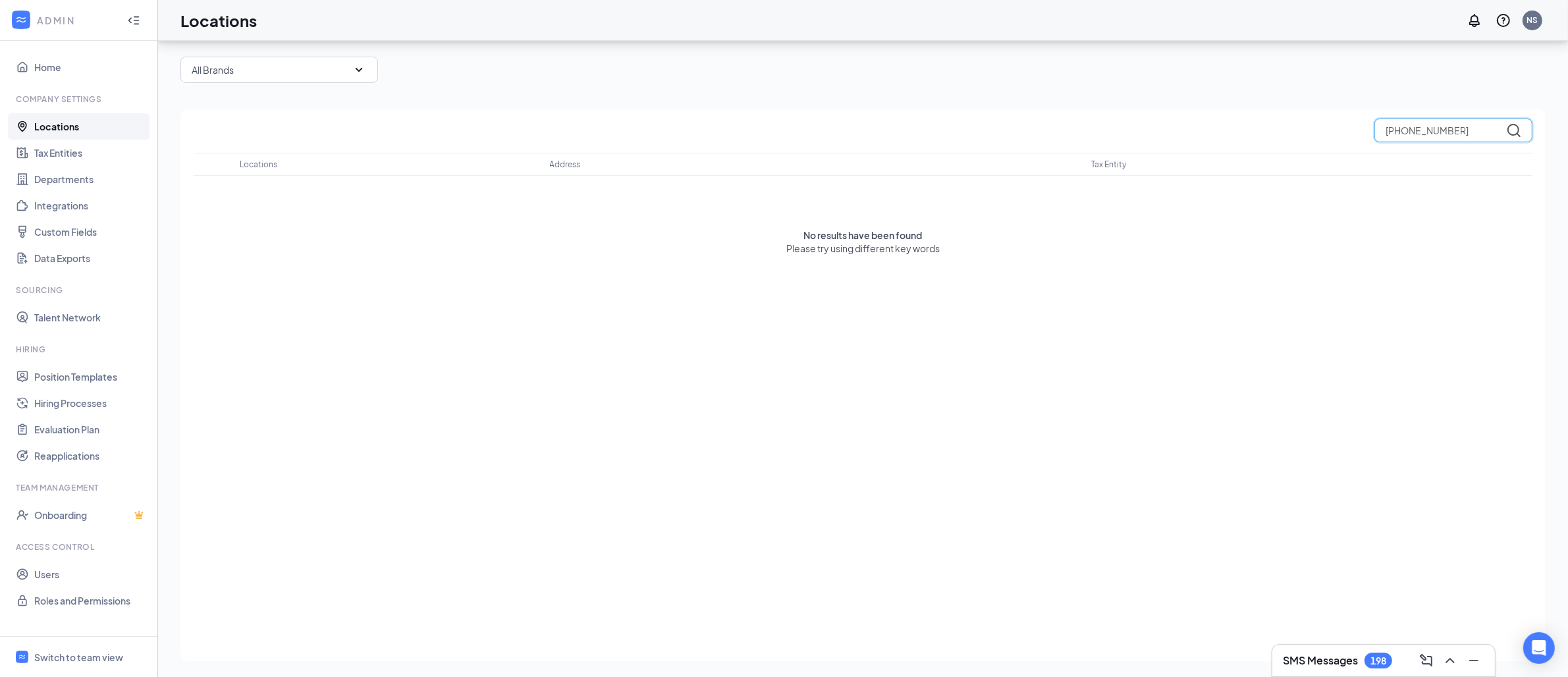
click at [1417, 136] on input "[PHONE_NUMBER]" at bounding box center [1453, 130] width 158 height 24
type input "M"
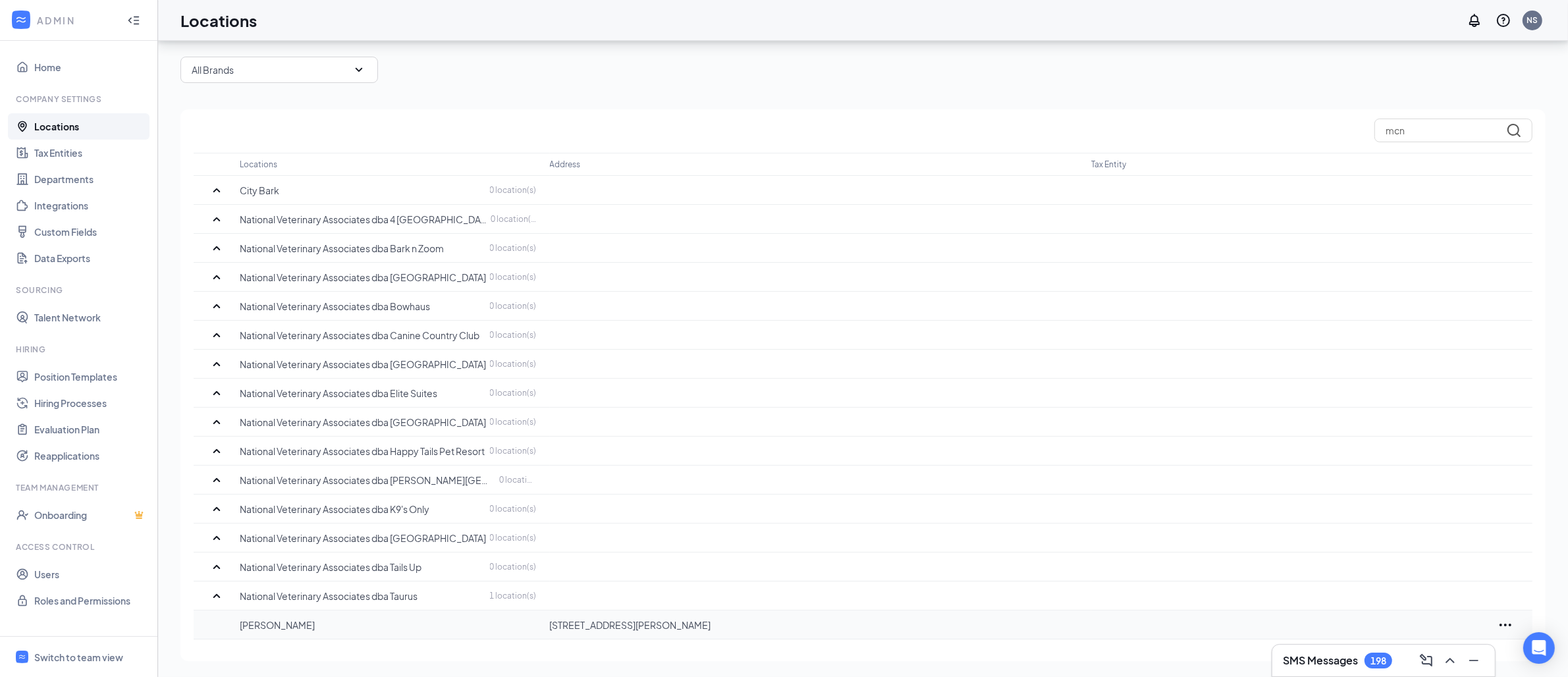
click at [250, 629] on p "[PERSON_NAME]" at bounding box center [388, 624] width 296 height 13
copy p "[PERSON_NAME]"
click at [1441, 134] on input "mcn" at bounding box center [1453, 130] width 158 height 24
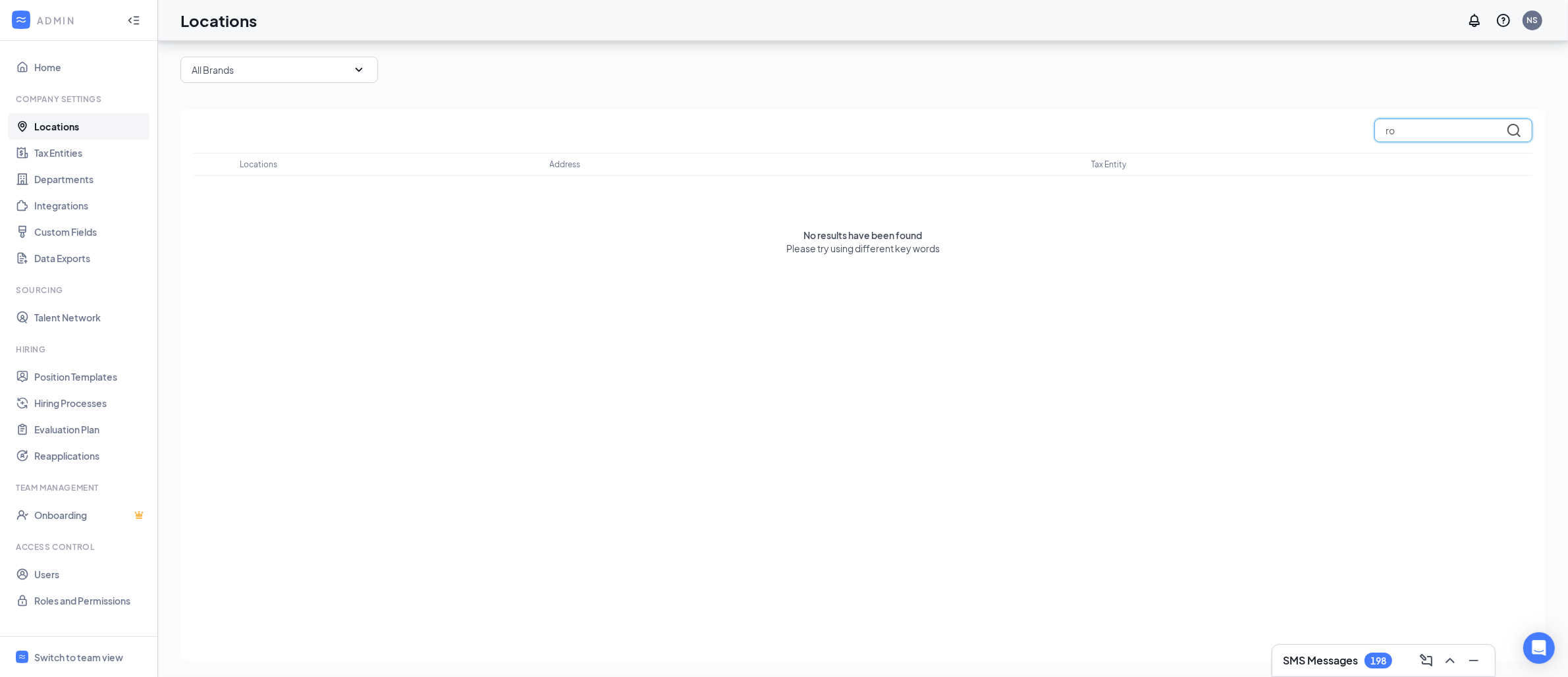
type input "r"
type input "o"
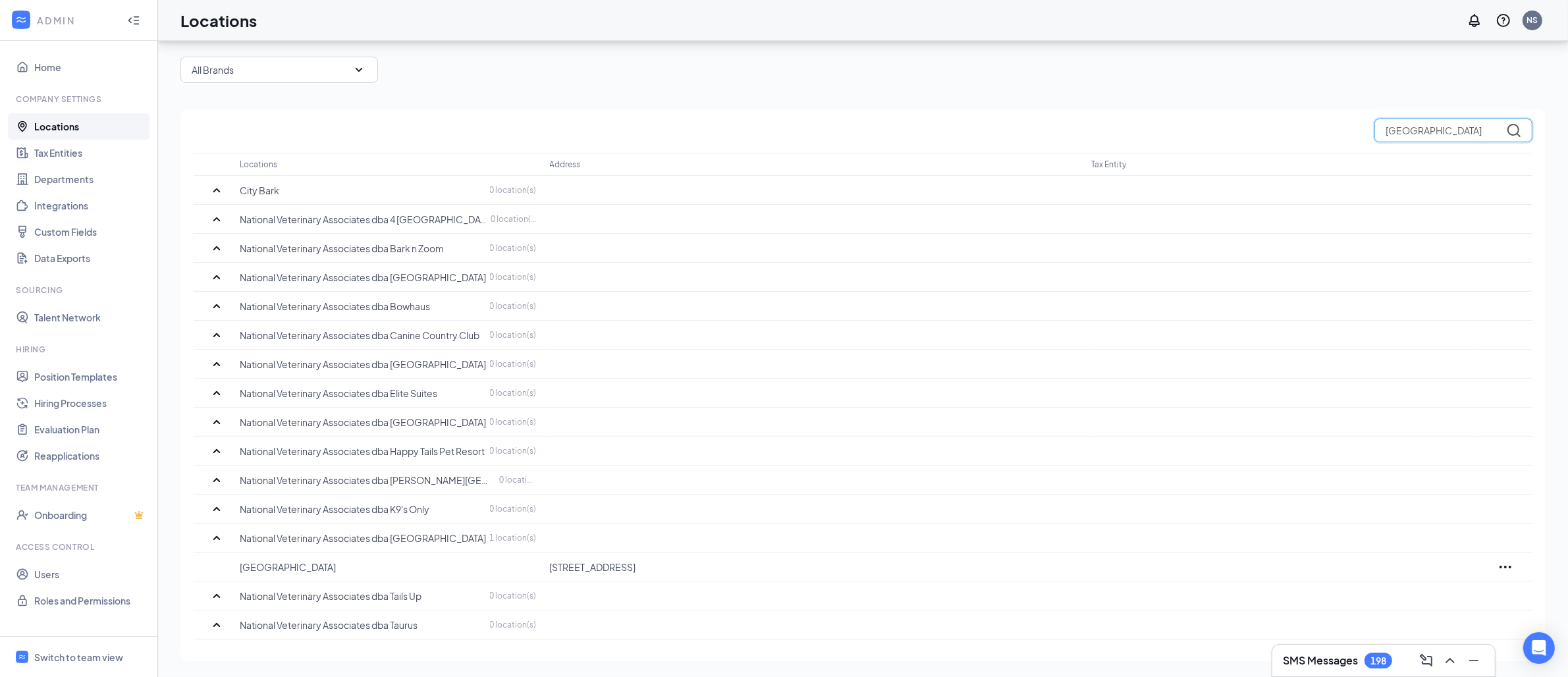
type input "[GEOGRAPHIC_DATA]"
click at [353, 75] on icon "SmallChevronDown" at bounding box center [359, 70] width 16 height 16
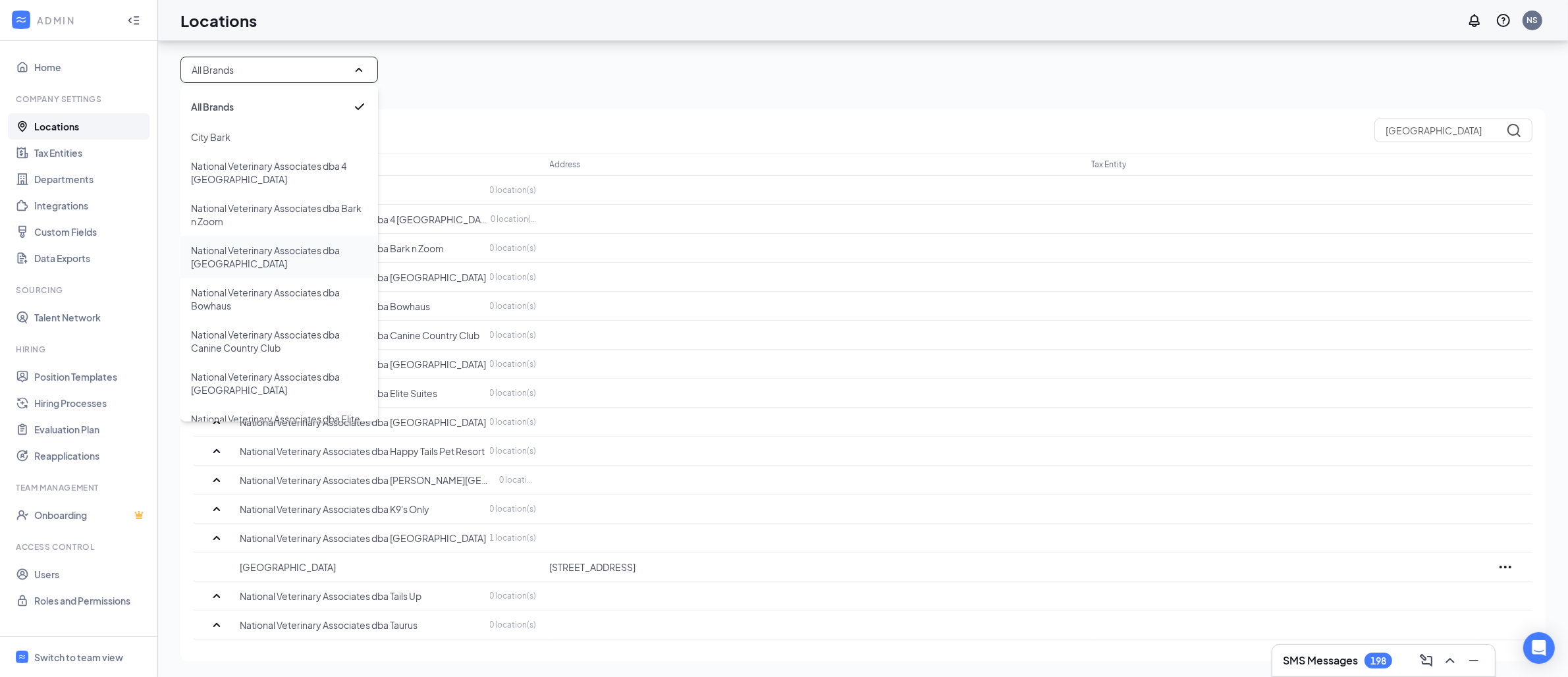
click at [291, 254] on p "National Veterinary Associates dba [GEOGRAPHIC_DATA]" at bounding box center [279, 257] width 176 height 26
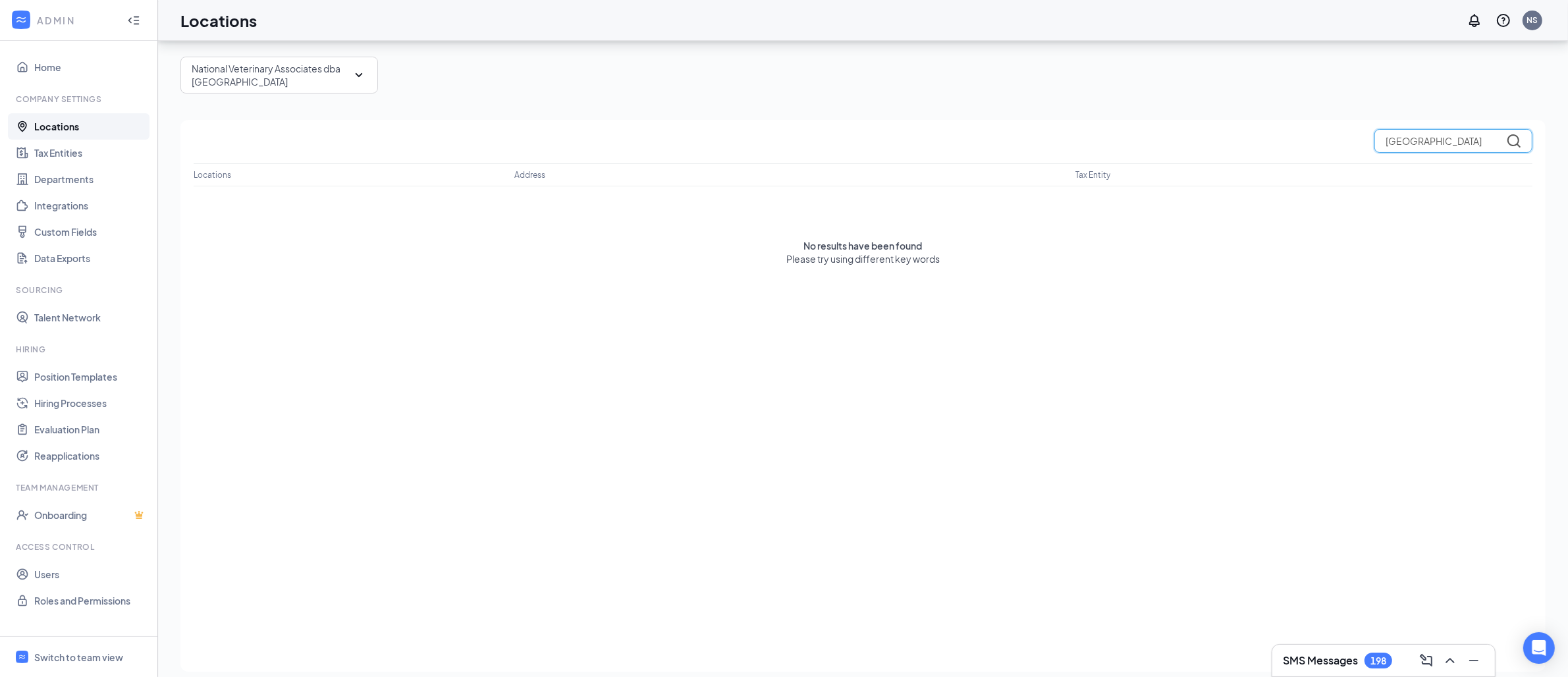
click at [1446, 134] on input "[GEOGRAPHIC_DATA]" at bounding box center [1453, 141] width 158 height 24
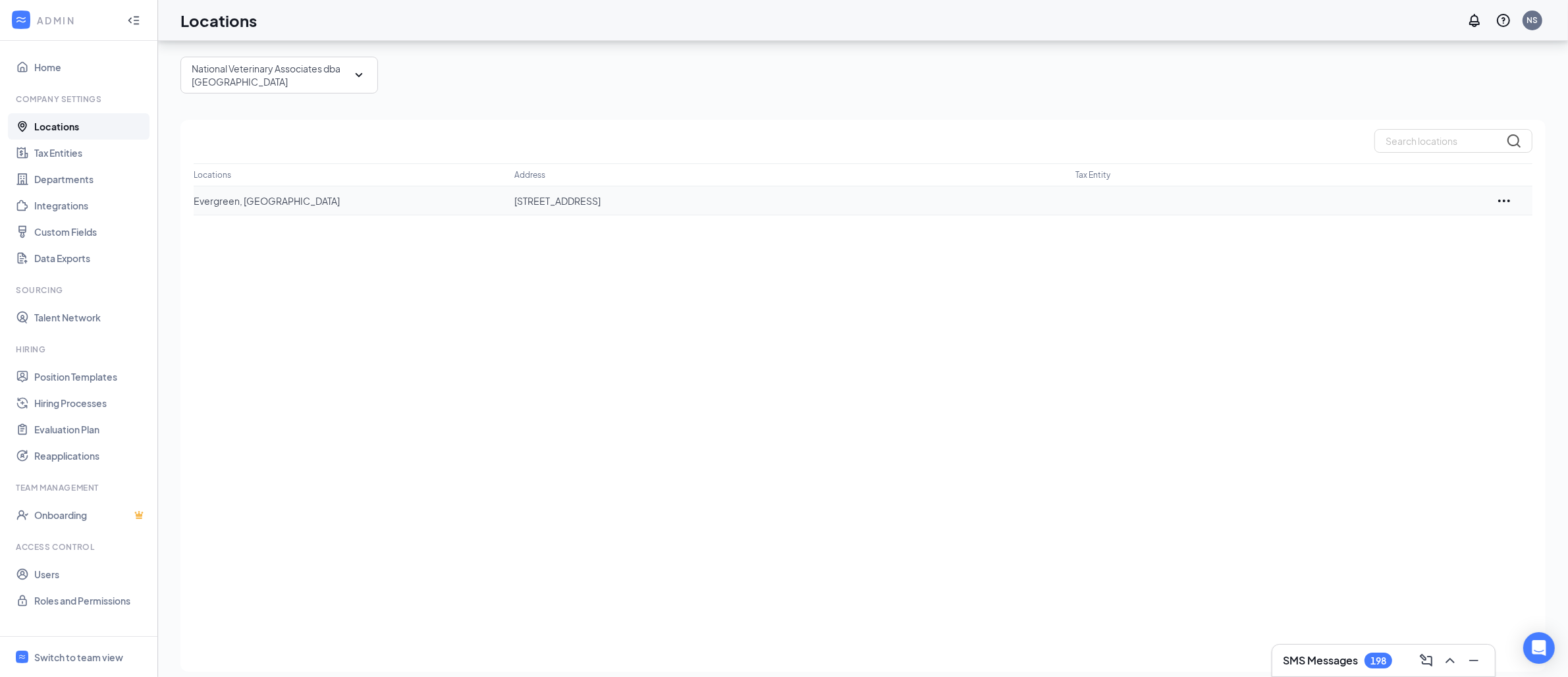
click at [225, 205] on p "Evergreen, [GEOGRAPHIC_DATA]" at bounding box center [354, 201] width 321 height 13
copy p "Evergreen, [GEOGRAPHIC_DATA]"
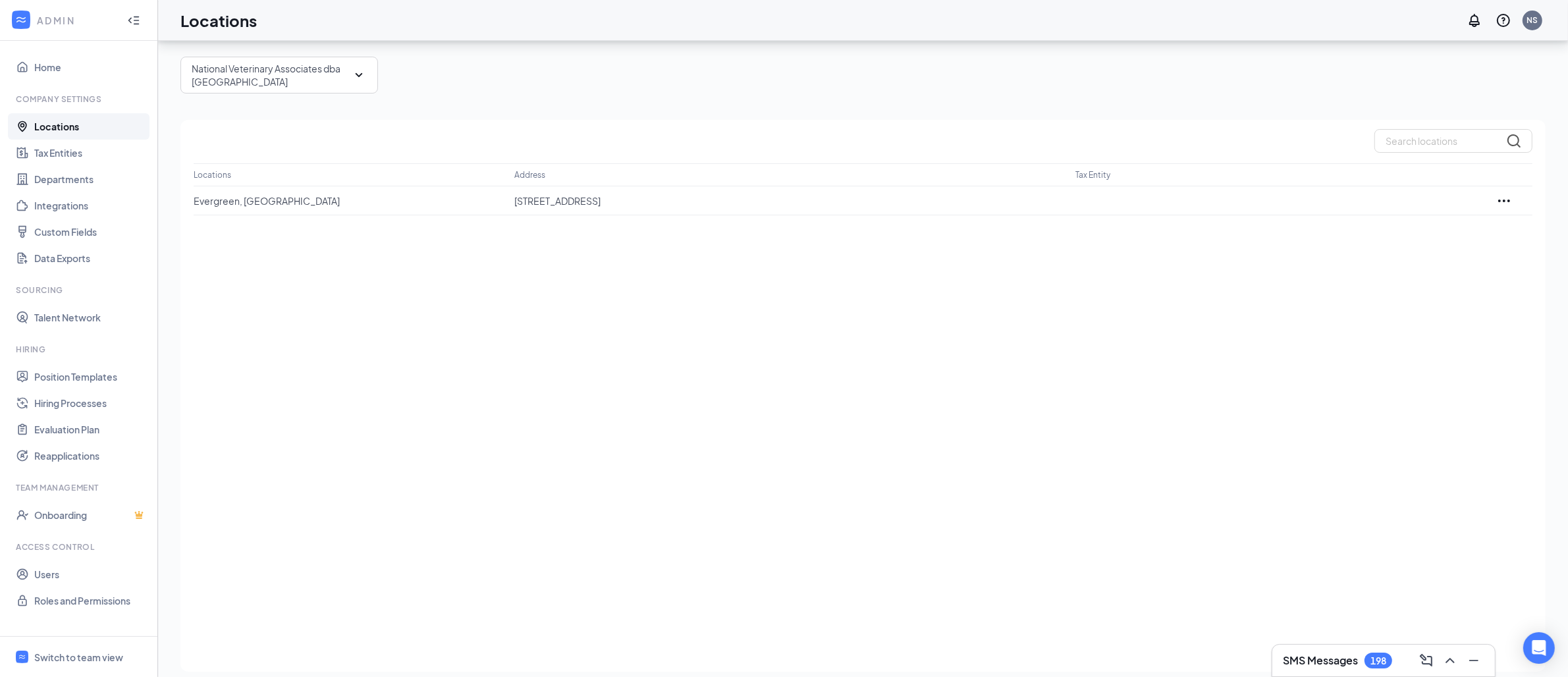
click at [326, 78] on p "National Veterinary Associates dba [GEOGRAPHIC_DATA]" at bounding box center [271, 75] width 160 height 26
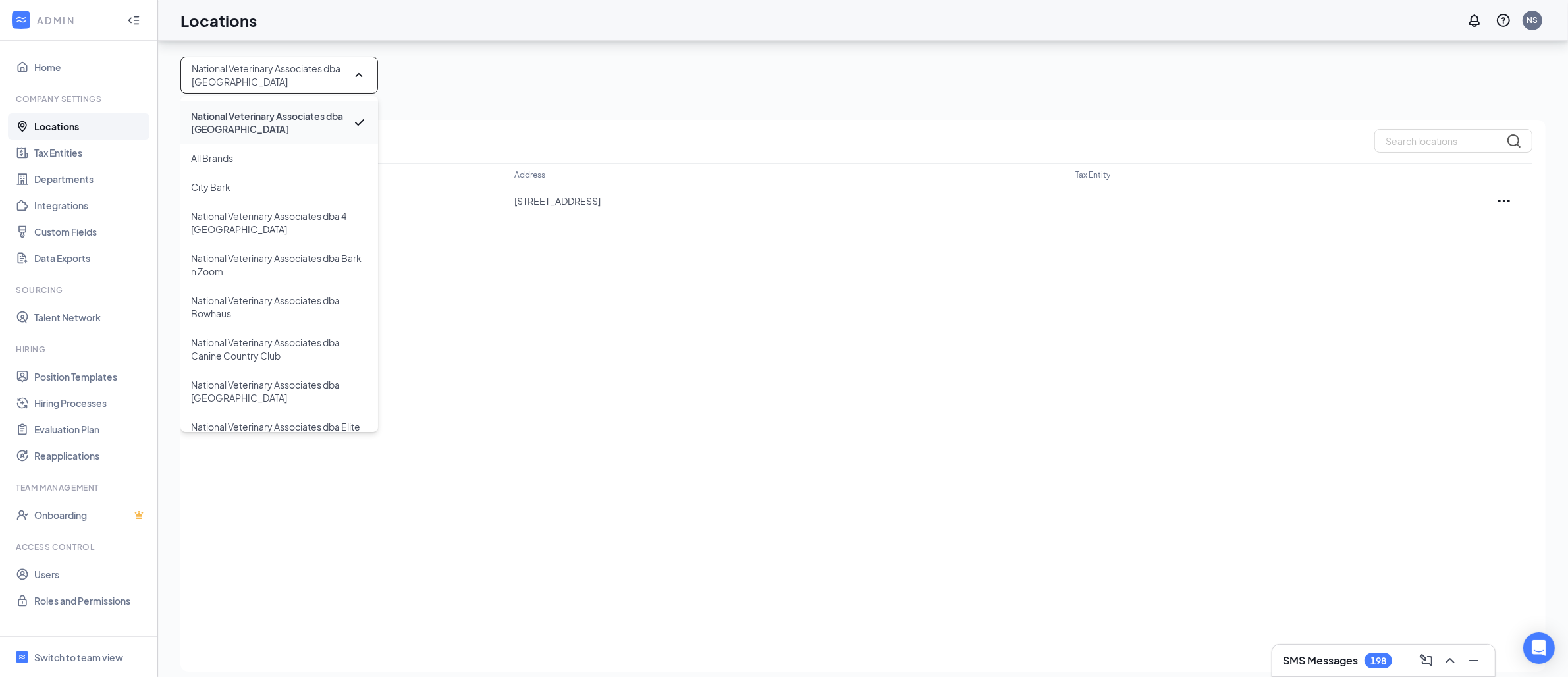
scroll to position [0, 0]
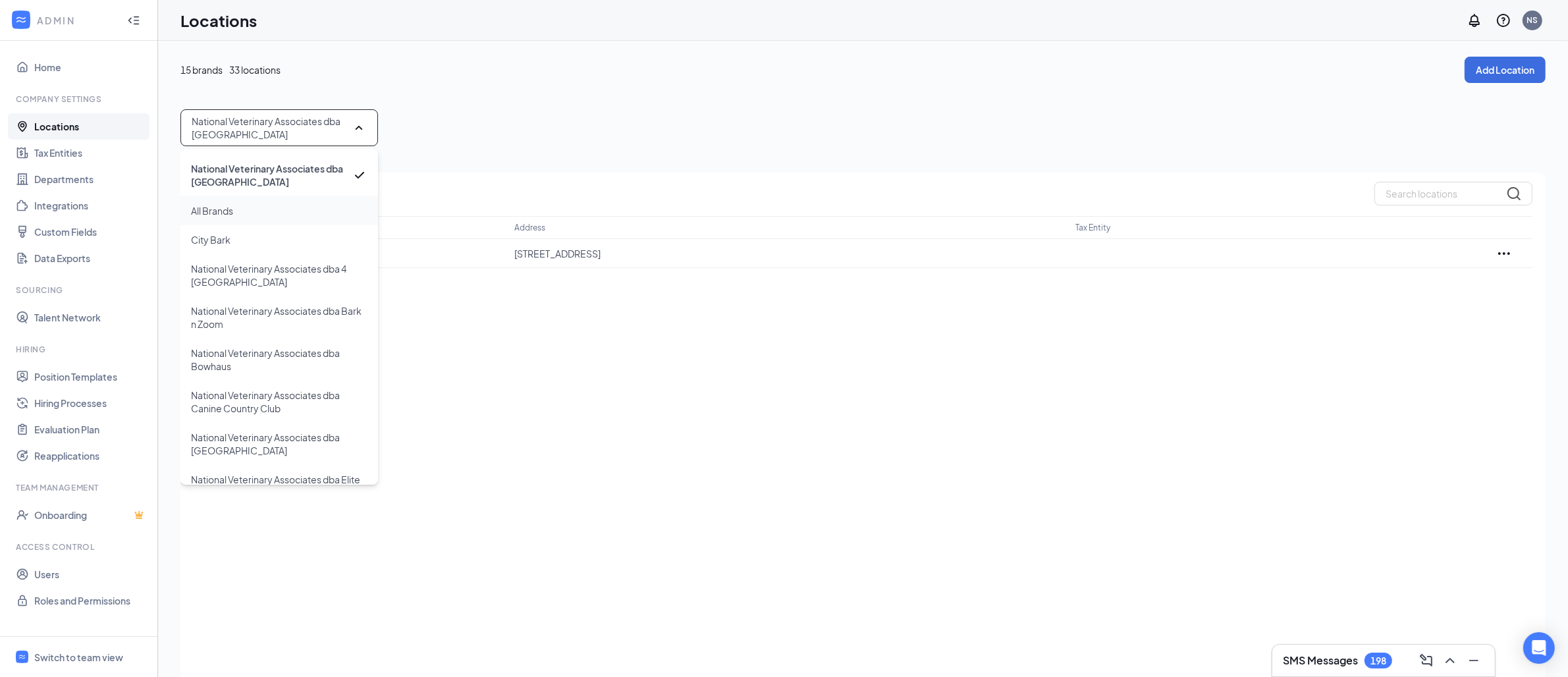
click at [243, 207] on div "All Brands" at bounding box center [279, 211] width 198 height 29
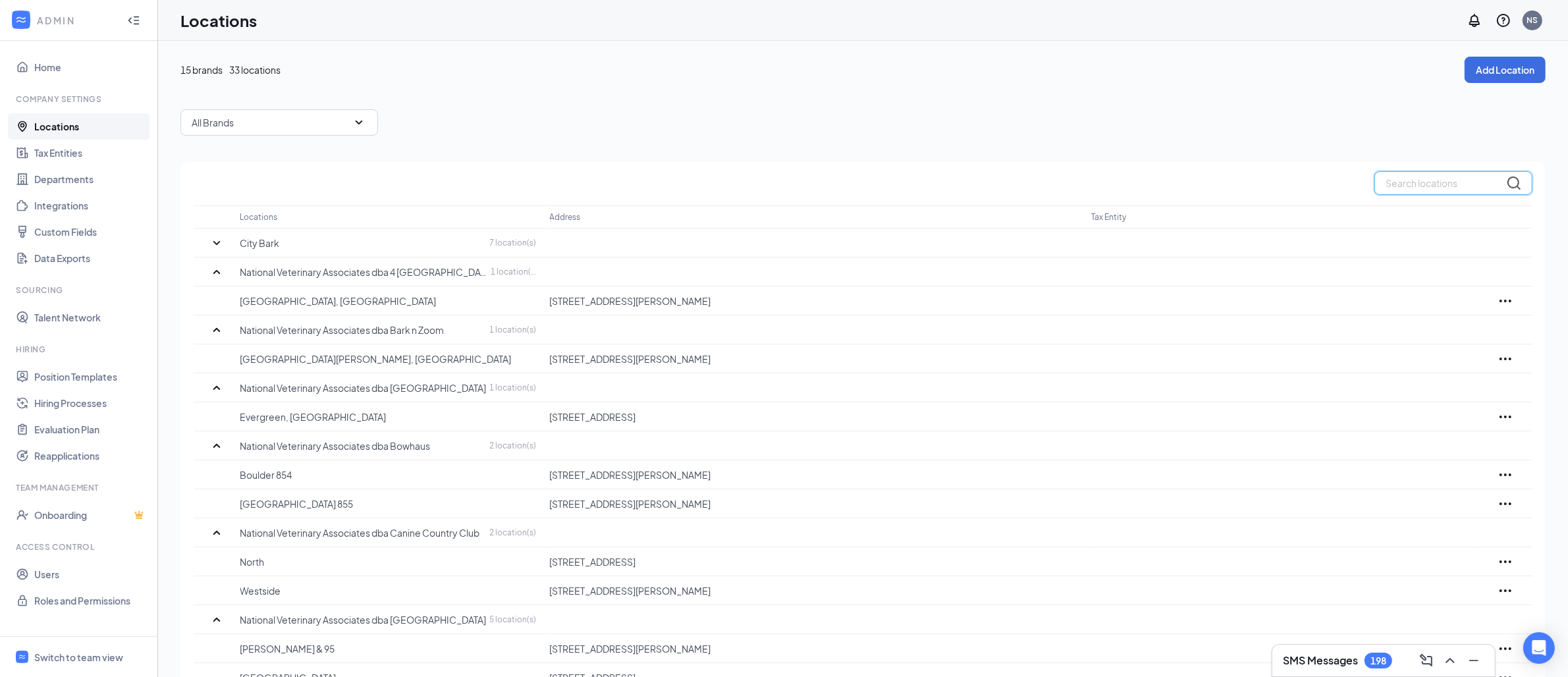
click at [1416, 192] on input "text" at bounding box center [1453, 183] width 158 height 24
paste input "Happy Tails"
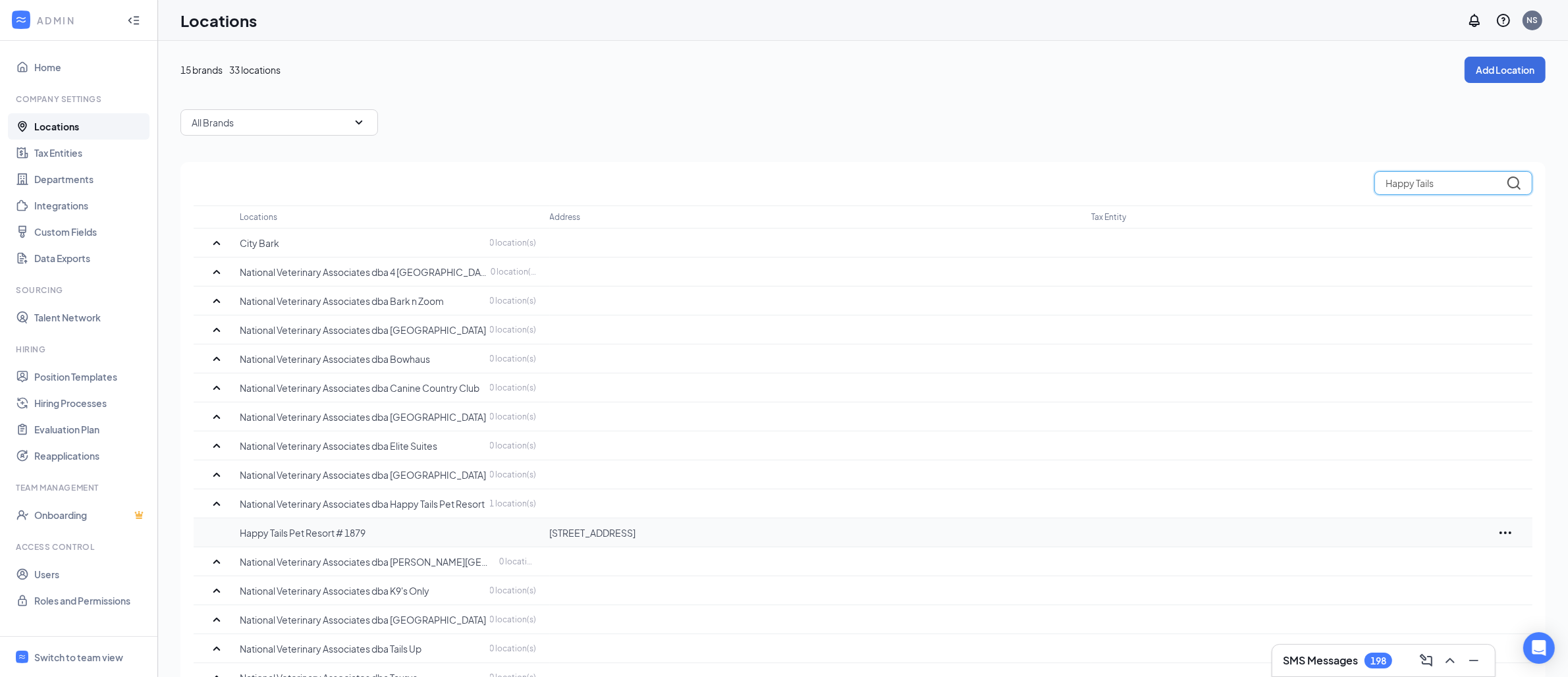
type input "Happy Tails"
click at [391, 529] on p "Happy Tails Pet Resort # 1879" at bounding box center [388, 532] width 296 height 13
copy p "Happy Tails Pet Resort # 1879"
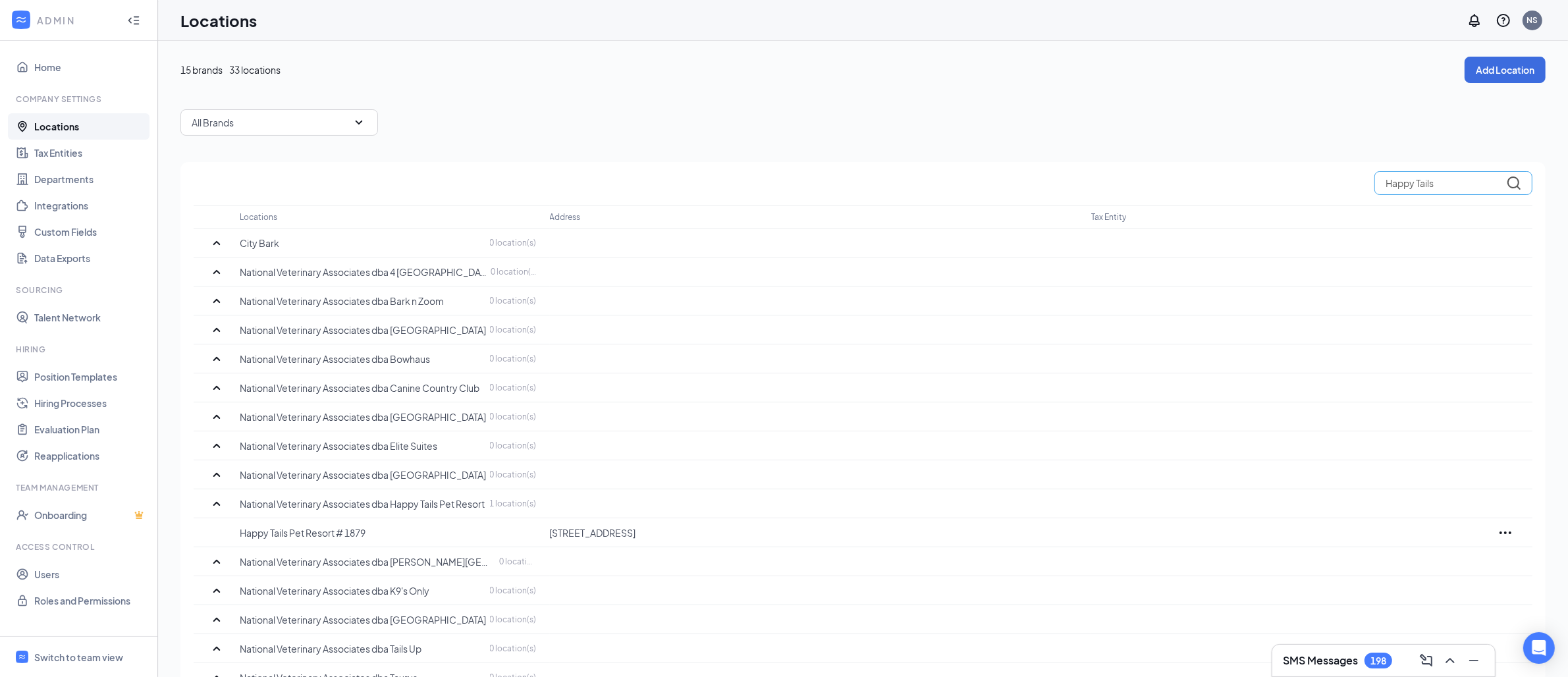
drag, startPoint x: 1425, startPoint y: 200, endPoint x: 1425, endPoint y: 189, distance: 11.0
click at [1425, 200] on div "Happy Tails Locations Address Tax Entity City Bark 0 location(s) National Veter…" at bounding box center [863, 437] width 1365 height 552
click at [1423, 182] on input "Happy Tails" at bounding box center [1453, 183] width 158 height 24
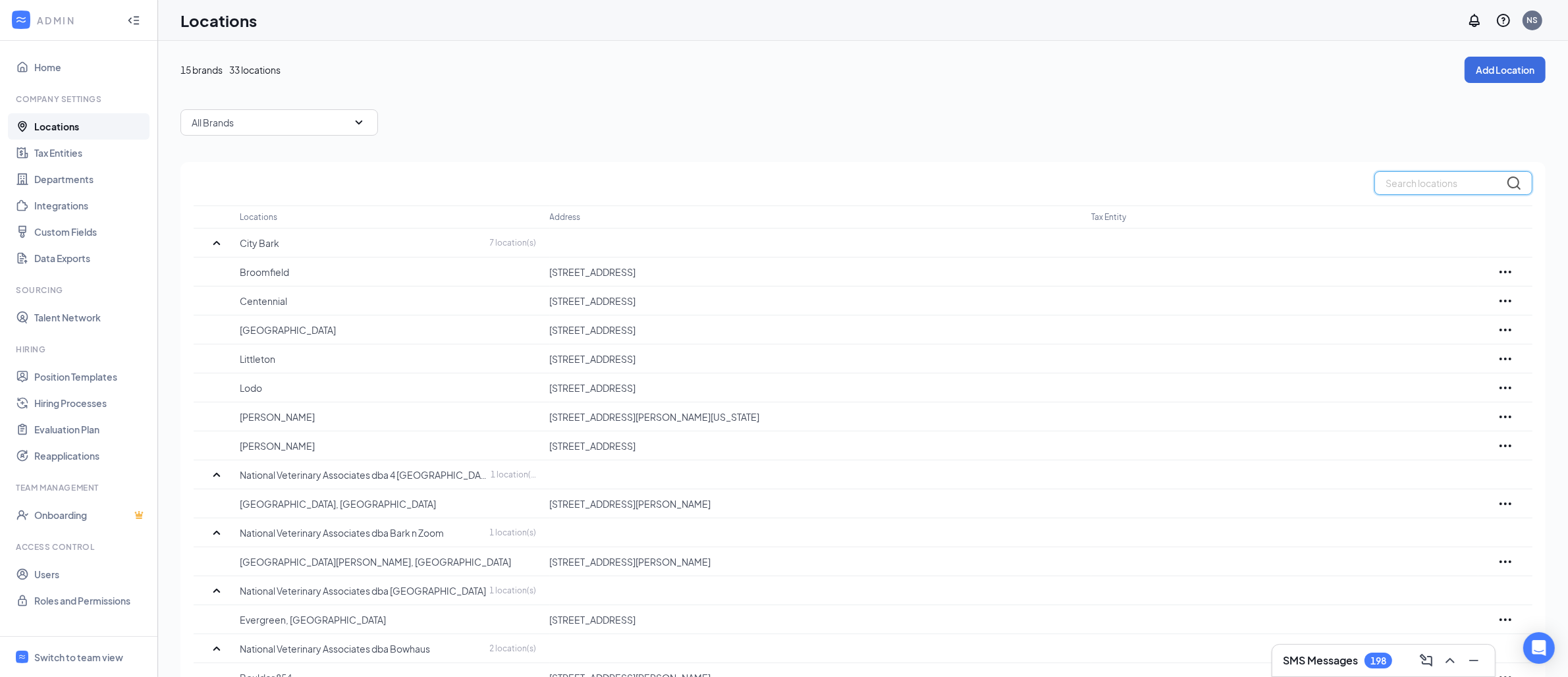
paste input "K9s Only West LA"
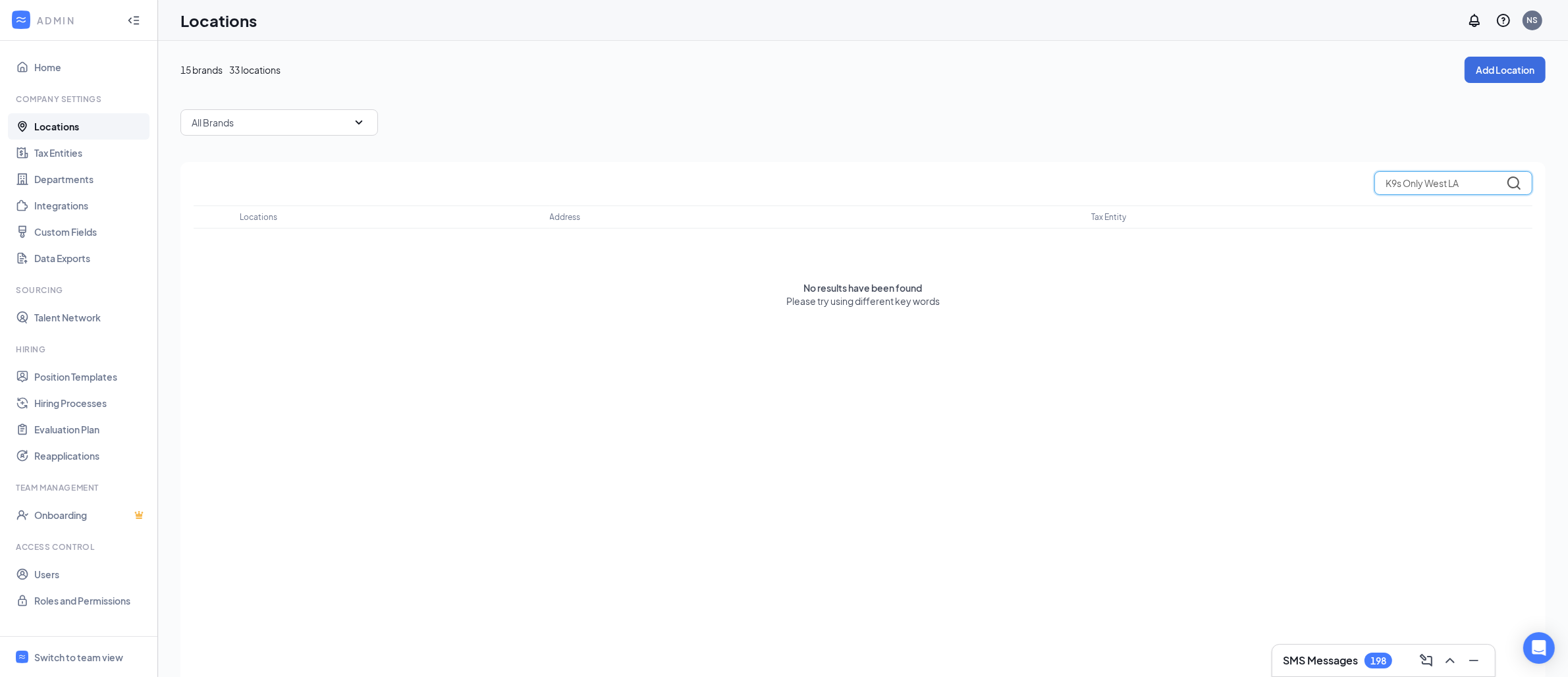
drag, startPoint x: 1403, startPoint y: 185, endPoint x: 1289, endPoint y: 189, distance: 114.1
click at [1289, 189] on div "K9s Only West LA" at bounding box center [863, 183] width 1339 height 24
type input "Only West LA"
drag, startPoint x: 1408, startPoint y: 189, endPoint x: 1204, endPoint y: 186, distance: 204.0
click at [1204, 187] on div "Only West LA" at bounding box center [863, 183] width 1339 height 24
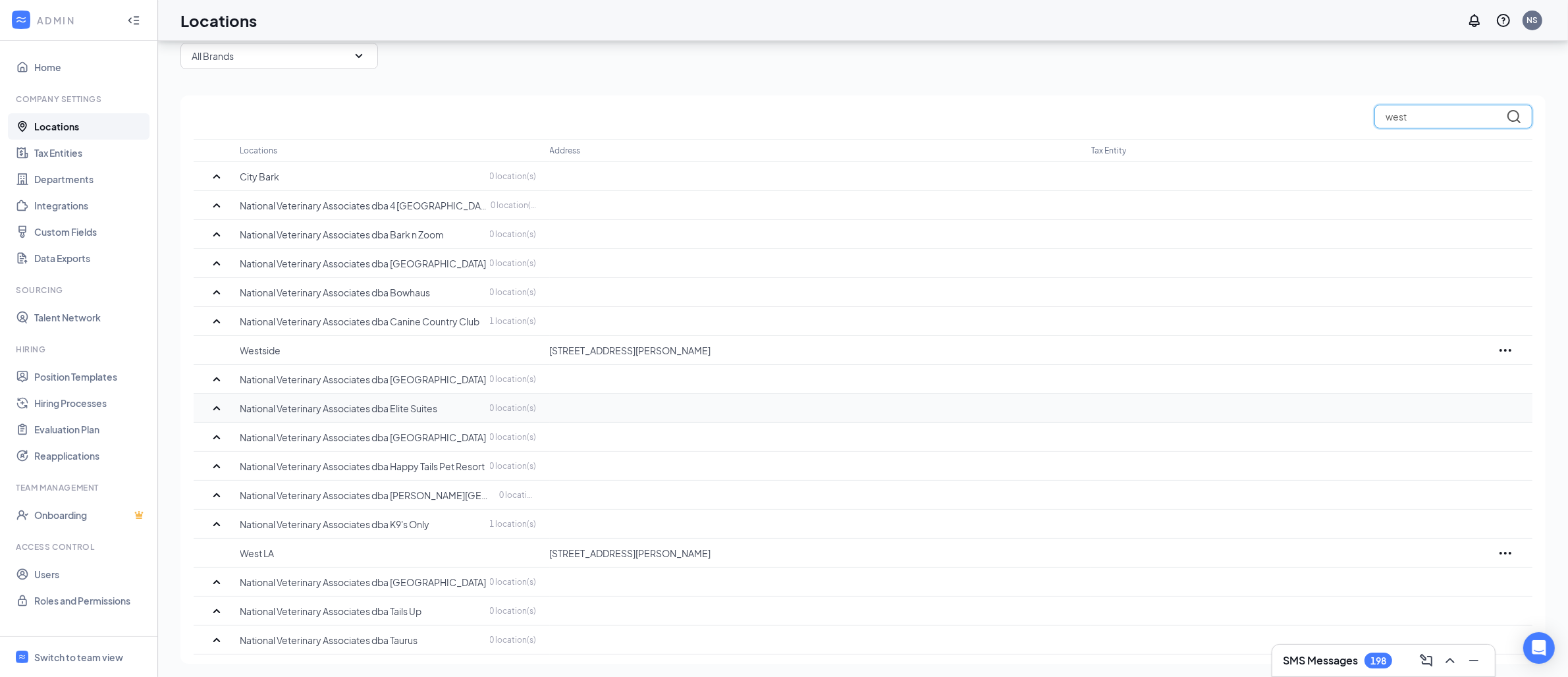
scroll to position [69, 0]
click at [375, 516] on p "National Veterinary Associates dba K9's Only" at bounding box center [335, 521] width 190 height 13
click at [248, 555] on p "West LA" at bounding box center [388, 550] width 296 height 13
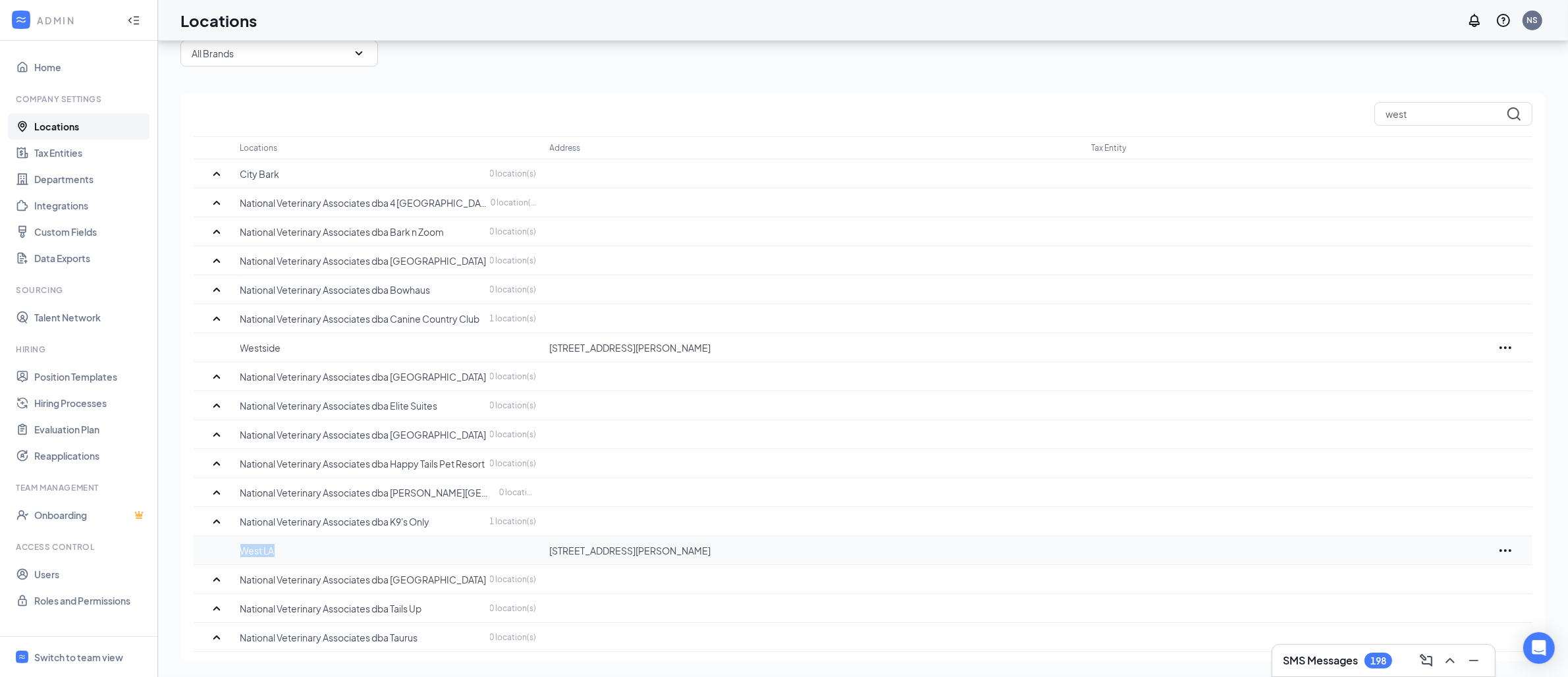
copy p "West LA"
click at [1413, 107] on input "west" at bounding box center [1453, 114] width 158 height 24
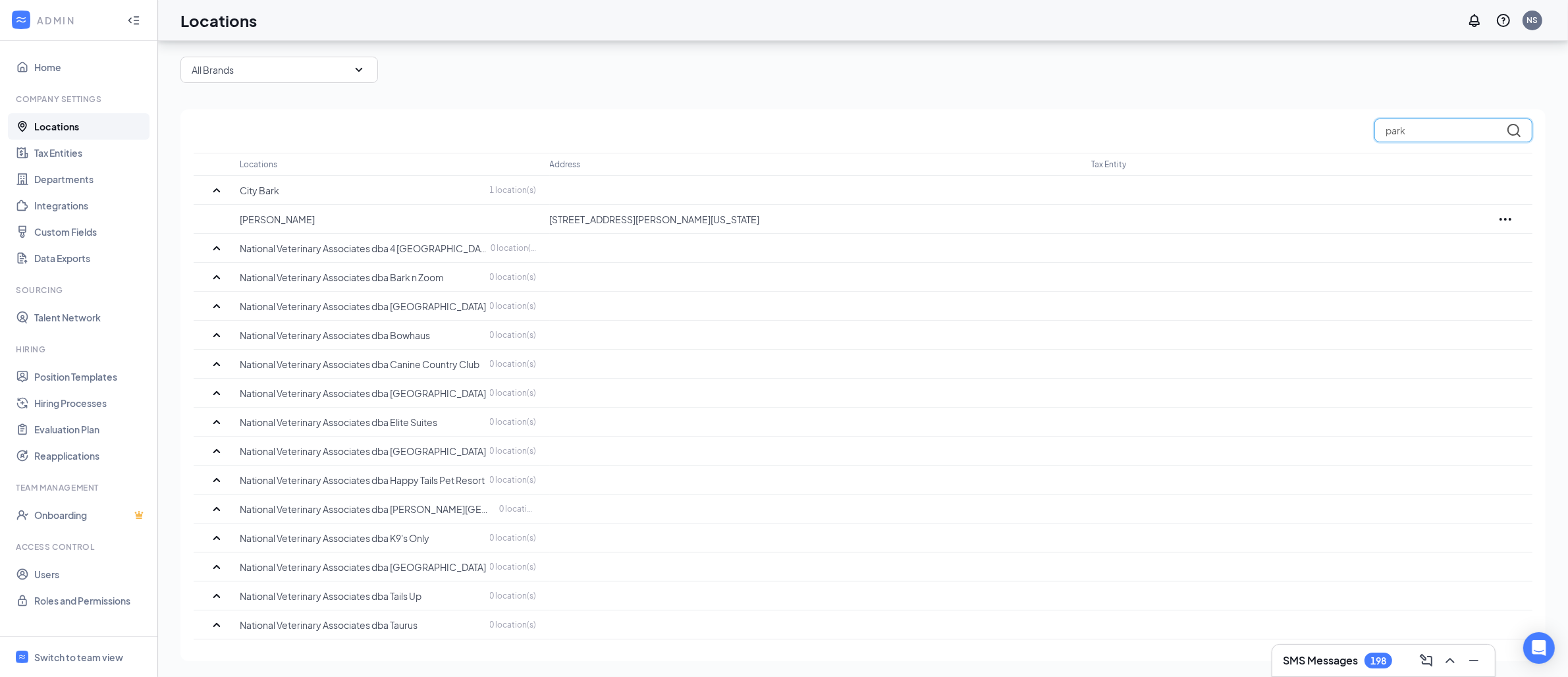
scroll to position [53, 0]
click at [1396, 129] on input "parker" at bounding box center [1453, 130] width 158 height 24
click at [1396, 127] on input "parker" at bounding box center [1453, 130] width 158 height 24
paste input "Folsom Dog Resort"
click at [1406, 137] on input "Resort" at bounding box center [1453, 130] width 158 height 24
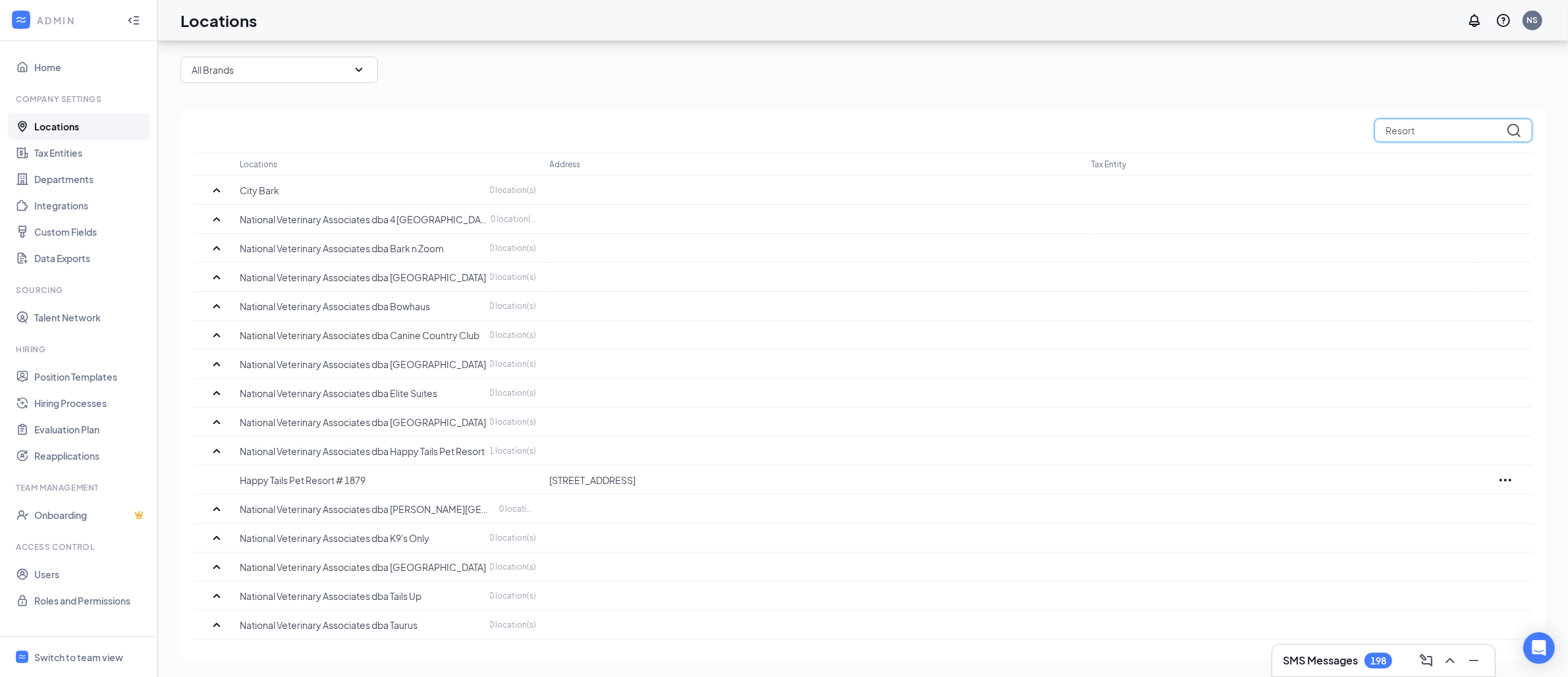
click at [1406, 137] on input "Resort" at bounding box center [1453, 130] width 158 height 24
paste input "Folsom Dog"
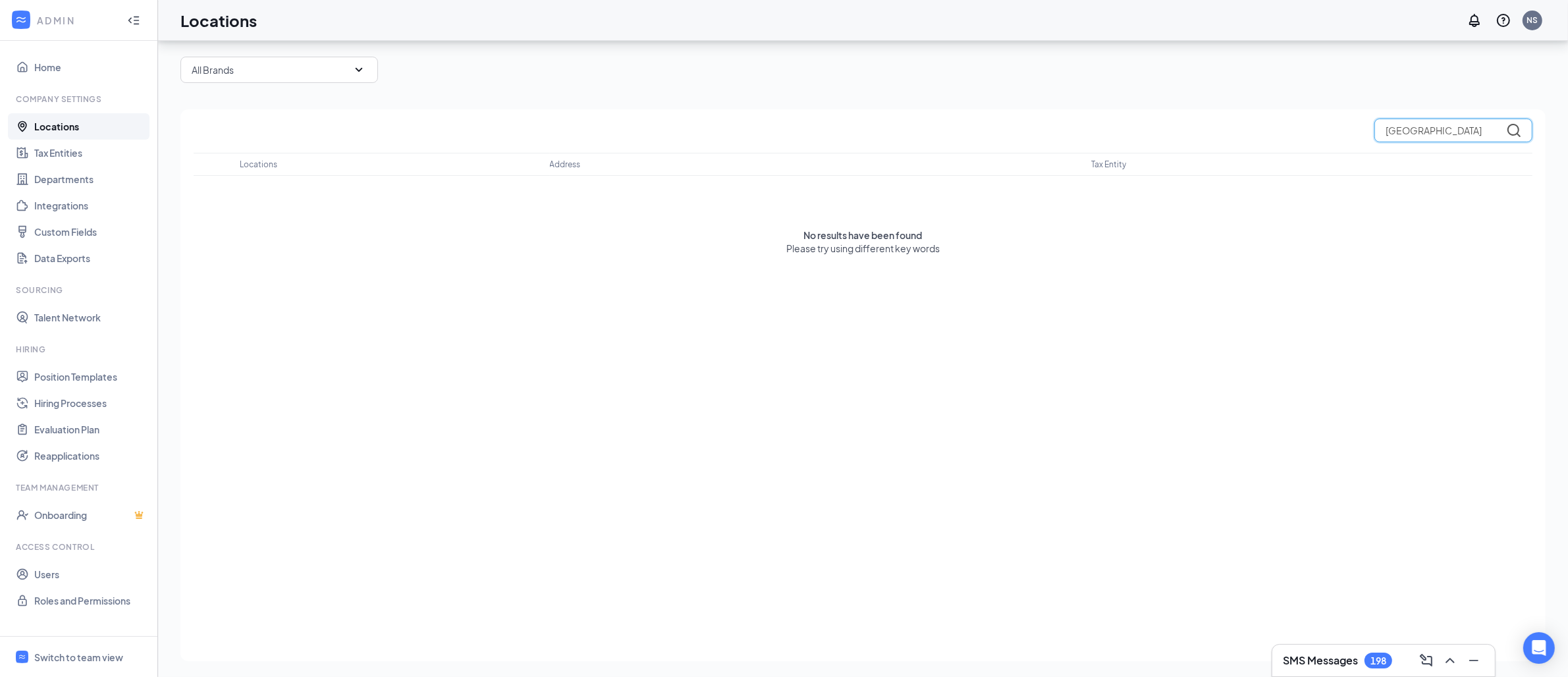
drag, startPoint x: 1420, startPoint y: 132, endPoint x: 1300, endPoint y: 118, distance: 120.8
click at [1300, 118] on div "Folsom Dog Resort" at bounding box center [863, 130] width 1339 height 24
click at [1421, 131] on input "Dog Resort" at bounding box center [1453, 130] width 158 height 24
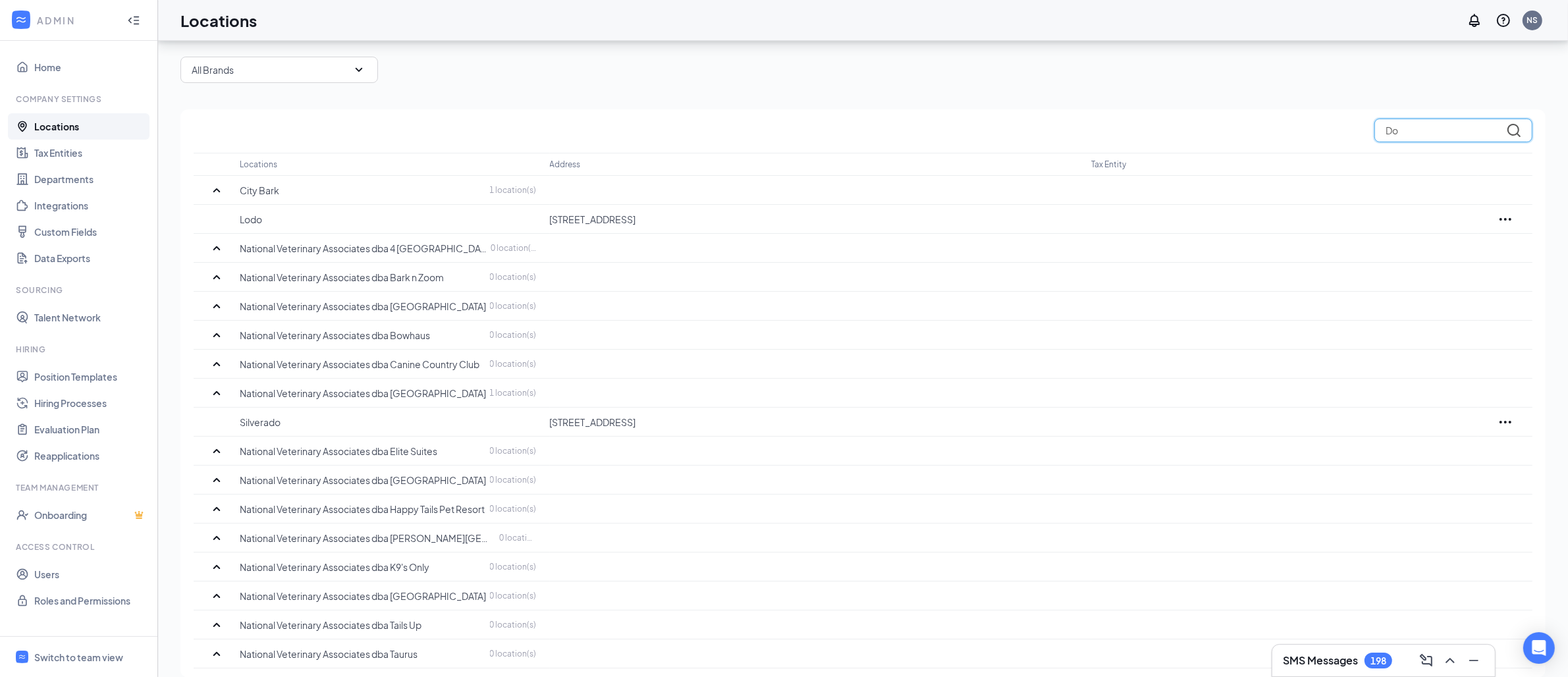
scroll to position [69, 0]
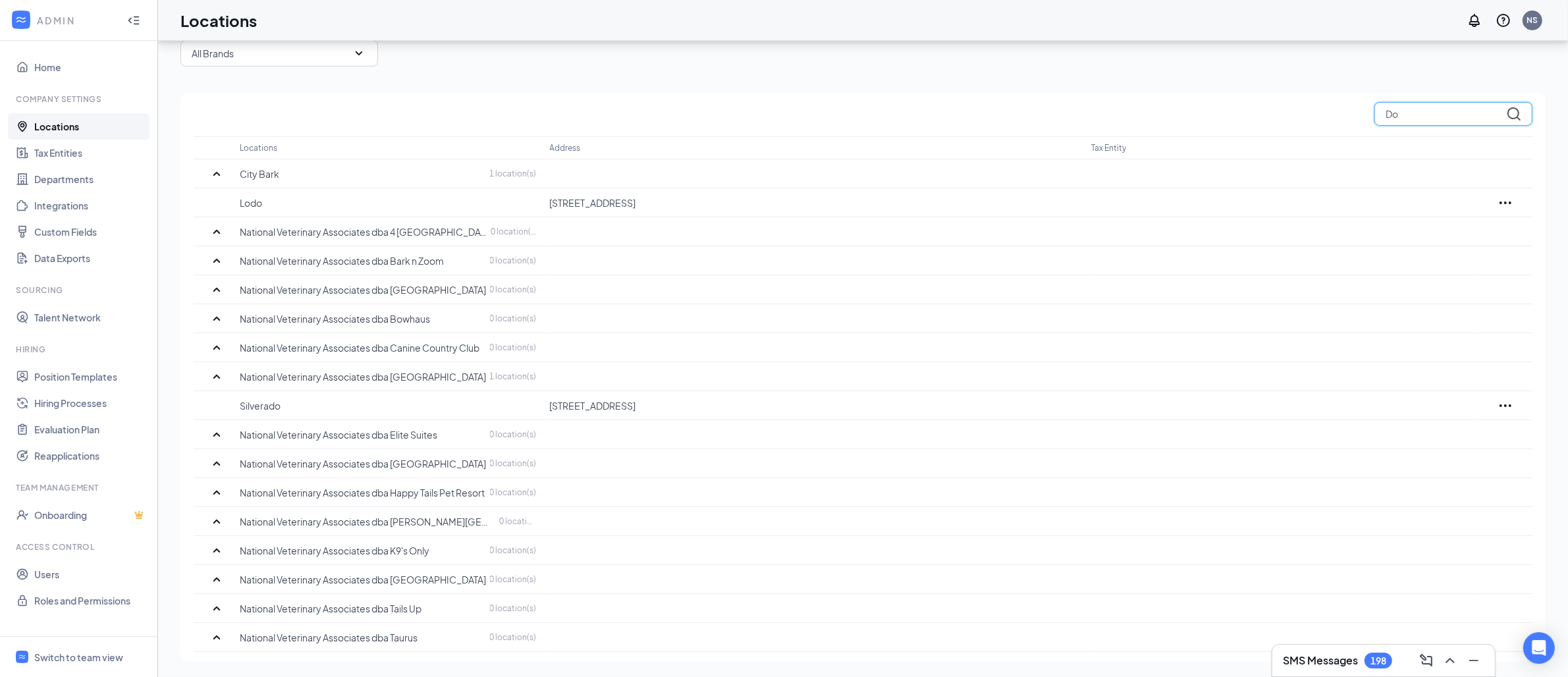
type input "D"
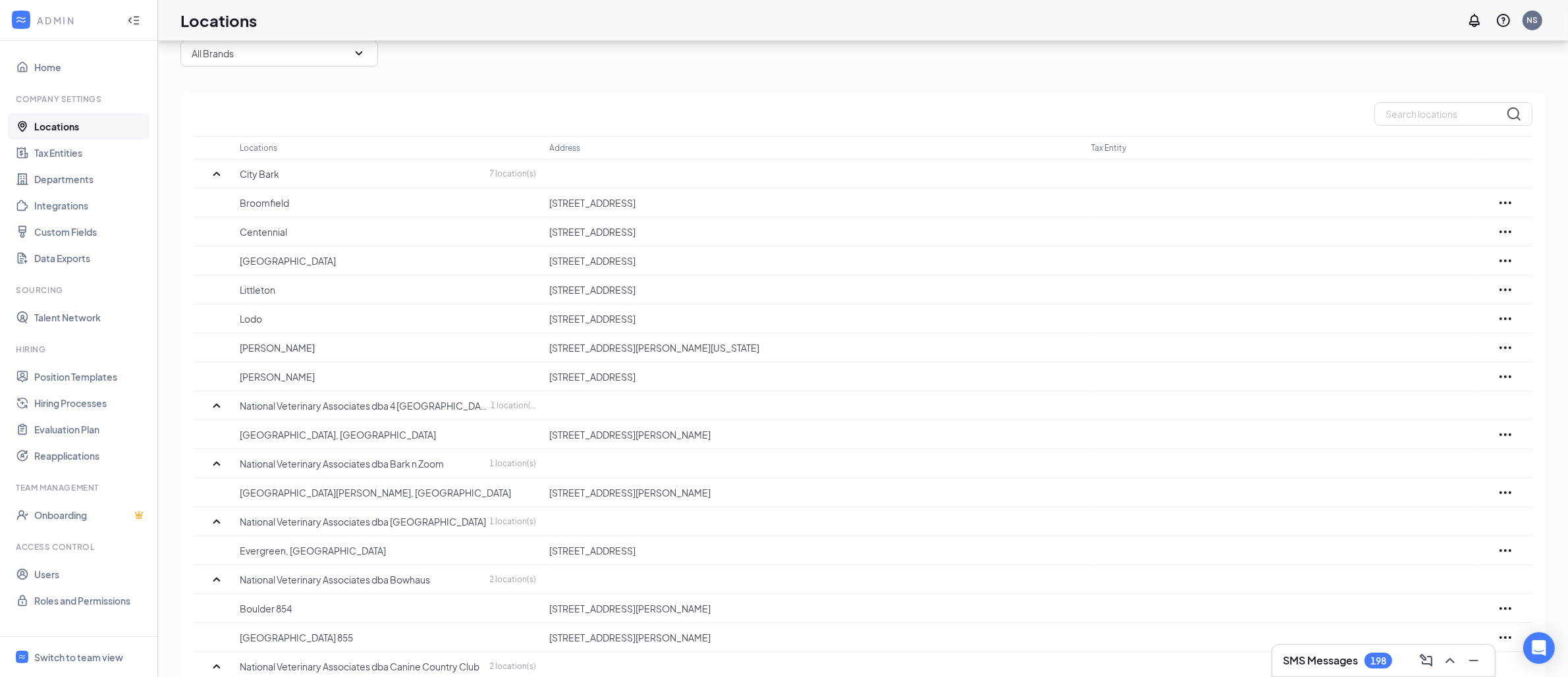
click at [318, 54] on div "All Brands" at bounding box center [279, 54] width 198 height 26
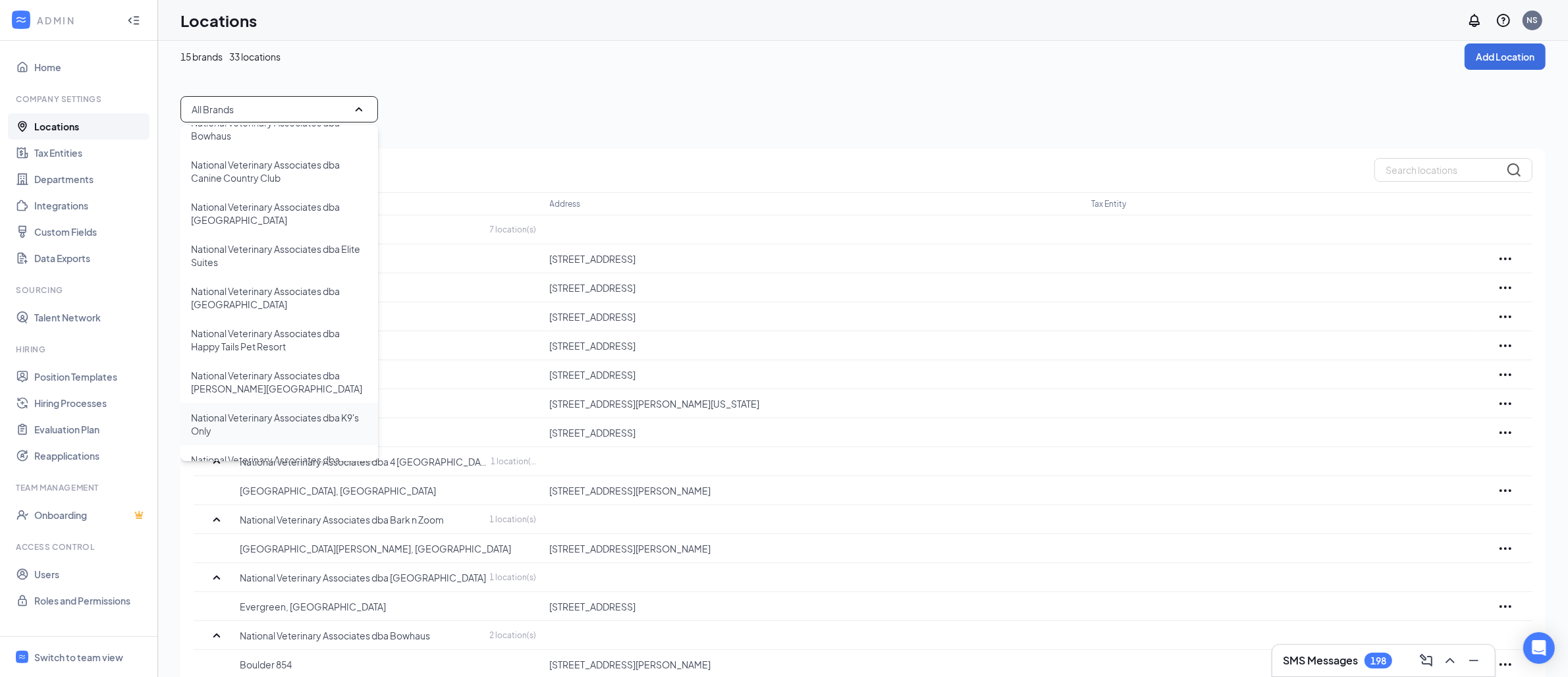
scroll to position [206, 0]
click at [256, 302] on p "National Veterinary Associates dba [GEOGRAPHIC_DATA]" at bounding box center [279, 301] width 176 height 26
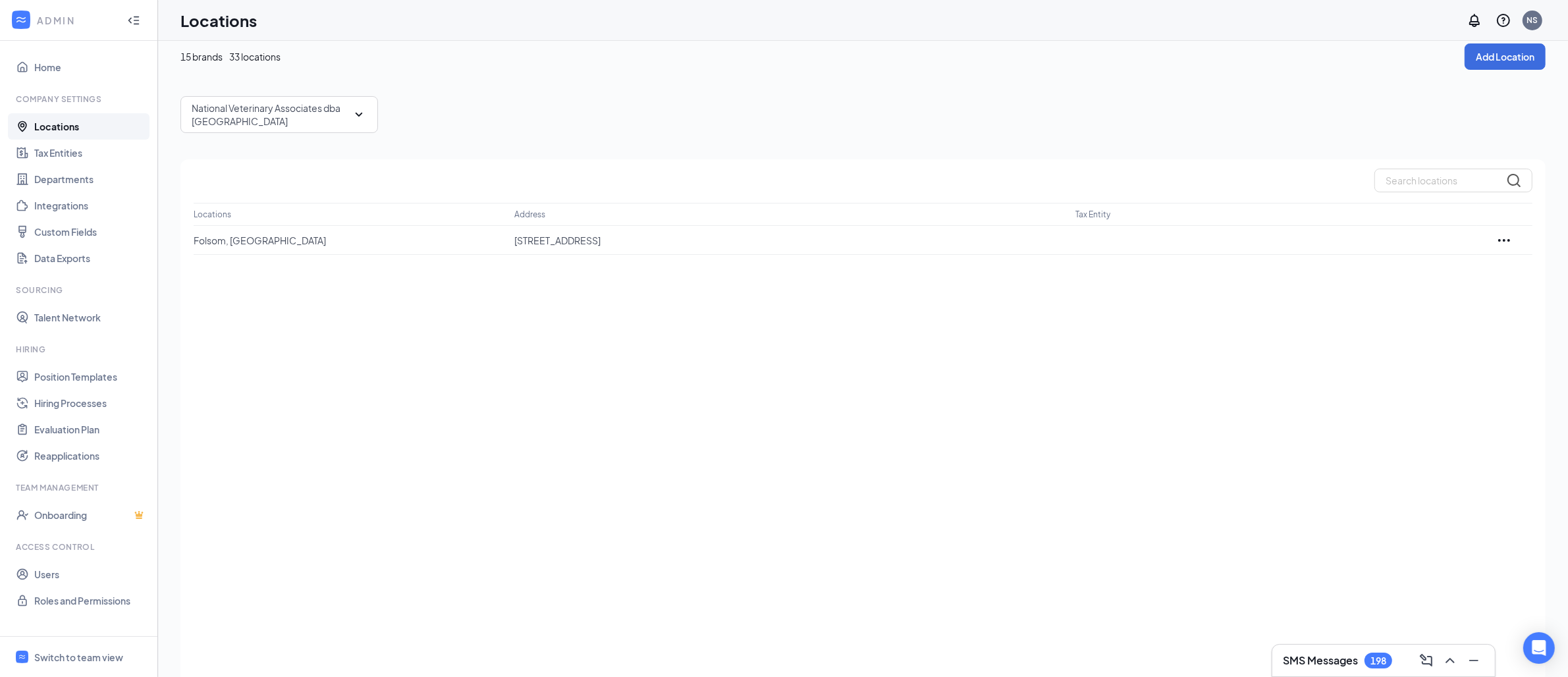
click at [361, 124] on div "National Veterinary Associates dba [GEOGRAPHIC_DATA]" at bounding box center [279, 114] width 198 height 37
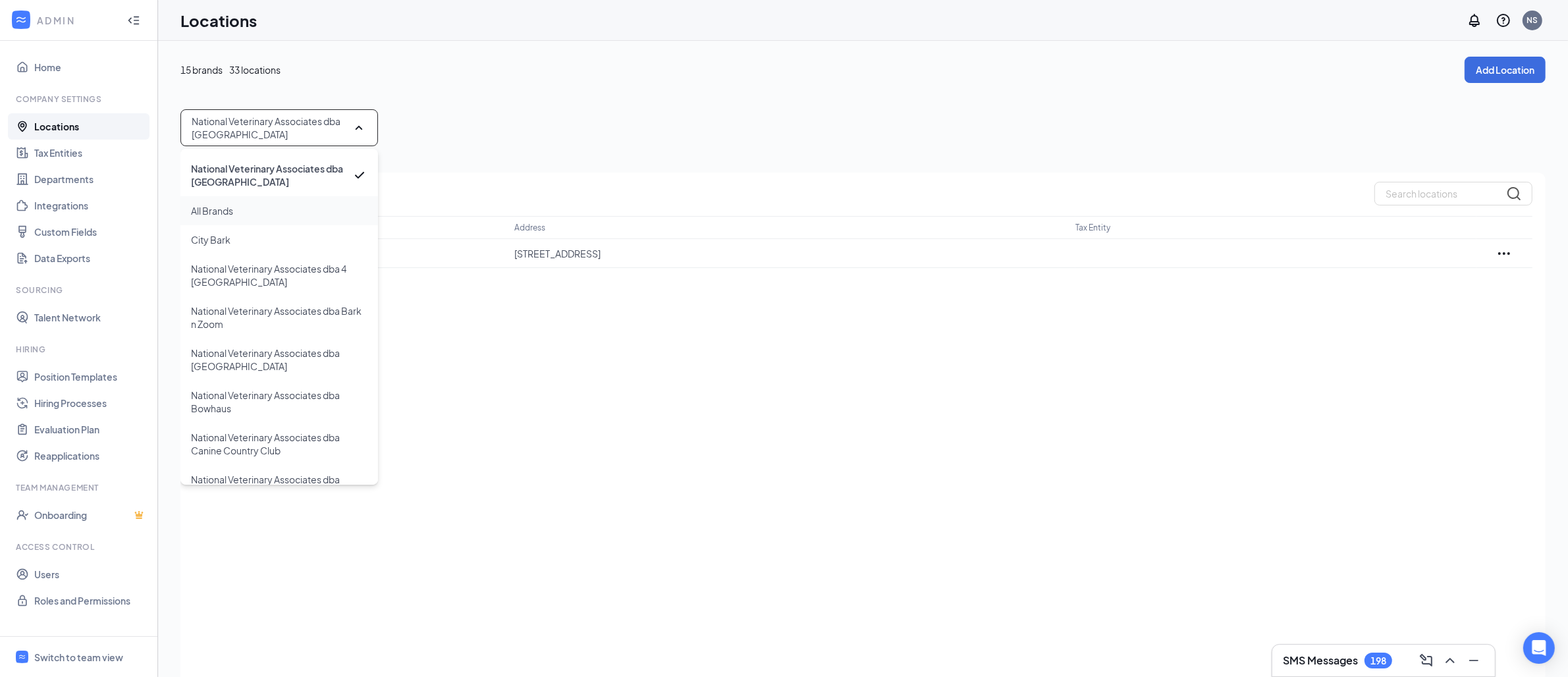
click at [249, 225] on div "All Brands" at bounding box center [279, 211] width 198 height 29
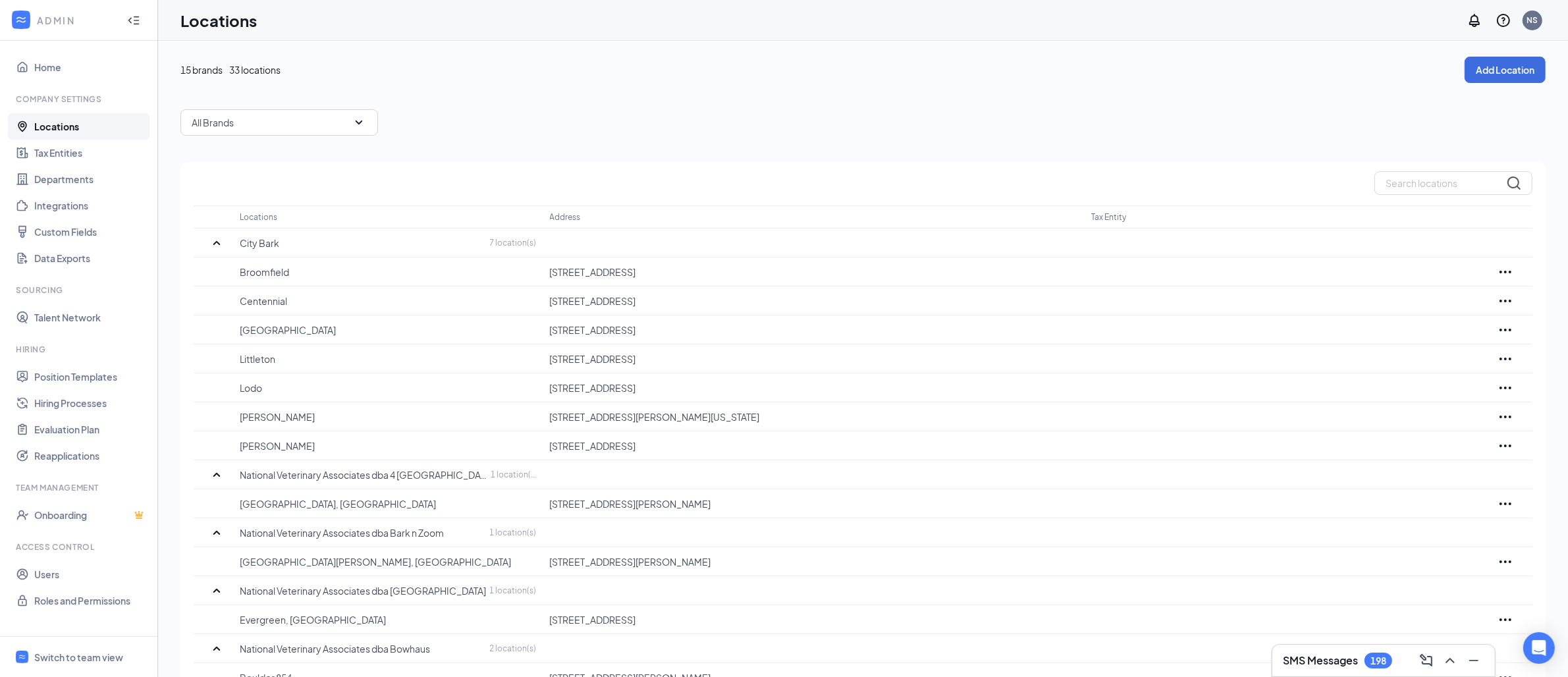
click at [537, 130] on div "All Brands" at bounding box center [863, 123] width 1365 height 26
click at [1446, 187] on input "text" at bounding box center [1453, 183] width 158 height 24
paste input "Bark and Zoom"
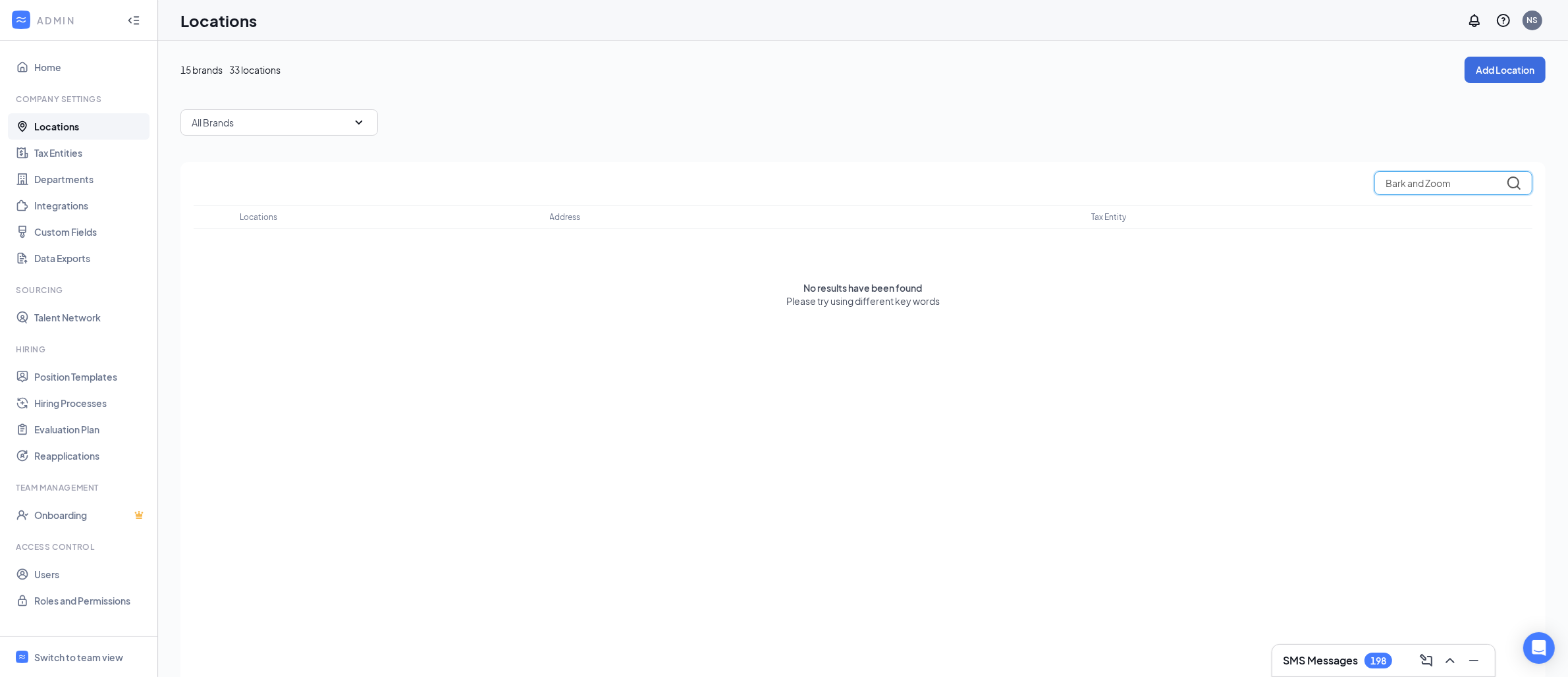
drag, startPoint x: 1425, startPoint y: 187, endPoint x: 1332, endPoint y: 190, distance: 93.0
click at [1332, 190] on div "Bark and Zoom" at bounding box center [863, 183] width 1339 height 24
type input "Bark"
click at [1413, 174] on input "Bark" at bounding box center [1453, 183] width 158 height 24
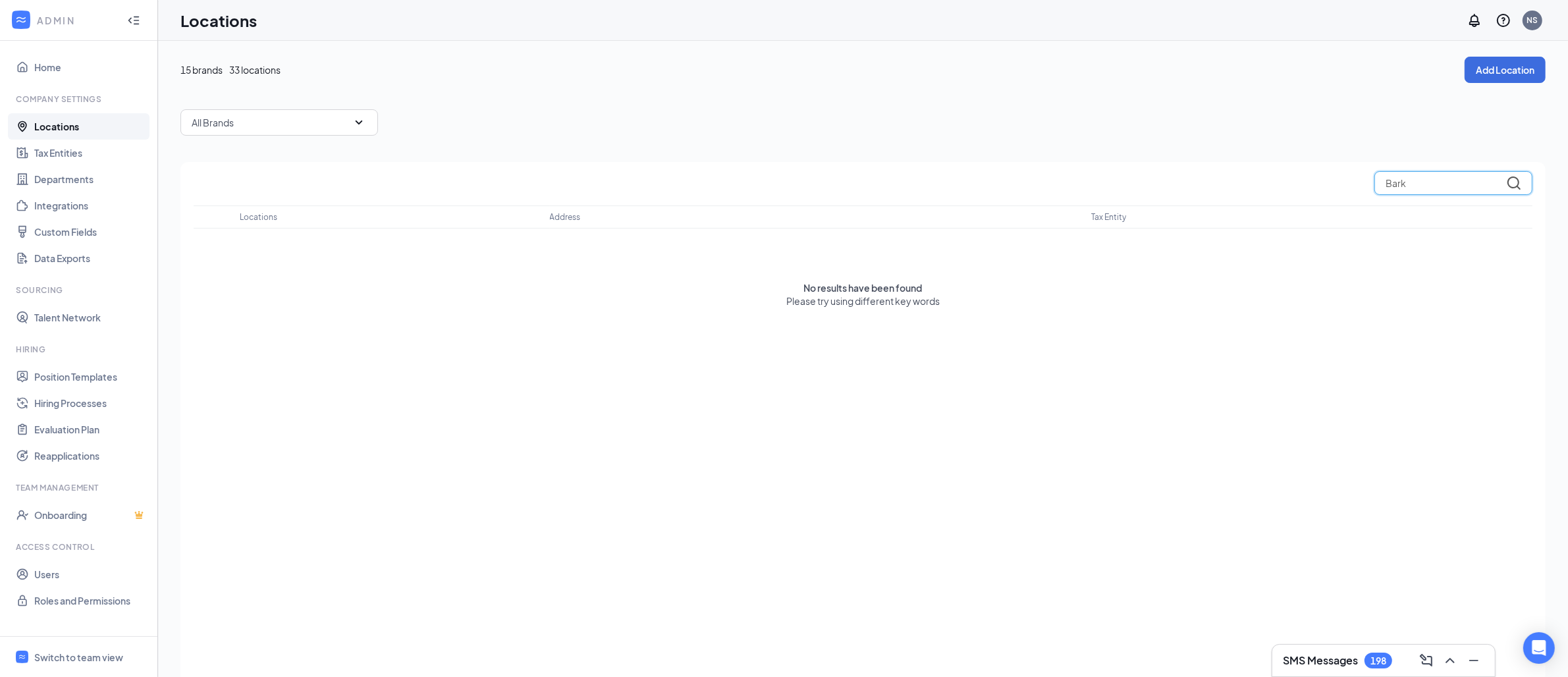
click at [1413, 174] on input "Bark" at bounding box center [1453, 183] width 158 height 24
type input "Zoom"
click at [309, 118] on div "All Brands" at bounding box center [279, 123] width 198 height 26
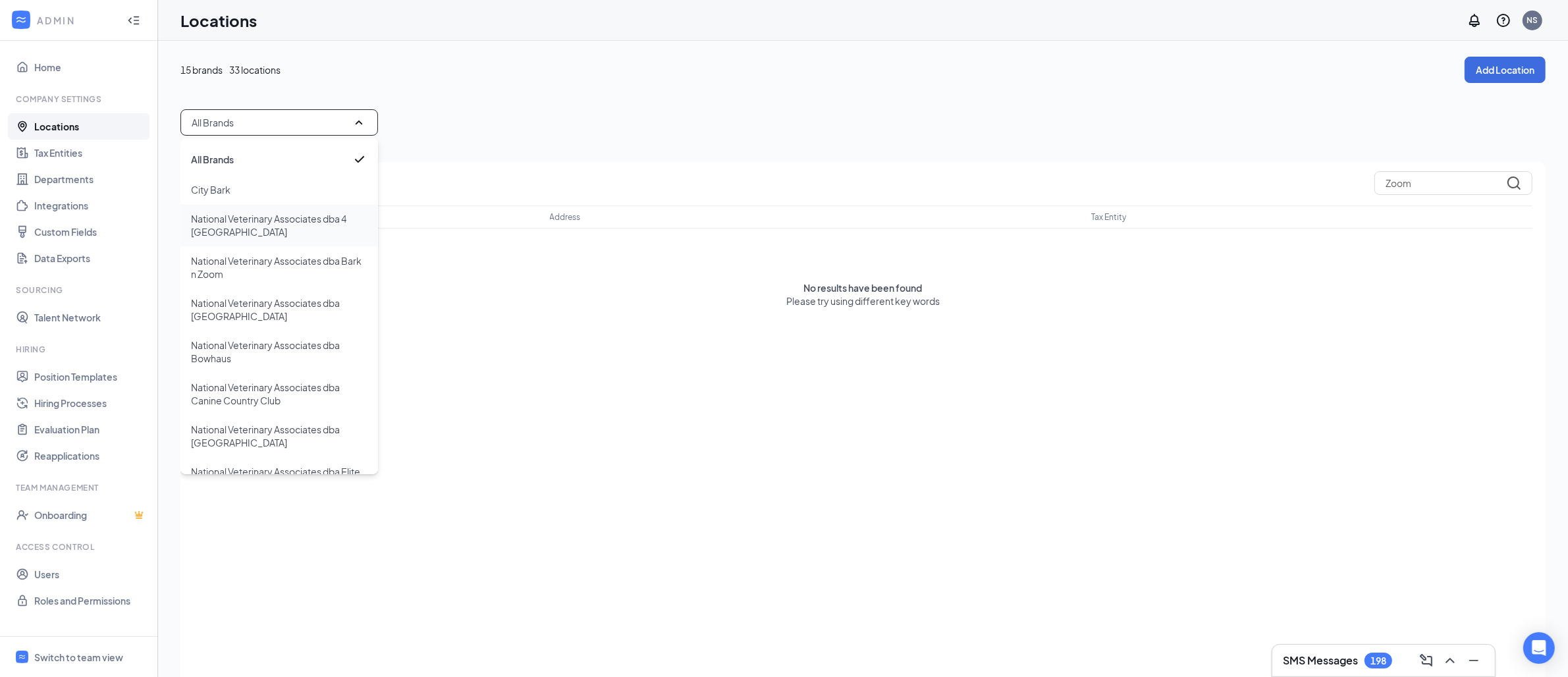
scroll to position [1, 0]
click at [284, 254] on p "National Veterinary Associates dba Bark n Zoom" at bounding box center [279, 266] width 176 height 26
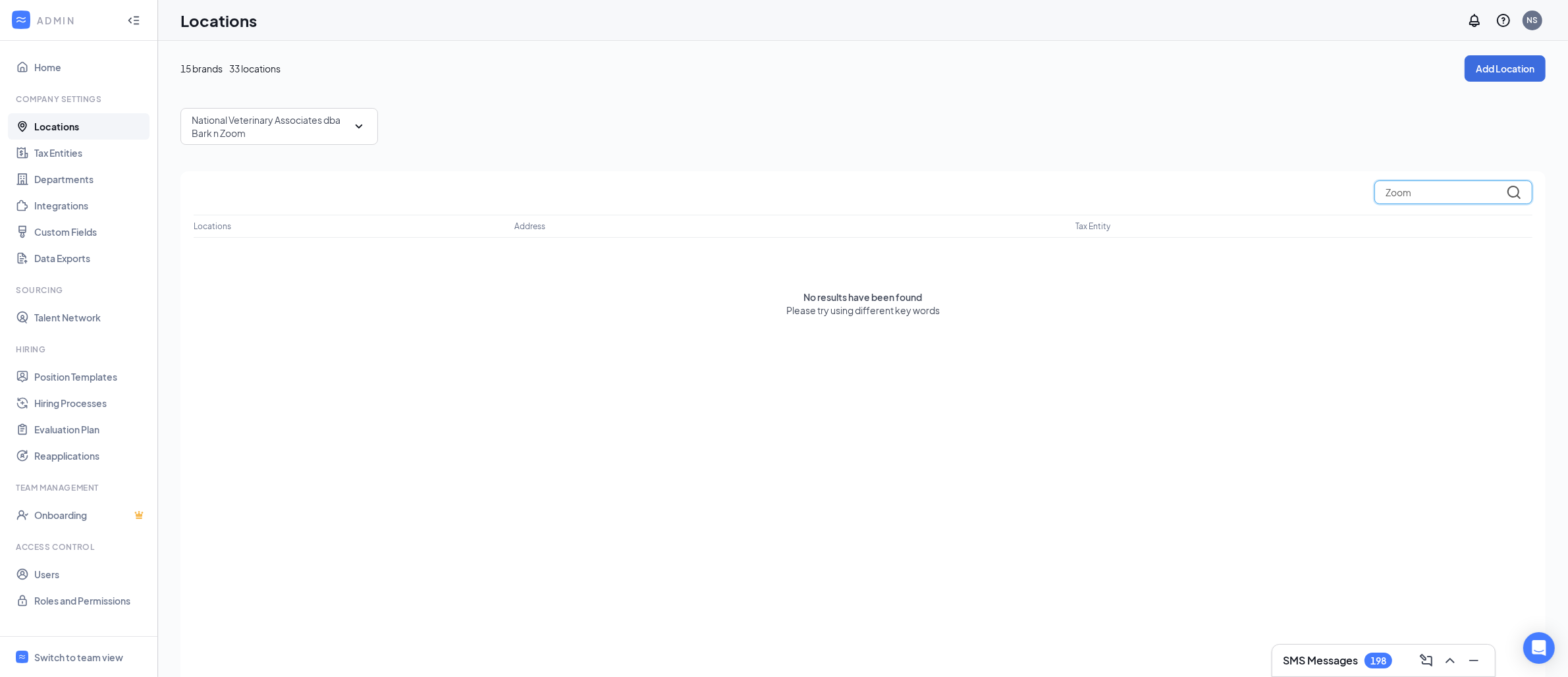
click at [1451, 196] on input "Zoom" at bounding box center [1453, 192] width 158 height 24
click at [1450, 196] on input "Zoom" at bounding box center [1453, 192] width 158 height 24
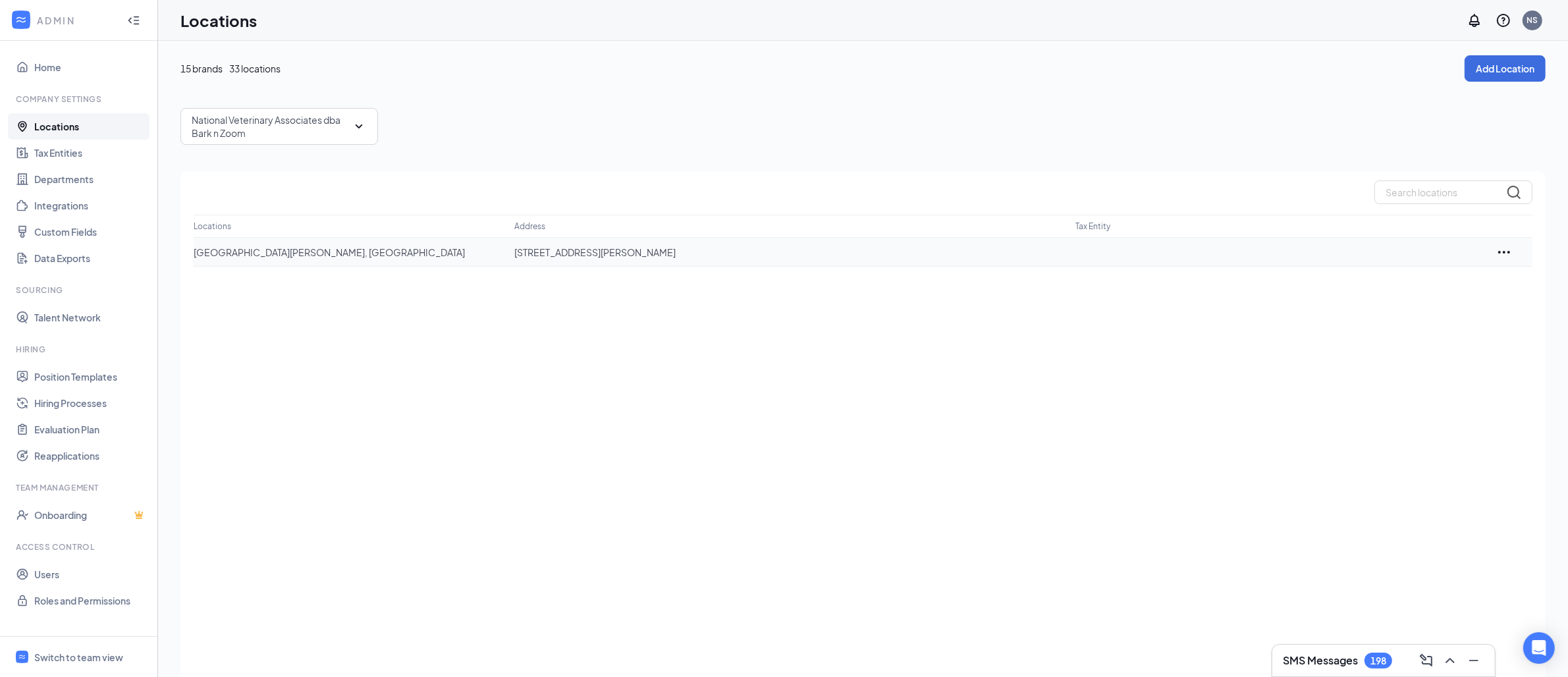
click at [236, 255] on p "[GEOGRAPHIC_DATA][PERSON_NAME], [GEOGRAPHIC_DATA]" at bounding box center [354, 252] width 321 height 13
copy p "[GEOGRAPHIC_DATA][PERSON_NAME], [GEOGRAPHIC_DATA]"
click at [1397, 215] on th "Tax Entity" at bounding box center [1276, 226] width 401 height 22
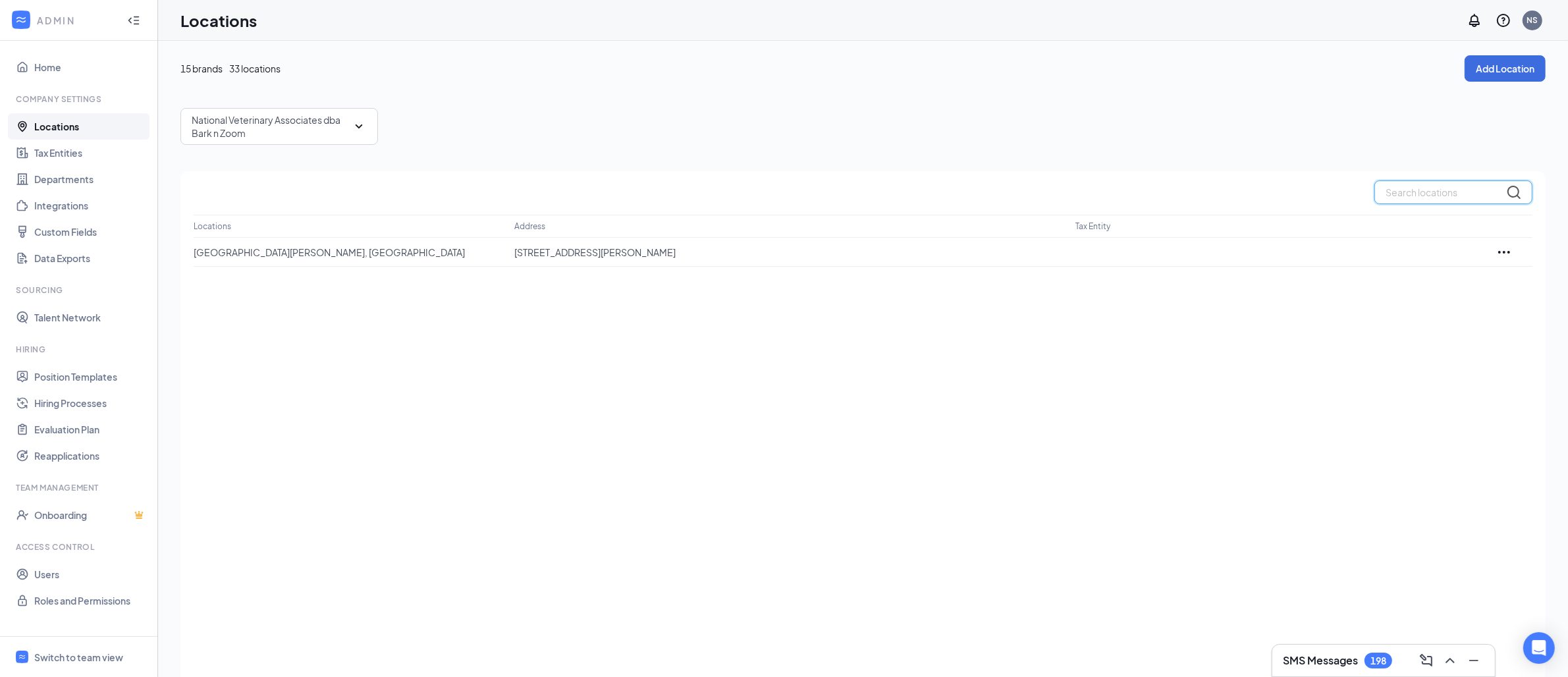
click at [1397, 191] on input "text" at bounding box center [1453, 192] width 158 height 24
paste input "Bowhaus Erie"
click at [1396, 188] on input "Bowhaus Erie" at bounding box center [1453, 192] width 158 height 24
click at [314, 129] on p "National Veterinary Associates dba Bark n Zoom" at bounding box center [271, 127] width 160 height 26
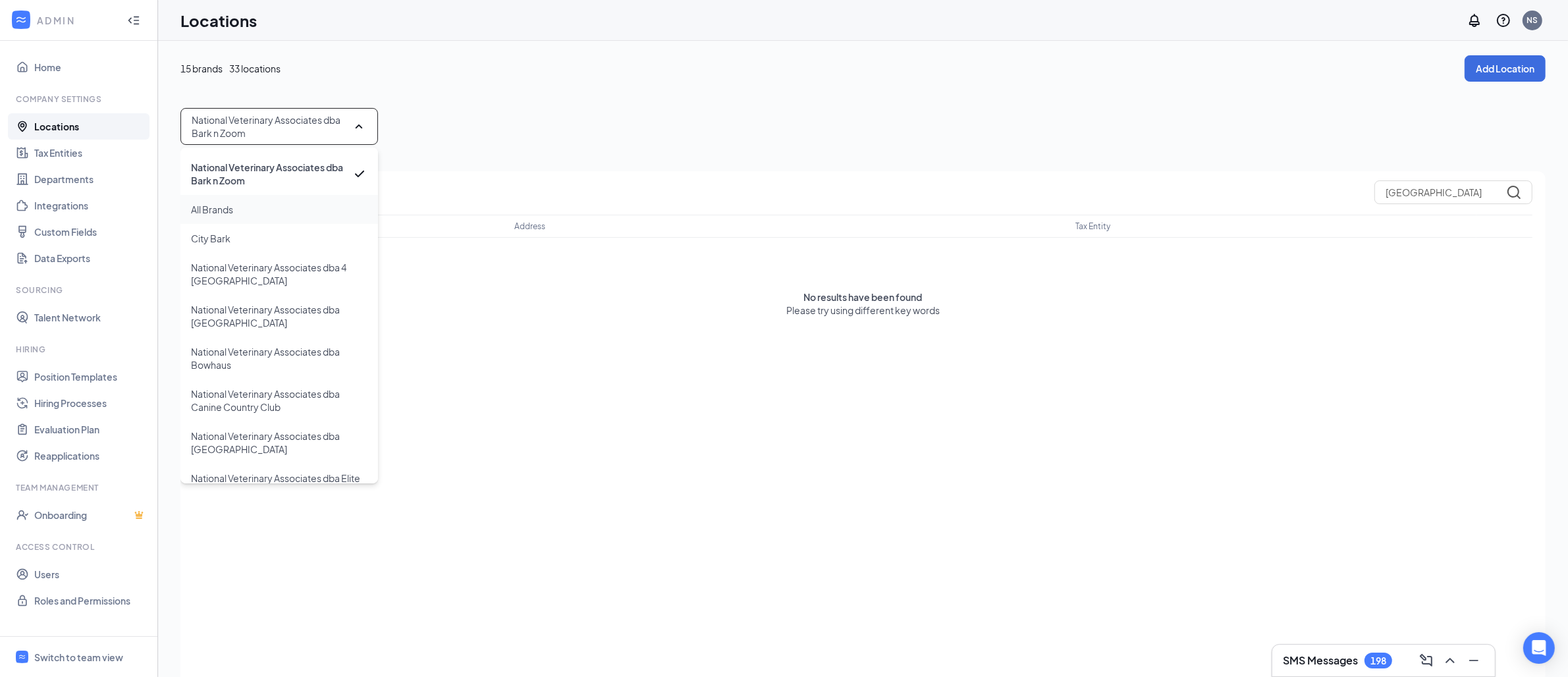
click at [262, 210] on div "All Brands" at bounding box center [279, 210] width 198 height 29
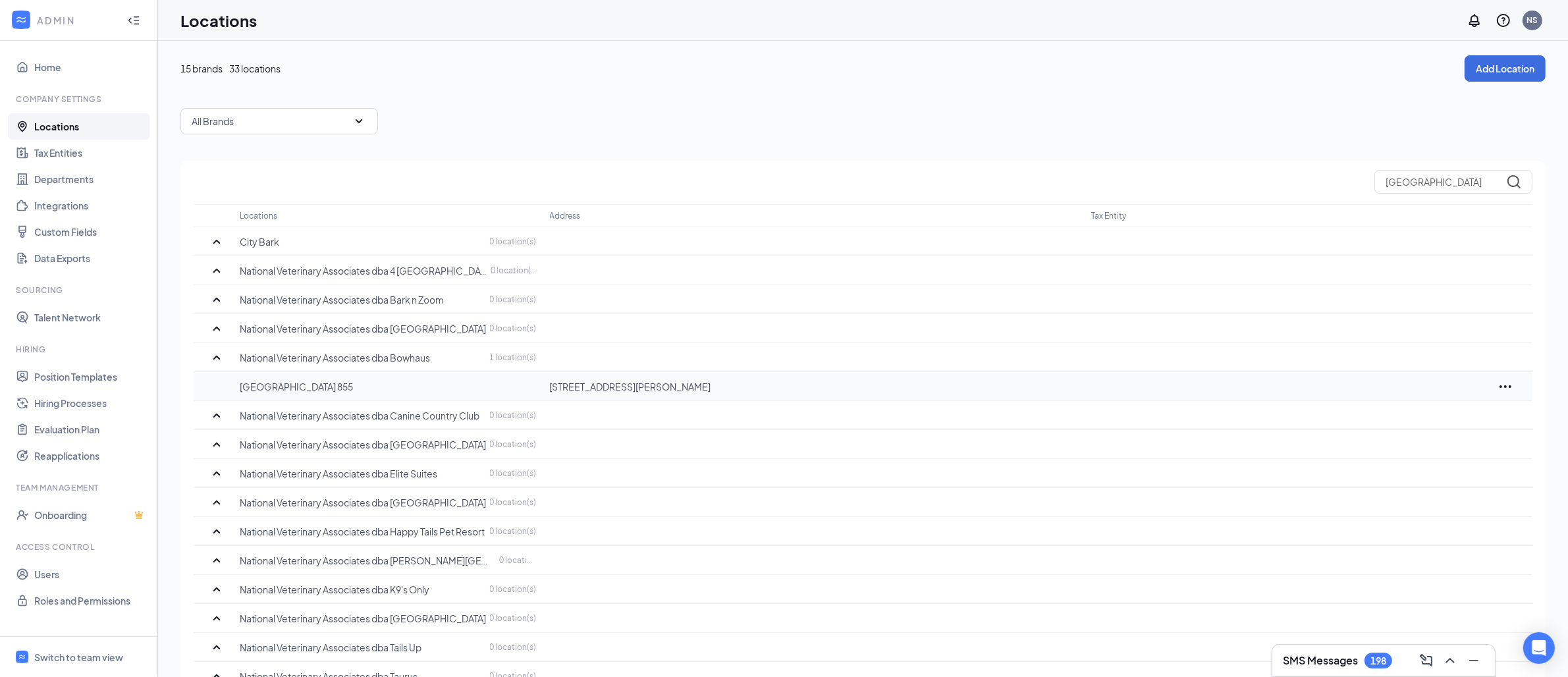
click at [245, 395] on td "[GEOGRAPHIC_DATA] 855" at bounding box center [395, 387] width 309 height 29
copy p "[GEOGRAPHIC_DATA] 855"
click at [297, 126] on div "All Brands" at bounding box center [279, 121] width 198 height 26
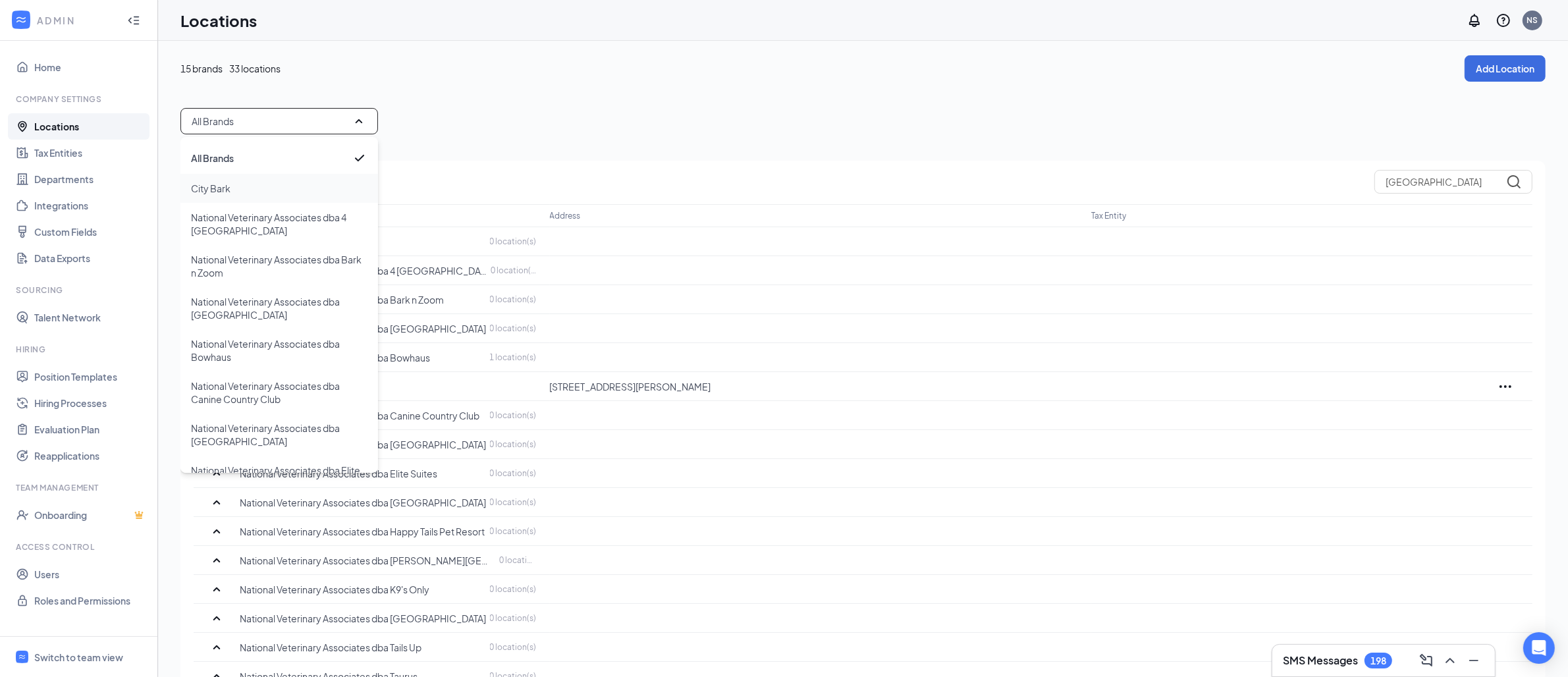
click at [258, 186] on div "City Bark" at bounding box center [279, 188] width 198 height 29
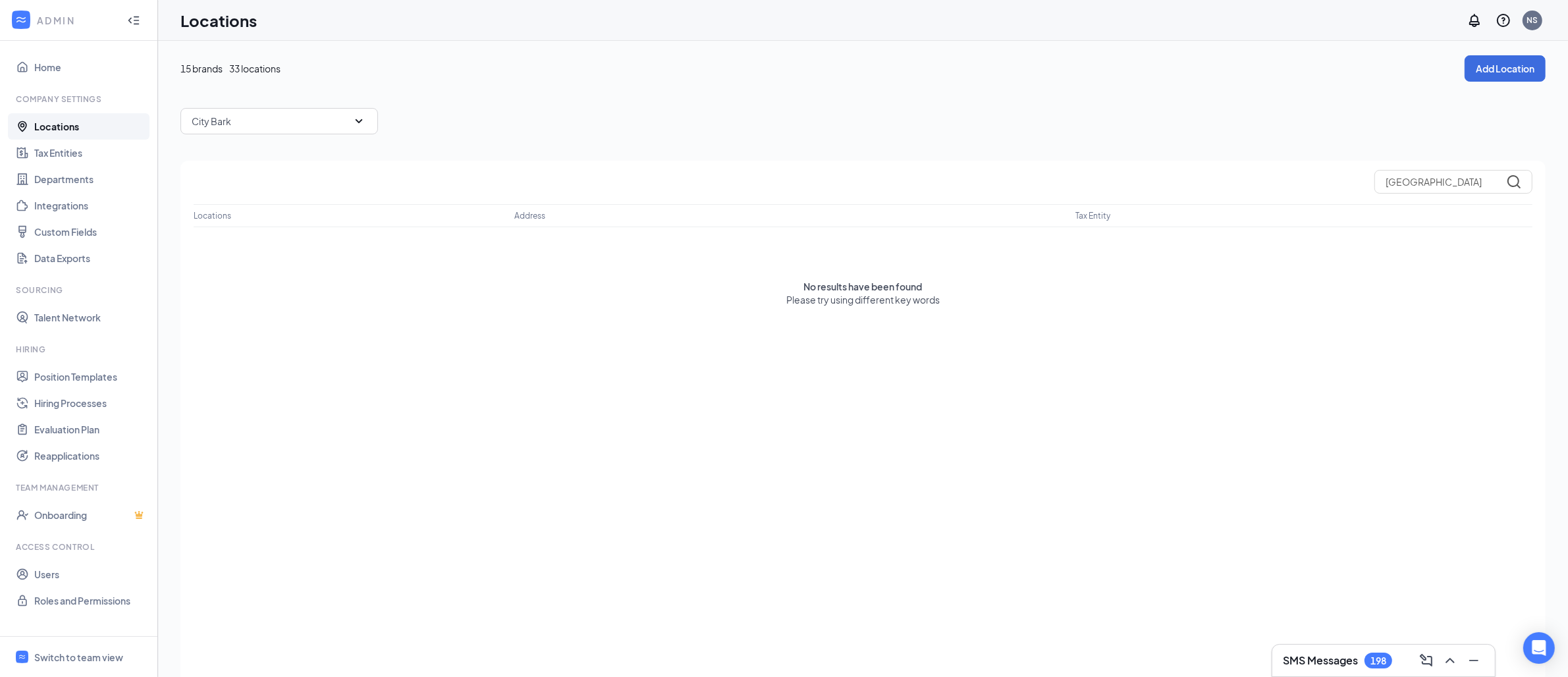
click at [270, 120] on div "City Bark" at bounding box center [279, 121] width 198 height 26
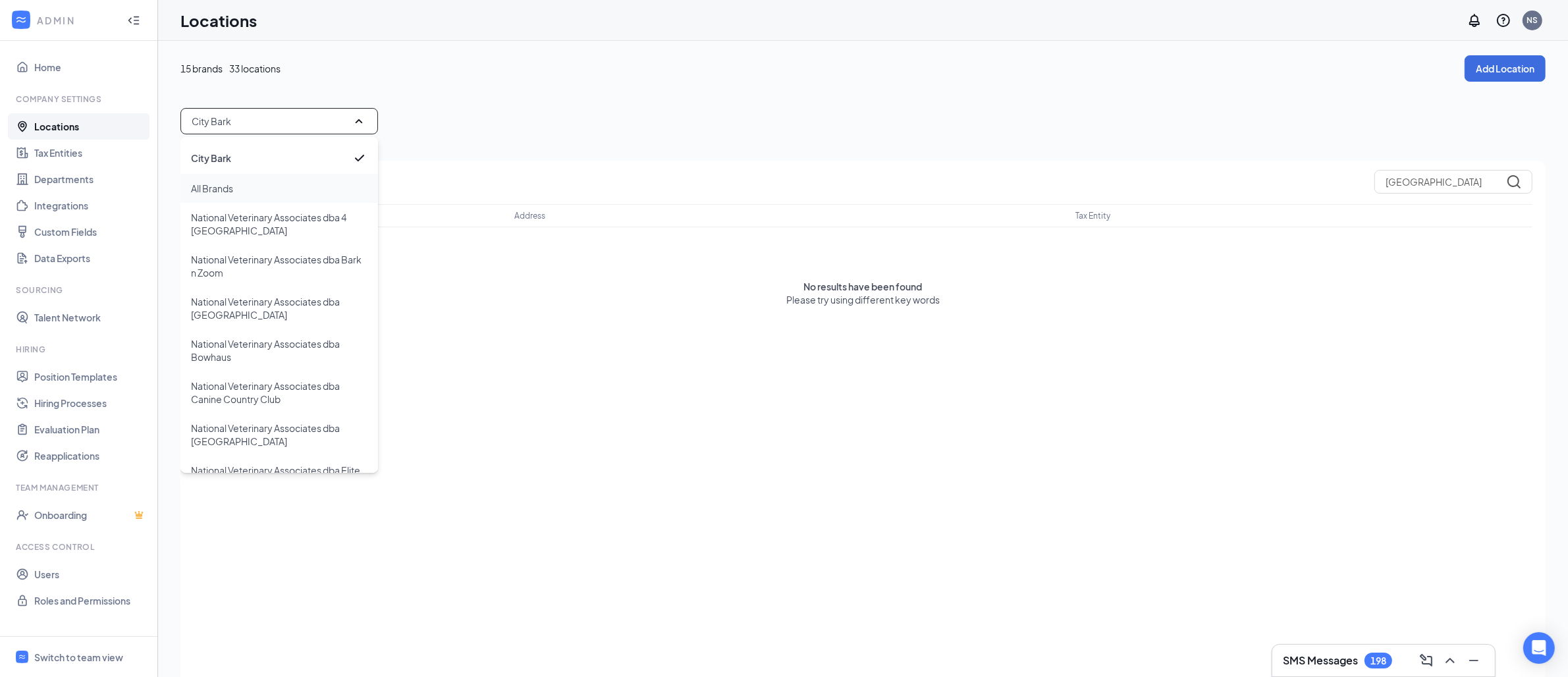
click at [259, 187] on div "All Brands" at bounding box center [279, 188] width 198 height 29
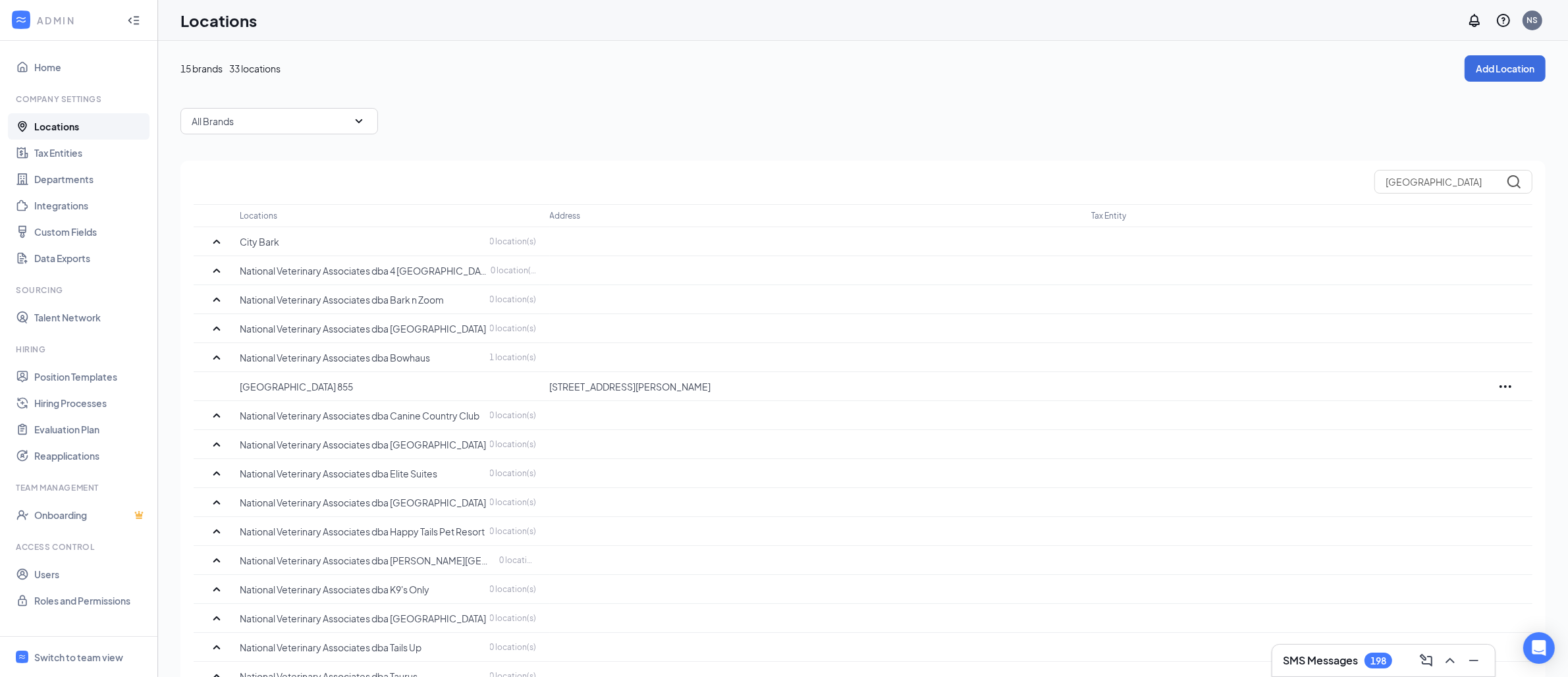
click at [618, 98] on div "15 brands 33 locations Add Location All Brands Erie Locations Address Tax Entit…" at bounding box center [863, 383] width 1365 height 657
click at [1417, 185] on input "[GEOGRAPHIC_DATA]" at bounding box center [1453, 182] width 158 height 24
paste input "Canine Country Club North Valley"
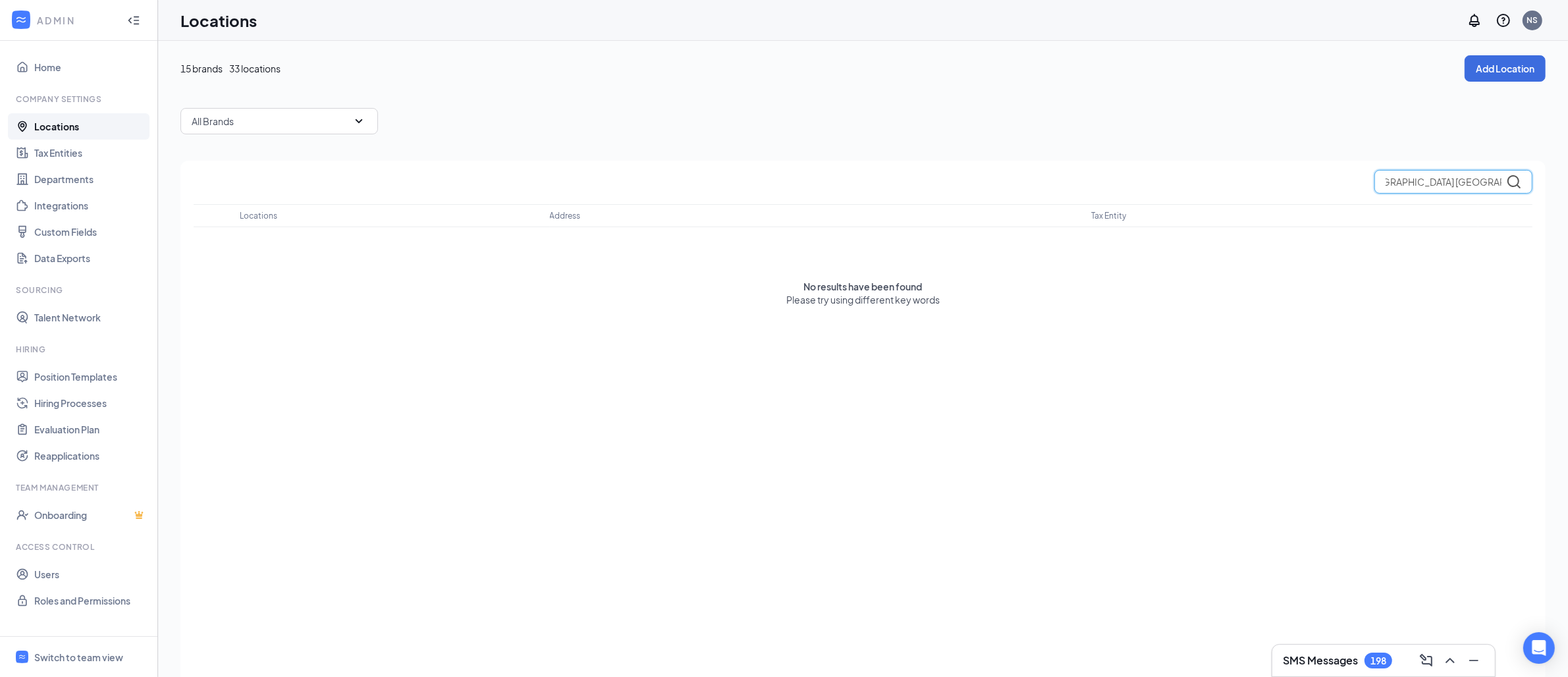
scroll to position [0, 0]
drag, startPoint x: 1424, startPoint y: 182, endPoint x: 1276, endPoint y: 179, distance: 148.0
click at [1276, 180] on div "Canine Country Club North Valley" at bounding box center [863, 182] width 1339 height 24
drag, startPoint x: 1412, startPoint y: 181, endPoint x: 1300, endPoint y: 182, distance: 112.0
click at [1300, 182] on div "North Valley" at bounding box center [863, 182] width 1339 height 24
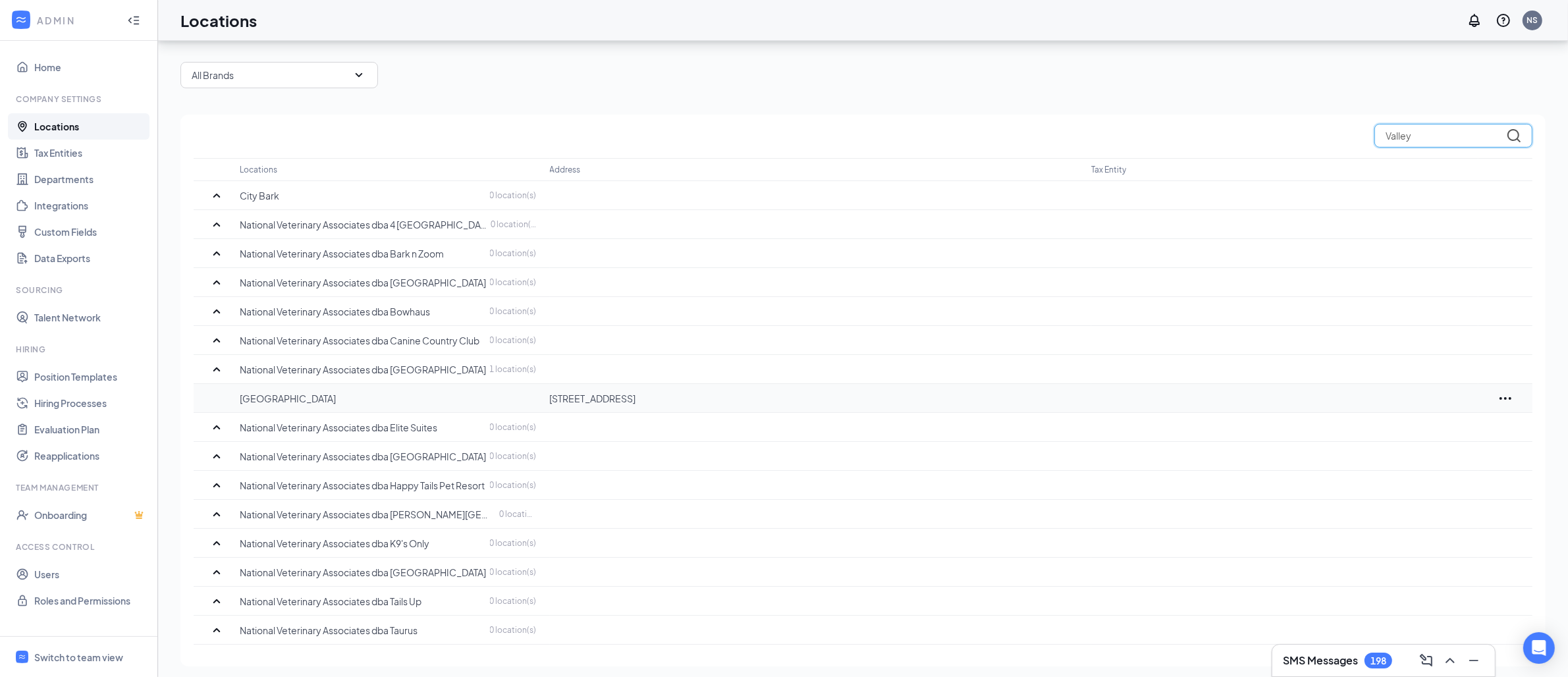
scroll to position [53, 0]
click at [328, 73] on div "All Brands" at bounding box center [279, 70] width 198 height 26
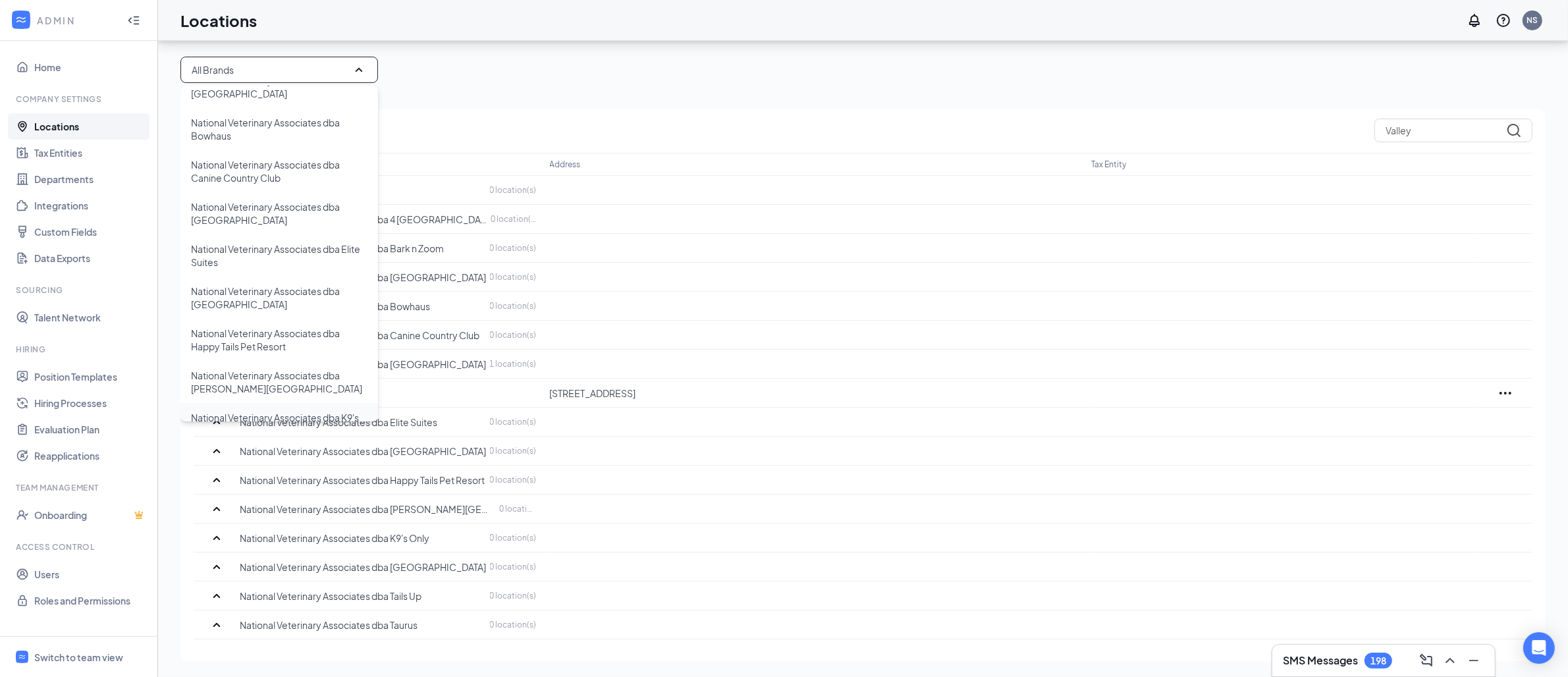
scroll to position [168, 0]
click at [273, 182] on p "National Veterinary Associates dba Canine Country Club" at bounding box center [279, 173] width 176 height 26
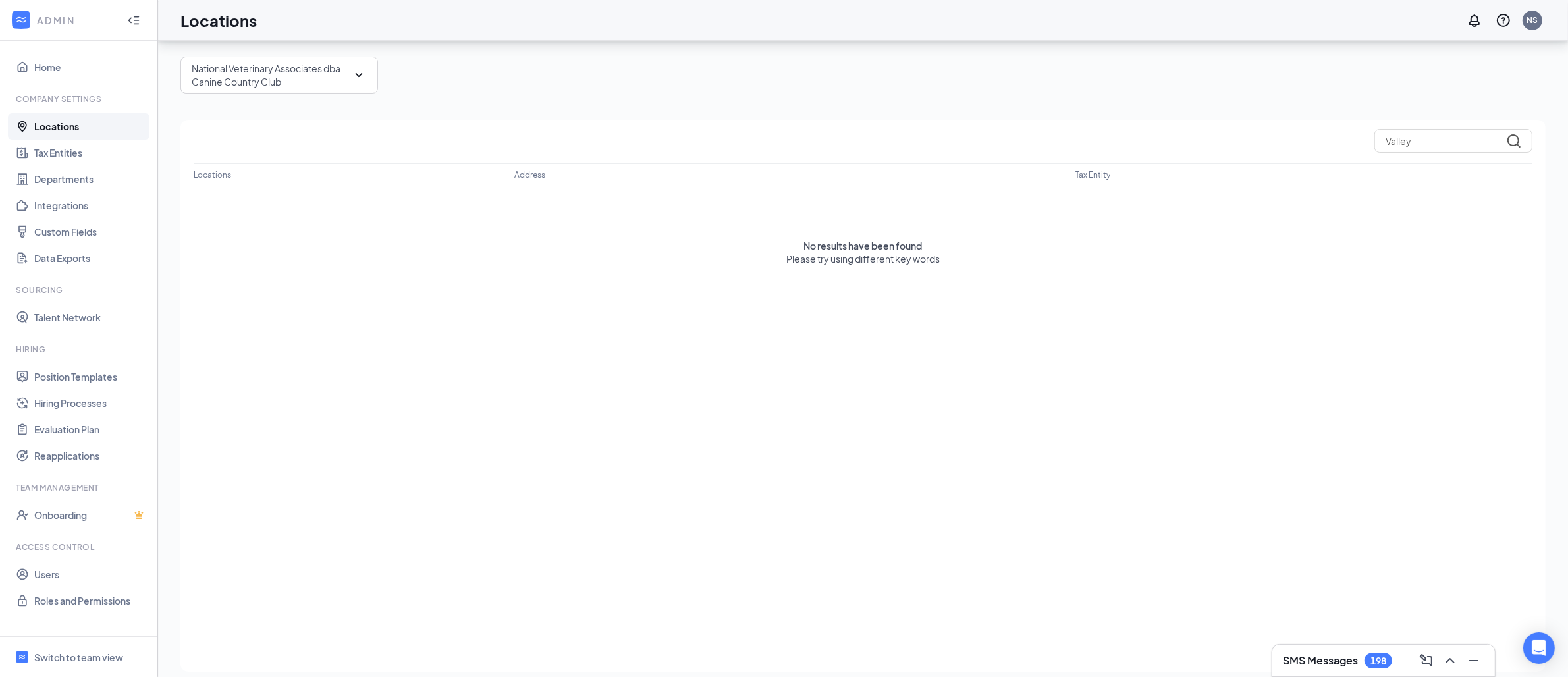
click at [1480, 127] on div "Valley Locations Address Tax Entity No results have been found Please try using…" at bounding box center [863, 396] width 1365 height 552
click at [1438, 152] on input "Valley" at bounding box center [1453, 141] width 158 height 24
type input "V"
click at [215, 199] on p "North" at bounding box center [354, 201] width 321 height 13
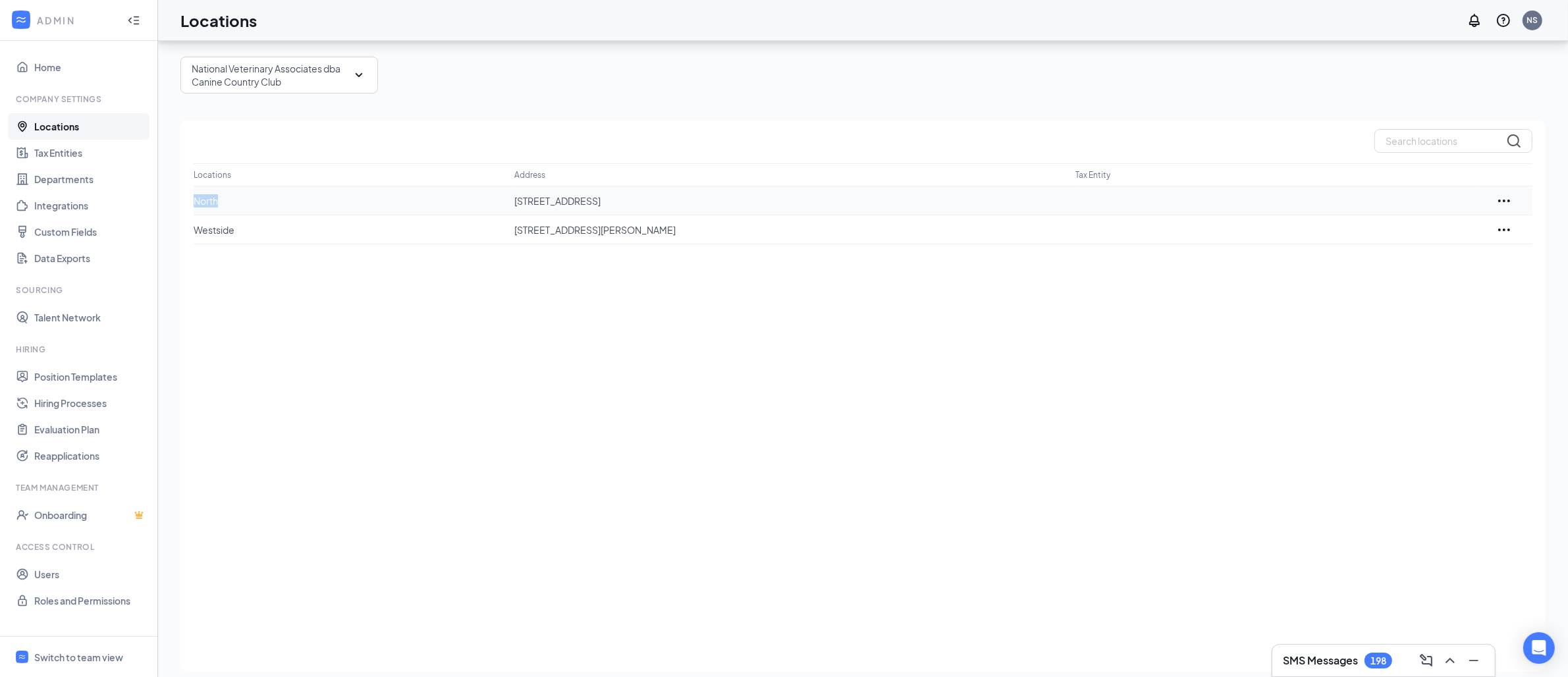
click at [215, 199] on p "North" at bounding box center [354, 201] width 321 height 13
copy p "North"
click at [1446, 134] on input "text" at bounding box center [1453, 141] width 158 height 24
paste input "kalee.lockamy@nva.com"
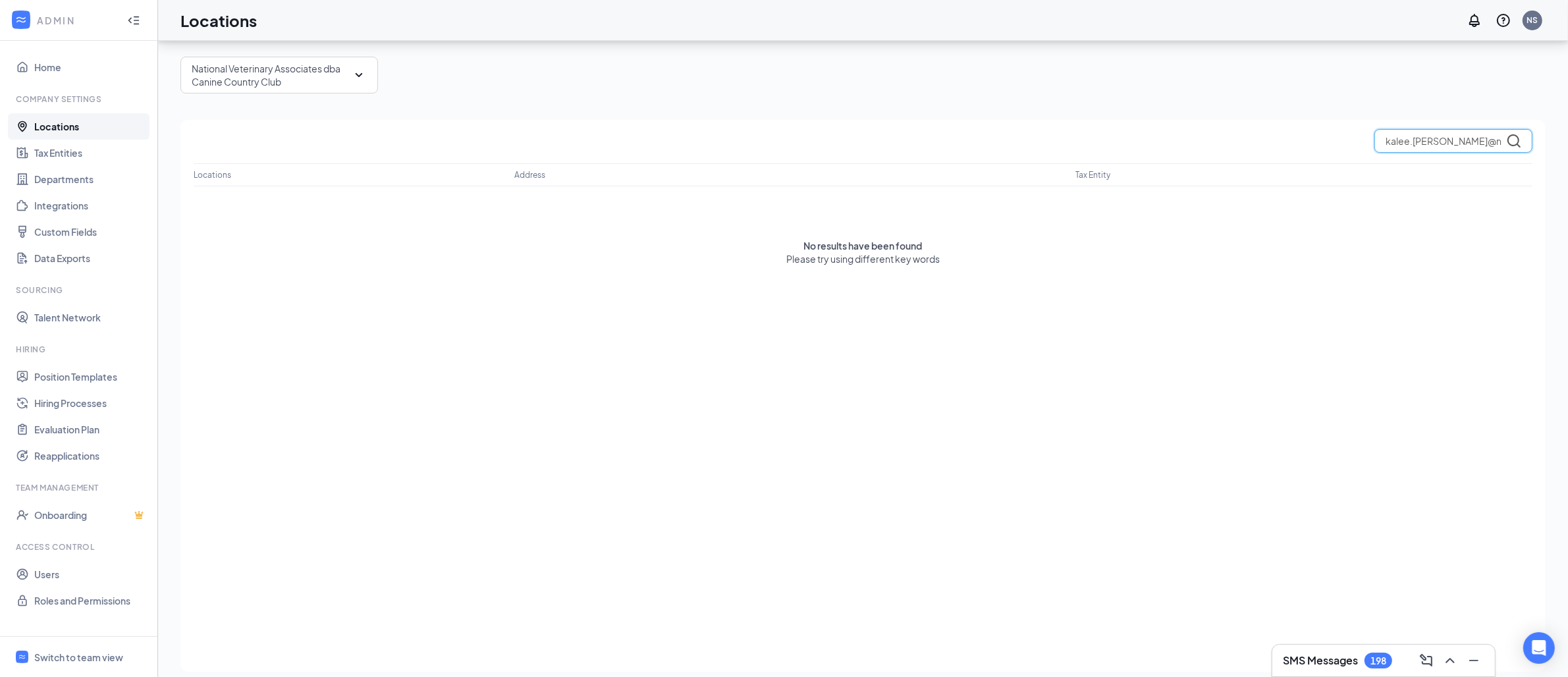
type input "kalee.lockamy@nva."
click at [245, 78] on p "National Veterinary Associates dba Canine Country Club" at bounding box center [271, 75] width 160 height 26
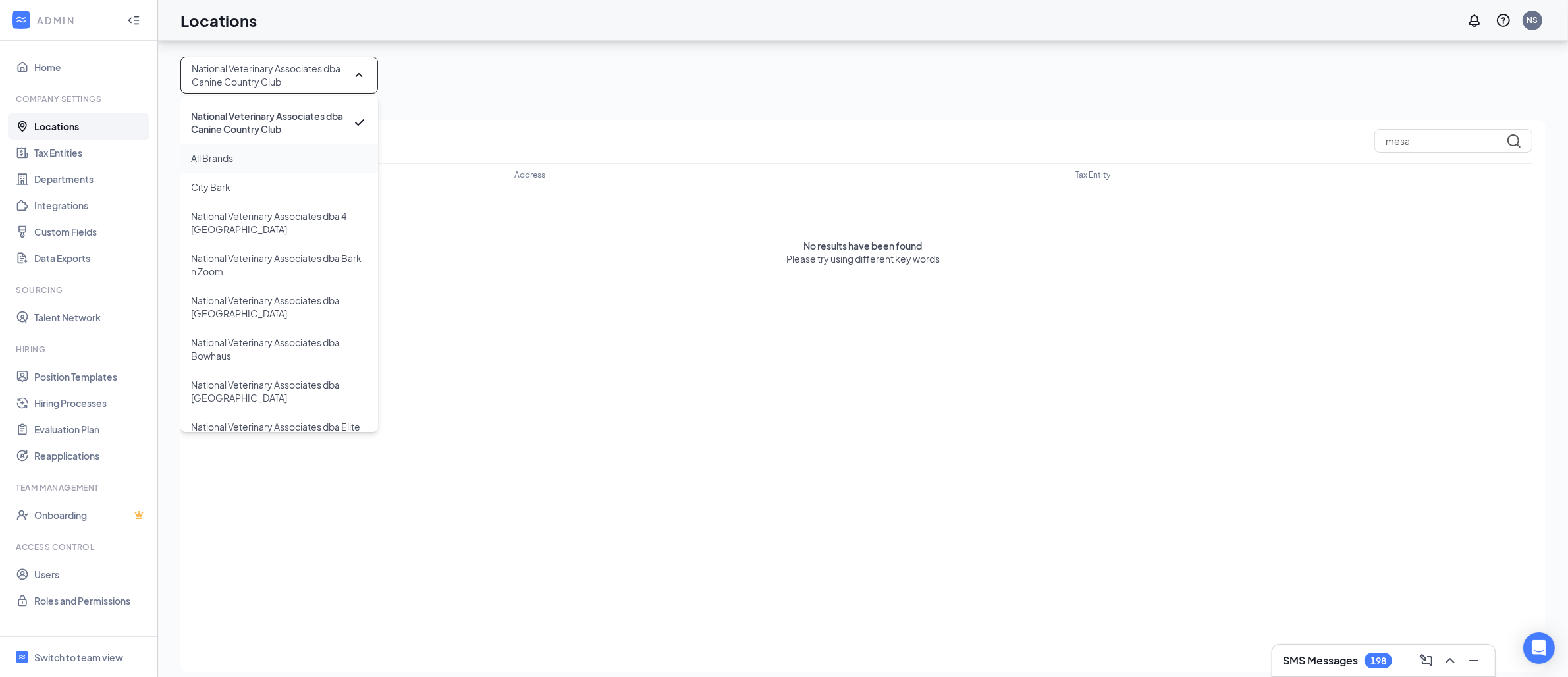
click at [244, 156] on div "All Brands" at bounding box center [279, 158] width 198 height 29
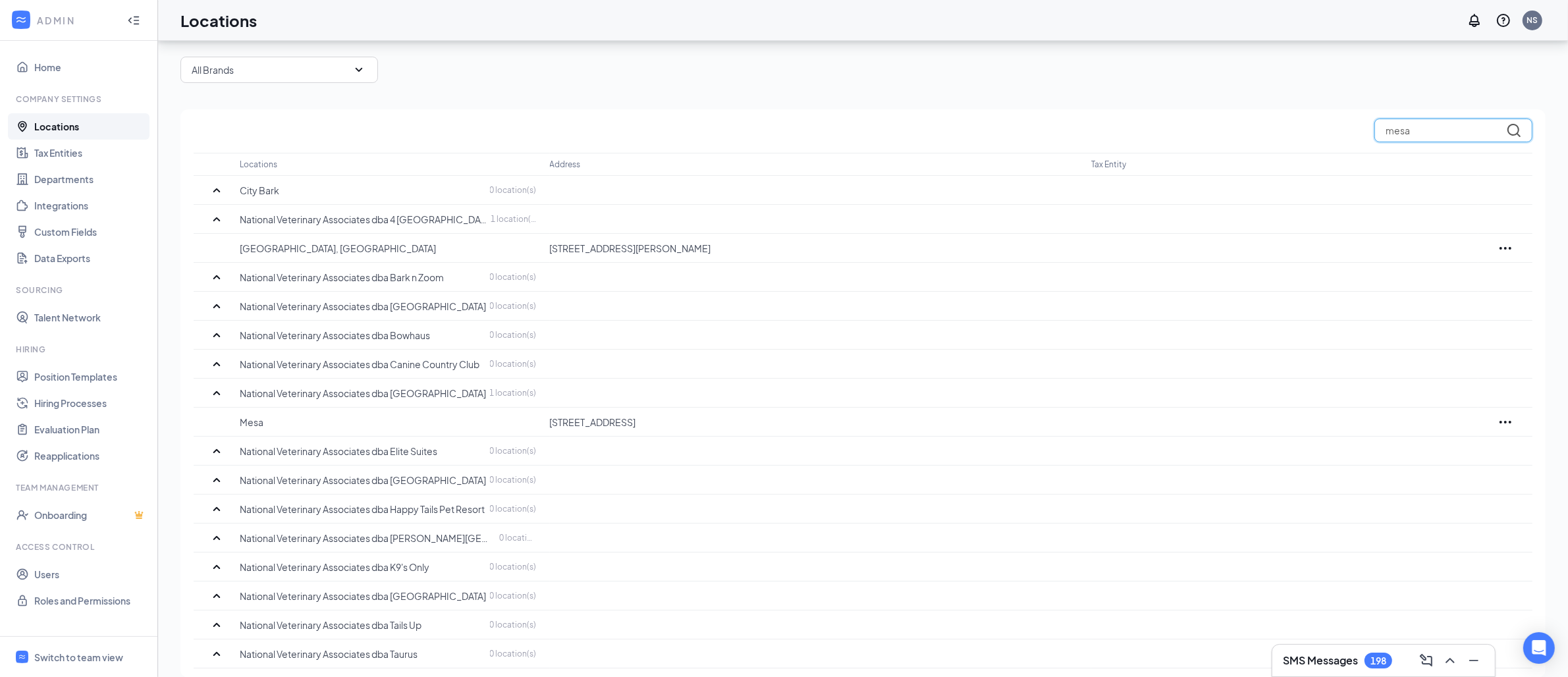
click at [1438, 141] on input "mesa" at bounding box center [1453, 130] width 158 height 24
click at [1444, 134] on input "mesa" at bounding box center [1453, 130] width 158 height 24
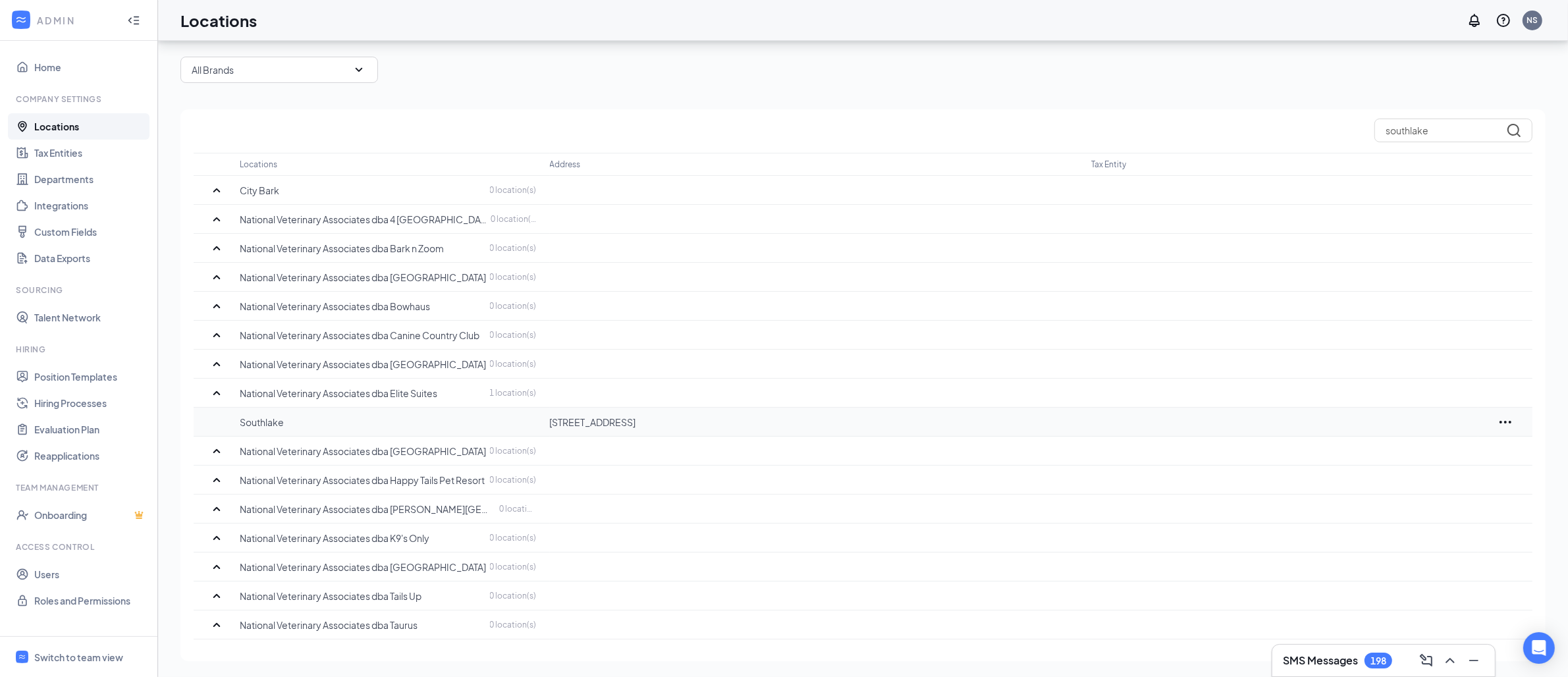
click at [245, 421] on p "Southlake" at bounding box center [388, 421] width 296 height 13
copy p "Southlake"
click at [1432, 123] on input "southlake" at bounding box center [1453, 130] width 158 height 24
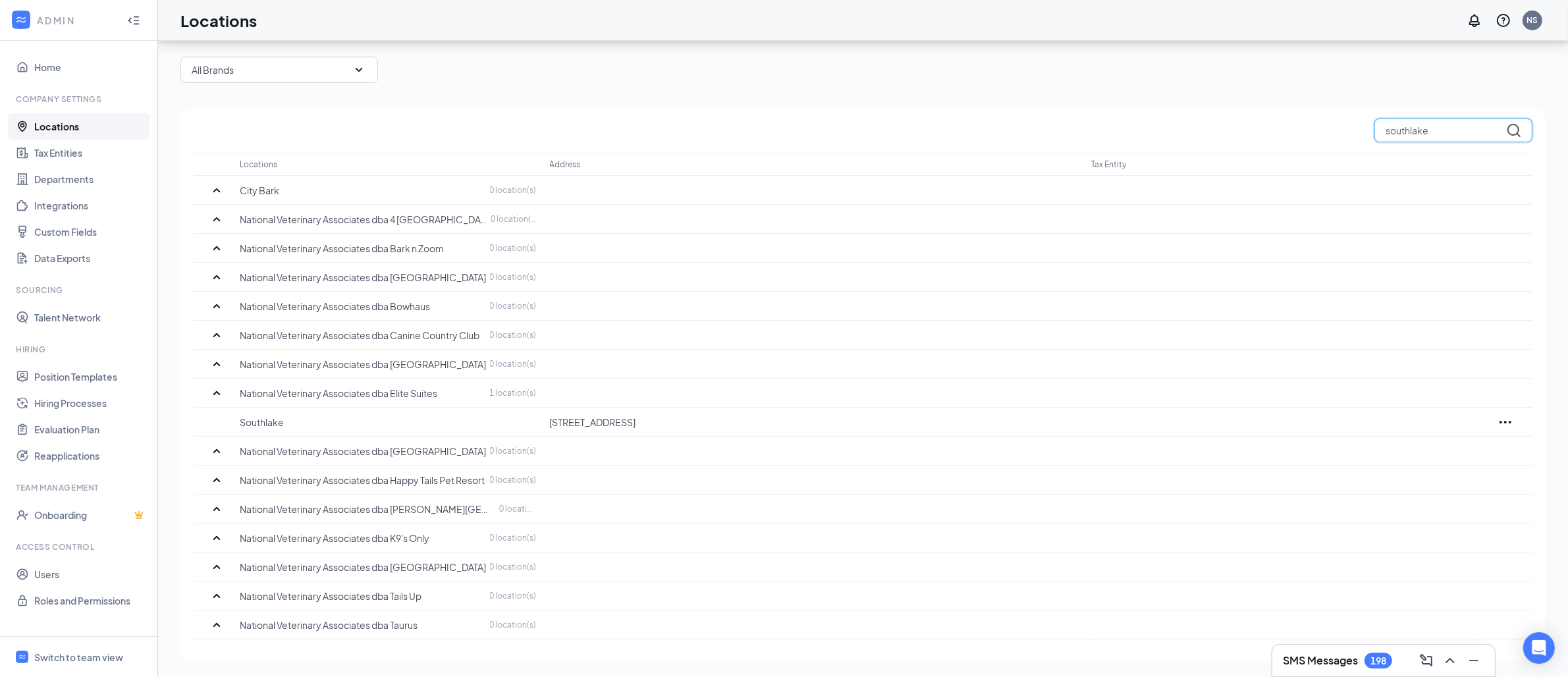
click at [1432, 123] on input "southlake" at bounding box center [1453, 130] width 158 height 24
paste input "Boulder"
type input "Boulder"
click at [282, 329] on p "Boulder 854" at bounding box center [388, 335] width 296 height 13
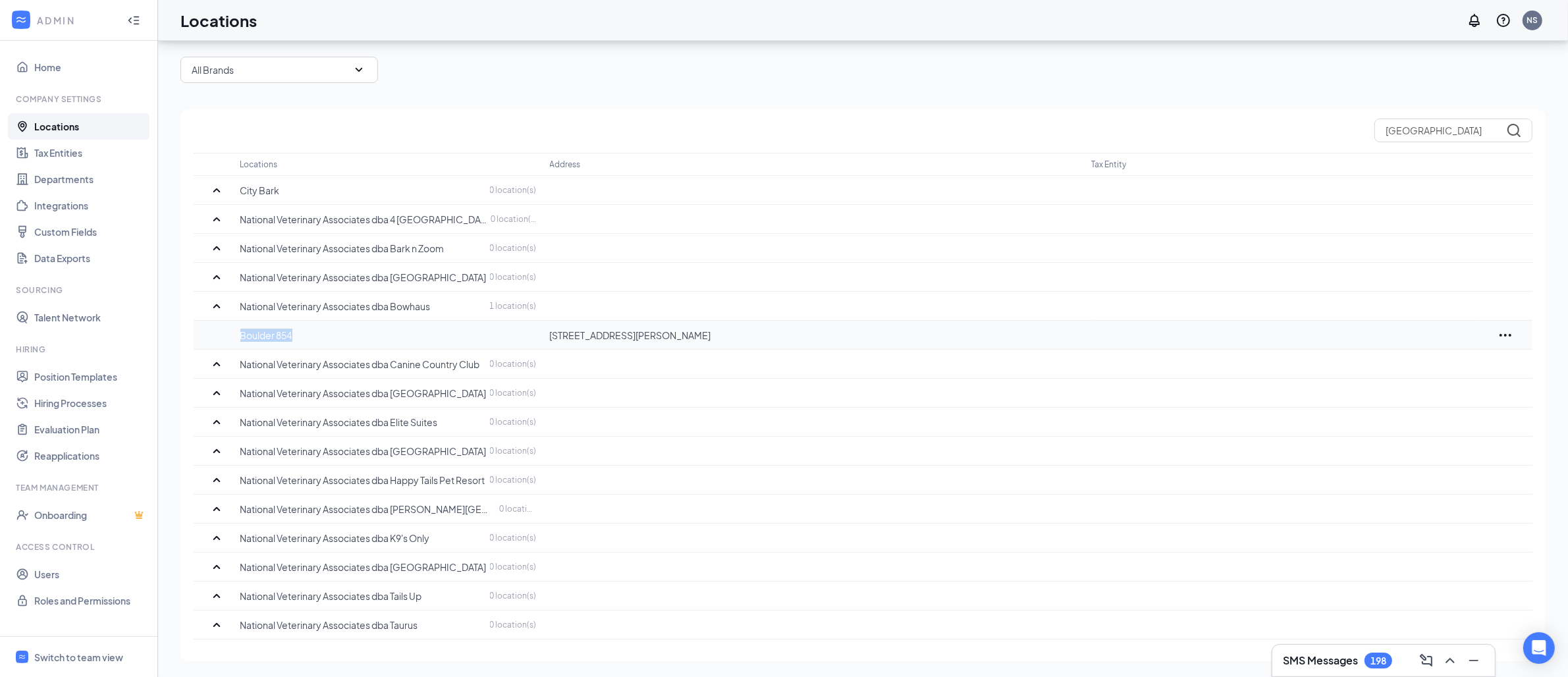
click at [282, 329] on p "Boulder 854" at bounding box center [388, 335] width 296 height 13
